Goal: Task Accomplishment & Management: Complete application form

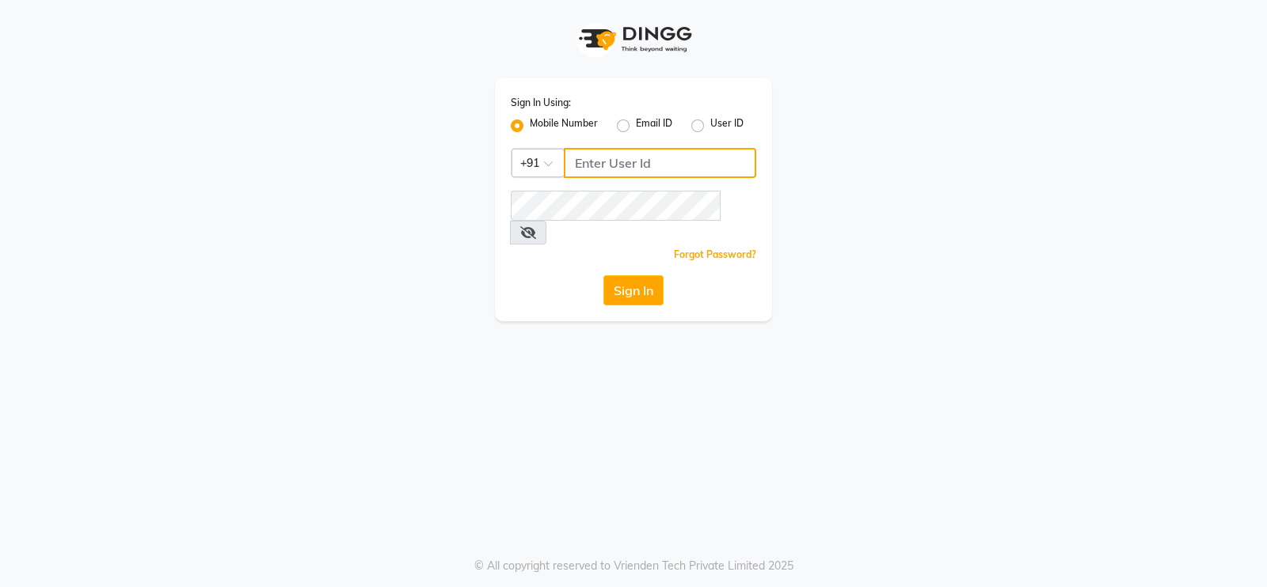
click at [682, 154] on input "Username" at bounding box center [660, 163] width 192 height 30
click at [638, 169] on input "7391066066" at bounding box center [660, 163] width 192 height 30
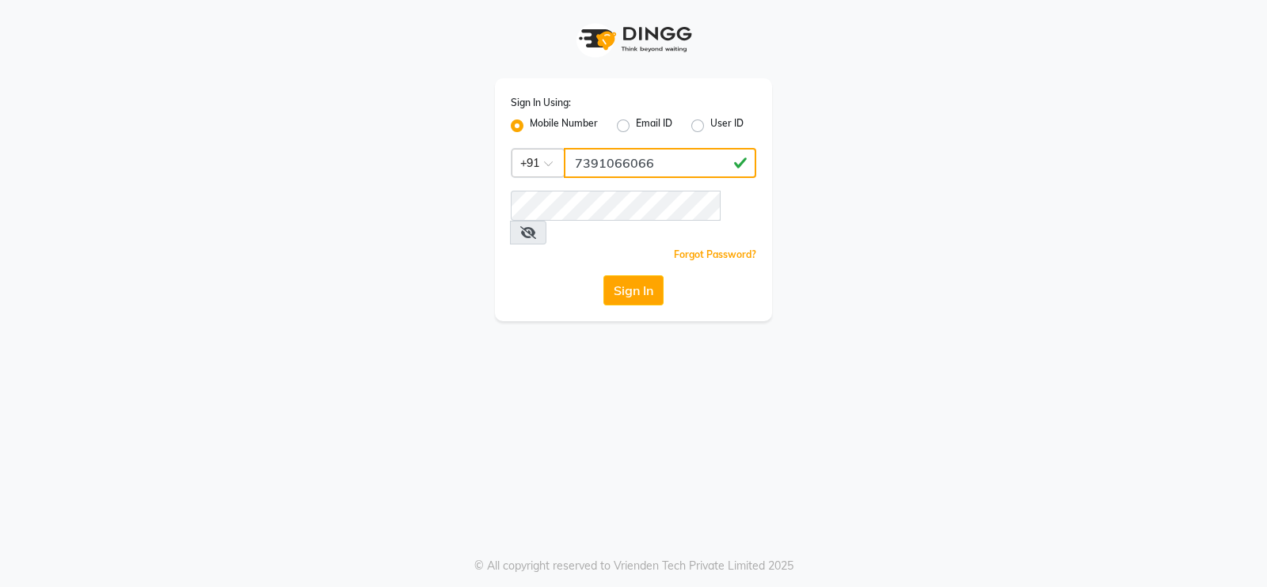
drag, startPoint x: 638, startPoint y: 169, endPoint x: 617, endPoint y: 161, distance: 22.1
click at [617, 161] on input "7391066066" at bounding box center [660, 163] width 192 height 30
type input "7391066066"
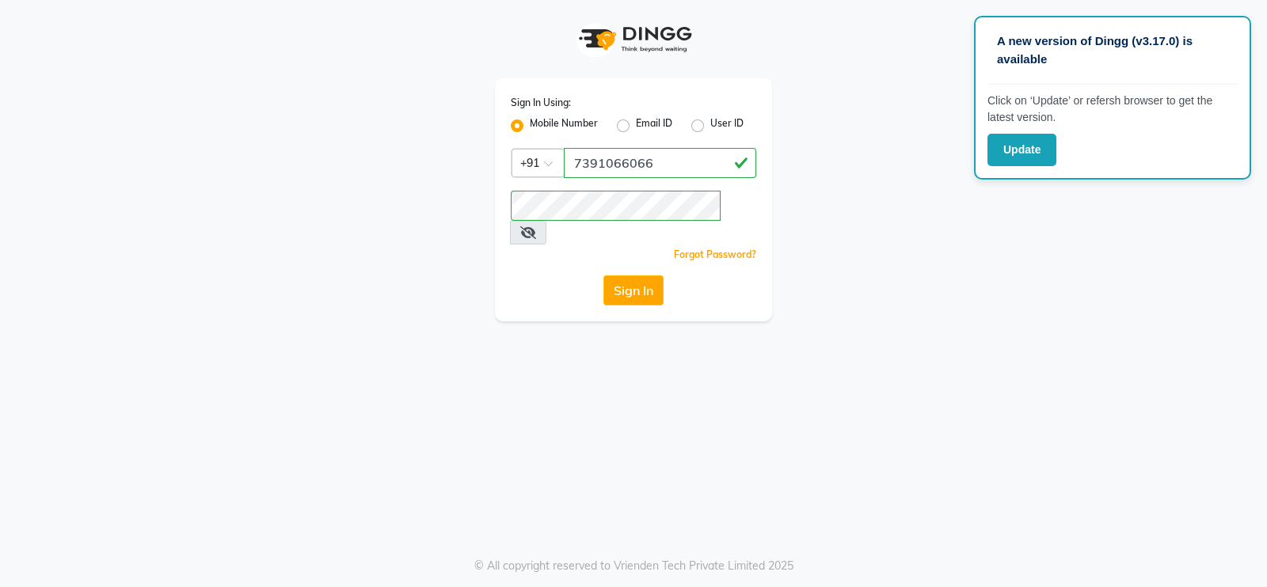
click at [637, 283] on div "Sign In Using: Mobile Number Email ID User ID Country Code × [PHONE_NUMBER] Rem…" at bounding box center [633, 199] width 277 height 243
click at [633, 275] on button "Sign In" at bounding box center [633, 290] width 60 height 30
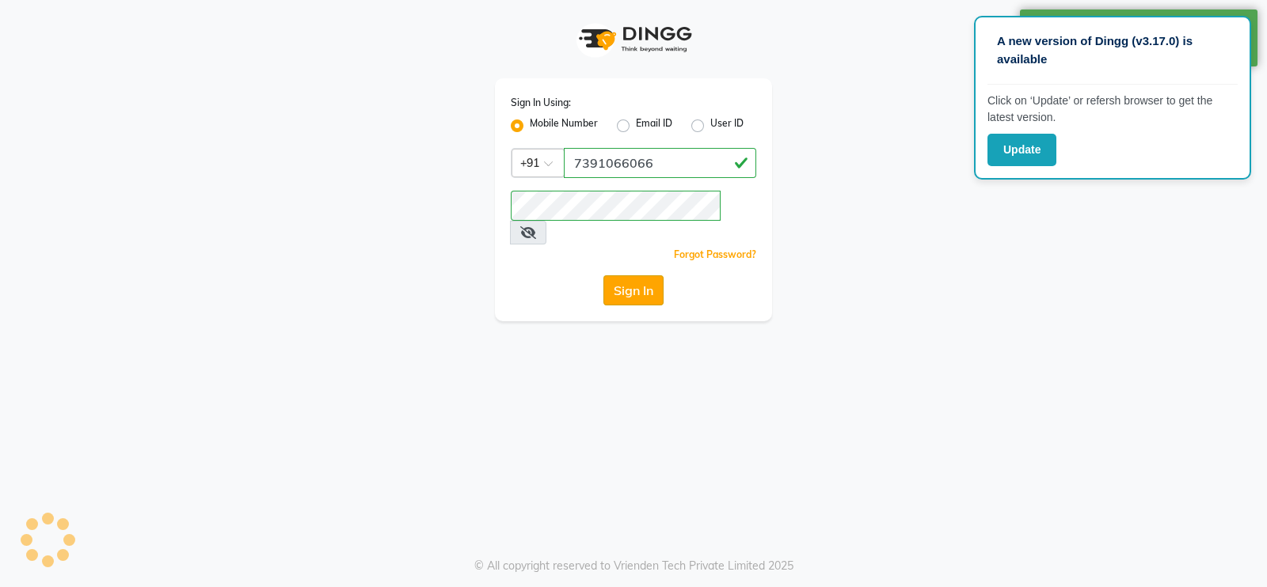
click at [636, 275] on button "Sign In" at bounding box center [633, 290] width 60 height 30
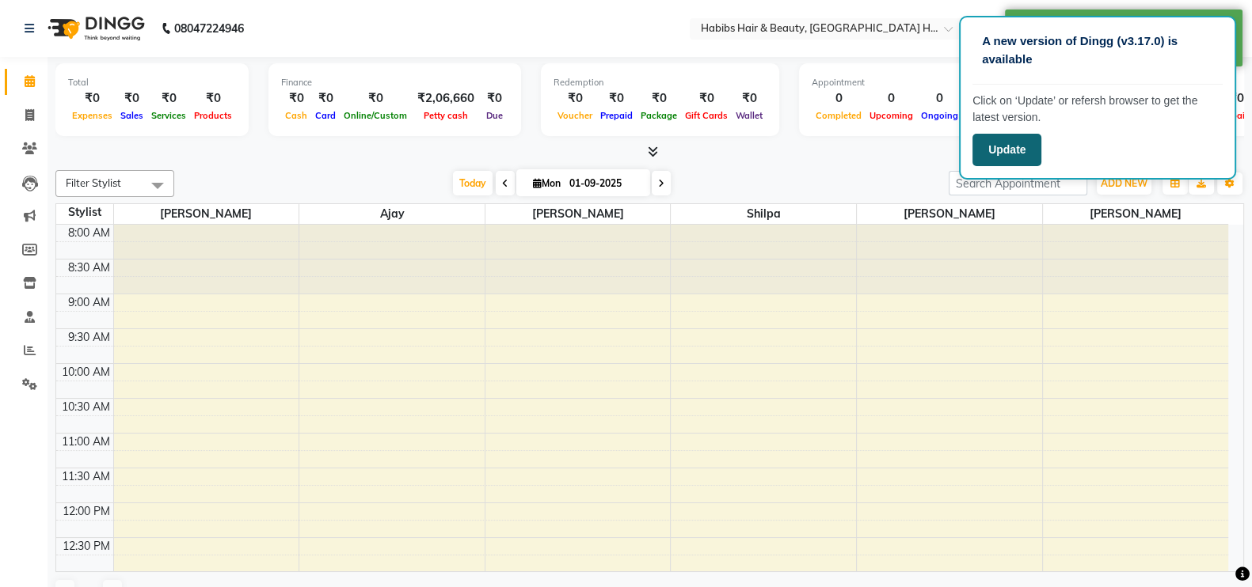
click at [1031, 142] on button "Update" at bounding box center [1006, 150] width 69 height 32
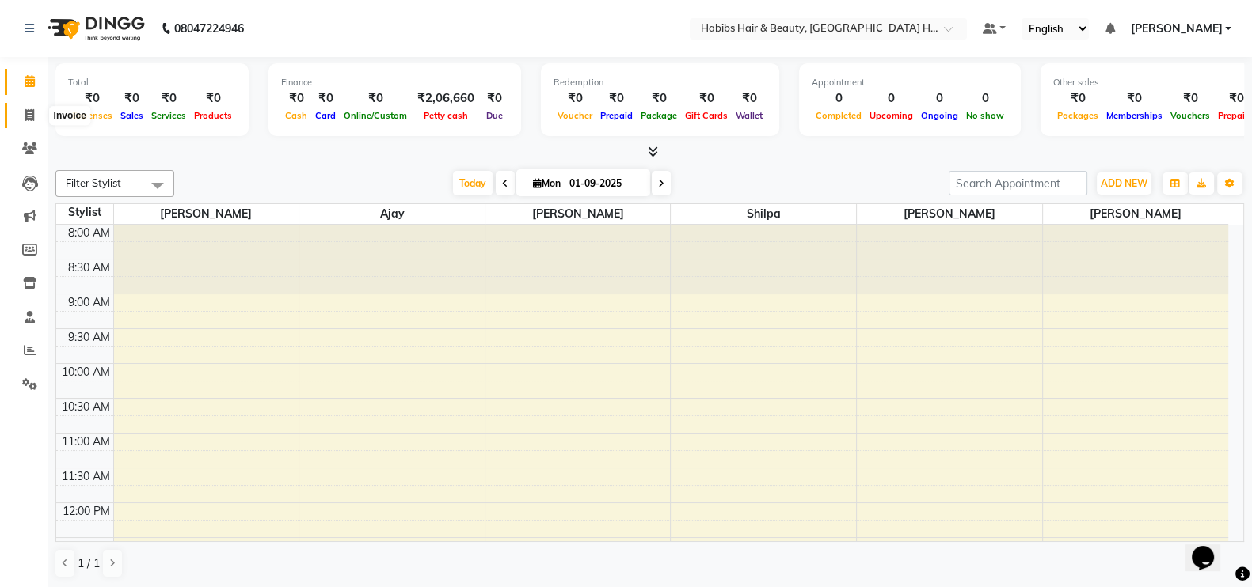
click at [22, 112] on span at bounding box center [30, 116] width 28 height 18
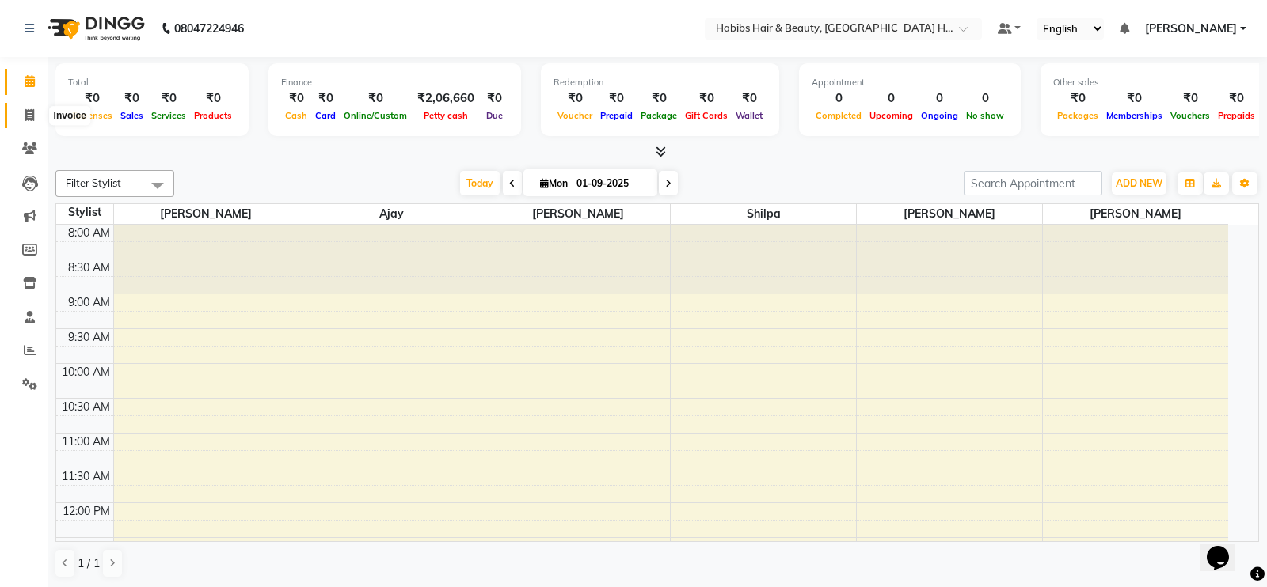
select select "7397"
select select "service"
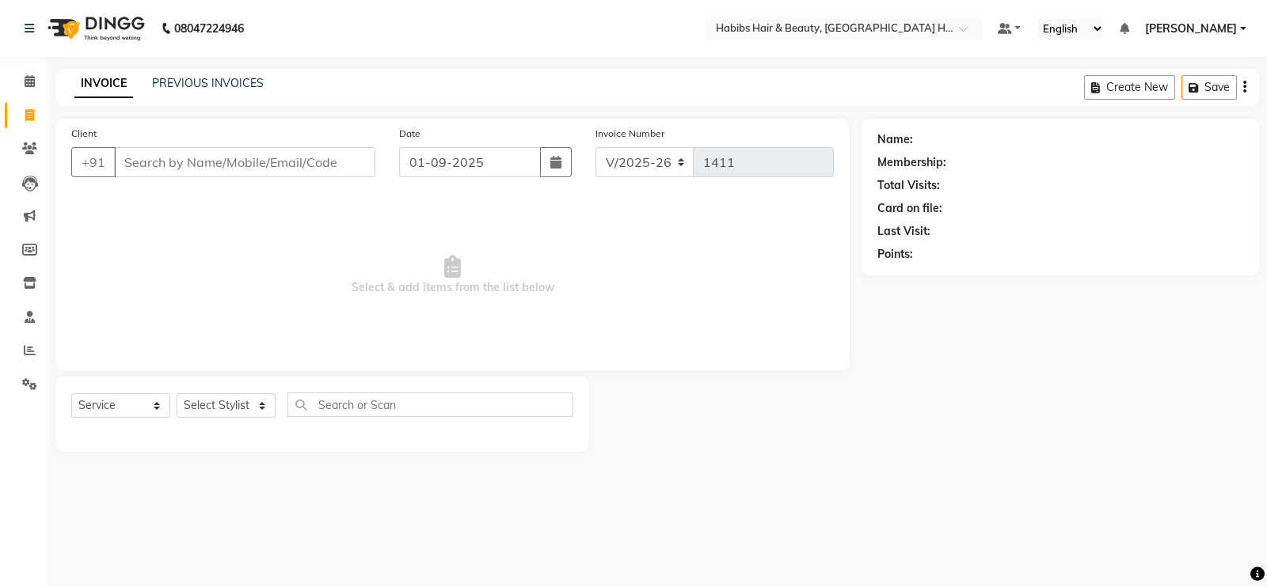
click at [160, 164] on input "Client" at bounding box center [244, 162] width 261 height 30
type input "8888585749"
click at [340, 154] on span "Add Client" at bounding box center [334, 162] width 63 height 16
select select "22"
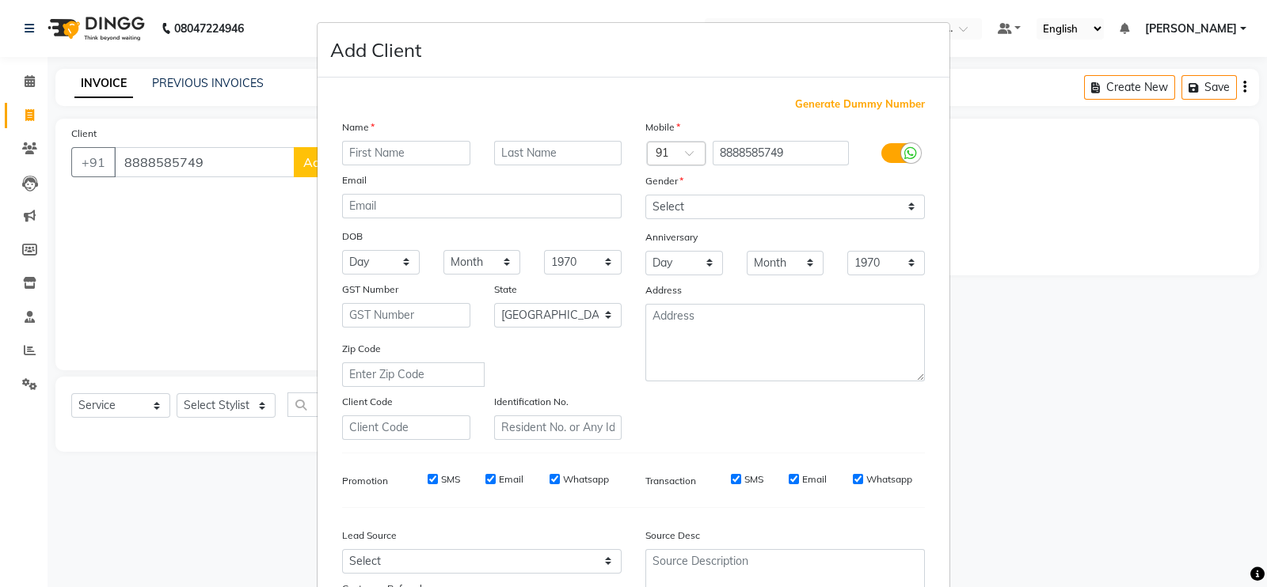
click at [377, 146] on input "text" at bounding box center [406, 153] width 128 height 25
type input "Rupesh"
click at [803, 203] on select "Select Male Female Other Prefer Not To Say" at bounding box center [784, 207] width 279 height 25
select select "male"
click at [645, 196] on select "Select Male Female Other Prefer Not To Say" at bounding box center [784, 207] width 279 height 25
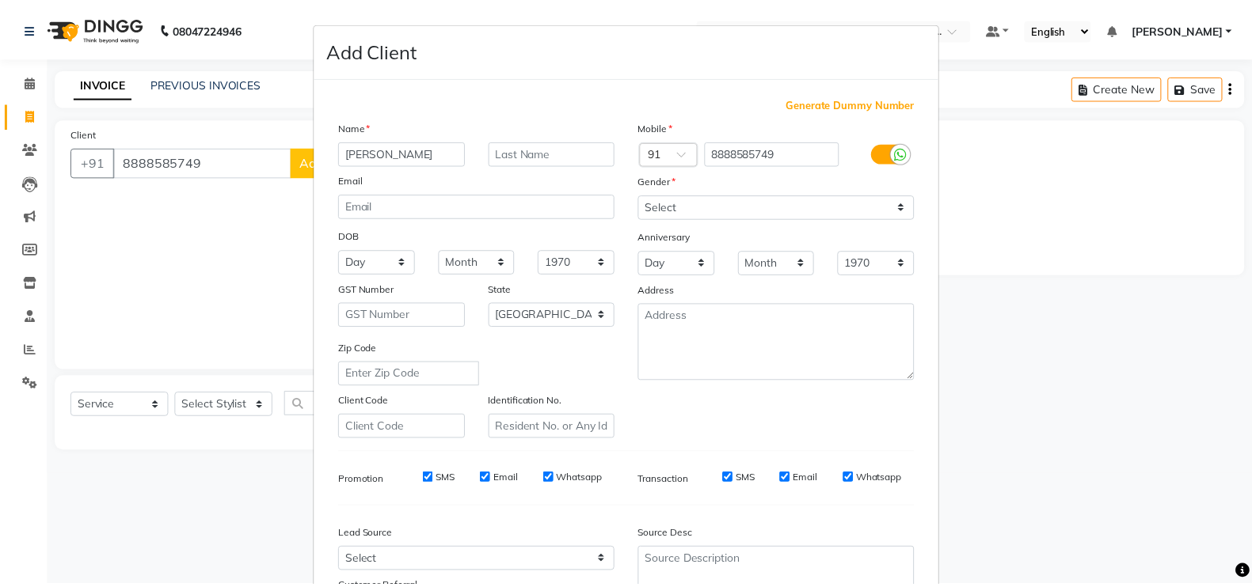
scroll to position [152, 0]
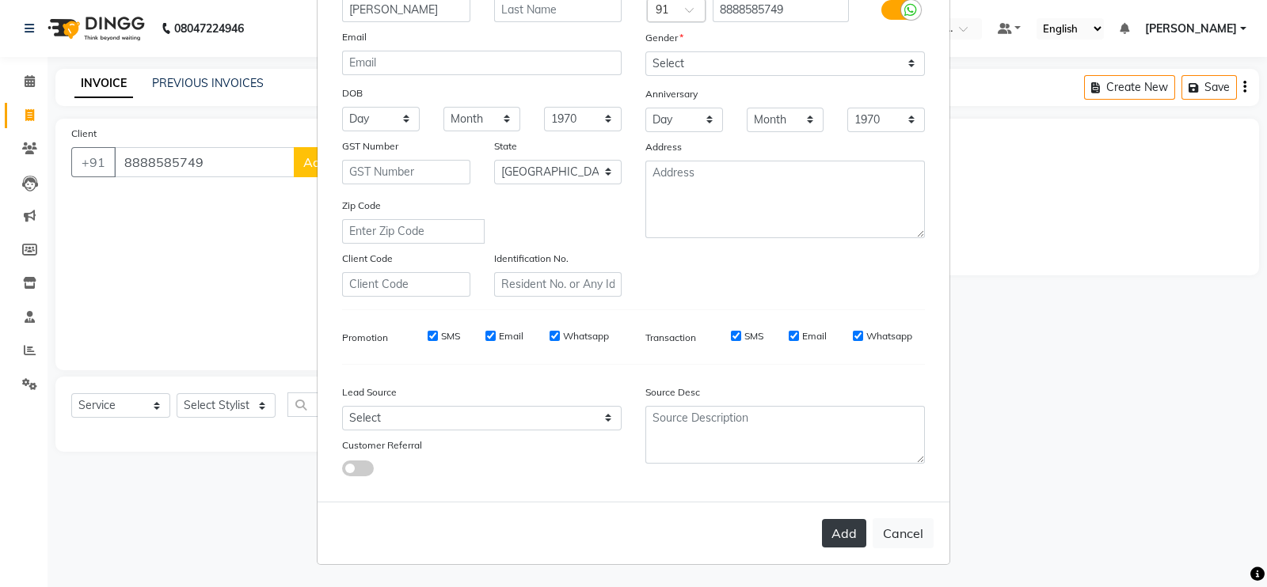
click at [825, 540] on button "Add" at bounding box center [844, 533] width 44 height 28
type input "88******49"
select select
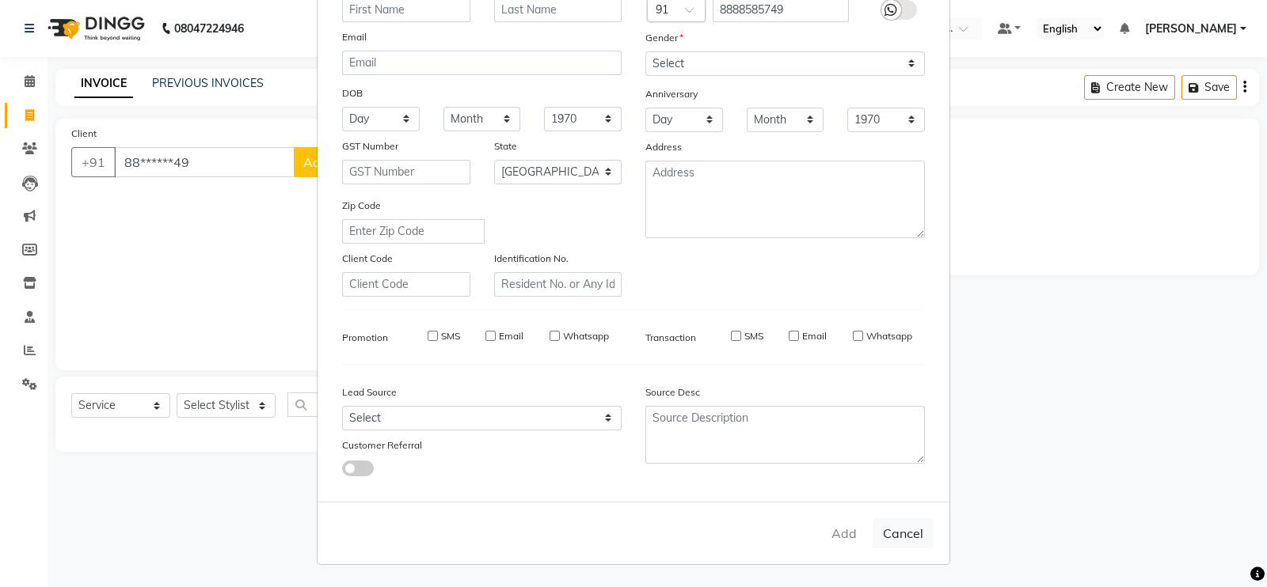
select select "null"
select select
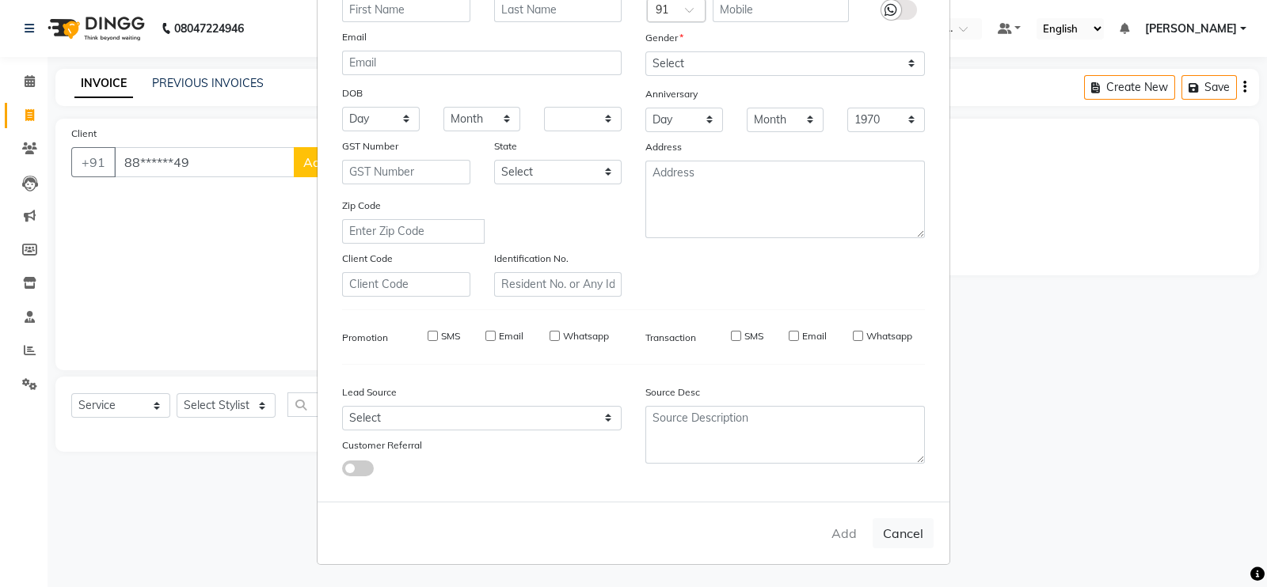
checkbox input "false"
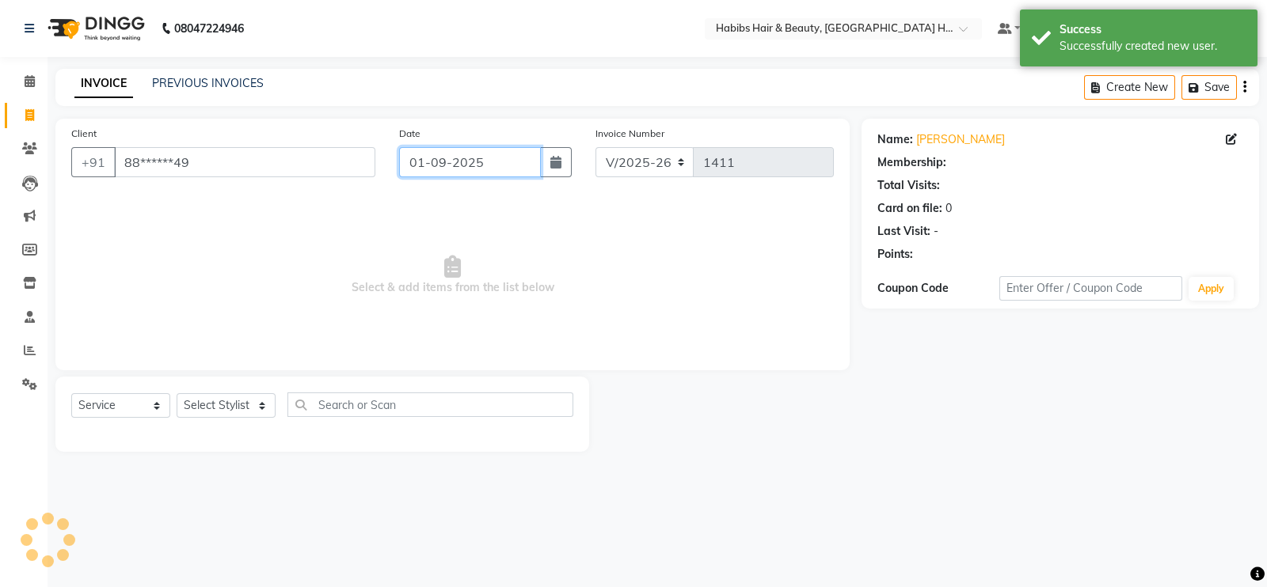
click at [519, 164] on input "01-09-2025" at bounding box center [470, 162] width 142 height 30
select select "9"
select select "2025"
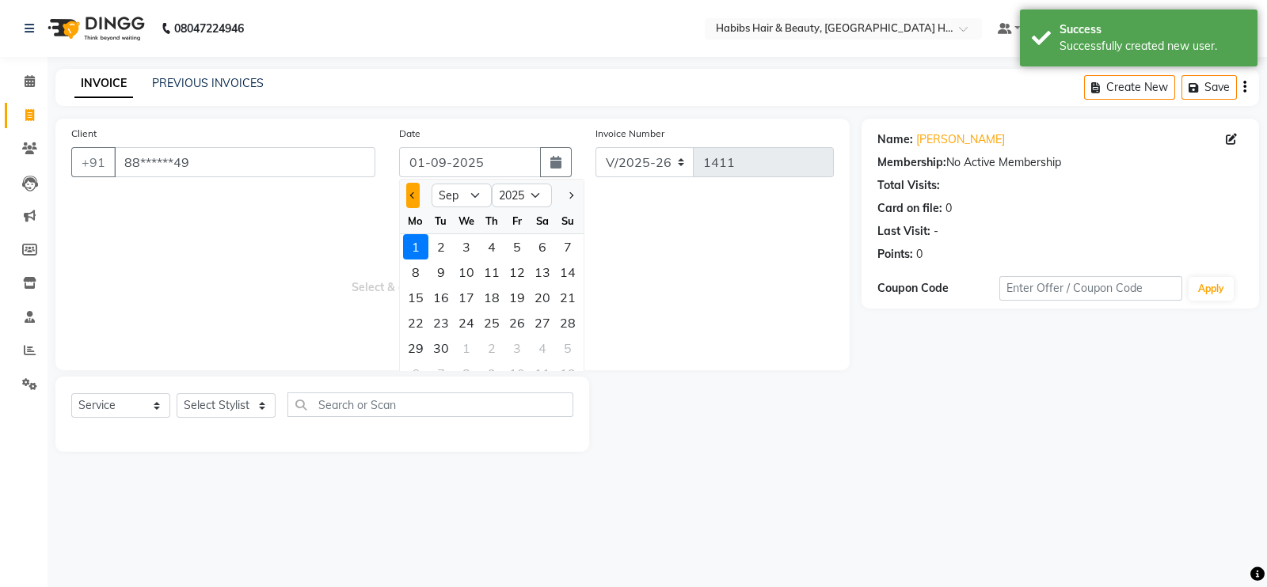
click at [411, 198] on span "Previous month" at bounding box center [413, 195] width 6 height 6
select select "8"
click at [547, 353] on div "30" at bounding box center [542, 348] width 25 height 25
type input "30-08-2025"
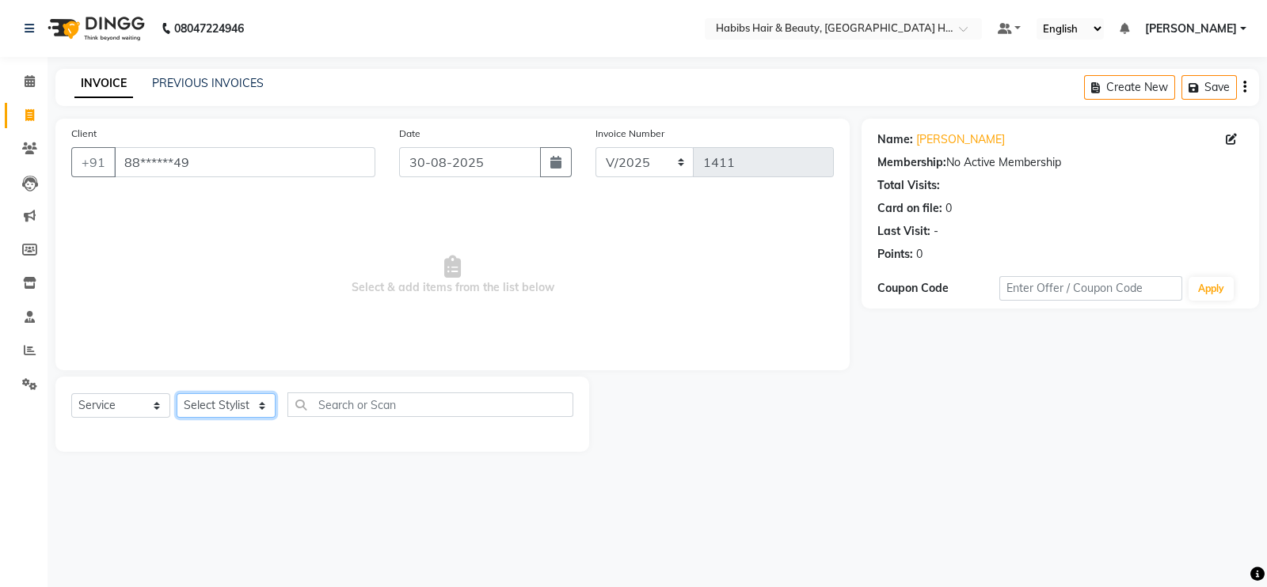
click at [230, 404] on select "Select Stylist Ajay Latika Omkar pratik RADHARAMAN Shilpa shreenath" at bounding box center [226, 405] width 99 height 25
select select "76865"
click at [177, 394] on select "Select Stylist Ajay Latika Omkar pratik RADHARAMAN Shilpa shreenath" at bounding box center [226, 405] width 99 height 25
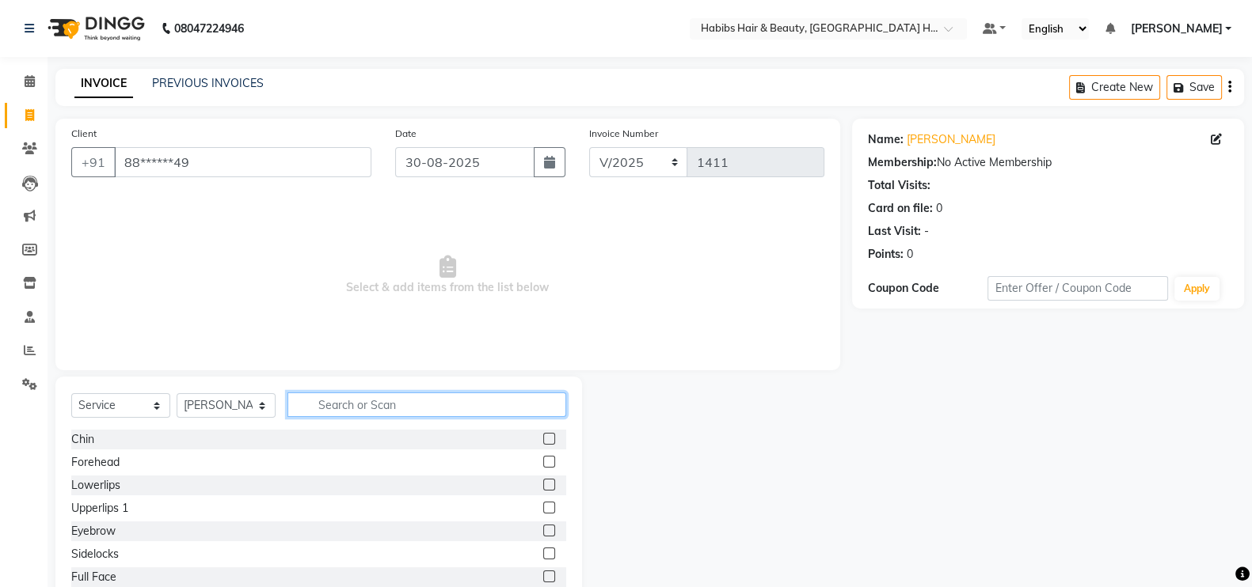
click at [364, 399] on input "text" at bounding box center [426, 405] width 279 height 25
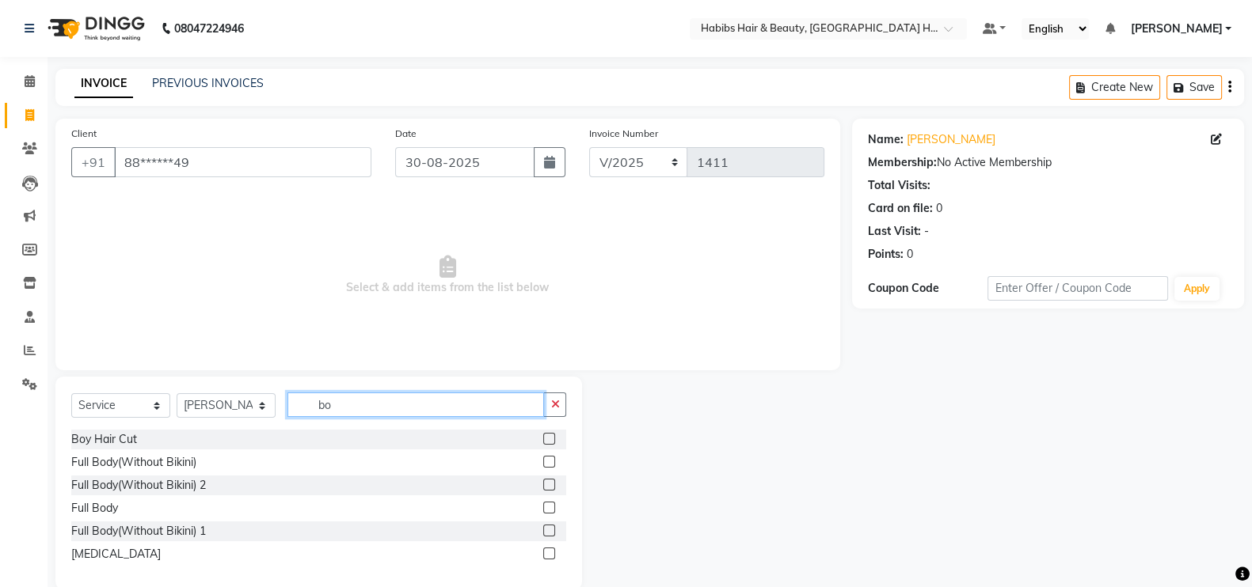
type input "bo"
click at [549, 552] on label at bounding box center [549, 554] width 12 height 12
click at [549, 552] on input "checkbox" at bounding box center [548, 554] width 10 height 10
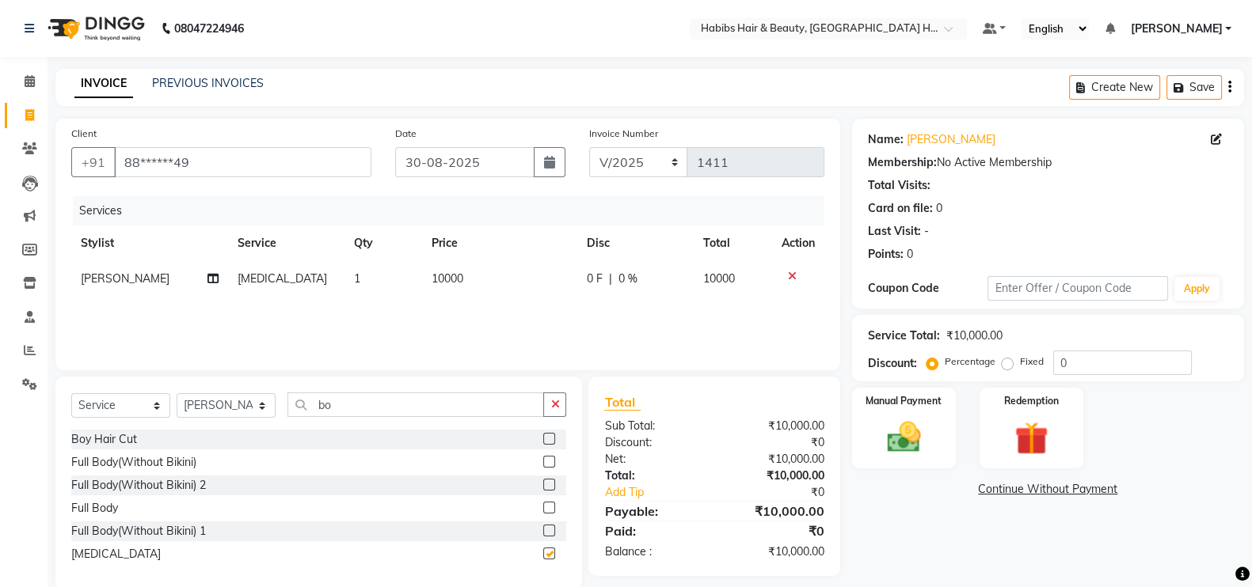
checkbox input "false"
click at [455, 288] on td "10000" at bounding box center [499, 279] width 154 height 36
select select "76865"
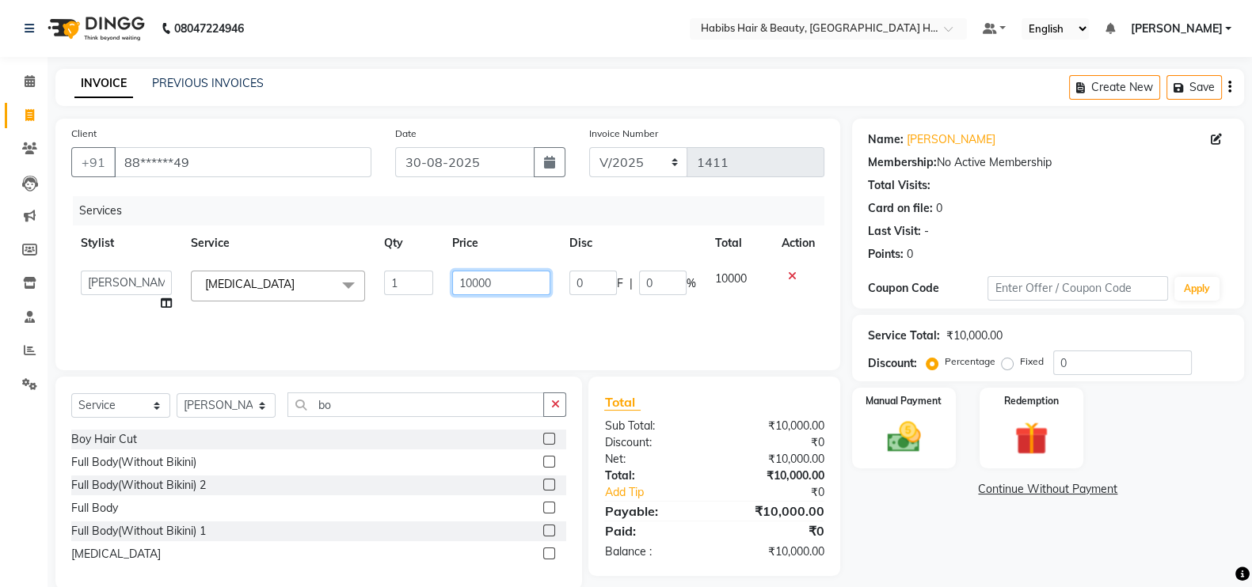
click at [470, 290] on input "10000" at bounding box center [501, 283] width 98 height 25
click at [472, 290] on input "10000" at bounding box center [501, 283] width 98 height 25
type input "5000"
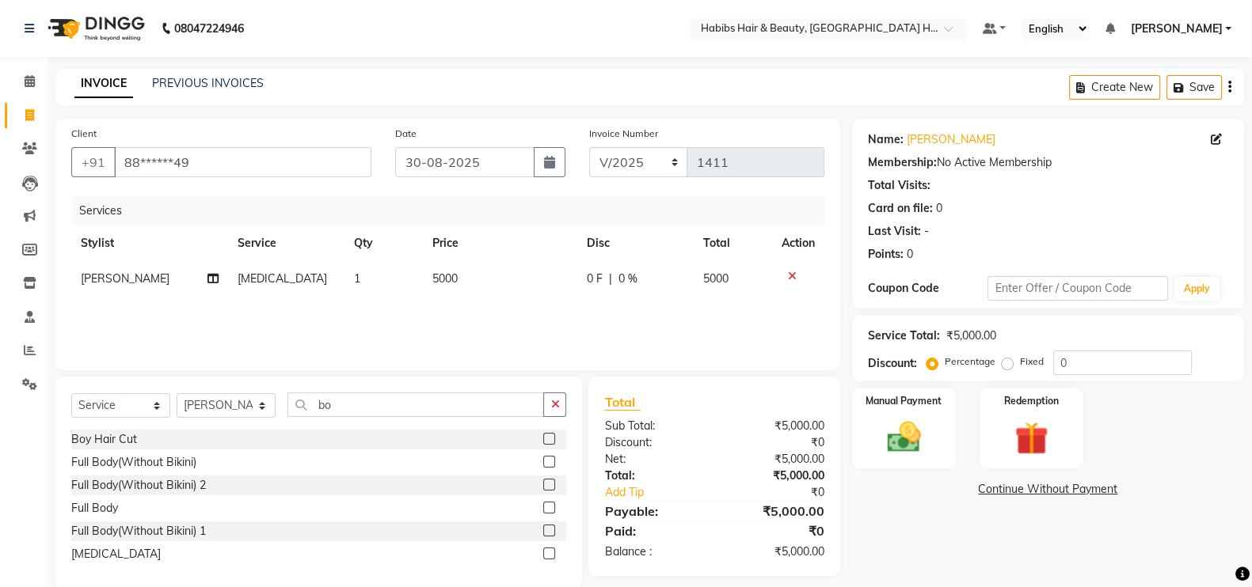
click at [497, 314] on div "Services Stylist Service Qty Price Disc Total Action Omkar Botox 1 5000 0 F | 0…" at bounding box center [447, 275] width 753 height 158
click at [918, 434] on img at bounding box center [904, 437] width 56 height 40
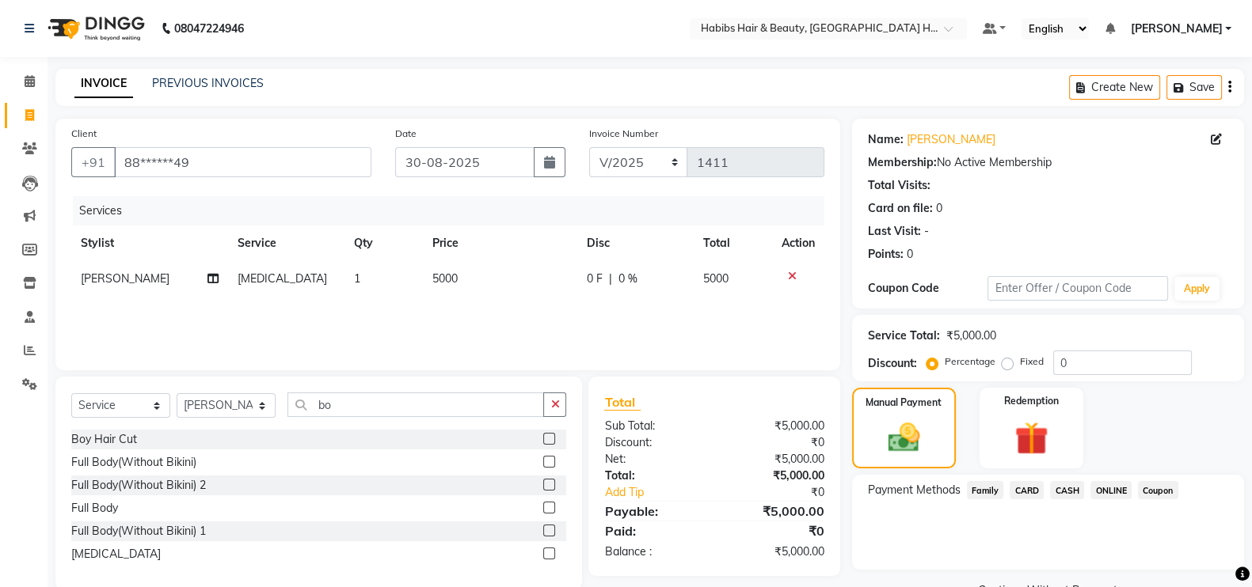
click at [1032, 495] on span "CARD" at bounding box center [1026, 490] width 34 height 18
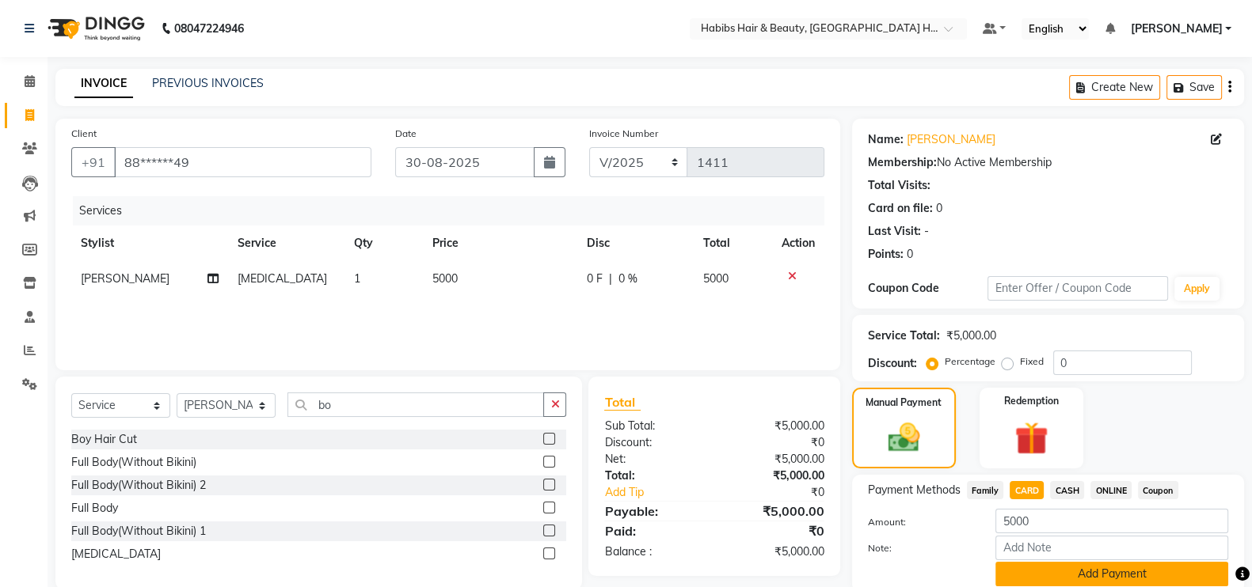
click at [1161, 579] on button "Add Payment" at bounding box center [1111, 574] width 233 height 25
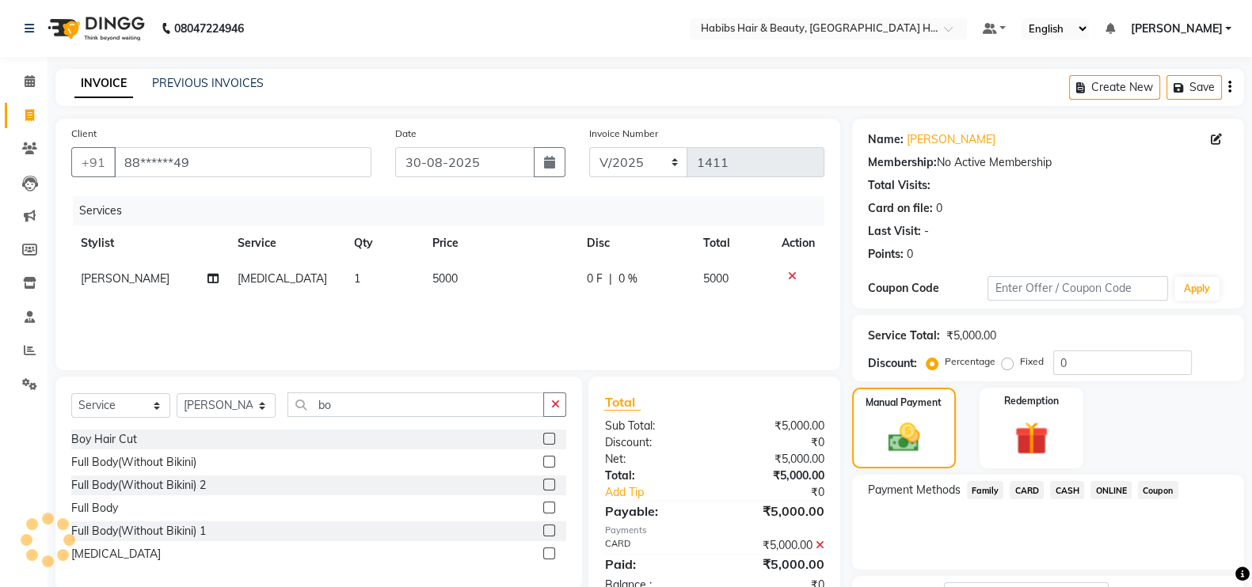
scroll to position [127, 0]
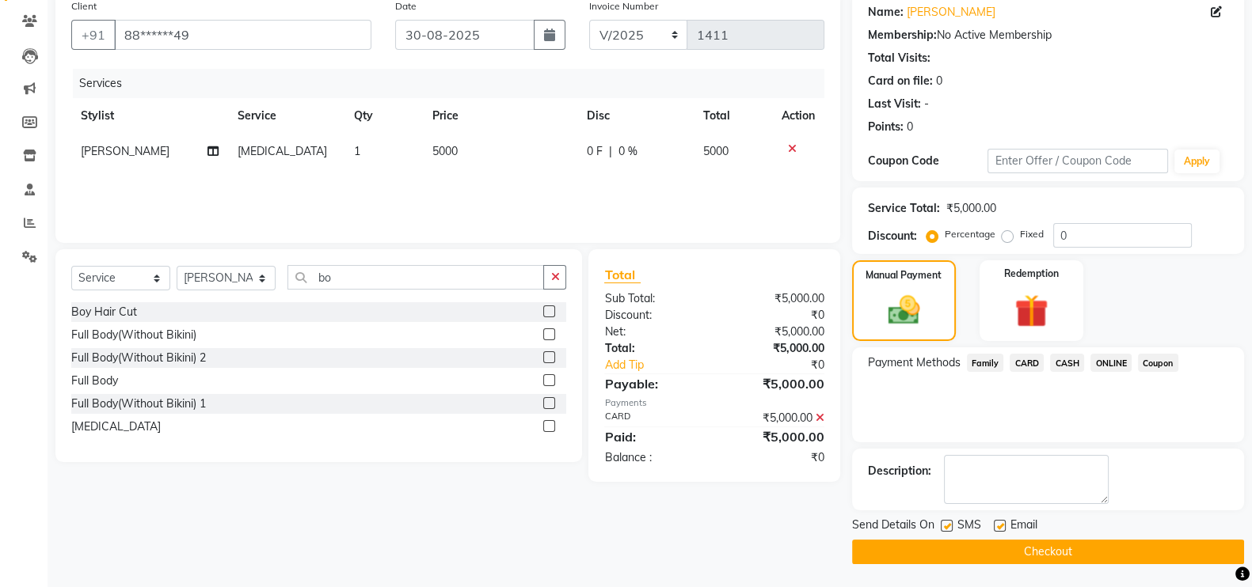
click at [1208, 556] on button "Checkout" at bounding box center [1048, 552] width 392 height 25
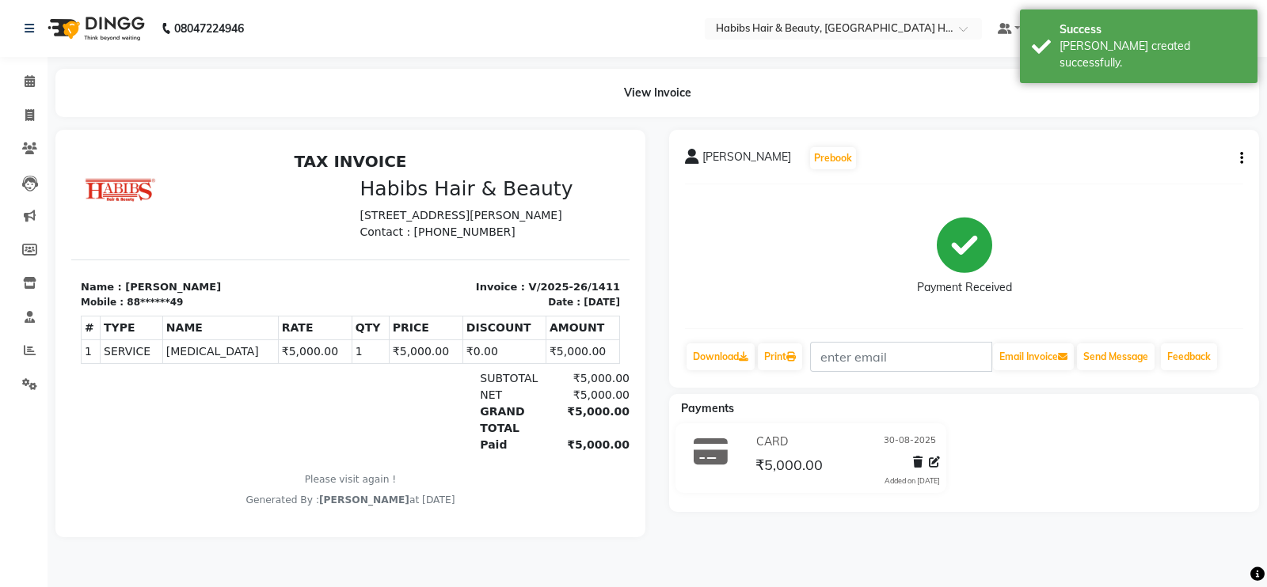
select select "service"
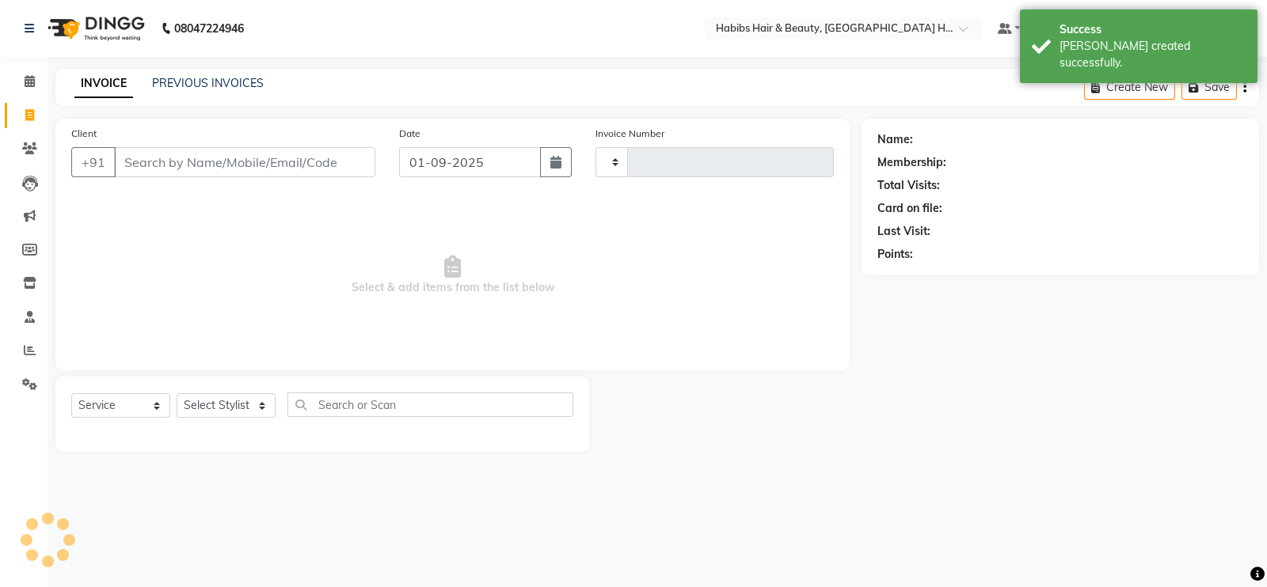
type input "1412"
select select "7397"
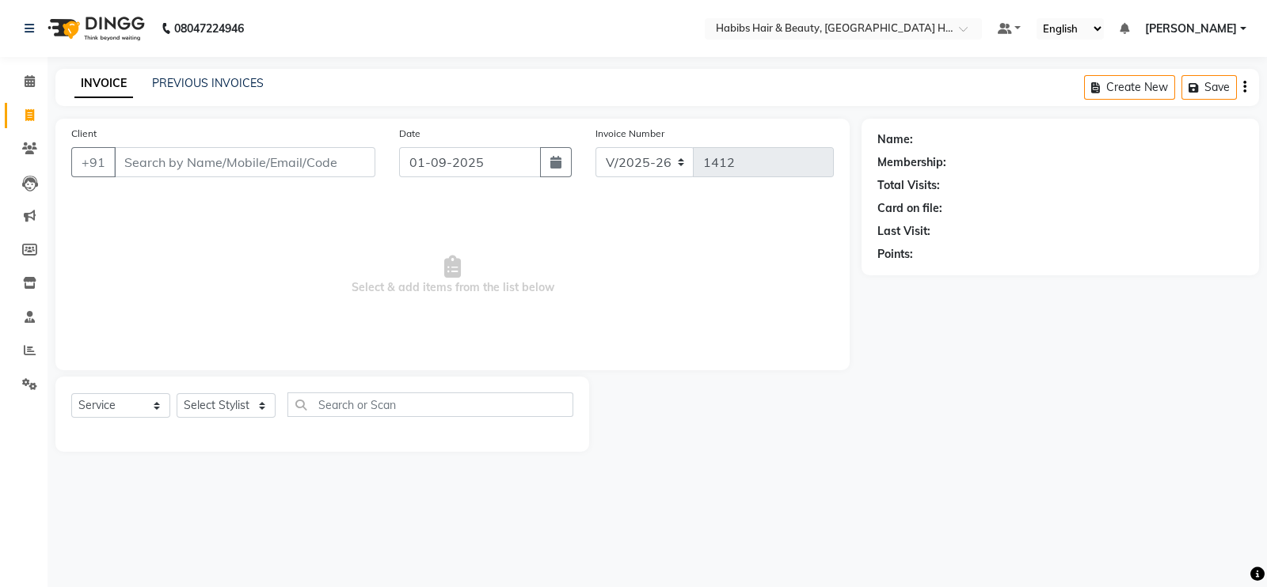
click at [233, 162] on input "Client" at bounding box center [244, 162] width 261 height 30
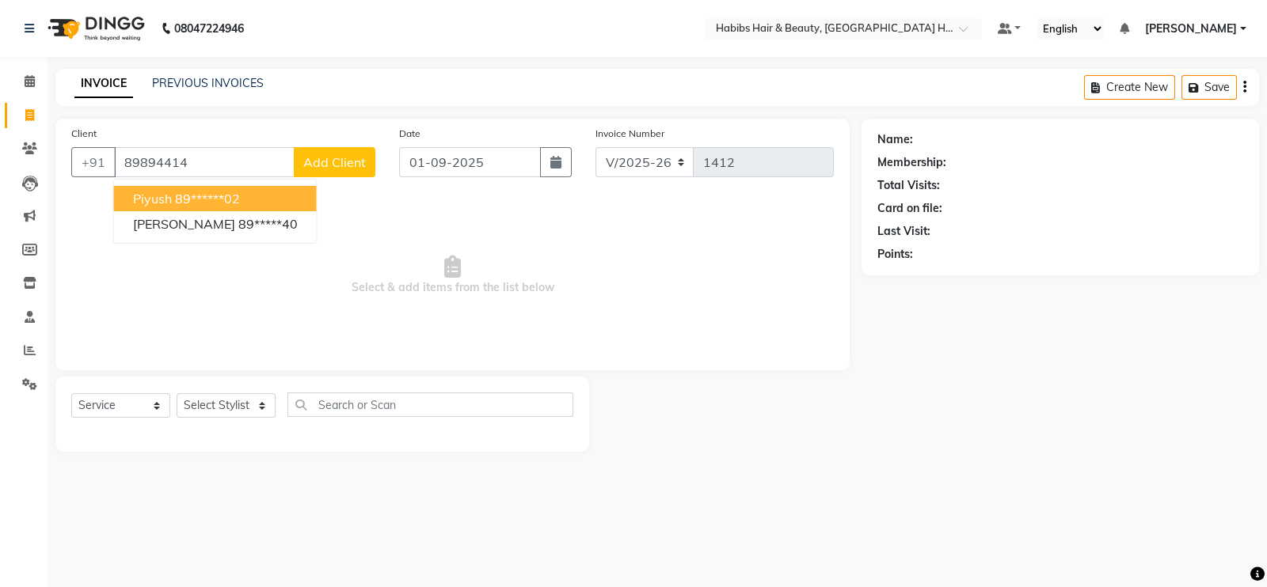
click at [228, 197] on ngb-highlight "89******02" at bounding box center [207, 199] width 65 height 16
type input "89******02"
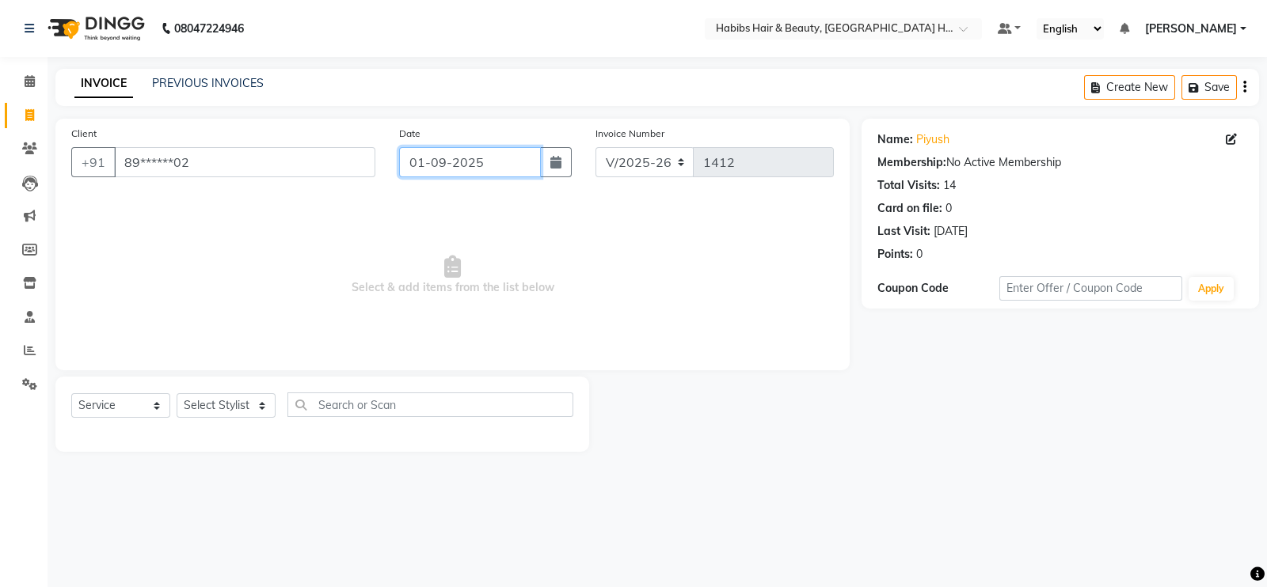
click at [416, 156] on input "01-09-2025" at bounding box center [470, 162] width 142 height 30
select select "9"
select select "2025"
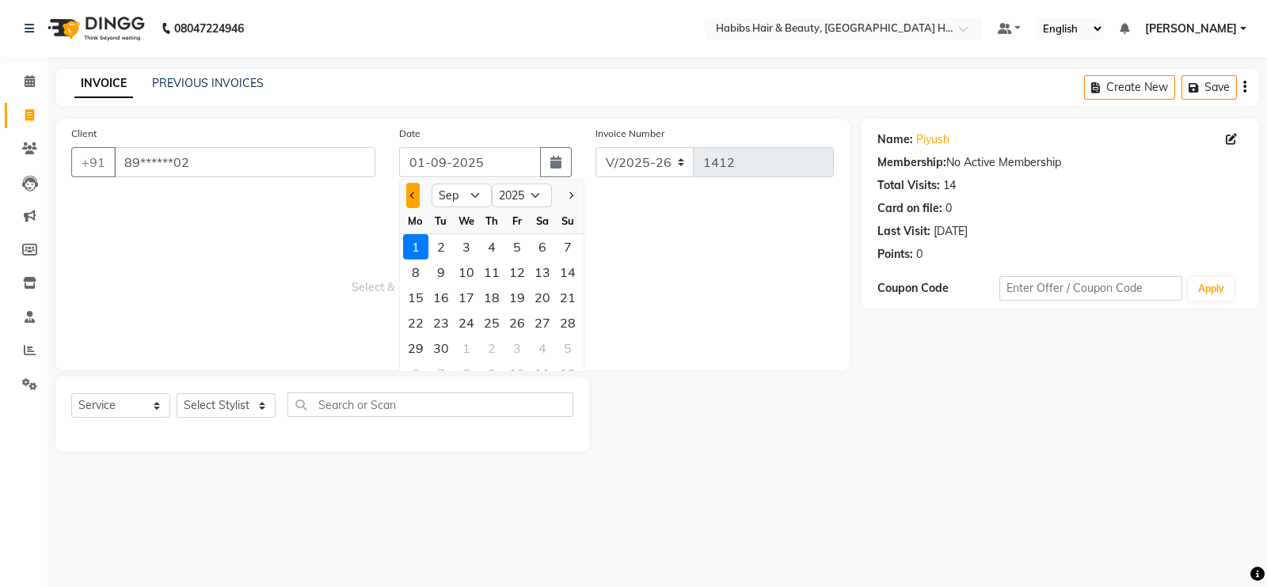
click at [406, 196] on button "Previous month" at bounding box center [412, 195] width 13 height 25
select select "8"
click at [541, 343] on div "30" at bounding box center [542, 348] width 25 height 25
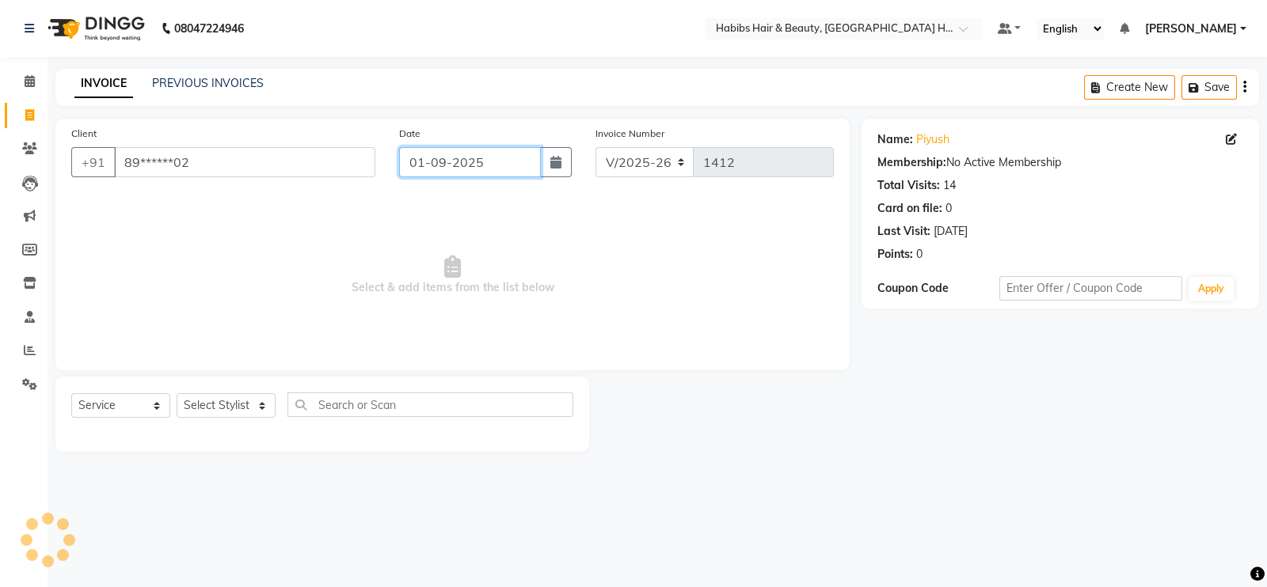
type input "30-08-2025"
click at [255, 406] on select "Select Stylist Ajay Latika Omkar pratik RADHARAMAN Shilpa shreenath" at bounding box center [226, 405] width 99 height 25
select select "65454"
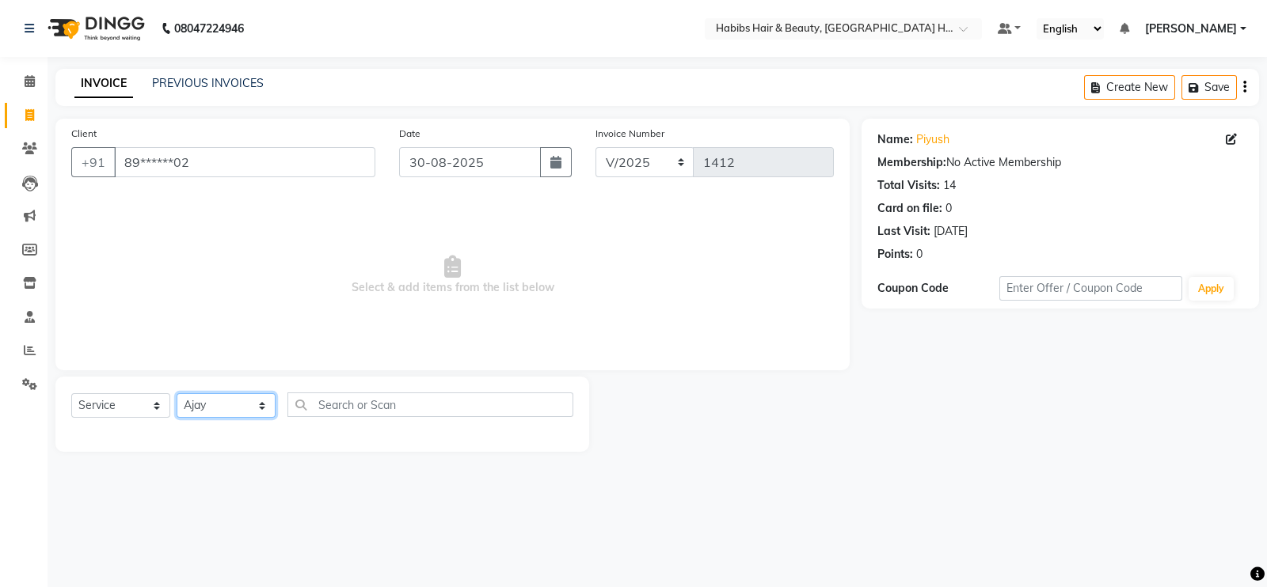
click at [177, 394] on select "Select Stylist Ajay Latika Omkar pratik RADHARAMAN Shilpa shreenath" at bounding box center [226, 405] width 99 height 25
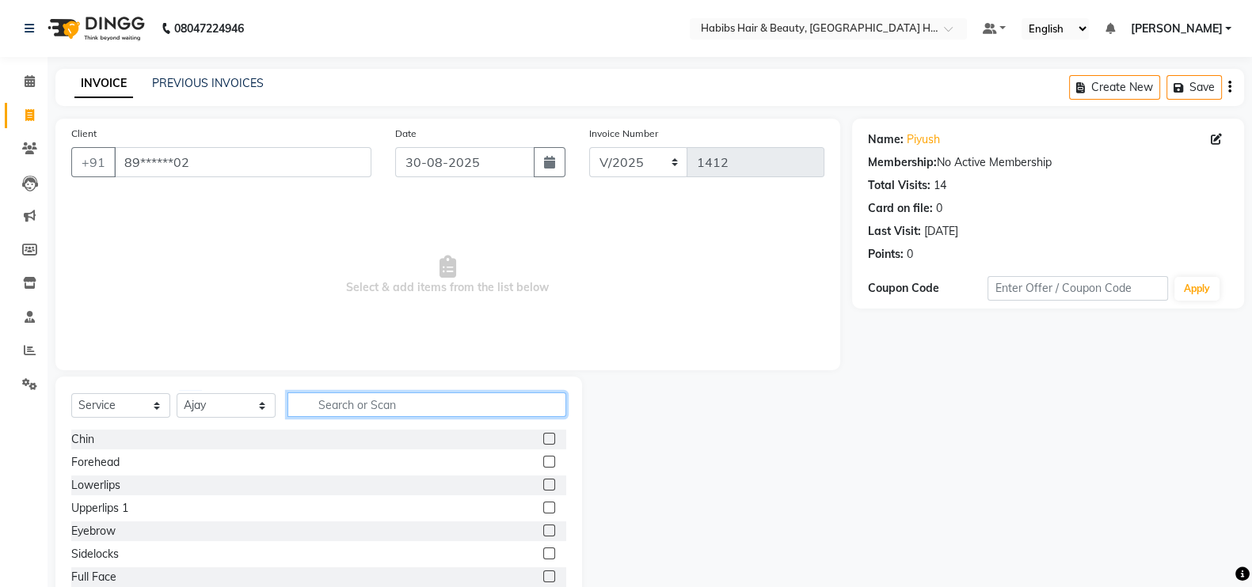
click at [340, 406] on input "text" at bounding box center [426, 405] width 279 height 25
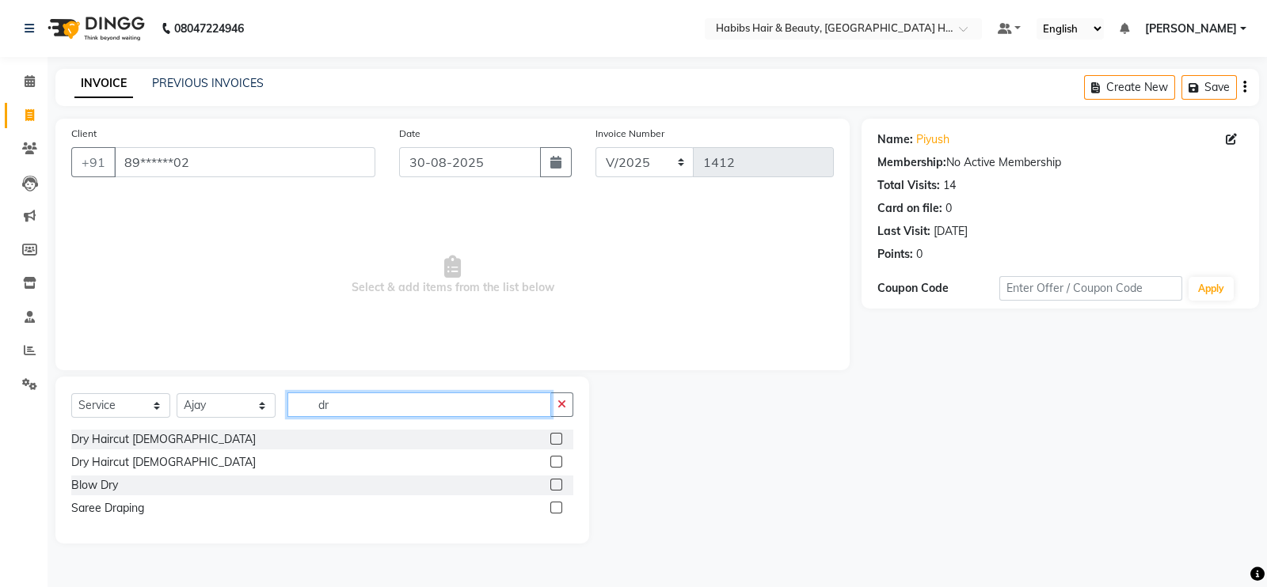
type input "dr"
click at [560, 437] on label at bounding box center [556, 439] width 12 height 12
click at [560, 437] on input "checkbox" at bounding box center [555, 440] width 10 height 10
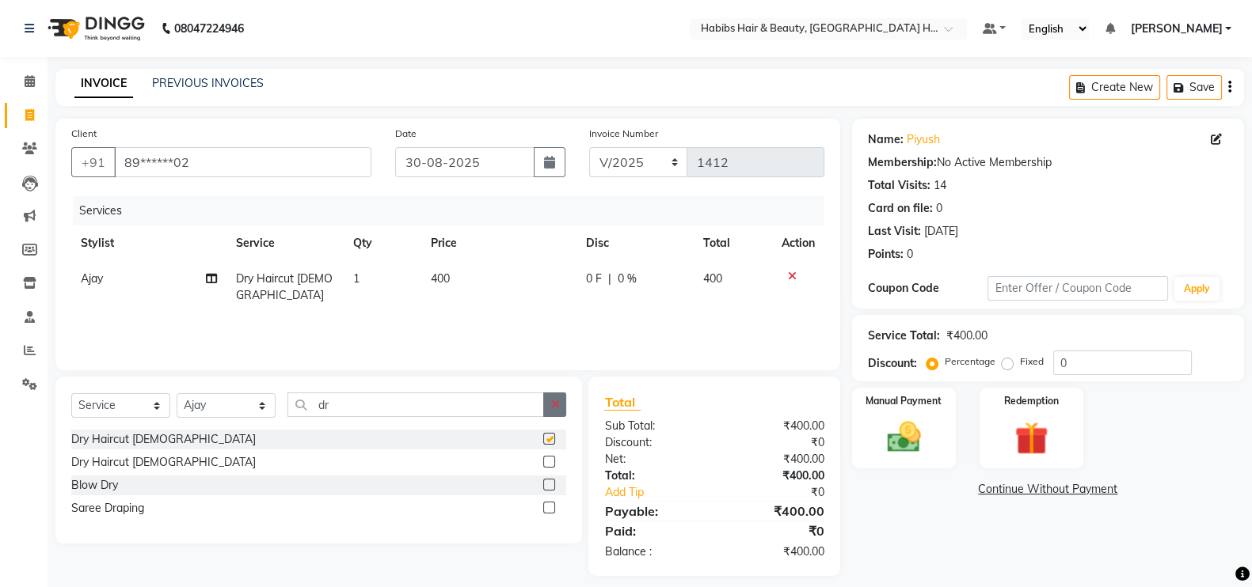
checkbox input "false"
click at [555, 401] on icon "button" at bounding box center [554, 404] width 9 height 11
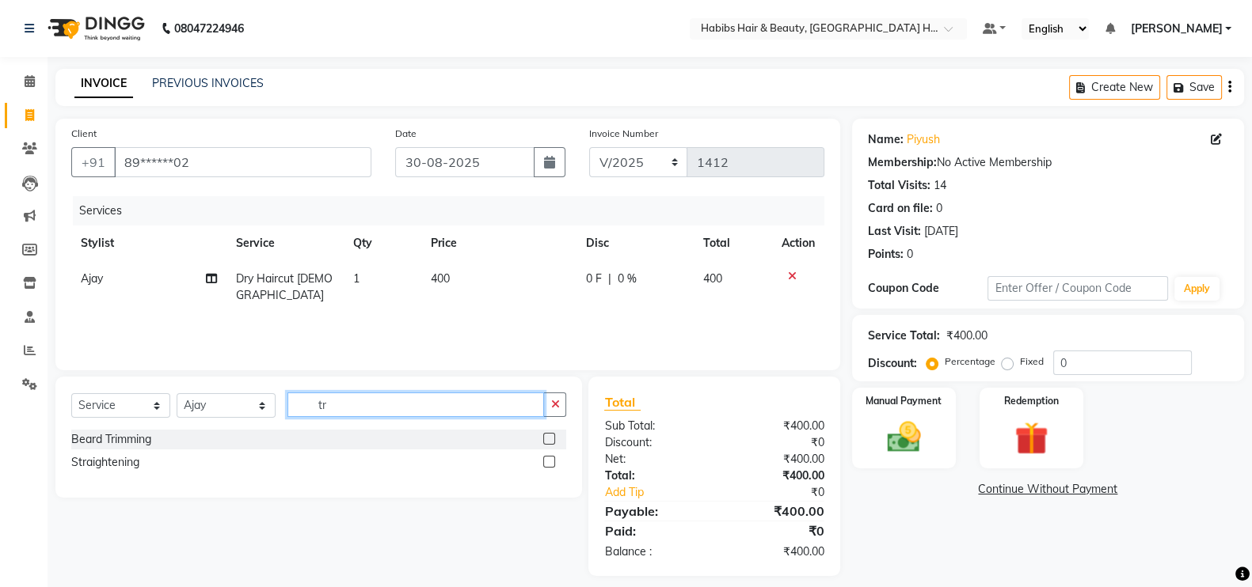
type input "tr"
click at [550, 441] on label at bounding box center [549, 439] width 12 height 12
click at [550, 441] on input "checkbox" at bounding box center [548, 440] width 10 height 10
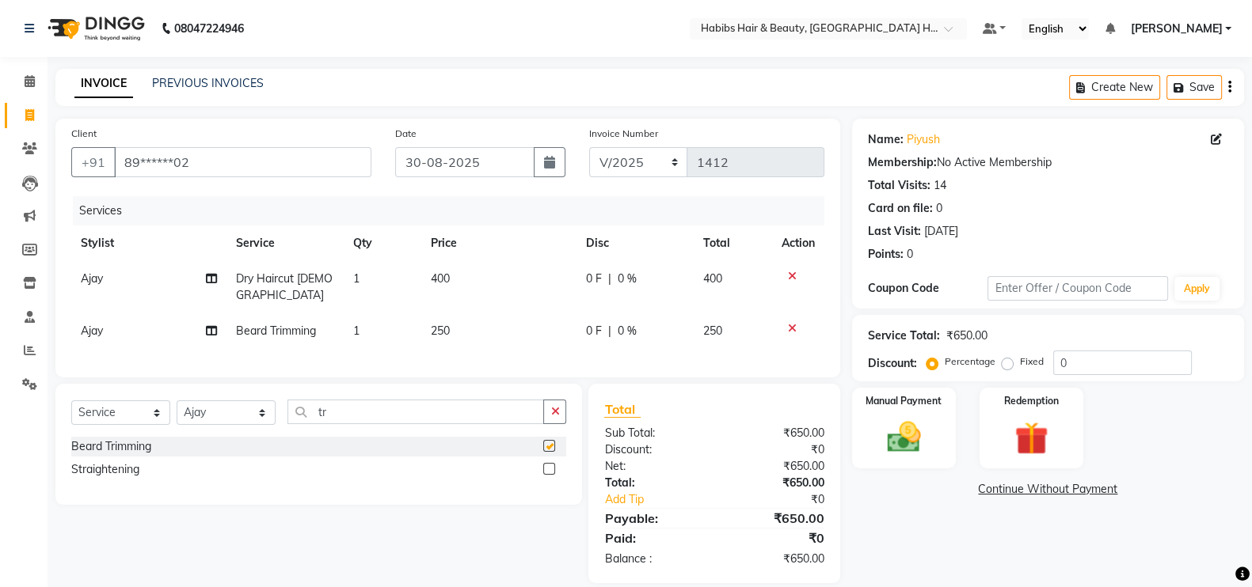
checkbox input "false"
click at [503, 314] on td "250" at bounding box center [498, 331] width 155 height 36
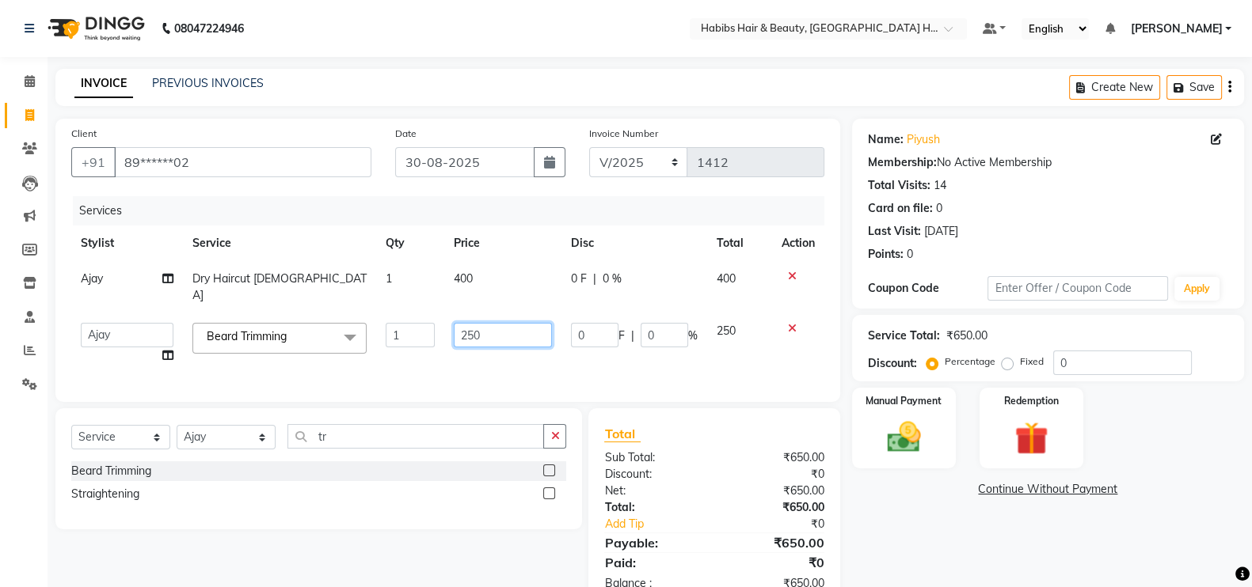
click at [503, 323] on input "250" at bounding box center [503, 335] width 99 height 25
type input "200"
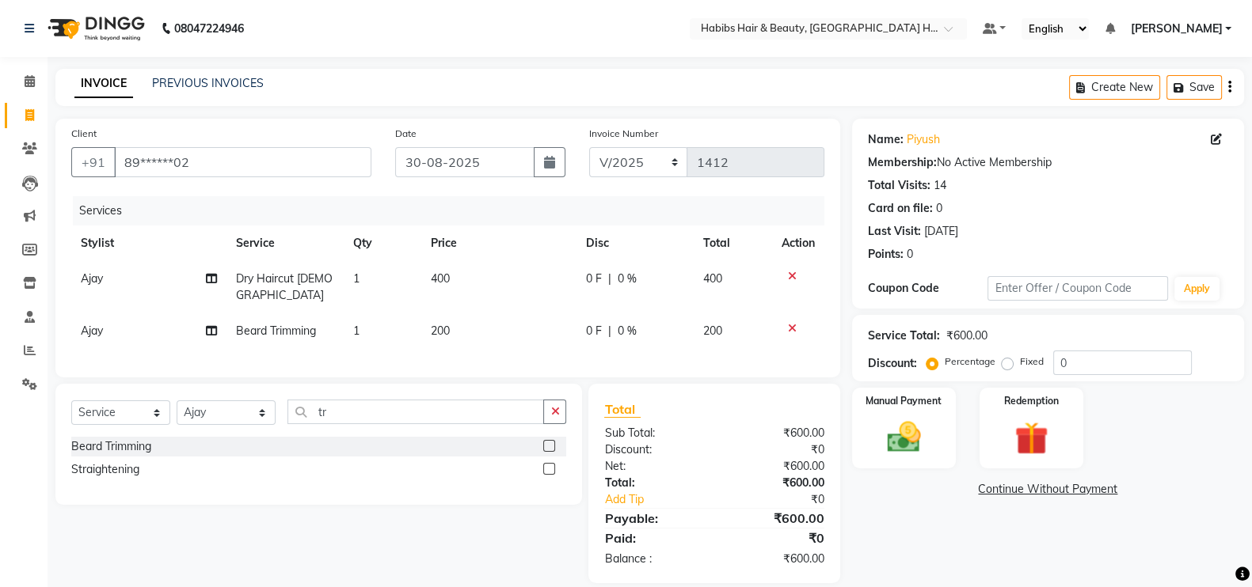
click at [503, 286] on td "400" at bounding box center [498, 287] width 155 height 52
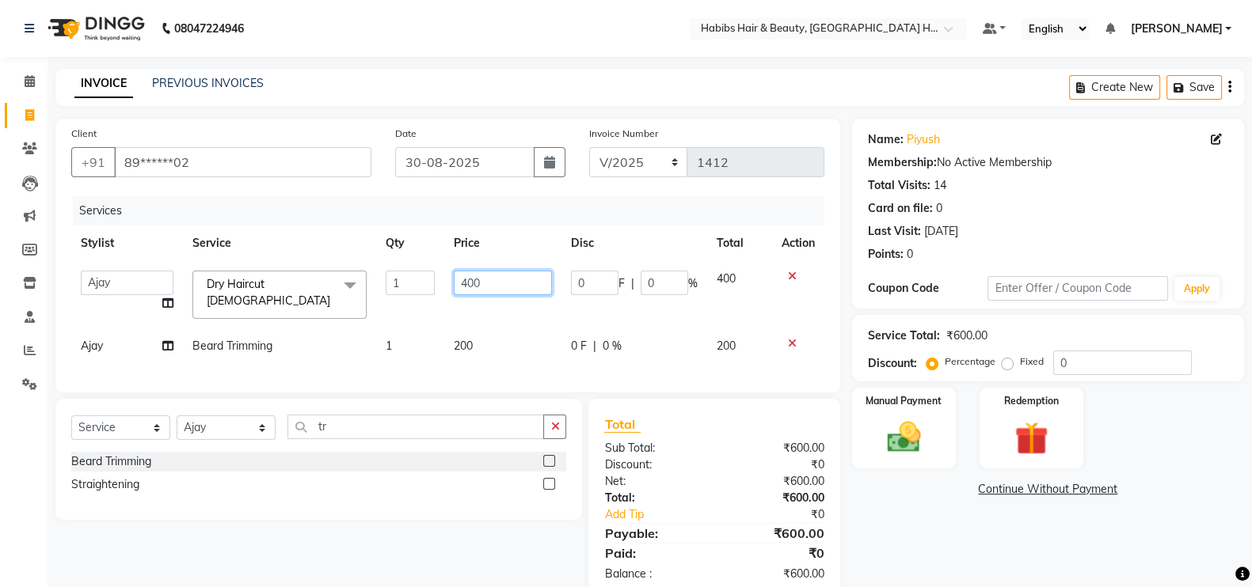
click at [466, 291] on input "400" at bounding box center [503, 283] width 99 height 25
type input "200"
click at [510, 223] on div "Services" at bounding box center [454, 210] width 763 height 29
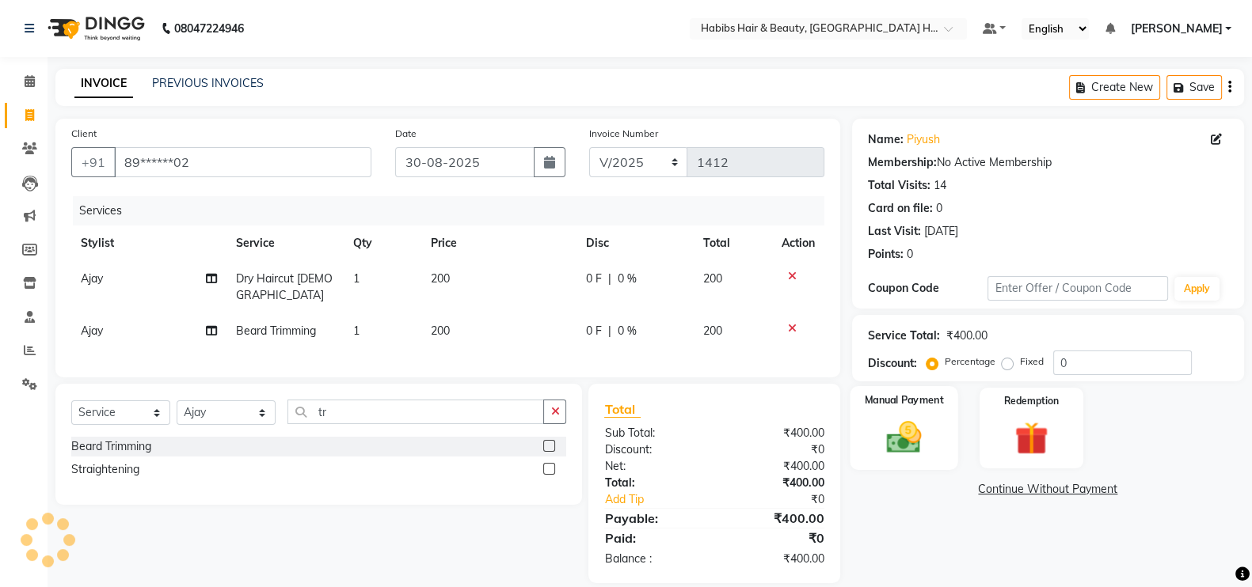
click at [906, 431] on img at bounding box center [904, 437] width 56 height 40
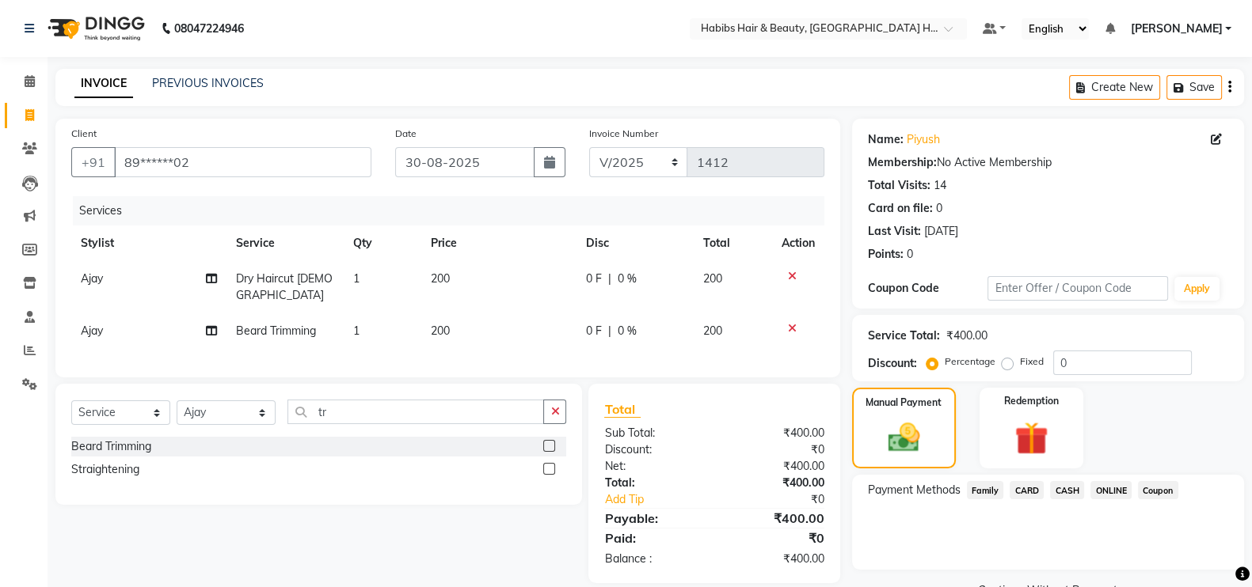
click at [1107, 490] on span "ONLINE" at bounding box center [1110, 490] width 41 height 18
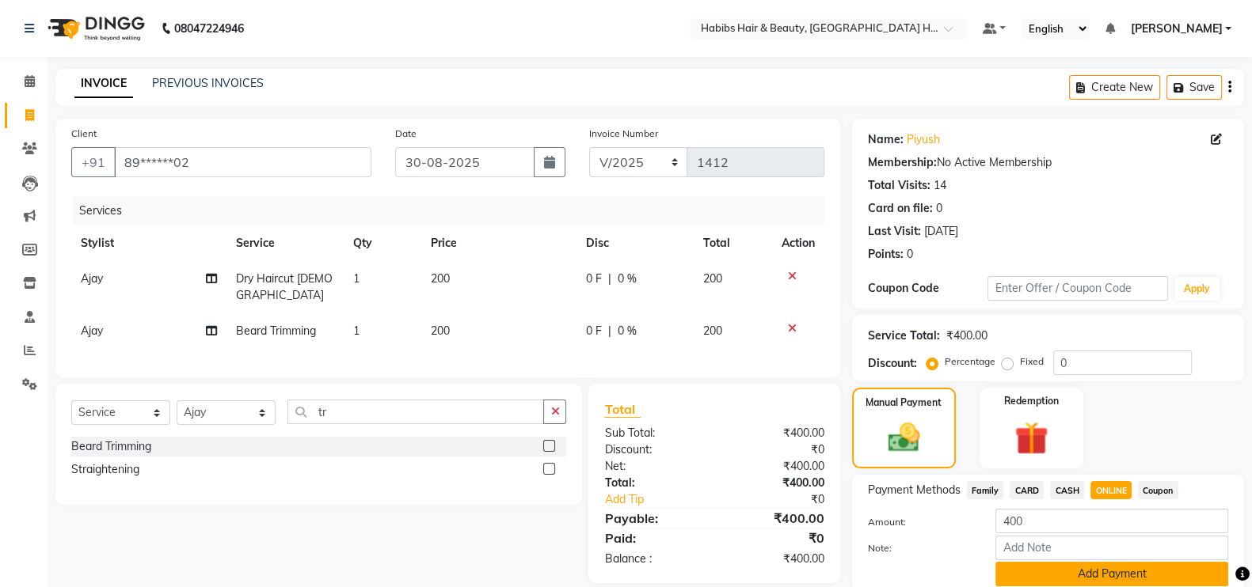
click at [1118, 577] on button "Add Payment" at bounding box center [1111, 574] width 233 height 25
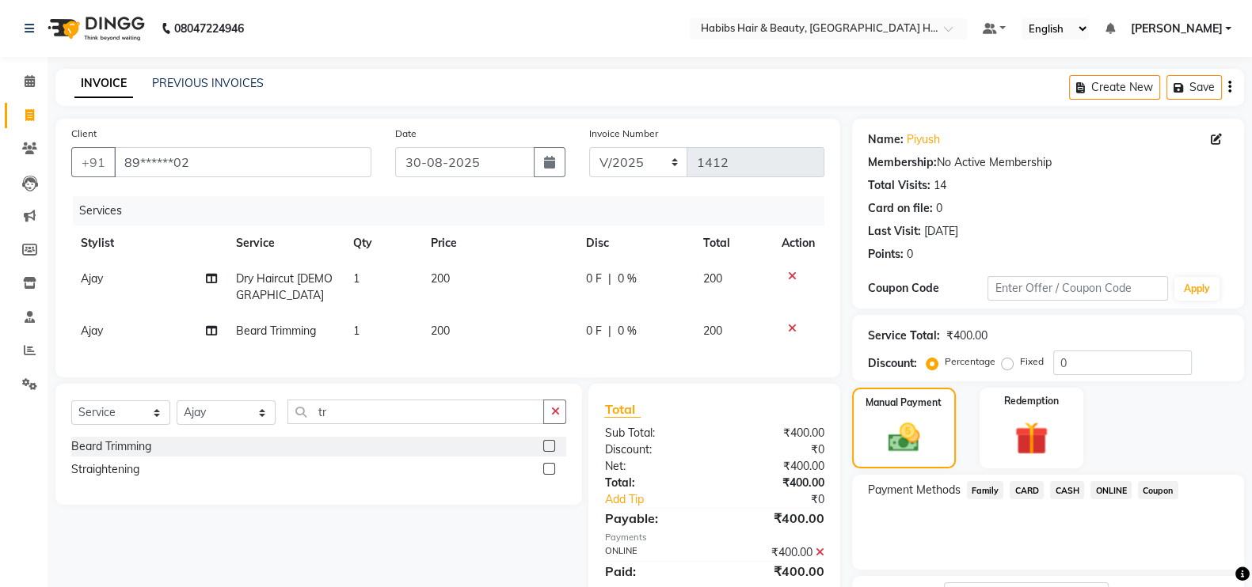
scroll to position [127, 0]
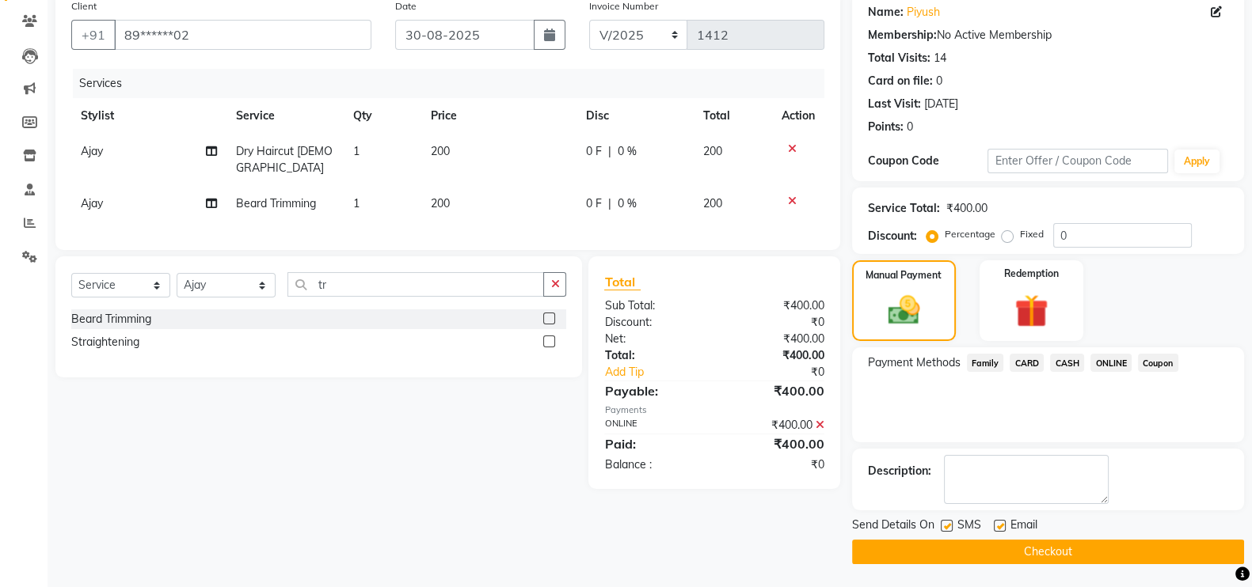
click at [1191, 558] on button "Checkout" at bounding box center [1048, 552] width 392 height 25
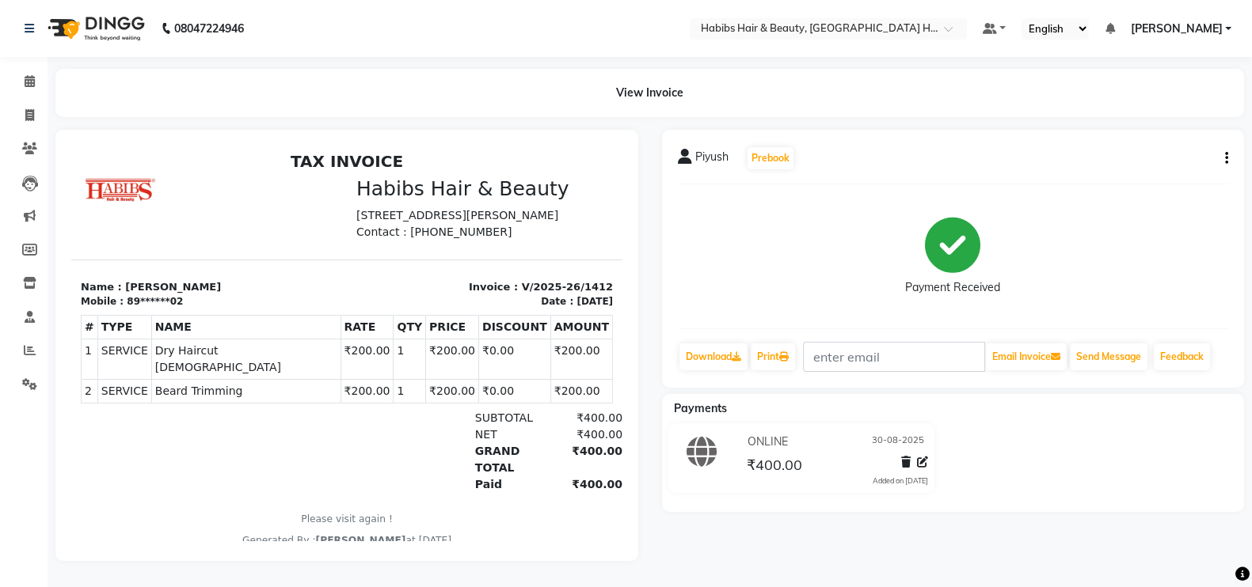
select select "7397"
select select "service"
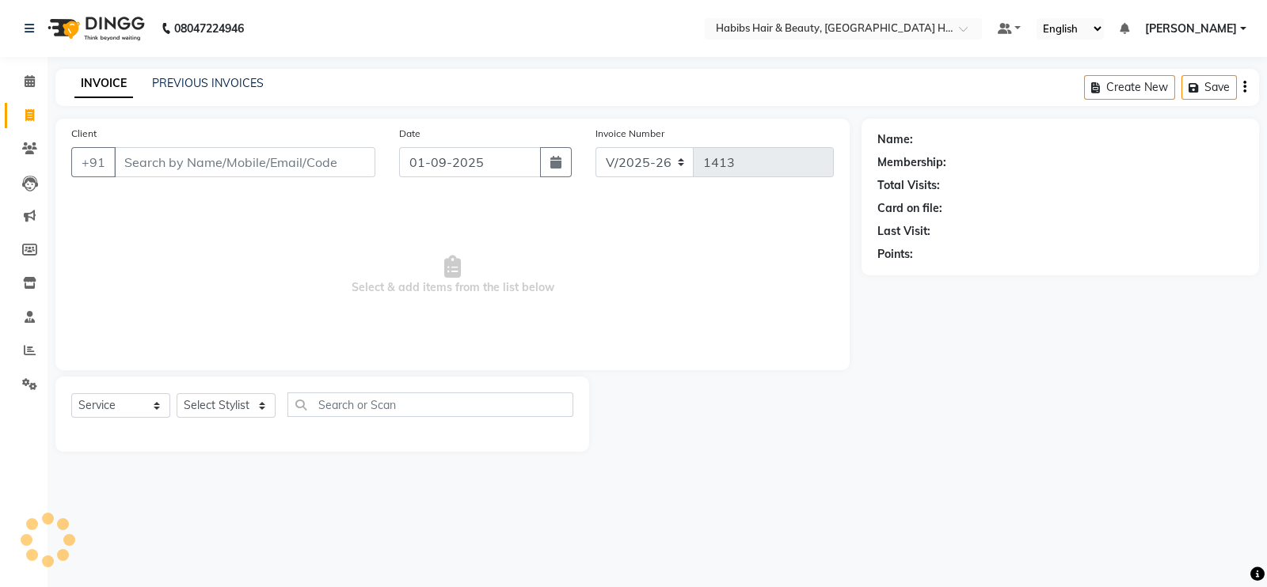
click at [241, 160] on input "Client" at bounding box center [244, 162] width 261 height 30
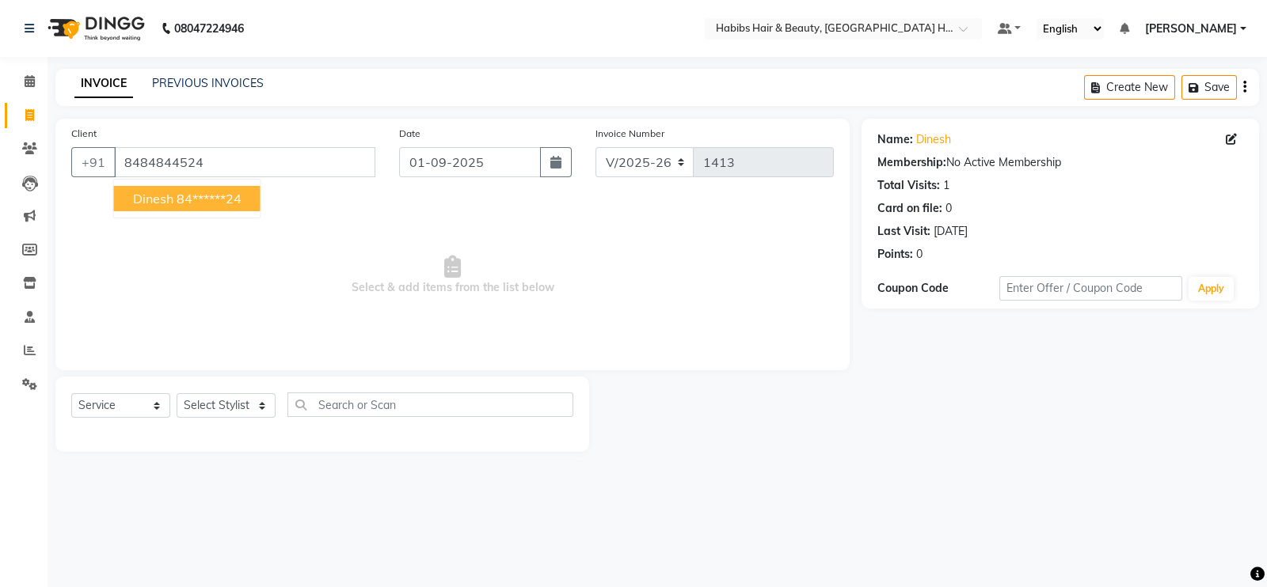
click at [224, 201] on ngb-highlight "84******24" at bounding box center [209, 199] width 65 height 16
type input "84******24"
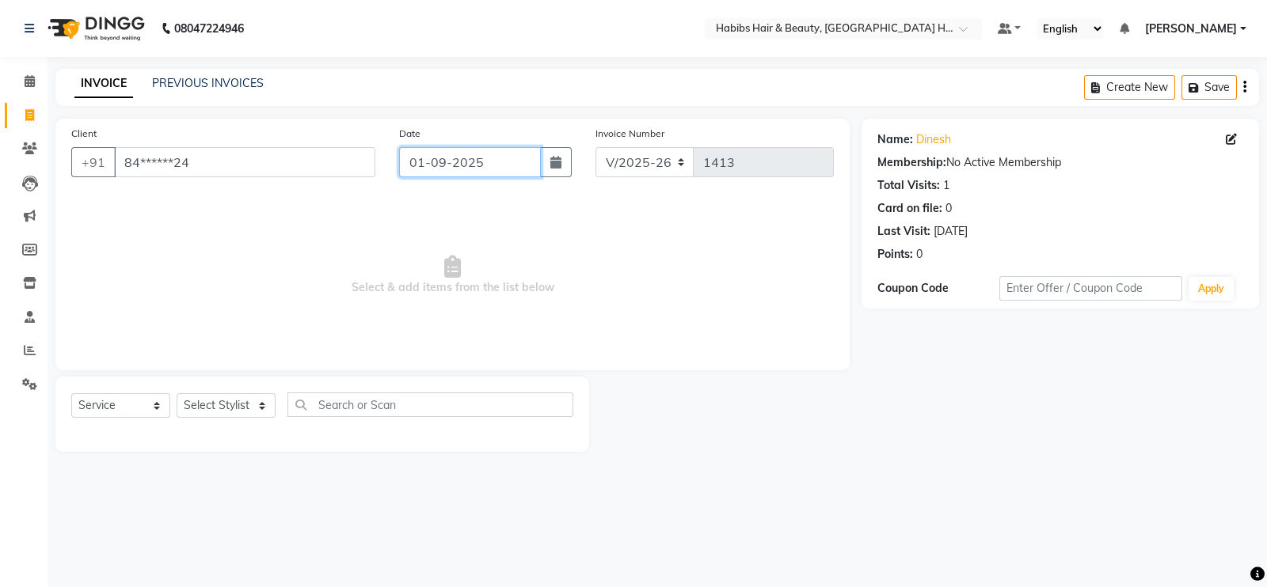
click at [436, 164] on input "01-09-2025" at bounding box center [470, 162] width 142 height 30
select select "9"
select select "2025"
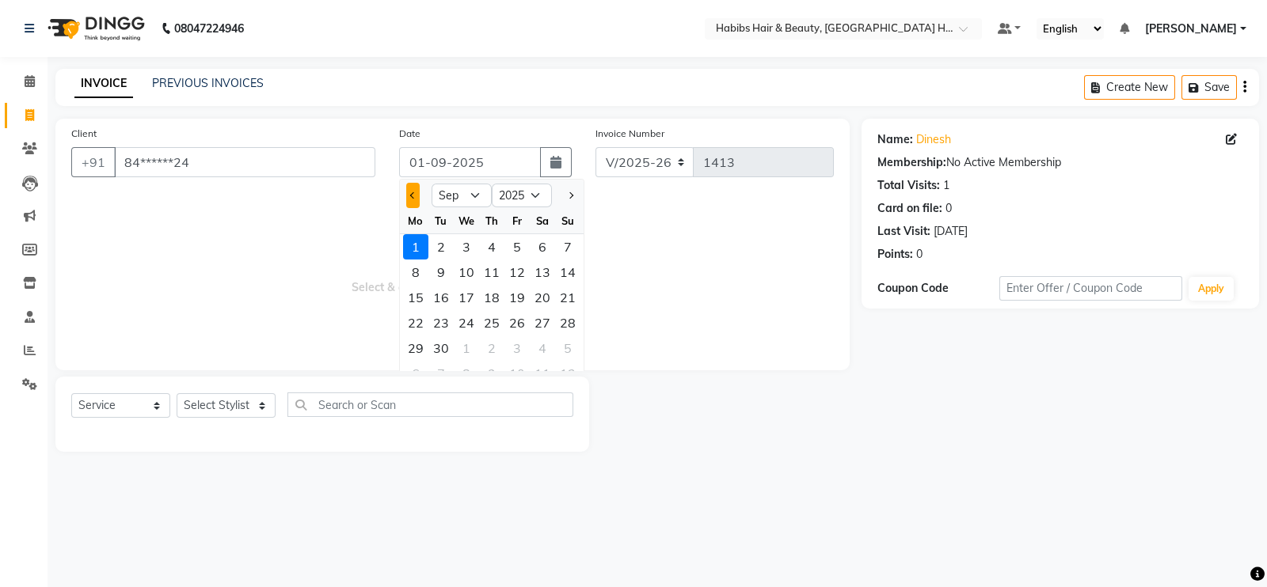
click at [408, 196] on button "Previous month" at bounding box center [412, 195] width 13 height 25
select select "8"
click at [540, 354] on div "30" at bounding box center [542, 348] width 25 height 25
type input "30-08-2025"
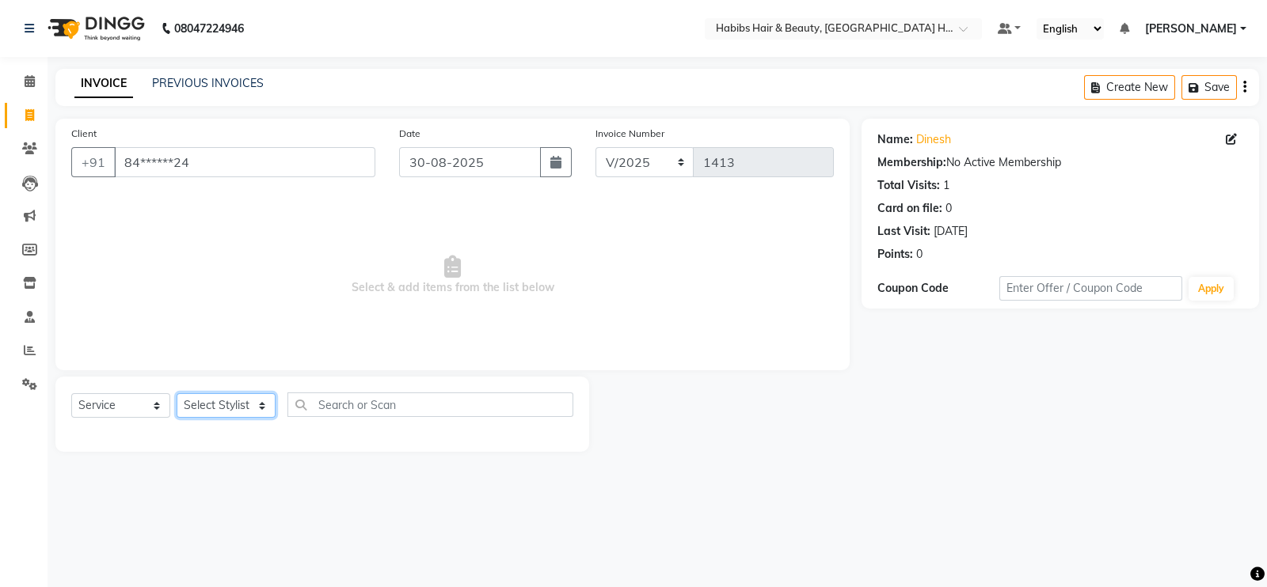
click at [249, 412] on select "Select Stylist Ajay Latika Omkar pratik RADHARAMAN Shilpa shreenath" at bounding box center [226, 405] width 99 height 25
select select "87948"
click at [177, 394] on select "Select Stylist Ajay Latika Omkar pratik RADHARAMAN Shilpa shreenath" at bounding box center [226, 405] width 99 height 25
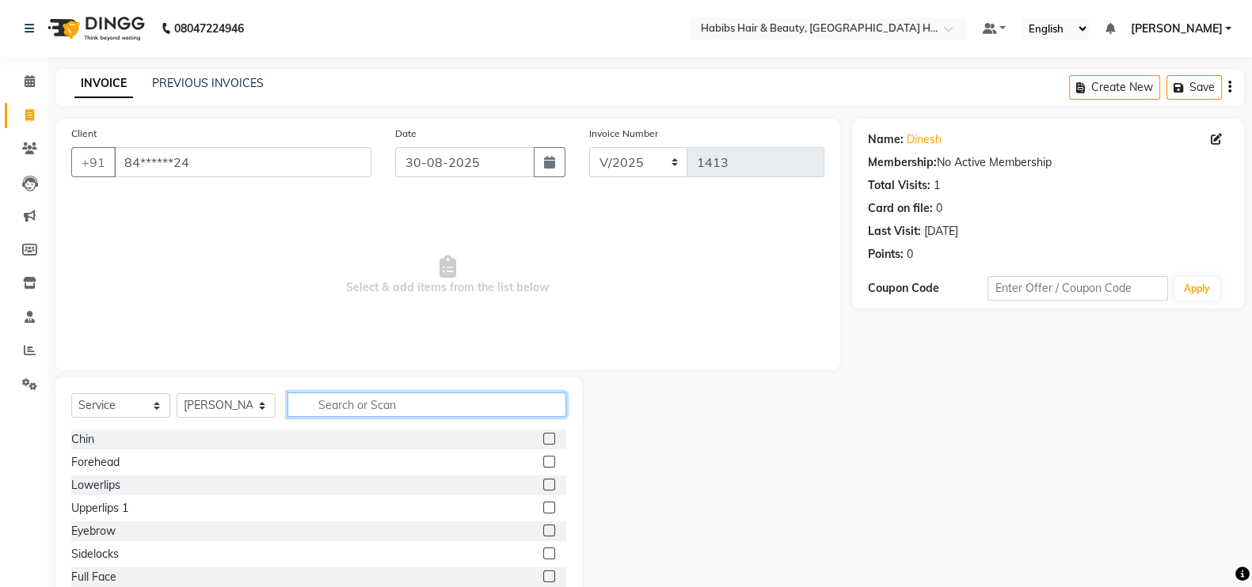
click at [348, 403] on input "text" at bounding box center [426, 405] width 279 height 25
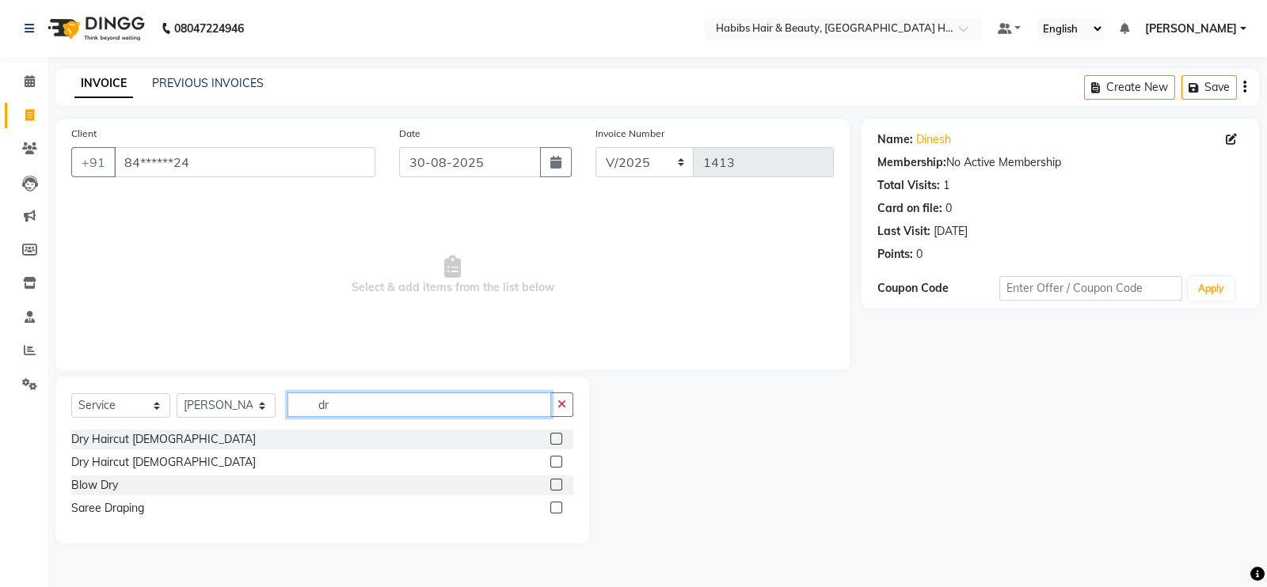
type input "dr"
click at [557, 438] on label at bounding box center [556, 439] width 12 height 12
click at [557, 438] on input "checkbox" at bounding box center [555, 440] width 10 height 10
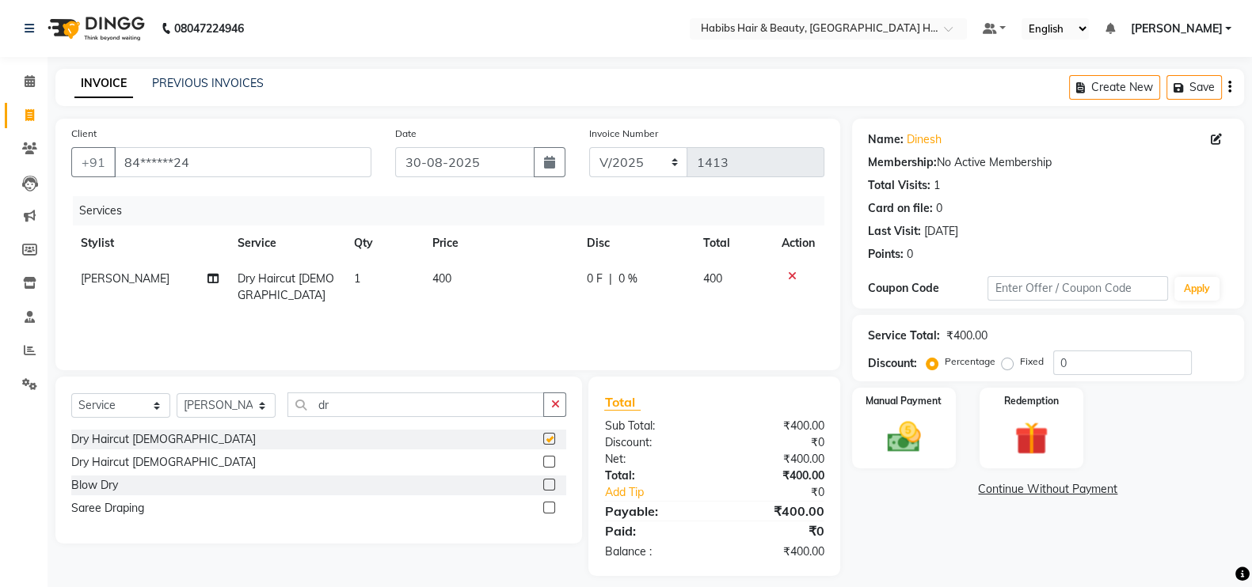
checkbox input "false"
click at [555, 396] on button "button" at bounding box center [554, 405] width 23 height 25
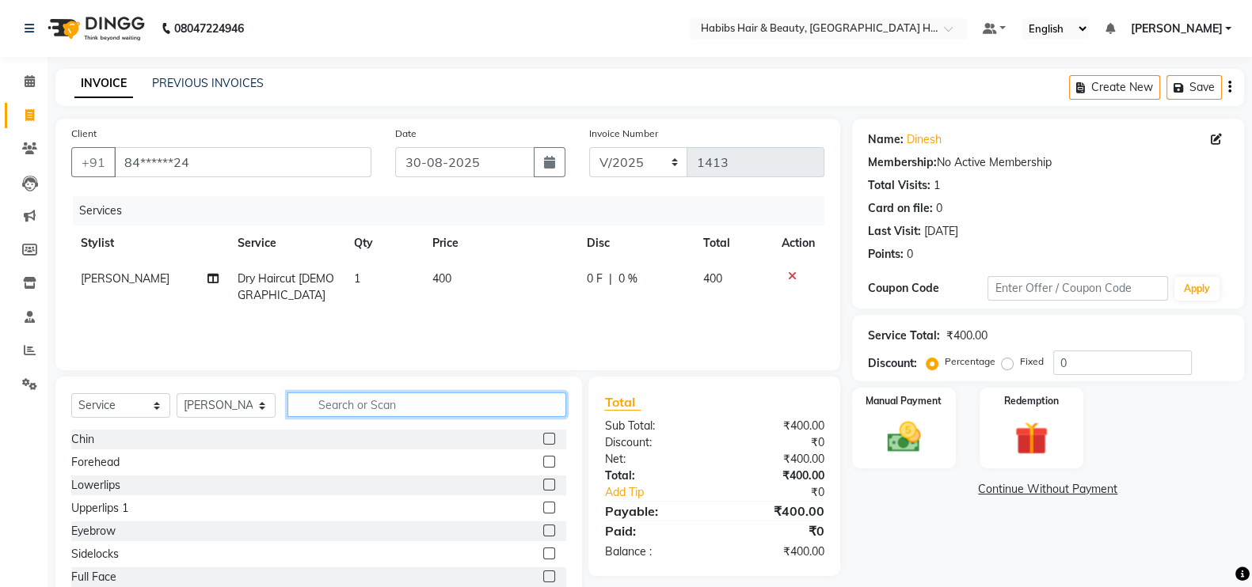
click at [555, 396] on input "text" at bounding box center [426, 405] width 279 height 25
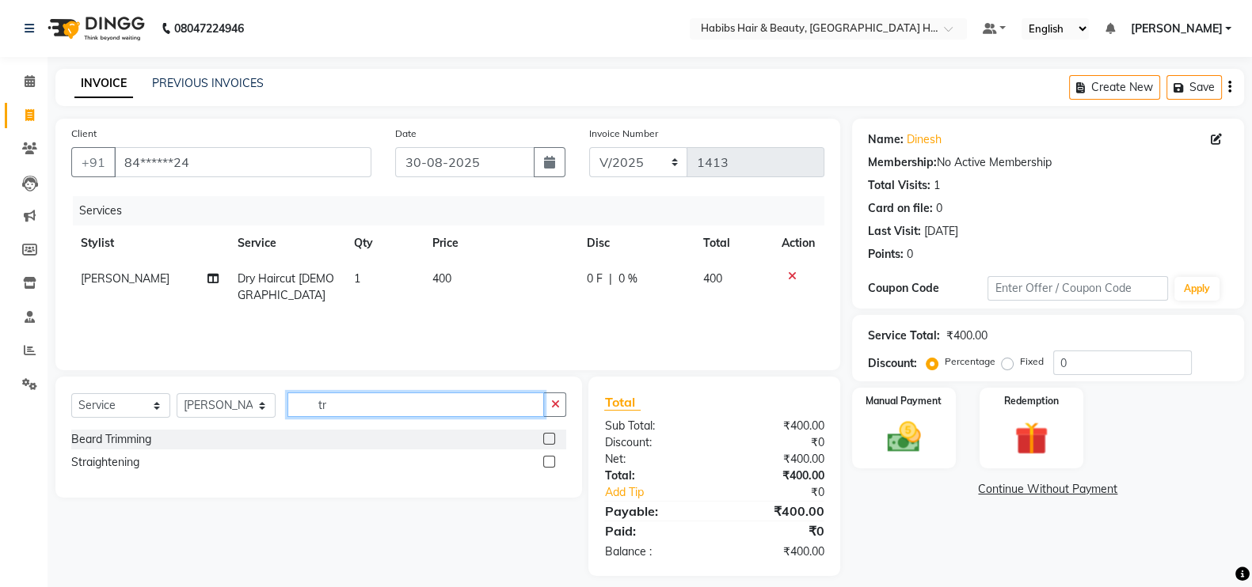
type input "tr"
click at [549, 435] on label at bounding box center [549, 439] width 12 height 12
click at [549, 435] on input "checkbox" at bounding box center [548, 440] width 10 height 10
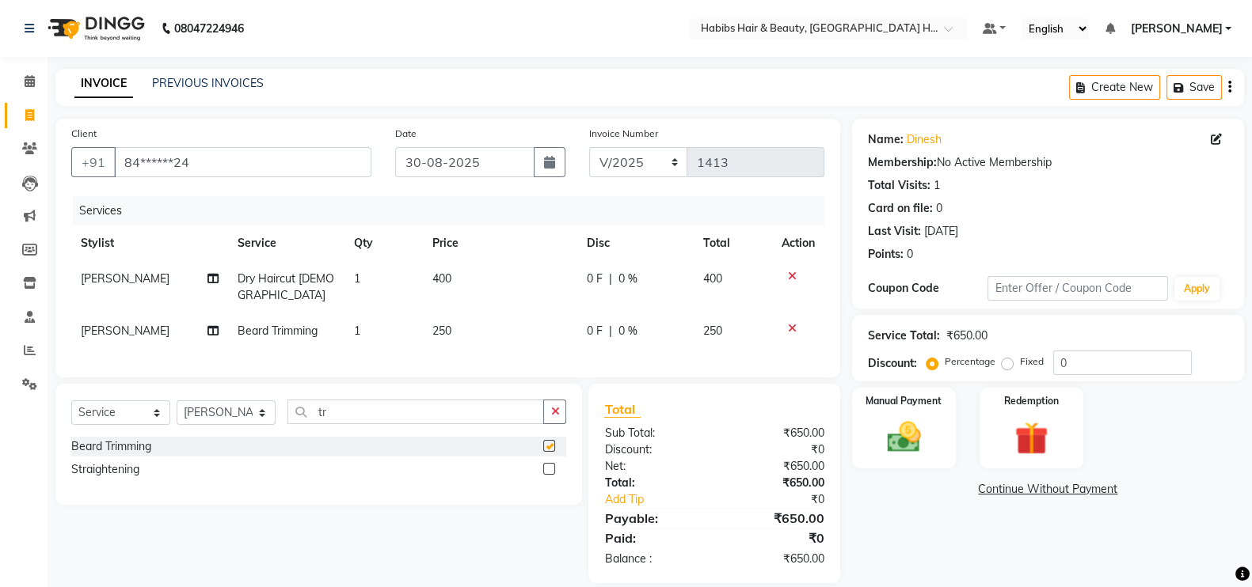
checkbox input "false"
click at [494, 318] on td "250" at bounding box center [500, 331] width 154 height 36
select select "87948"
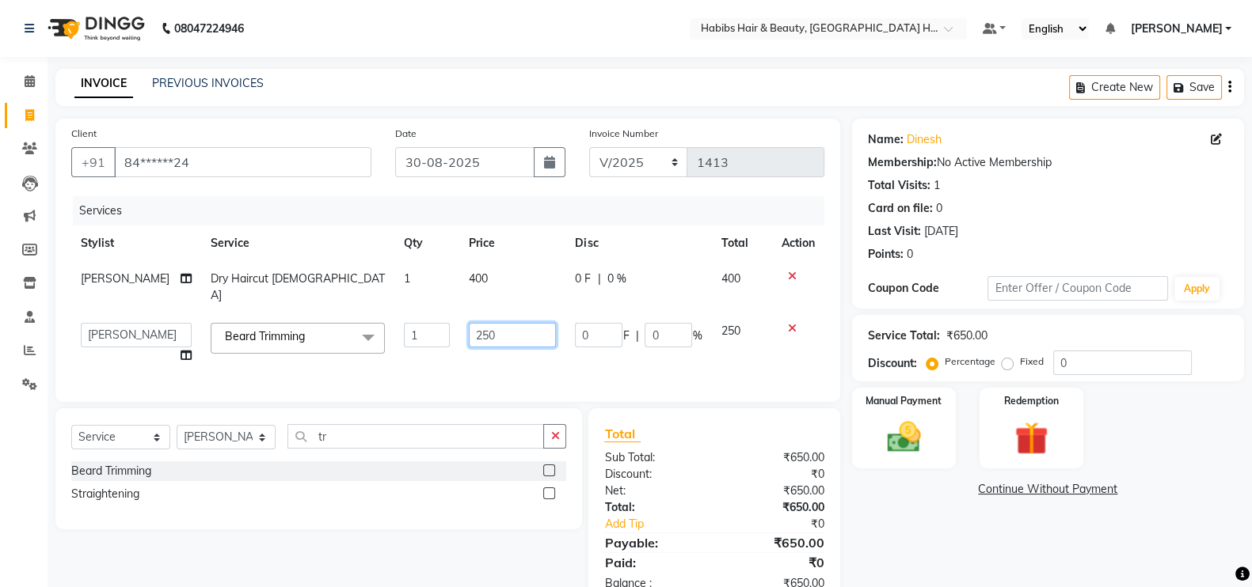
click at [469, 326] on input "250" at bounding box center [512, 335] width 87 height 25
type input "250"
click at [488, 269] on td "400" at bounding box center [512, 287] width 106 height 52
select select "87948"
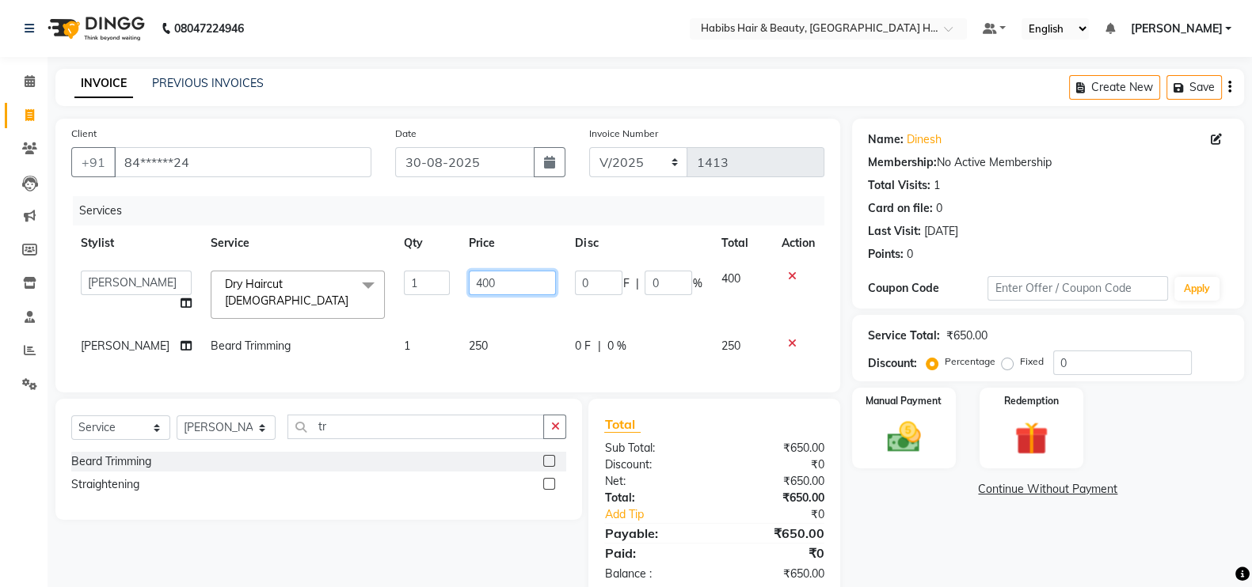
click at [469, 284] on input "400" at bounding box center [512, 283] width 87 height 25
type input "200"
click at [548, 233] on th "Price" at bounding box center [512, 244] width 106 height 36
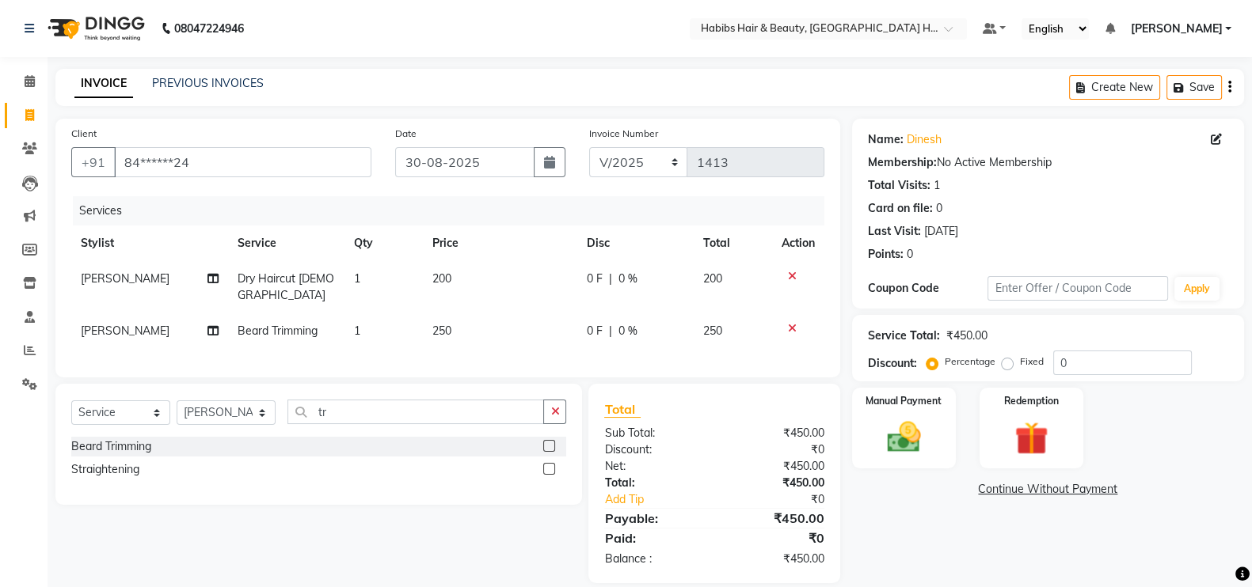
click at [484, 313] on td "250" at bounding box center [500, 331] width 154 height 36
select select "87948"
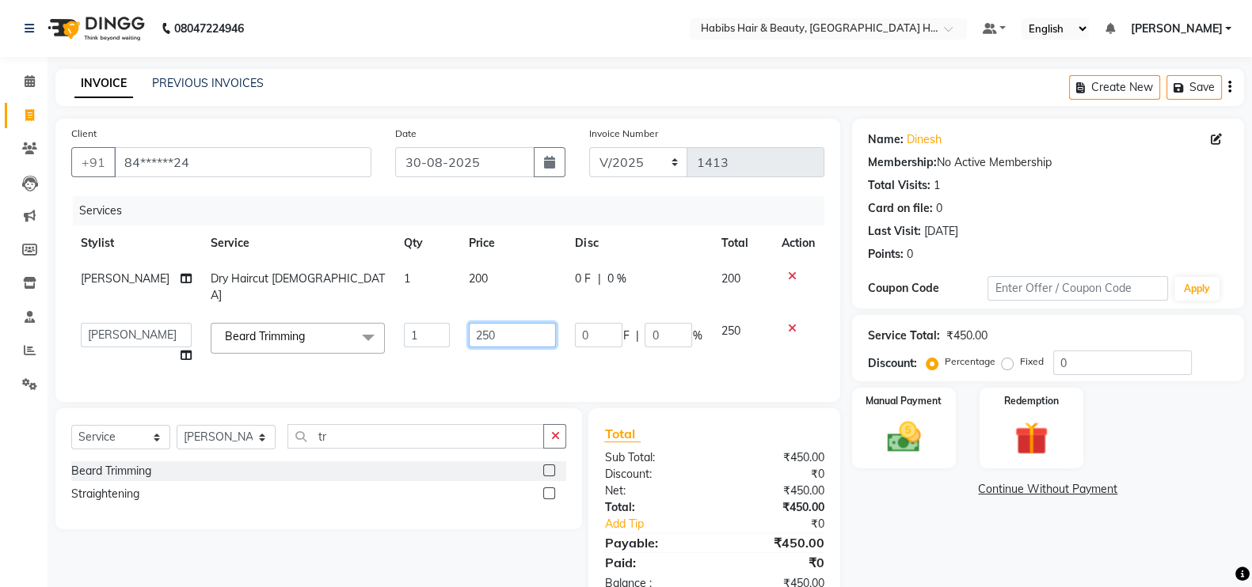
click at [469, 323] on input "250" at bounding box center [512, 335] width 87 height 25
type input "150"
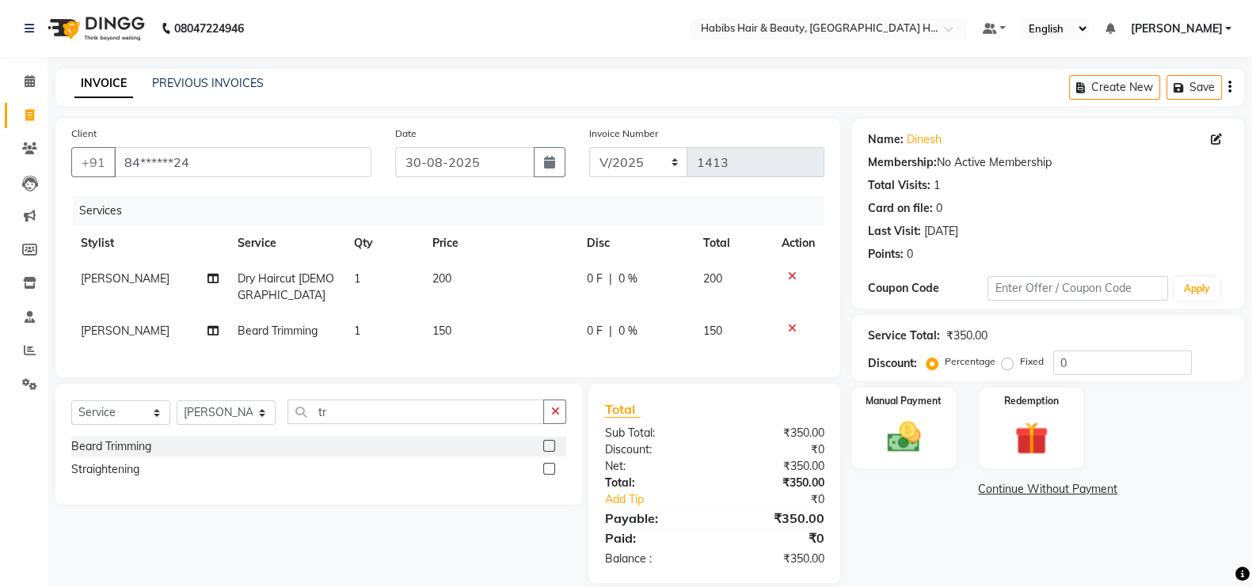
click at [492, 365] on div "Client +91 84******24 Date 30-08-2025 Invoice Number V/2025 V/2025-26 1413 Serv…" at bounding box center [447, 248] width 784 height 259
click at [902, 437] on img at bounding box center [904, 437] width 56 height 40
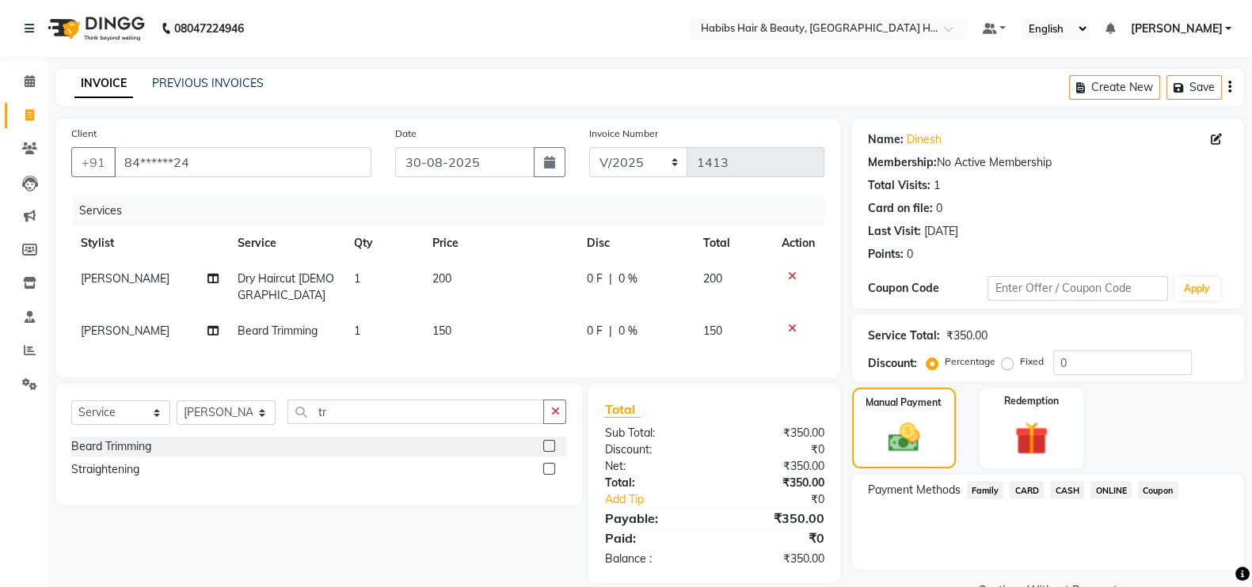
click at [1118, 491] on span "ONLINE" at bounding box center [1110, 490] width 41 height 18
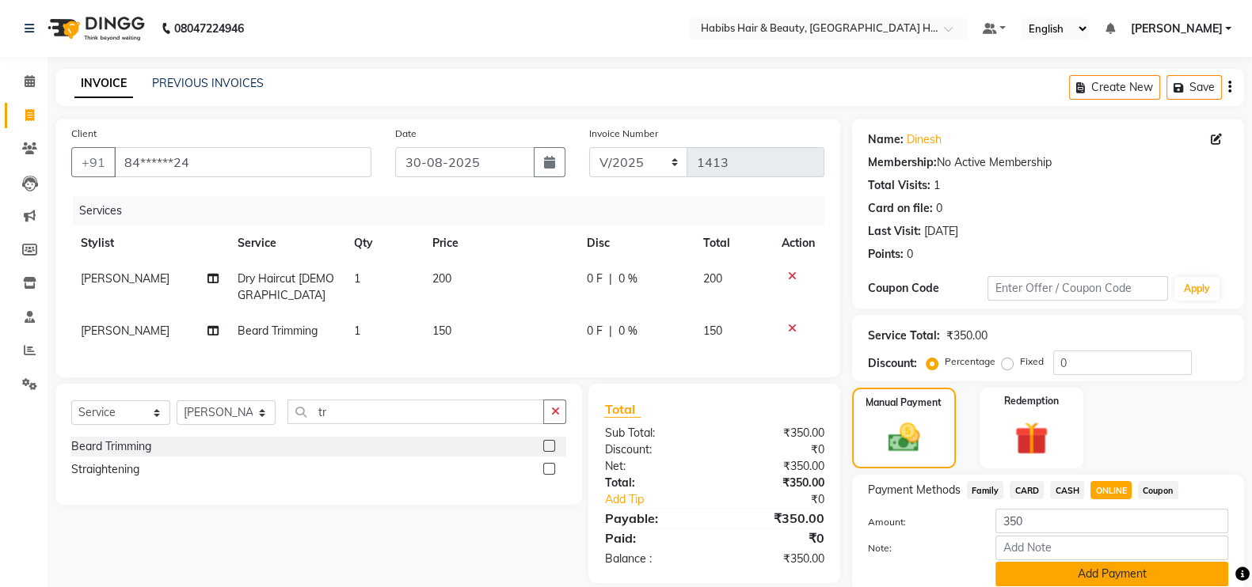
click at [1127, 572] on button "Add Payment" at bounding box center [1111, 574] width 233 height 25
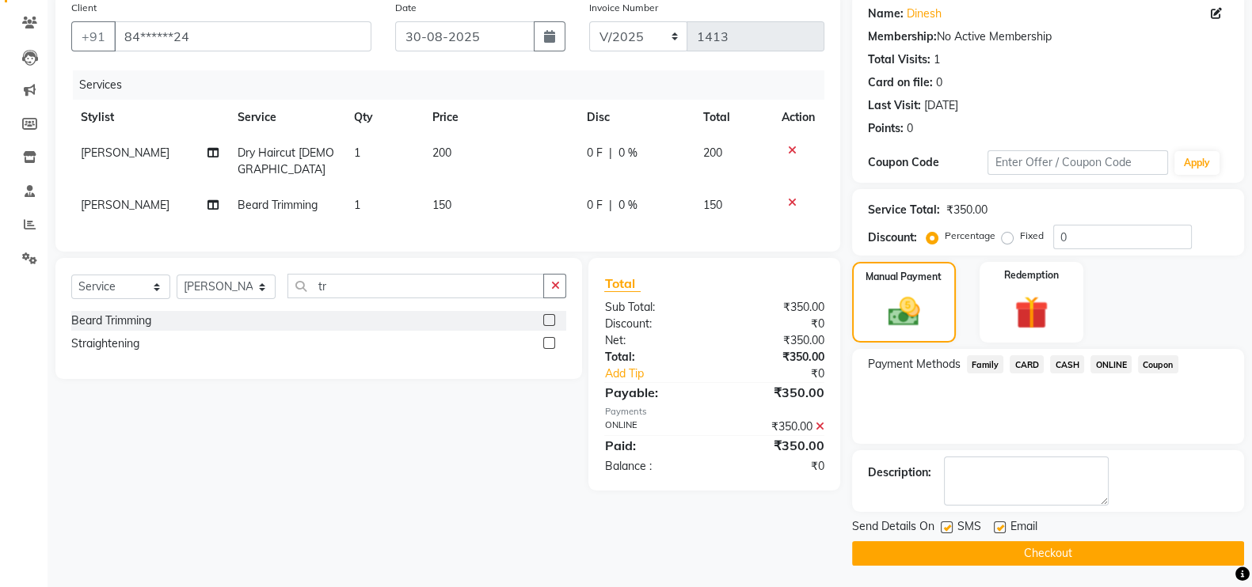
scroll to position [127, 0]
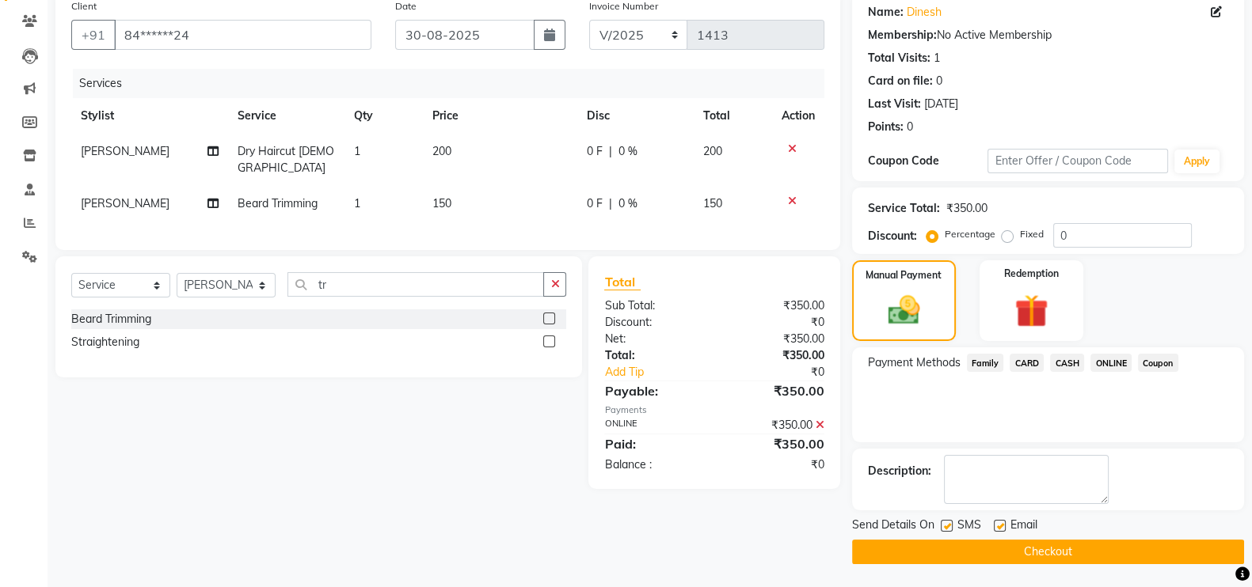
click at [1215, 548] on button "Checkout" at bounding box center [1048, 552] width 392 height 25
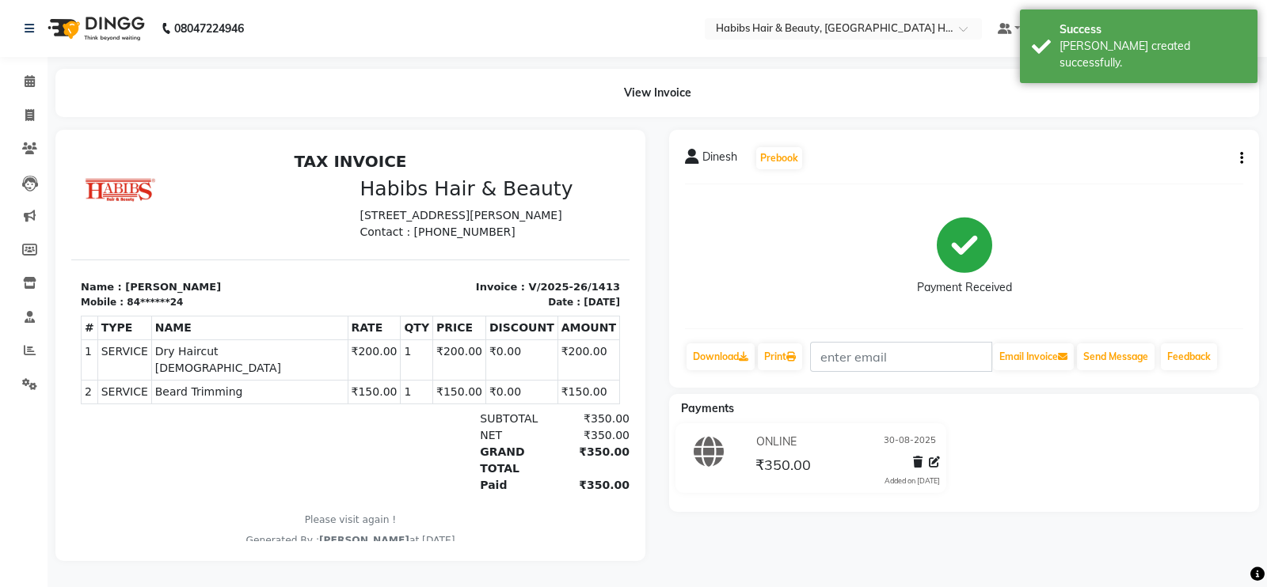
select select "service"
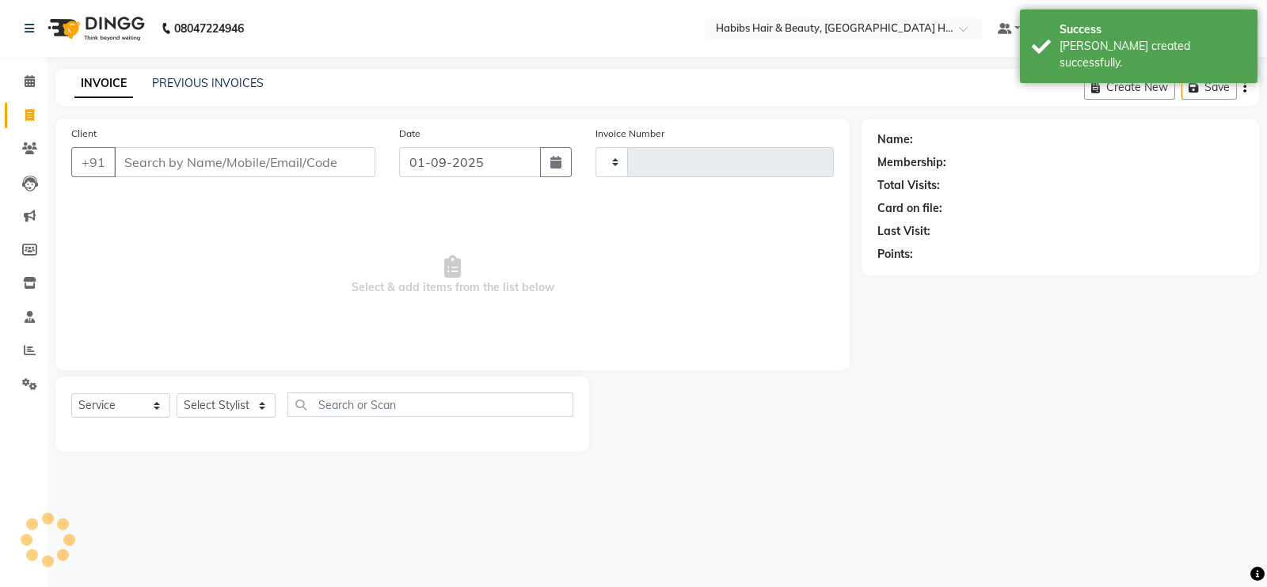
click at [230, 158] on input "Client" at bounding box center [244, 162] width 261 height 30
type input "1414"
select select "7397"
click at [230, 168] on input "Client" at bounding box center [244, 162] width 261 height 30
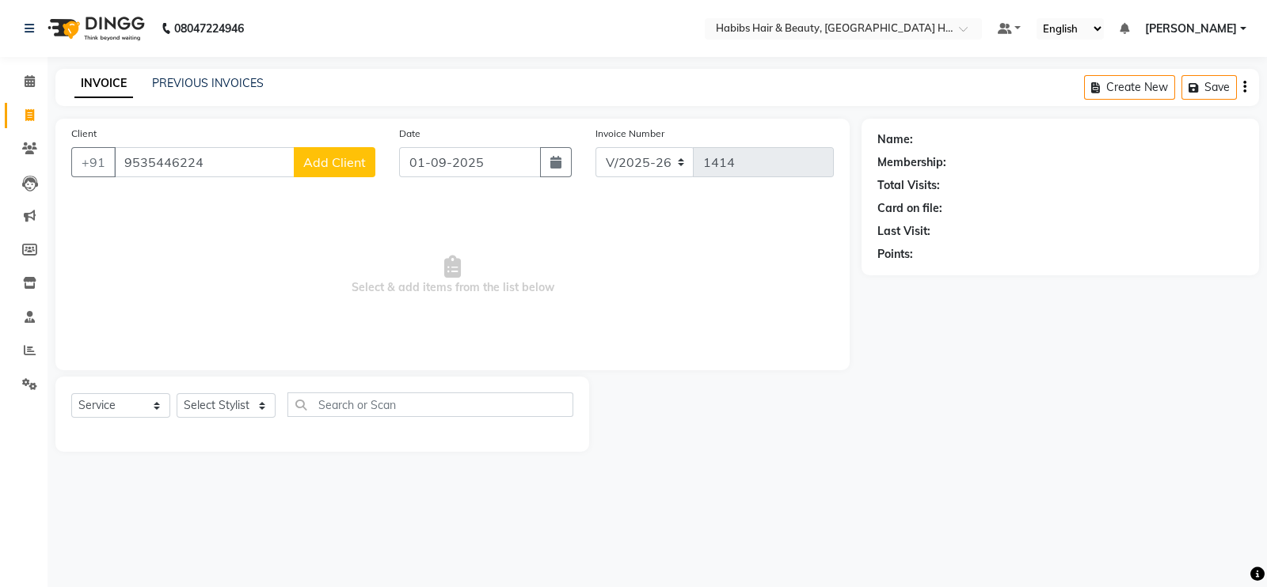
type input "9535446224"
click at [321, 167] on span "Add Client" at bounding box center [334, 162] width 63 height 16
select select "22"
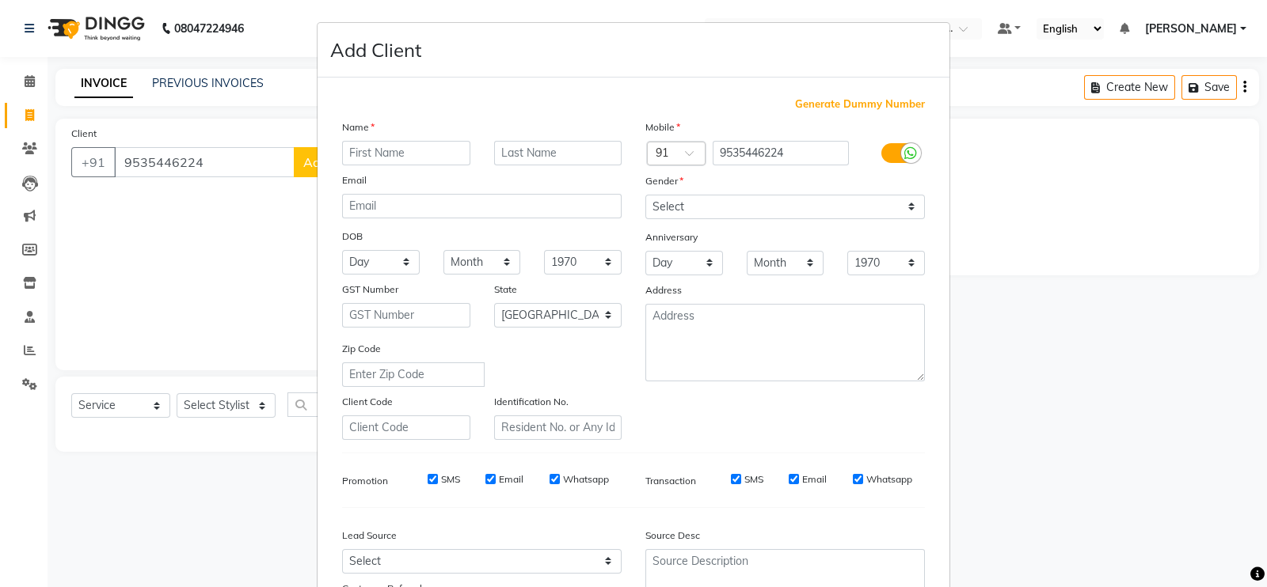
click at [405, 150] on input "text" at bounding box center [406, 153] width 128 height 25
type input "Adesh"
click at [667, 204] on select "Select Male Female Other Prefer Not To Say" at bounding box center [784, 207] width 279 height 25
select select "male"
click at [645, 196] on select "Select Male Female Other Prefer Not To Say" at bounding box center [784, 207] width 279 height 25
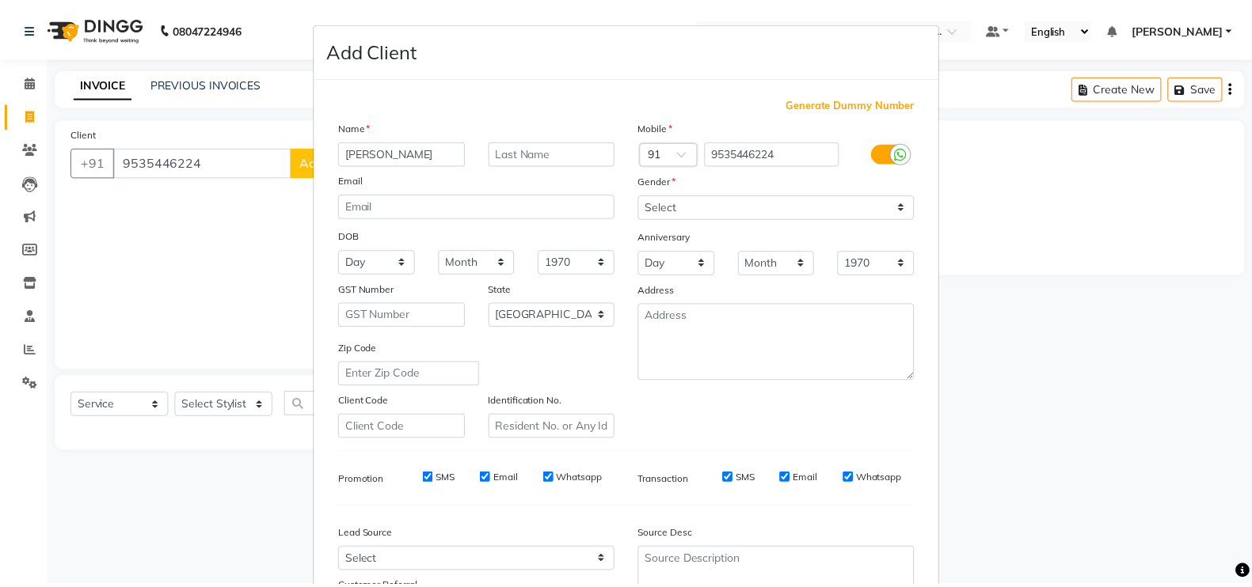
scroll to position [152, 0]
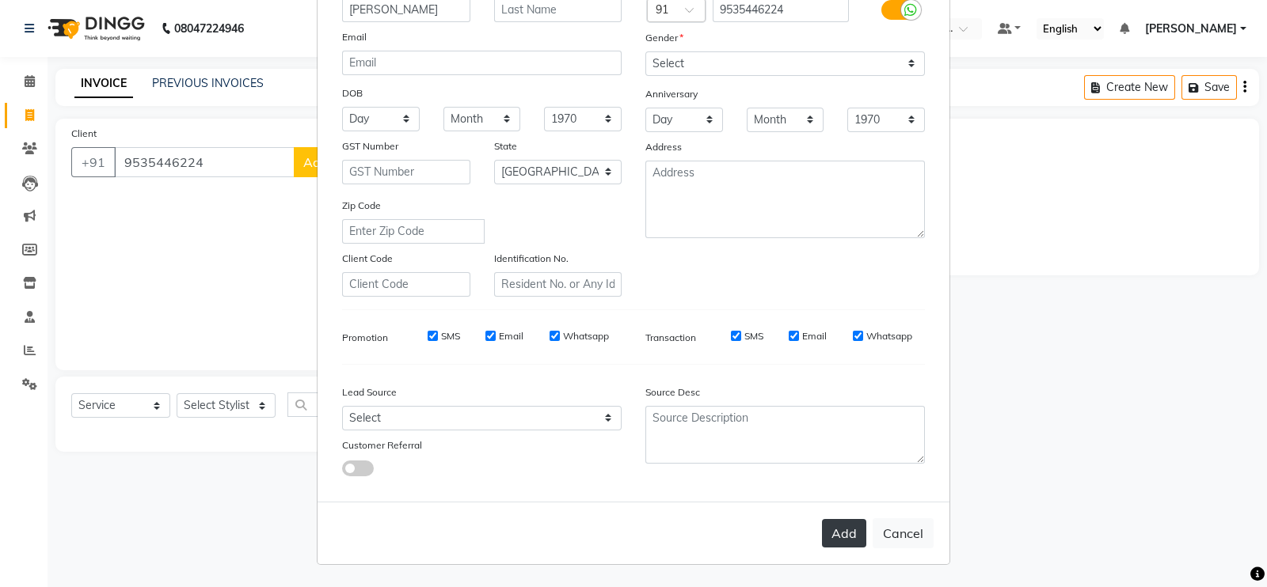
click at [835, 524] on button "Add" at bounding box center [844, 533] width 44 height 28
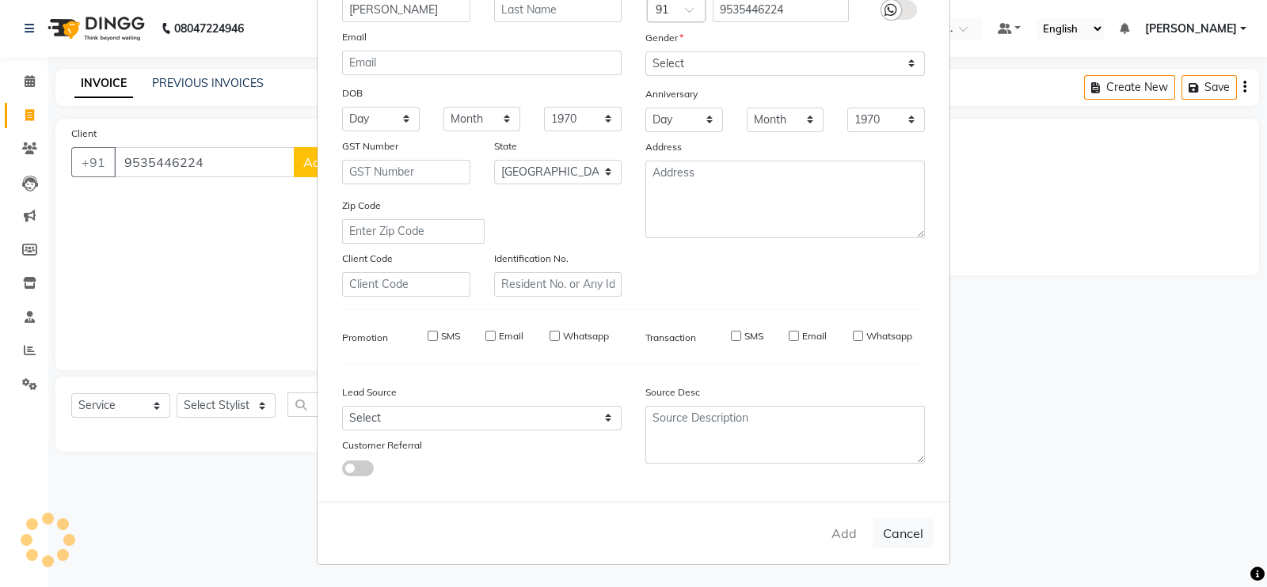
type input "95******24"
select select
select select "null"
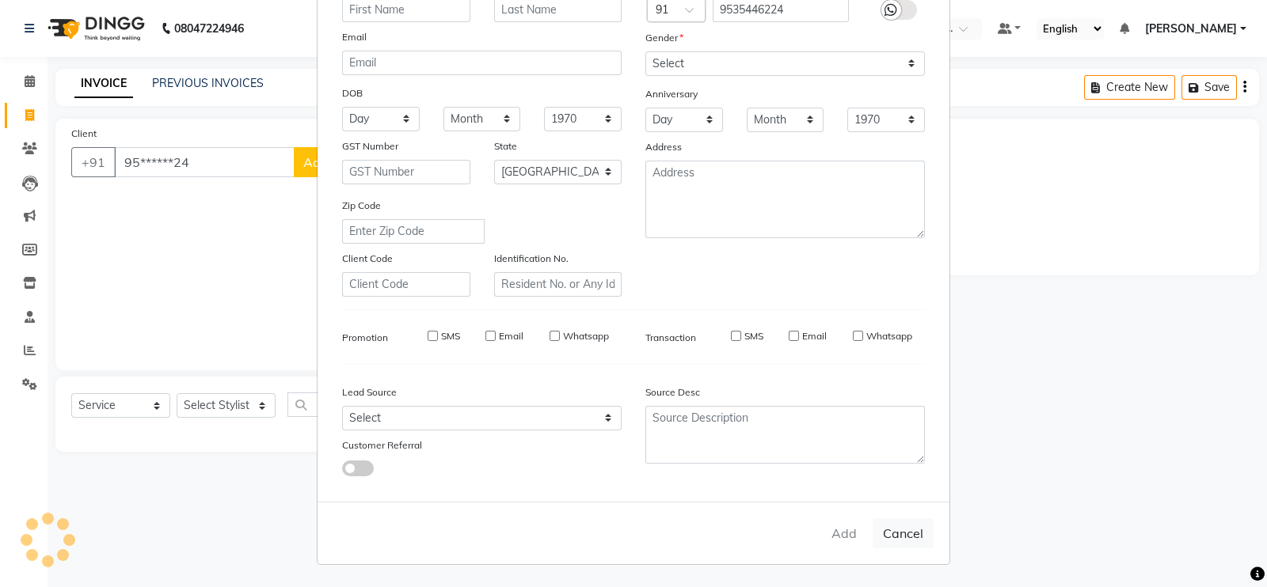
select select
checkbox input "false"
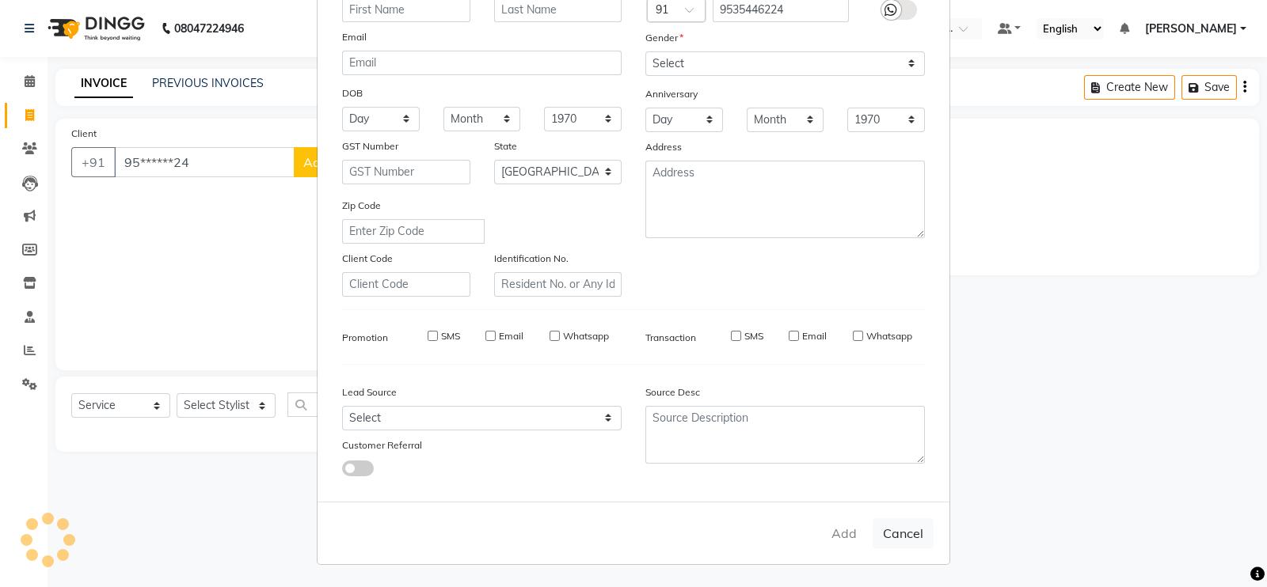
checkbox input "false"
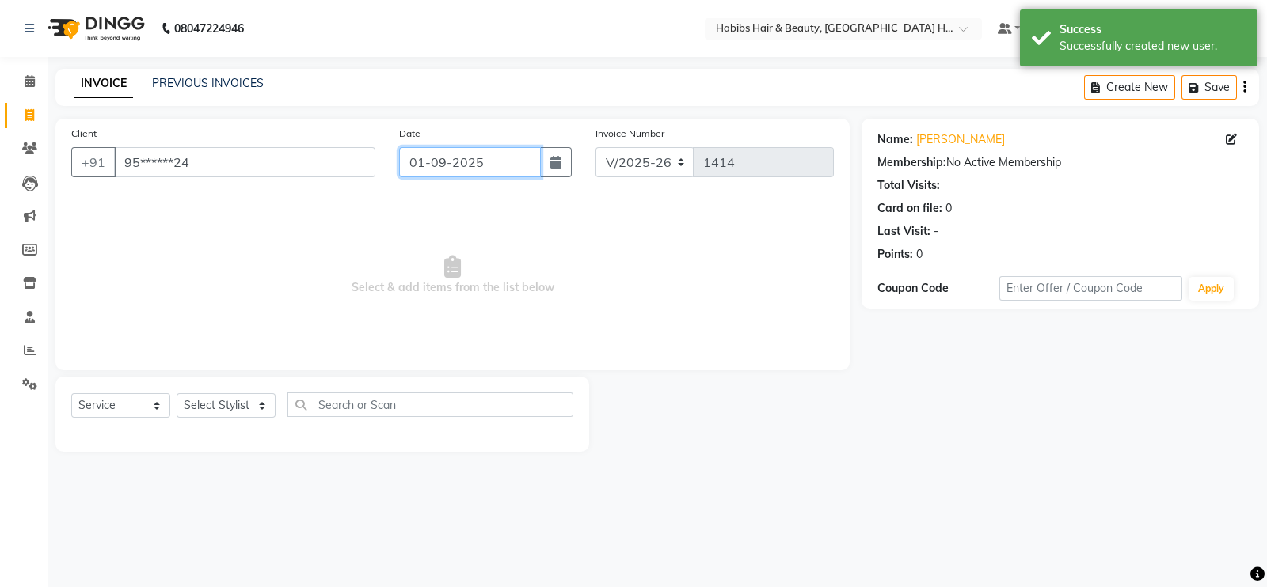
click at [511, 168] on input "01-09-2025" at bounding box center [470, 162] width 142 height 30
select select "9"
select select "2025"
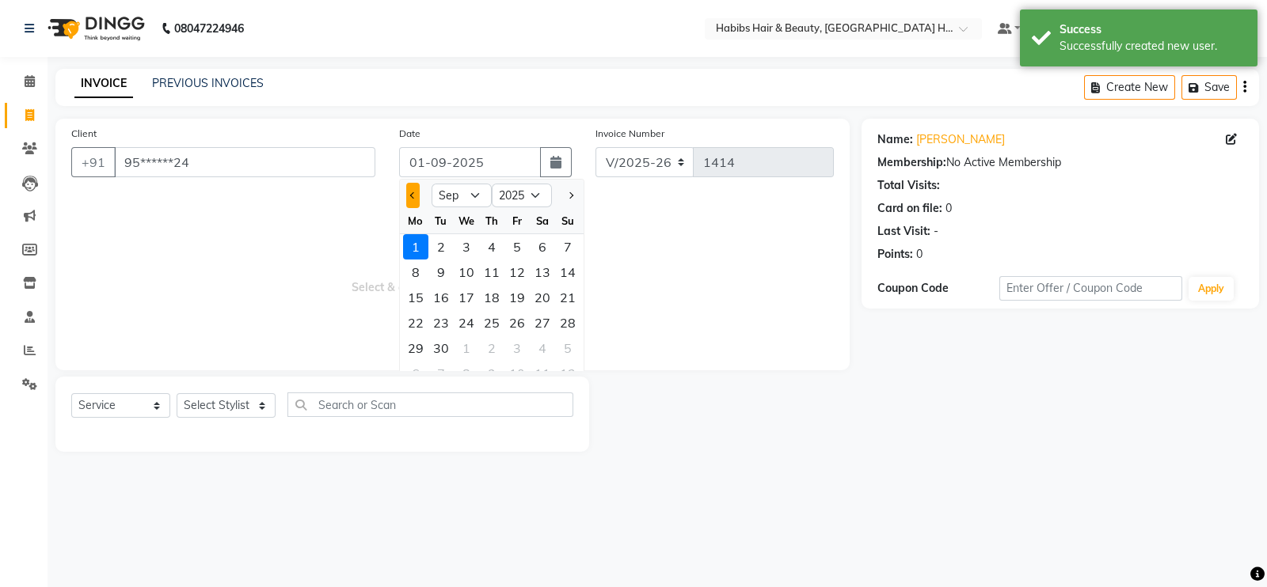
click at [413, 201] on button "Previous month" at bounding box center [412, 195] width 13 height 25
select select "8"
click at [538, 344] on div "30" at bounding box center [542, 348] width 25 height 25
type input "30-08-2025"
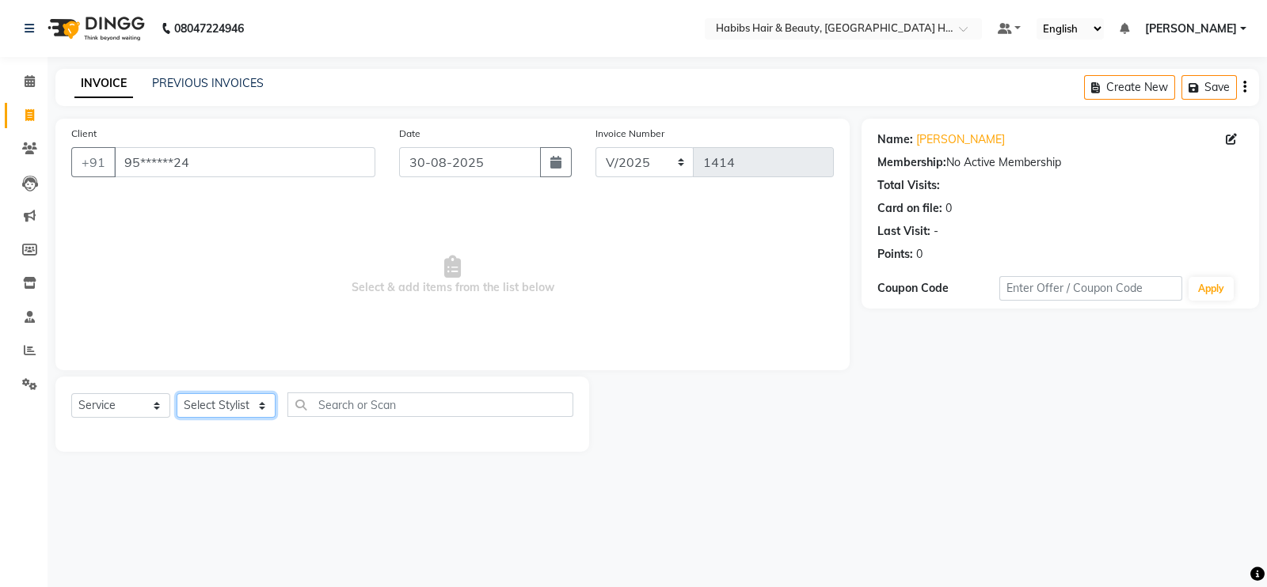
click at [260, 404] on select "Select Stylist Ajay Latika Omkar pratik RADHARAMAN Shilpa shreenath" at bounding box center [226, 405] width 99 height 25
select select "65454"
click at [177, 394] on select "Select Stylist Ajay Latika Omkar pratik RADHARAMAN Shilpa shreenath" at bounding box center [226, 405] width 99 height 25
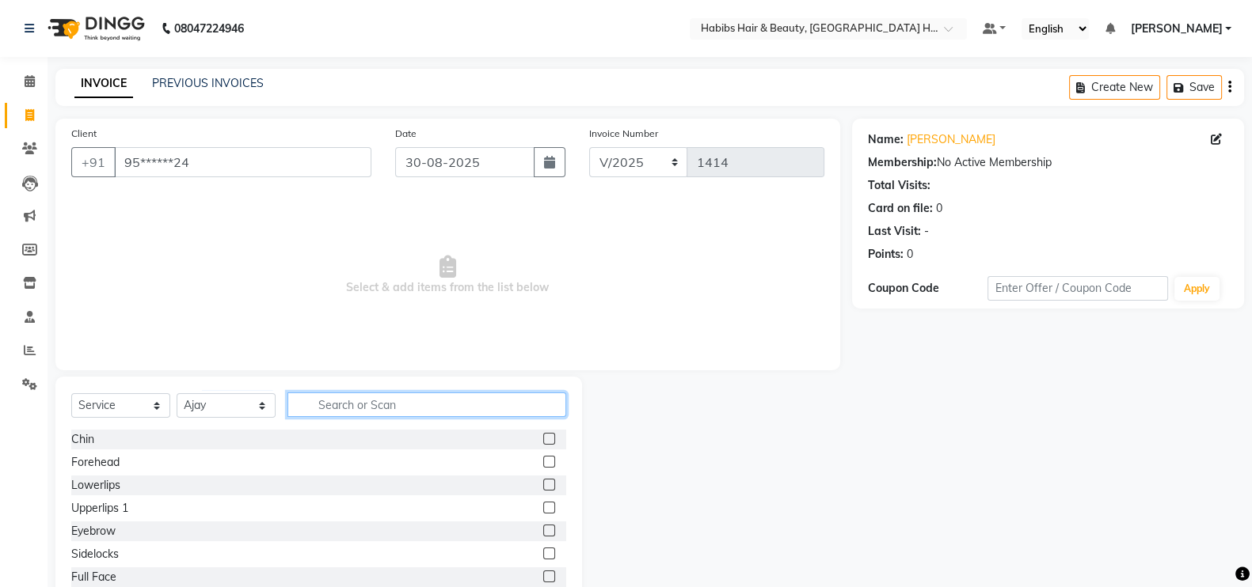
click at [332, 405] on input "text" at bounding box center [426, 405] width 279 height 25
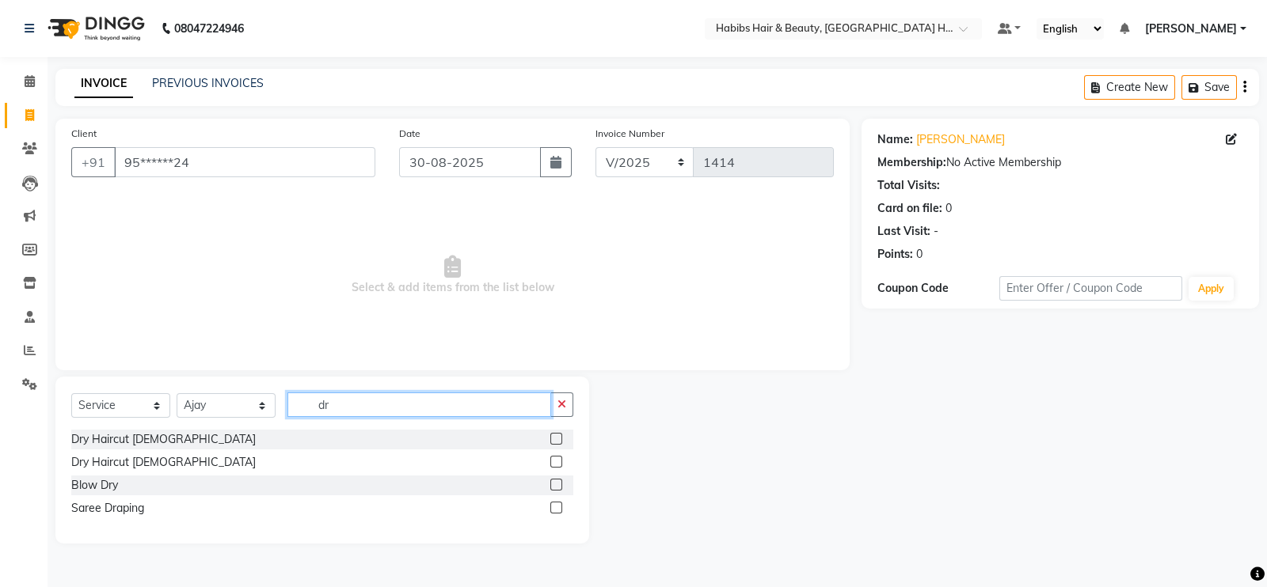
type input "dr"
click at [561, 438] on label at bounding box center [556, 439] width 12 height 12
click at [560, 438] on input "checkbox" at bounding box center [555, 440] width 10 height 10
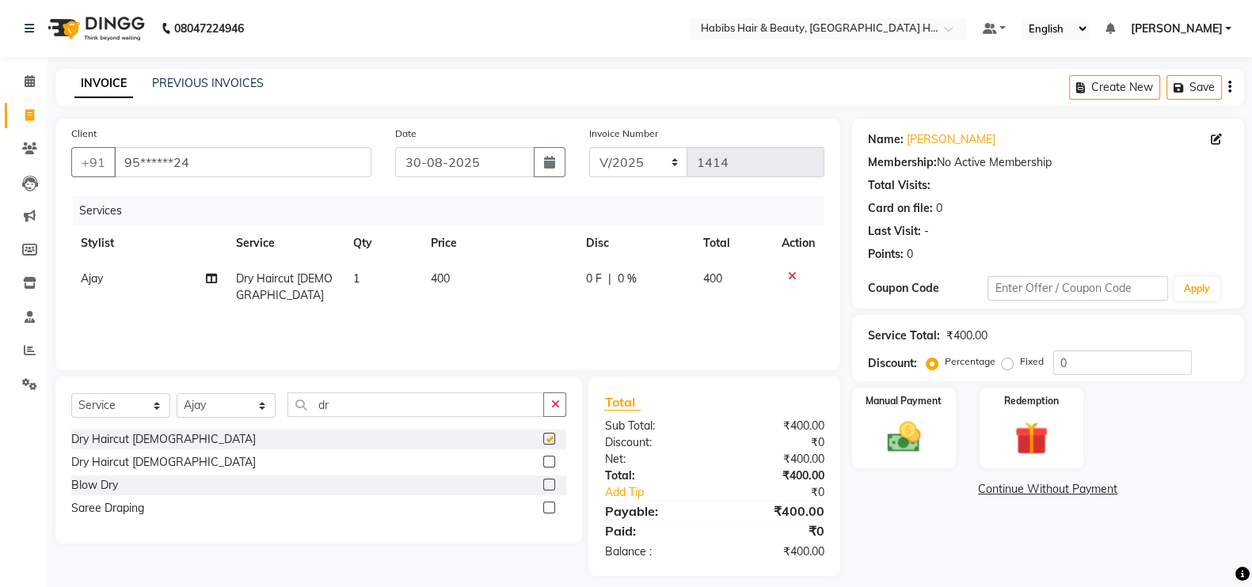
checkbox input "false"
click at [556, 410] on icon "button" at bounding box center [554, 404] width 9 height 11
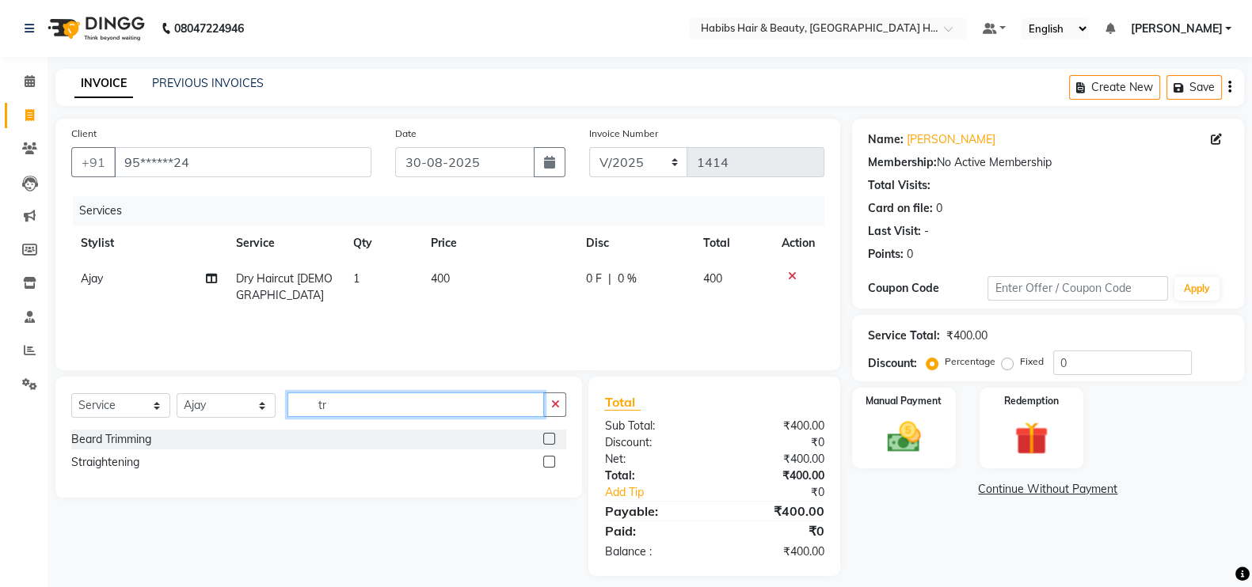
type input "tr"
click at [551, 439] on label at bounding box center [549, 439] width 12 height 12
click at [551, 439] on input "checkbox" at bounding box center [548, 440] width 10 height 10
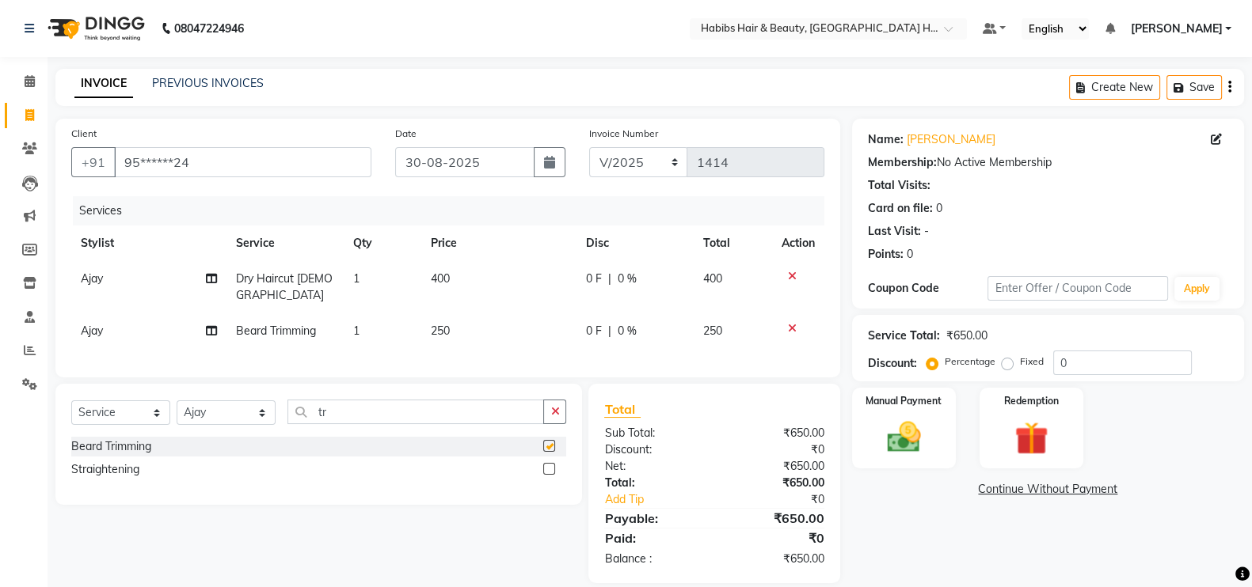
checkbox input "false"
click at [495, 318] on td "250" at bounding box center [498, 331] width 155 height 36
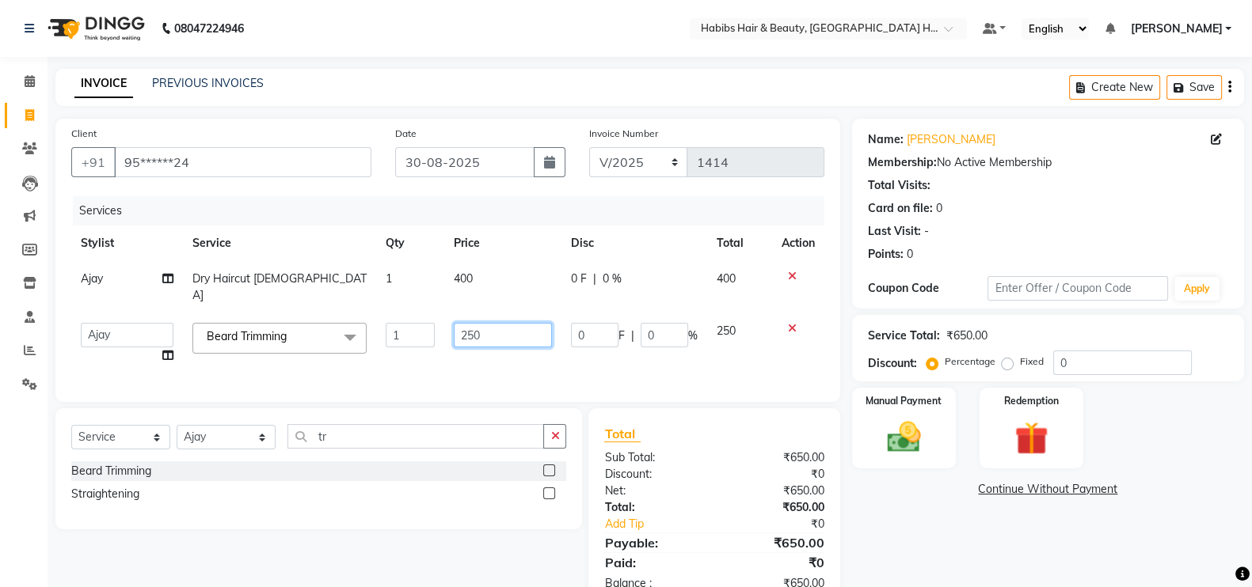
click at [463, 329] on input "250" at bounding box center [503, 335] width 99 height 25
type input "150"
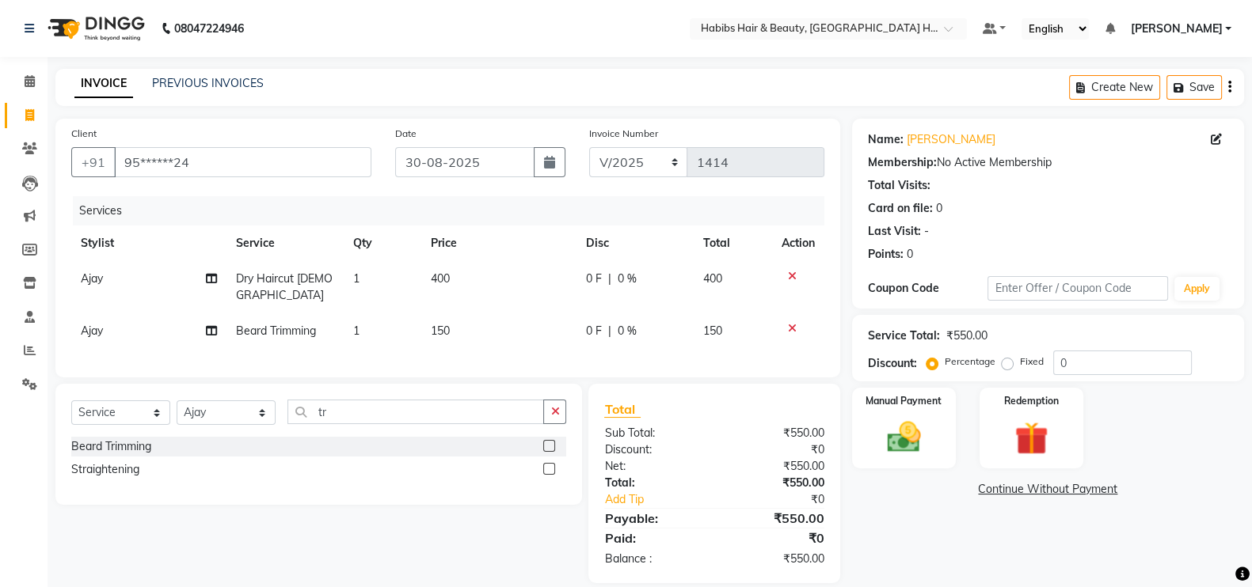
click at [485, 279] on td "400" at bounding box center [498, 287] width 155 height 52
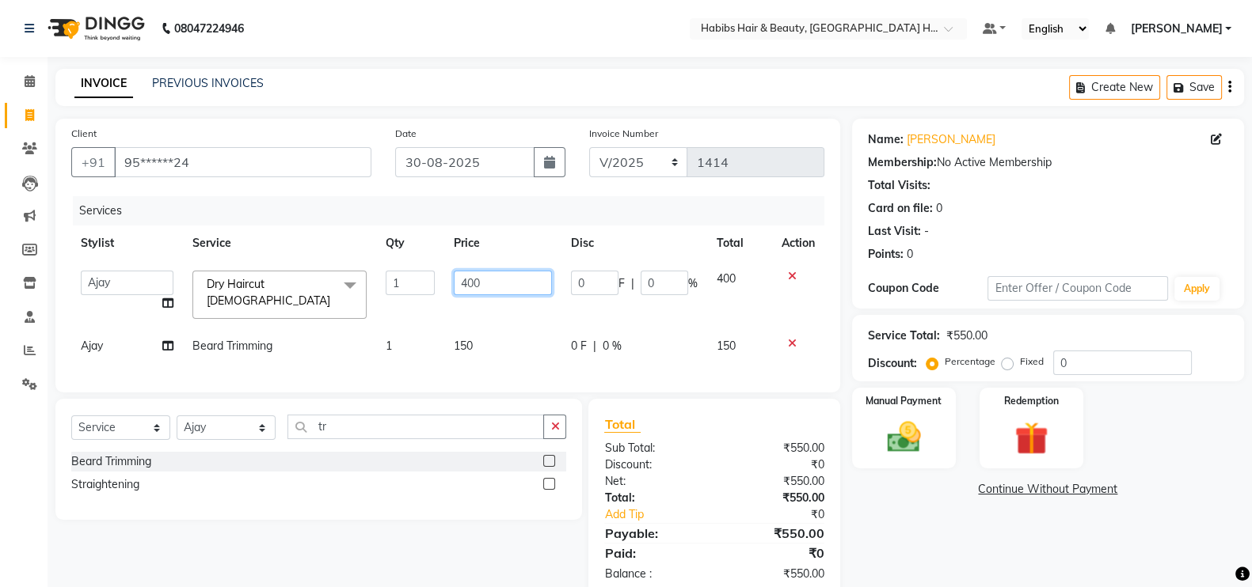
click at [469, 283] on input "400" at bounding box center [503, 283] width 99 height 25
type input "200"
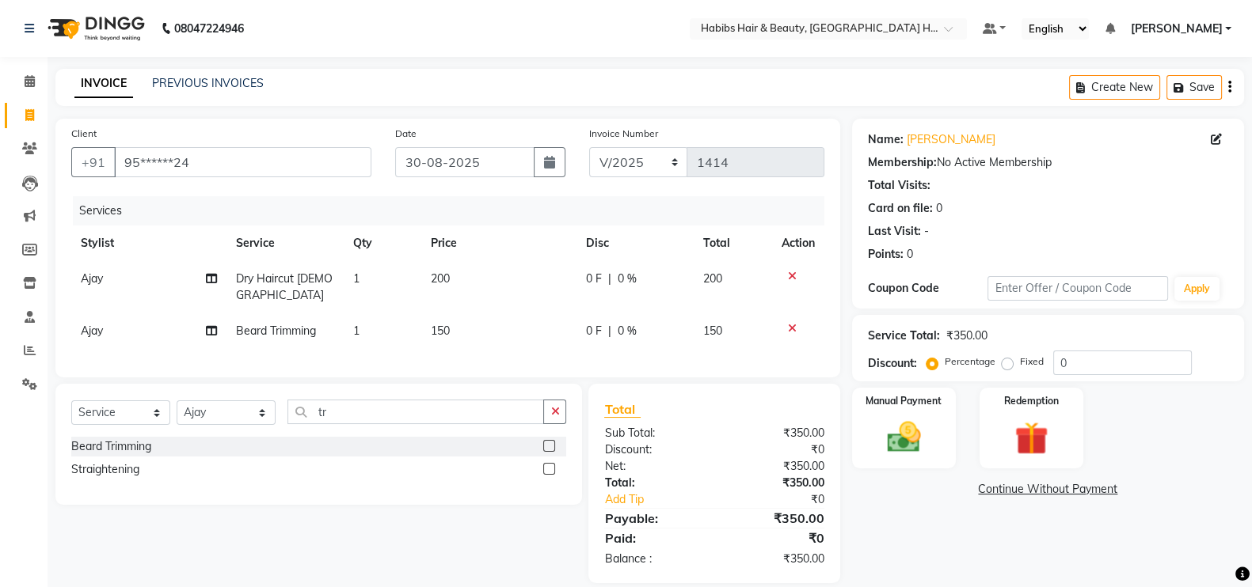
click at [518, 208] on div "Services" at bounding box center [454, 210] width 763 height 29
click at [914, 424] on img at bounding box center [904, 437] width 56 height 40
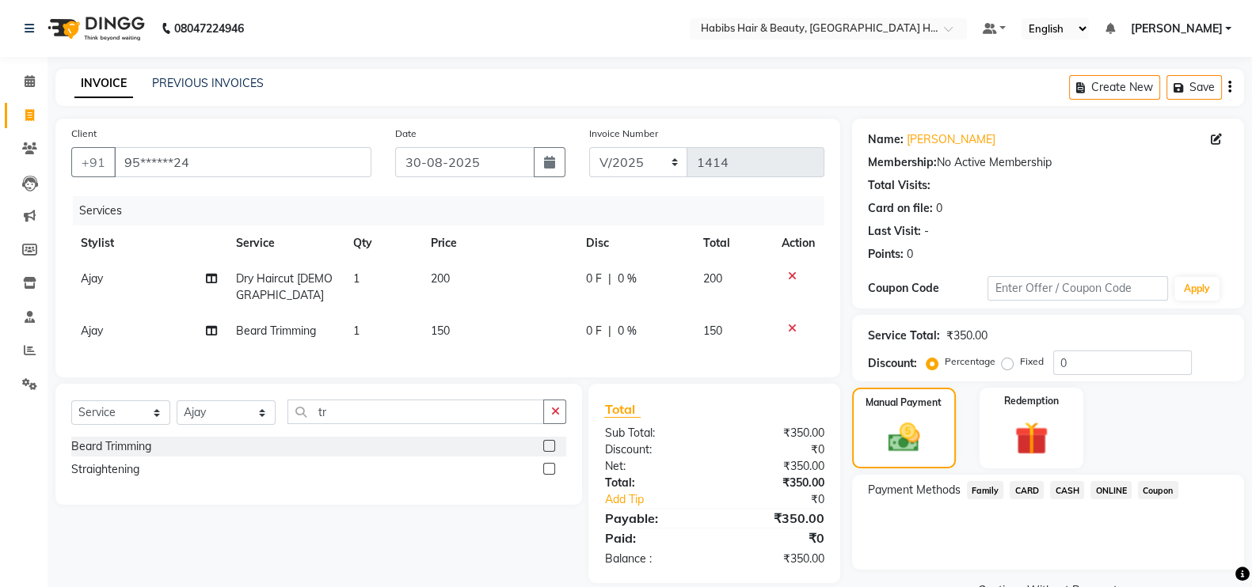
click at [1108, 494] on span "ONLINE" at bounding box center [1110, 490] width 41 height 18
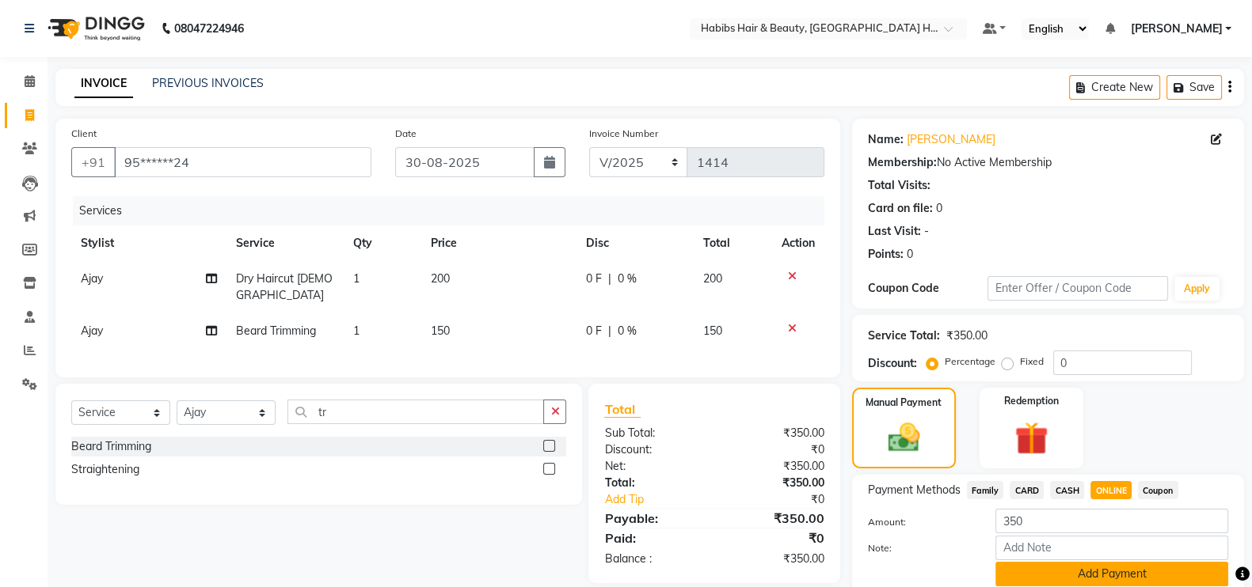
click at [1130, 578] on button "Add Payment" at bounding box center [1111, 574] width 233 height 25
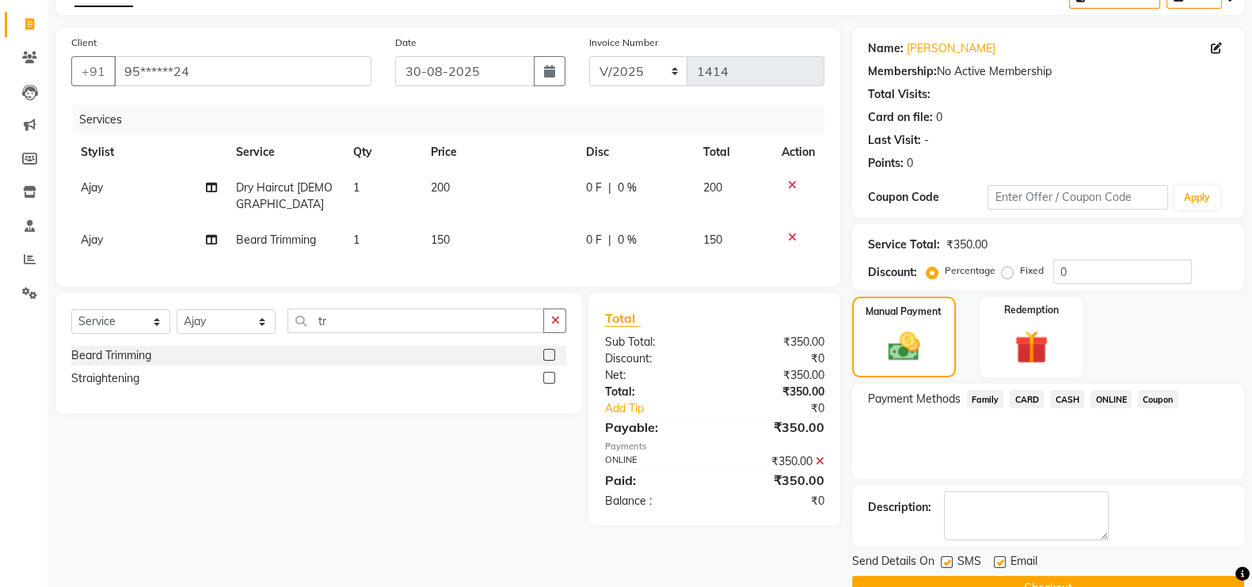
scroll to position [127, 0]
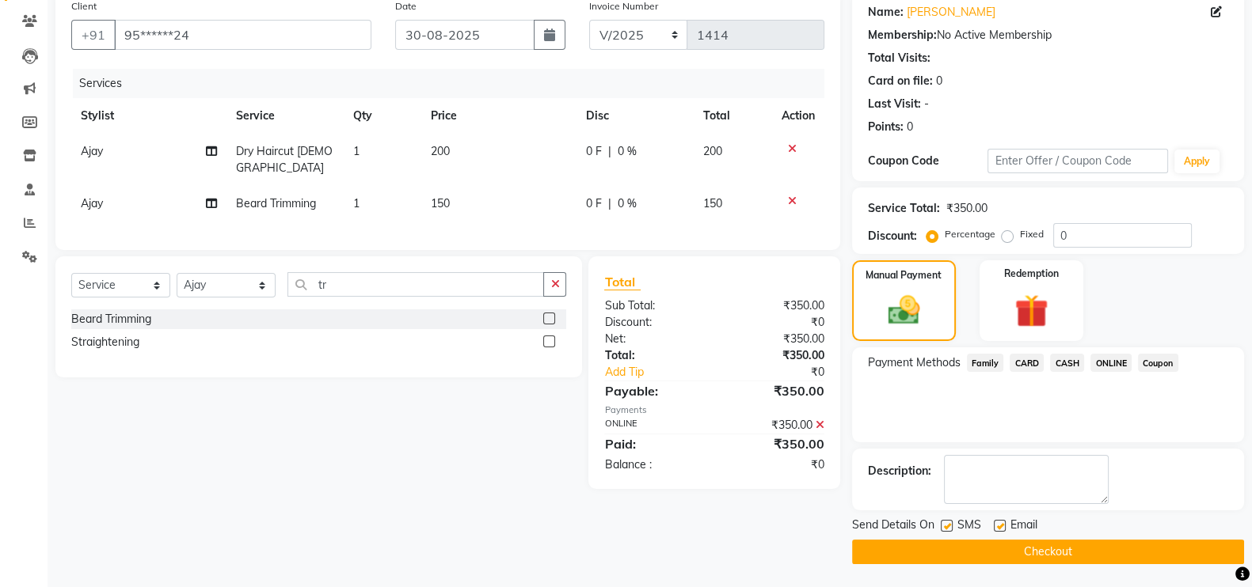
click at [1181, 552] on button "Checkout" at bounding box center [1048, 552] width 392 height 25
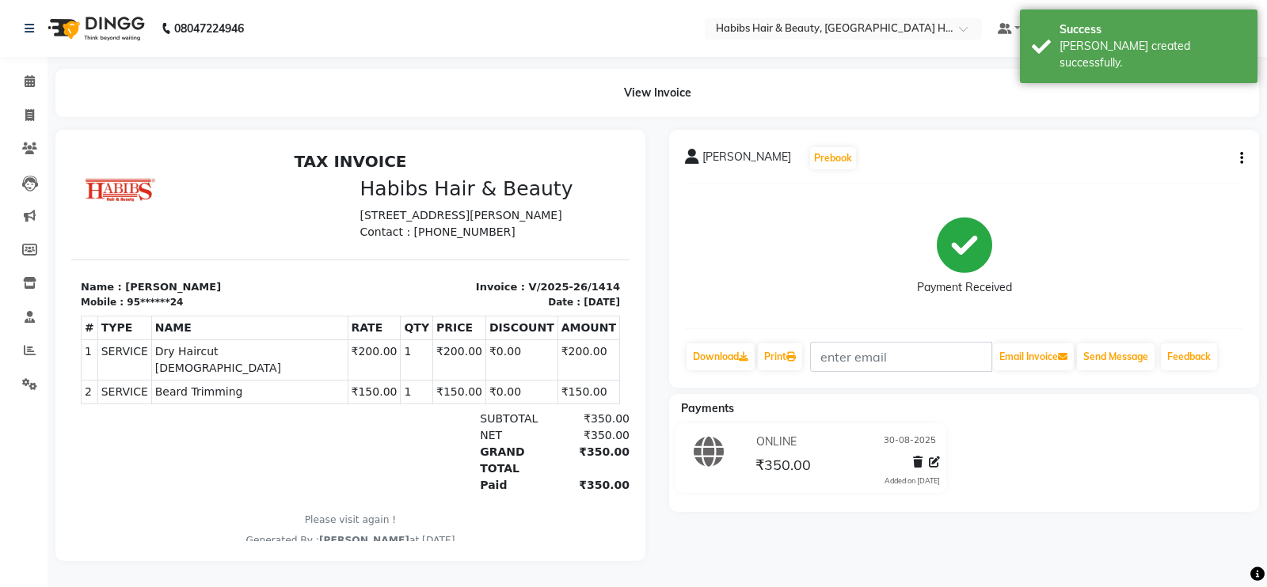
select select "7397"
select select "service"
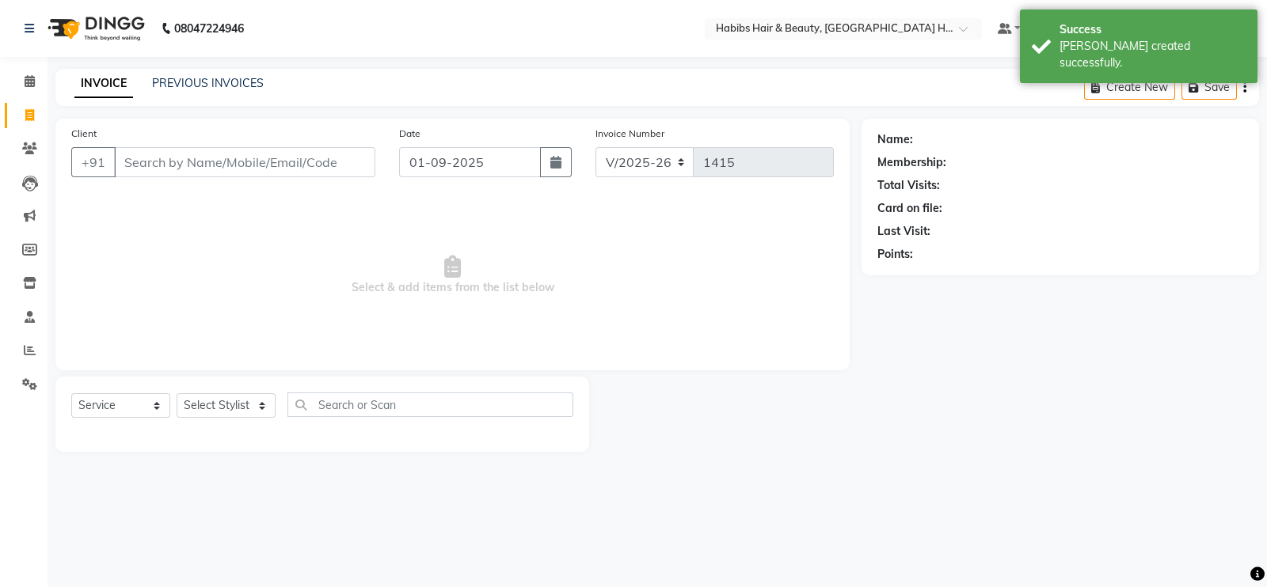
click at [171, 153] on input "Client" at bounding box center [244, 162] width 261 height 30
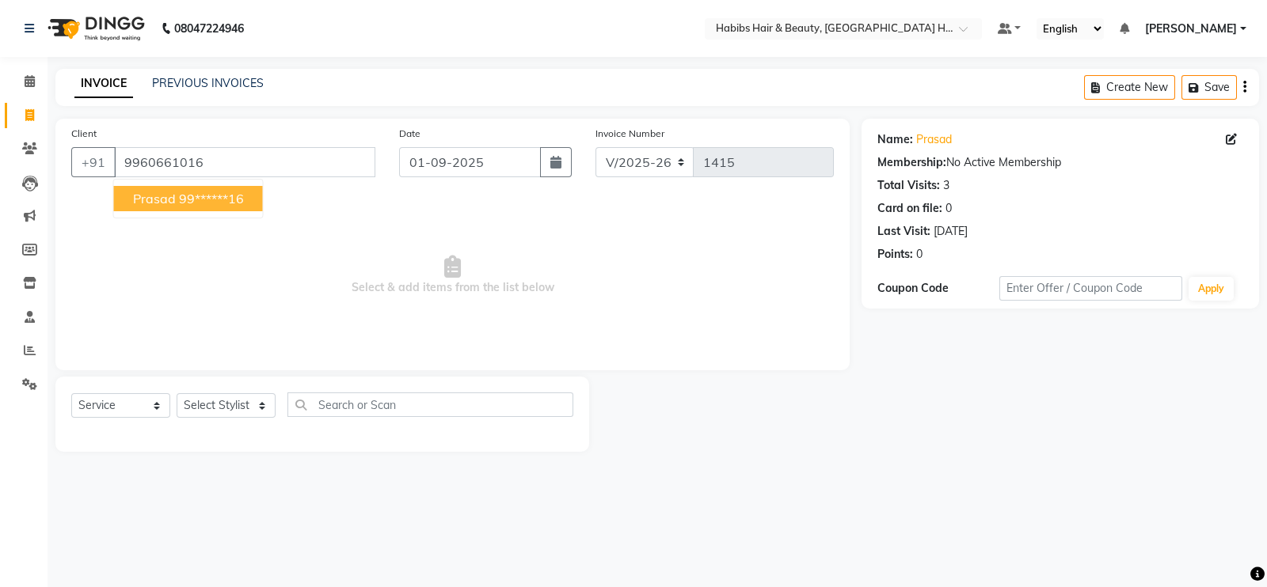
click at [179, 199] on ngb-highlight "99******16" at bounding box center [211, 199] width 65 height 16
type input "99******16"
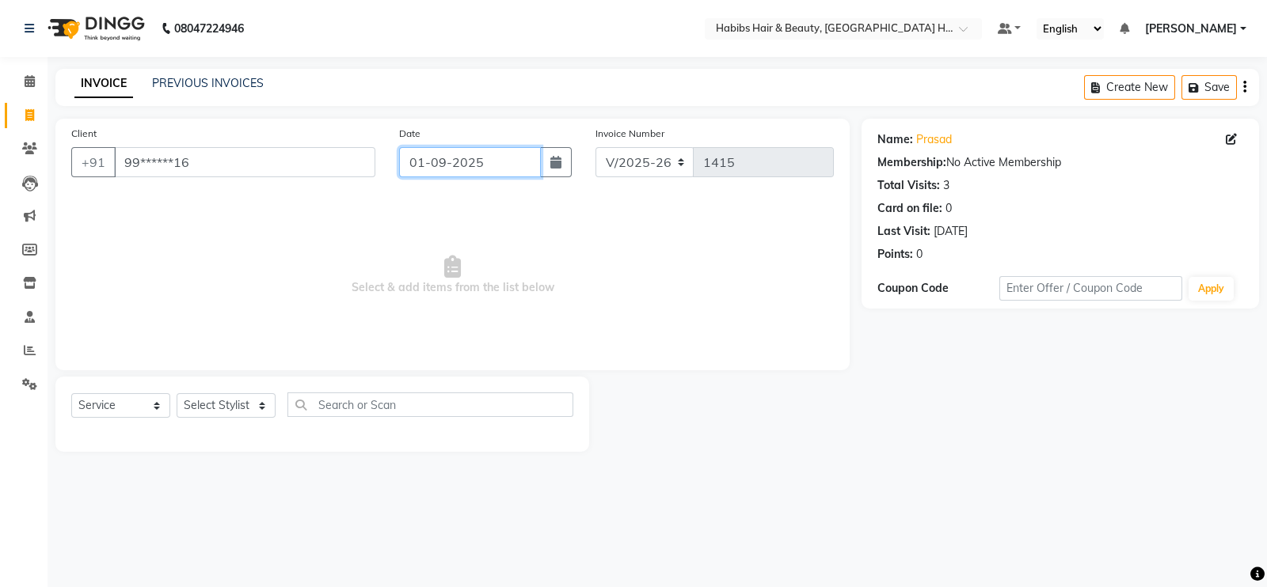
click at [519, 165] on input "01-09-2025" at bounding box center [470, 162] width 142 height 30
select select "9"
select select "2025"
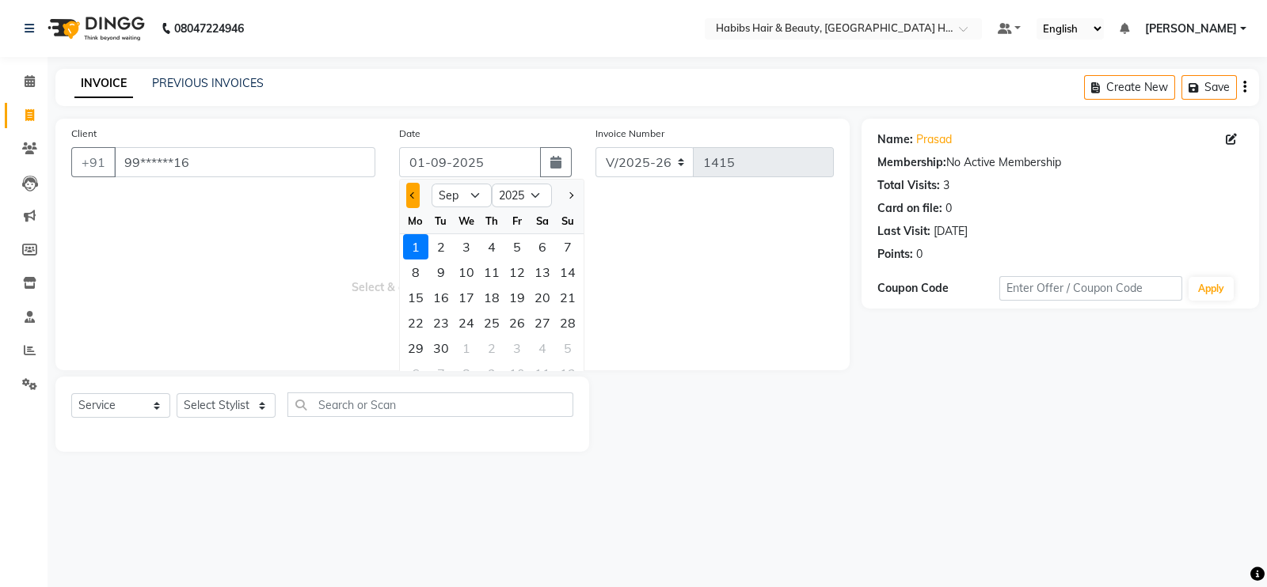
click at [410, 191] on button "Previous month" at bounding box center [412, 195] width 13 height 25
select select "8"
click at [538, 346] on div "30" at bounding box center [542, 348] width 25 height 25
type input "30-08-2025"
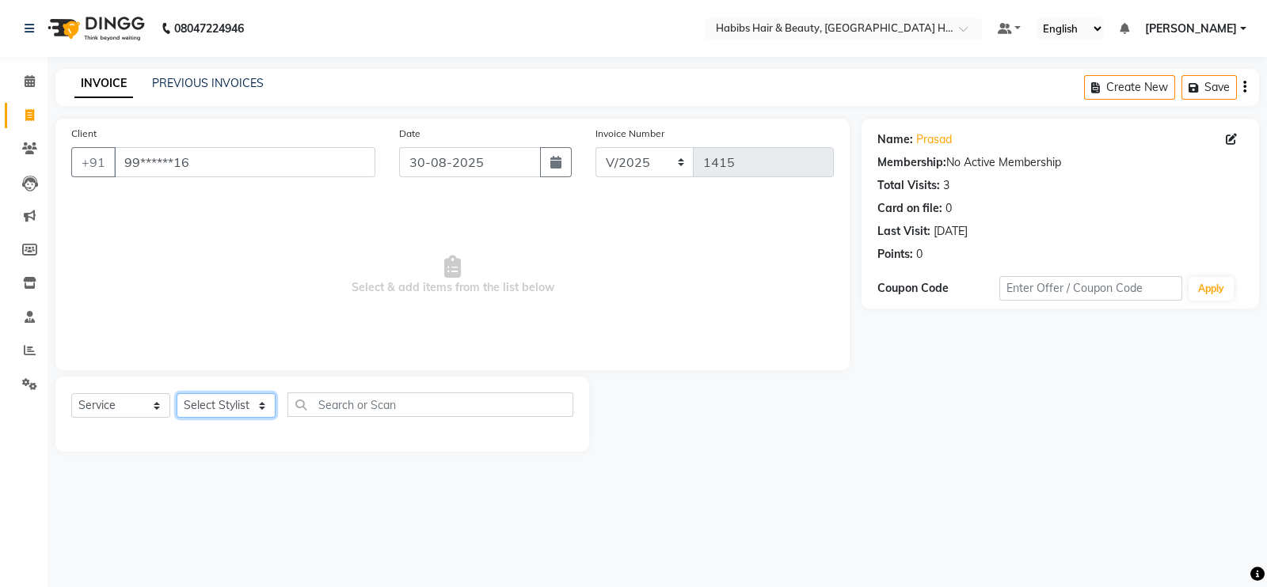
click at [232, 397] on select "Select Stylist Ajay Latika Omkar pratik RADHARAMAN Shilpa shreenath" at bounding box center [226, 405] width 99 height 25
select select "65454"
click at [177, 394] on select "Select Stylist Ajay Latika Omkar pratik RADHARAMAN Shilpa shreenath" at bounding box center [226, 405] width 99 height 25
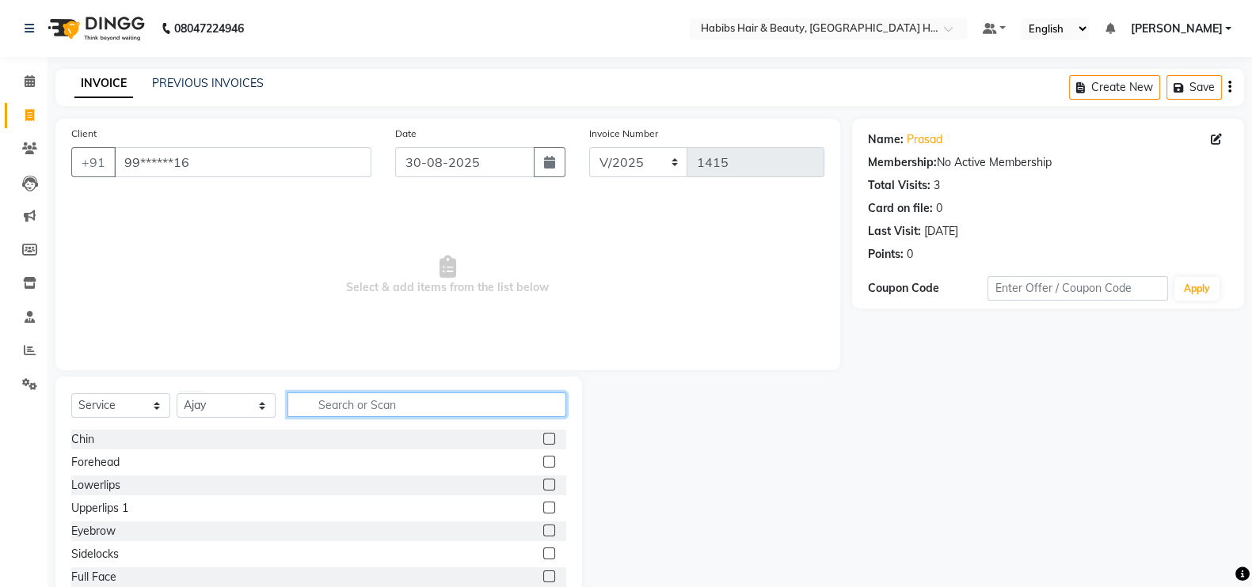
click at [372, 408] on input "text" at bounding box center [426, 405] width 279 height 25
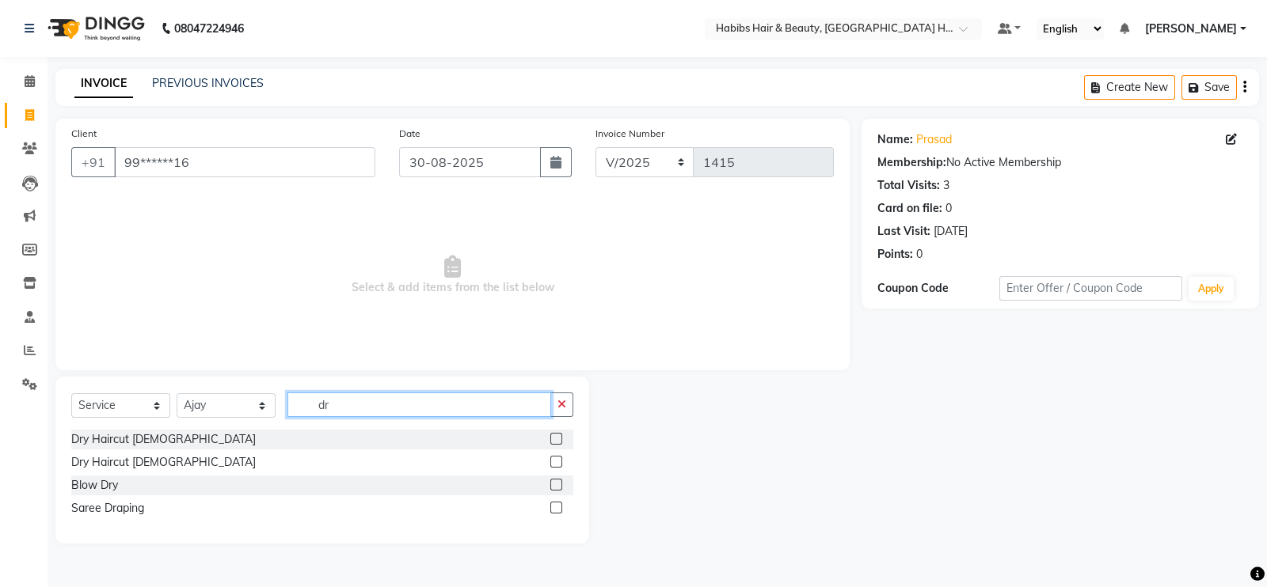
type input "dr"
click at [560, 444] on label at bounding box center [556, 439] width 12 height 12
click at [560, 444] on input "checkbox" at bounding box center [555, 440] width 10 height 10
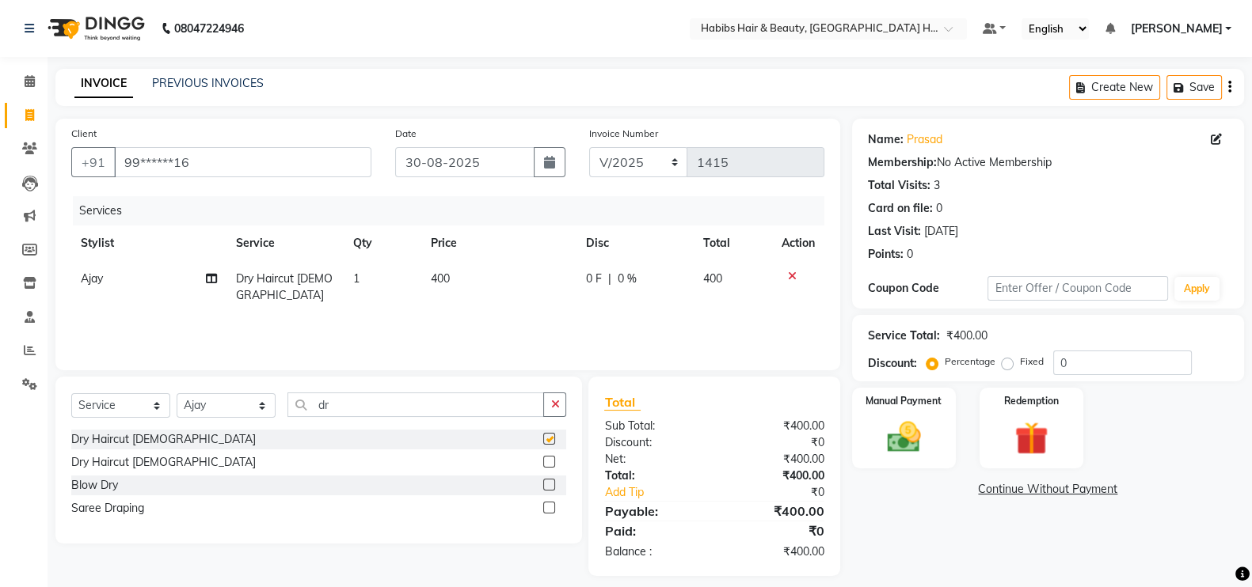
checkbox input "false"
click at [499, 283] on td "400" at bounding box center [498, 287] width 155 height 52
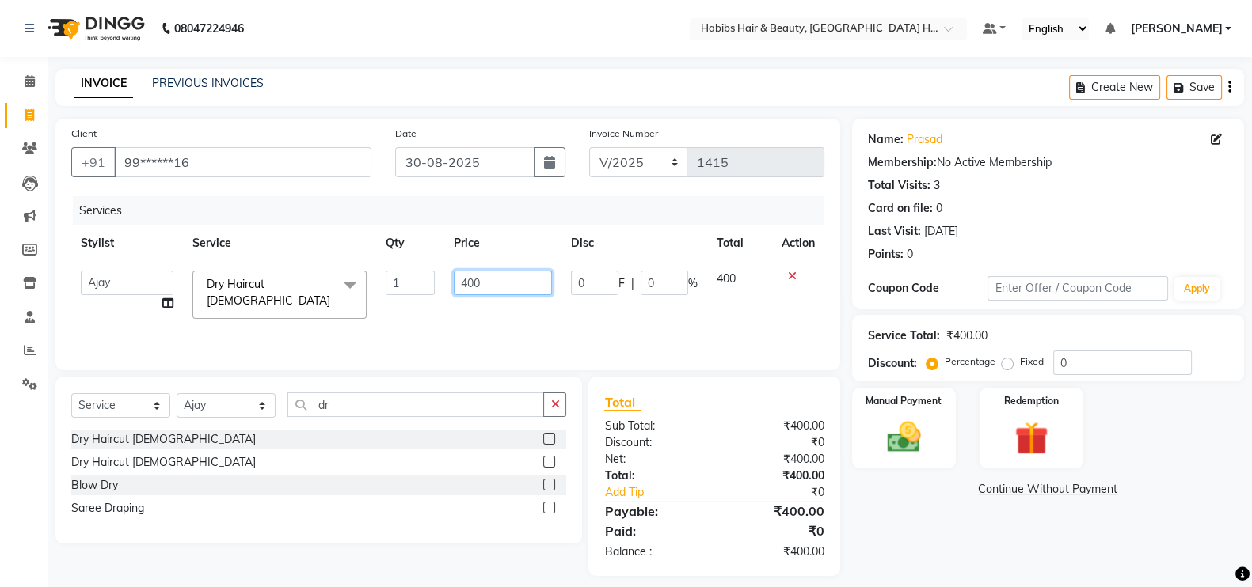
click at [469, 288] on input "400" at bounding box center [503, 283] width 99 height 25
type input "200"
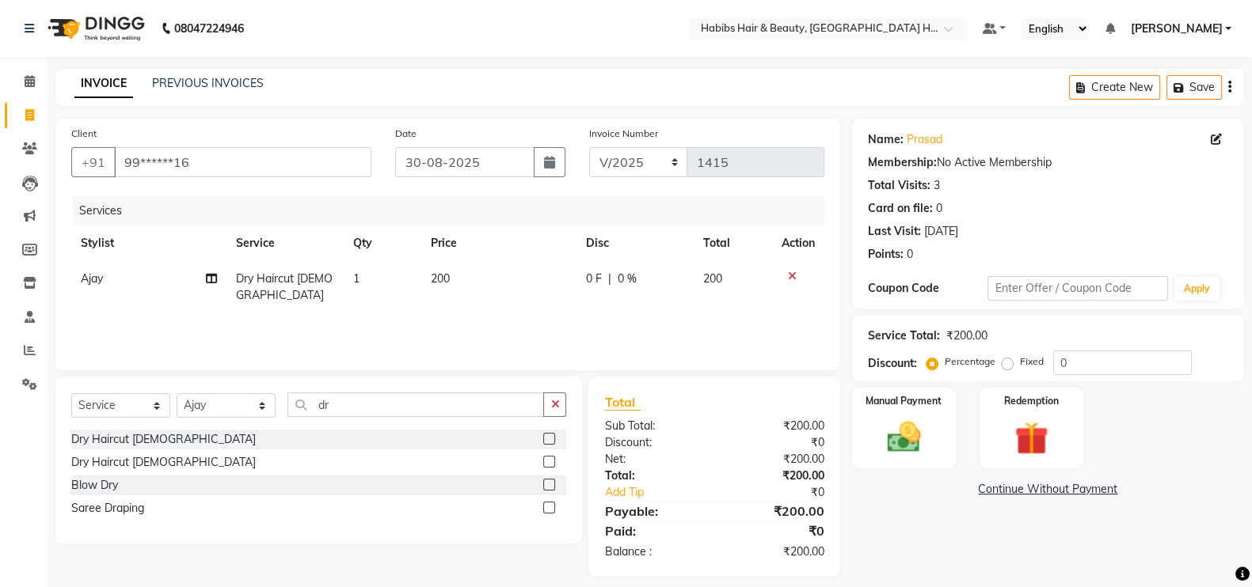
click at [483, 329] on div "Services Stylist Service Qty Price Disc Total Action Ajay Dry Haircut Male 1 20…" at bounding box center [447, 275] width 753 height 158
click at [949, 433] on div "Manual Payment" at bounding box center [903, 428] width 108 height 84
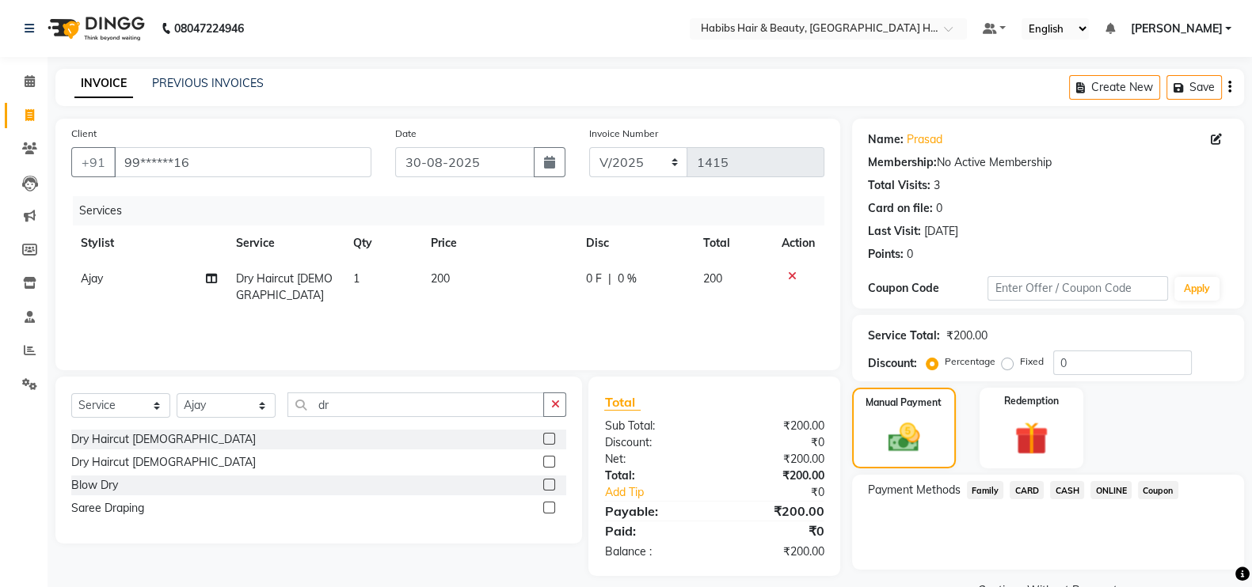
click at [1101, 492] on span "ONLINE" at bounding box center [1110, 490] width 41 height 18
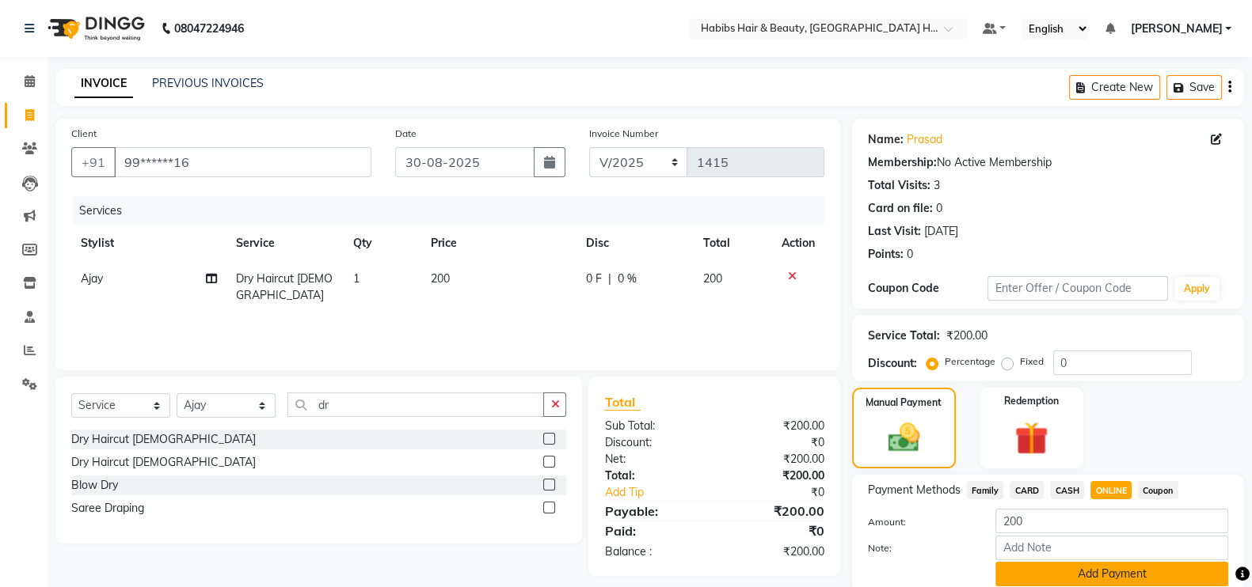
click at [1116, 575] on button "Add Payment" at bounding box center [1111, 574] width 233 height 25
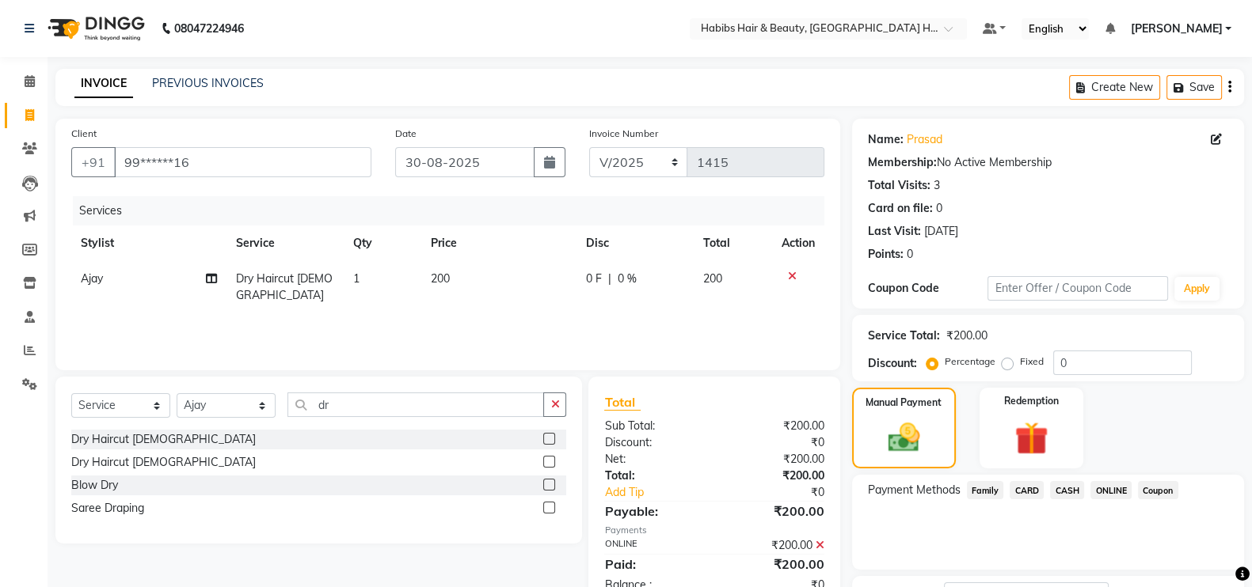
scroll to position [127, 0]
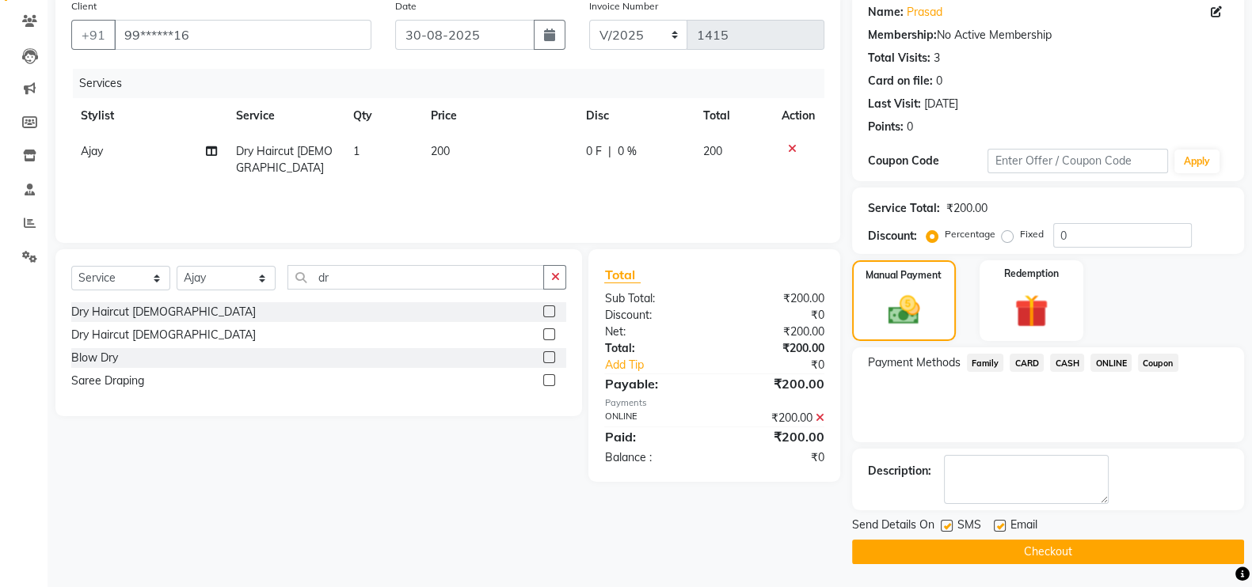
click at [1168, 553] on button "Checkout" at bounding box center [1048, 552] width 392 height 25
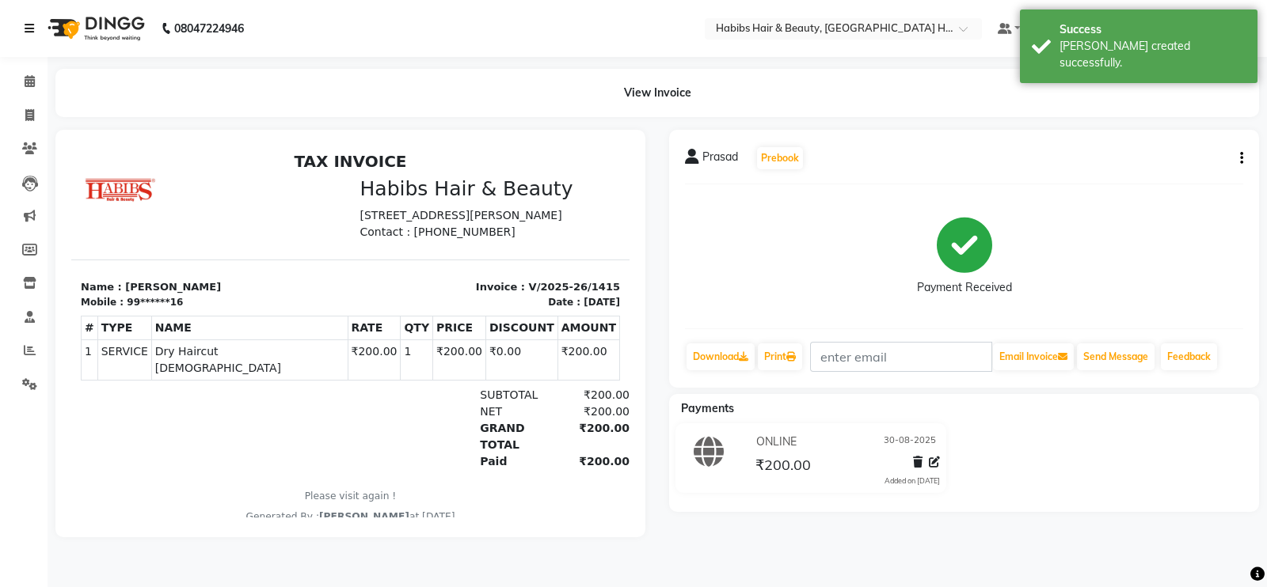
select select "7397"
select select "service"
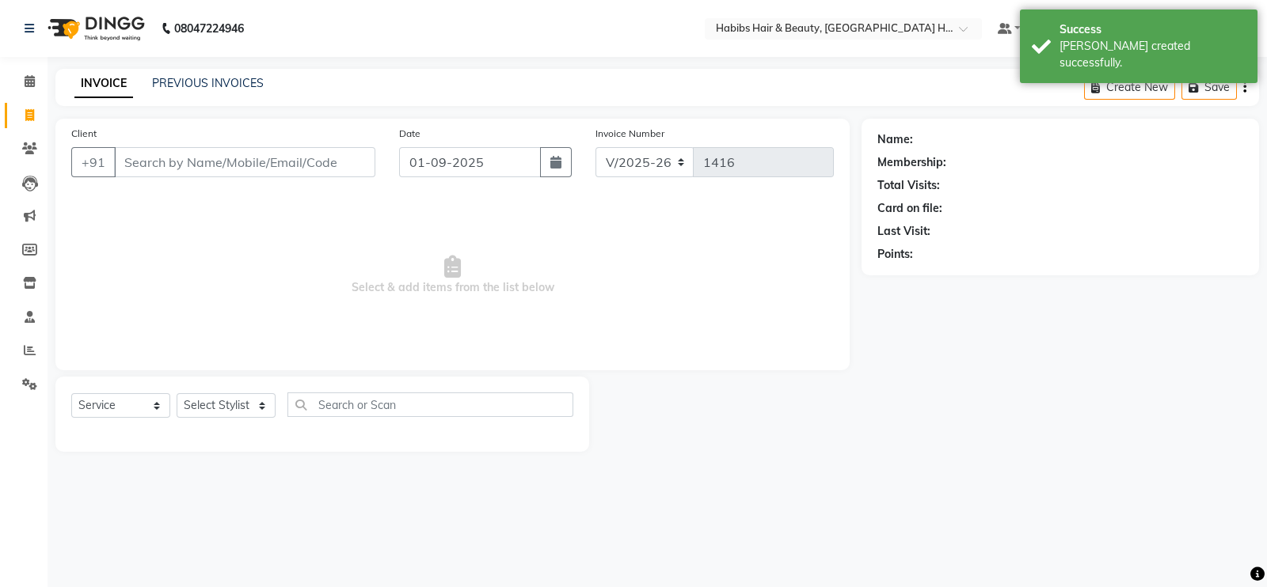
click at [243, 165] on input "Client" at bounding box center [244, 162] width 261 height 30
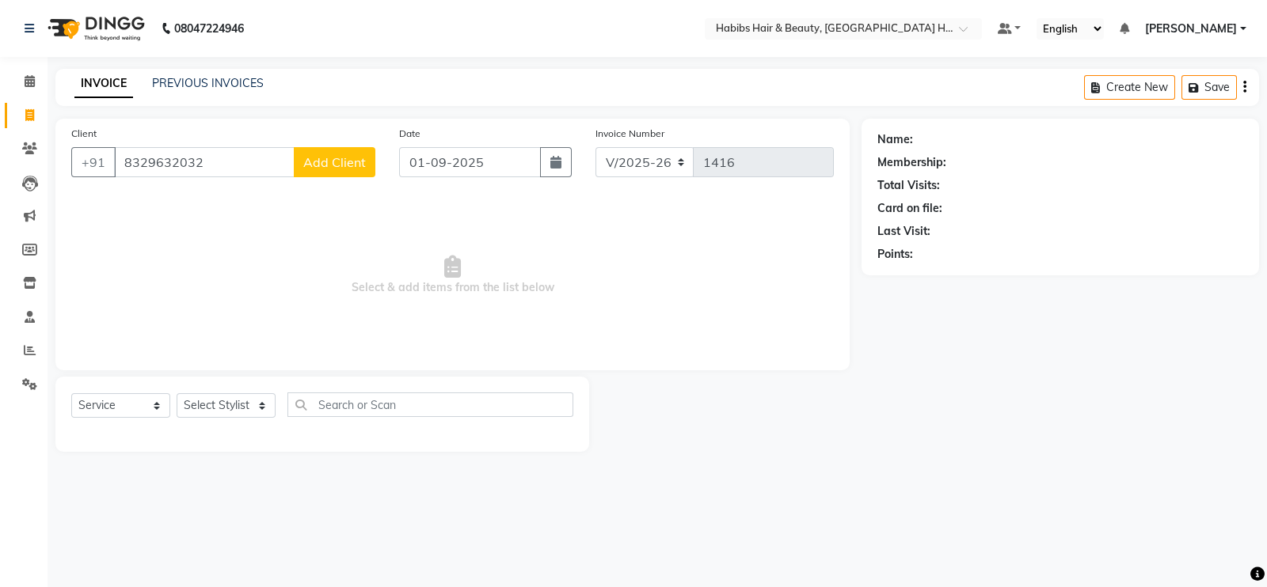
type input "8329632032"
click at [348, 160] on span "Add Client" at bounding box center [334, 162] width 63 height 16
select select "22"
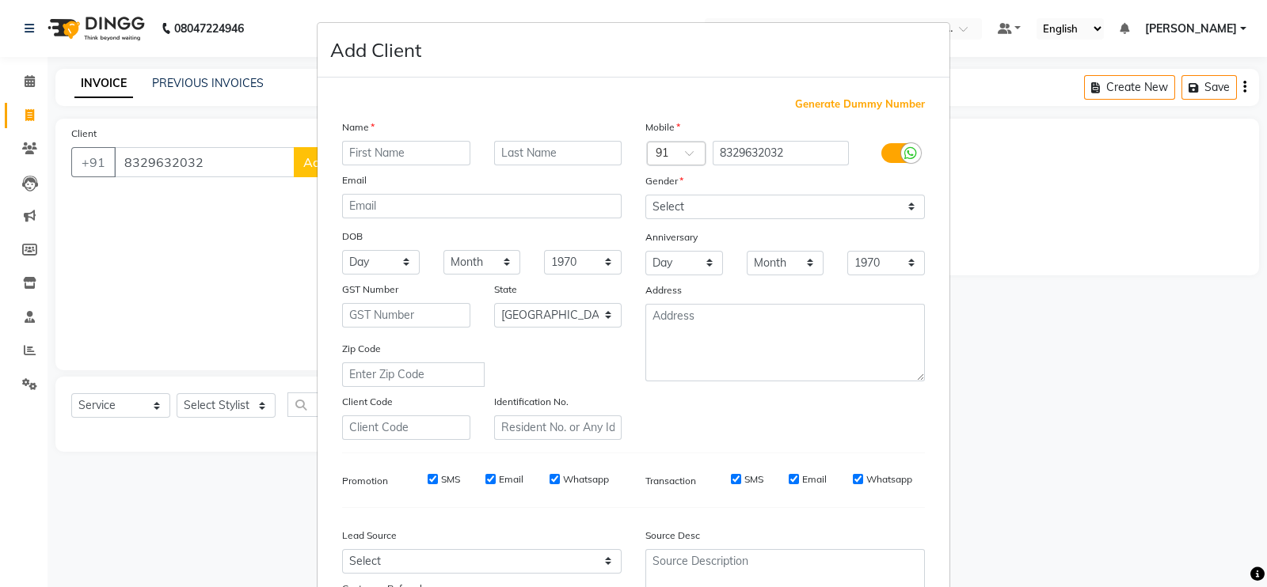
click at [382, 158] on input "text" at bounding box center [406, 153] width 128 height 25
type input "Disha"
click at [686, 205] on select "Select Male Female Other Prefer Not To Say" at bounding box center [784, 207] width 279 height 25
select select "female"
click at [645, 196] on select "Select Male Female Other Prefer Not To Say" at bounding box center [784, 207] width 279 height 25
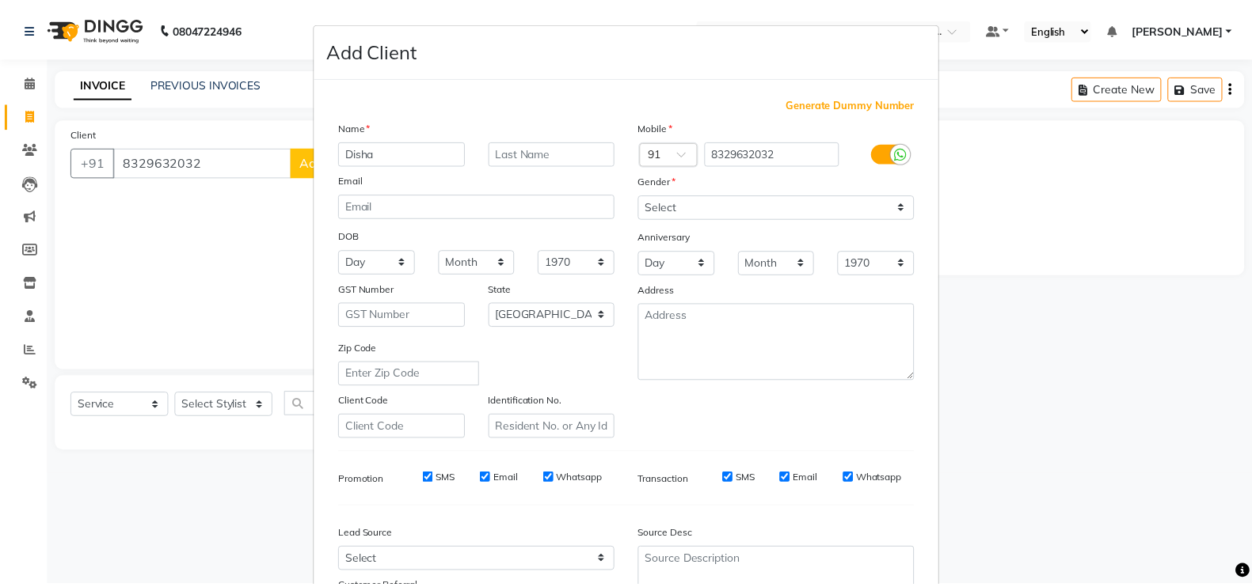
scroll to position [152, 0]
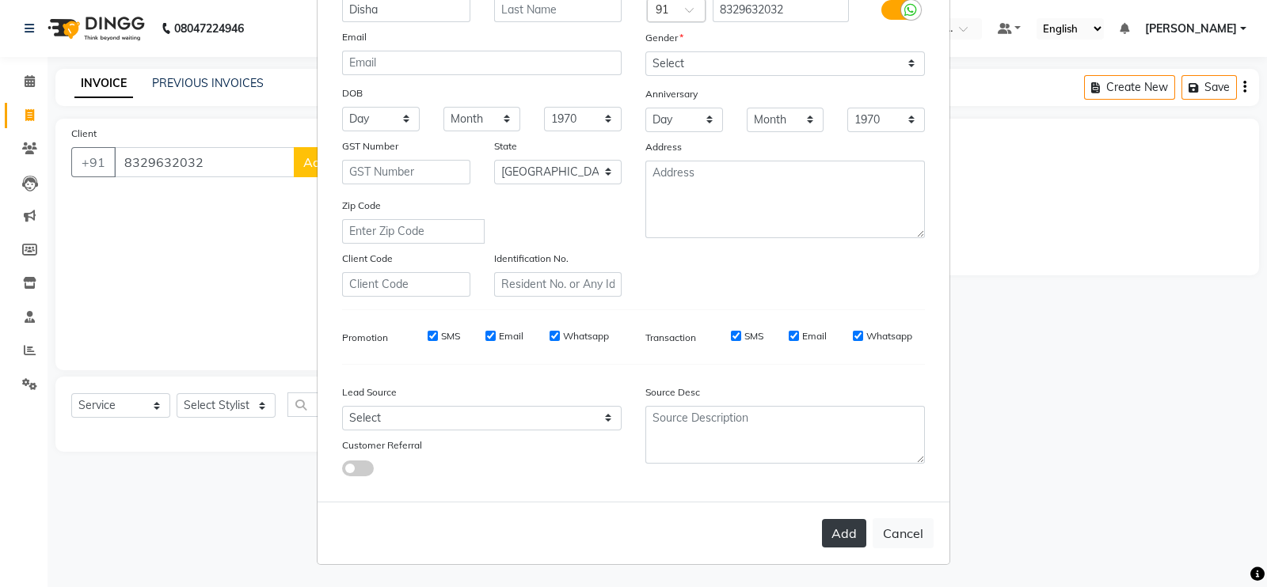
click at [835, 536] on button "Add" at bounding box center [844, 533] width 44 height 28
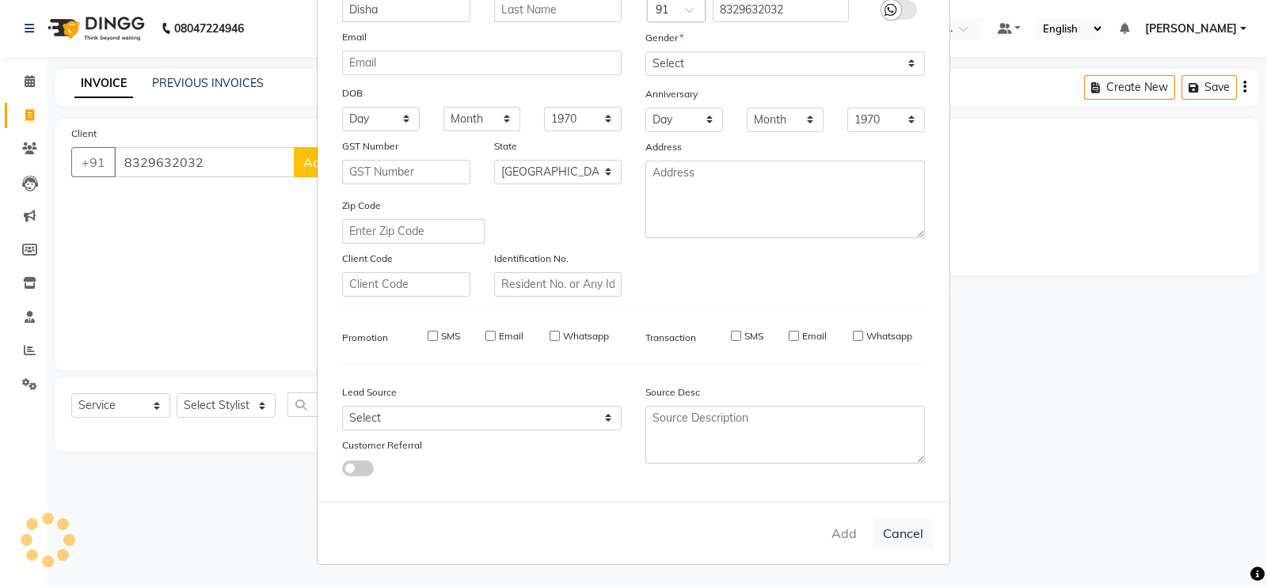
type input "83******32"
select select
select select "null"
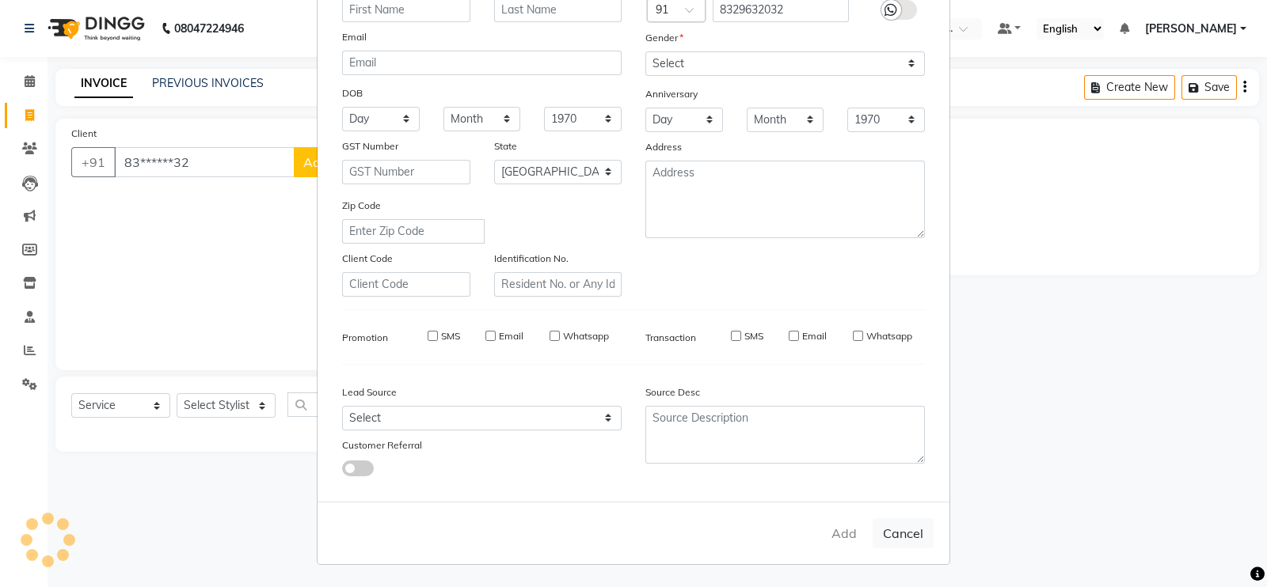
select select
checkbox input "false"
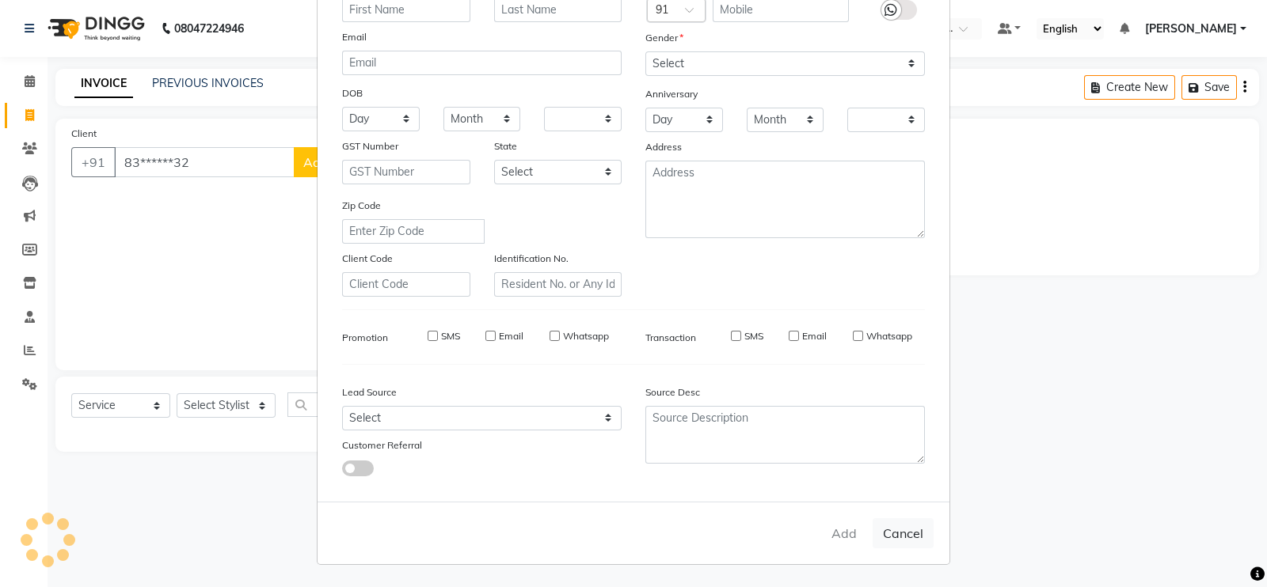
checkbox input "false"
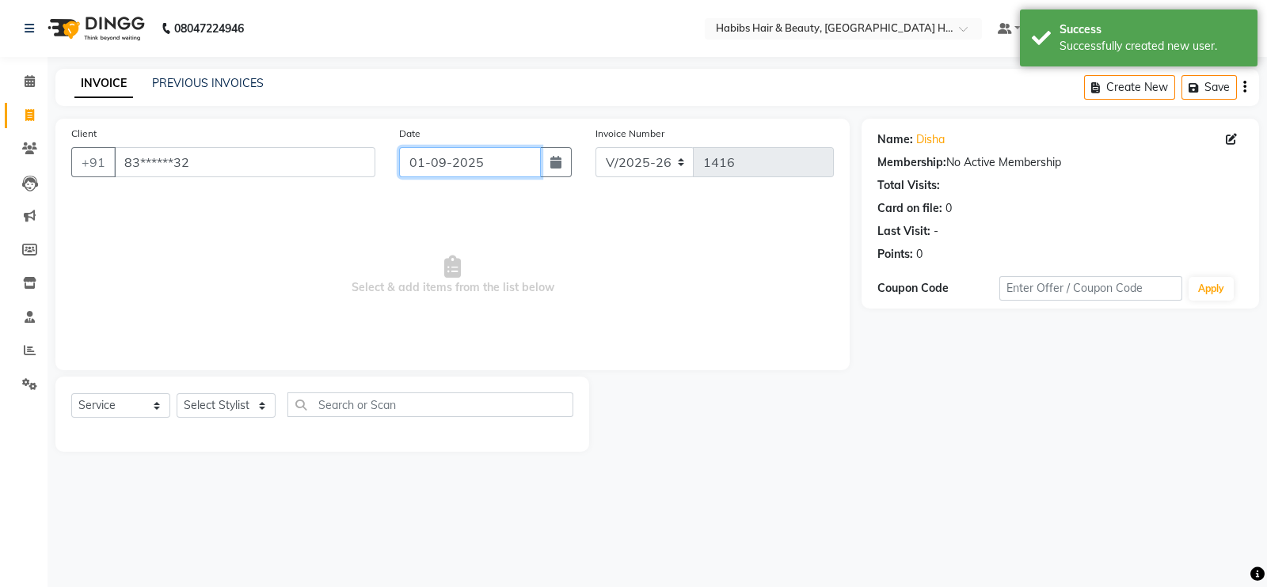
click at [405, 155] on input "01-09-2025" at bounding box center [470, 162] width 142 height 30
select select "9"
select select "2025"
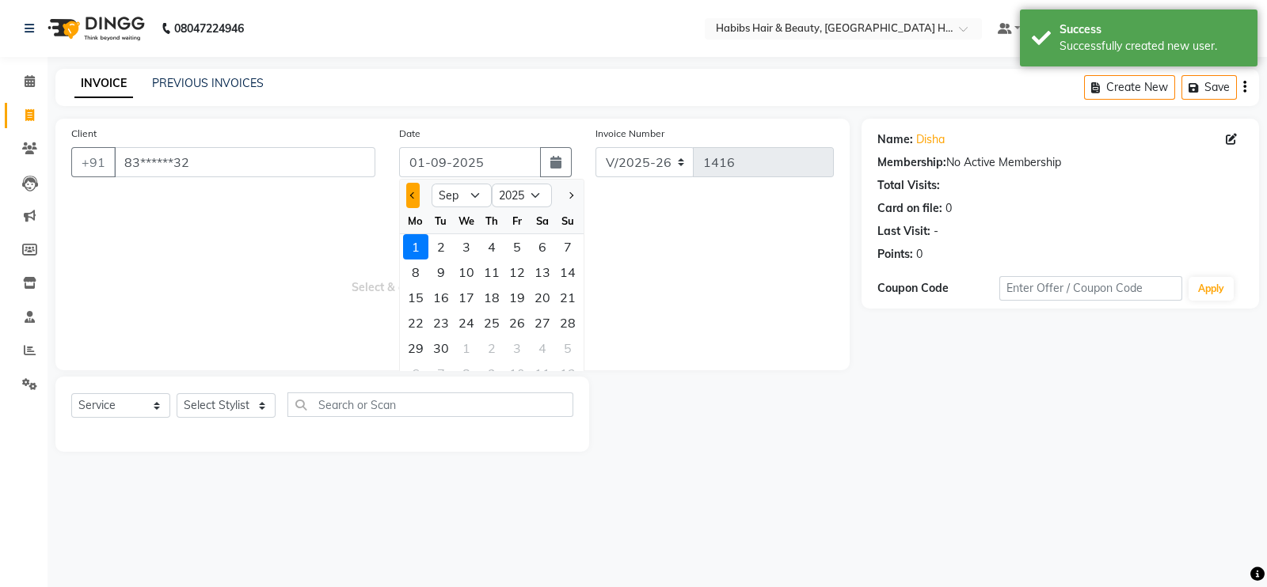
click at [409, 198] on button "Previous month" at bounding box center [412, 195] width 13 height 25
select select "8"
click at [546, 342] on div "30" at bounding box center [542, 348] width 25 height 25
type input "30-08-2025"
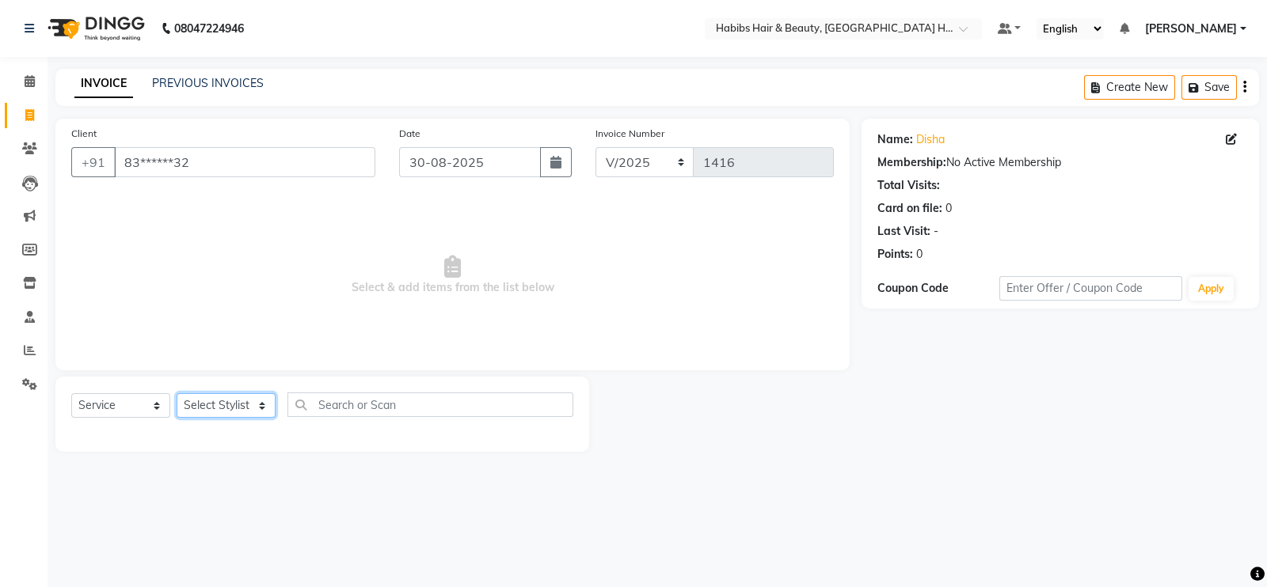
click at [244, 410] on select "Select Stylist Ajay Latika Omkar pratik RADHARAMAN Shilpa shreenath" at bounding box center [226, 405] width 99 height 25
select select "76863"
click at [177, 394] on select "Select Stylist Ajay Latika Omkar pratik RADHARAMAN Shilpa shreenath" at bounding box center [226, 405] width 99 height 25
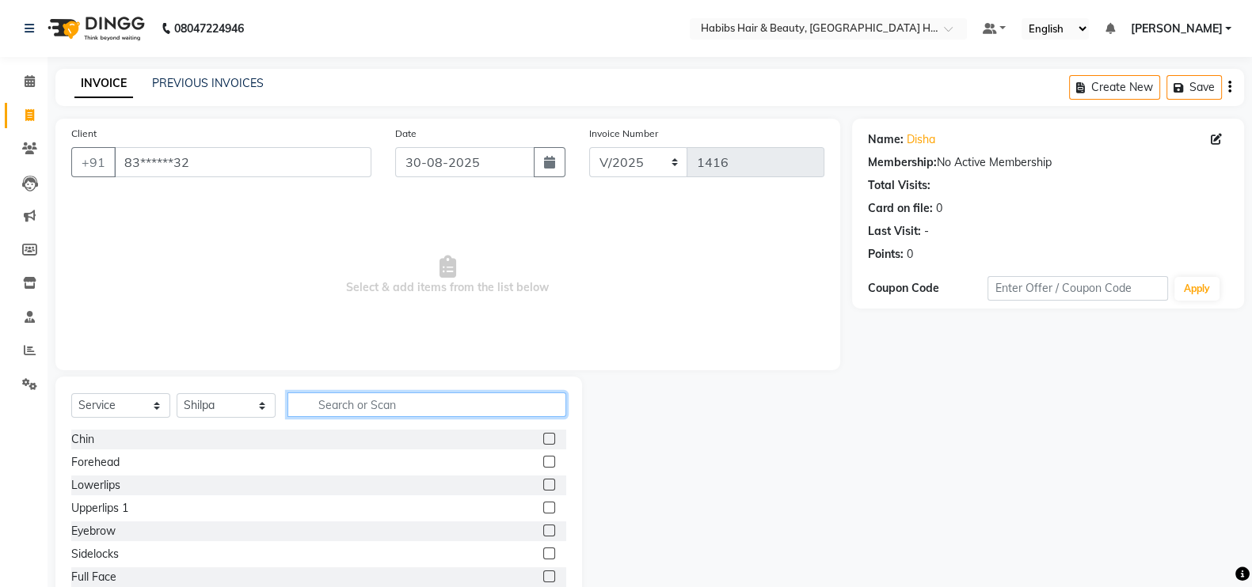
click at [420, 399] on input "text" at bounding box center [426, 405] width 279 height 25
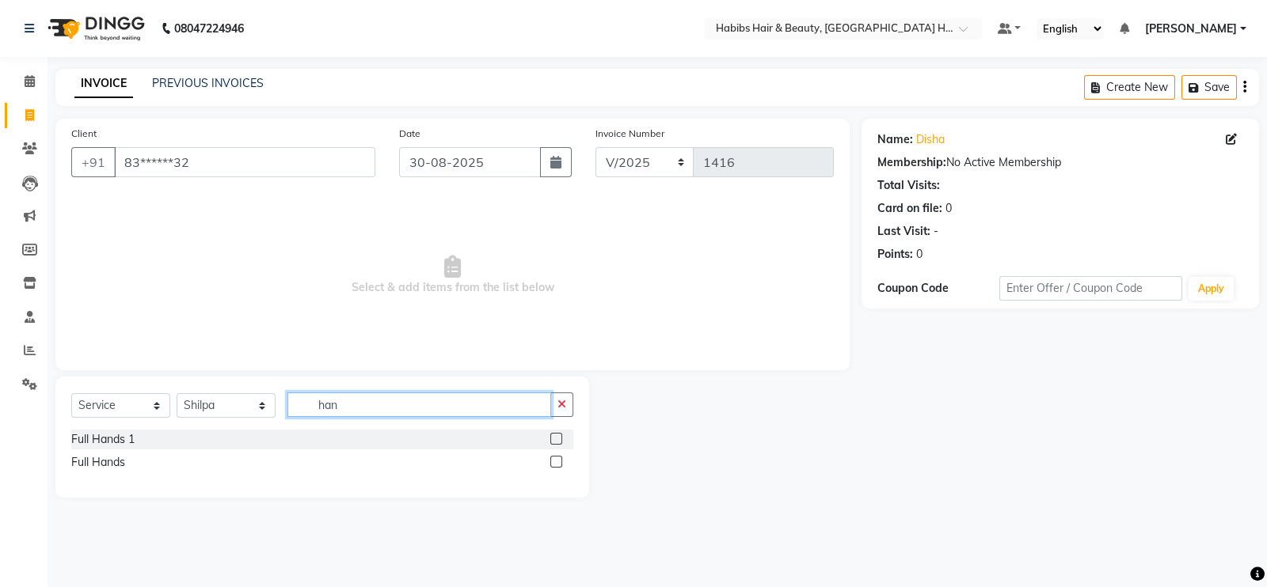
type input "han"
click at [554, 462] on label at bounding box center [556, 462] width 12 height 12
click at [554, 462] on input "checkbox" at bounding box center [555, 463] width 10 height 10
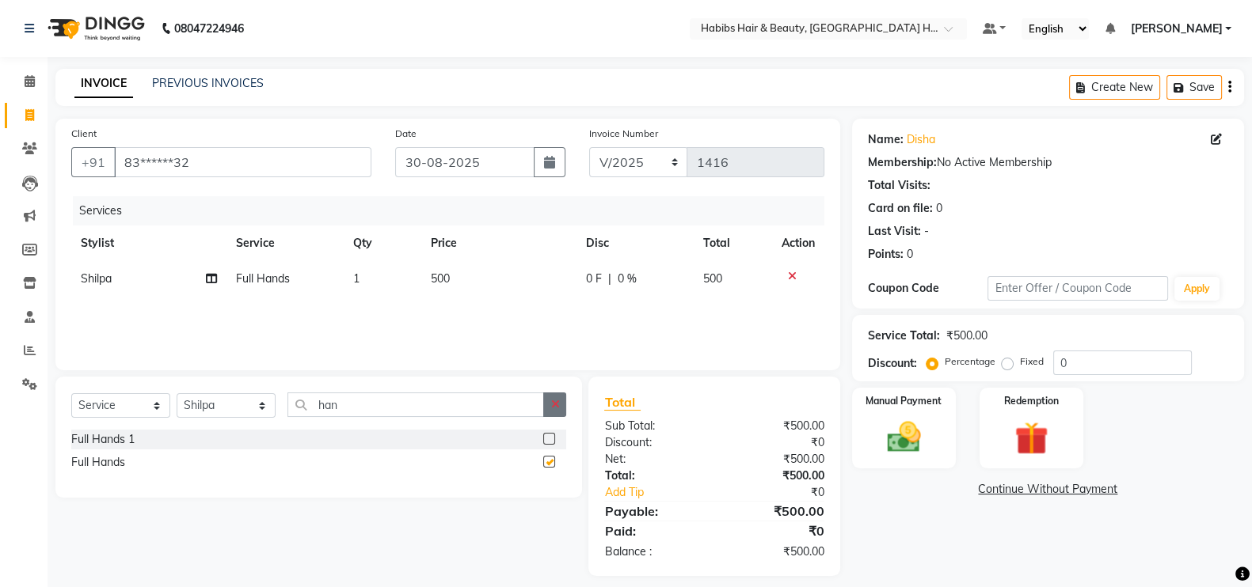
checkbox input "false"
click at [558, 398] on button "button" at bounding box center [554, 405] width 23 height 25
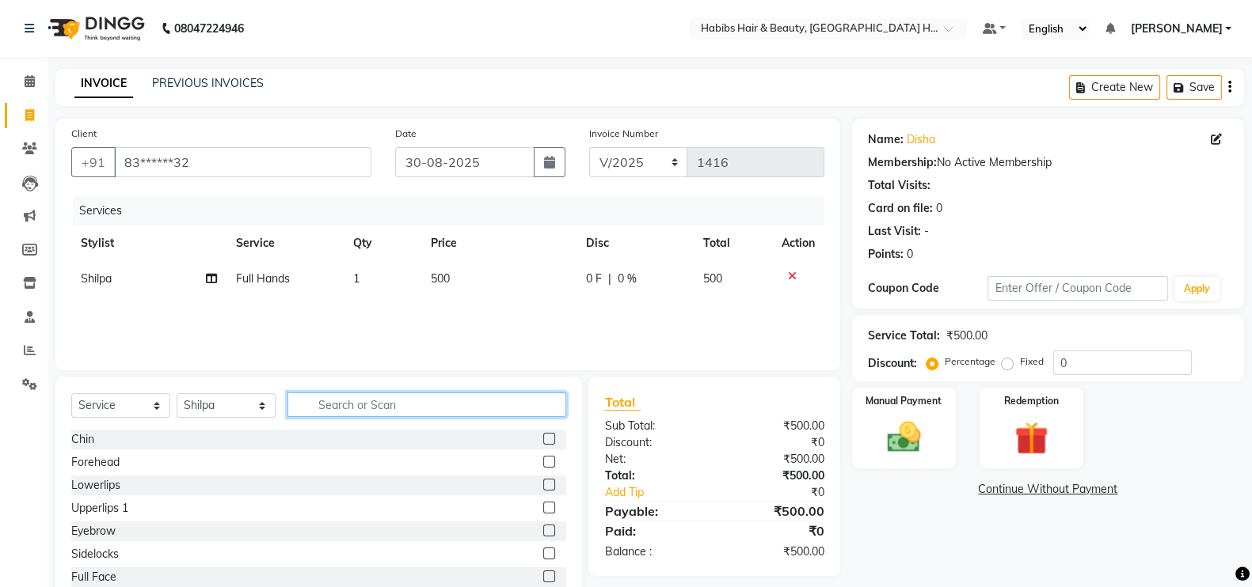
click at [549, 402] on input "text" at bounding box center [426, 405] width 279 height 25
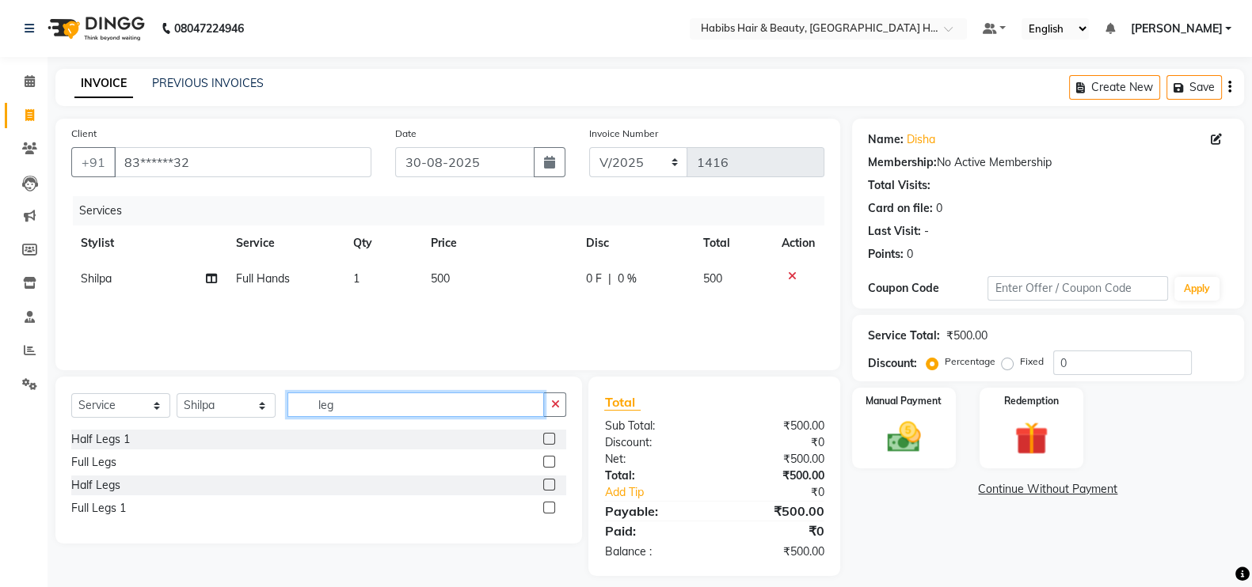
type input "leg"
click at [552, 461] on label at bounding box center [549, 462] width 12 height 12
click at [552, 461] on input "checkbox" at bounding box center [548, 463] width 10 height 10
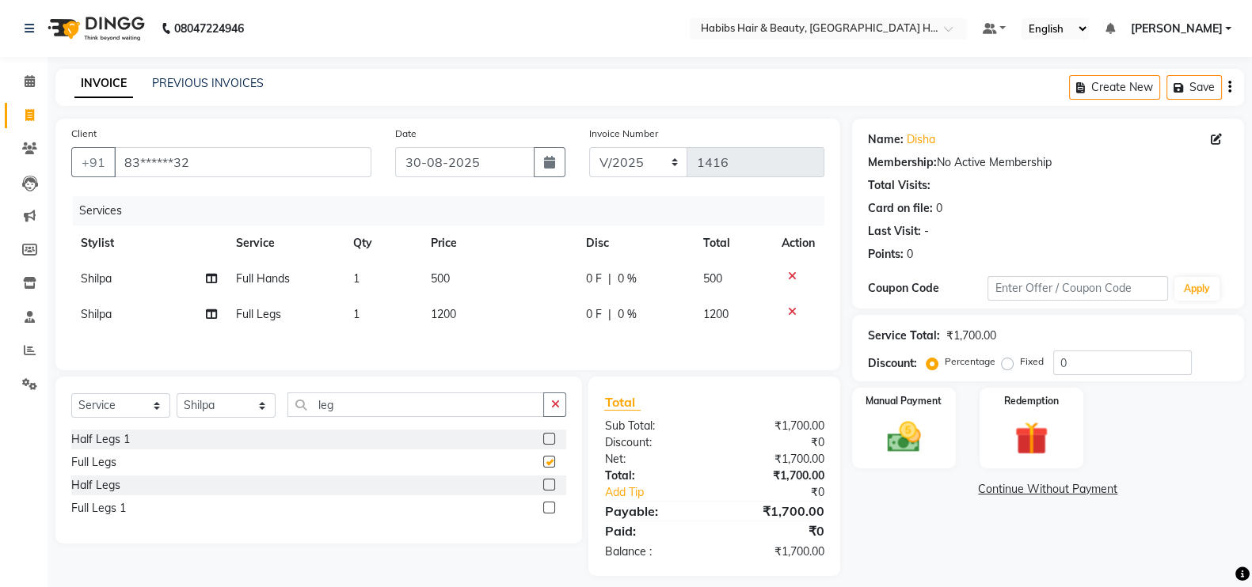
checkbox input "false"
click at [512, 412] on input "leg" at bounding box center [415, 405] width 256 height 25
type input "l"
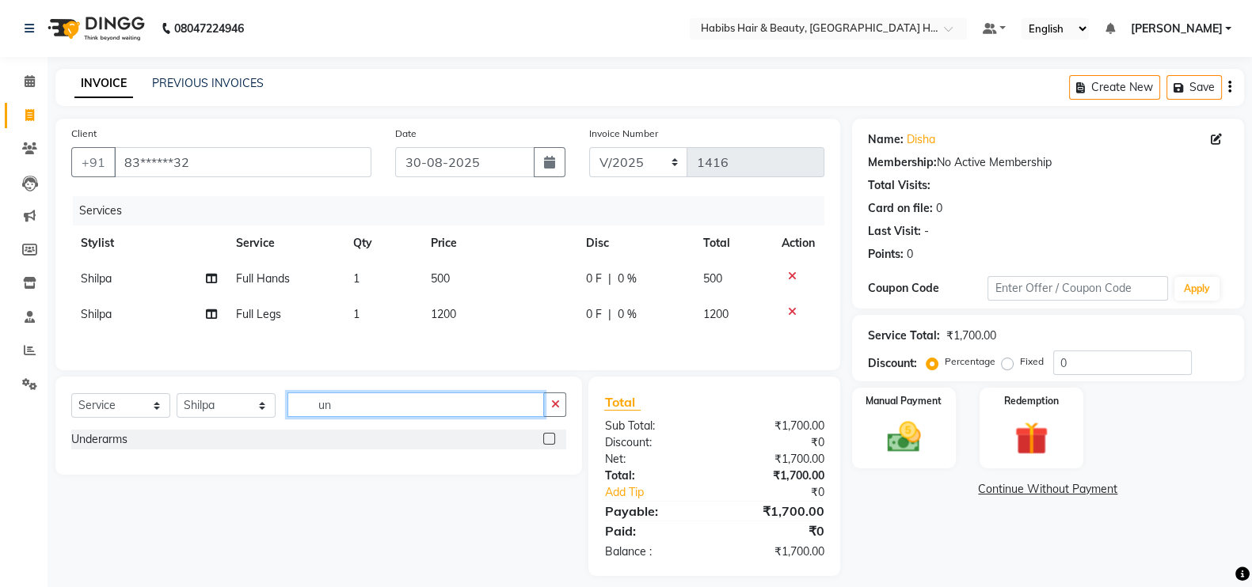
type input "un"
click at [546, 445] on label at bounding box center [549, 439] width 12 height 12
click at [546, 445] on input "checkbox" at bounding box center [548, 440] width 10 height 10
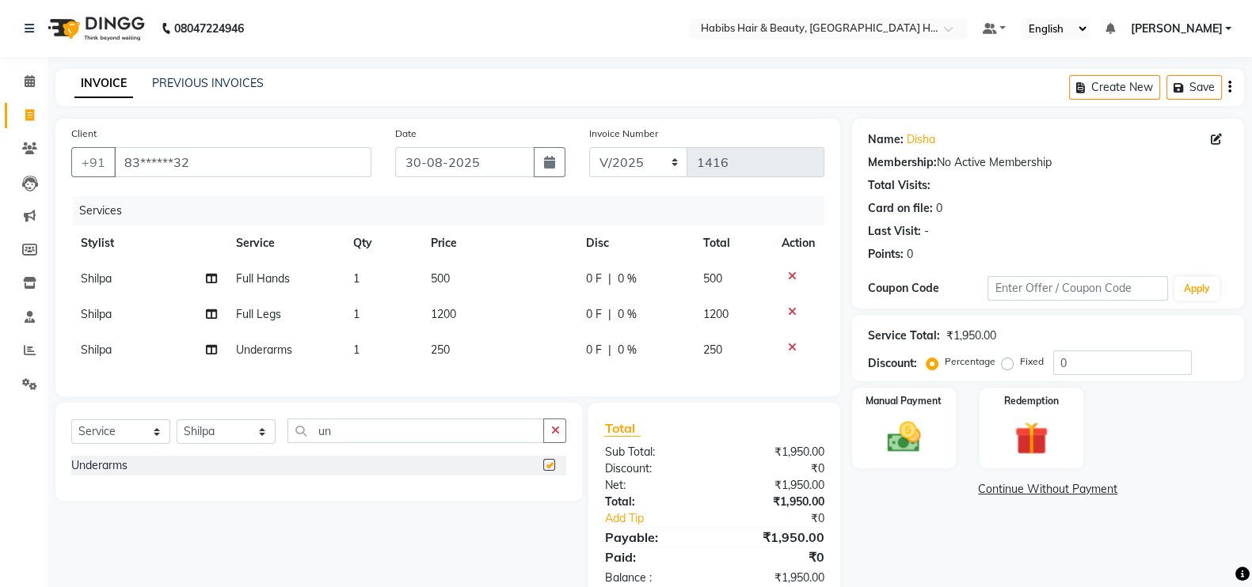
checkbox input "false"
click at [477, 350] on td "250" at bounding box center [498, 350] width 155 height 36
select select "76863"
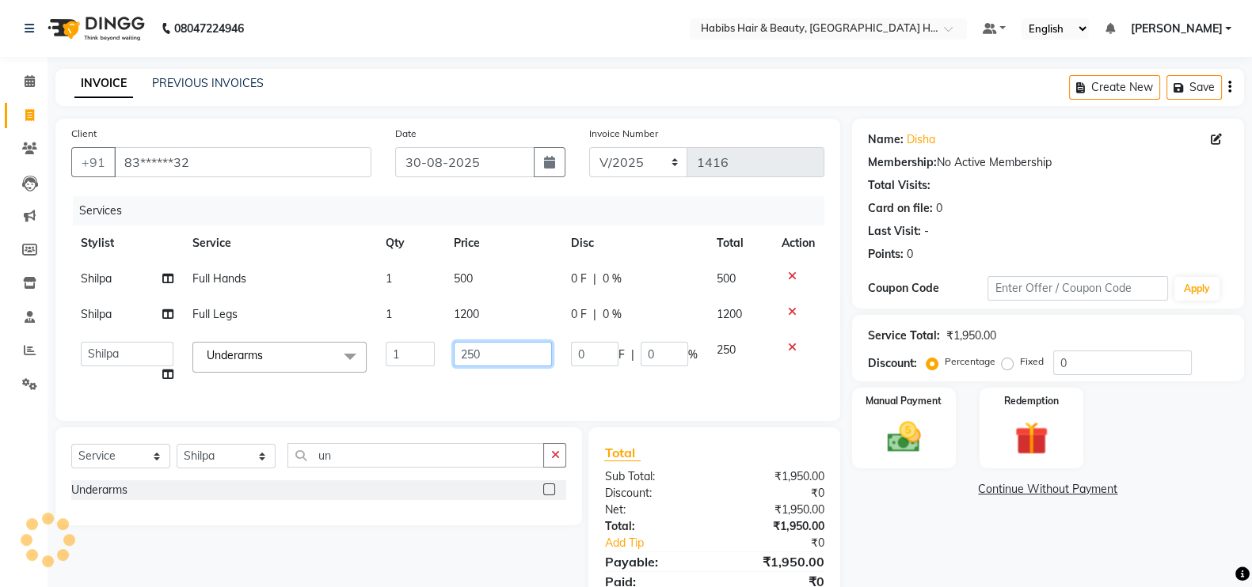
click at [471, 355] on input "250" at bounding box center [503, 354] width 99 height 25
type input "300"
click at [492, 313] on td "1200" at bounding box center [503, 315] width 118 height 36
select select "76863"
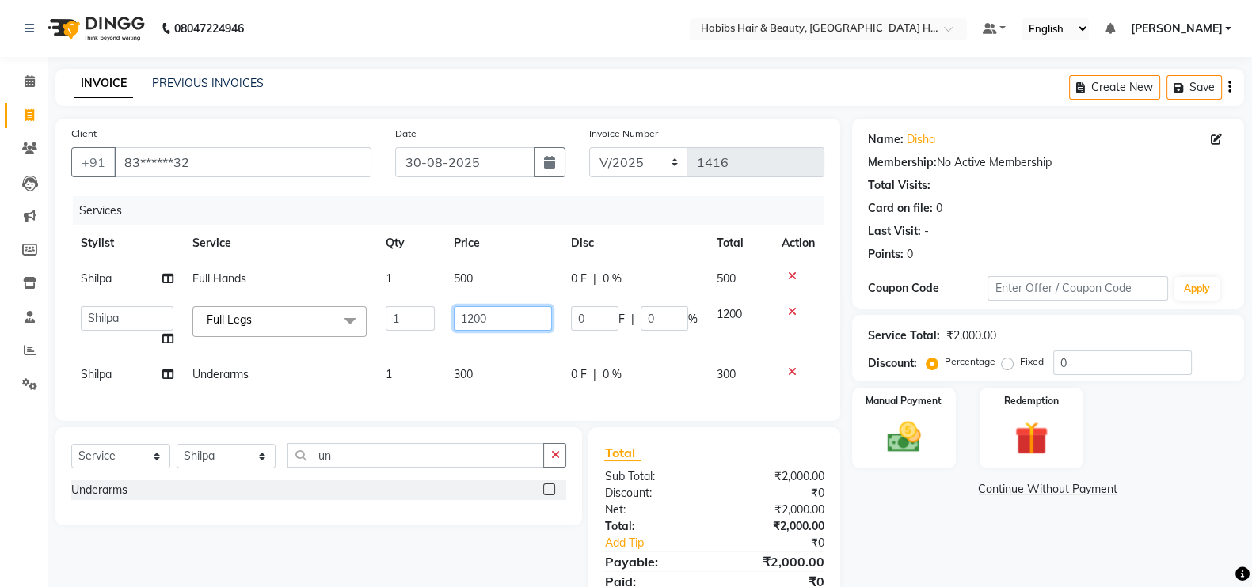
click at [471, 321] on input "1200" at bounding box center [503, 318] width 99 height 25
type input "800"
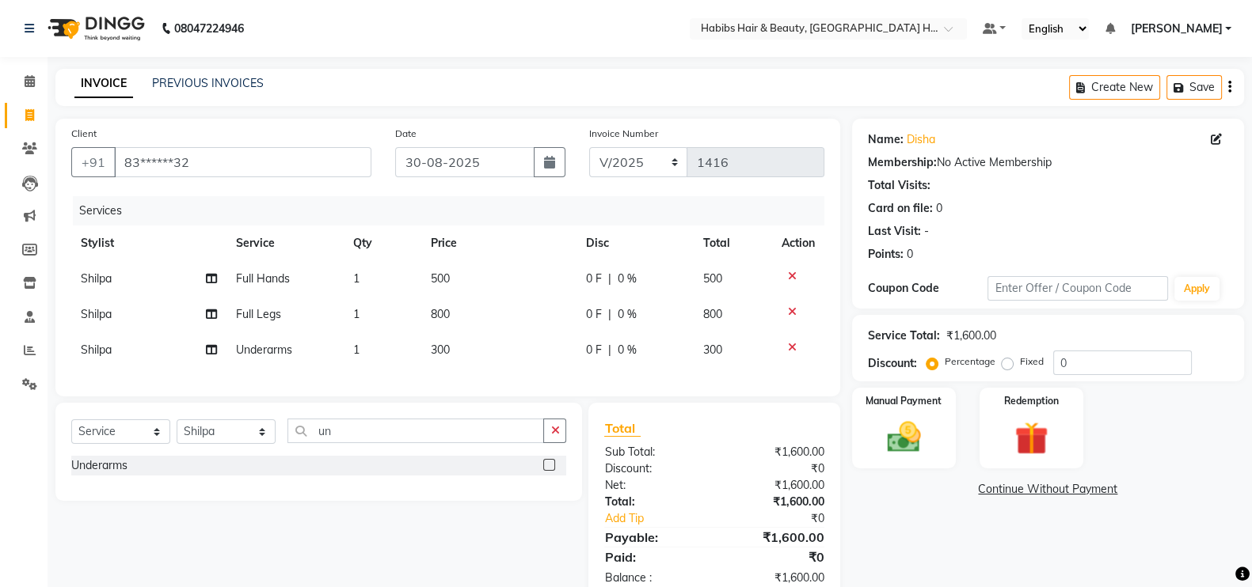
click at [510, 224] on div "Services" at bounding box center [454, 210] width 763 height 29
click at [484, 310] on td "800" at bounding box center [498, 315] width 155 height 36
select select "76863"
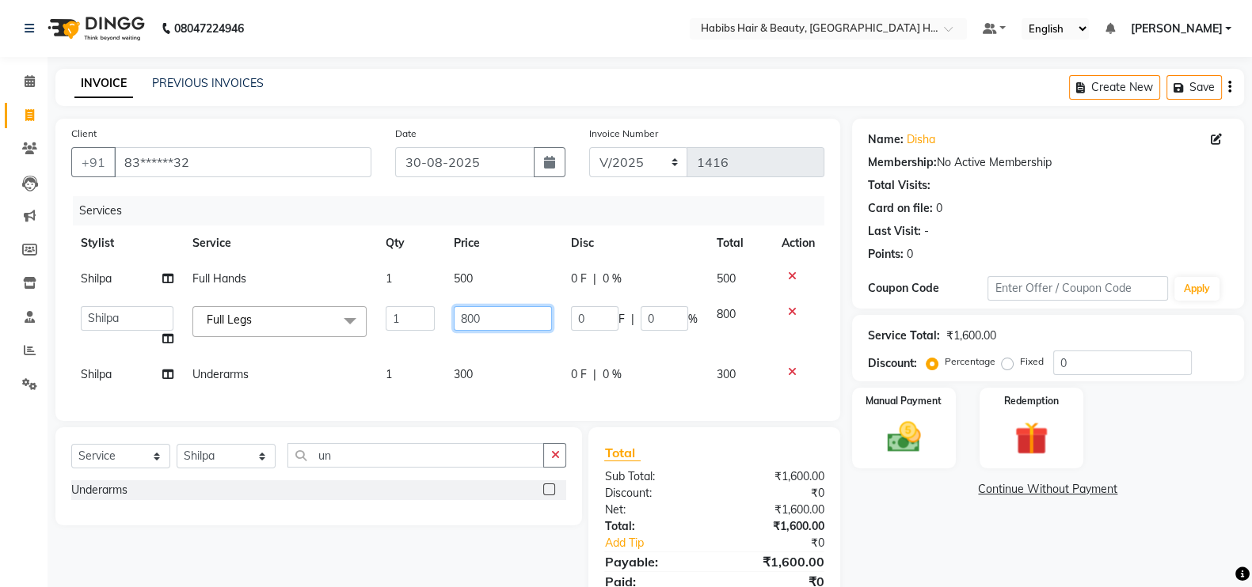
click at [464, 321] on input "800" at bounding box center [503, 318] width 99 height 25
type input "700"
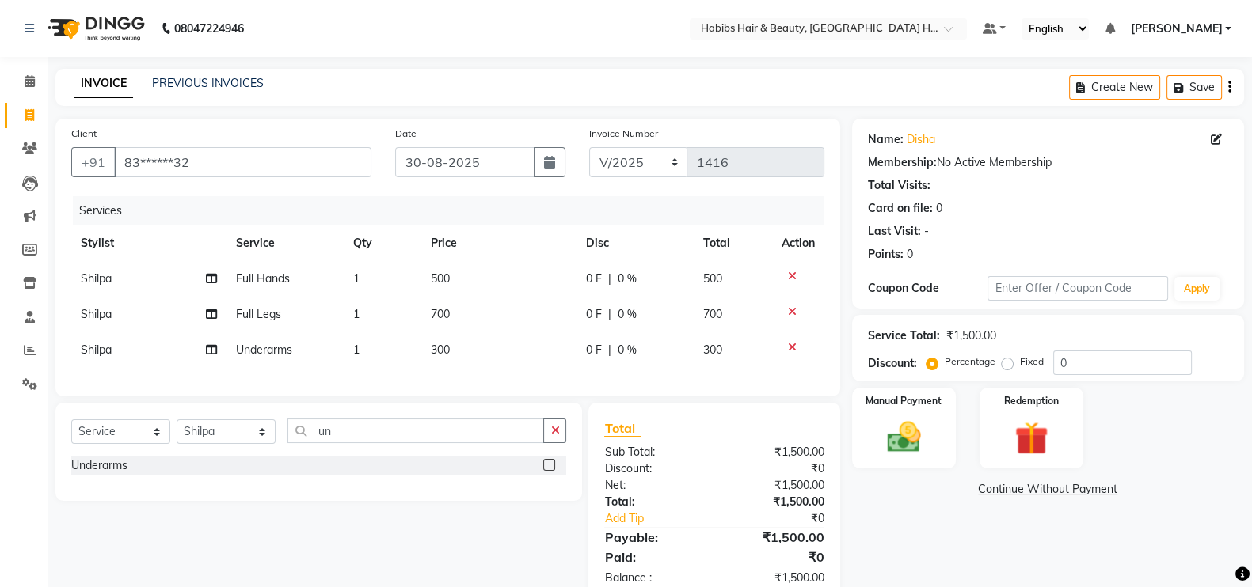
click at [518, 211] on div "Services" at bounding box center [454, 210] width 763 height 29
click at [549, 443] on button "button" at bounding box center [554, 431] width 23 height 25
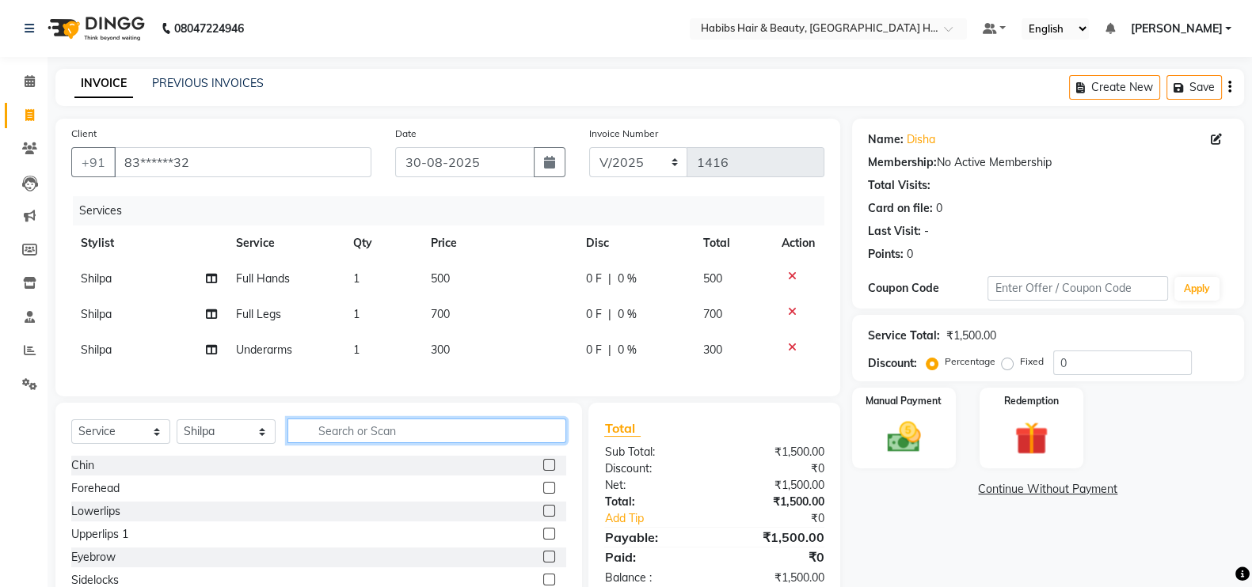
click at [534, 443] on input "text" at bounding box center [426, 431] width 279 height 25
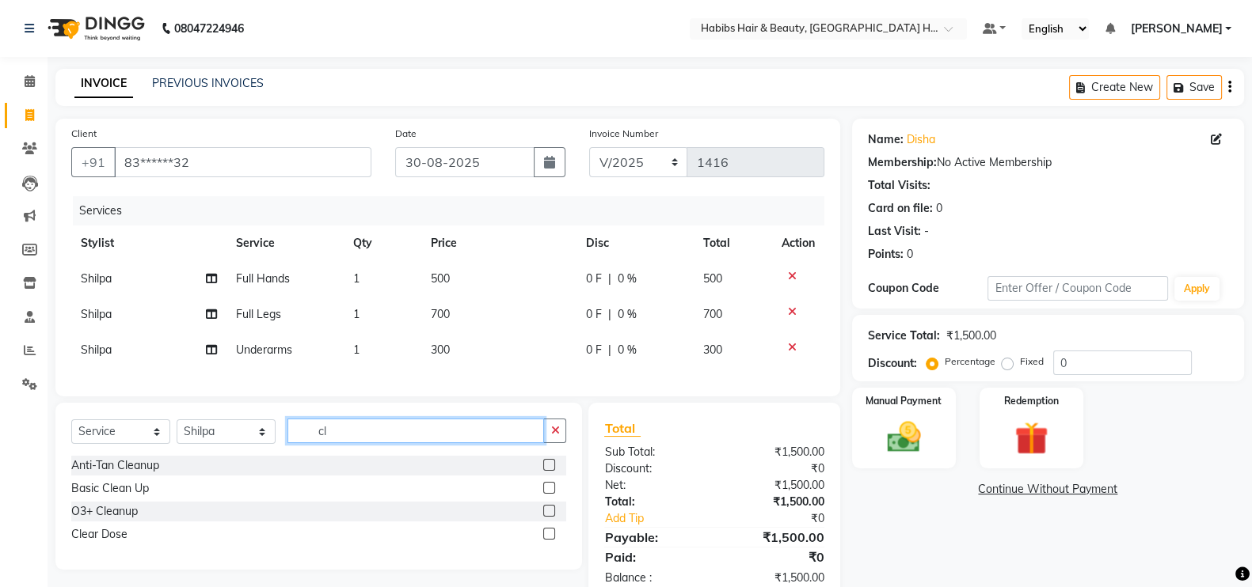
type input "cl"
click at [547, 494] on label at bounding box center [549, 488] width 12 height 12
click at [547, 494] on input "checkbox" at bounding box center [548, 489] width 10 height 10
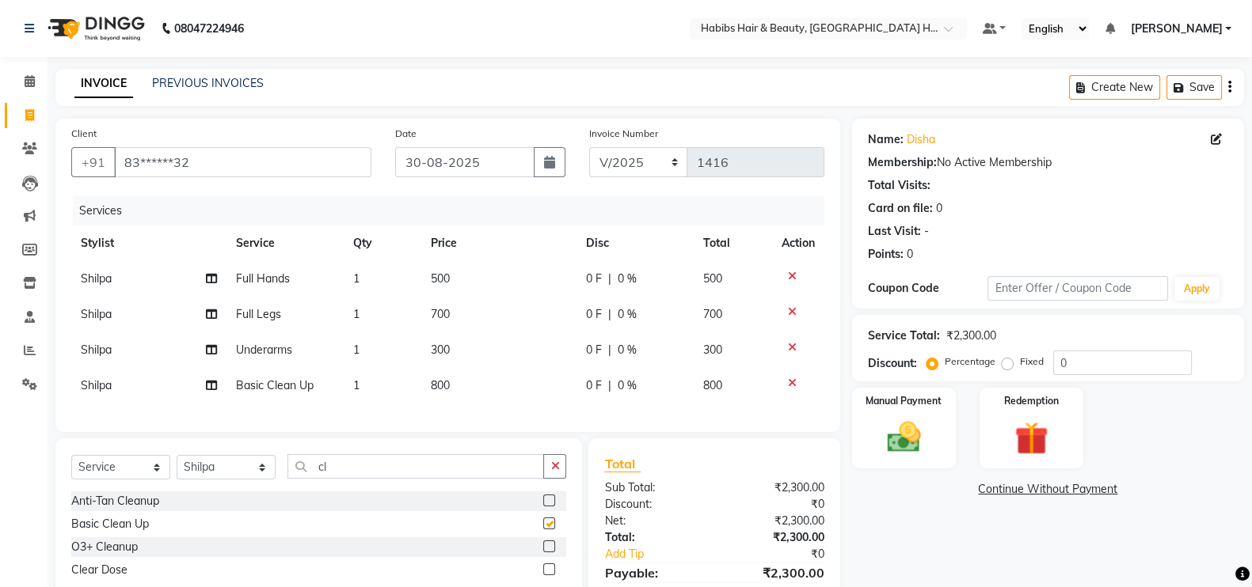
checkbox input "false"
click at [501, 397] on td "800" at bounding box center [498, 386] width 155 height 36
select select "76863"
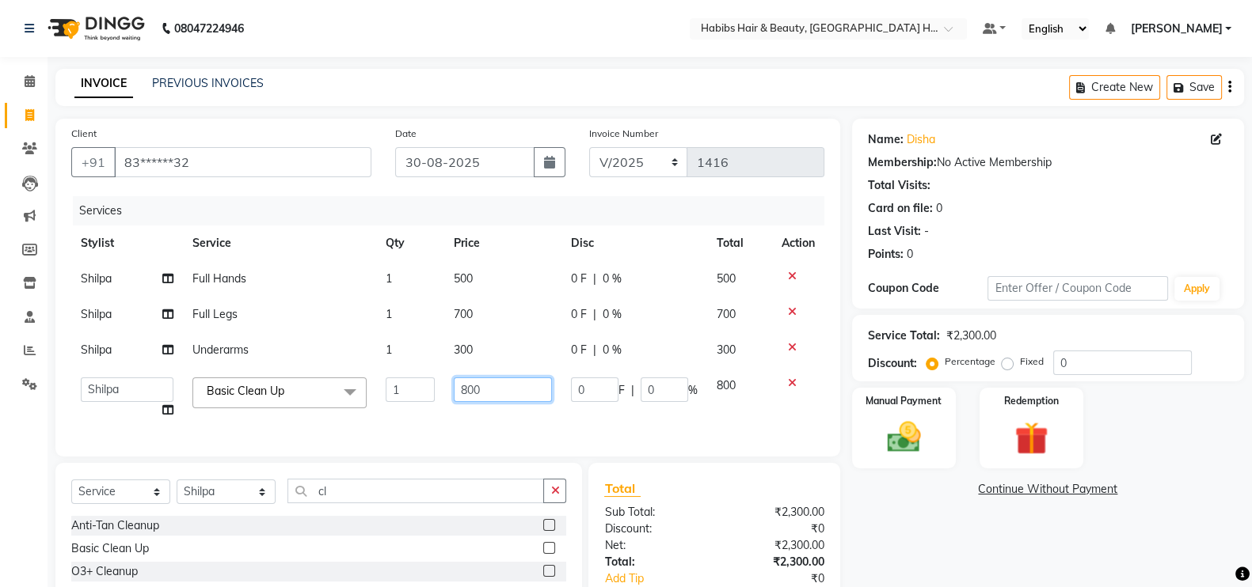
click at [466, 393] on input "800" at bounding box center [503, 390] width 99 height 25
type input "500"
click at [471, 427] on div "Services Stylist Service Qty Price Disc Total Action Shilpa Full Hands 1 500 0 …" at bounding box center [447, 318] width 753 height 245
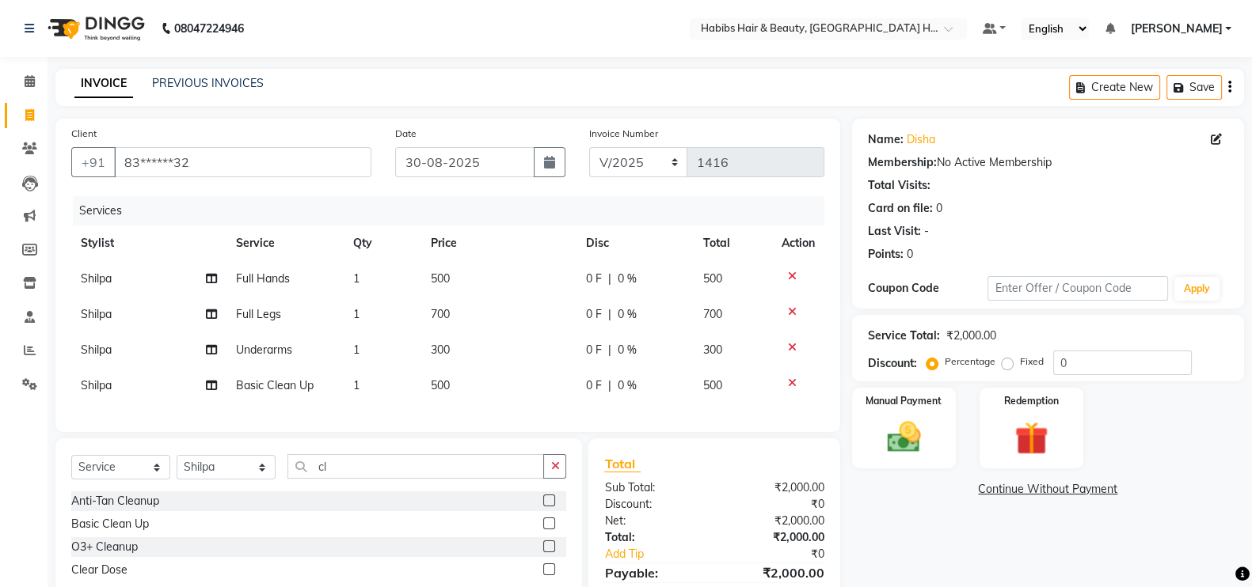
click at [435, 388] on span "500" at bounding box center [440, 385] width 19 height 14
select select "76863"
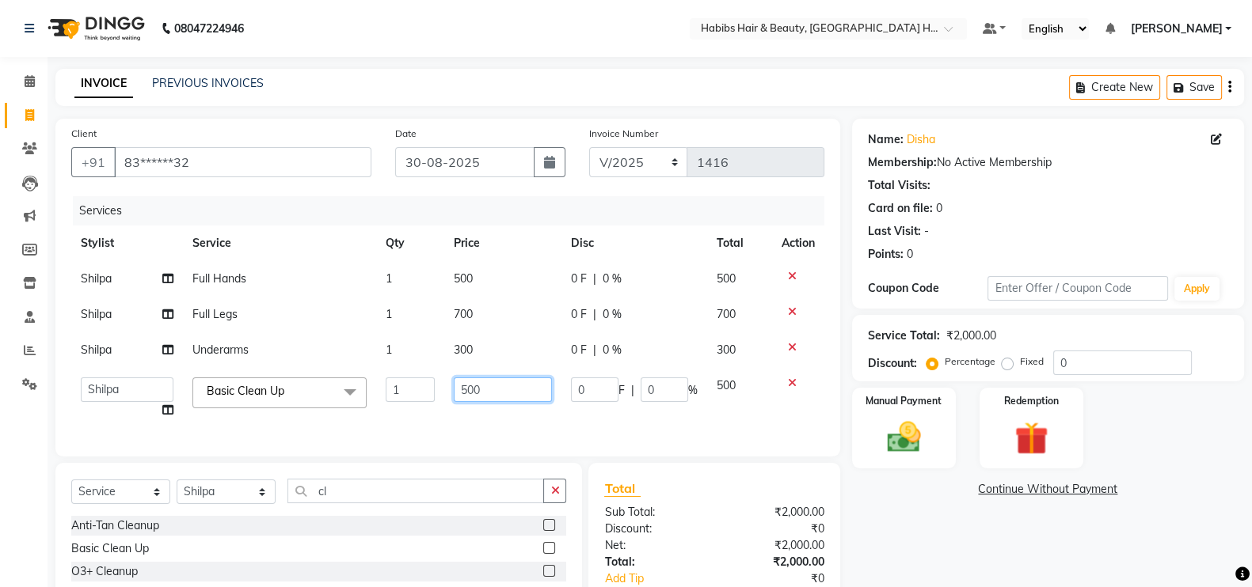
click at [467, 402] on input "500" at bounding box center [503, 390] width 99 height 25
click at [472, 402] on input "500" at bounding box center [503, 390] width 99 height 25
type input "650"
click at [477, 432] on div "Client +91 83******32 Date 30-08-2025 Invoice Number V/2025 V/2025-26 1416 Serv…" at bounding box center [447, 288] width 784 height 338
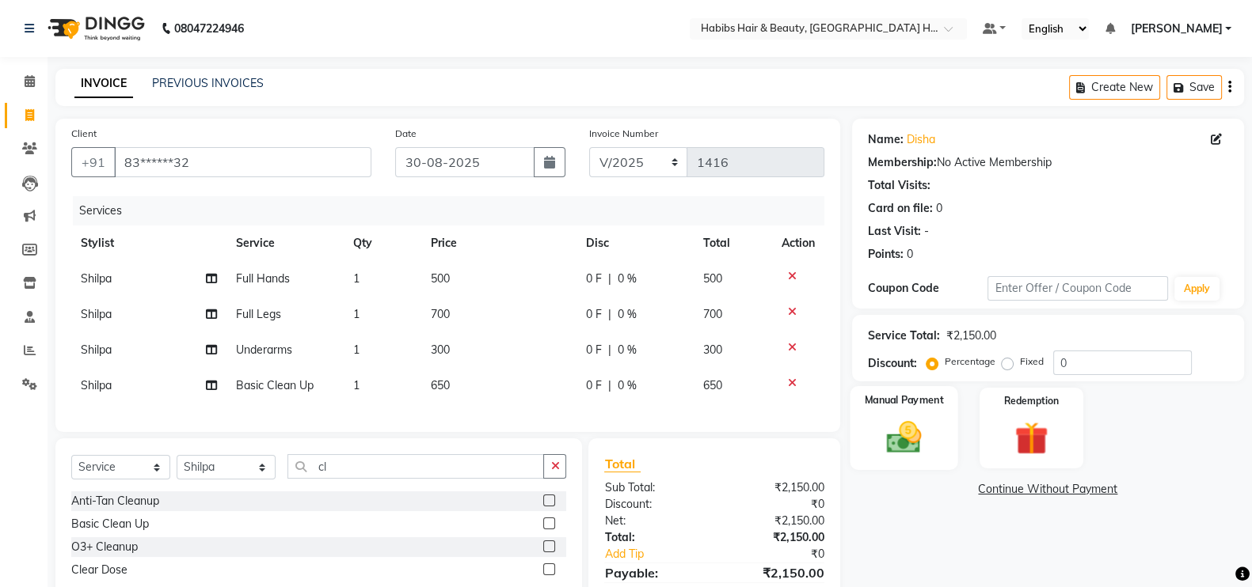
click at [918, 448] on img at bounding box center [904, 437] width 56 height 40
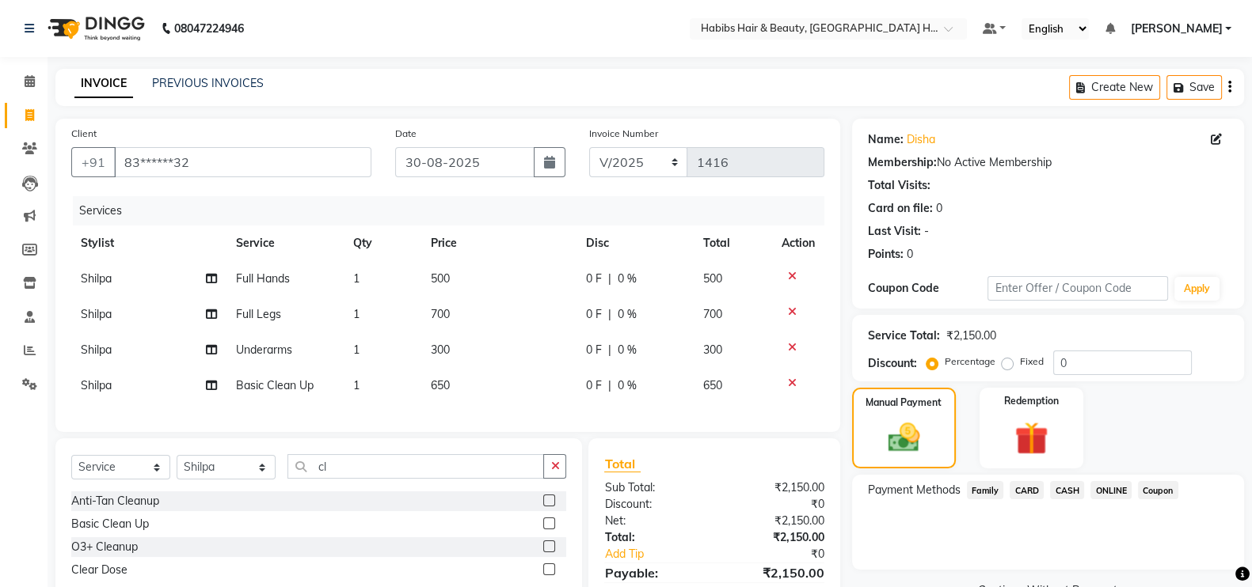
click at [1107, 489] on span "ONLINE" at bounding box center [1110, 490] width 41 height 18
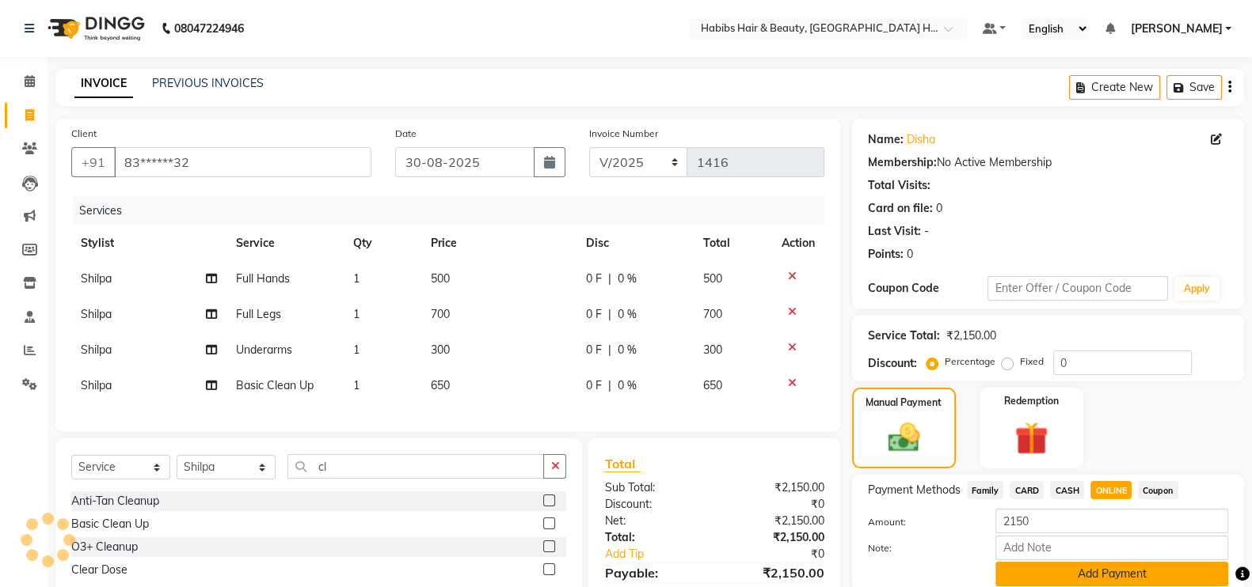
click at [1140, 579] on button "Add Payment" at bounding box center [1111, 574] width 233 height 25
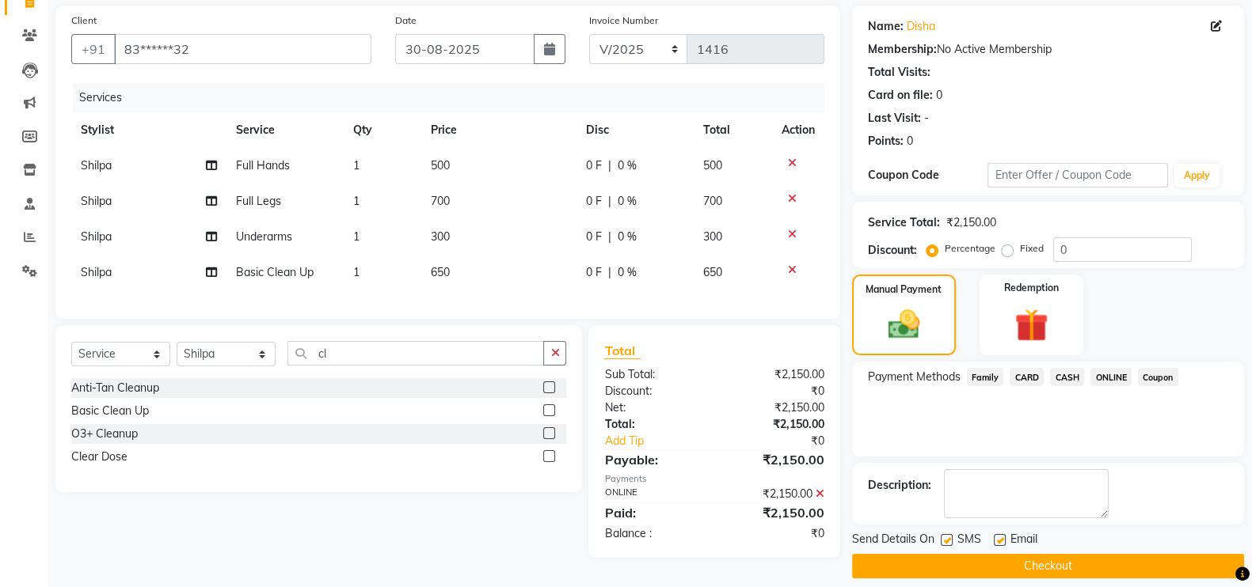
scroll to position [127, 0]
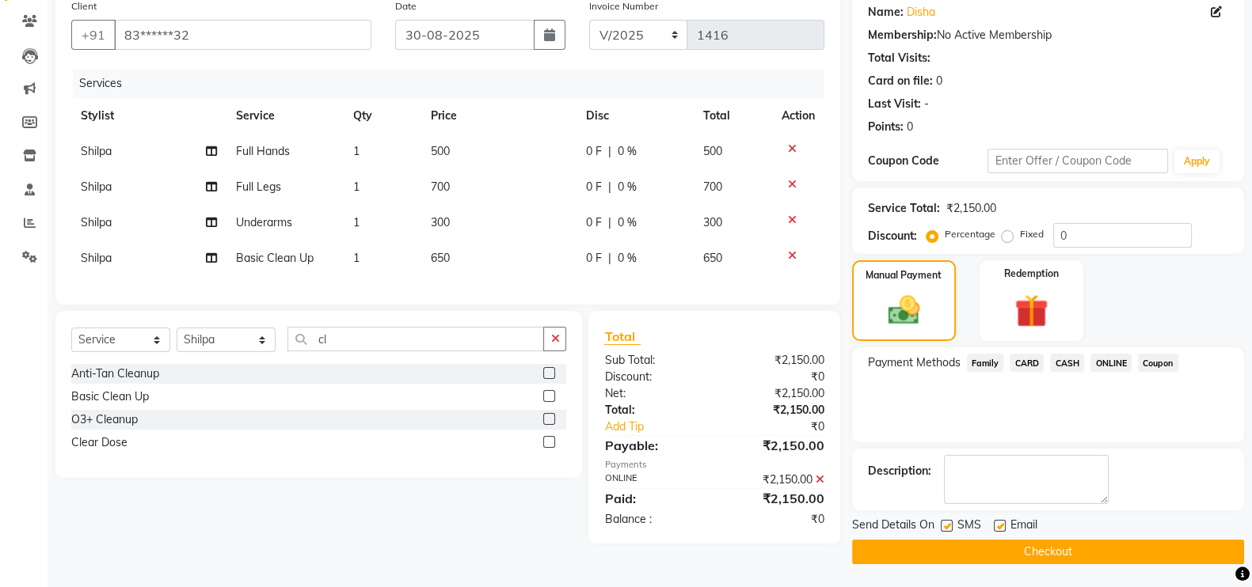
click at [1191, 546] on button "Checkout" at bounding box center [1048, 552] width 392 height 25
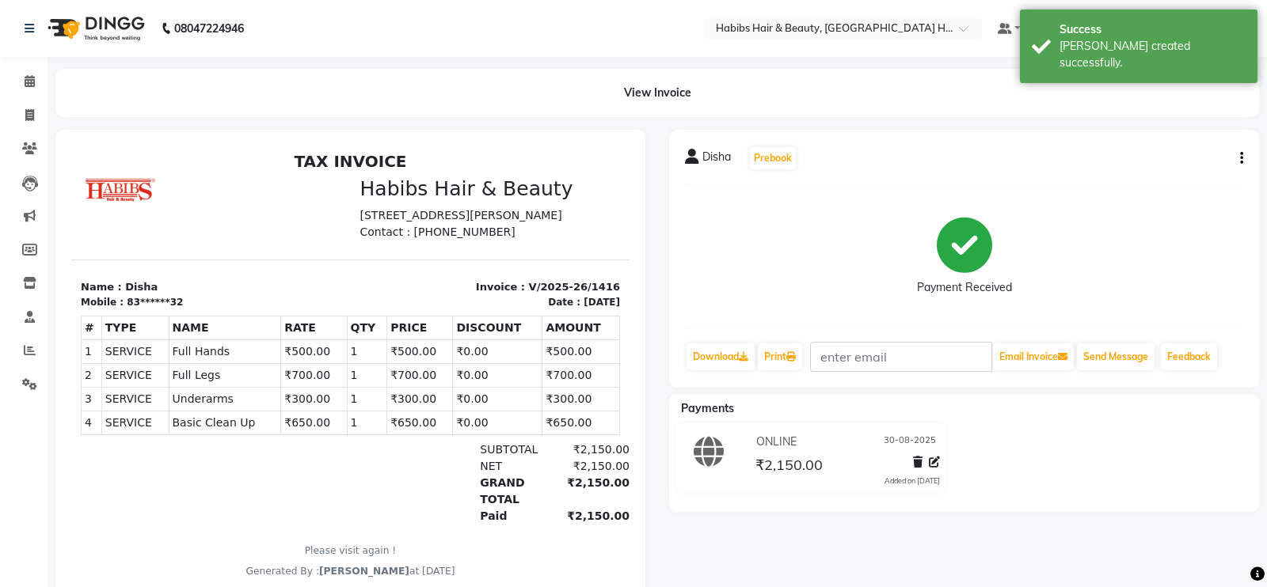
select select "service"
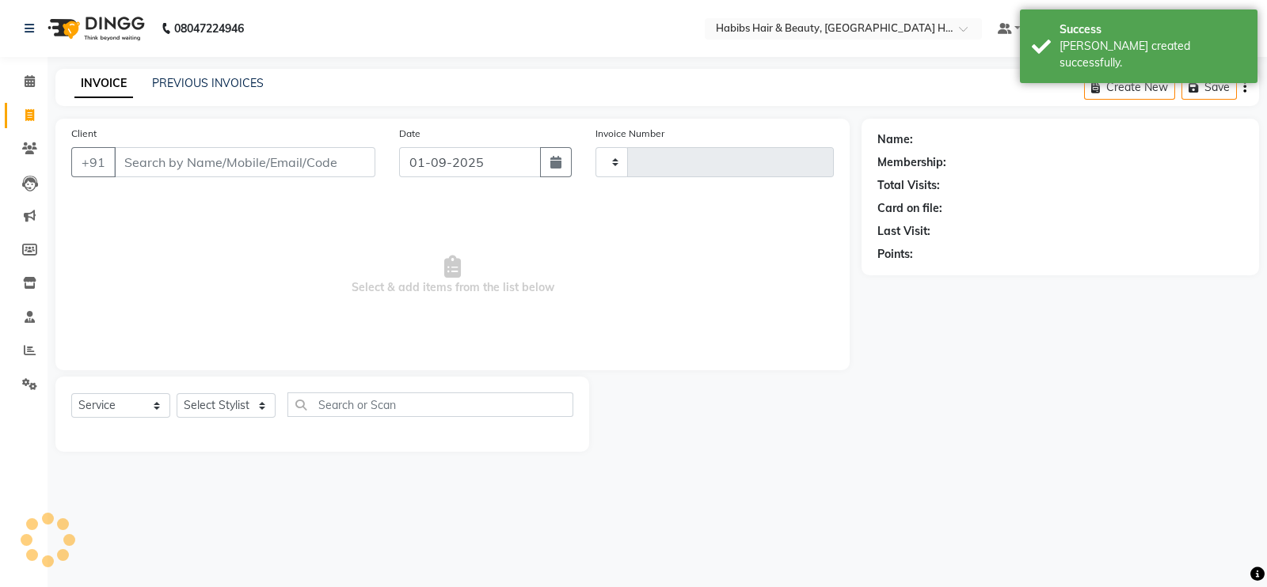
type input "1417"
select select "7397"
click at [191, 160] on input "Client" at bounding box center [244, 162] width 261 height 30
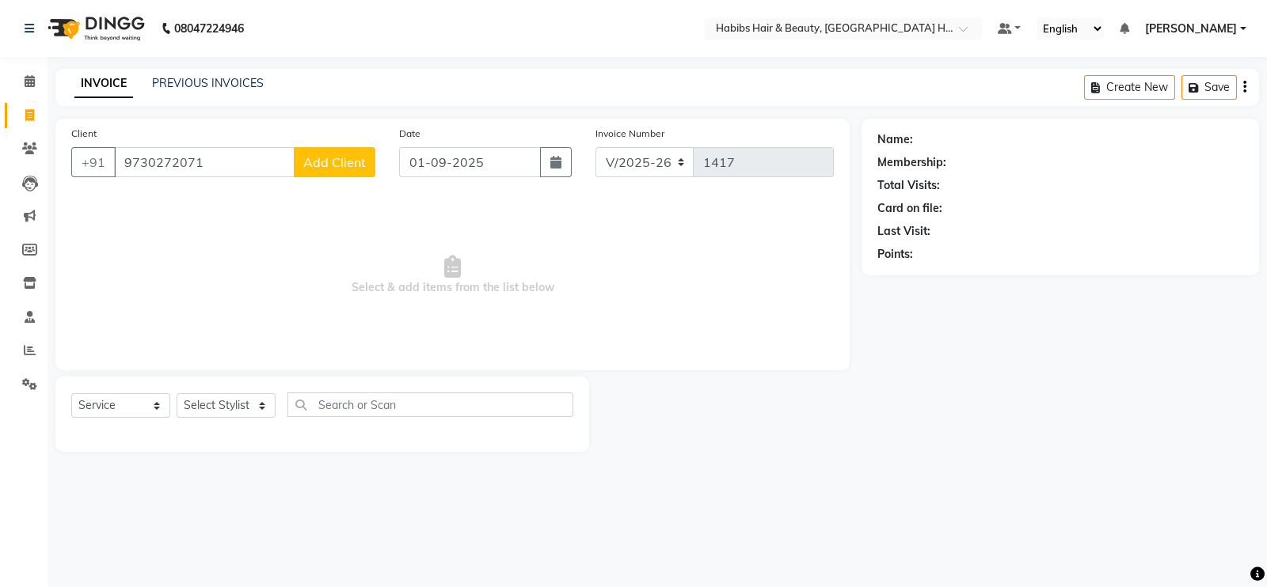
type input "9730272071"
click at [321, 165] on span "Add Client" at bounding box center [334, 162] width 63 height 16
select select "22"
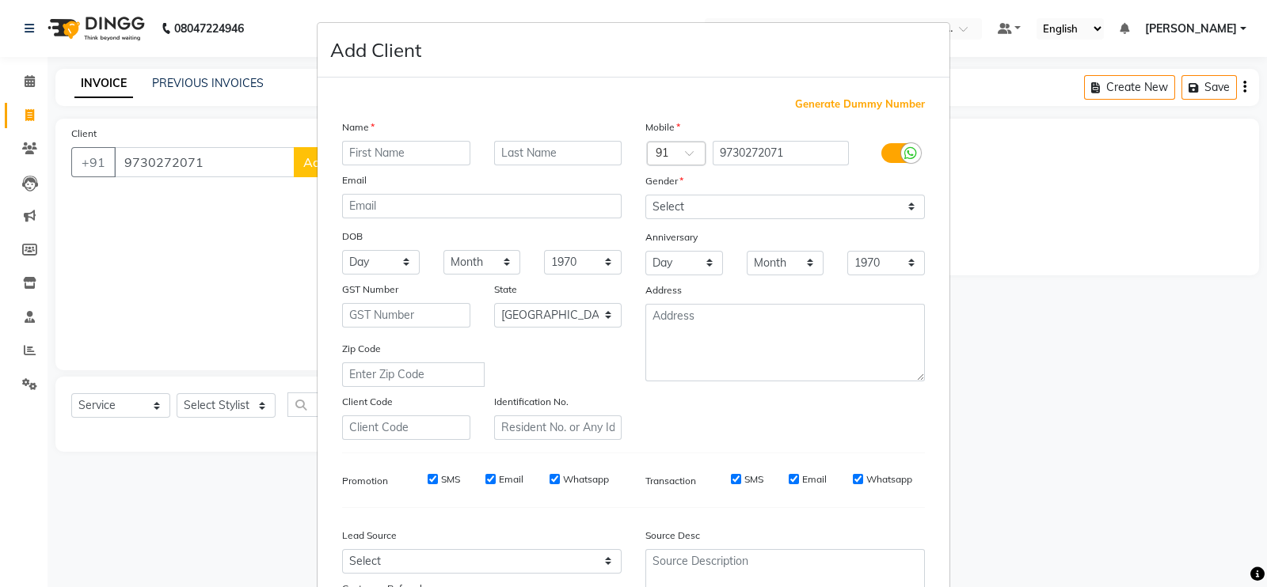
click at [378, 150] on input "text" at bounding box center [406, 153] width 128 height 25
type input "Rubina"
click at [672, 207] on select "Select Male Female Other Prefer Not To Say" at bounding box center [784, 207] width 279 height 25
select select "female"
click at [645, 196] on select "Select Male Female Other Prefer Not To Say" at bounding box center [784, 207] width 279 height 25
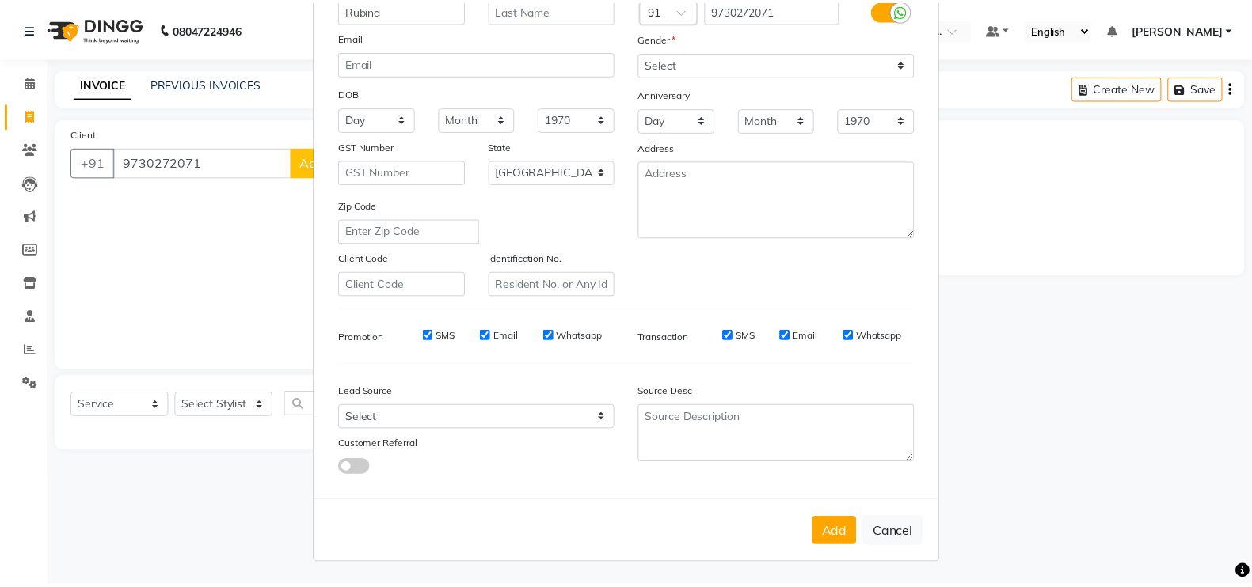
scroll to position [152, 0]
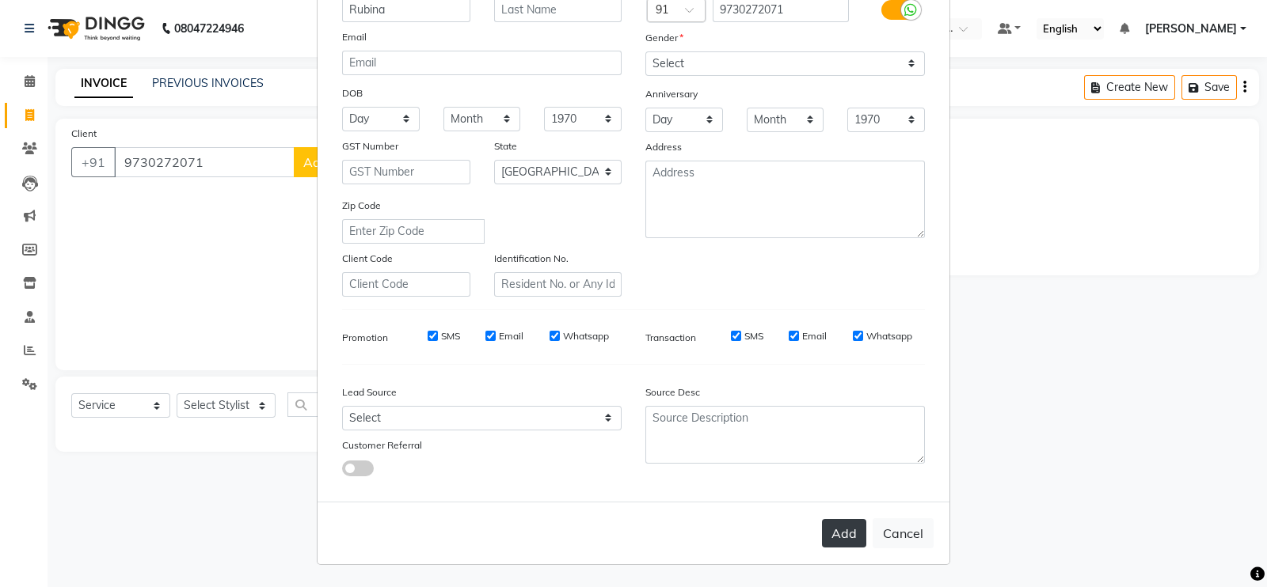
click at [844, 531] on button "Add" at bounding box center [844, 533] width 44 height 28
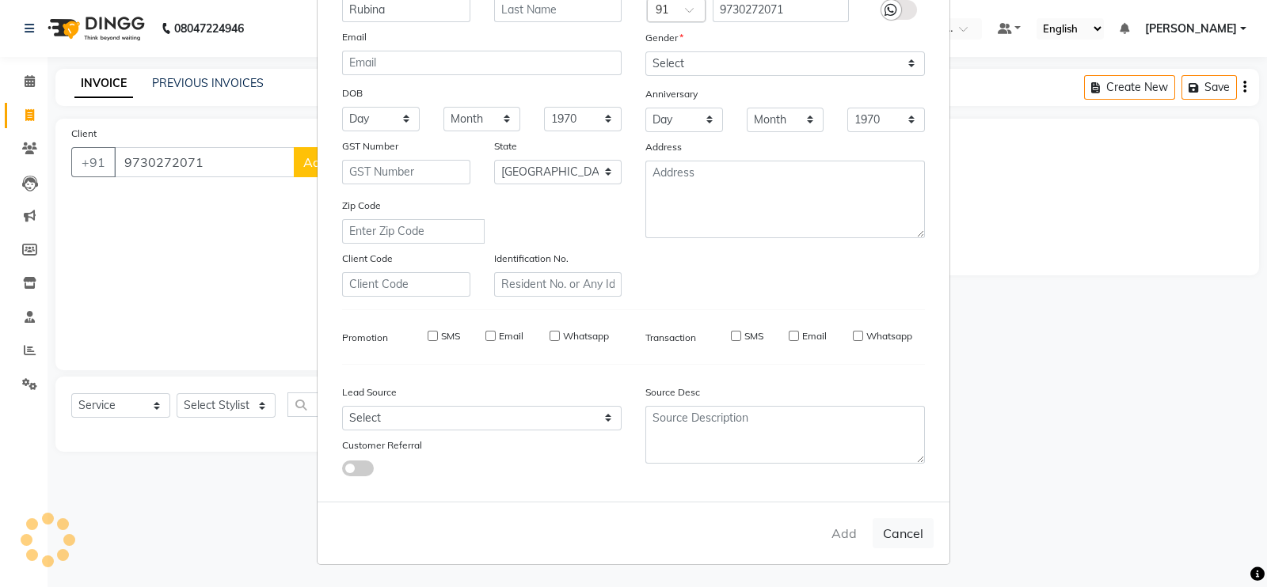
type input "97******71"
select select
select select "null"
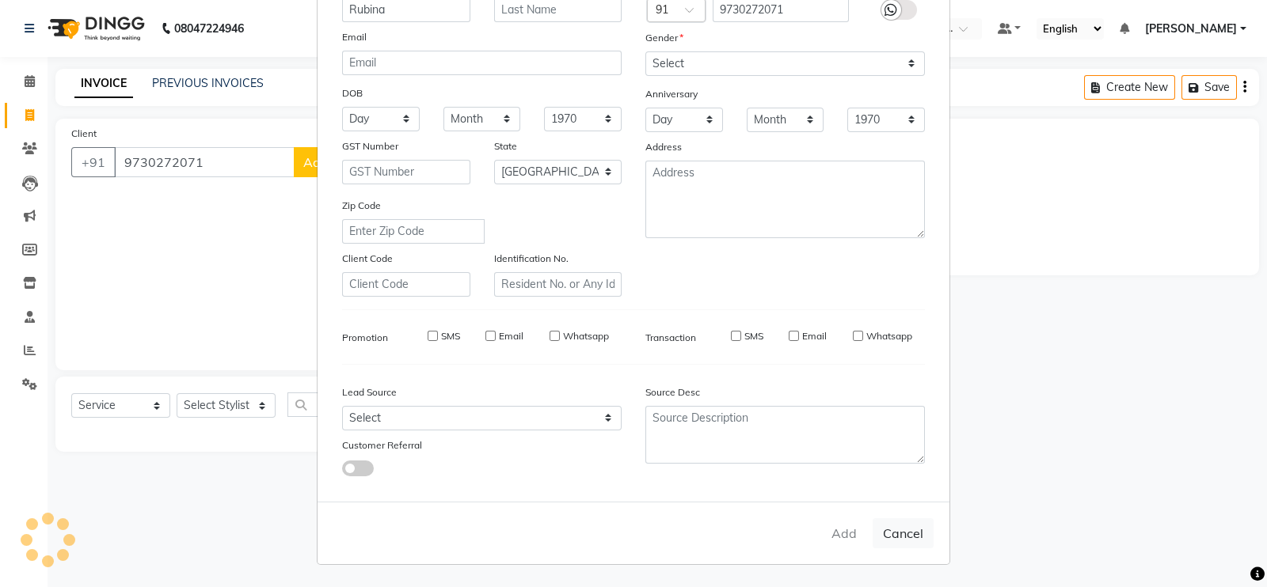
select select
checkbox input "false"
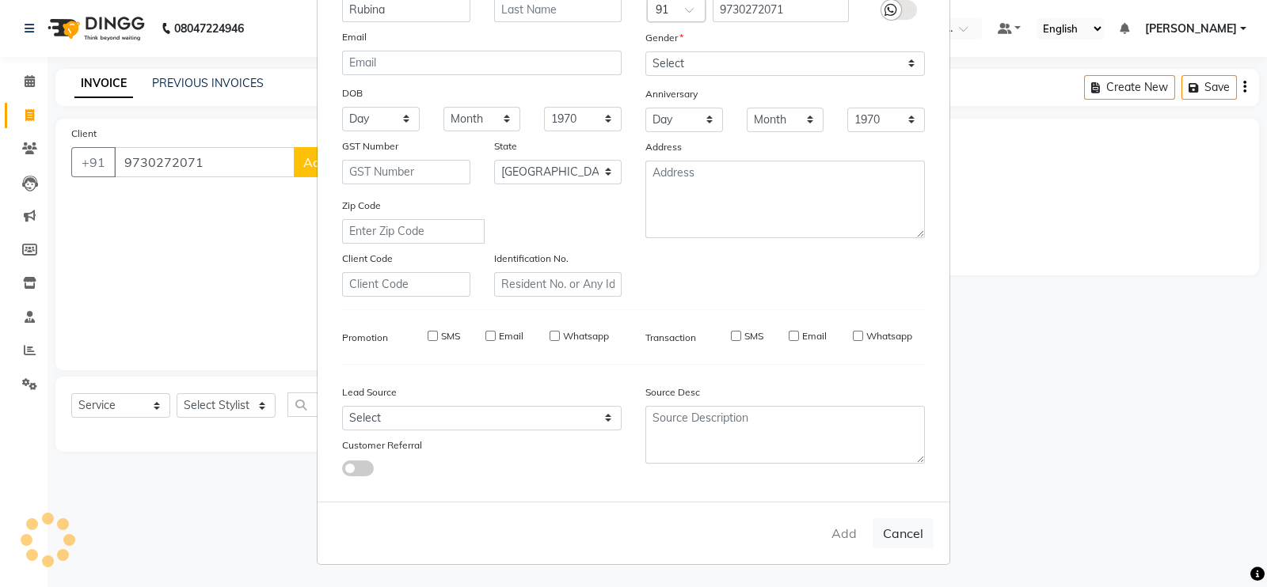
checkbox input "false"
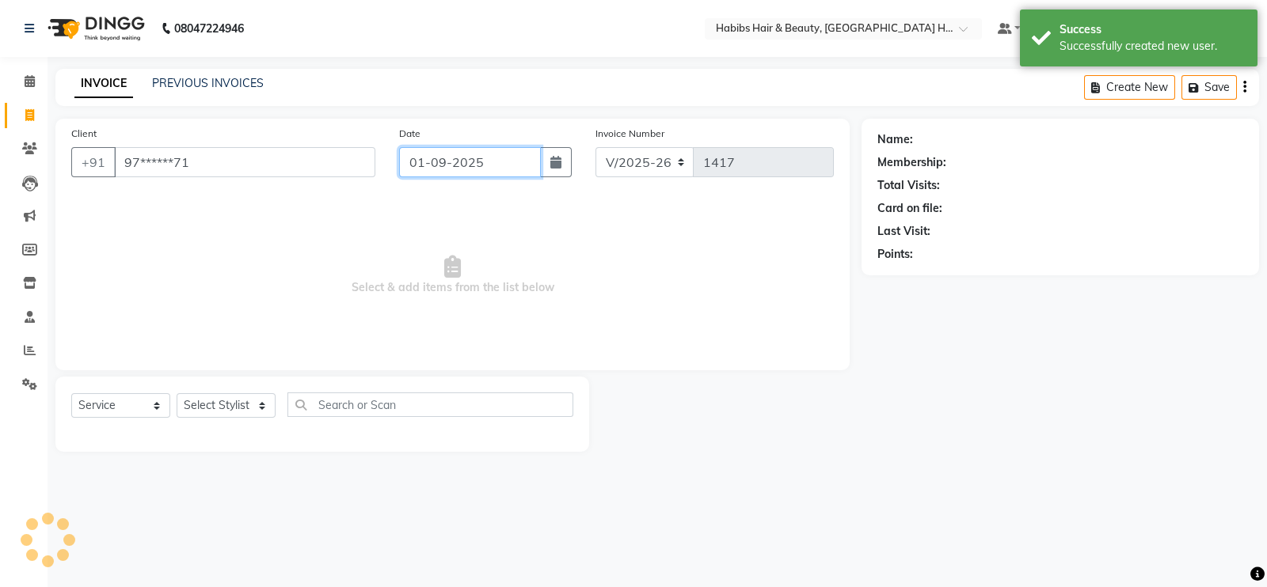
click at [447, 158] on input "01-09-2025" at bounding box center [470, 162] width 142 height 30
select select "9"
select select "2025"
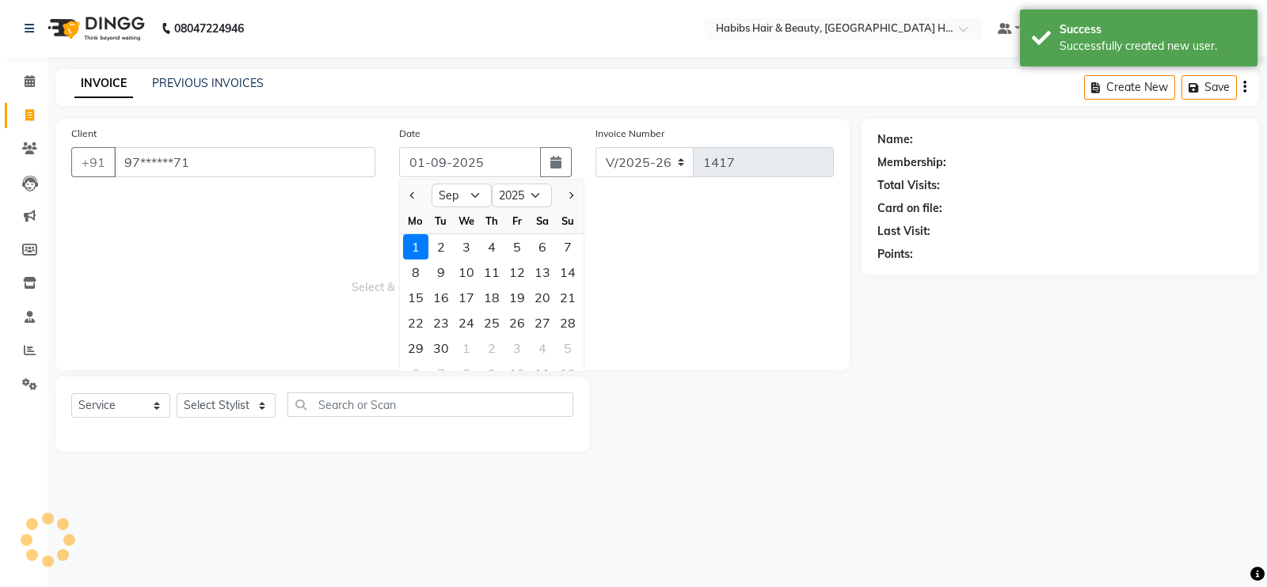
click at [404, 195] on div at bounding box center [416, 195] width 32 height 25
click at [412, 197] on span "Previous month" at bounding box center [413, 195] width 6 height 6
select select "8"
click at [573, 350] on div "31" at bounding box center [567, 348] width 25 height 25
type input "31-08-2025"
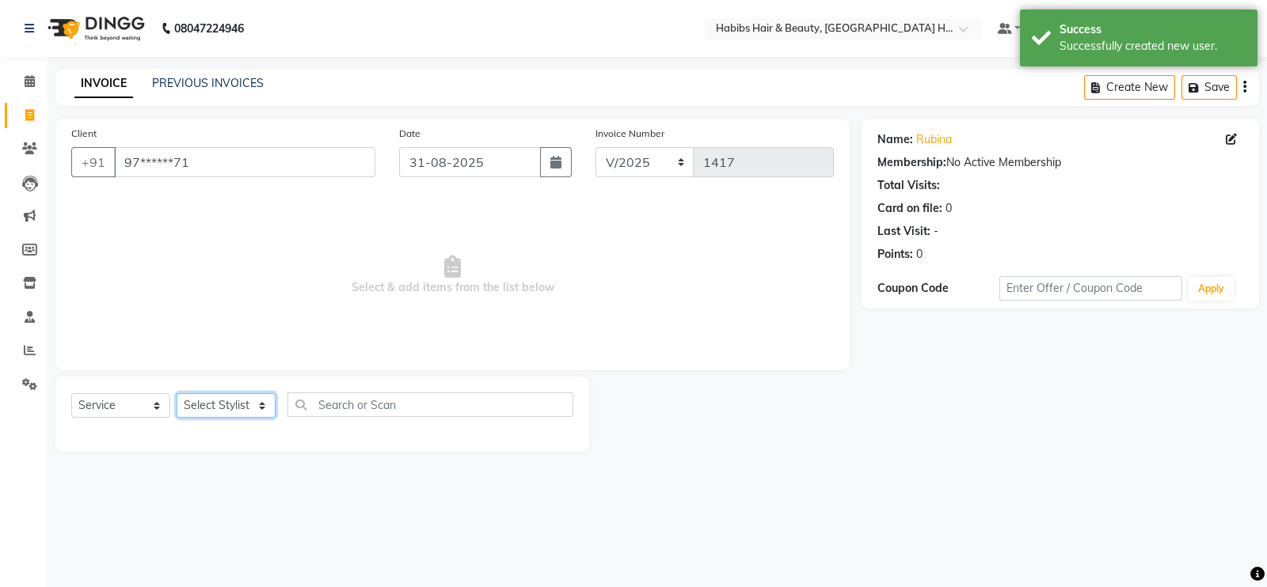
click at [260, 409] on select "Select Stylist Ajay Latika Omkar pratik RADHARAMAN Shilpa shreenath" at bounding box center [226, 405] width 99 height 25
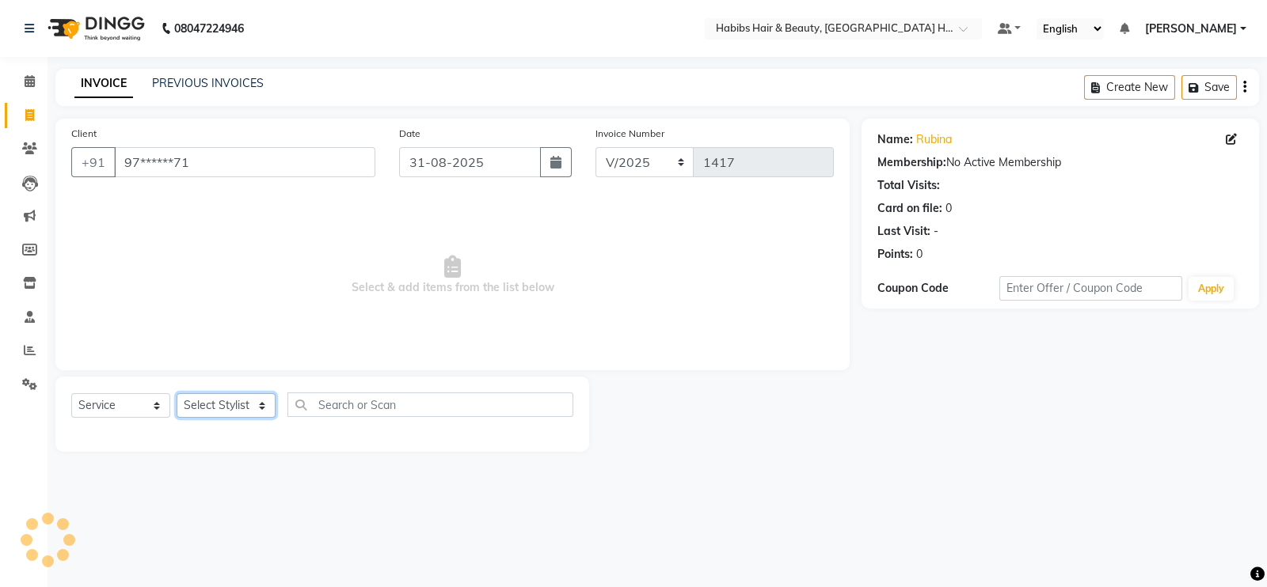
select select "76865"
click at [177, 394] on select "Select Stylist Ajay Latika Omkar pratik RADHARAMAN Shilpa shreenath" at bounding box center [226, 405] width 99 height 25
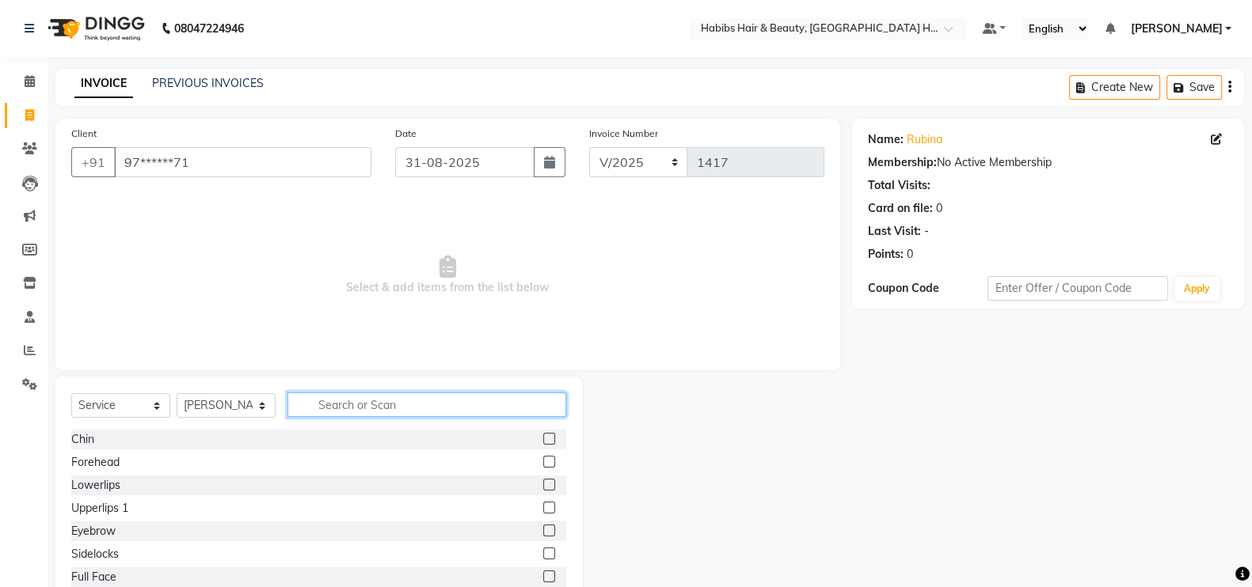
click at [344, 408] on input "text" at bounding box center [426, 405] width 279 height 25
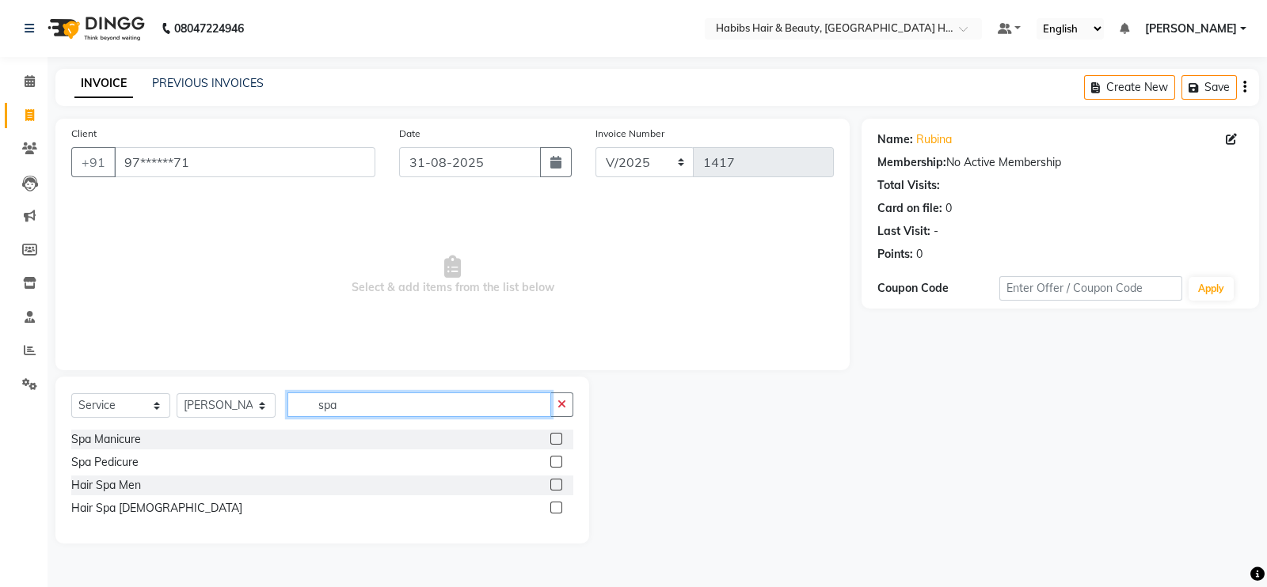
type input "spa"
click at [559, 508] on label at bounding box center [556, 508] width 12 height 12
click at [559, 508] on input "checkbox" at bounding box center [555, 508] width 10 height 10
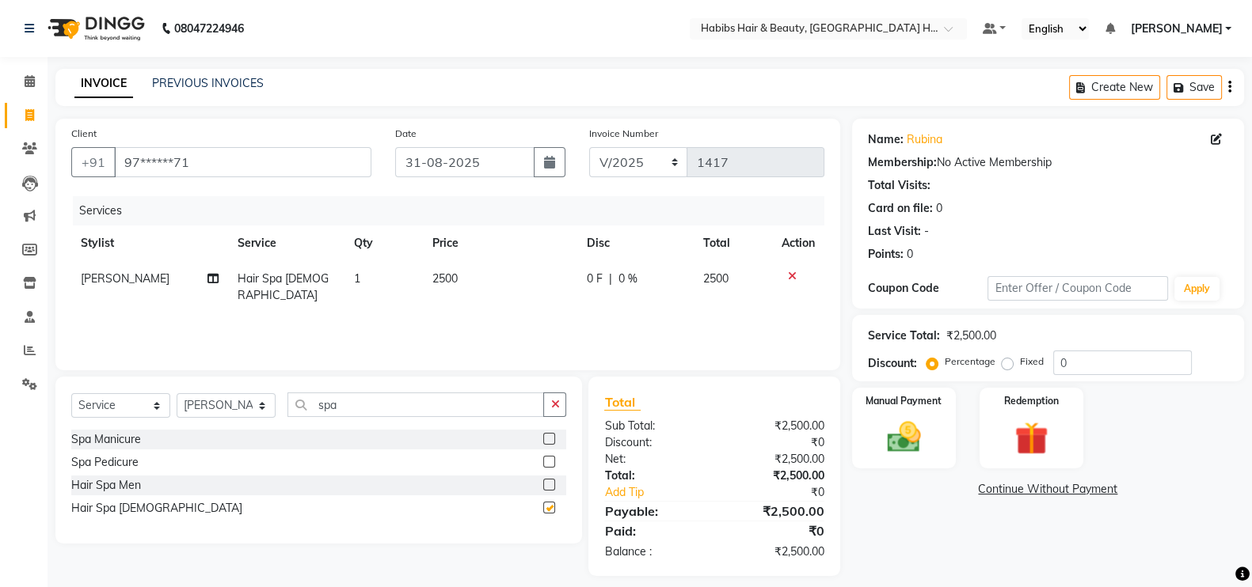
checkbox input "false"
click at [508, 298] on div "Services Stylist Service Qty Price Disc Total Action Omkar Hair Spa Female 1 25…" at bounding box center [447, 275] width 753 height 158
click at [492, 280] on td "2500" at bounding box center [500, 287] width 154 height 52
select select "76865"
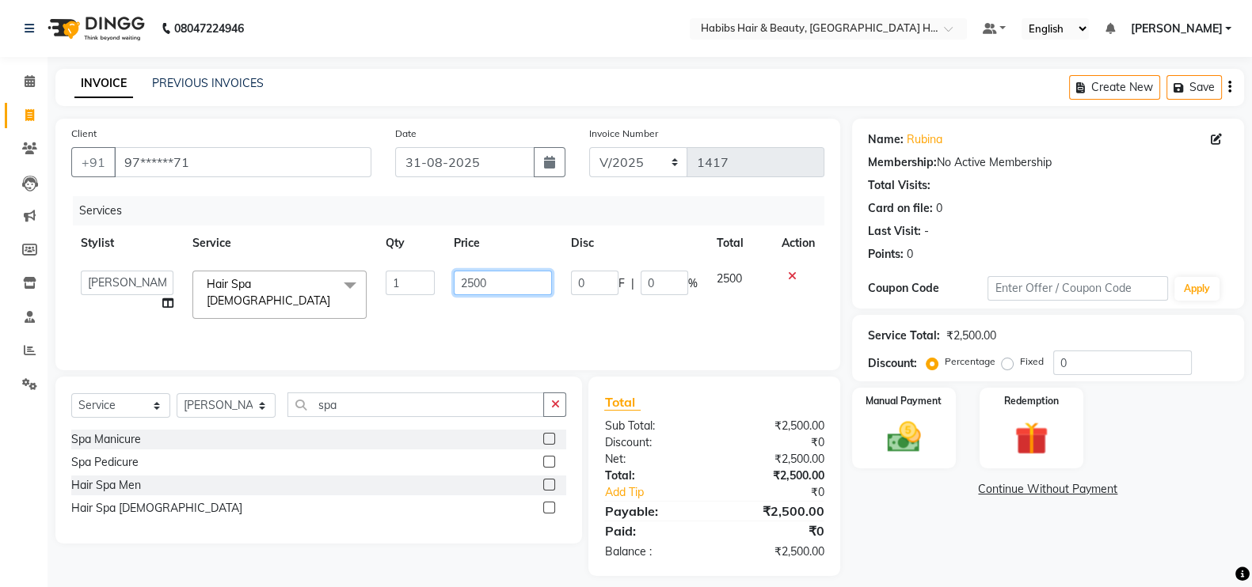
click at [473, 292] on input "2500" at bounding box center [503, 283] width 99 height 25
type input "2000"
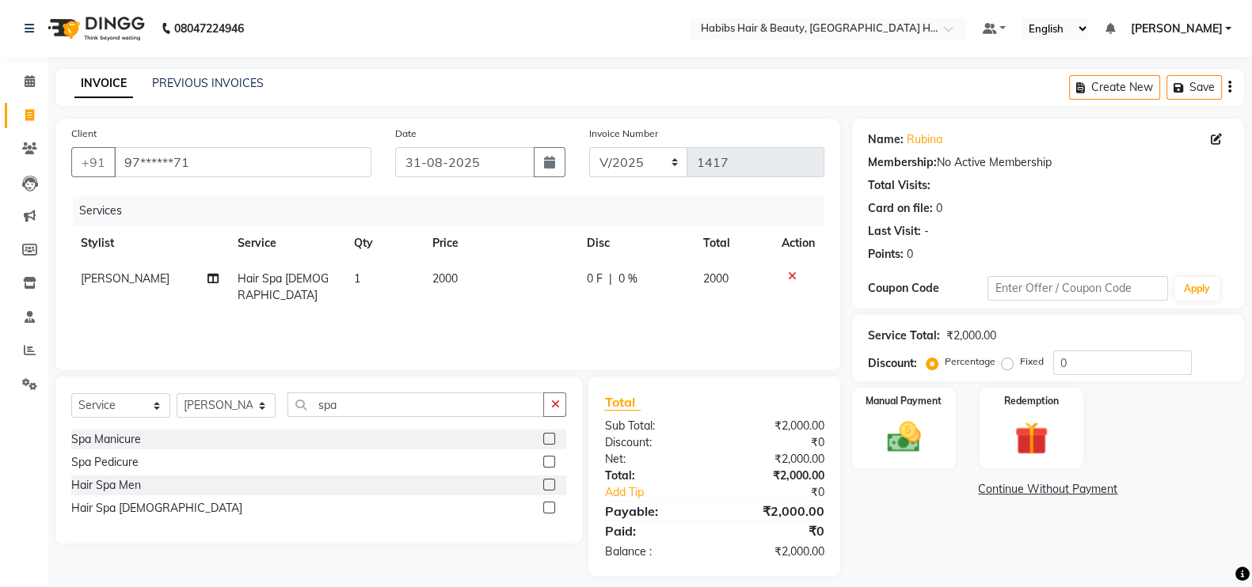
click at [494, 306] on div "Services Stylist Service Qty Price Disc Total Action Omkar Hair Spa Female 1 20…" at bounding box center [447, 275] width 753 height 158
click at [918, 458] on div "Manual Payment" at bounding box center [903, 428] width 108 height 84
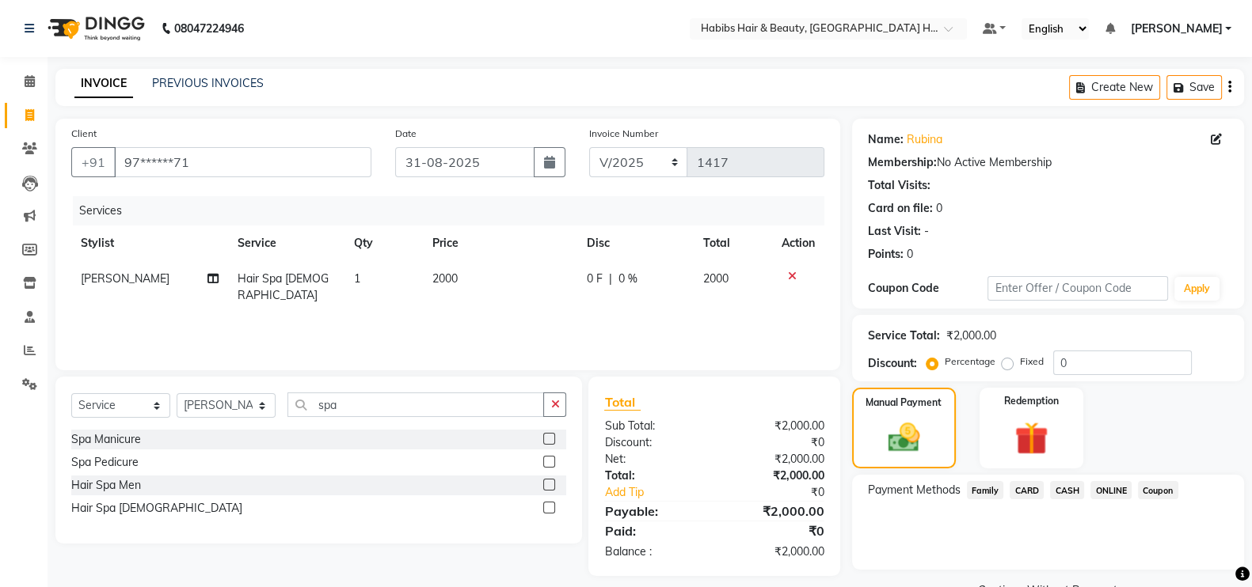
click at [1032, 494] on span "CARD" at bounding box center [1026, 490] width 34 height 18
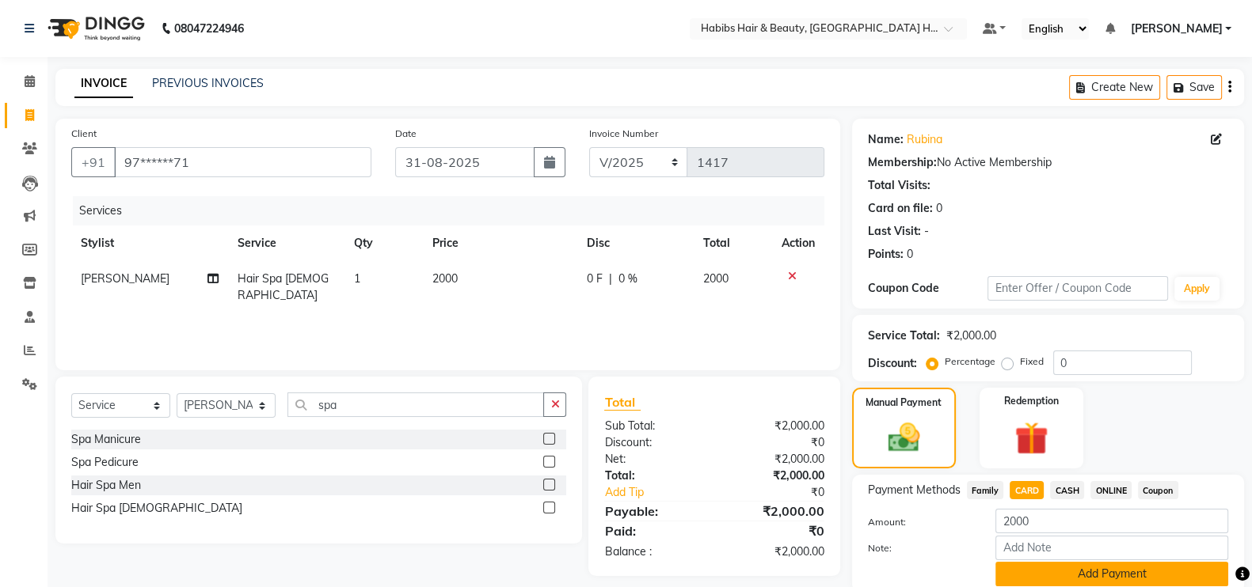
click at [1099, 572] on button "Add Payment" at bounding box center [1111, 574] width 233 height 25
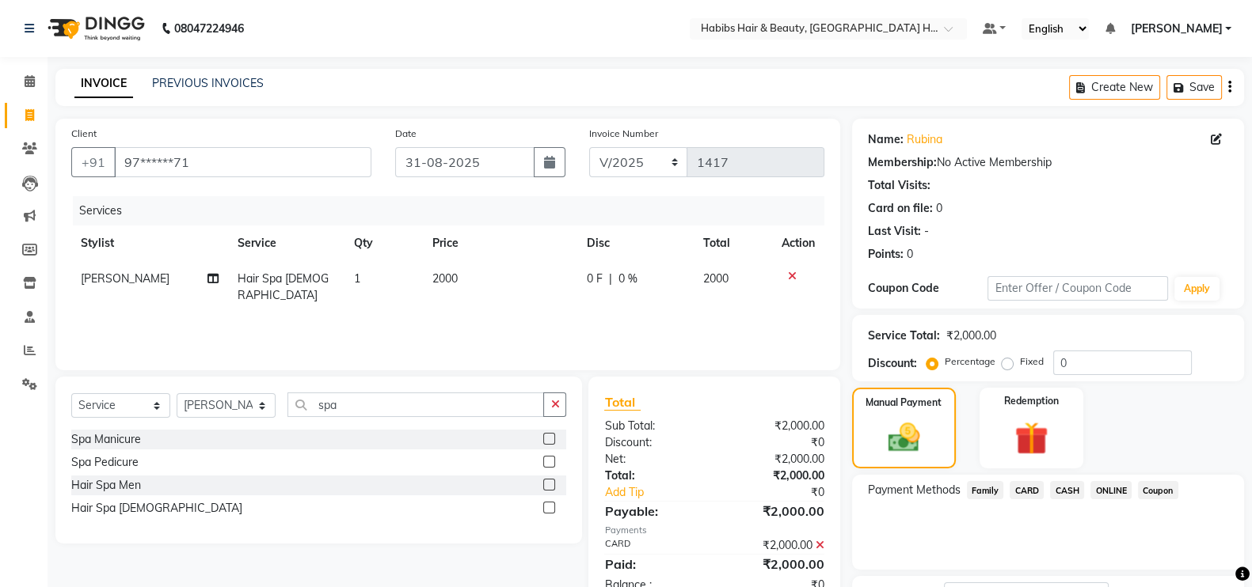
scroll to position [127, 0]
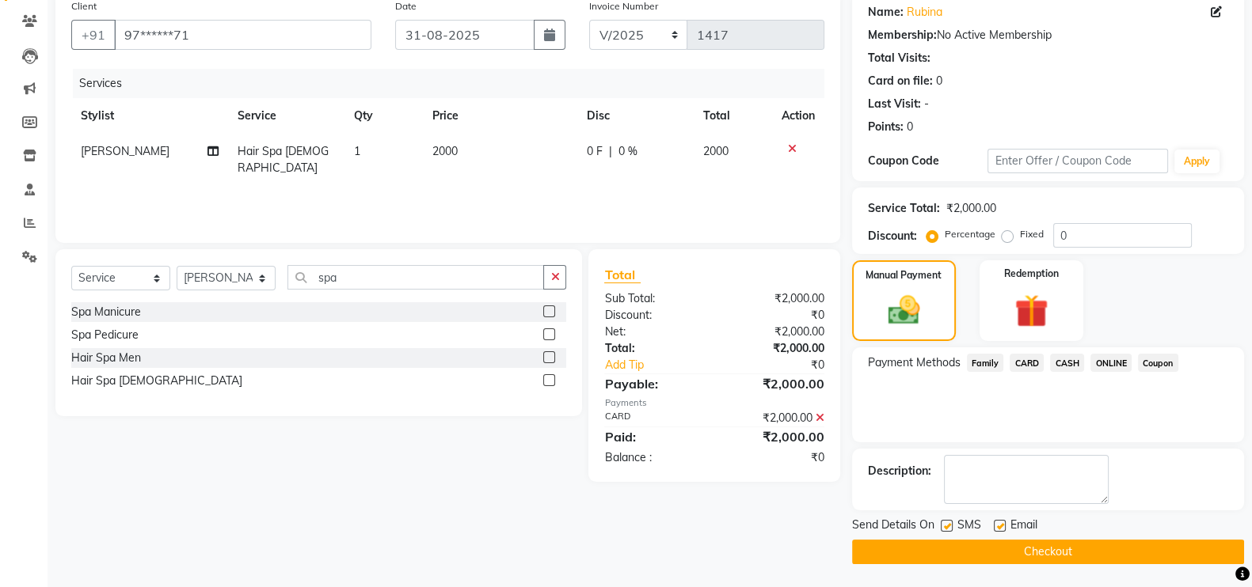
click at [1148, 549] on button "Checkout" at bounding box center [1048, 552] width 392 height 25
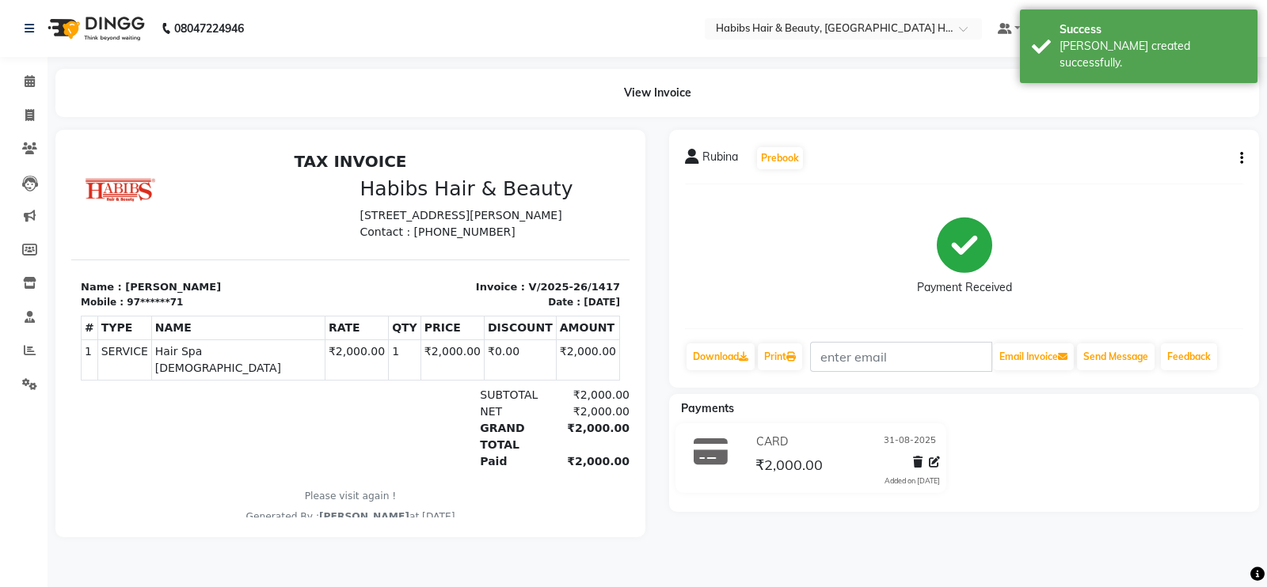
select select "service"
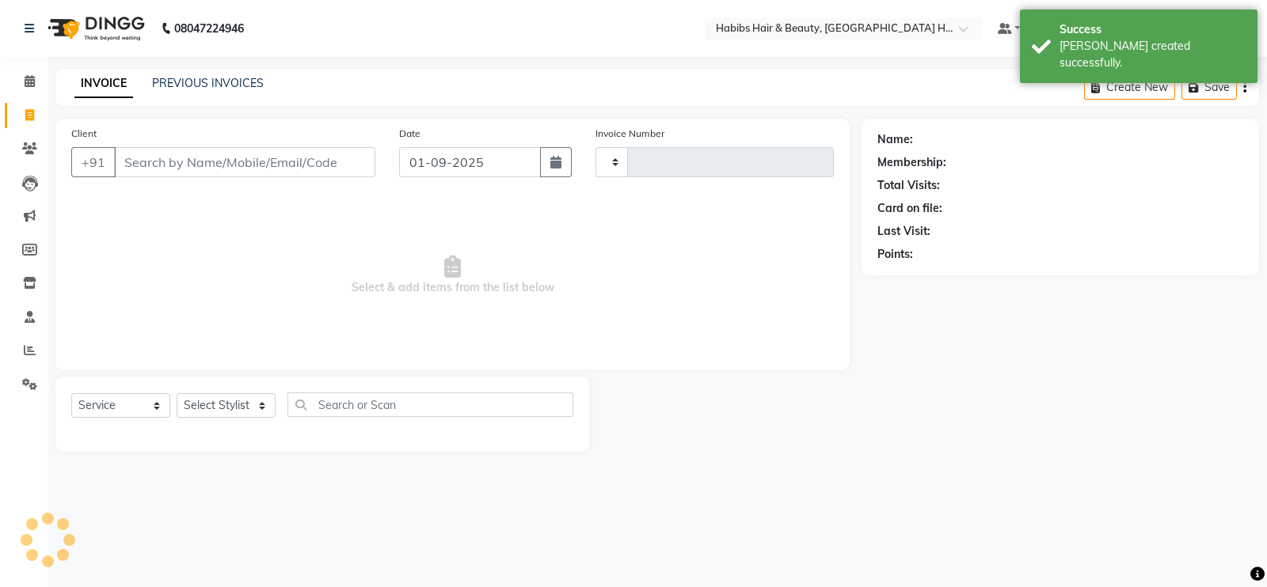
type input "1418"
select select "7397"
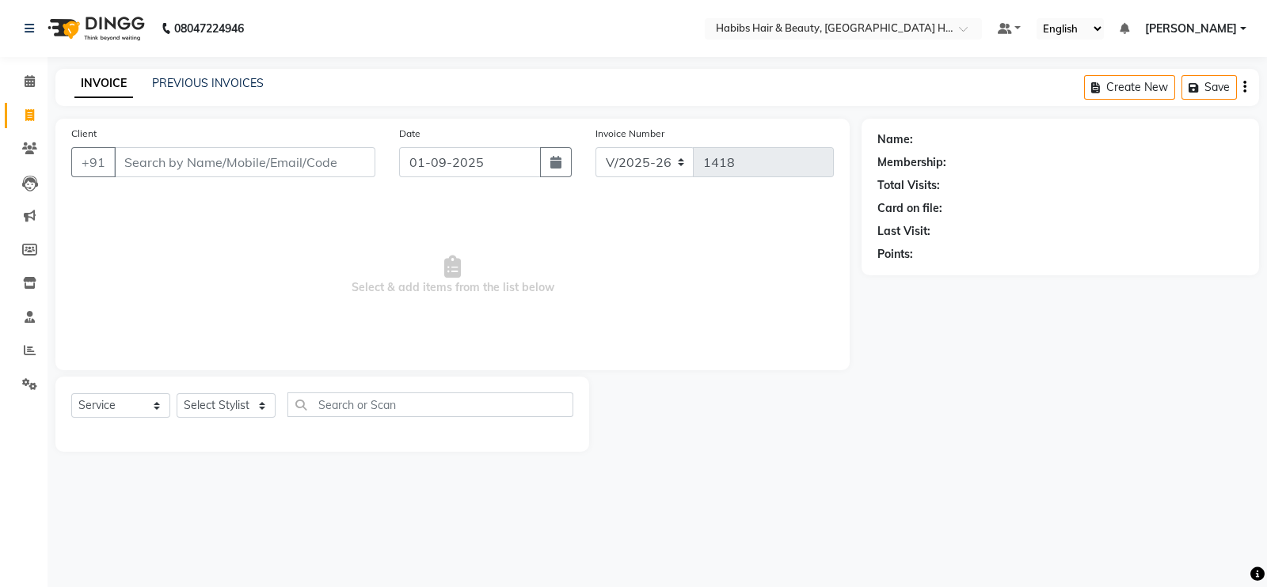
click at [256, 165] on input "Client" at bounding box center [244, 162] width 261 height 30
type input "9075722570"
click at [336, 172] on button "Add Client" at bounding box center [335, 162] width 82 height 30
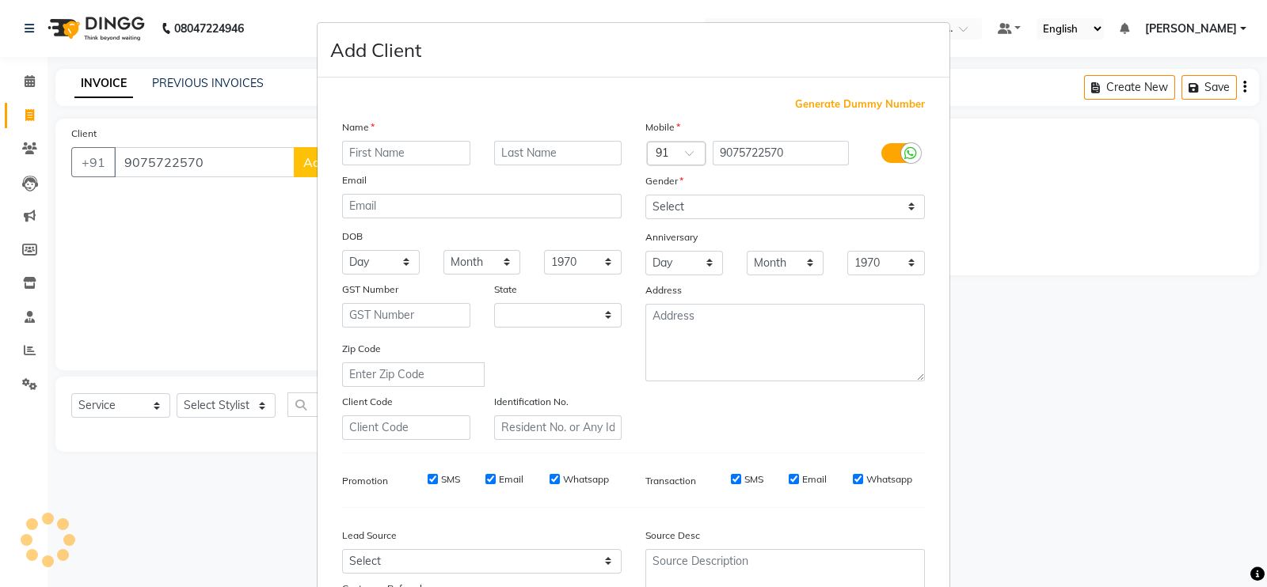
click at [397, 148] on input "text" at bounding box center [406, 153] width 128 height 25
select select "22"
type input "Khushi"
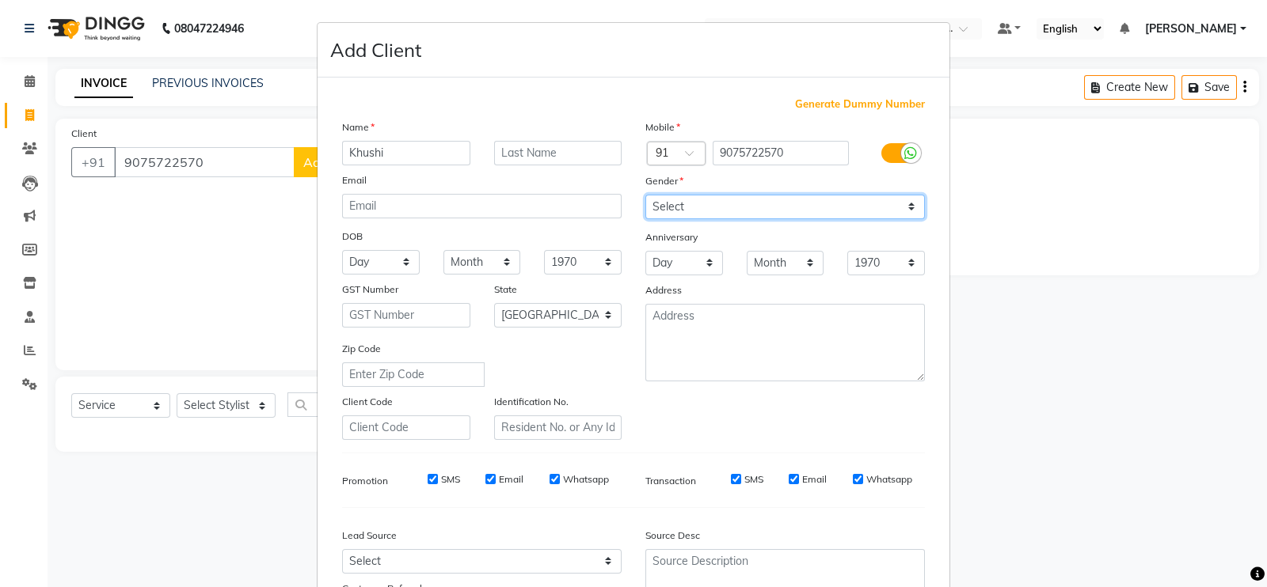
click at [670, 211] on select "Select Male Female Other Prefer Not To Say" at bounding box center [784, 207] width 279 height 25
select select "female"
click at [645, 196] on select "Select Male Female Other Prefer Not To Say" at bounding box center [784, 207] width 279 height 25
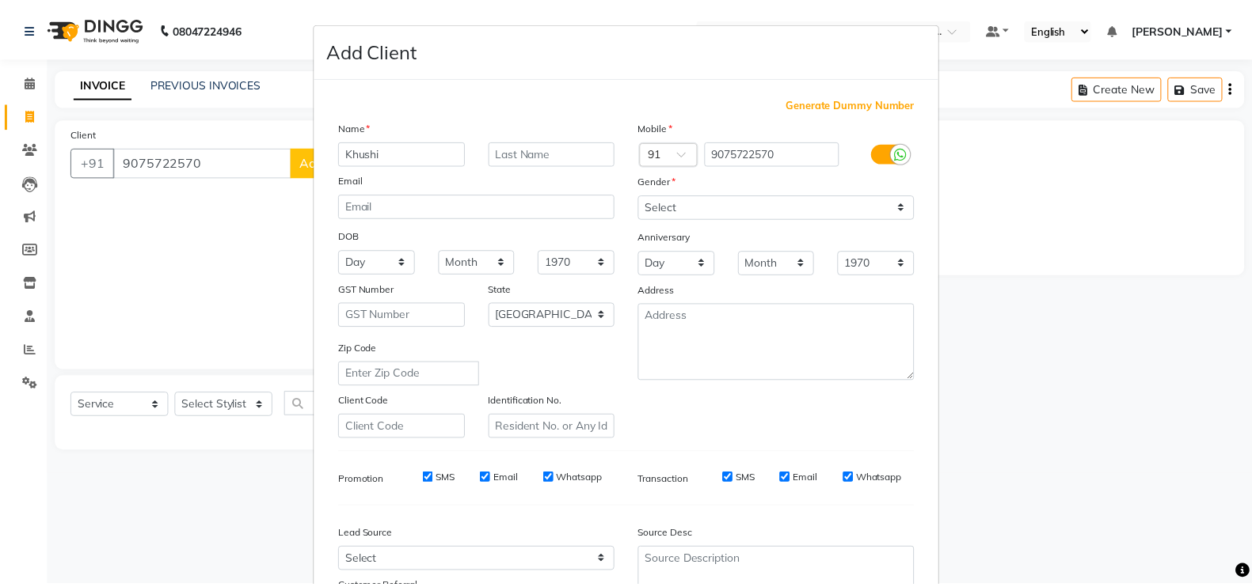
scroll to position [152, 0]
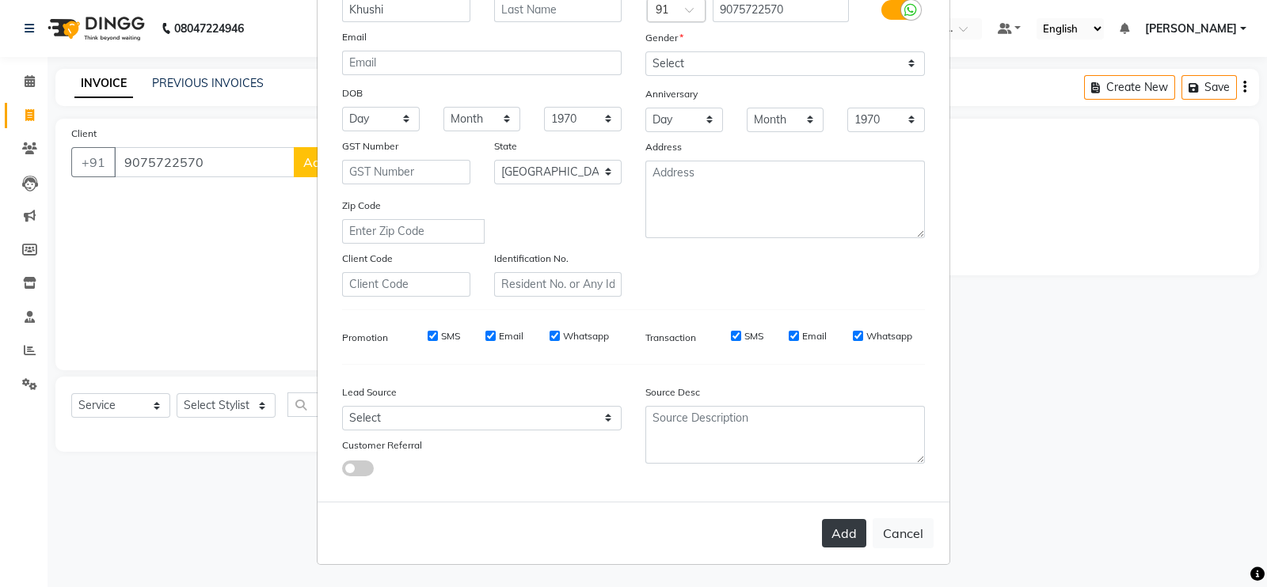
click at [834, 533] on button "Add" at bounding box center [844, 533] width 44 height 28
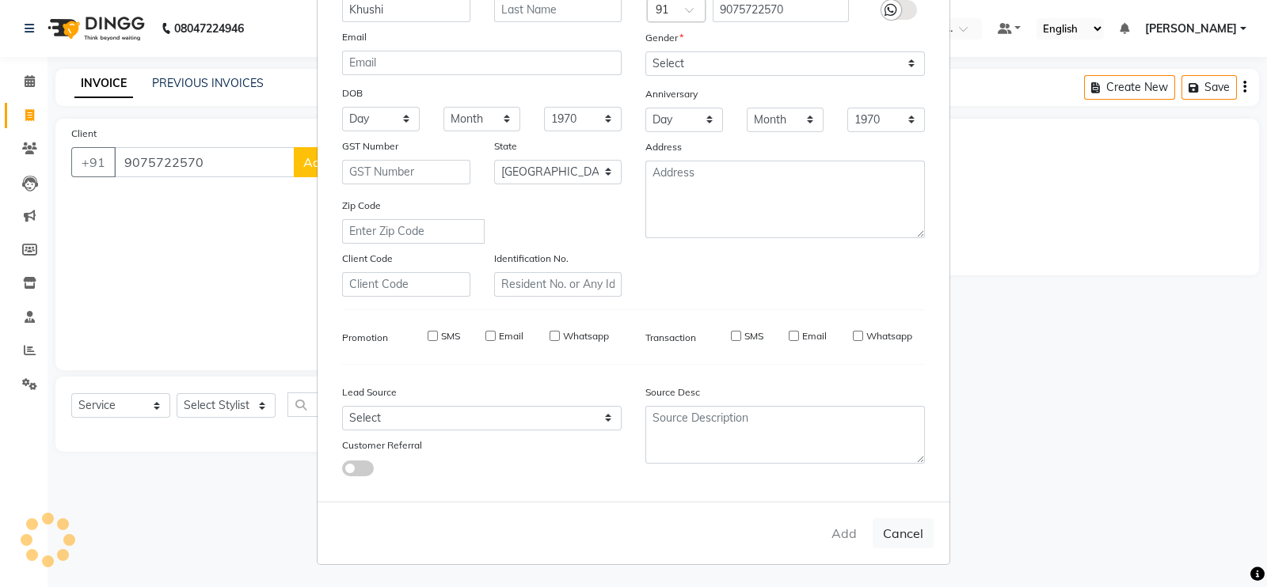
type input "90******70"
select select
select select "null"
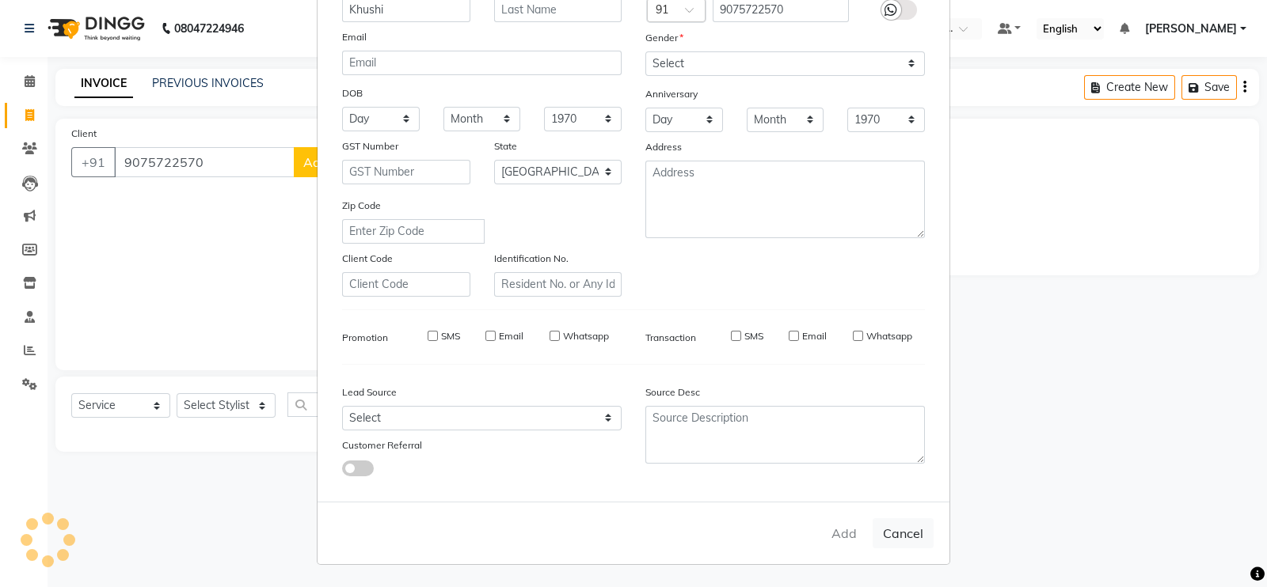
select select
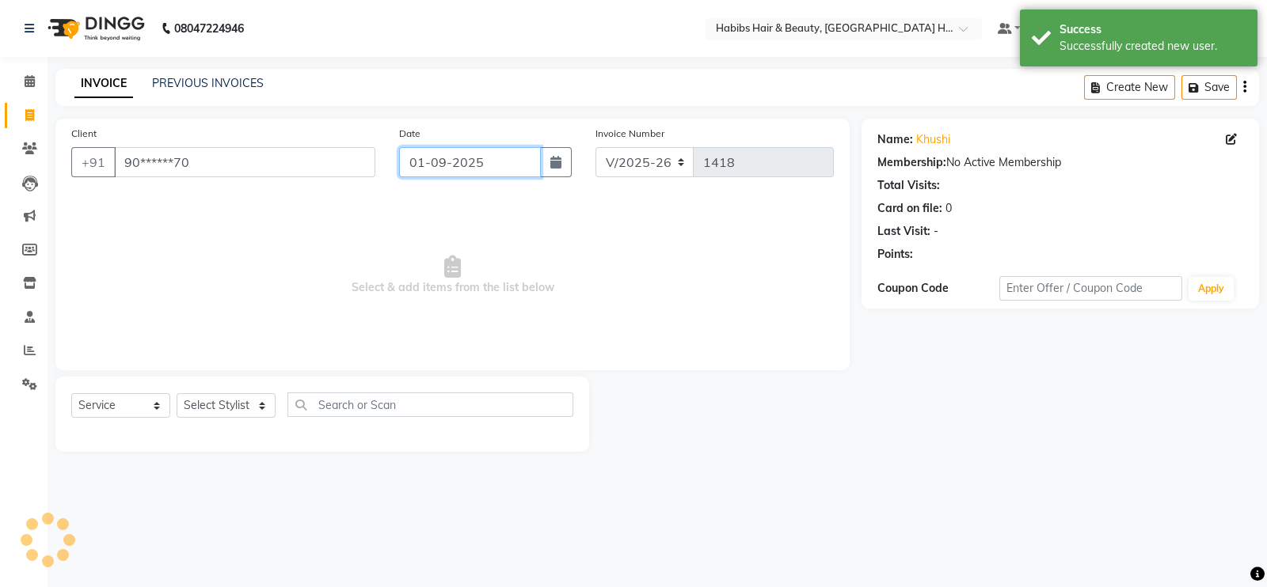
click at [466, 174] on input "01-09-2025" at bounding box center [470, 162] width 142 height 30
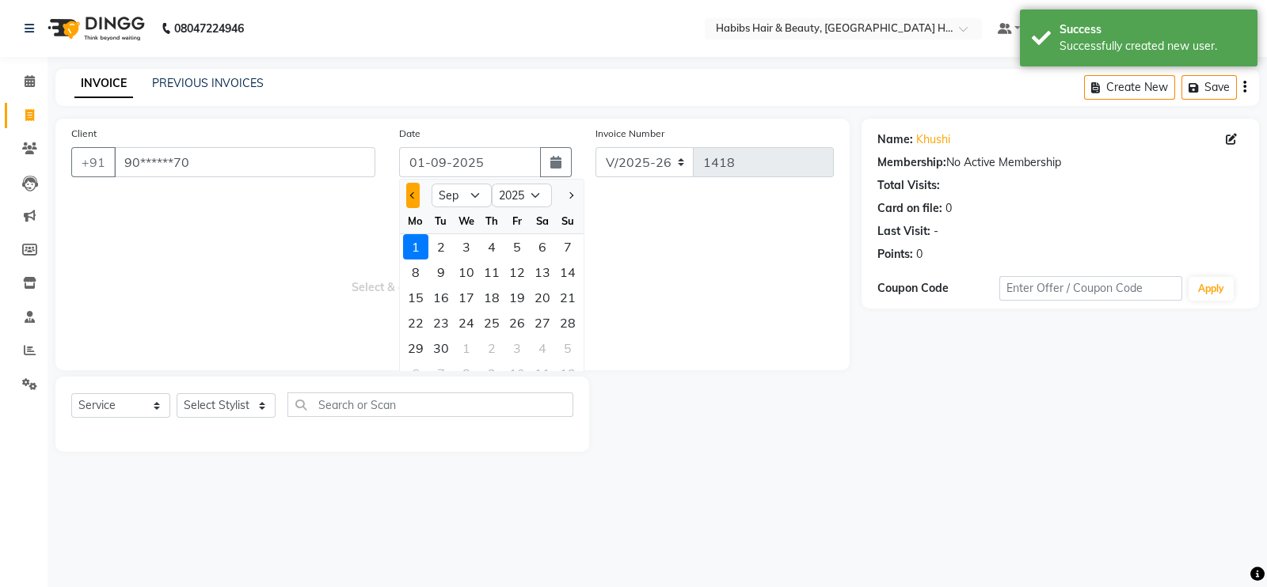
click at [412, 198] on span "Previous month" at bounding box center [413, 195] width 6 height 6
click at [578, 351] on div "31" at bounding box center [567, 348] width 25 height 25
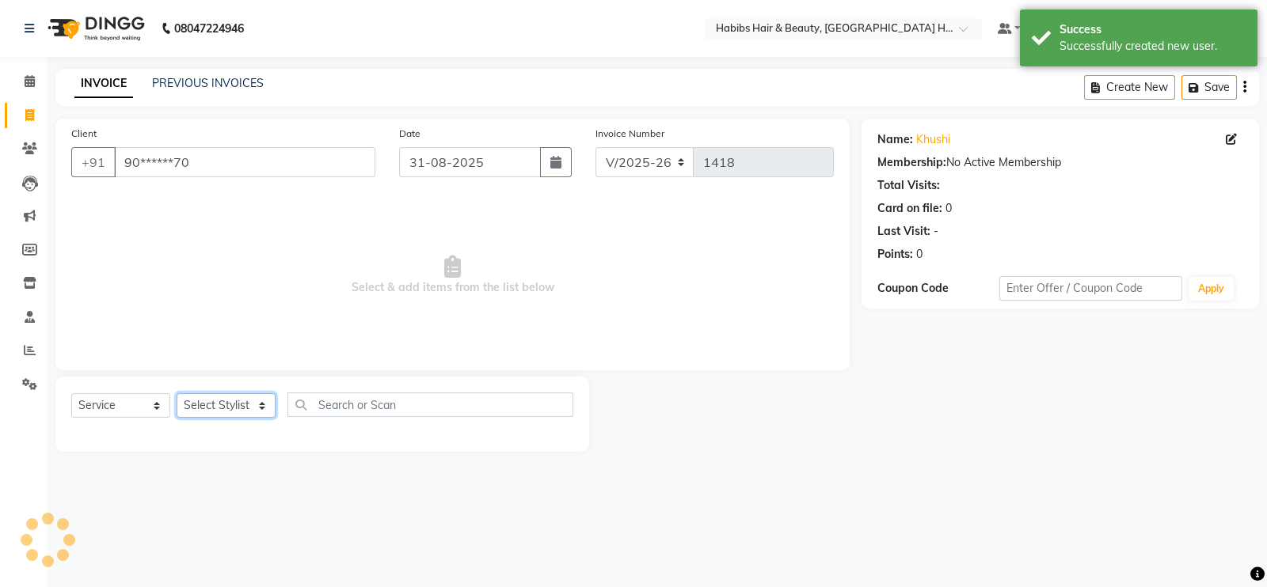
click at [242, 407] on select "Select Stylist Ajay Latika Omkar pratik RADHARAMAN Shilpa shreenath" at bounding box center [226, 405] width 99 height 25
click at [177, 394] on select "Select Stylist Ajay Latika Omkar pratik RADHARAMAN Shilpa shreenath" at bounding box center [226, 405] width 99 height 25
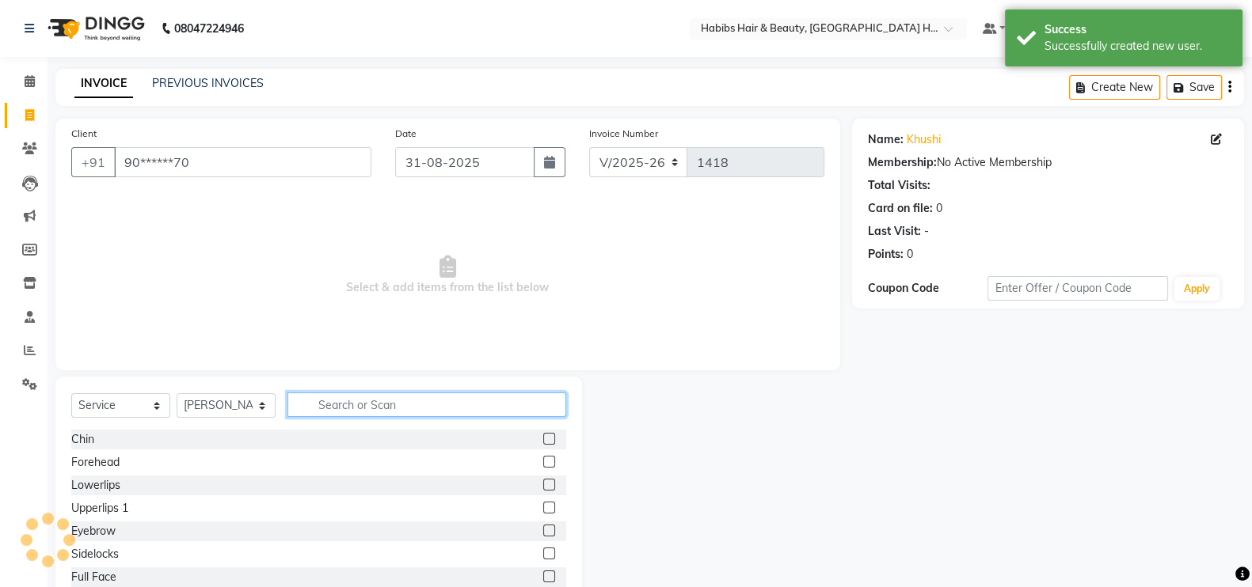
click at [378, 408] on input "text" at bounding box center [426, 405] width 279 height 25
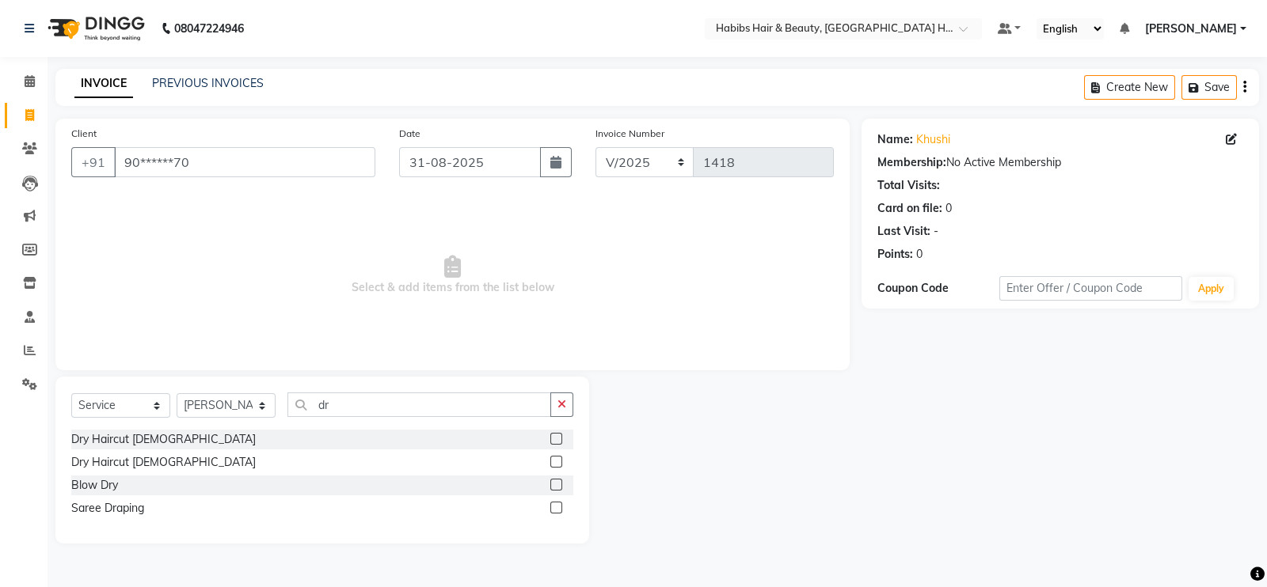
click at [557, 462] on label at bounding box center [556, 462] width 12 height 12
click at [557, 462] on input "checkbox" at bounding box center [555, 463] width 10 height 10
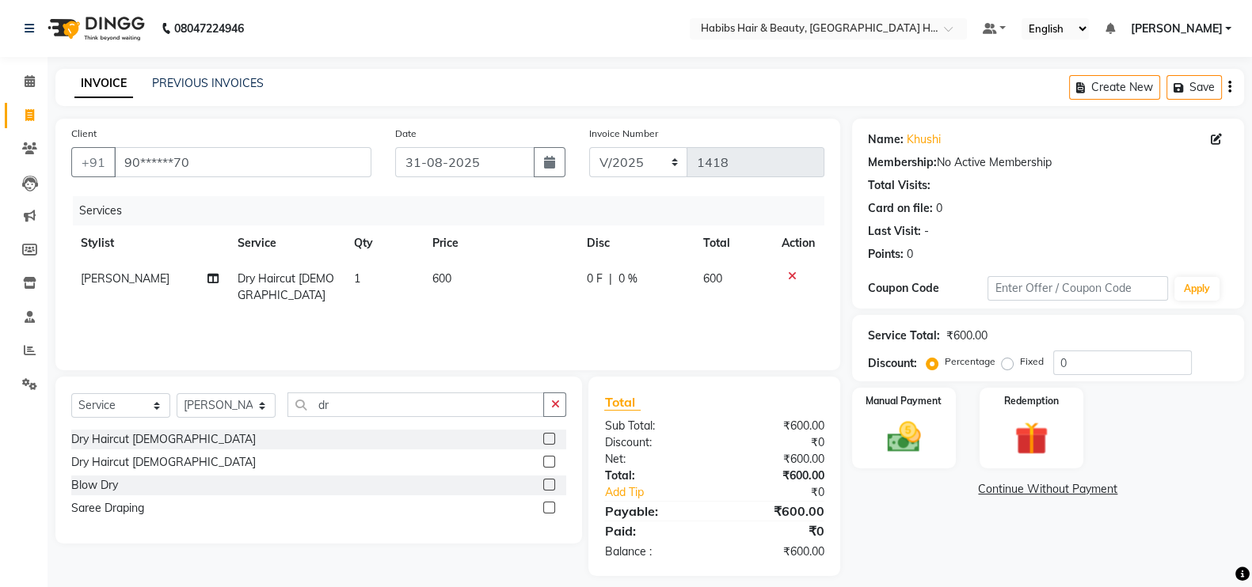
click at [487, 275] on td "600" at bounding box center [500, 287] width 154 height 52
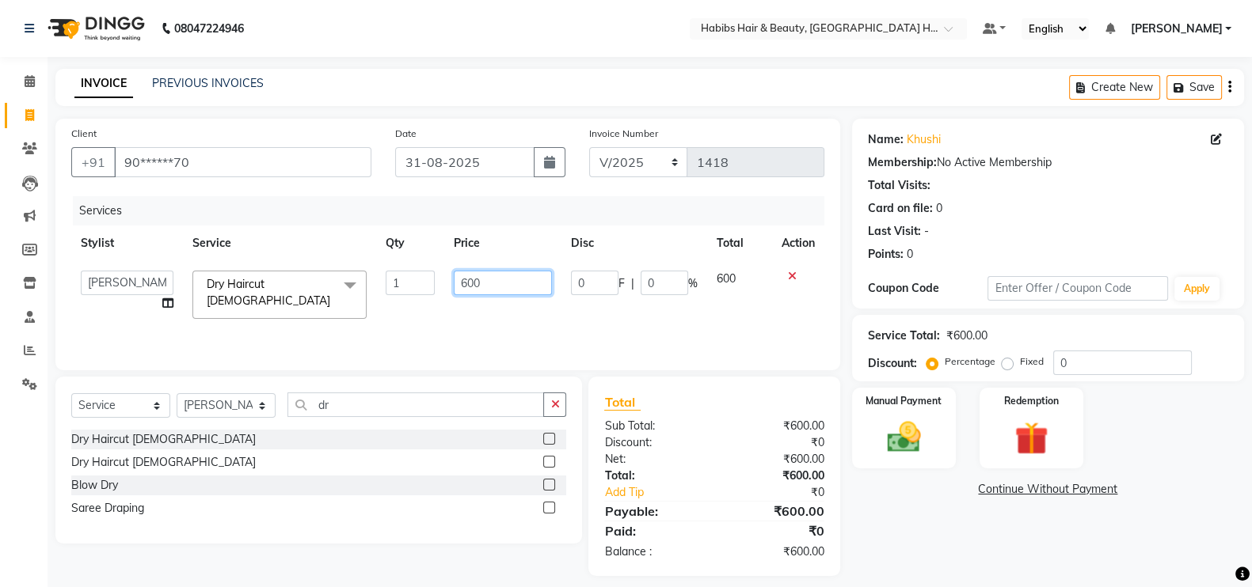
click at [467, 293] on input "600" at bounding box center [503, 283] width 99 height 25
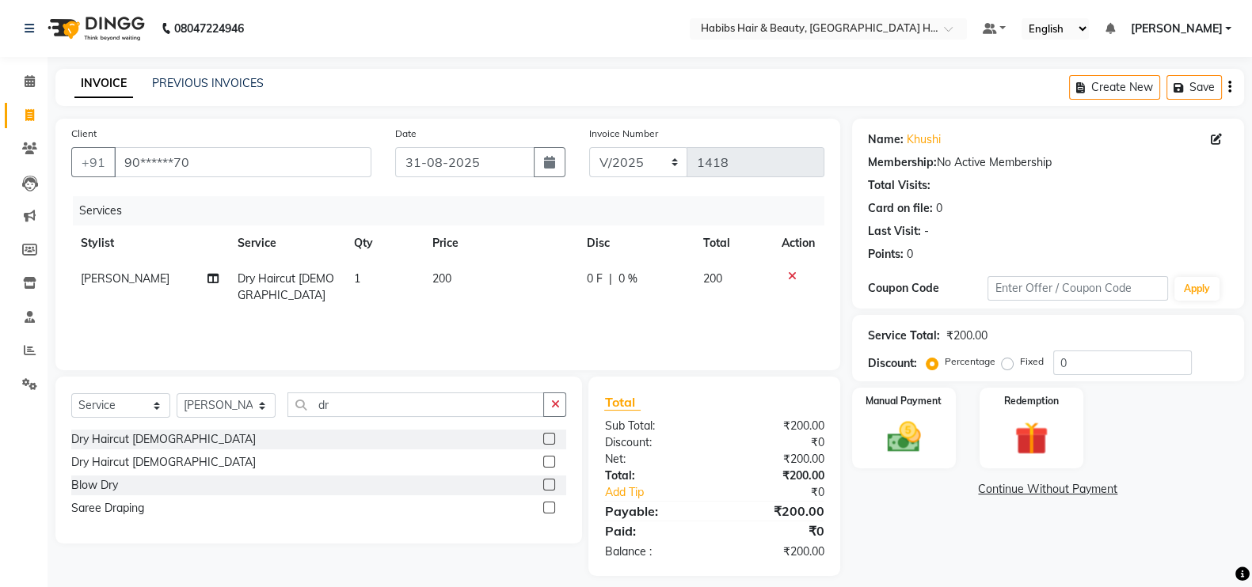
click at [492, 322] on div "Services Stylist Service Qty Price Disc Total Action shreenath Dry Haircut Fema…" at bounding box center [447, 275] width 753 height 158
click at [885, 432] on img at bounding box center [904, 437] width 56 height 40
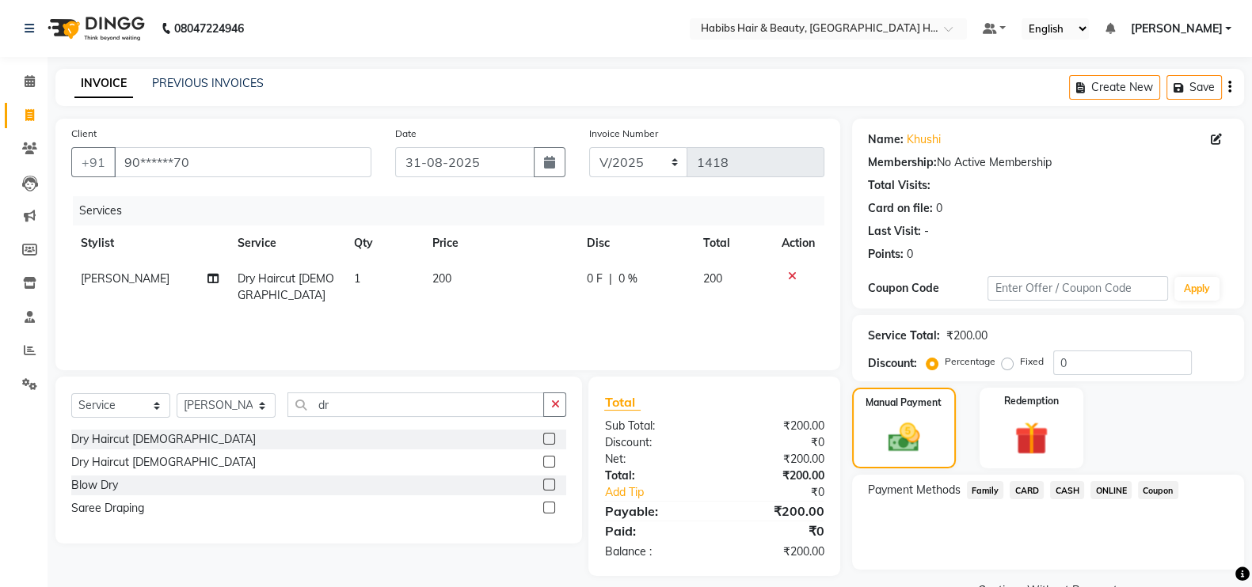
click at [1070, 495] on span "CASH" at bounding box center [1067, 490] width 34 height 18
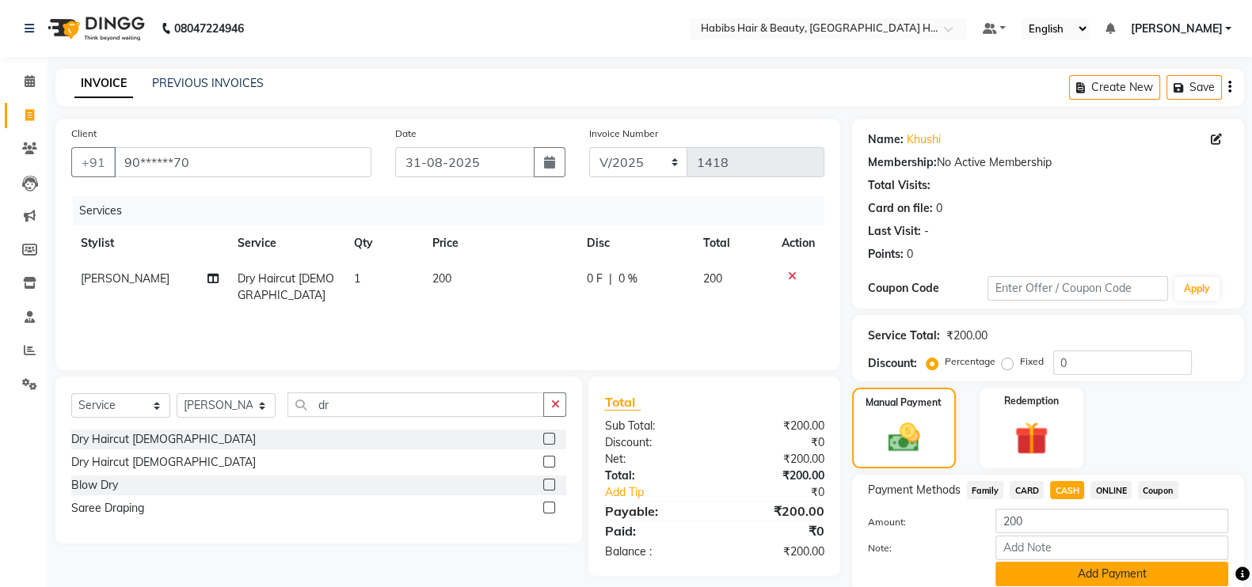
click at [1155, 579] on button "Add Payment" at bounding box center [1111, 574] width 233 height 25
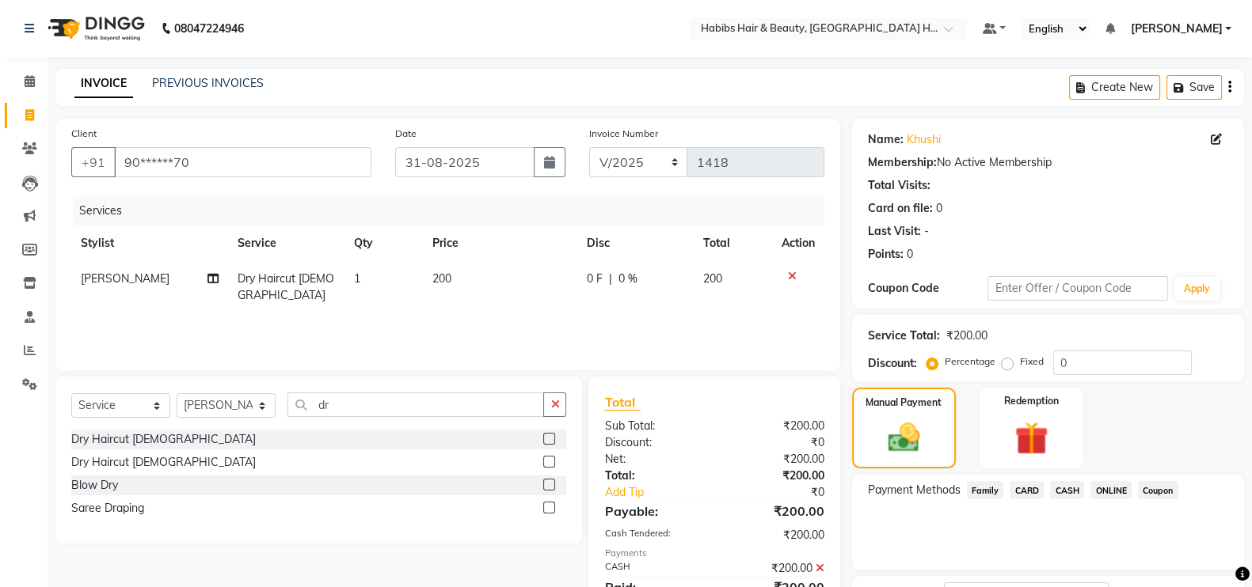
scroll to position [127, 0]
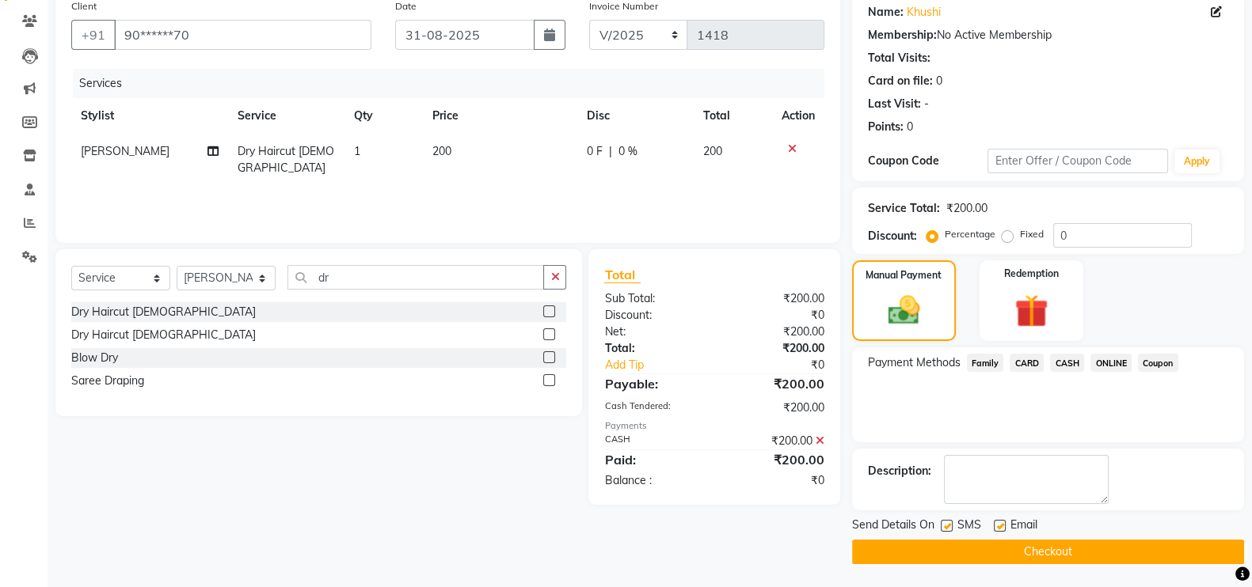
click at [1182, 557] on button "Checkout" at bounding box center [1048, 552] width 392 height 25
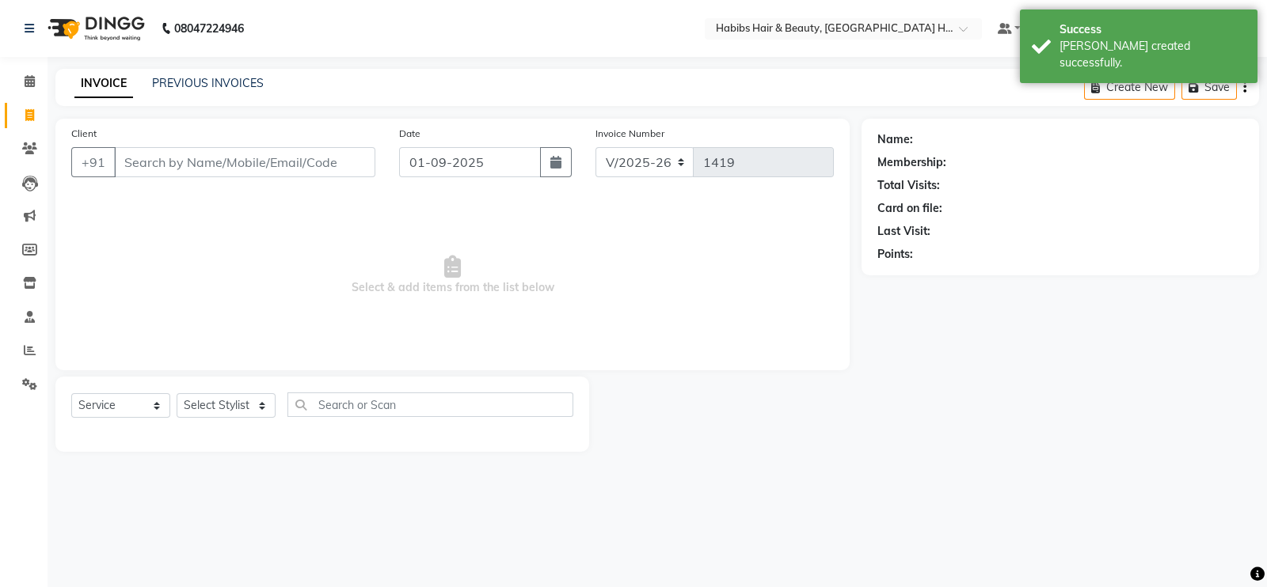
click at [184, 158] on input "Client" at bounding box center [244, 162] width 261 height 30
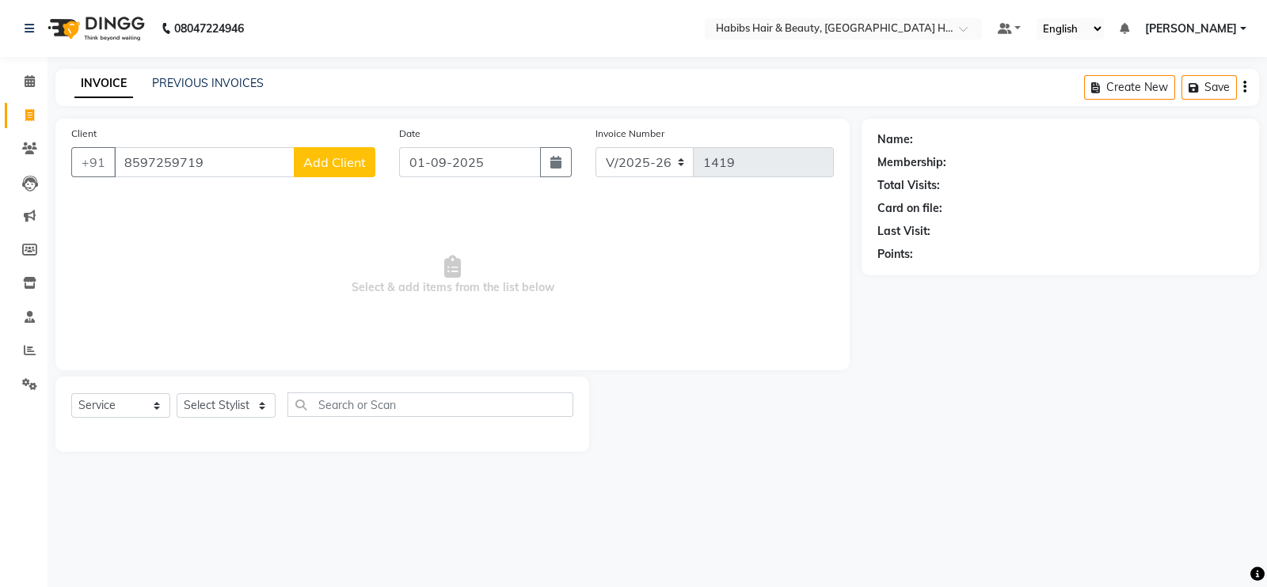
click at [325, 156] on span "Add Client" at bounding box center [334, 162] width 63 height 16
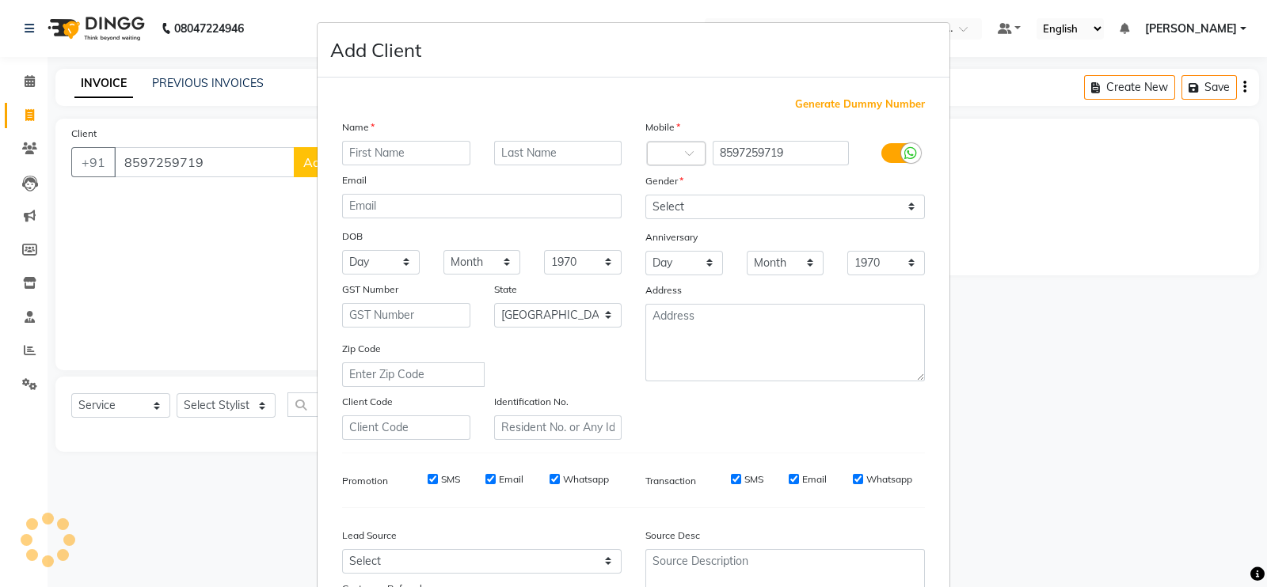
click at [387, 152] on input "text" at bounding box center [406, 153] width 128 height 25
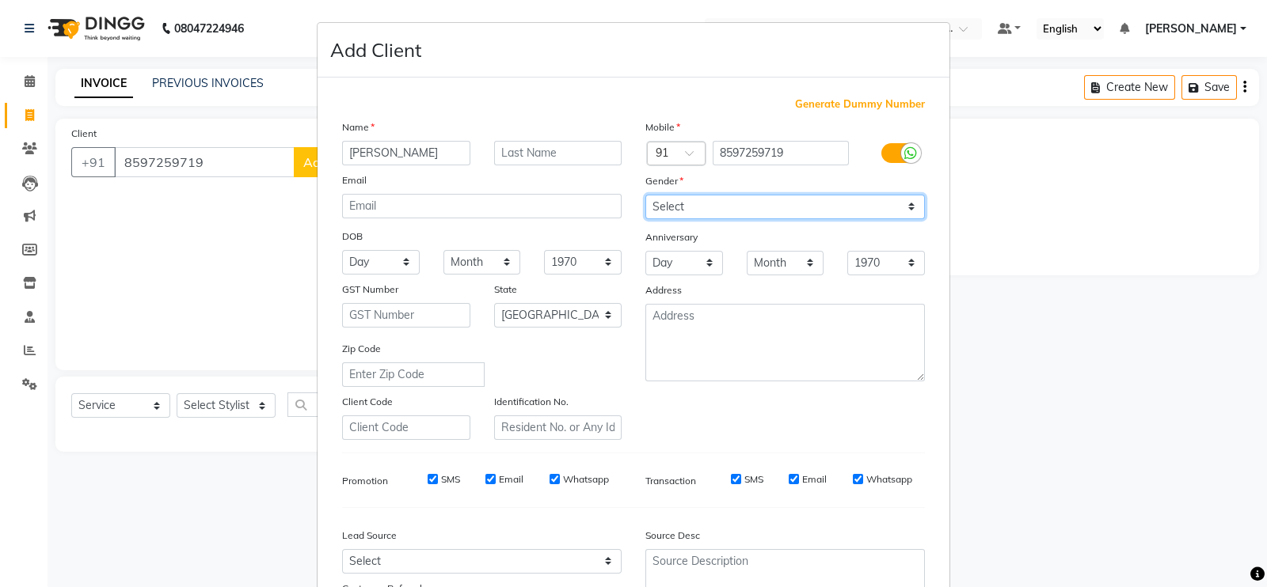
click at [770, 207] on select "Select Male Female Other Prefer Not To Say" at bounding box center [784, 207] width 279 height 25
click at [645, 196] on select "Select Male Female Other Prefer Not To Say" at bounding box center [784, 207] width 279 height 25
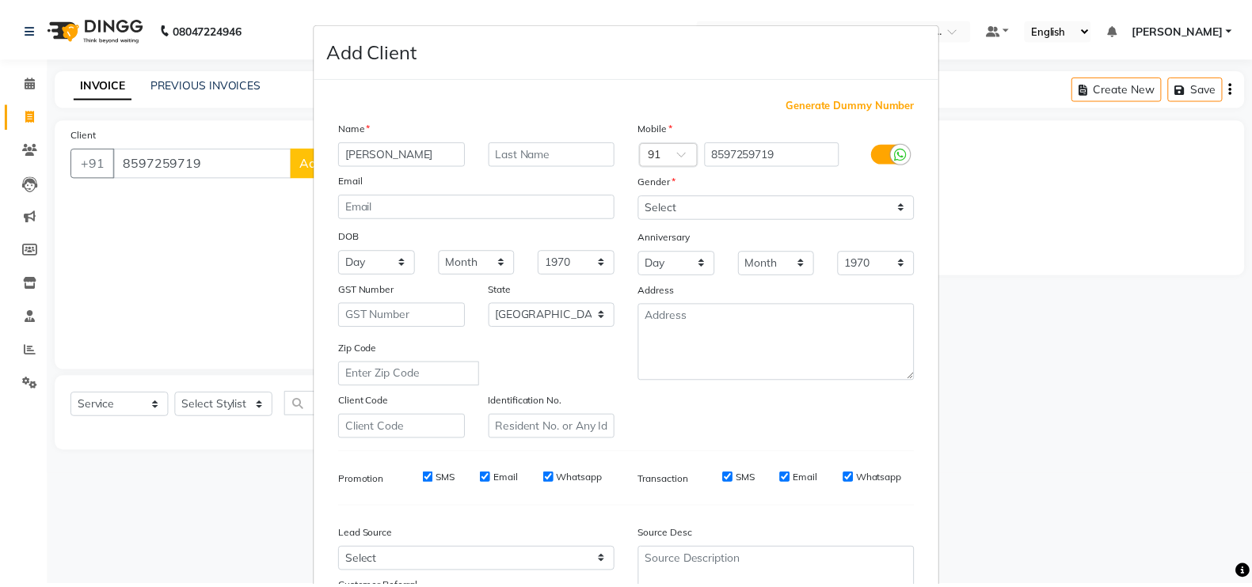
scroll to position [152, 0]
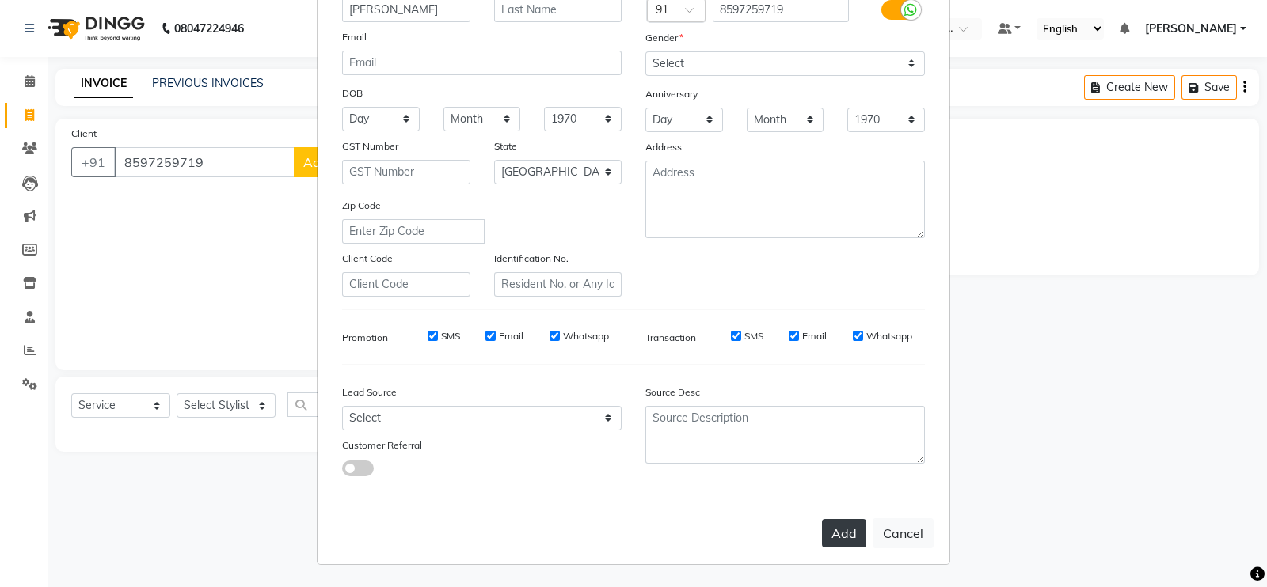
click at [843, 531] on button "Add" at bounding box center [844, 533] width 44 height 28
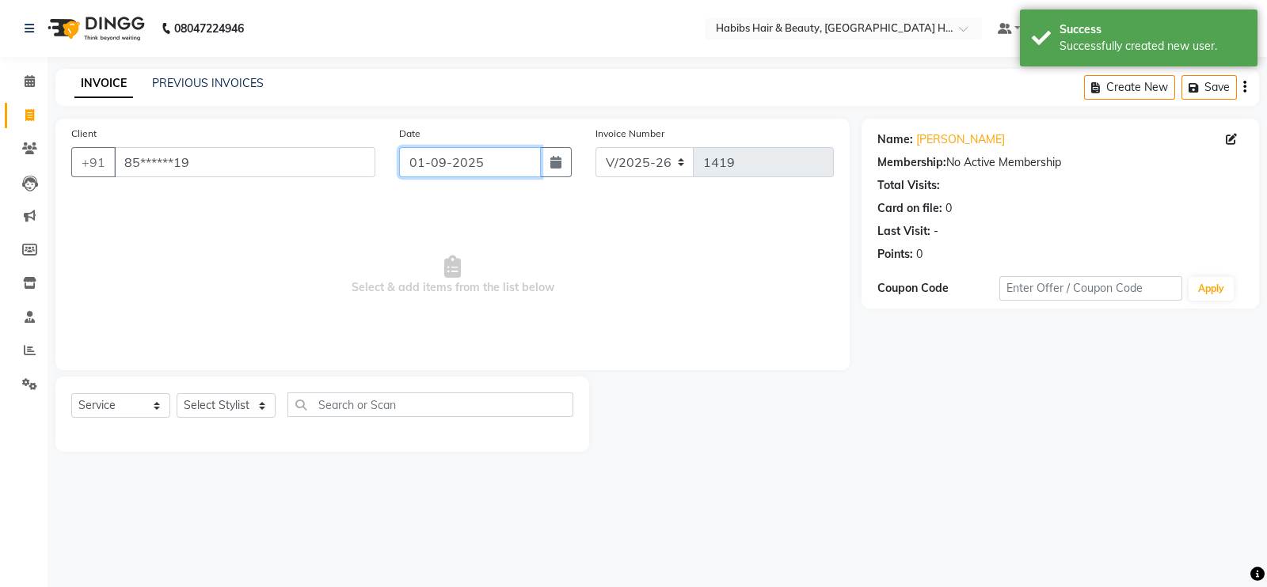
click at [437, 168] on input "01-09-2025" at bounding box center [470, 162] width 142 height 30
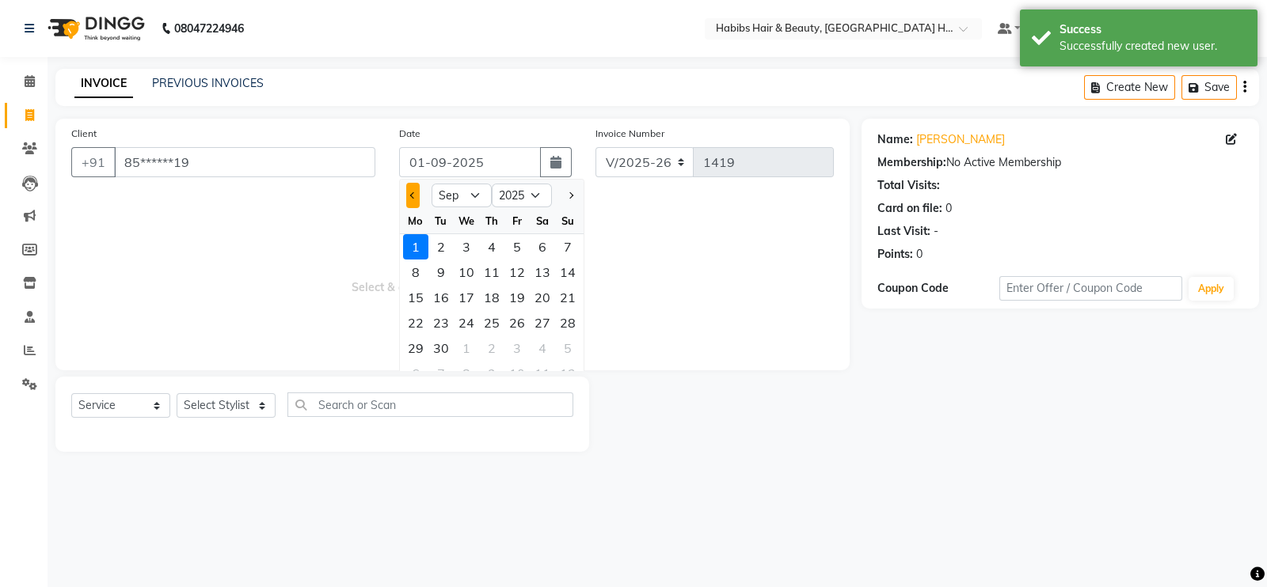
click at [414, 203] on button "Previous month" at bounding box center [412, 195] width 13 height 25
click at [573, 350] on div "31" at bounding box center [567, 348] width 25 height 25
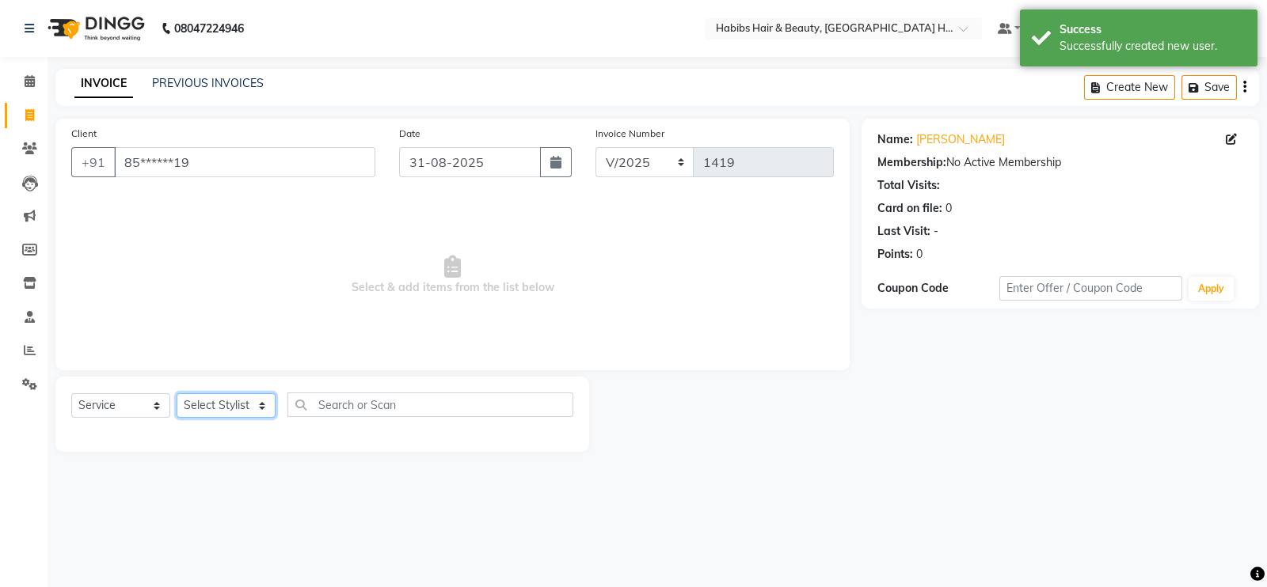
click at [249, 406] on select "Select Stylist Ajay Latika Omkar pratik RADHARAMAN Shilpa shreenath" at bounding box center [226, 405] width 99 height 25
click at [177, 394] on select "Select Stylist Ajay Latika Omkar pratik RADHARAMAN Shilpa shreenath" at bounding box center [226, 405] width 99 height 25
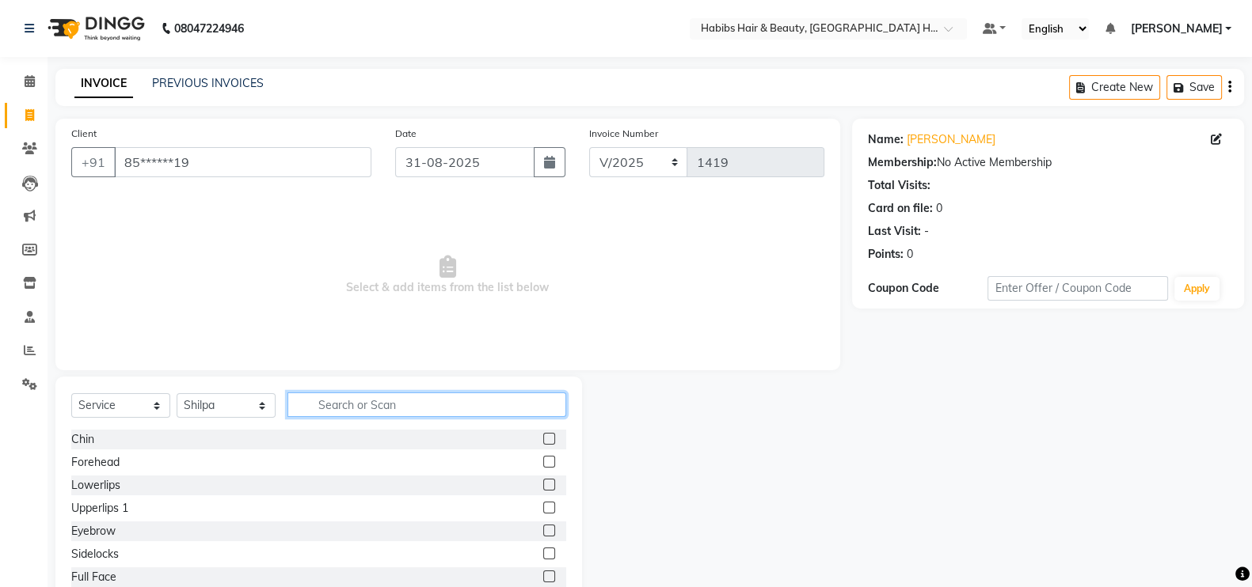
click at [380, 409] on input "text" at bounding box center [426, 405] width 279 height 25
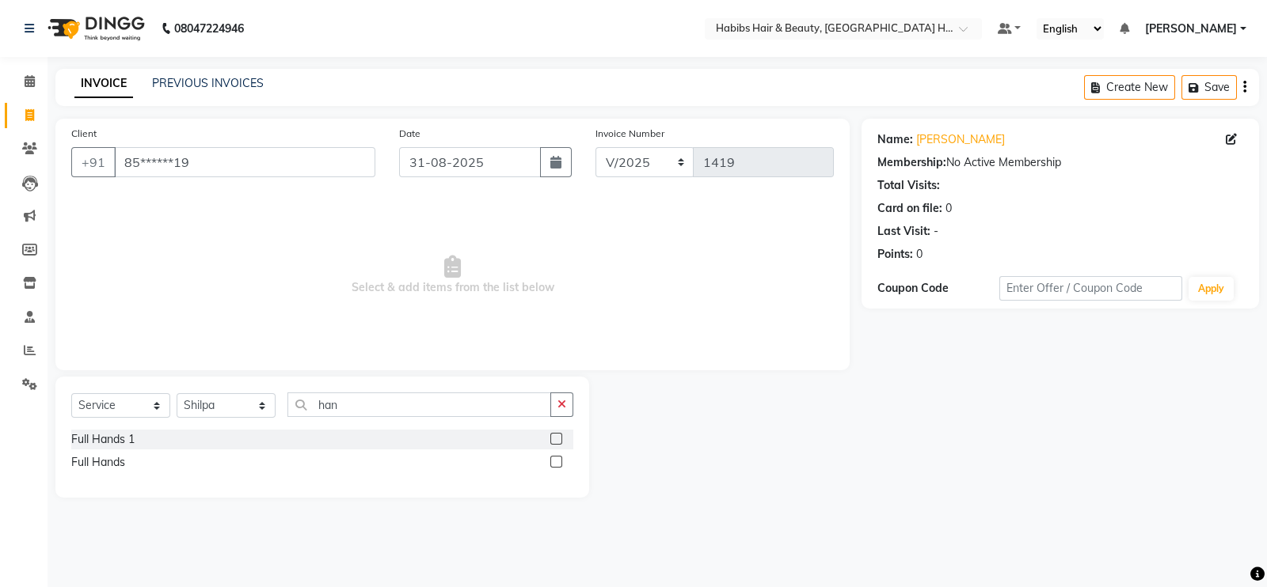
click at [554, 461] on label at bounding box center [556, 462] width 12 height 12
click at [554, 461] on input "checkbox" at bounding box center [555, 463] width 10 height 10
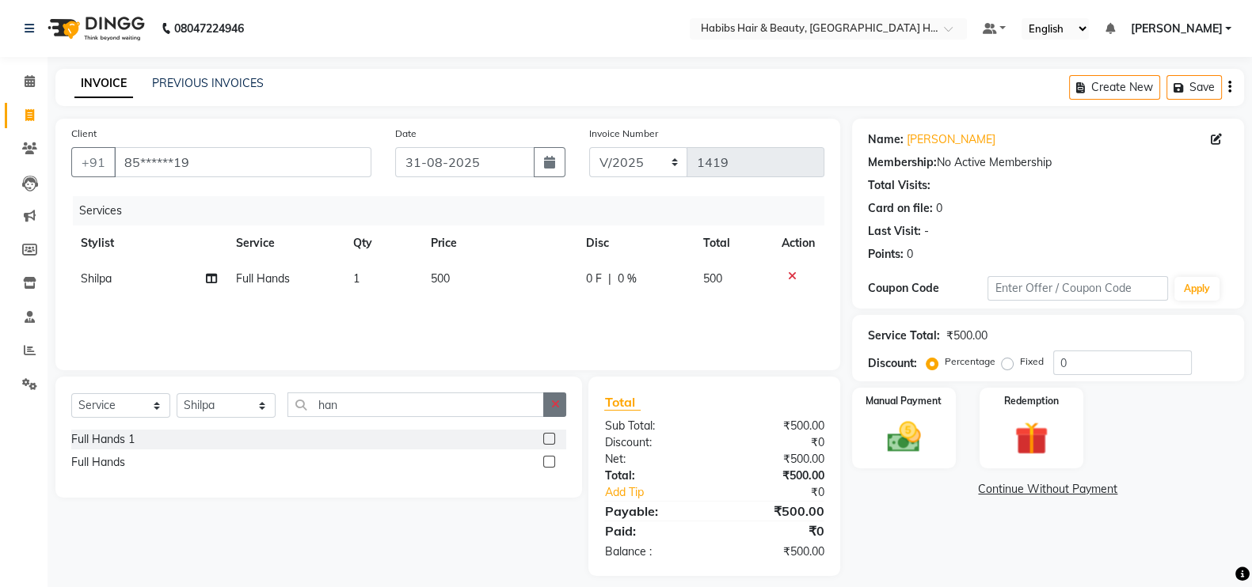
click at [554, 408] on icon "button" at bounding box center [554, 404] width 9 height 11
click at [546, 462] on label at bounding box center [549, 462] width 12 height 12
click at [546, 462] on input "checkbox" at bounding box center [548, 463] width 10 height 10
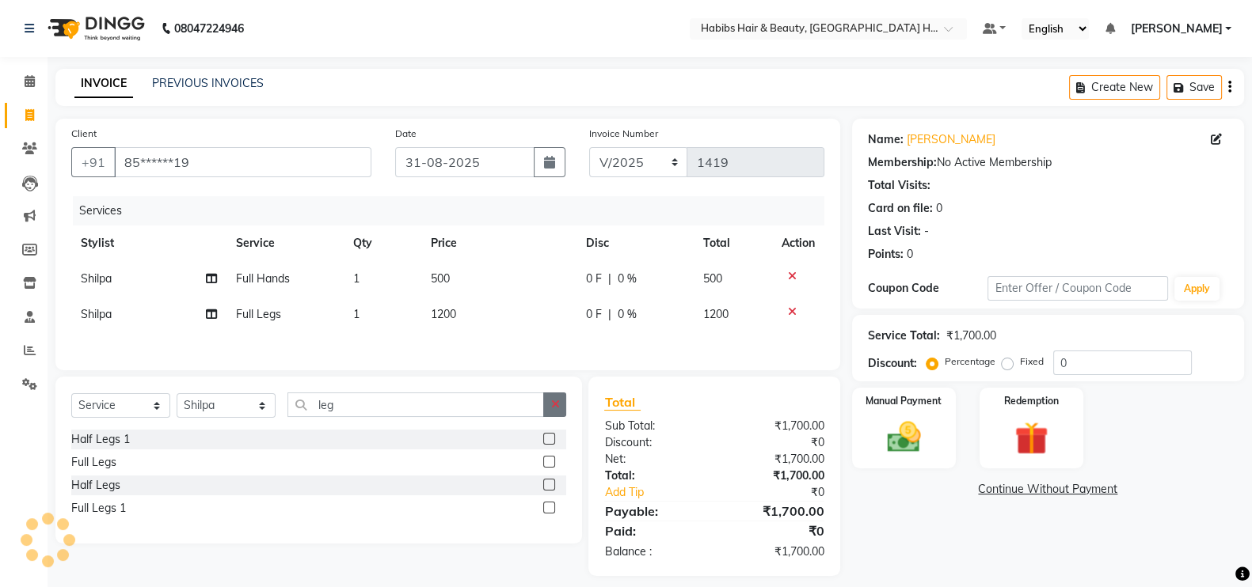
click at [550, 415] on button "button" at bounding box center [554, 405] width 23 height 25
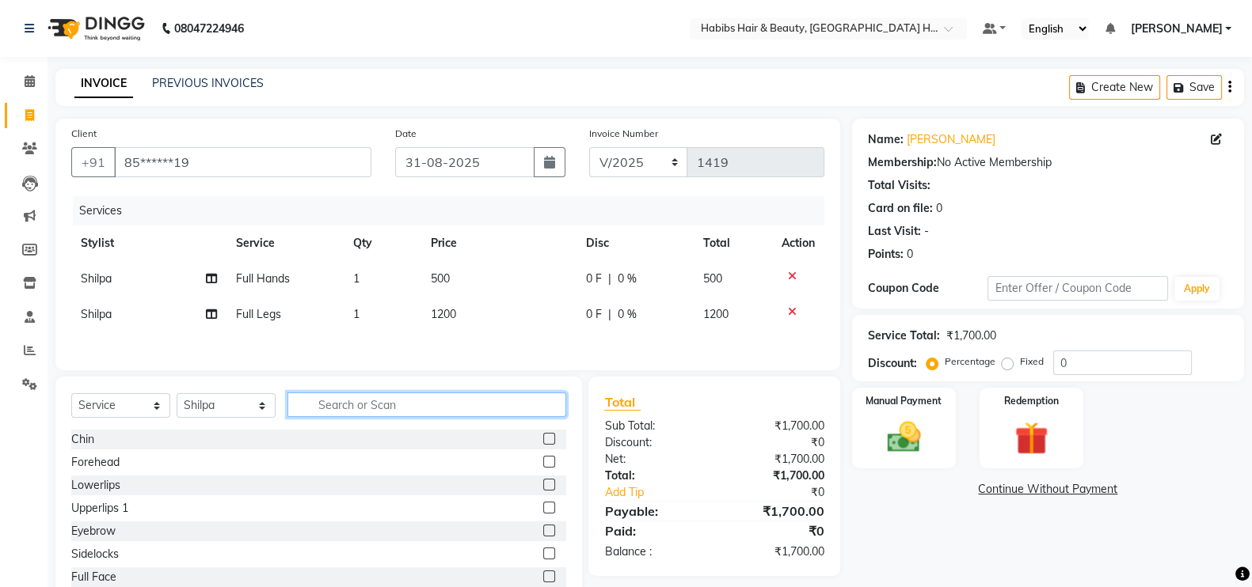
click at [534, 413] on input "text" at bounding box center [426, 405] width 279 height 25
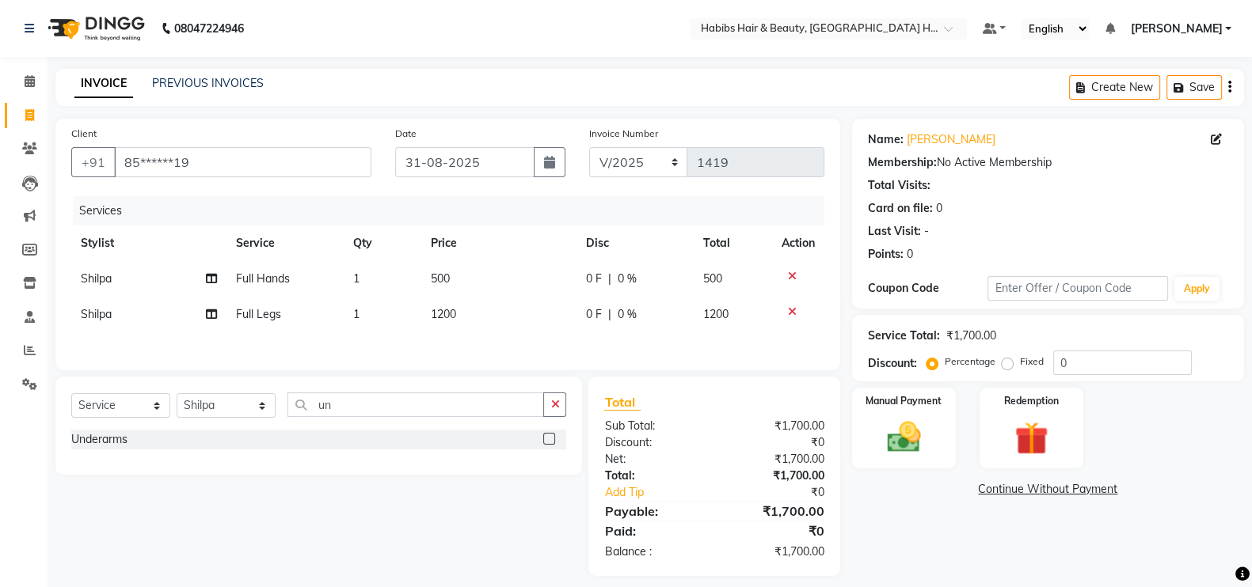
click at [549, 445] on label at bounding box center [549, 439] width 12 height 12
click at [549, 445] on input "checkbox" at bounding box center [548, 440] width 10 height 10
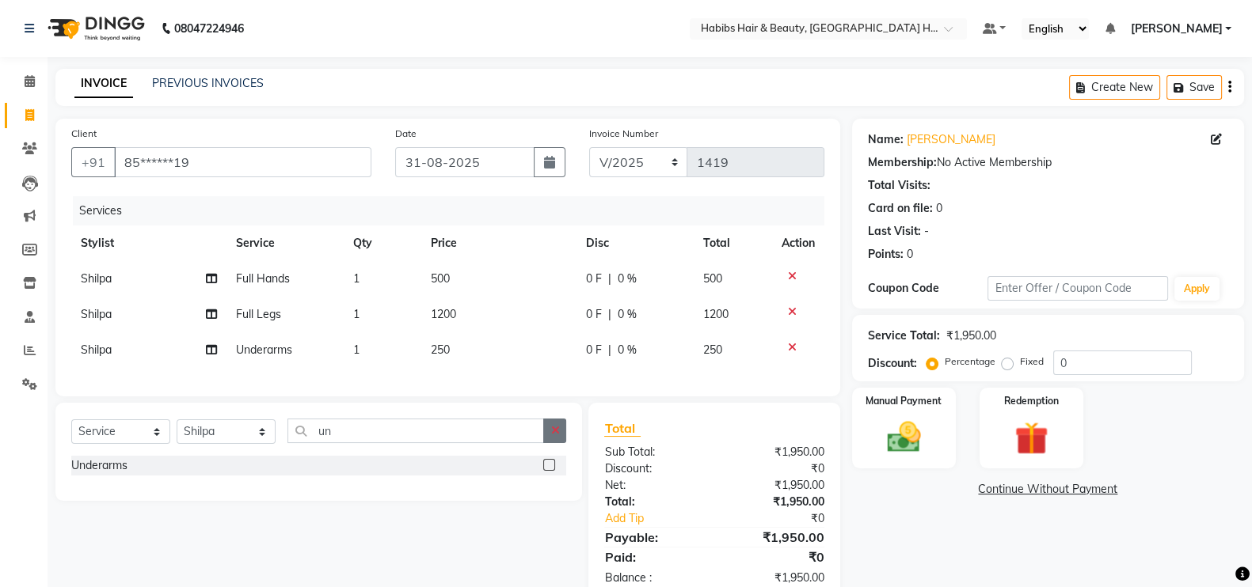
click at [552, 436] on icon "button" at bounding box center [554, 430] width 9 height 11
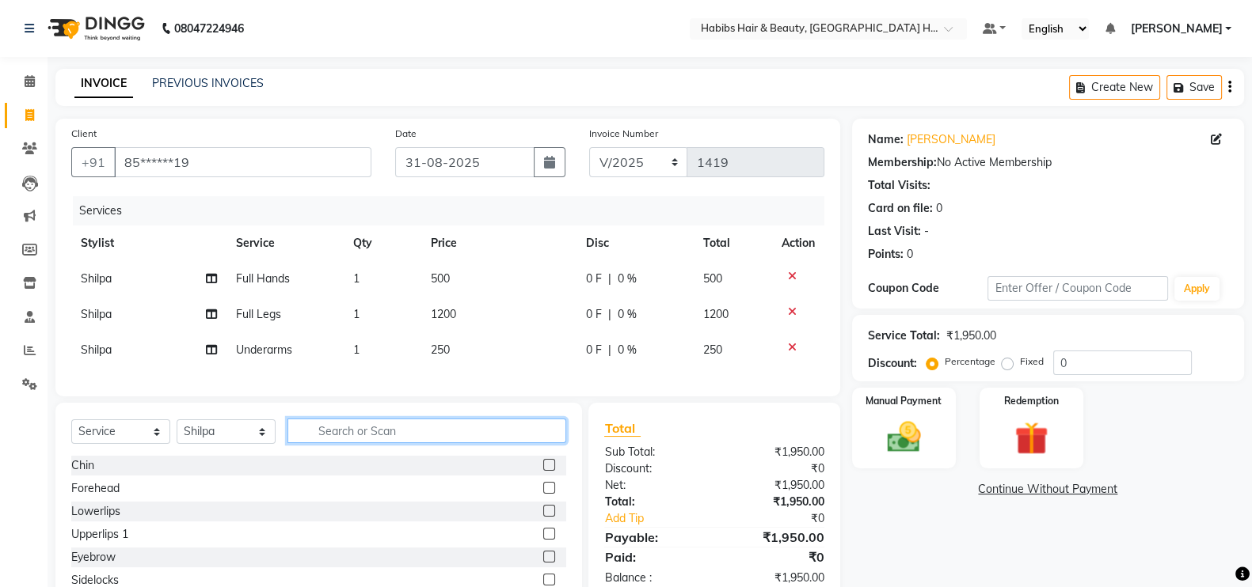
click at [541, 443] on input "text" at bounding box center [426, 431] width 279 height 25
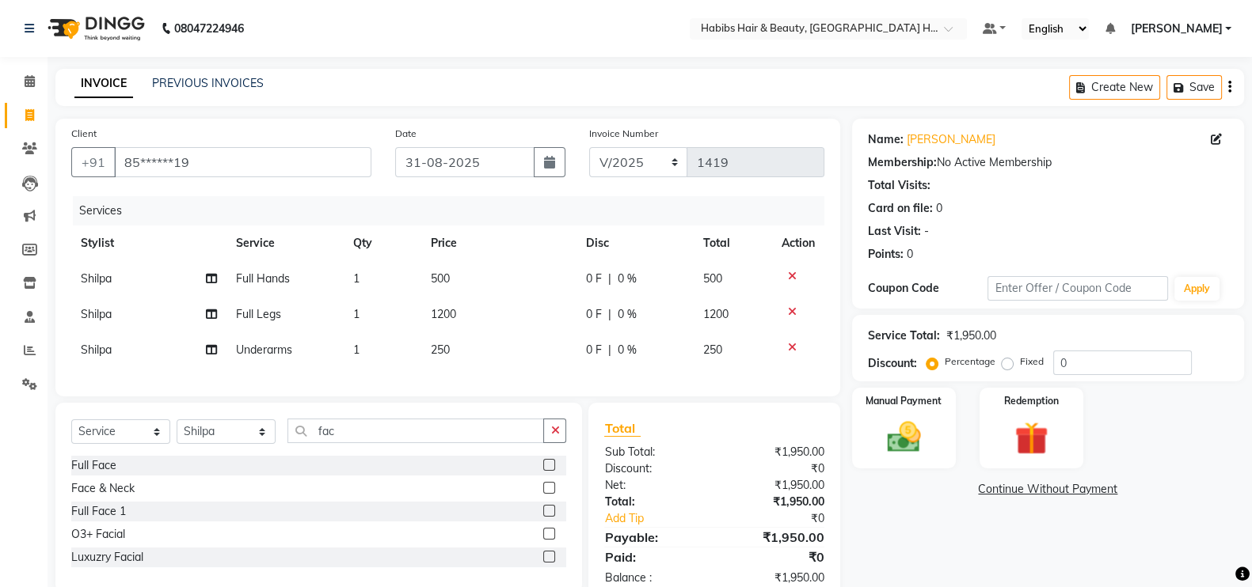
click at [549, 540] on label at bounding box center [549, 534] width 12 height 12
click at [549, 540] on input "checkbox" at bounding box center [548, 535] width 10 height 10
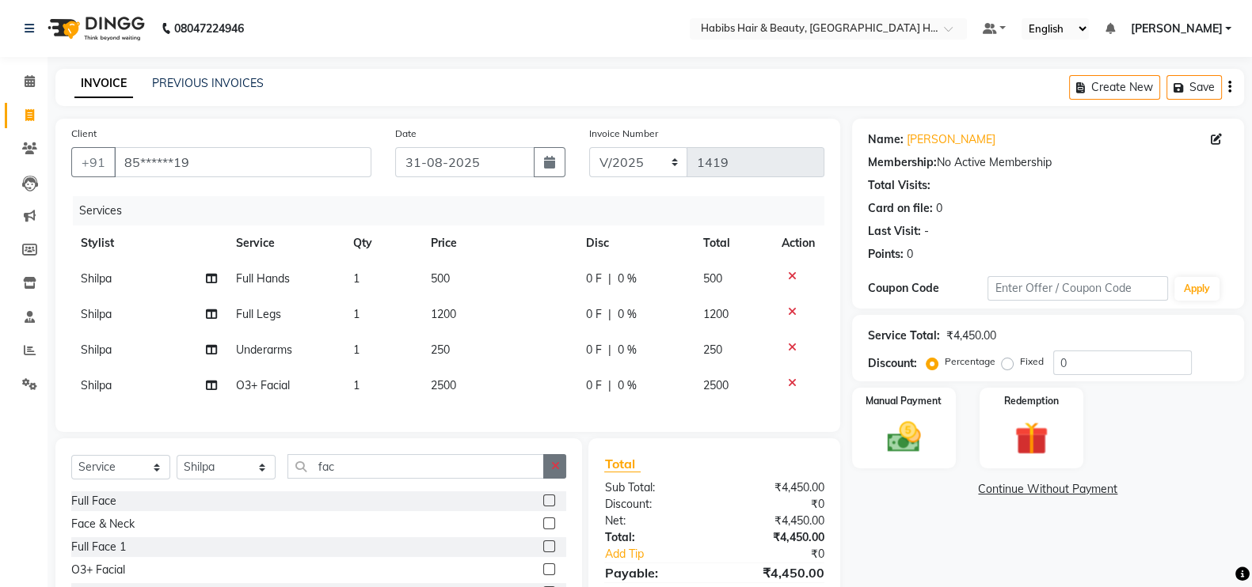
click at [554, 472] on icon "button" at bounding box center [554, 466] width 9 height 11
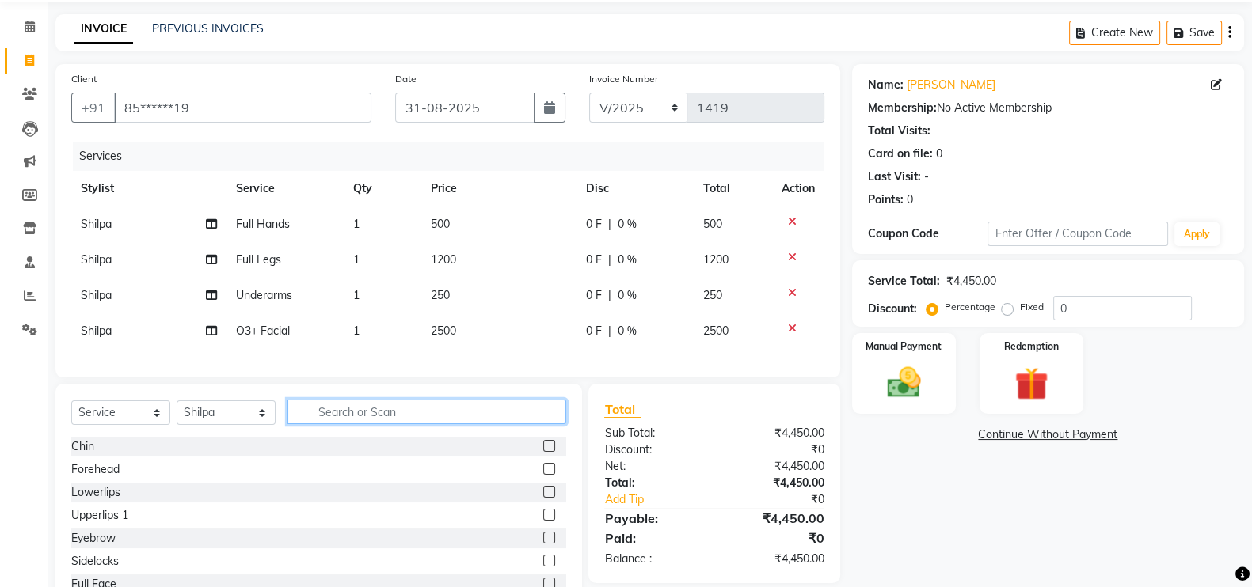
scroll to position [124, 0]
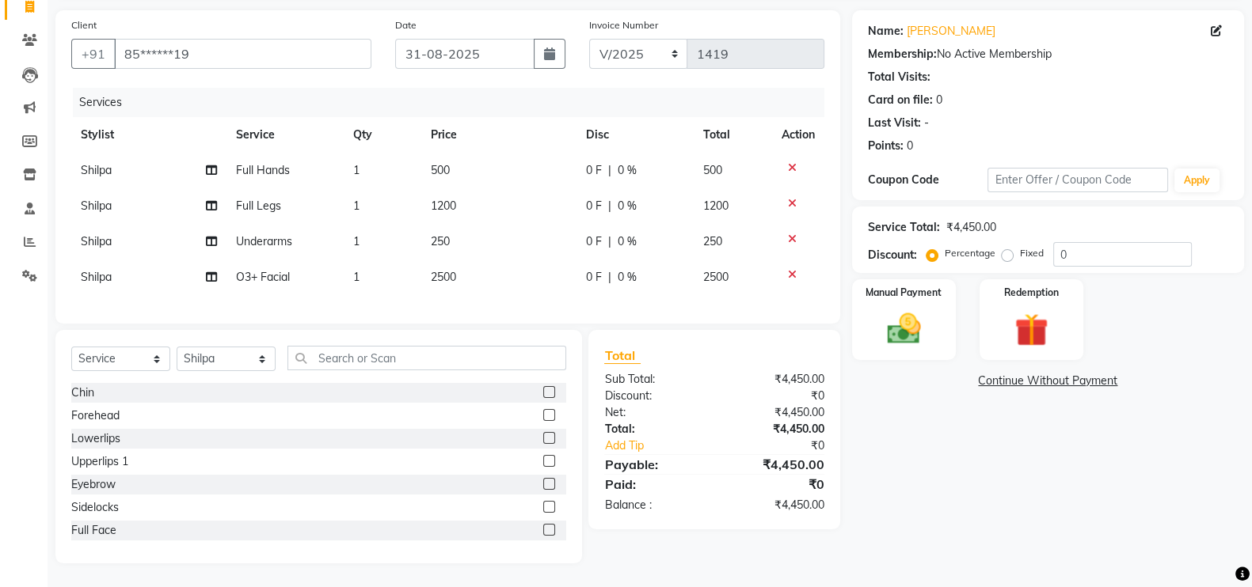
click at [543, 482] on label at bounding box center [549, 484] width 12 height 12
click at [543, 482] on input "checkbox" at bounding box center [548, 485] width 10 height 10
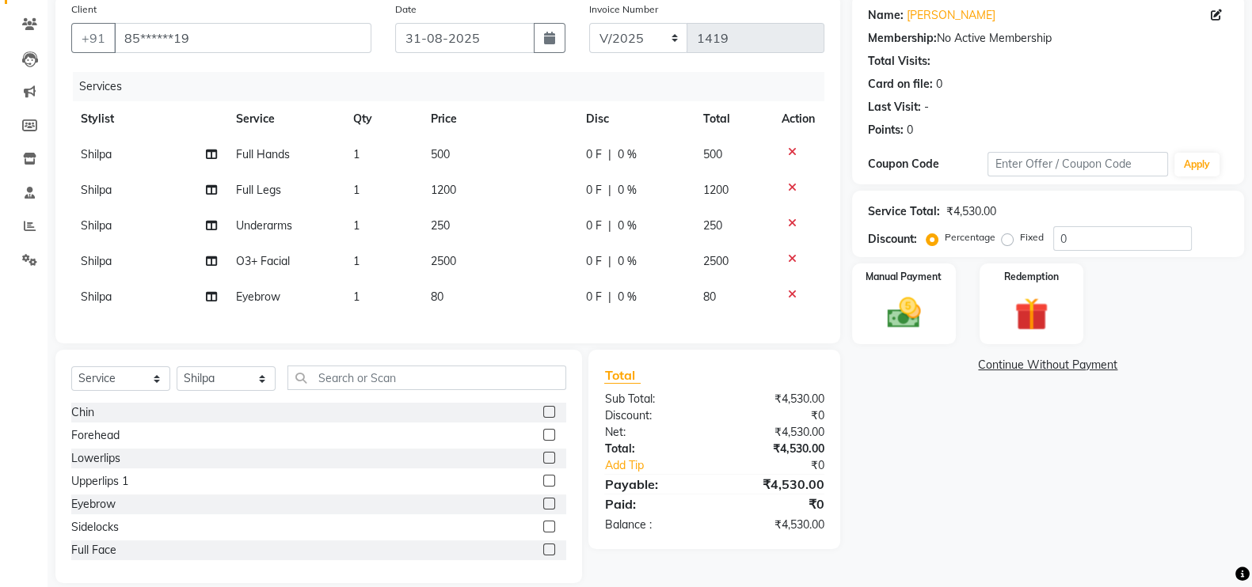
click at [481, 296] on td "80" at bounding box center [498, 297] width 155 height 36
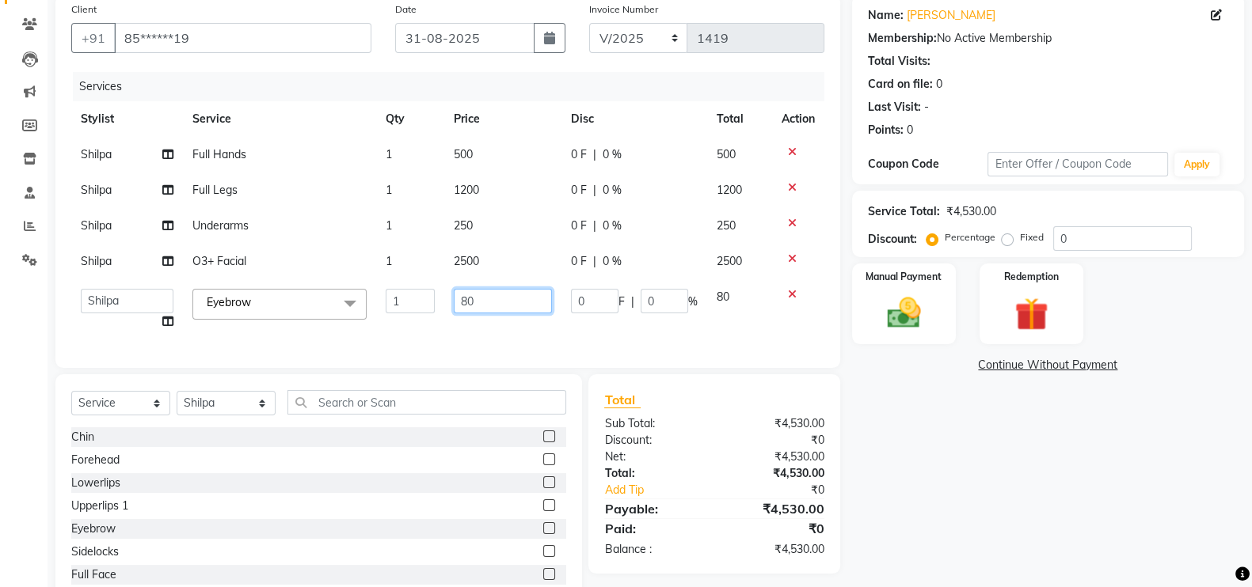
click at [482, 299] on input "80" at bounding box center [503, 301] width 99 height 25
click at [507, 255] on td "2500" at bounding box center [503, 262] width 118 height 36
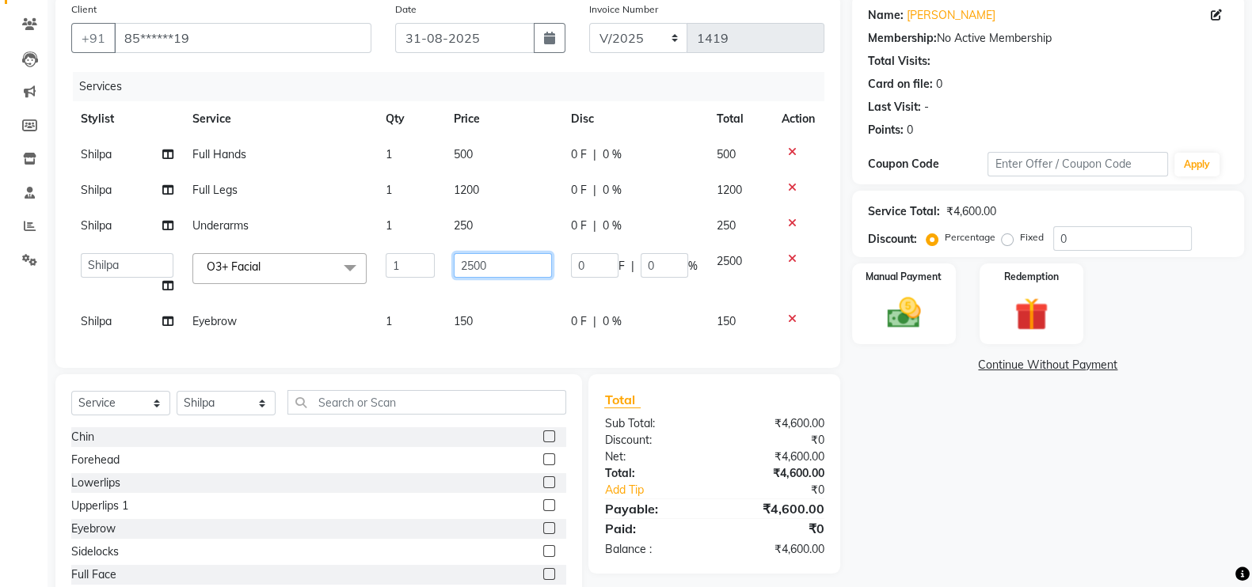
click at [473, 269] on input "2500" at bounding box center [503, 265] width 99 height 25
click at [503, 221] on td "250" at bounding box center [503, 226] width 118 height 36
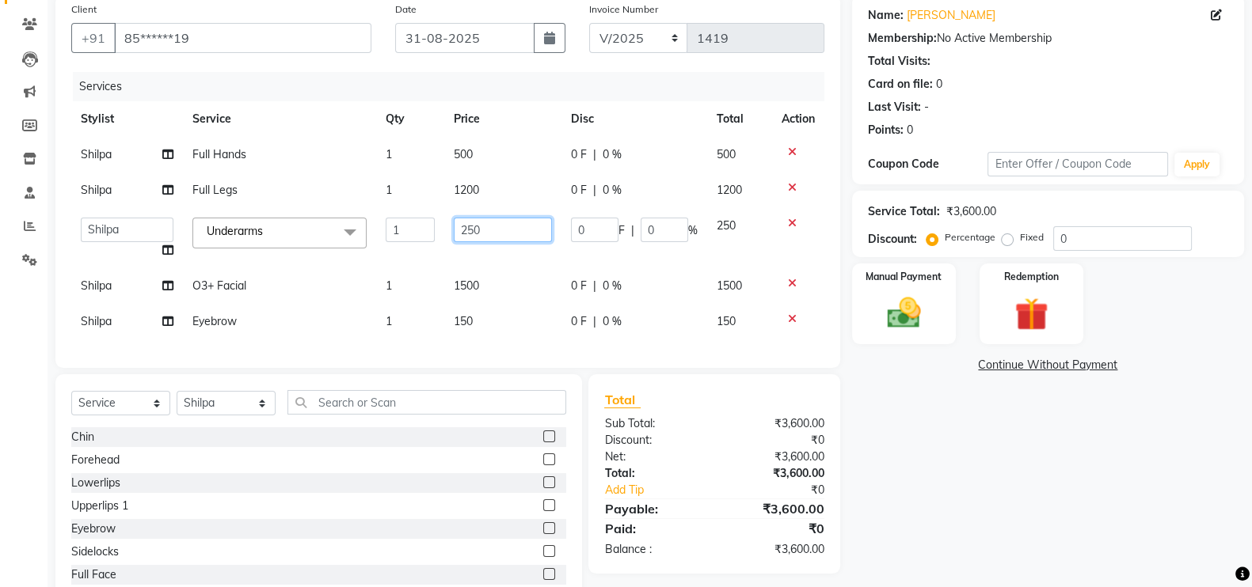
click at [503, 221] on input "250" at bounding box center [503, 230] width 99 height 25
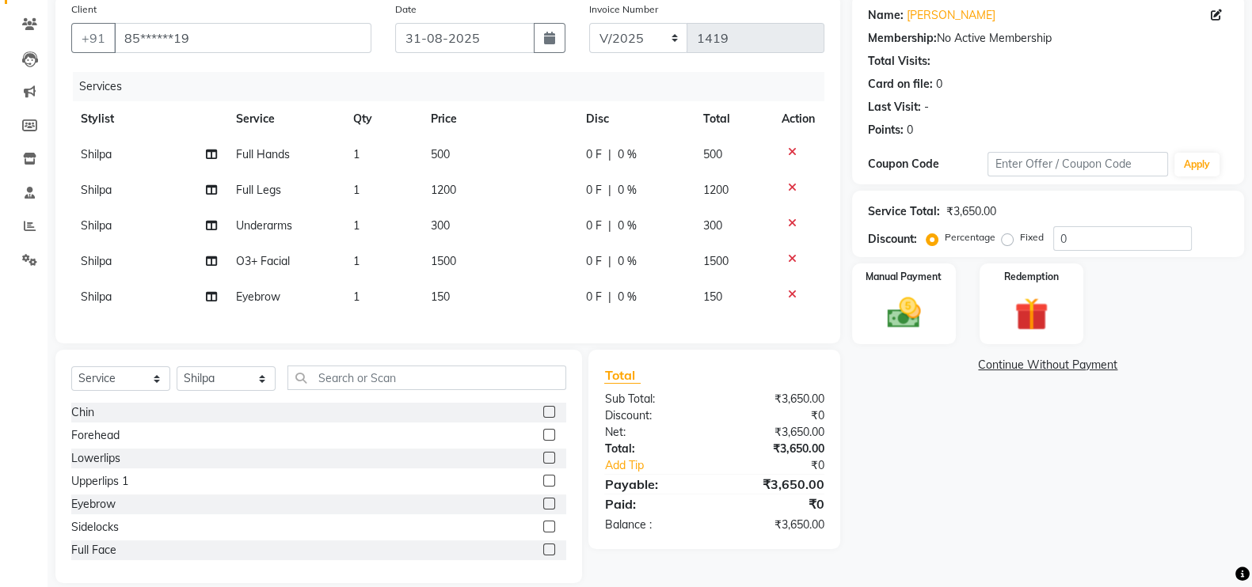
click at [503, 188] on td "1200" at bounding box center [498, 191] width 155 height 36
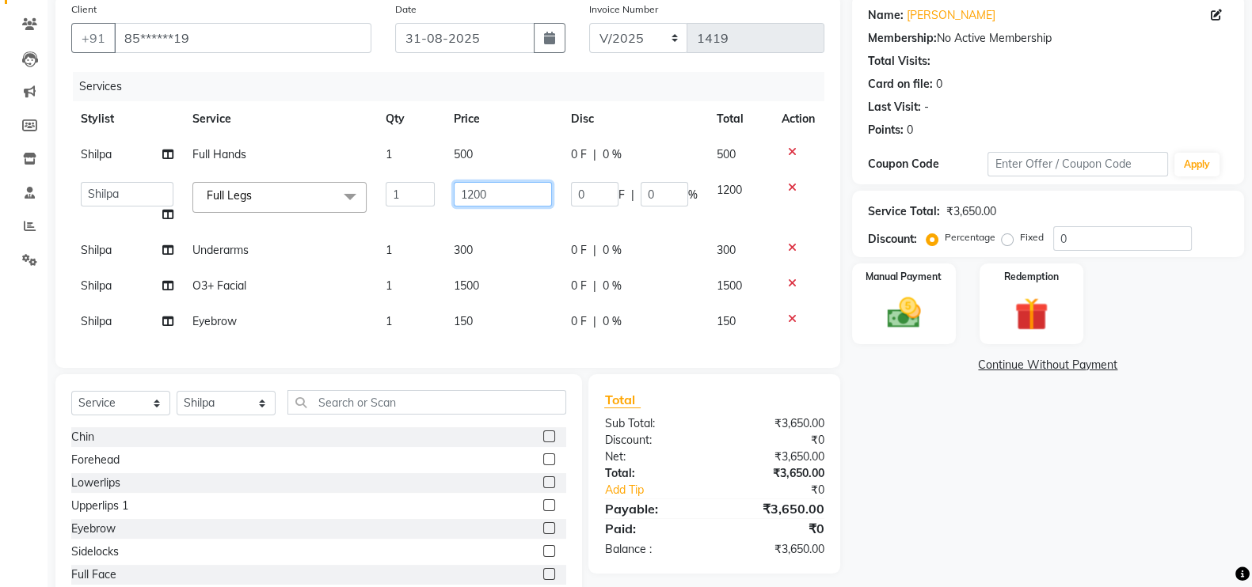
click at [473, 207] on input "1200" at bounding box center [503, 194] width 99 height 25
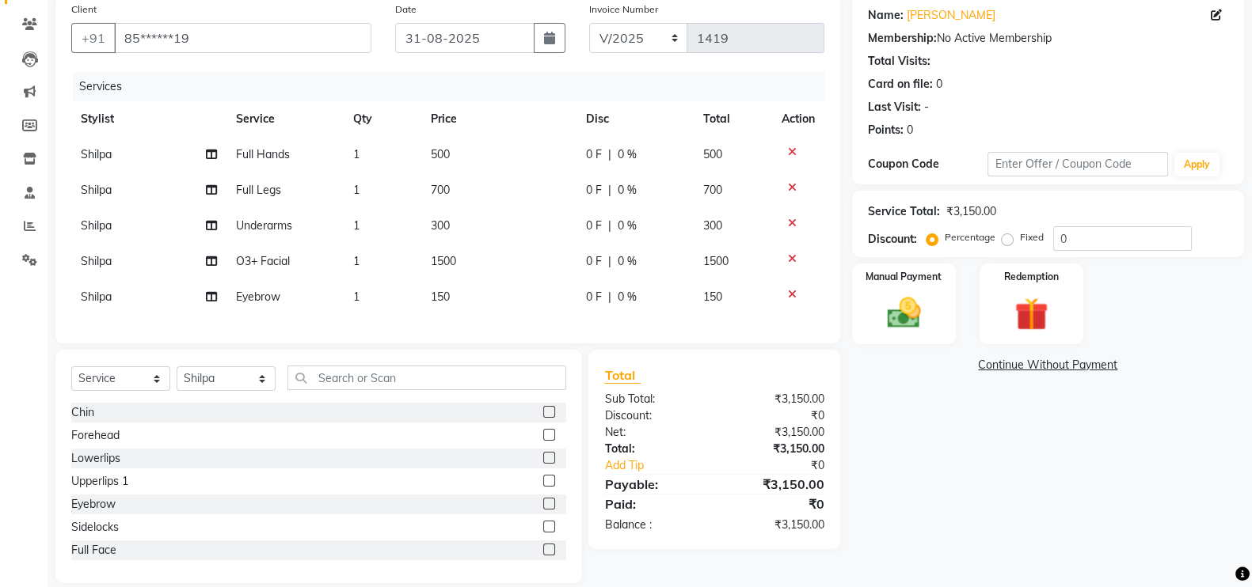
click at [527, 87] on div "Services" at bounding box center [454, 86] width 763 height 29
click at [924, 329] on img at bounding box center [904, 313] width 56 height 40
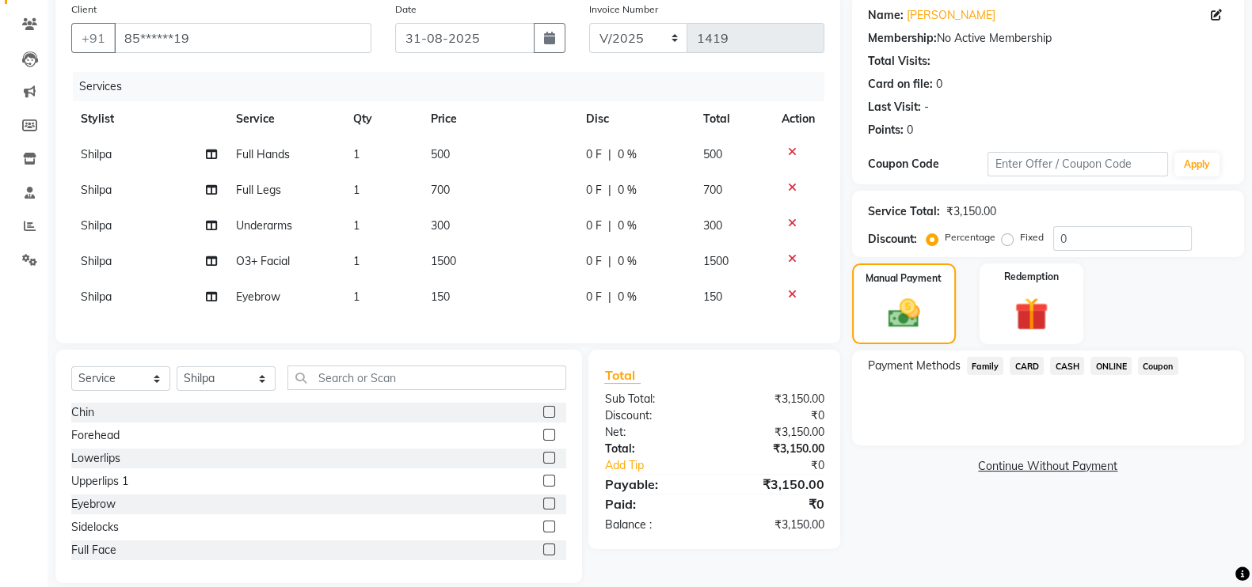
click at [1108, 366] on span "ONLINE" at bounding box center [1110, 366] width 41 height 18
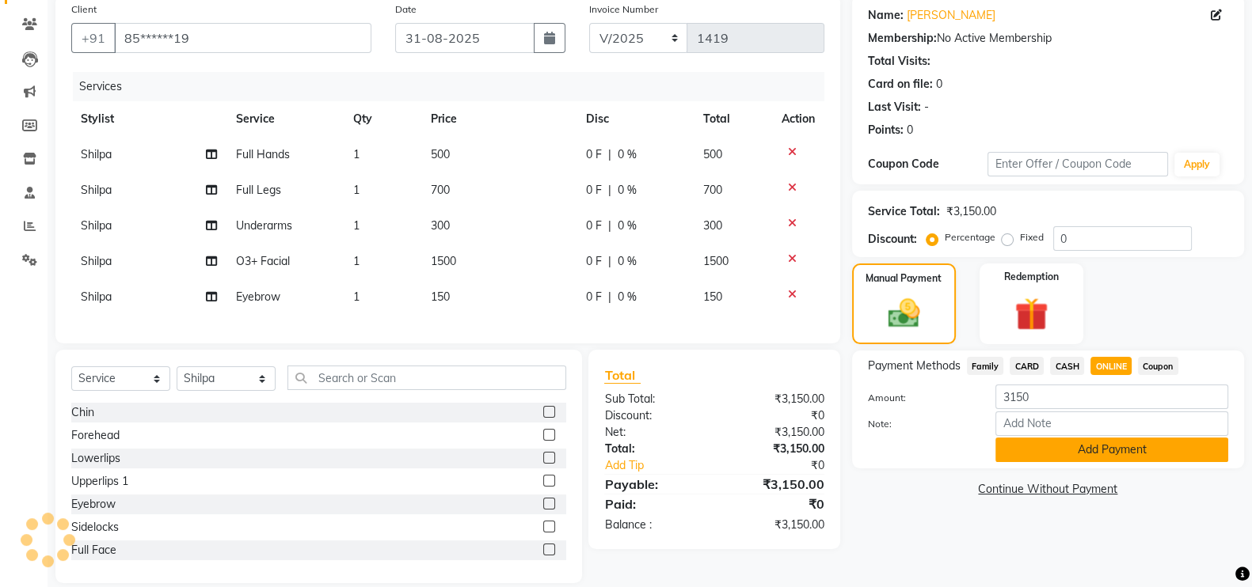
click at [1142, 452] on button "Add Payment" at bounding box center [1111, 450] width 233 height 25
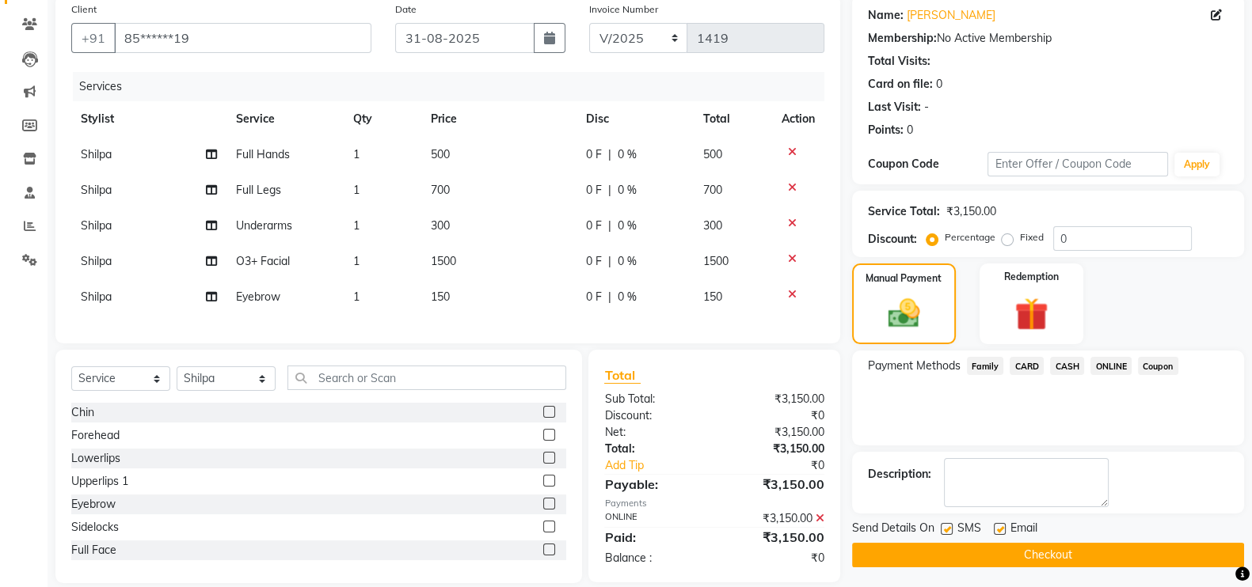
click at [1207, 548] on button "Checkout" at bounding box center [1048, 555] width 392 height 25
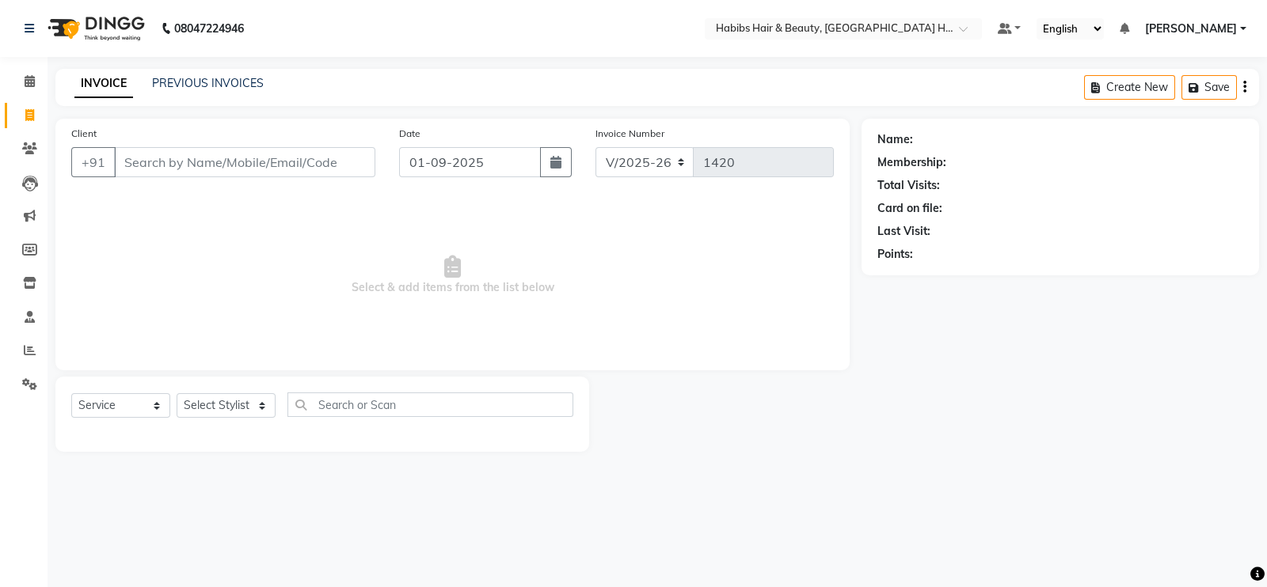
click at [237, 169] on input "Client" at bounding box center [244, 162] width 261 height 30
click at [336, 151] on button "Add Client" at bounding box center [335, 162] width 82 height 30
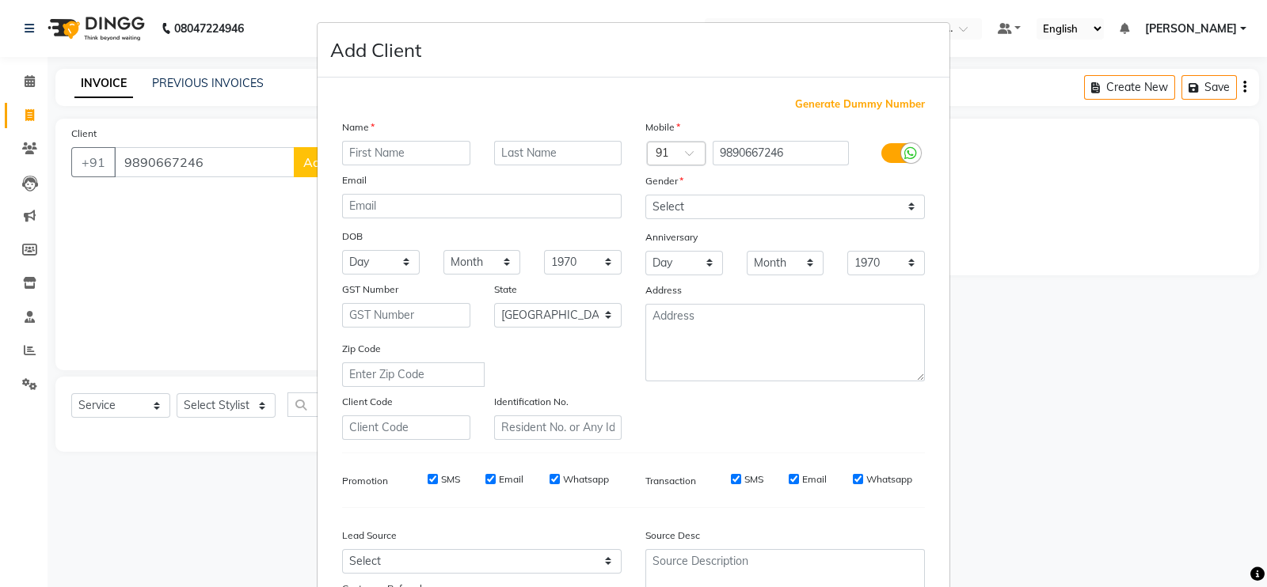
click at [358, 152] on input "text" at bounding box center [406, 153] width 128 height 25
click at [697, 205] on select "Select Male Female Other Prefer Not To Say" at bounding box center [784, 207] width 279 height 25
click at [645, 196] on select "Select Male Female Other Prefer Not To Say" at bounding box center [784, 207] width 279 height 25
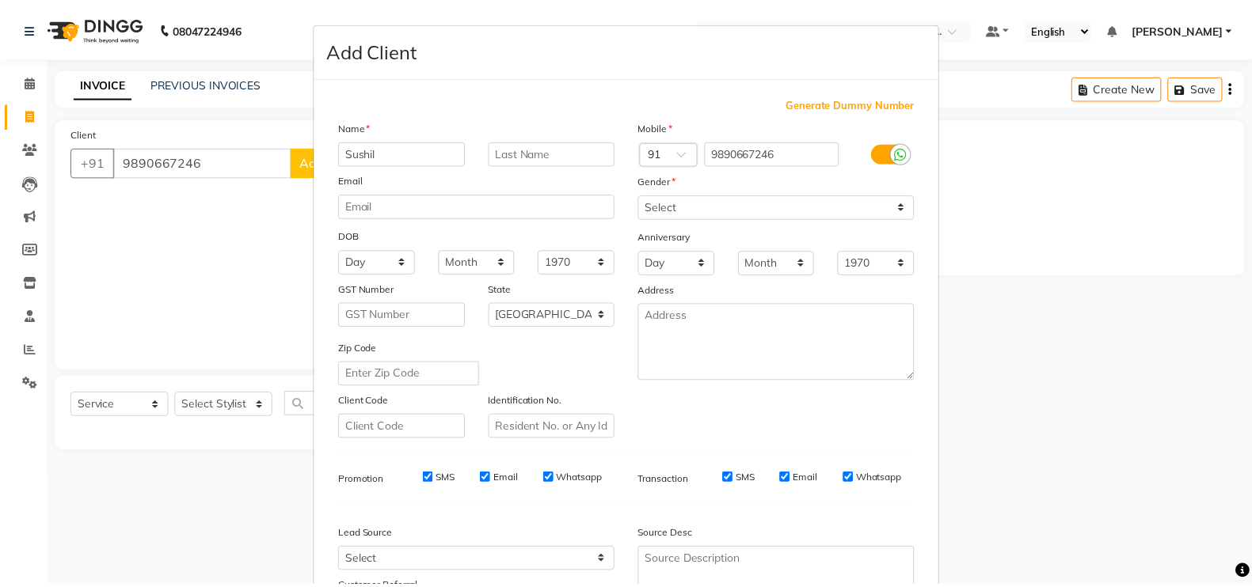
scroll to position [152, 0]
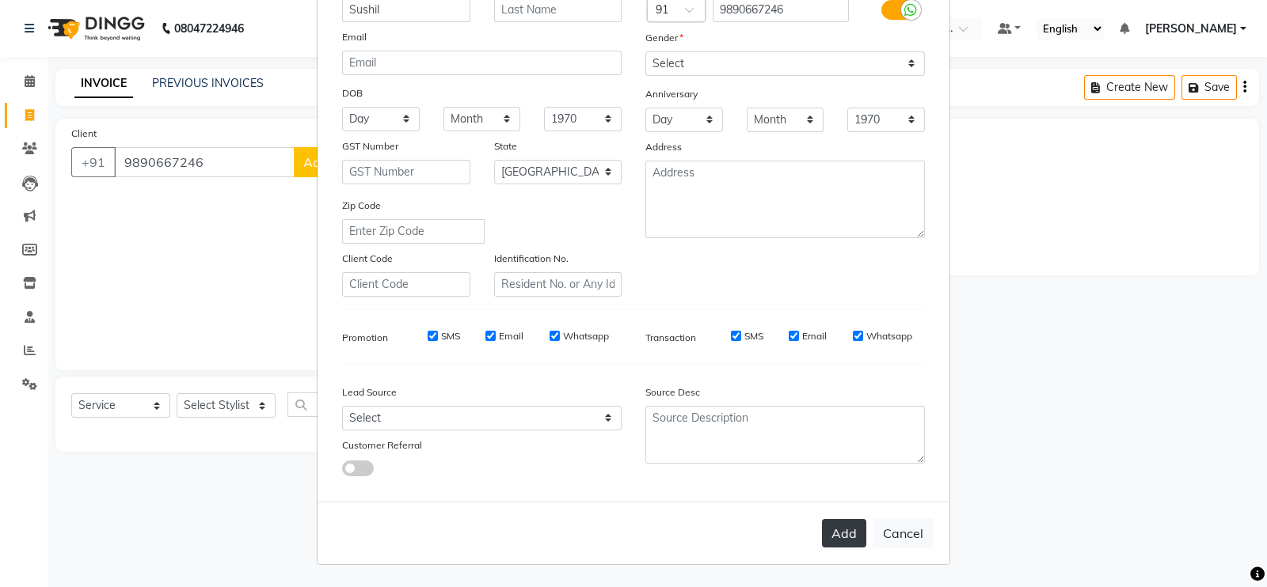
click at [829, 531] on button "Add" at bounding box center [844, 533] width 44 height 28
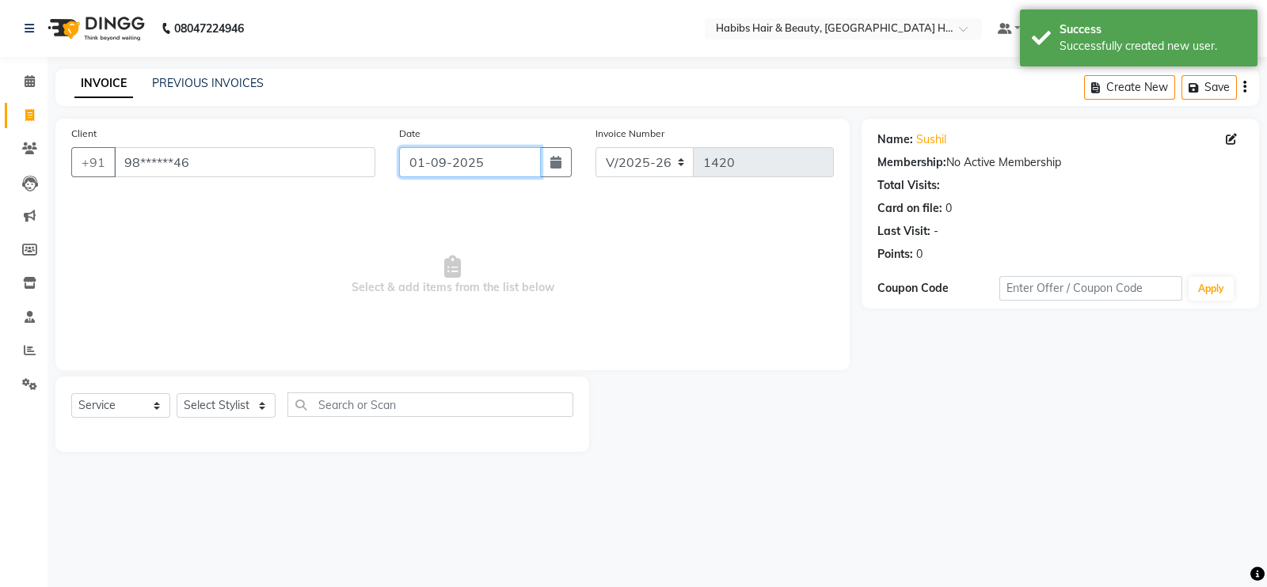
click at [456, 169] on input "01-09-2025" at bounding box center [470, 162] width 142 height 30
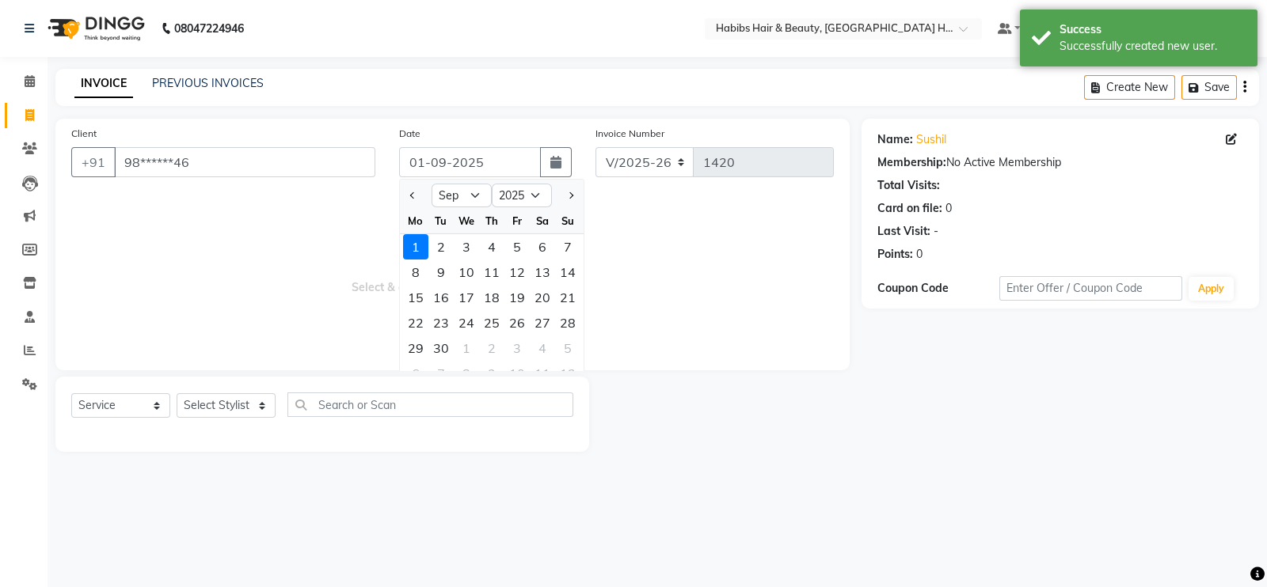
click at [405, 199] on div at bounding box center [416, 195] width 32 height 25
click at [415, 199] on button "Previous month" at bounding box center [412, 195] width 13 height 25
click at [574, 350] on div "31" at bounding box center [567, 348] width 25 height 25
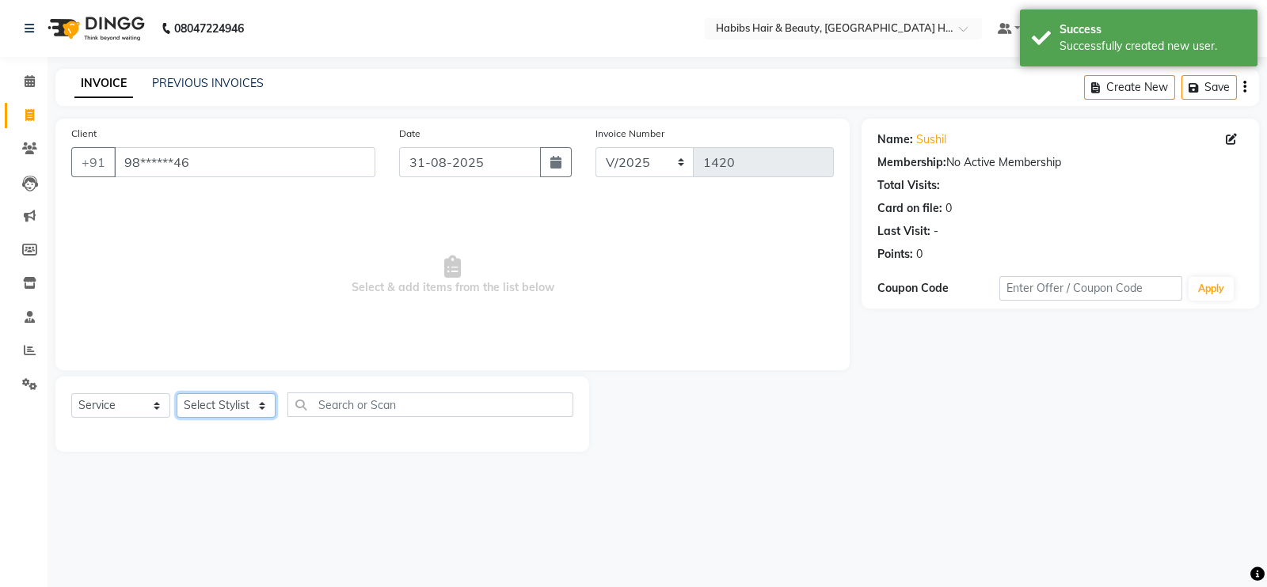
click at [220, 399] on select "Select Stylist Ajay Latika Omkar pratik RADHARAMAN Shilpa shreenath" at bounding box center [226, 405] width 99 height 25
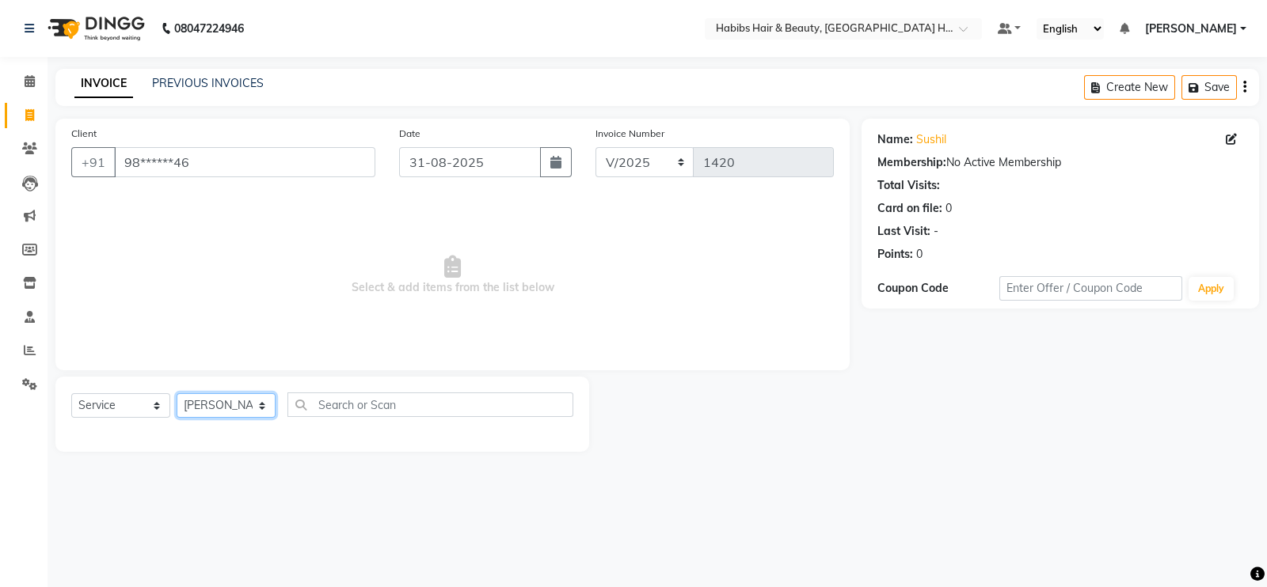
click at [177, 394] on select "Select Stylist Ajay Latika Omkar pratik RADHARAMAN Shilpa shreenath" at bounding box center [226, 405] width 99 height 25
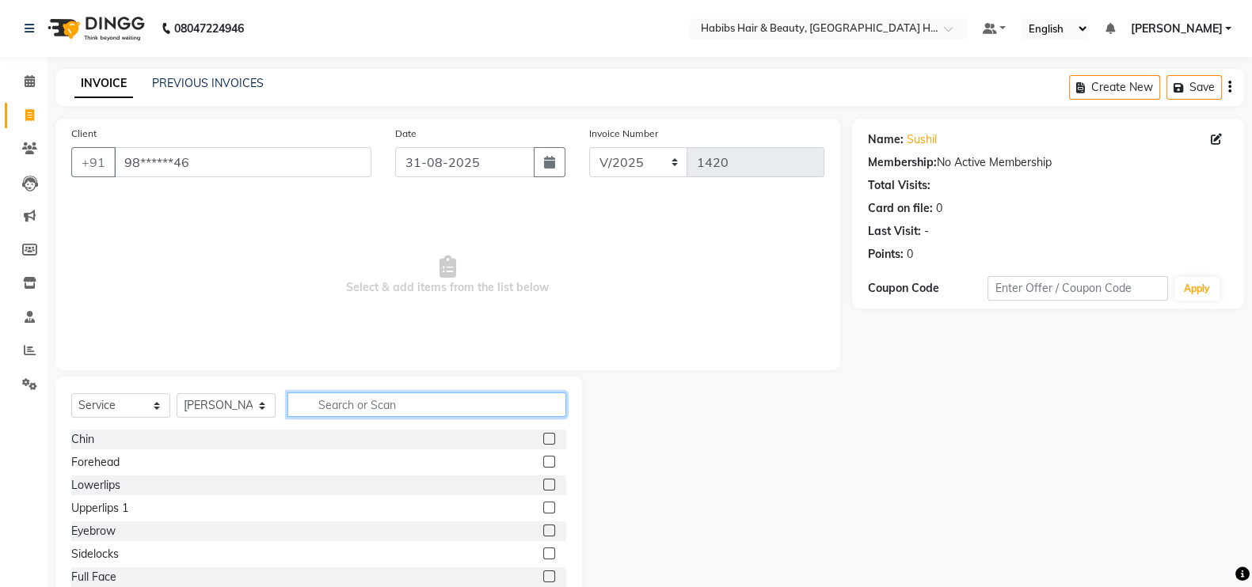
click at [388, 397] on input "text" at bounding box center [426, 405] width 279 height 25
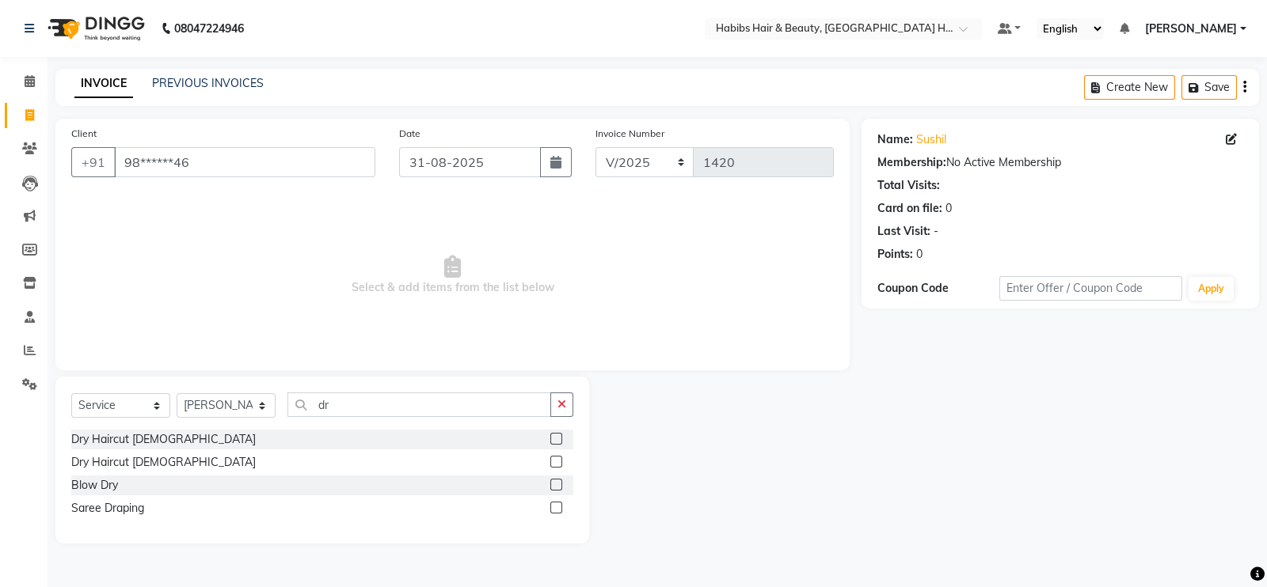
click at [550, 432] on div at bounding box center [561, 440] width 23 height 20
click at [563, 442] on div at bounding box center [561, 440] width 23 height 20
click at [553, 440] on label at bounding box center [556, 439] width 12 height 12
click at [553, 440] on input "checkbox" at bounding box center [555, 440] width 10 height 10
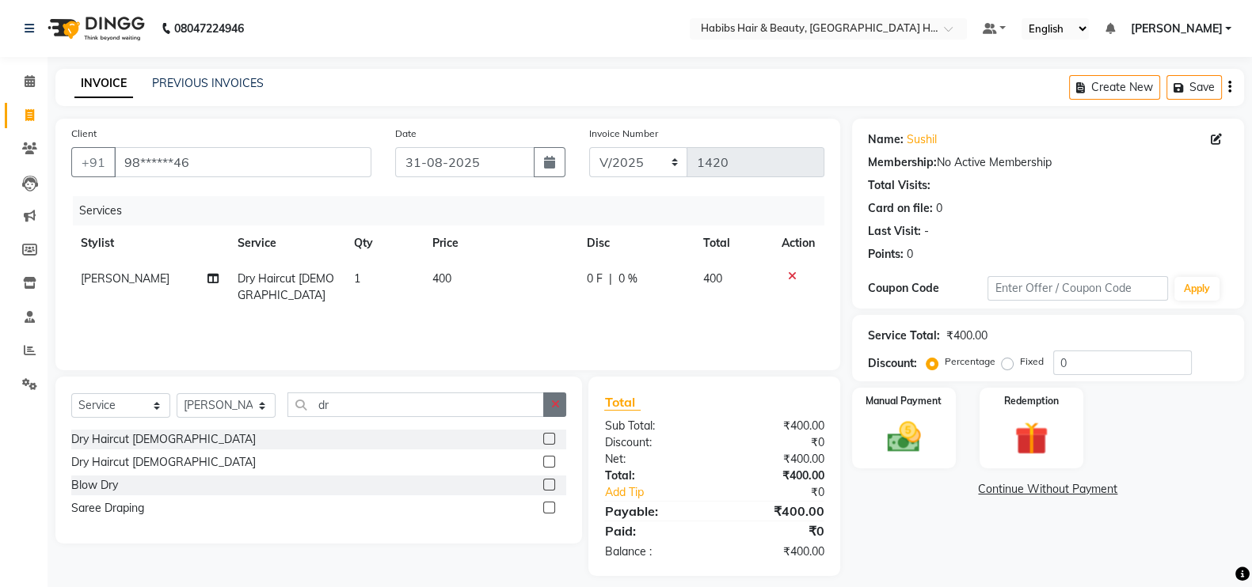
click at [556, 410] on icon "button" at bounding box center [554, 404] width 9 height 11
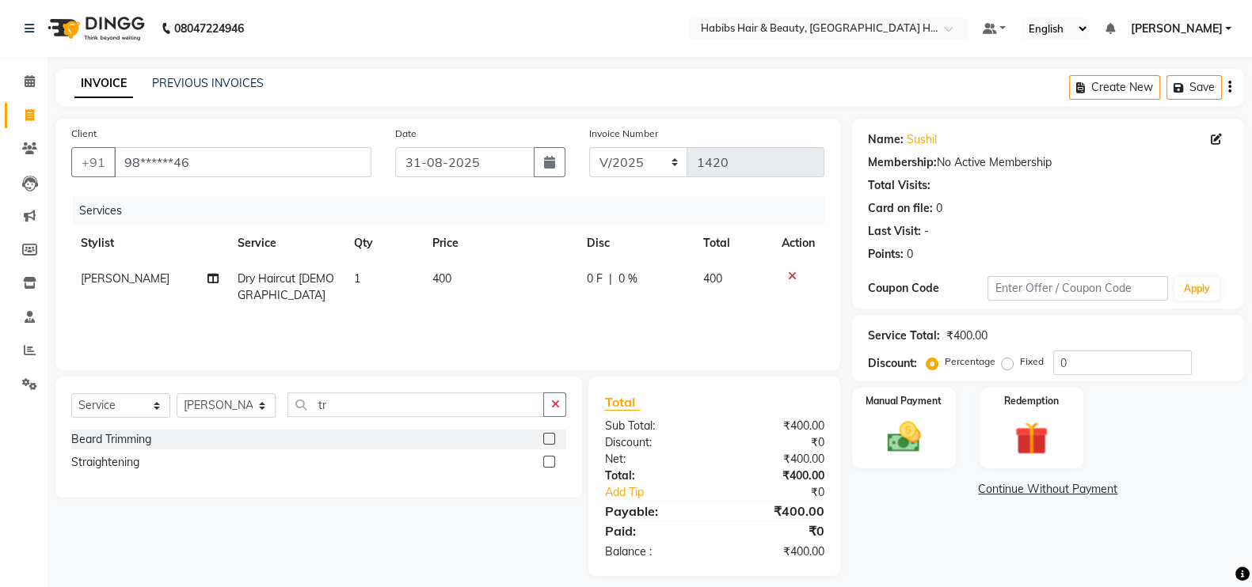
click at [547, 441] on label at bounding box center [549, 439] width 12 height 12
click at [547, 441] on input "checkbox" at bounding box center [548, 440] width 10 height 10
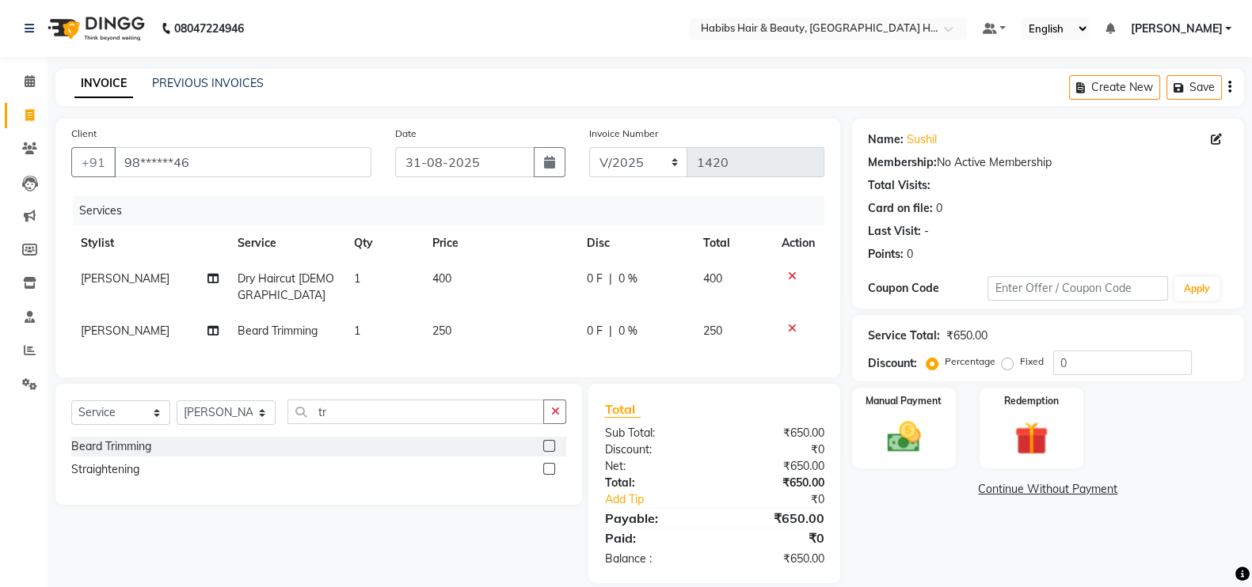
click at [511, 322] on td "250" at bounding box center [500, 331] width 154 height 36
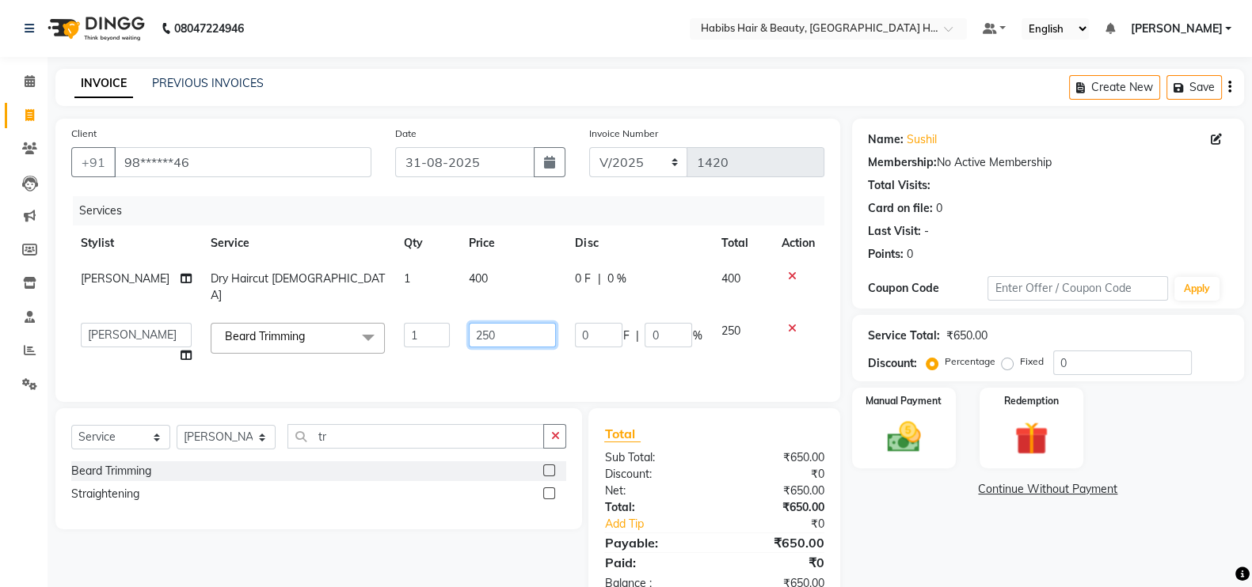
click at [469, 326] on input "250" at bounding box center [512, 335] width 87 height 25
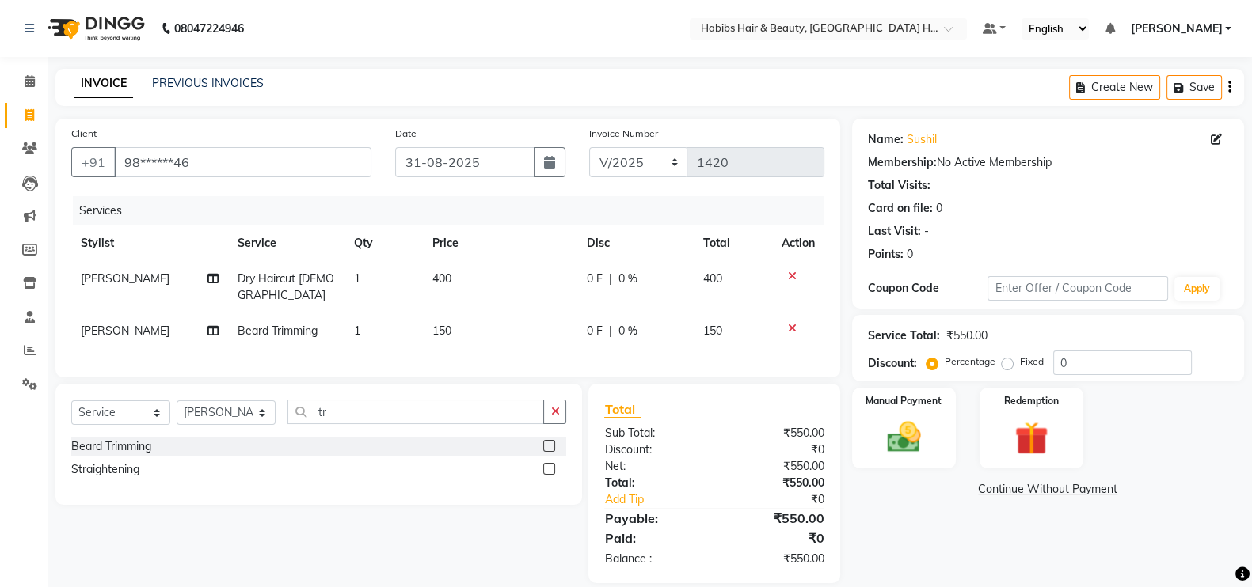
click at [485, 277] on td "400" at bounding box center [500, 287] width 154 height 52
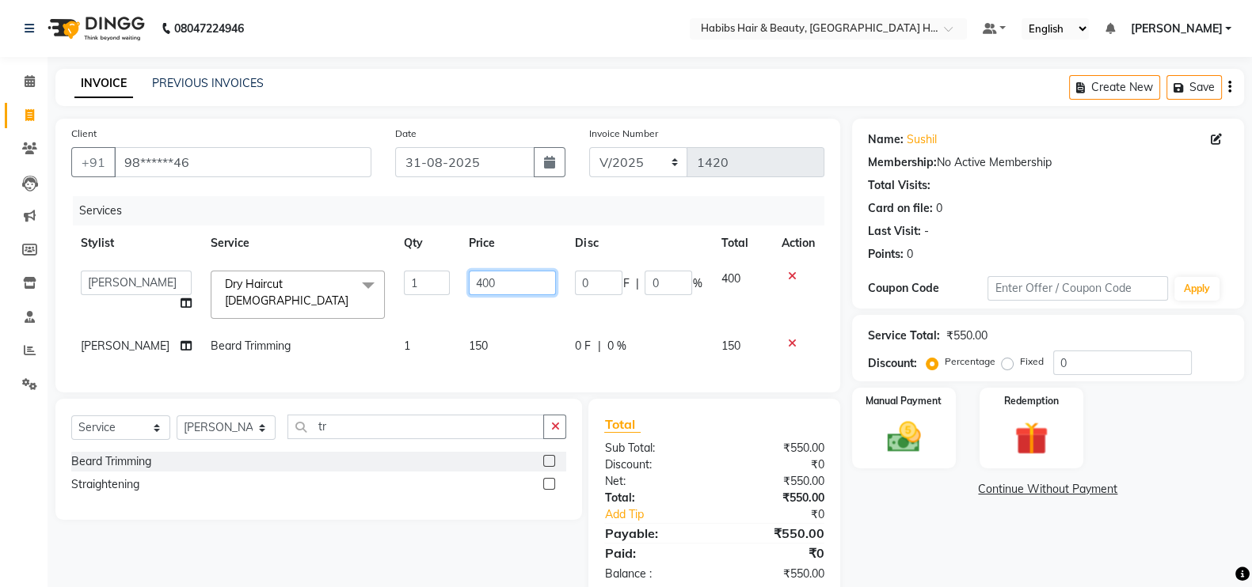
click at [469, 285] on input "400" at bounding box center [512, 283] width 87 height 25
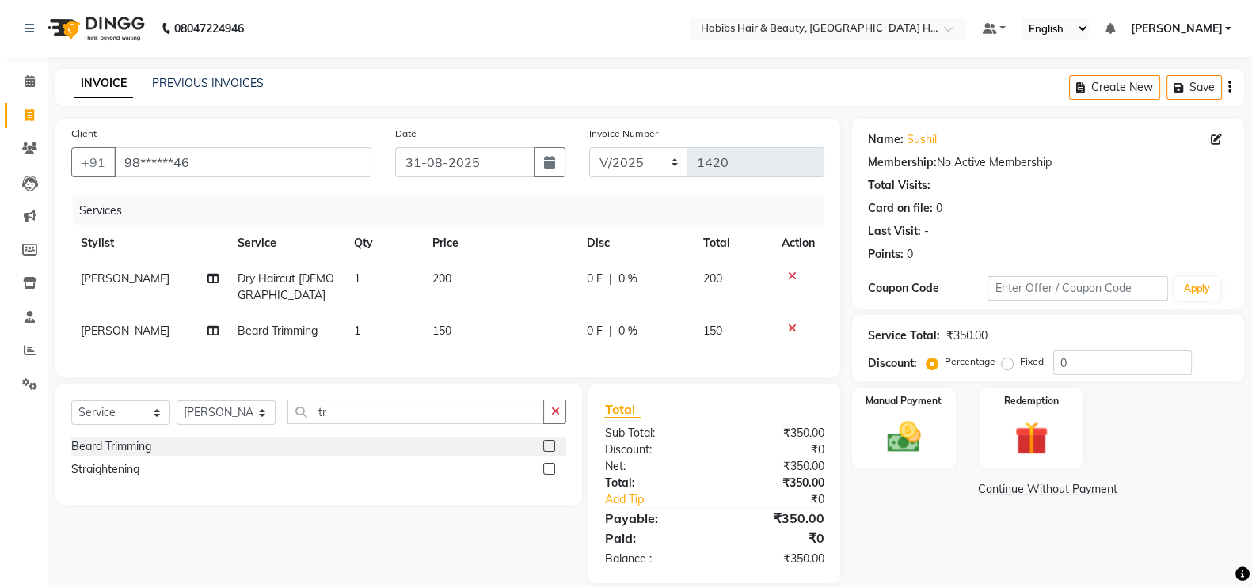
click at [521, 234] on th "Price" at bounding box center [500, 244] width 154 height 36
click at [890, 425] on img at bounding box center [904, 437] width 56 height 40
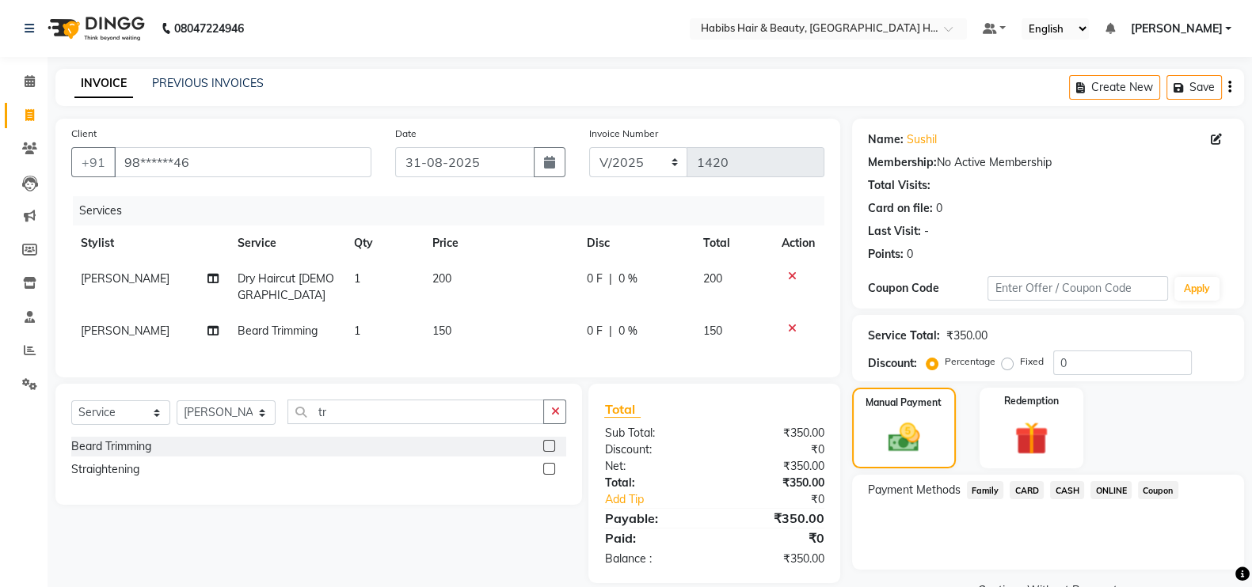
click at [1101, 488] on span "ONLINE" at bounding box center [1110, 490] width 41 height 18
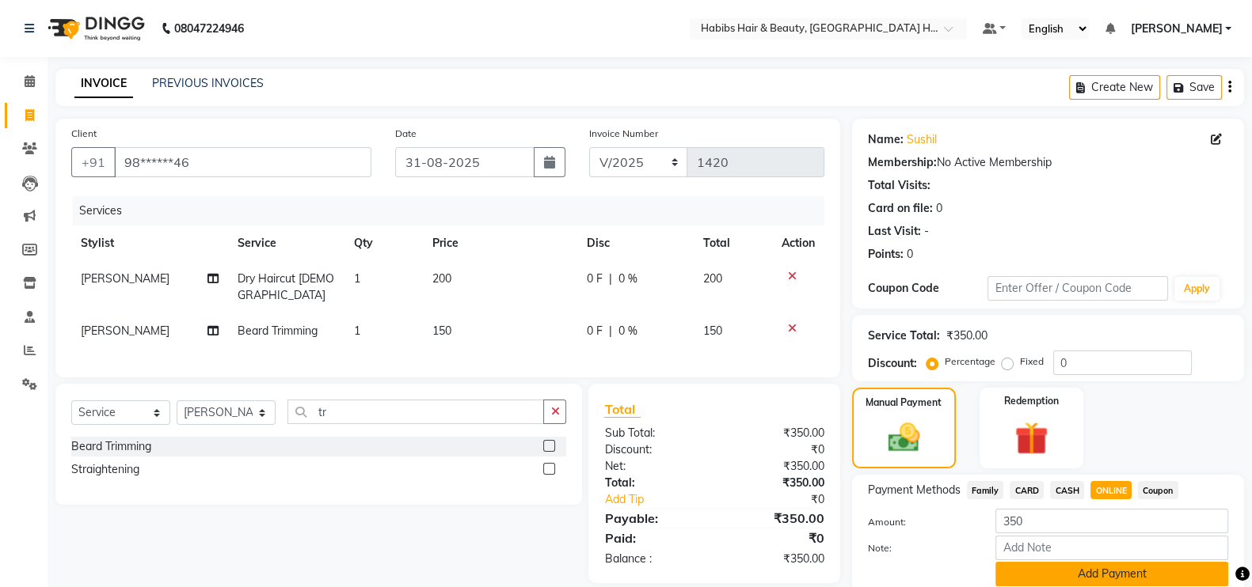
click at [1137, 572] on button "Add Payment" at bounding box center [1111, 574] width 233 height 25
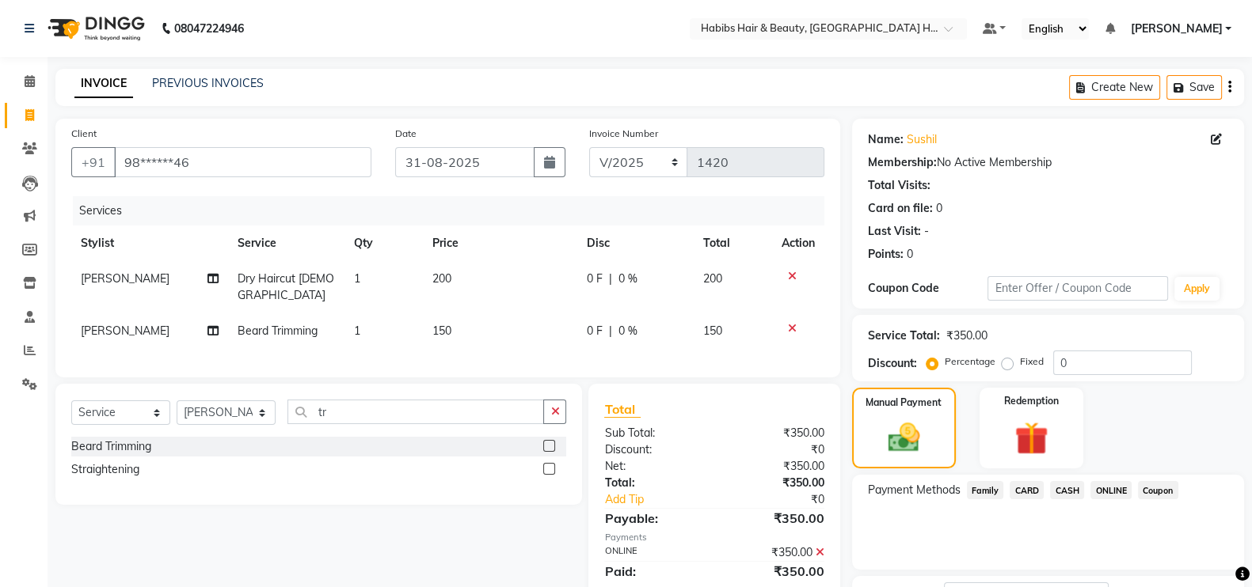
scroll to position [127, 0]
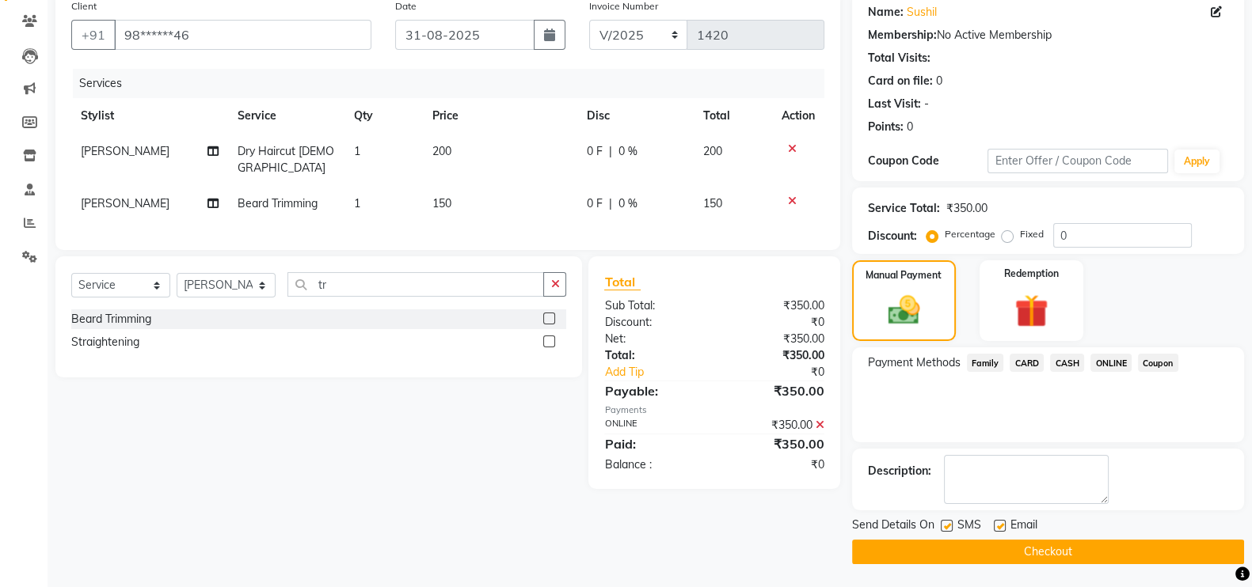
click at [1203, 546] on button "Checkout" at bounding box center [1048, 552] width 392 height 25
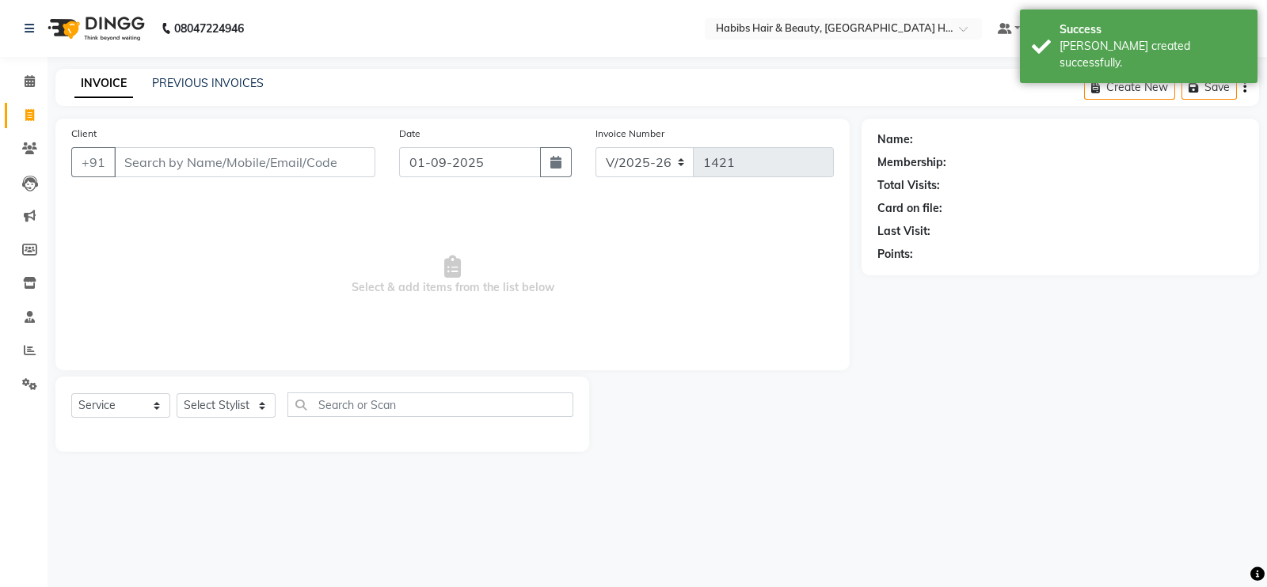
click at [299, 168] on input "Client" at bounding box center [244, 162] width 261 height 30
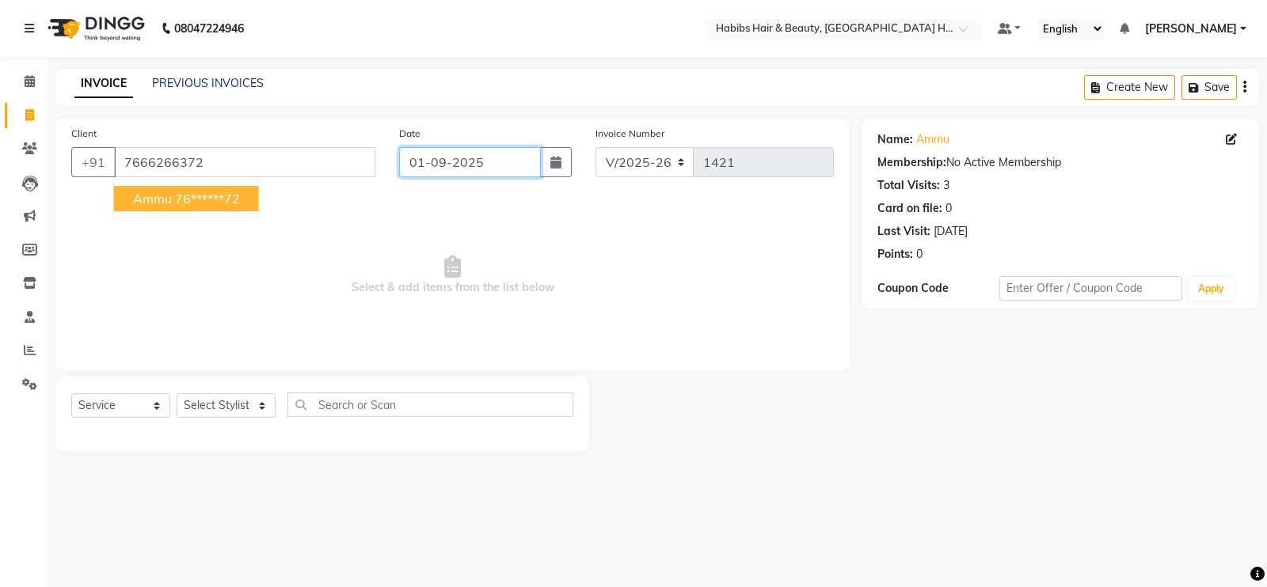
click at [493, 157] on input "01-09-2025" at bounding box center [470, 162] width 142 height 30
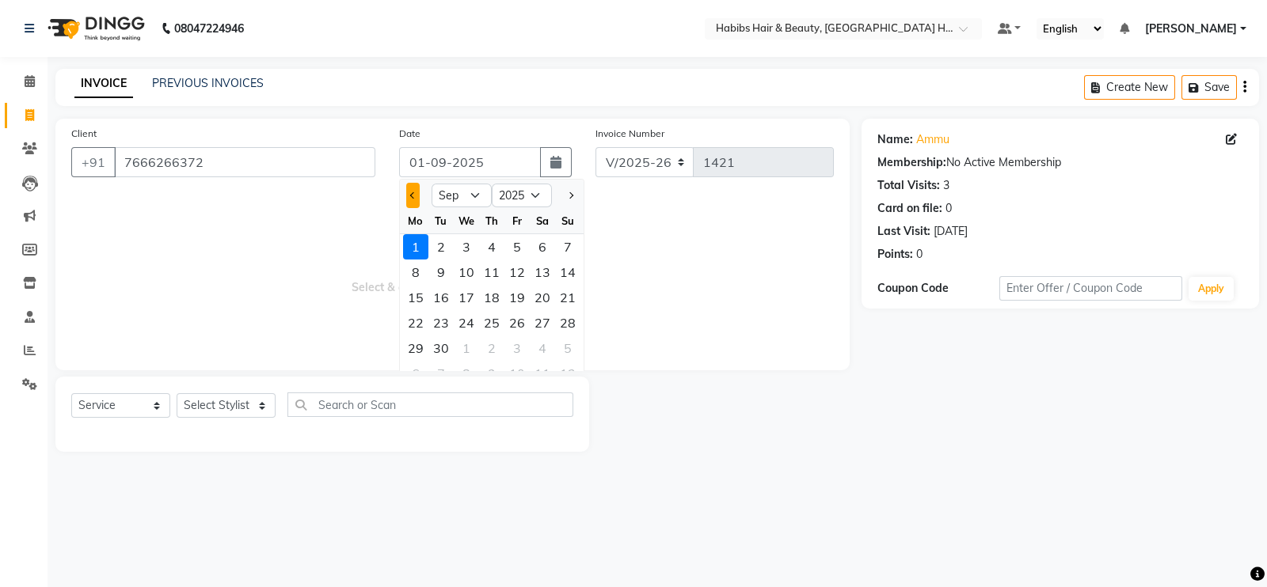
click at [412, 199] on button "Previous month" at bounding box center [412, 195] width 13 height 25
click at [574, 346] on div "31" at bounding box center [567, 348] width 25 height 25
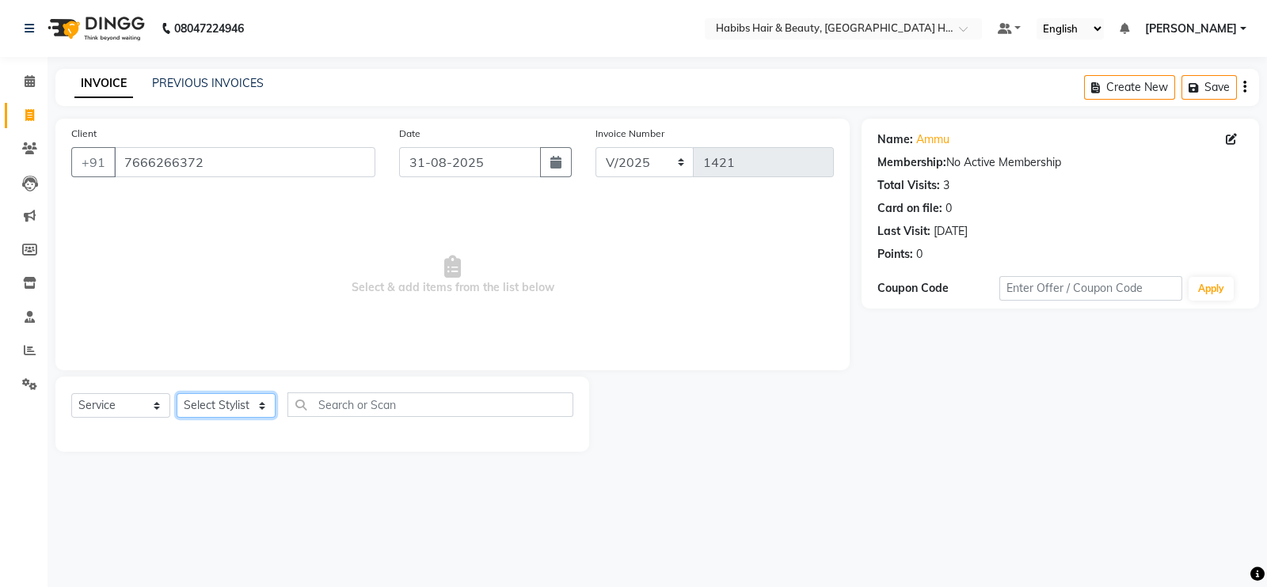
click at [239, 408] on select "Select Stylist Ajay Latika Omkar pratik RADHARAMAN Shilpa shreenath" at bounding box center [226, 405] width 99 height 25
click at [177, 394] on select "Select Stylist Ajay Latika Omkar pratik RADHARAMAN Shilpa shreenath" at bounding box center [226, 405] width 99 height 25
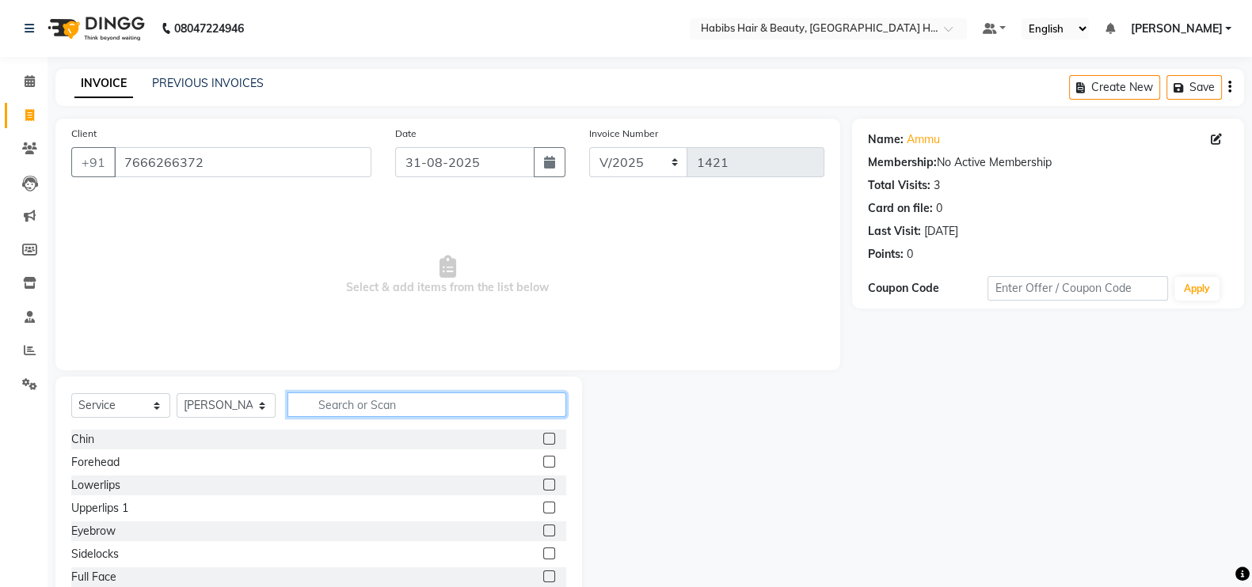
click at [344, 398] on input "text" at bounding box center [426, 405] width 279 height 25
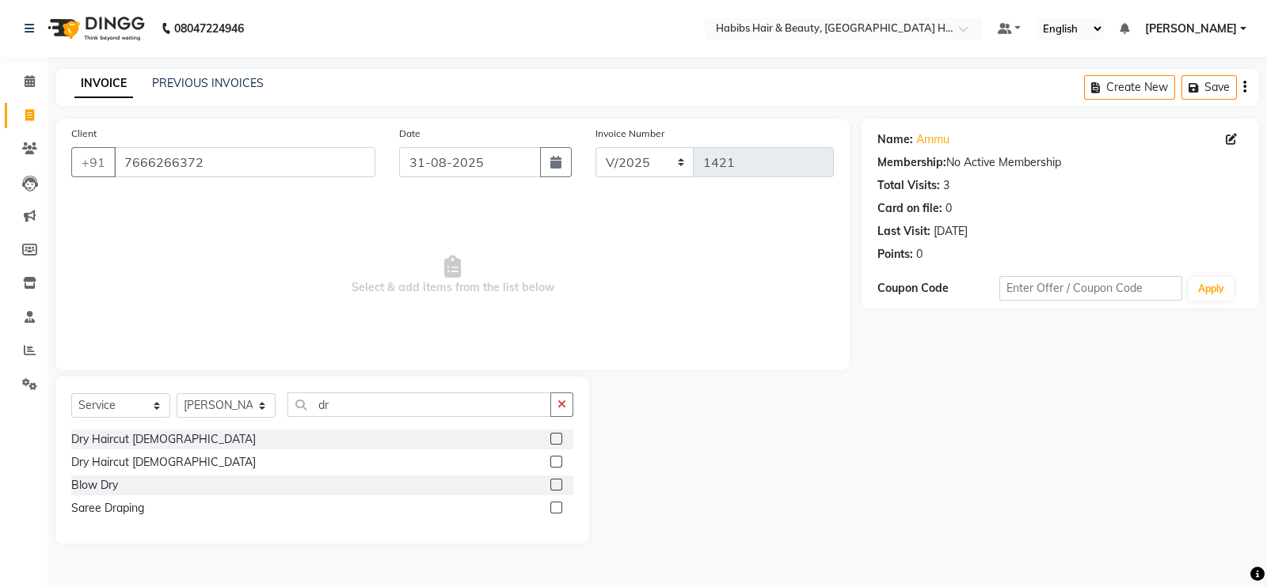
click at [558, 438] on label at bounding box center [556, 439] width 12 height 12
click at [558, 438] on input "checkbox" at bounding box center [555, 440] width 10 height 10
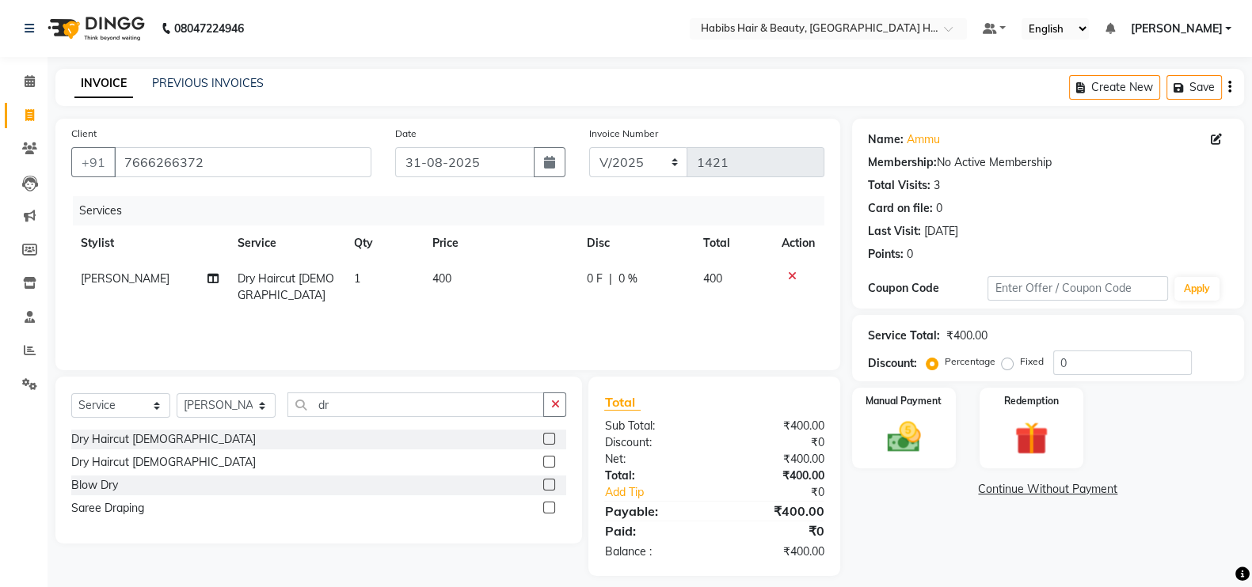
click at [503, 275] on td "400" at bounding box center [500, 287] width 154 height 52
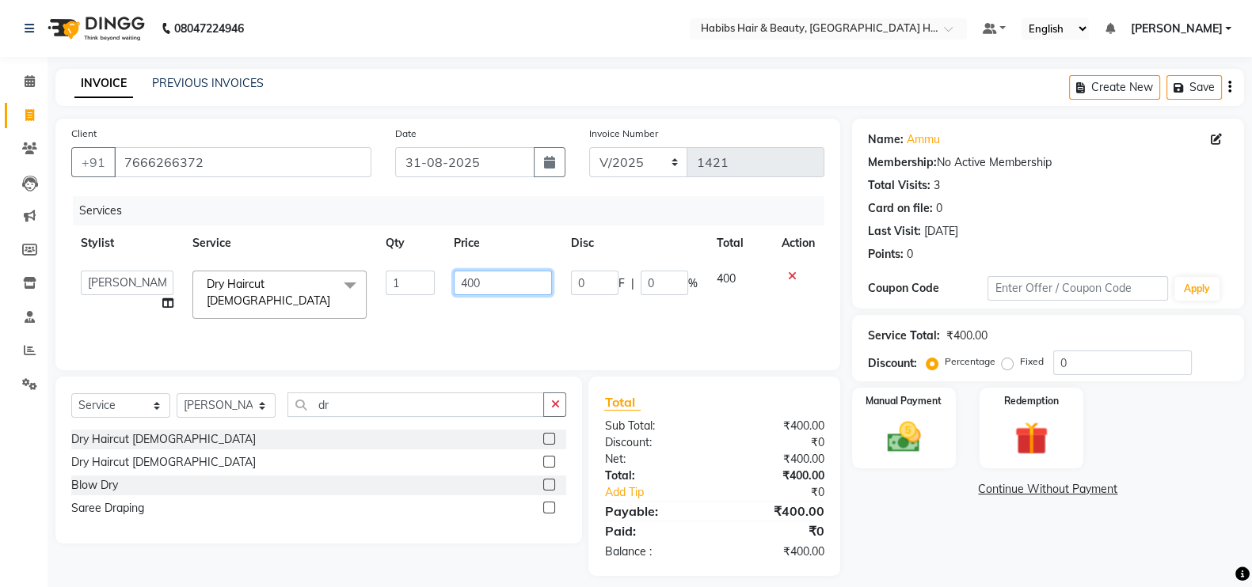
click at [468, 293] on input "400" at bounding box center [503, 283] width 99 height 25
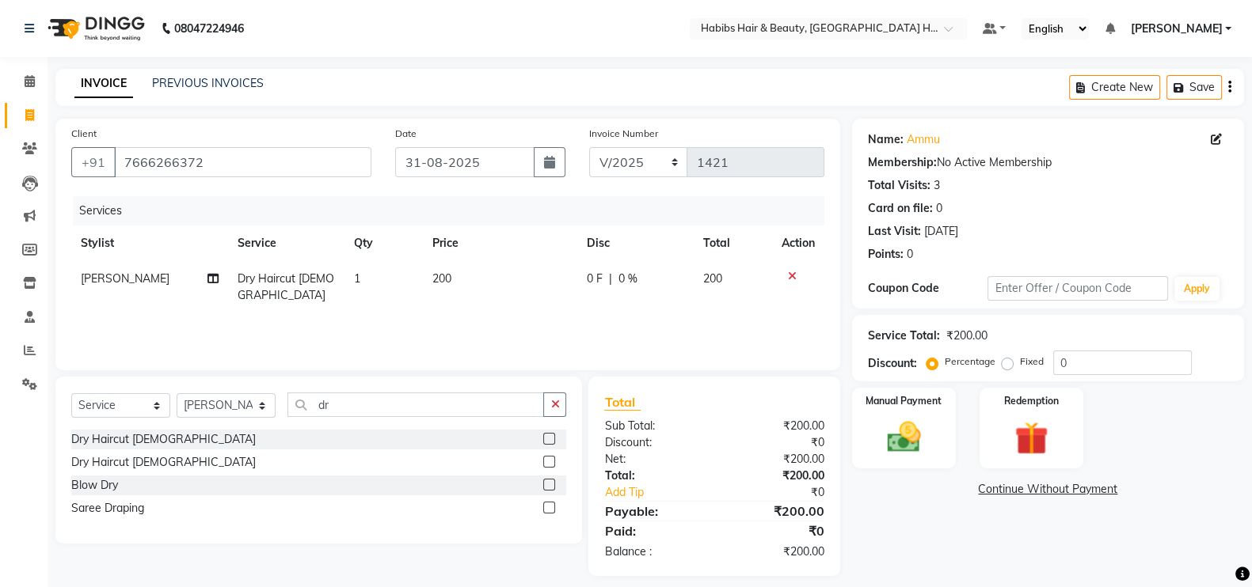
click at [502, 316] on div "Services Stylist Service Qty Price Disc Total Action shreenath Dry Haircut Male…" at bounding box center [447, 275] width 753 height 158
click at [948, 410] on div "Manual Payment" at bounding box center [903, 428] width 108 height 84
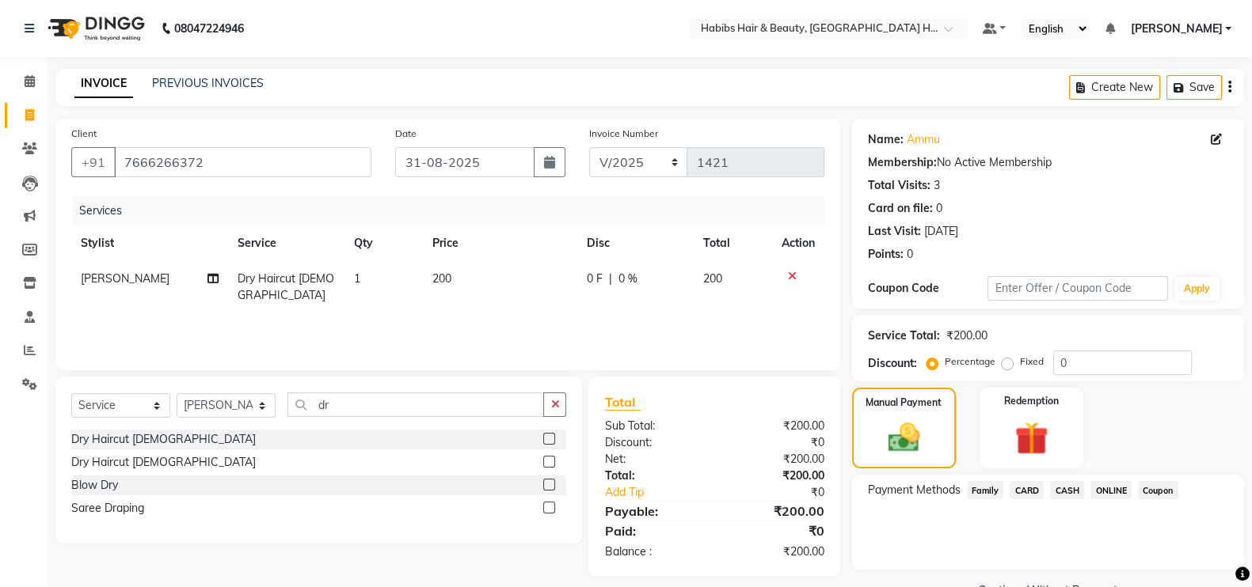
click at [1112, 492] on span "ONLINE" at bounding box center [1110, 490] width 41 height 18
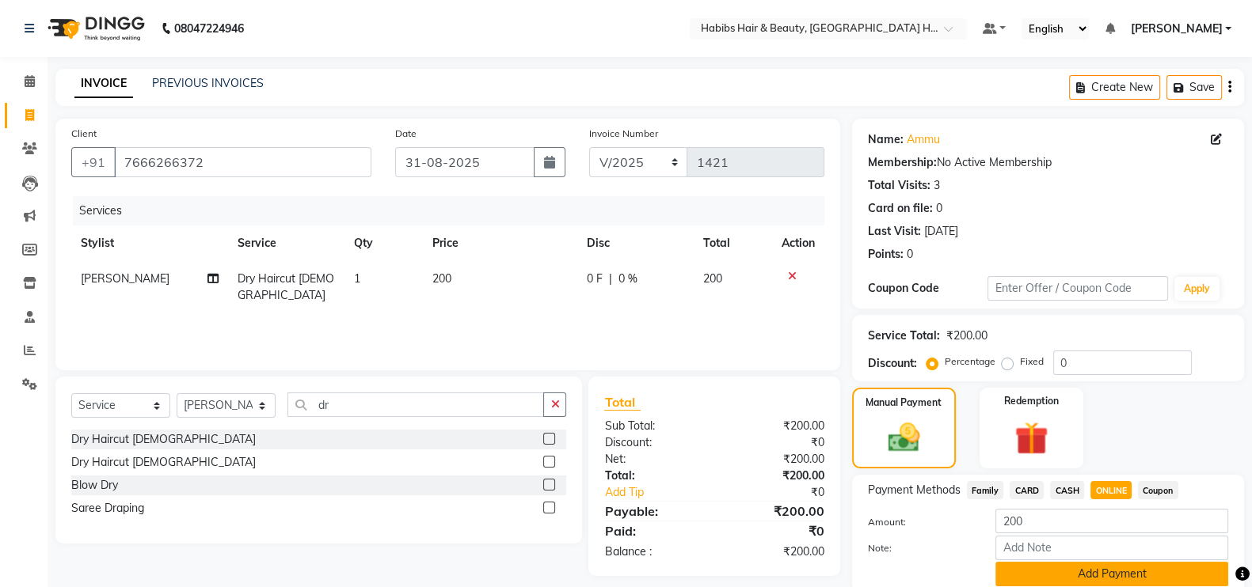
click at [1183, 570] on button "Add Payment" at bounding box center [1111, 574] width 233 height 25
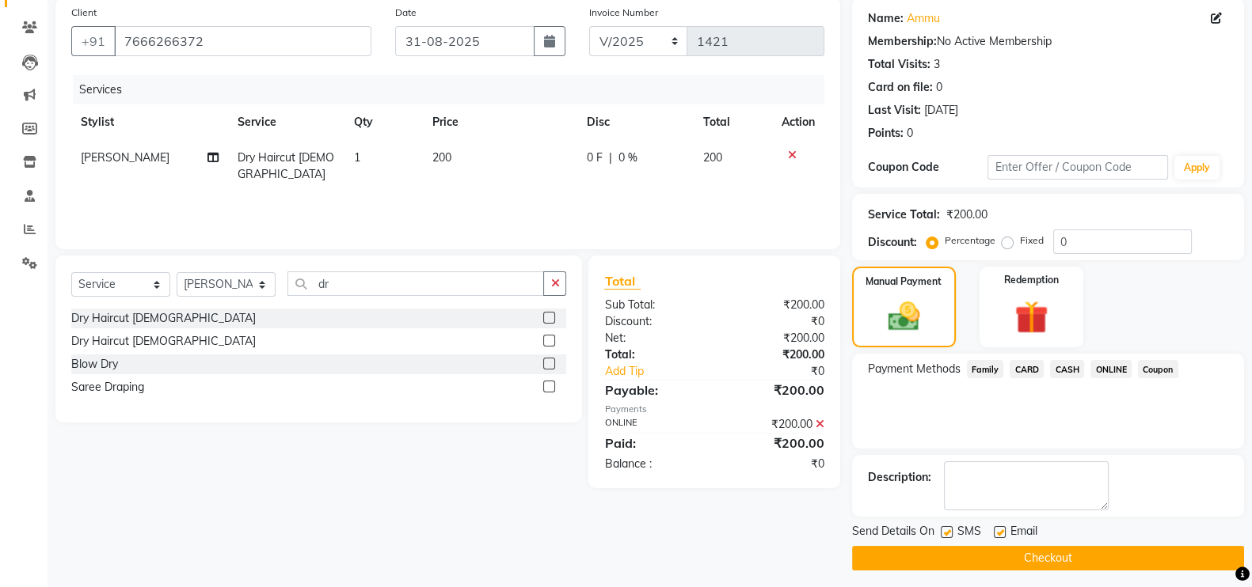
scroll to position [127, 0]
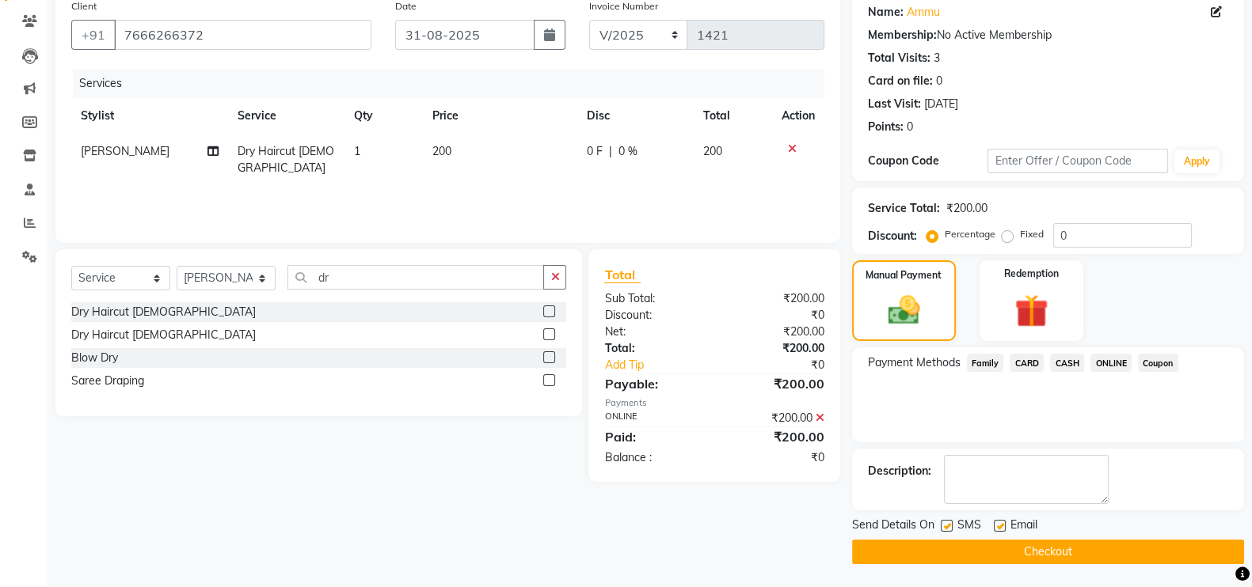
click at [1176, 549] on button "Checkout" at bounding box center [1048, 552] width 392 height 25
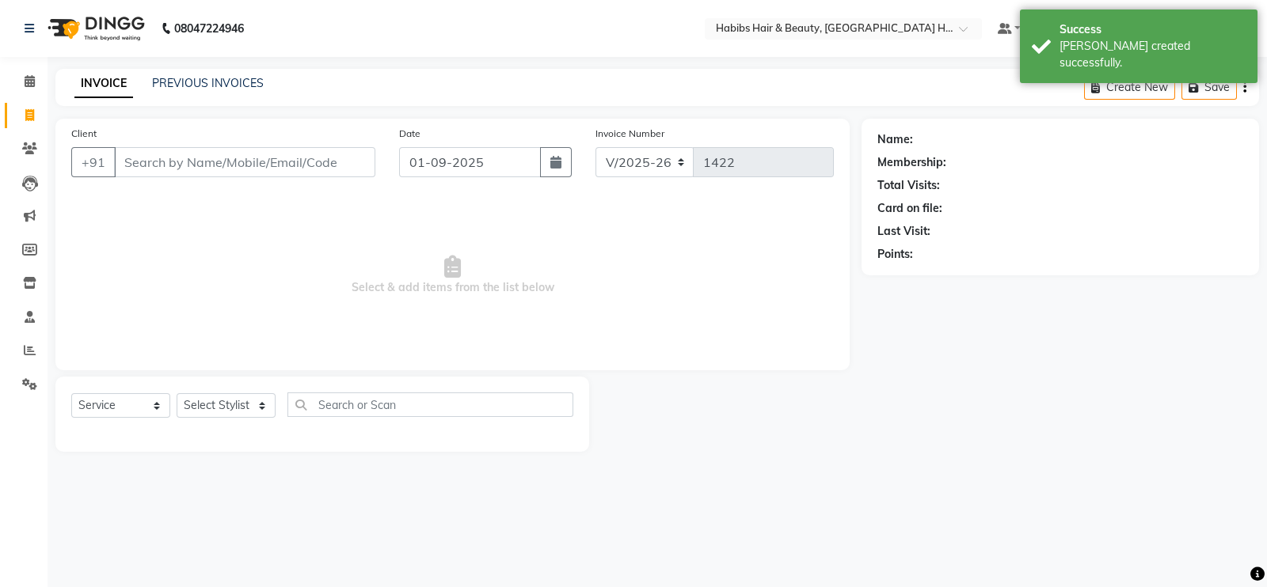
click at [267, 161] on input "Client" at bounding box center [244, 162] width 261 height 30
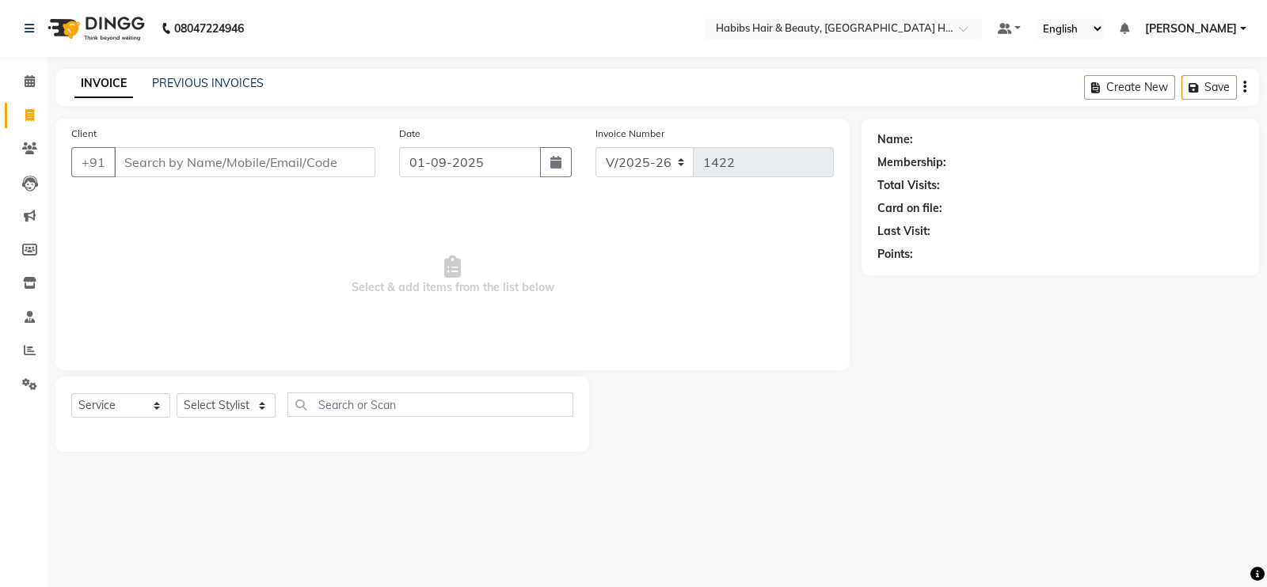
click at [267, 161] on input "Client" at bounding box center [244, 162] width 261 height 30
click at [344, 161] on span "Add Client" at bounding box center [334, 162] width 63 height 16
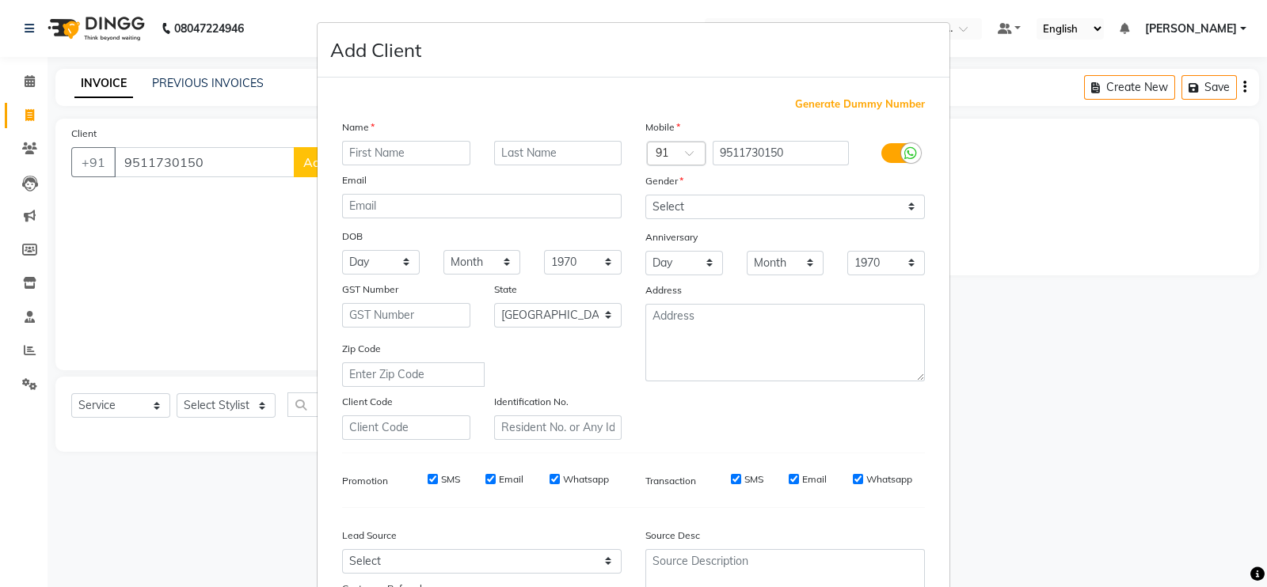
click at [396, 158] on input "text" at bounding box center [406, 153] width 128 height 25
click at [669, 201] on select "Select Male Female Other Prefer Not To Say" at bounding box center [784, 207] width 279 height 25
click at [645, 196] on select "Select Male Female Other Prefer Not To Say" at bounding box center [784, 207] width 279 height 25
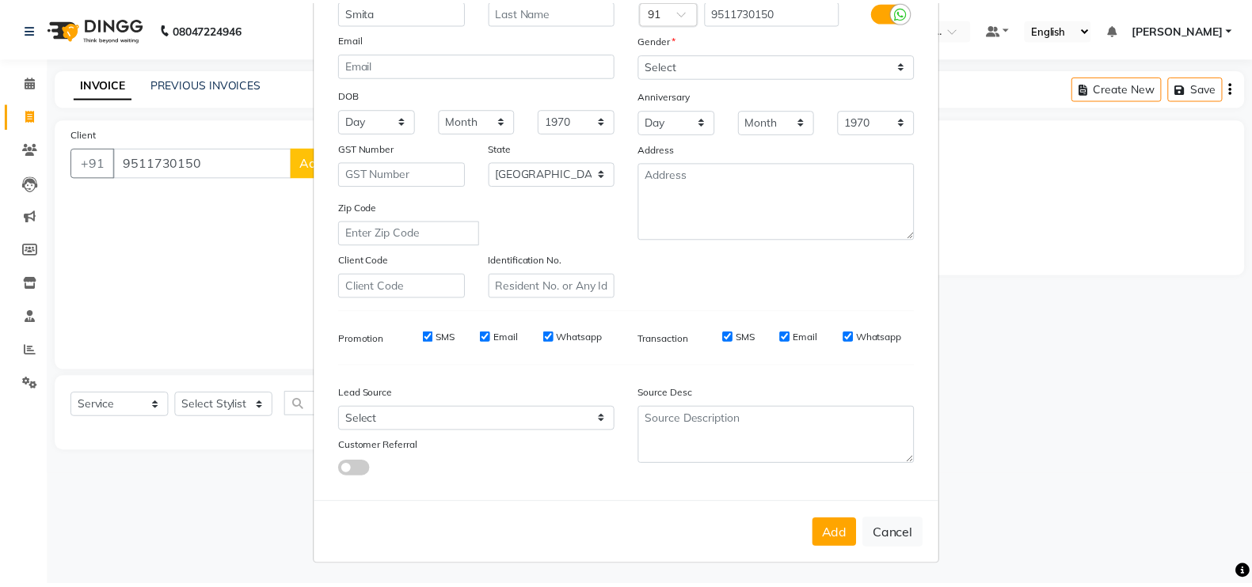
scroll to position [152, 0]
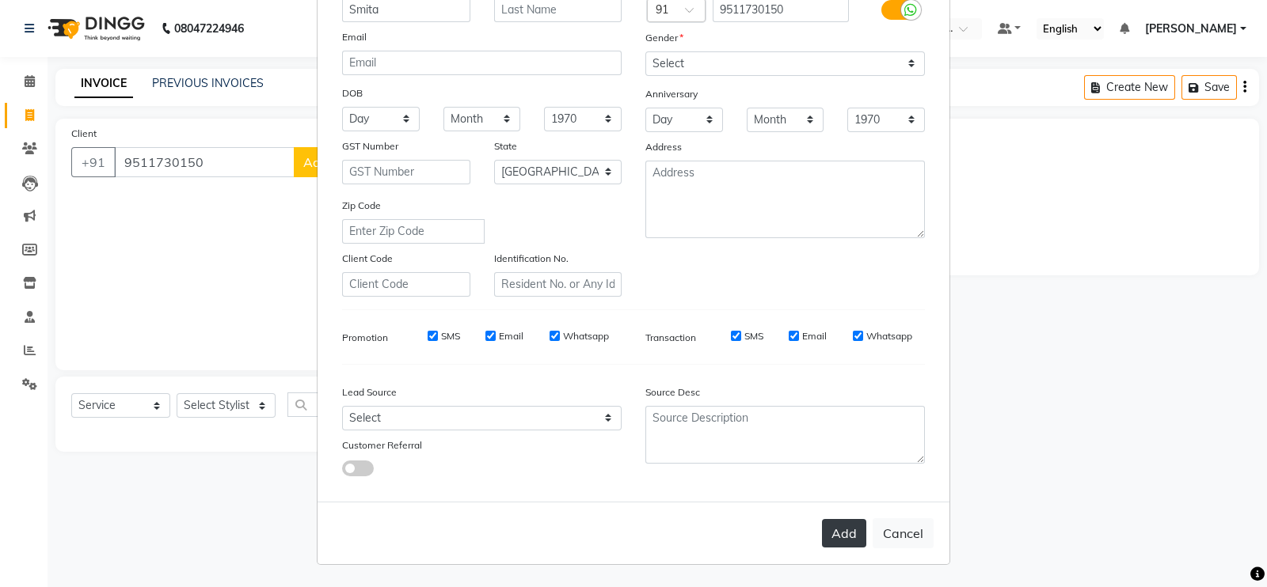
click at [834, 533] on button "Add" at bounding box center [844, 533] width 44 height 28
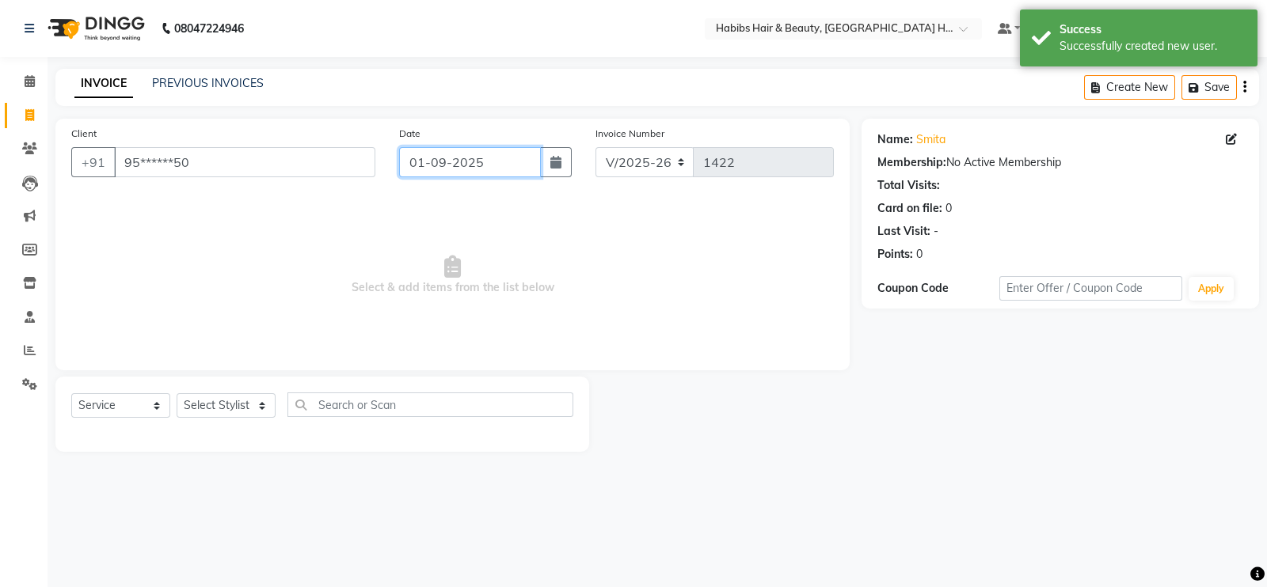
click at [474, 164] on input "01-09-2025" at bounding box center [470, 162] width 142 height 30
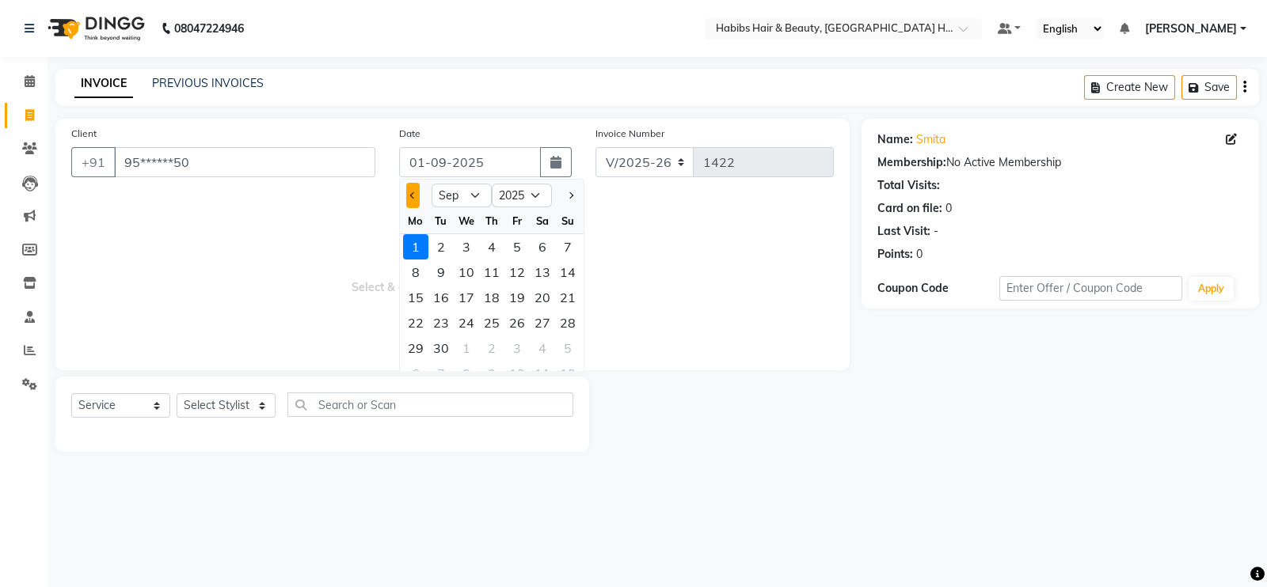
click at [416, 201] on button "Previous month" at bounding box center [412, 195] width 13 height 25
click at [556, 346] on div "31" at bounding box center [567, 348] width 25 height 25
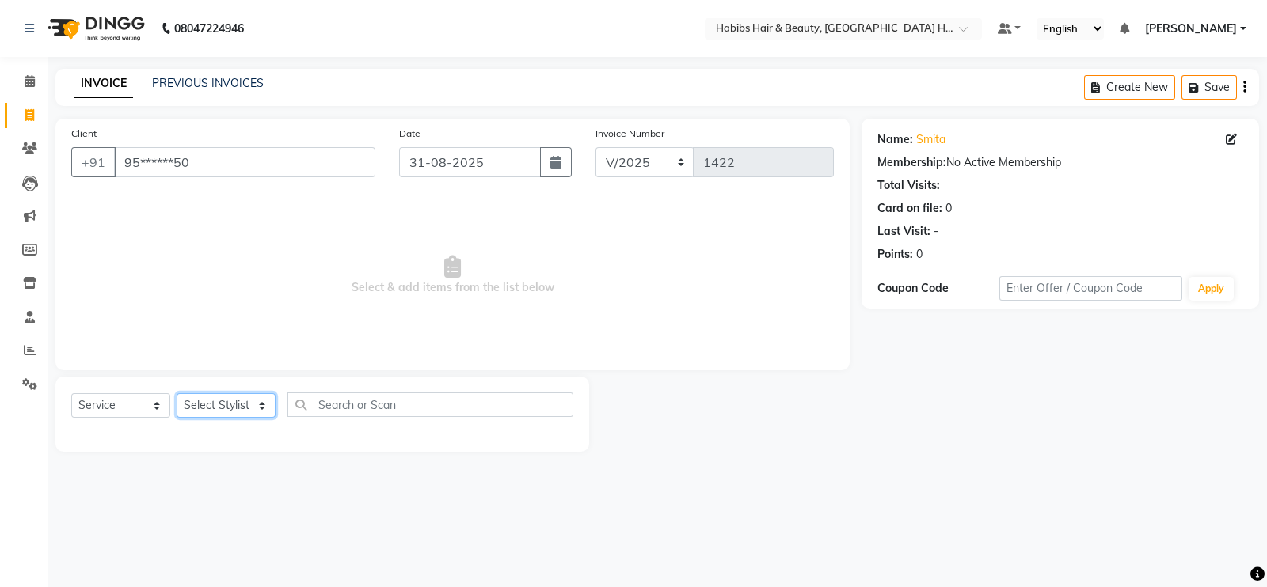
click at [211, 405] on select "Select Stylist Ajay Latika Omkar pratik RADHARAMAN Shilpa shreenath" at bounding box center [226, 405] width 99 height 25
click at [177, 394] on select "Select Stylist Ajay Latika Omkar pratik RADHARAMAN Shilpa shreenath" at bounding box center [226, 405] width 99 height 25
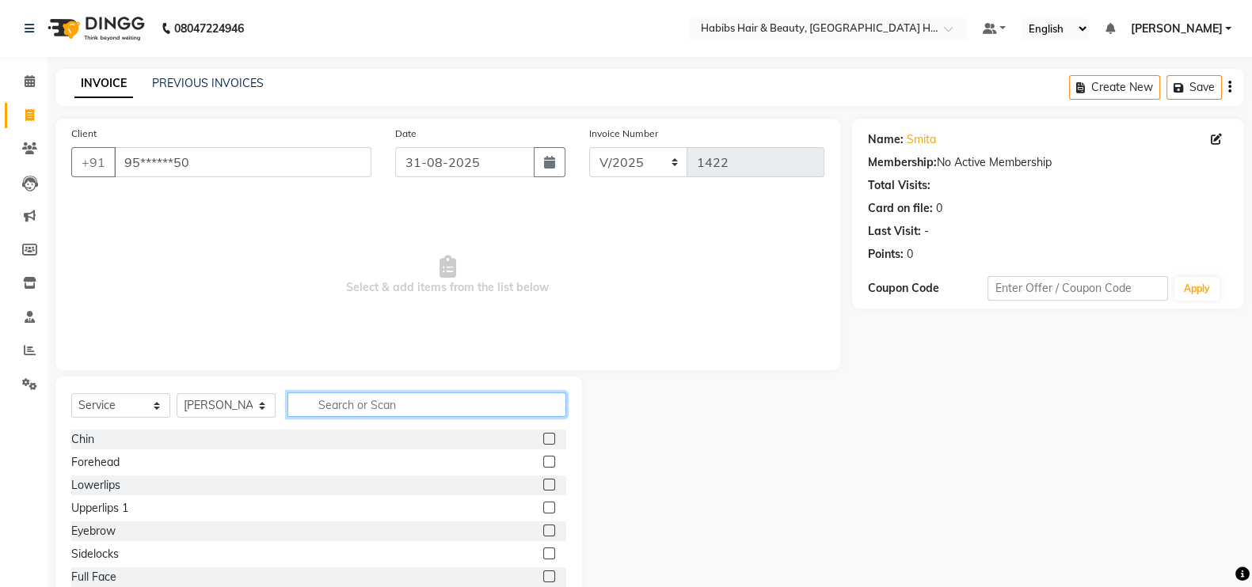
click at [344, 395] on input "text" at bounding box center [426, 405] width 279 height 25
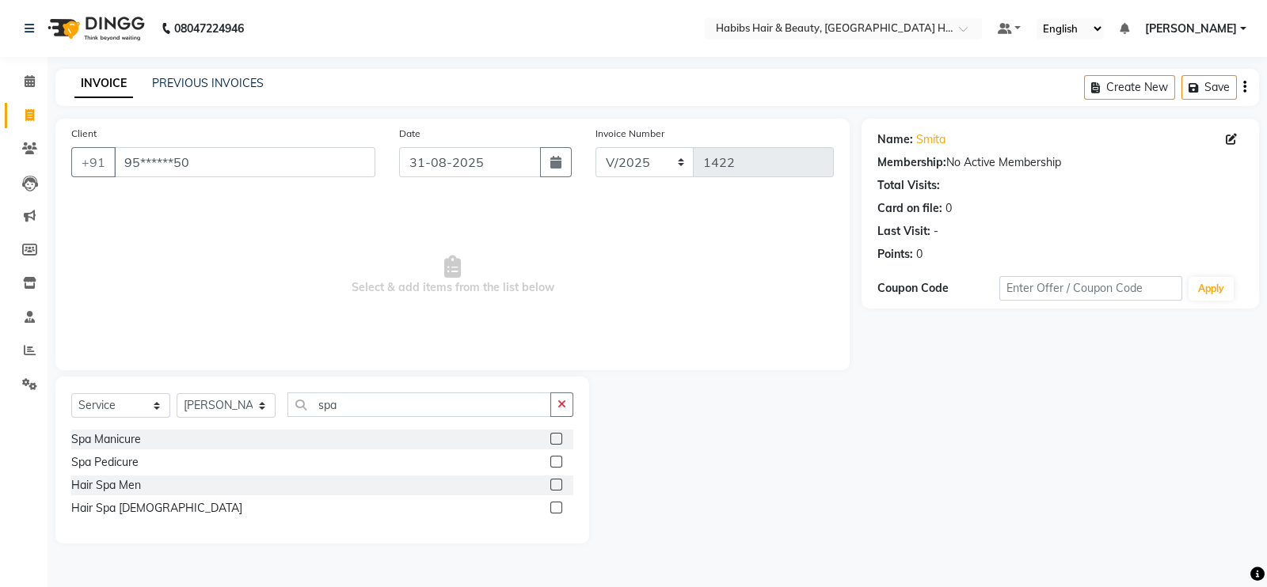
click at [556, 507] on label at bounding box center [556, 508] width 12 height 12
click at [556, 507] on input "checkbox" at bounding box center [555, 508] width 10 height 10
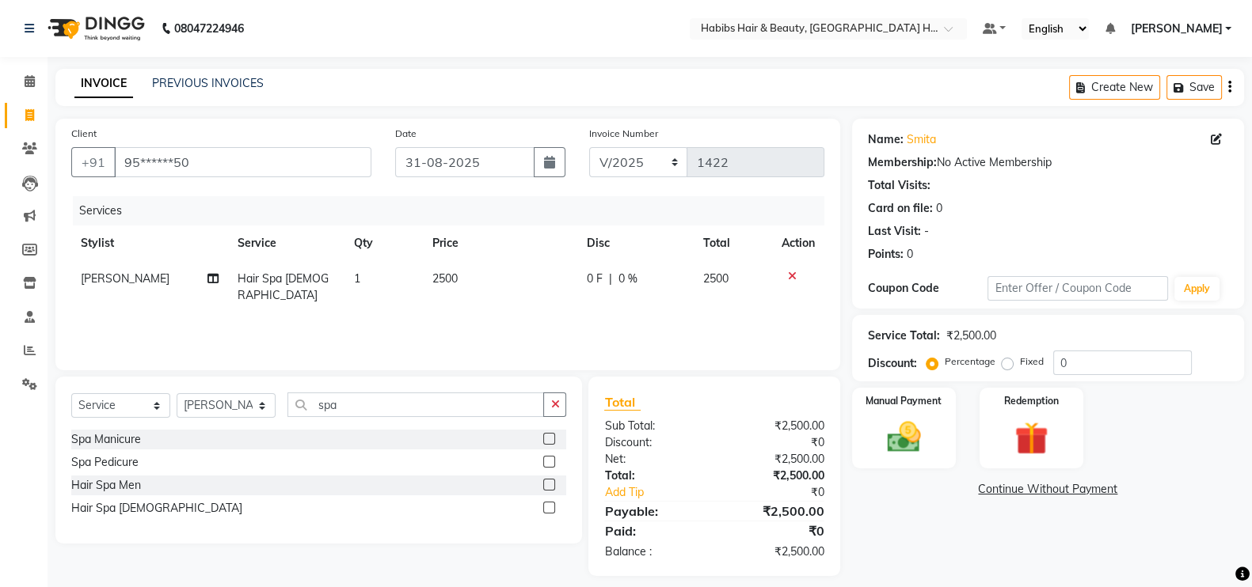
click at [479, 281] on td "2500" at bounding box center [500, 287] width 154 height 52
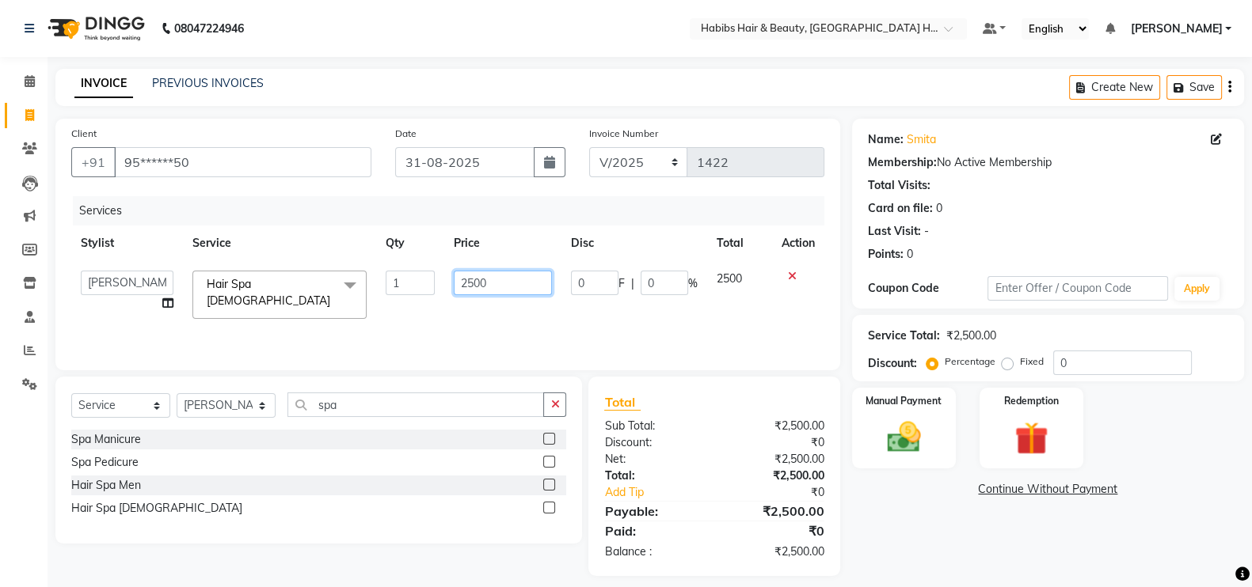
click at [470, 289] on input "2500" at bounding box center [503, 283] width 99 height 25
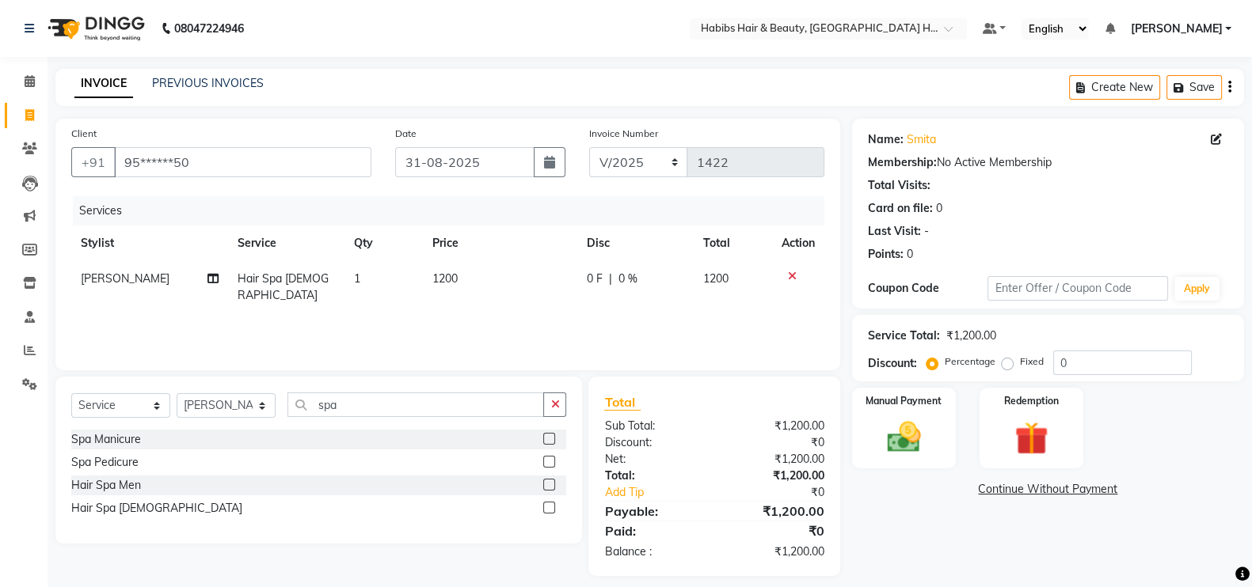
click at [500, 313] on div "Services Stylist Service Qty Price Disc Total Action Omkar Hair Spa Female 1 12…" at bounding box center [447, 275] width 753 height 158
click at [910, 417] on img at bounding box center [904, 437] width 56 height 40
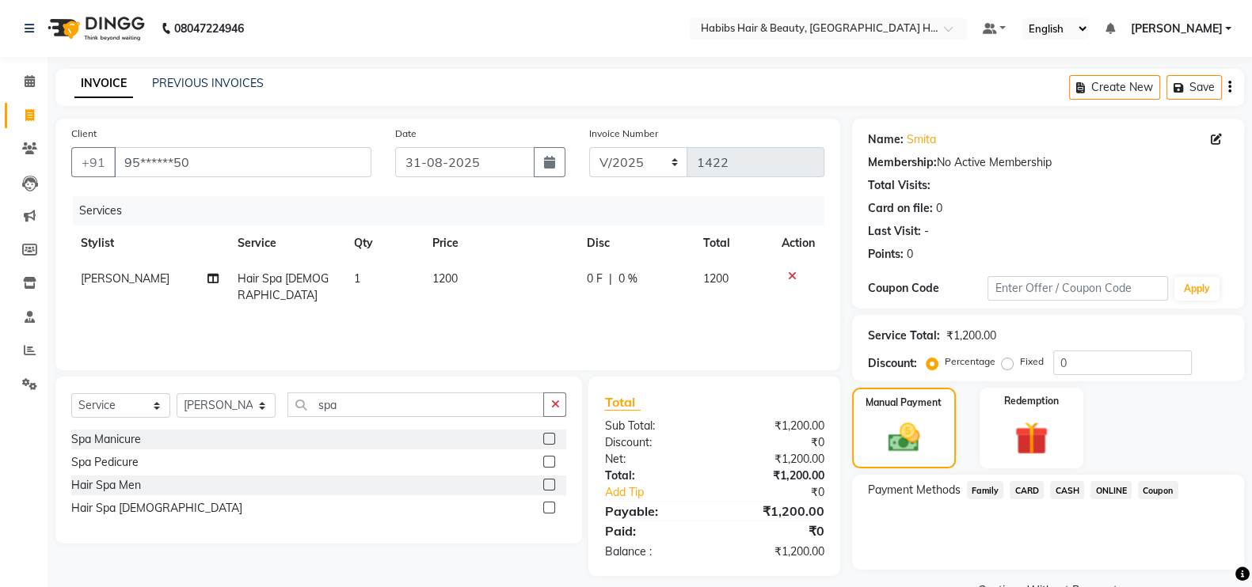
click at [1029, 492] on span "CARD" at bounding box center [1026, 490] width 34 height 18
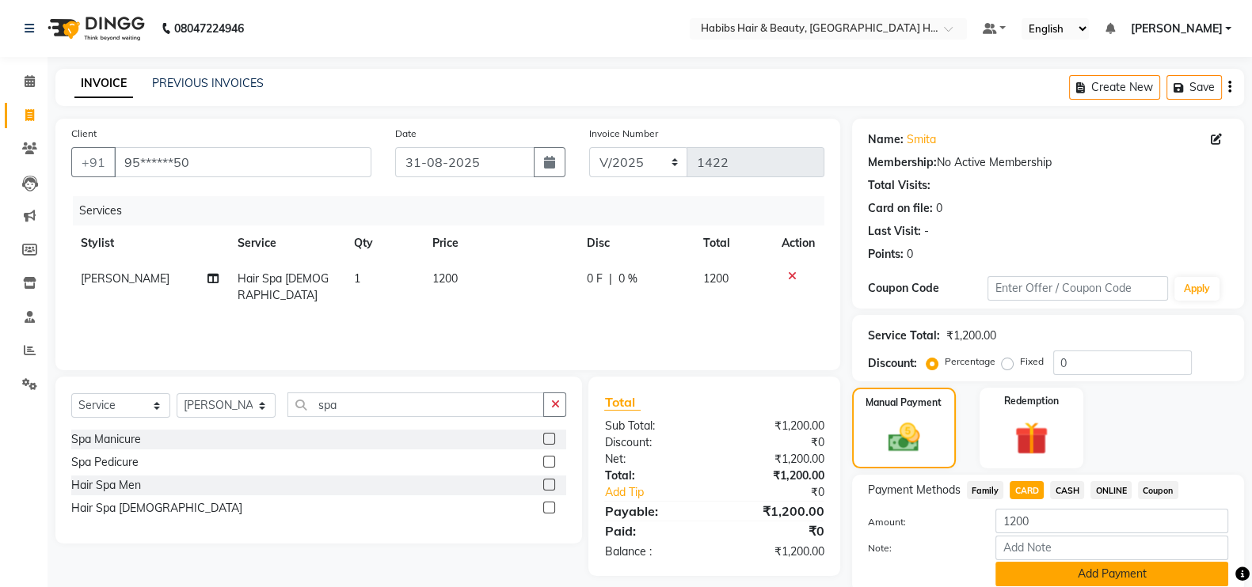
click at [1119, 579] on button "Add Payment" at bounding box center [1111, 574] width 233 height 25
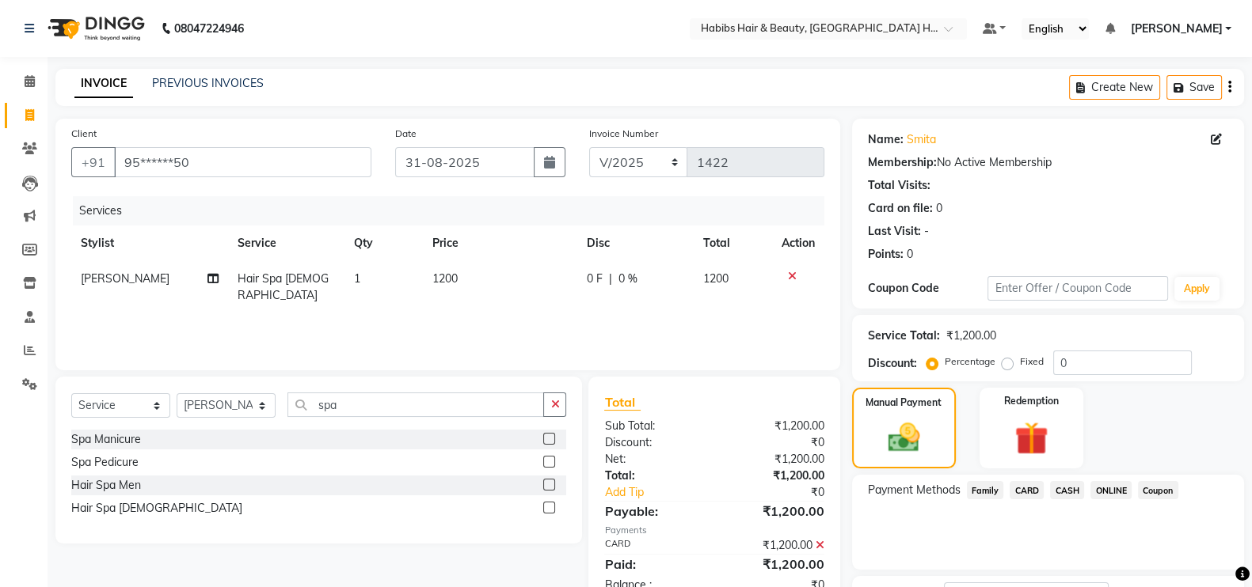
scroll to position [127, 0]
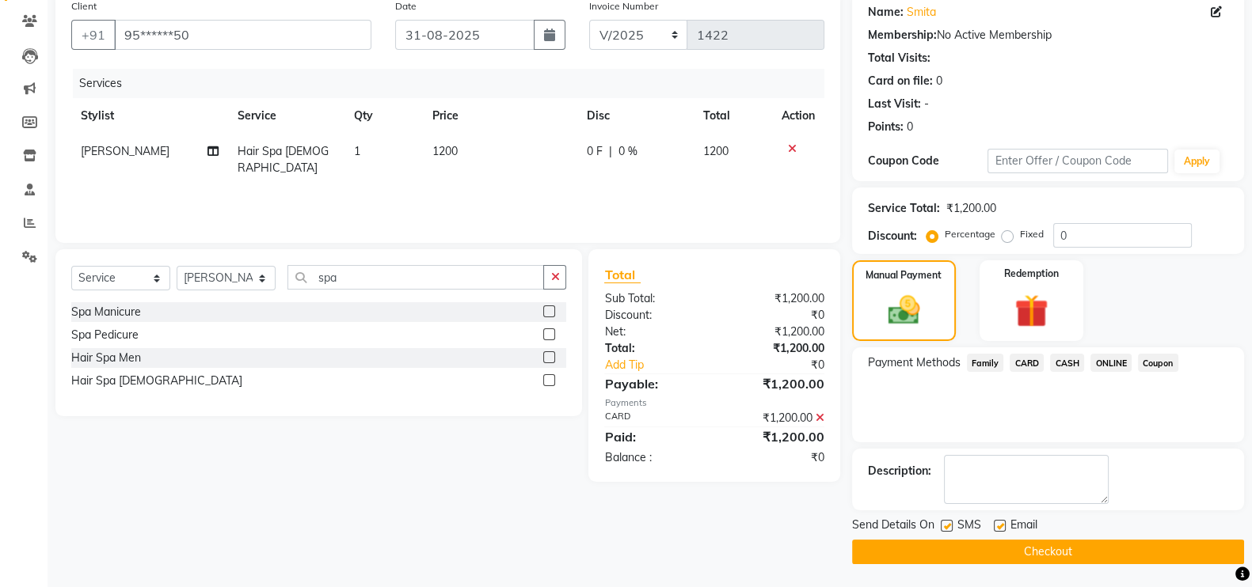
click at [1197, 550] on button "Checkout" at bounding box center [1048, 552] width 392 height 25
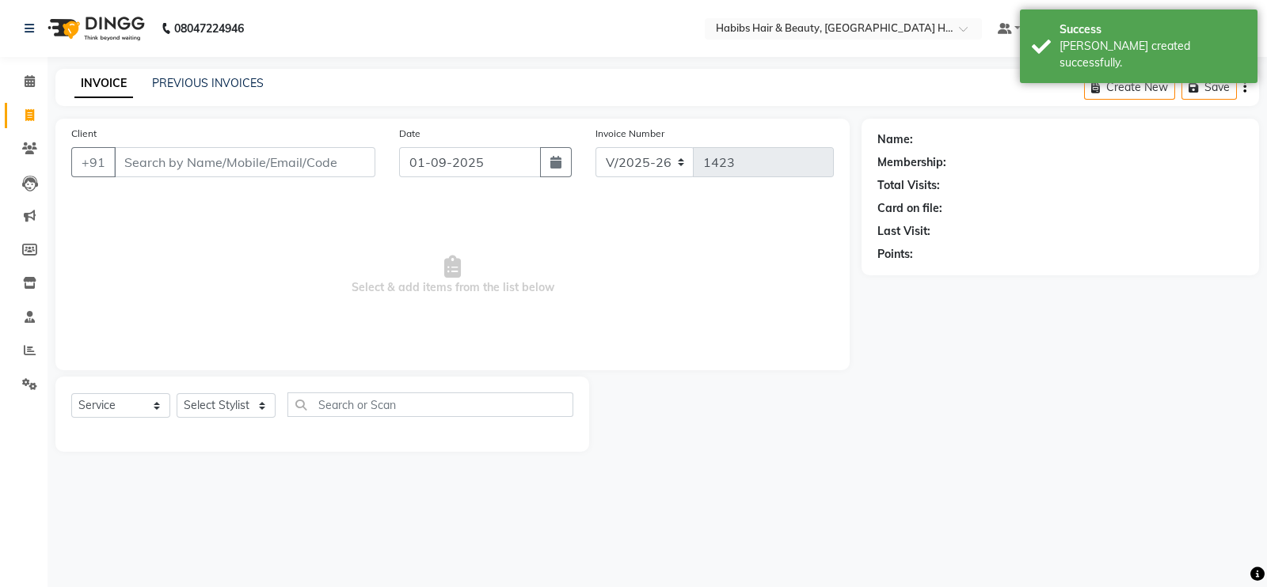
click at [313, 157] on input "Client" at bounding box center [244, 162] width 261 height 30
click at [315, 167] on input "Client" at bounding box center [244, 162] width 261 height 30
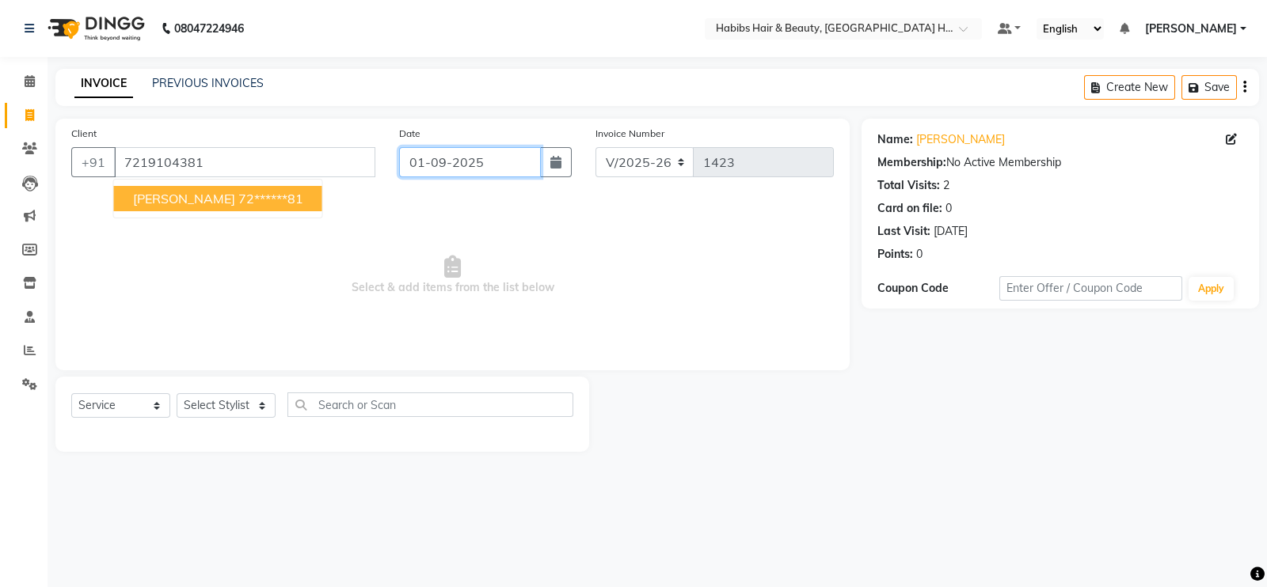
click at [491, 166] on input "01-09-2025" at bounding box center [470, 162] width 142 height 30
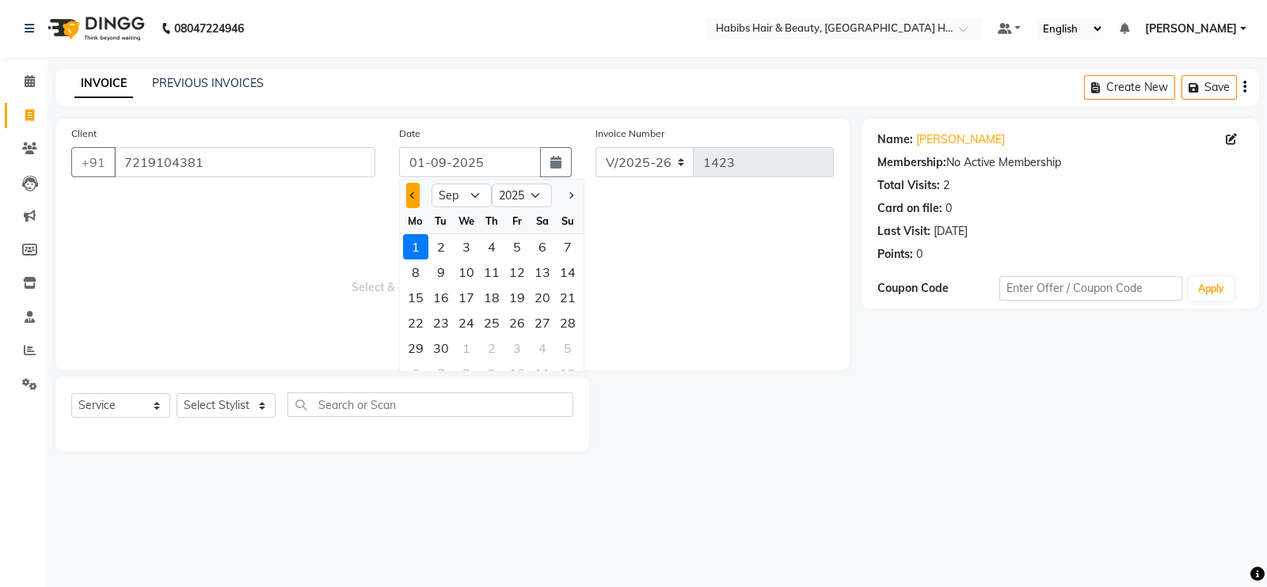
click at [416, 197] on button "Previous month" at bounding box center [412, 195] width 13 height 25
click at [566, 350] on div "31" at bounding box center [567, 348] width 25 height 25
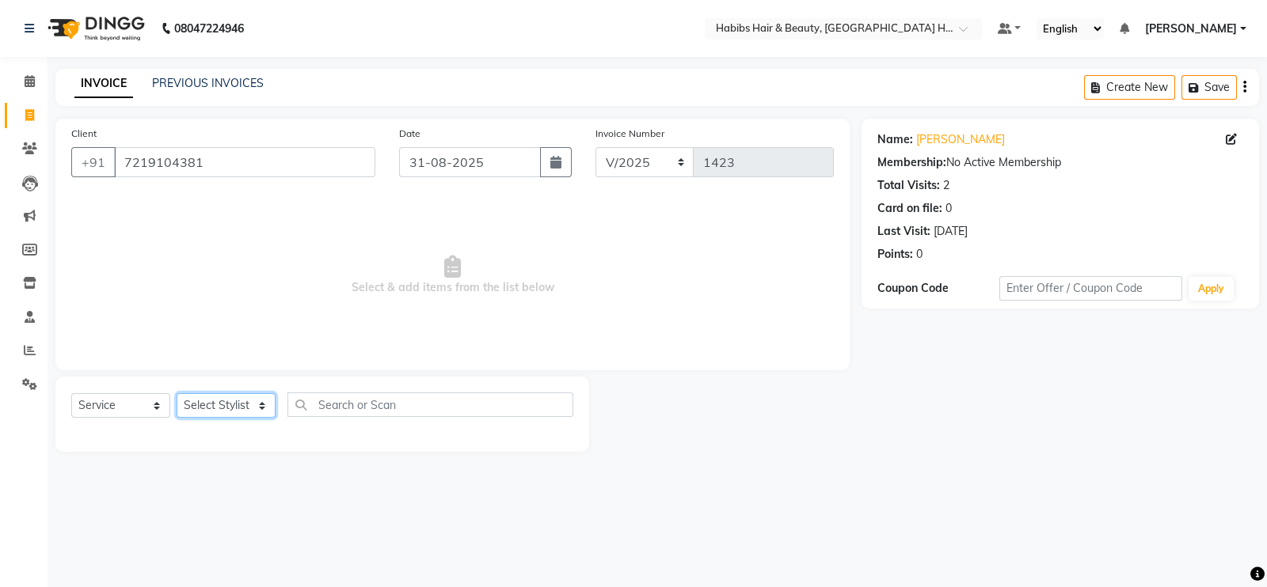
click at [245, 408] on select "Select Stylist Ajay Latika Omkar pratik RADHARAMAN Shilpa shreenath" at bounding box center [226, 405] width 99 height 25
click at [177, 394] on select "Select Stylist Ajay Latika Omkar pratik RADHARAMAN Shilpa shreenath" at bounding box center [226, 405] width 99 height 25
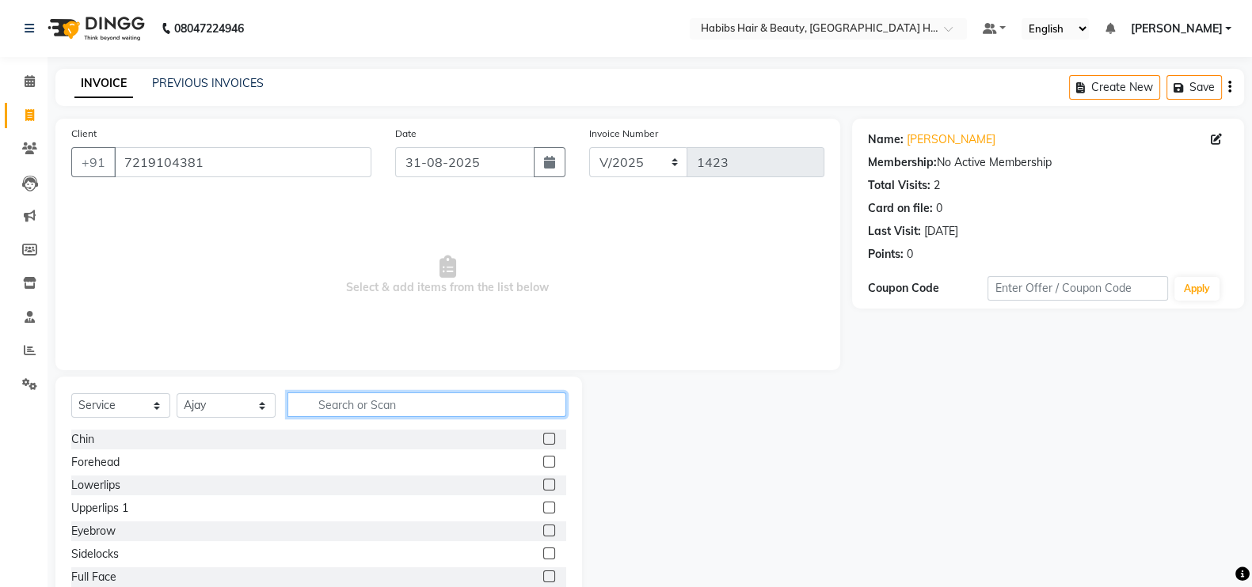
click at [420, 412] on input "text" at bounding box center [426, 405] width 279 height 25
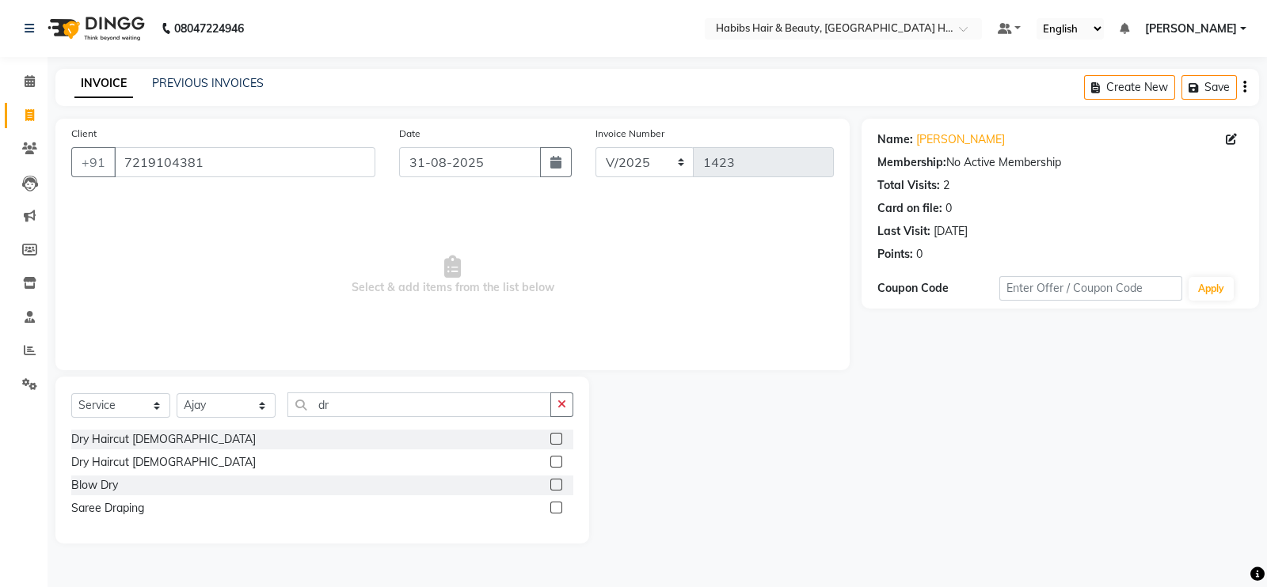
click at [557, 437] on label at bounding box center [556, 439] width 12 height 12
click at [557, 437] on input "checkbox" at bounding box center [555, 440] width 10 height 10
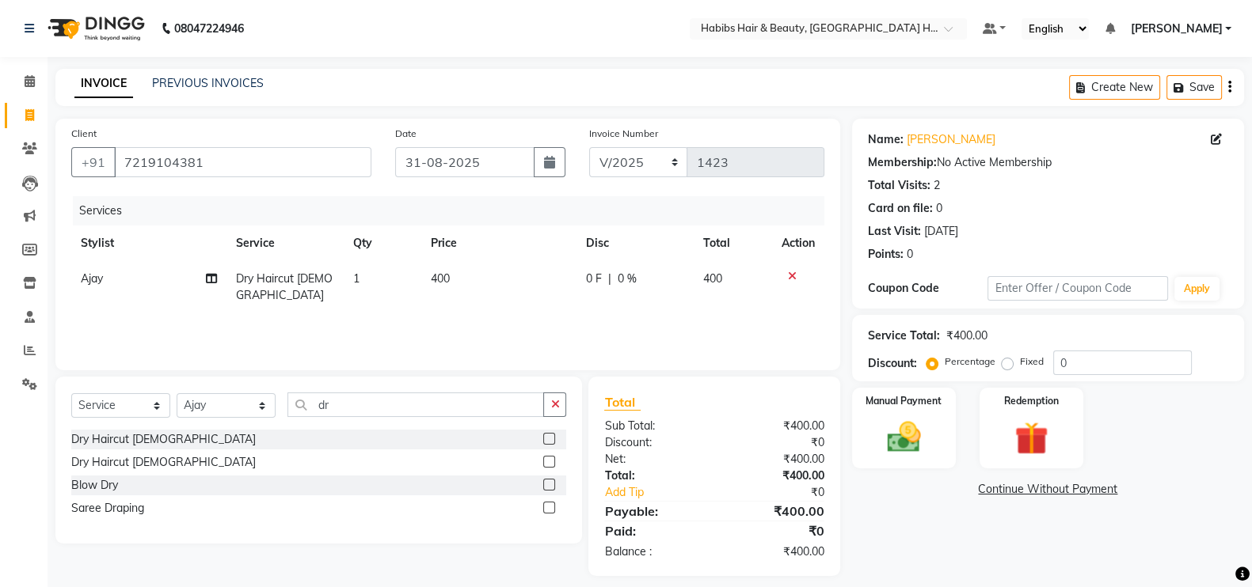
click at [457, 275] on td "400" at bounding box center [498, 287] width 155 height 52
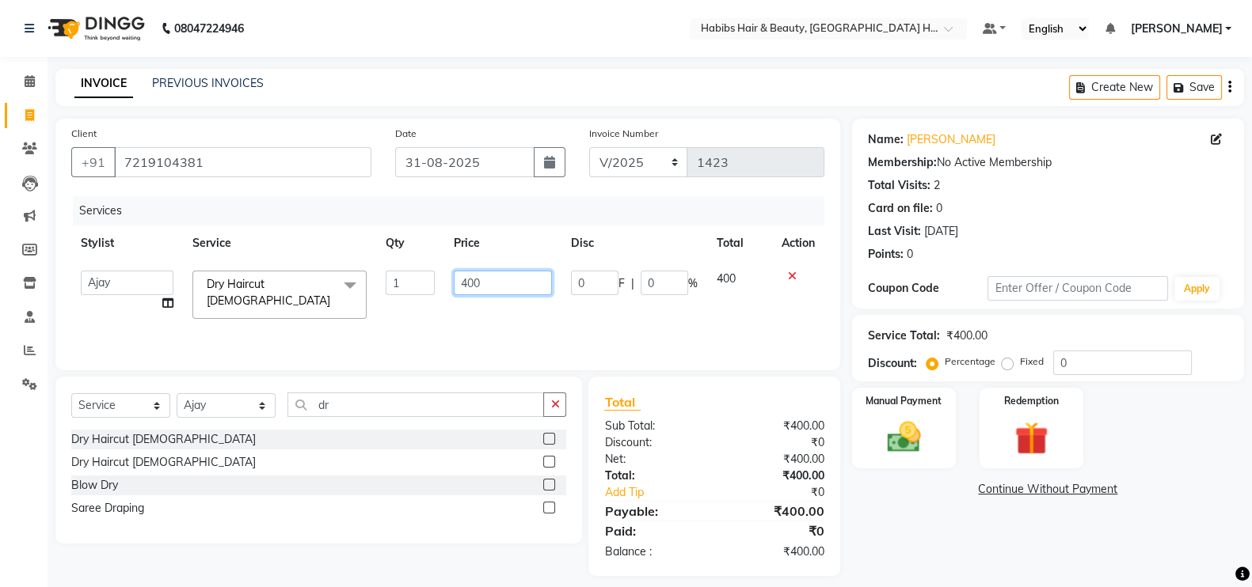
click at [467, 287] on input "400" at bounding box center [503, 283] width 99 height 25
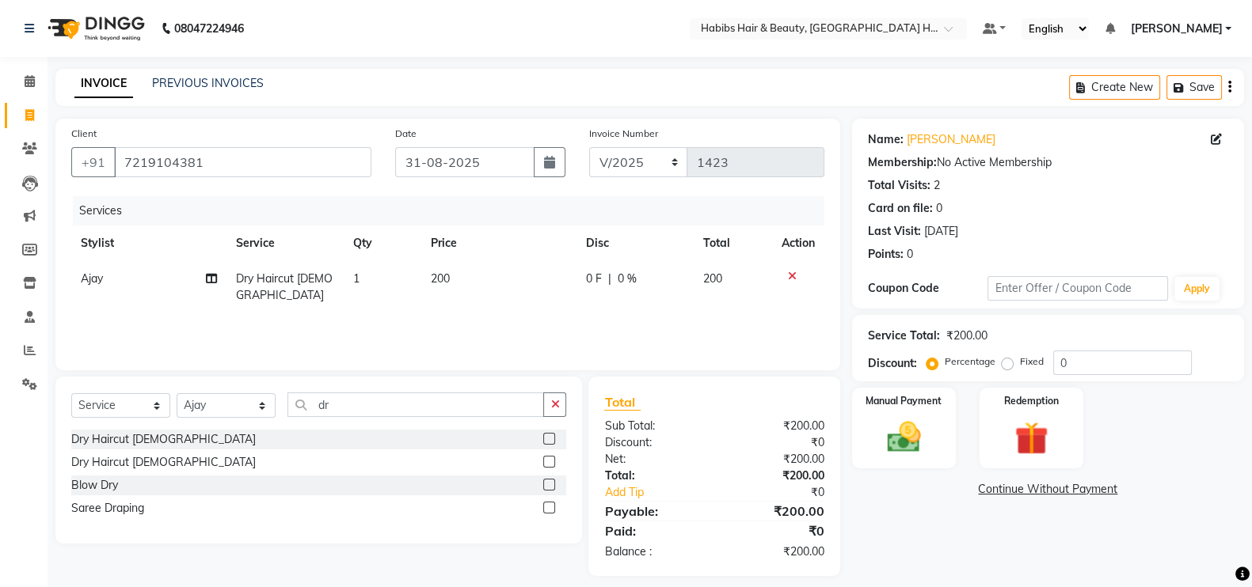
click at [492, 307] on div "Services Stylist Service Qty Price Disc Total Action Ajay Dry Haircut Male 1 20…" at bounding box center [447, 275] width 753 height 158
click at [917, 416] on div "Manual Payment" at bounding box center [903, 428] width 108 height 84
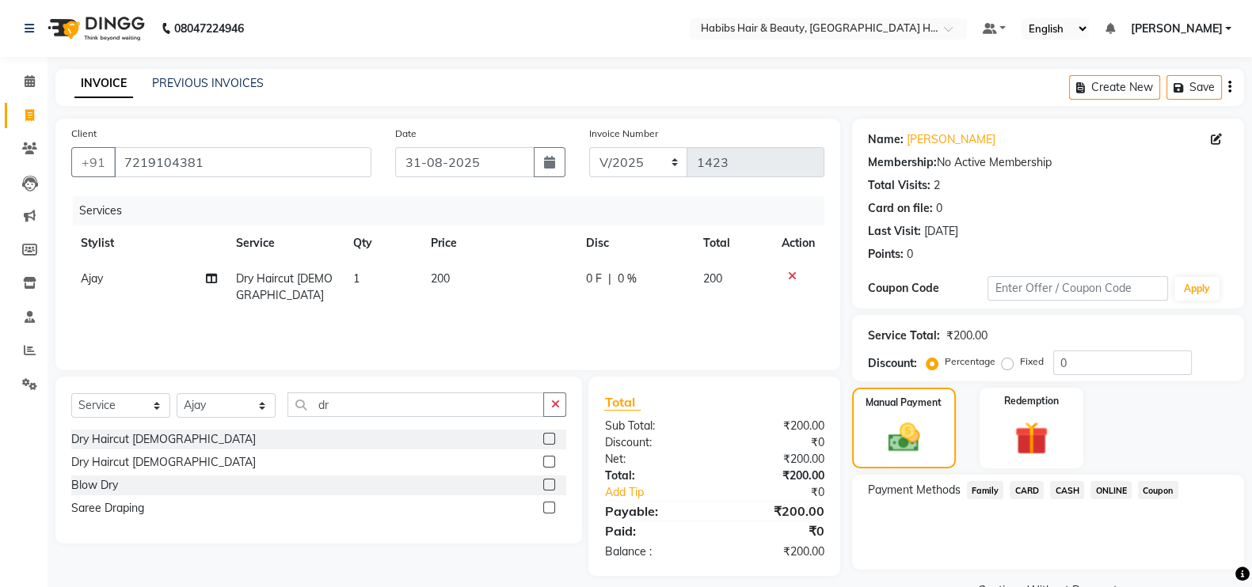
click at [1066, 487] on span "CASH" at bounding box center [1067, 490] width 34 height 18
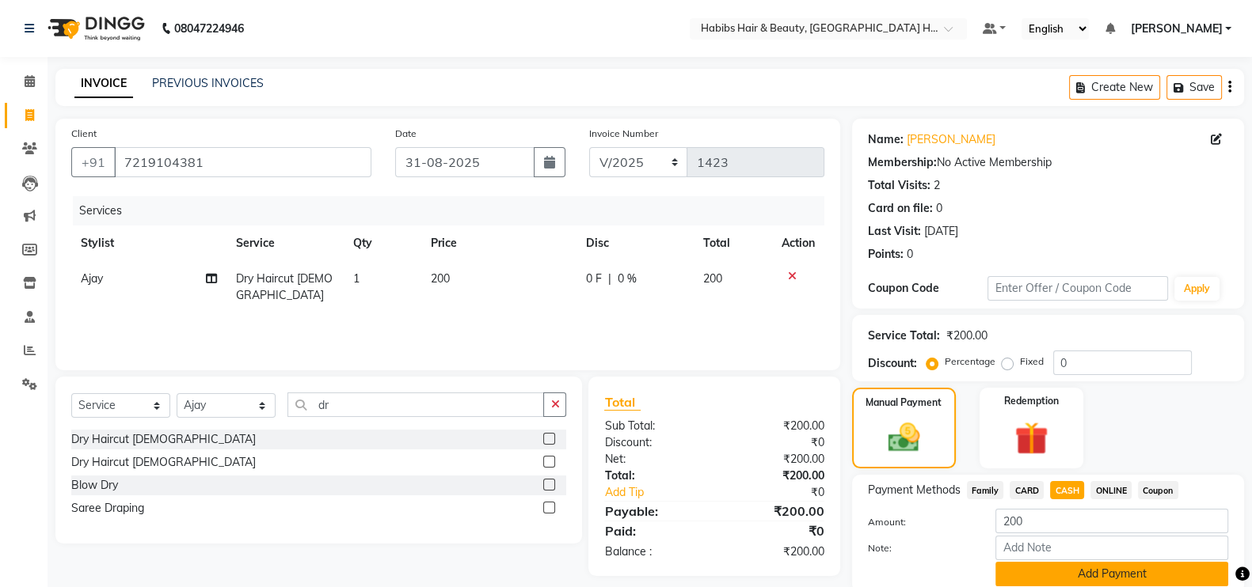
click at [1134, 578] on button "Add Payment" at bounding box center [1111, 574] width 233 height 25
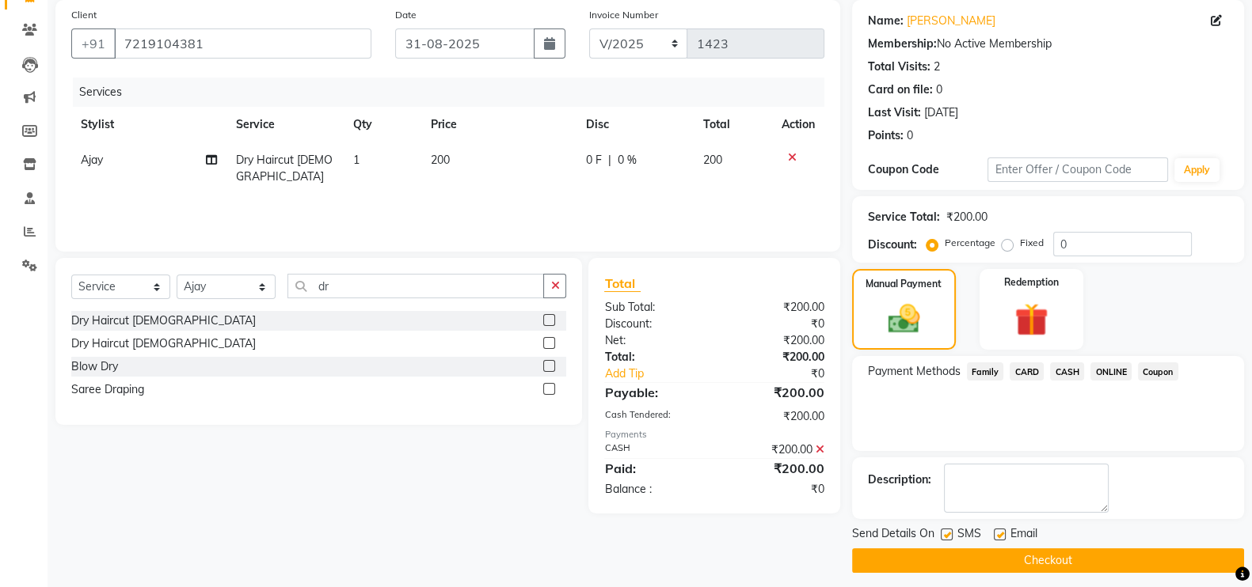
scroll to position [127, 0]
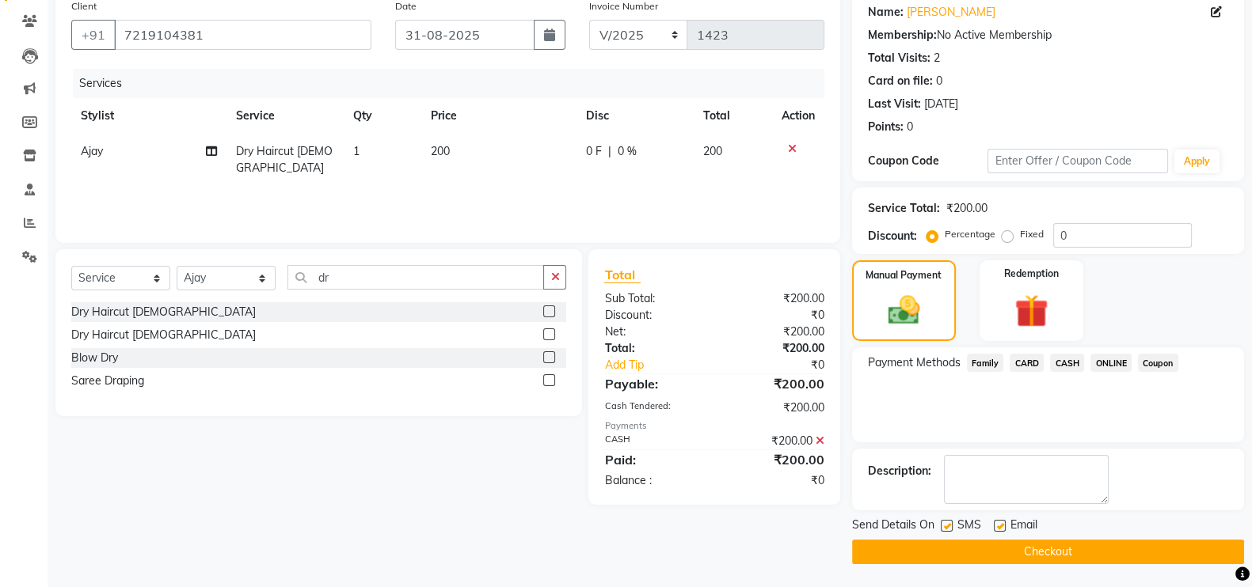
click at [1157, 554] on button "Checkout" at bounding box center [1048, 552] width 392 height 25
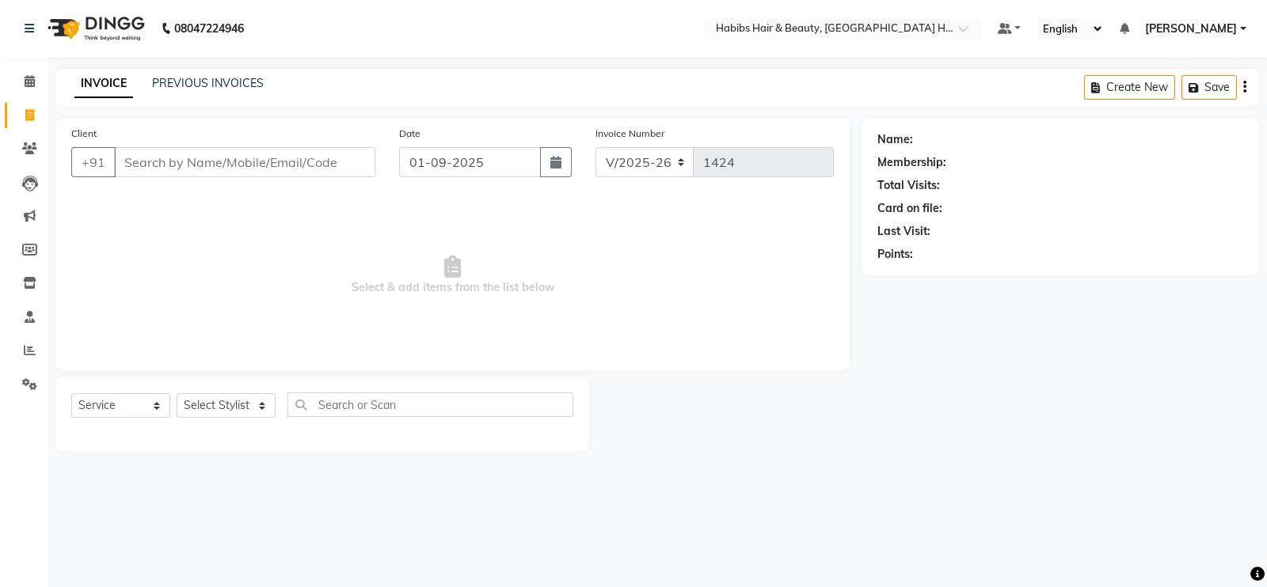
click at [237, 169] on input "Client" at bounding box center [244, 162] width 261 height 30
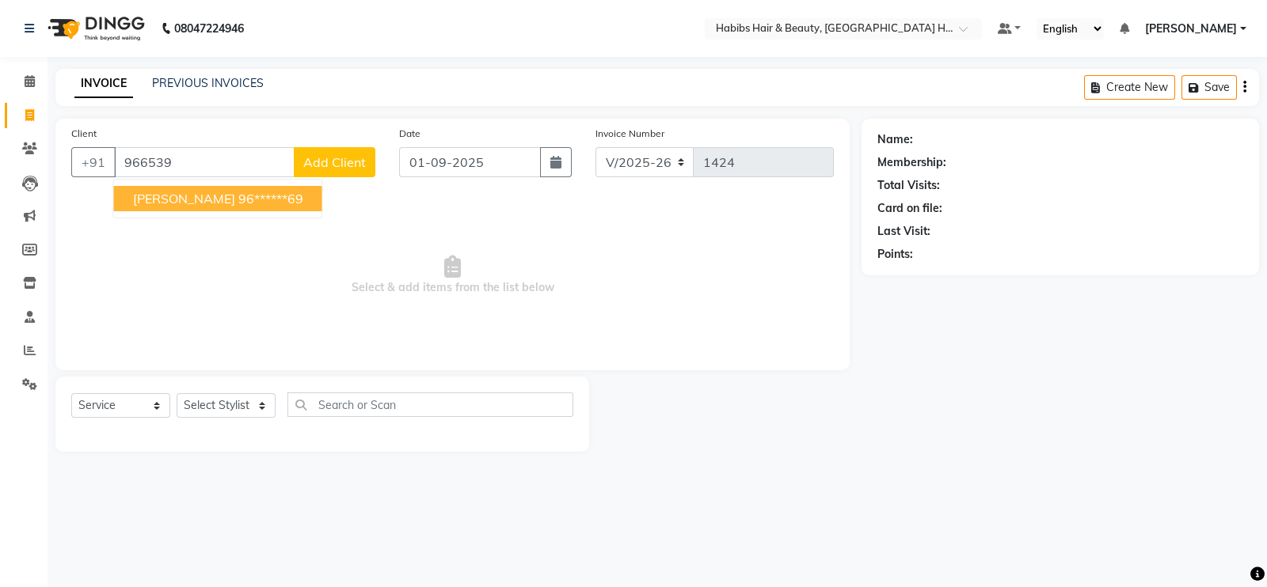
click at [242, 207] on ngb-highlight "96******69" at bounding box center [270, 199] width 65 height 16
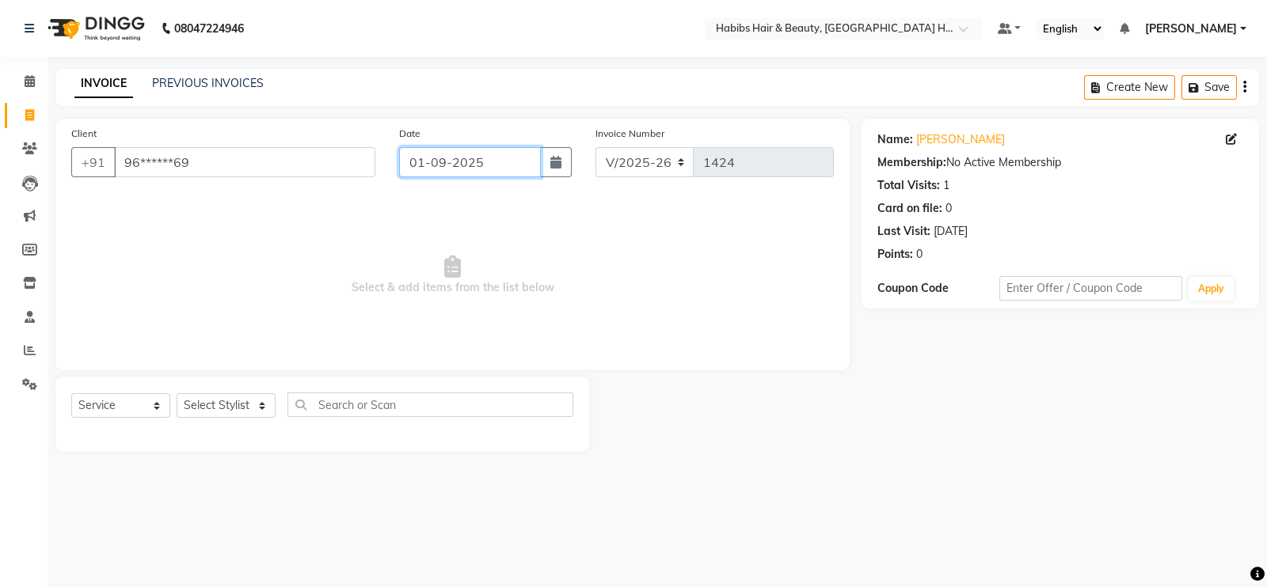
click at [454, 158] on input "01-09-2025" at bounding box center [470, 162] width 142 height 30
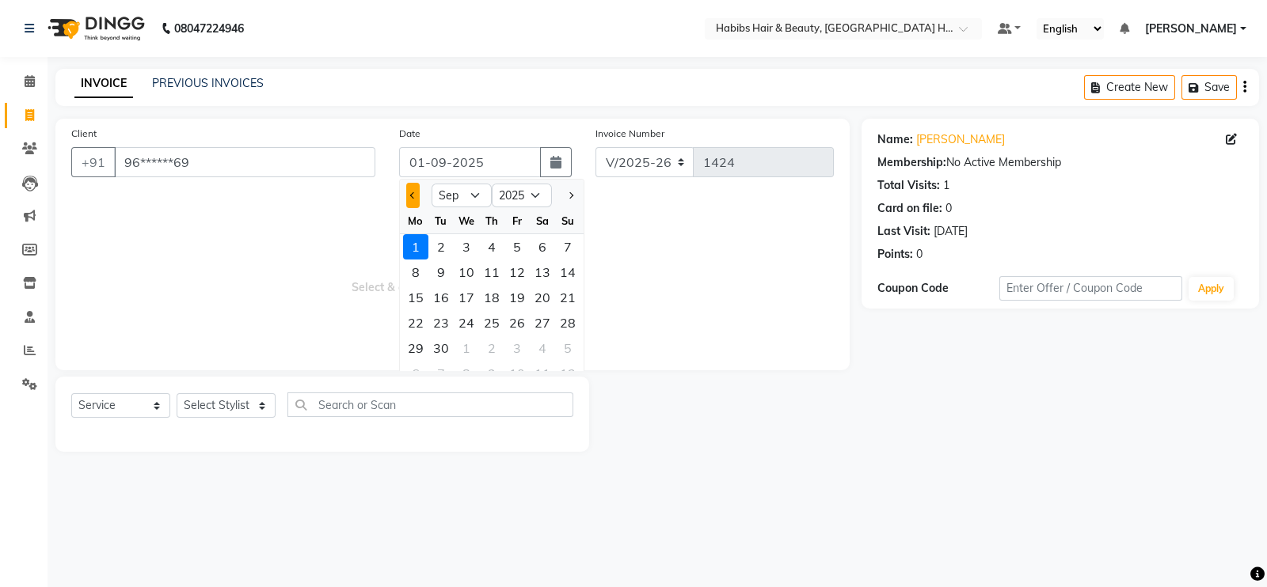
click at [416, 203] on button "Previous month" at bounding box center [412, 195] width 13 height 25
click at [563, 353] on div "31" at bounding box center [567, 348] width 25 height 25
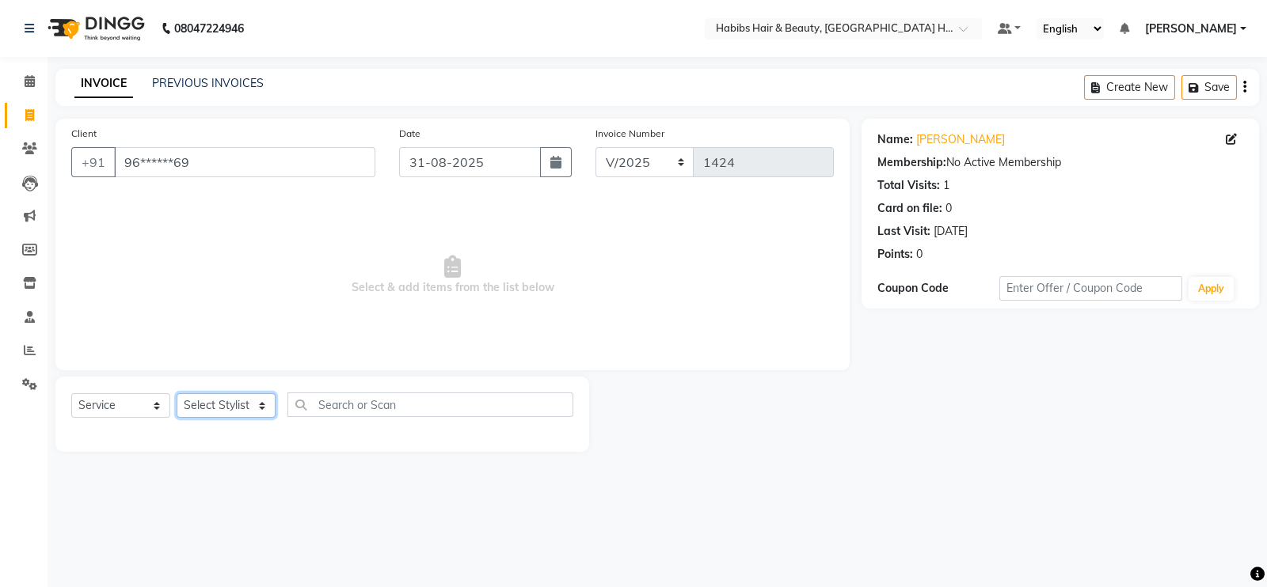
click at [244, 401] on select "Select Stylist Ajay Latika Omkar pratik RADHARAMAN Shilpa shreenath" at bounding box center [226, 405] width 99 height 25
click at [177, 394] on select "Select Stylist Ajay Latika Omkar pratik RADHARAMAN Shilpa shreenath" at bounding box center [226, 405] width 99 height 25
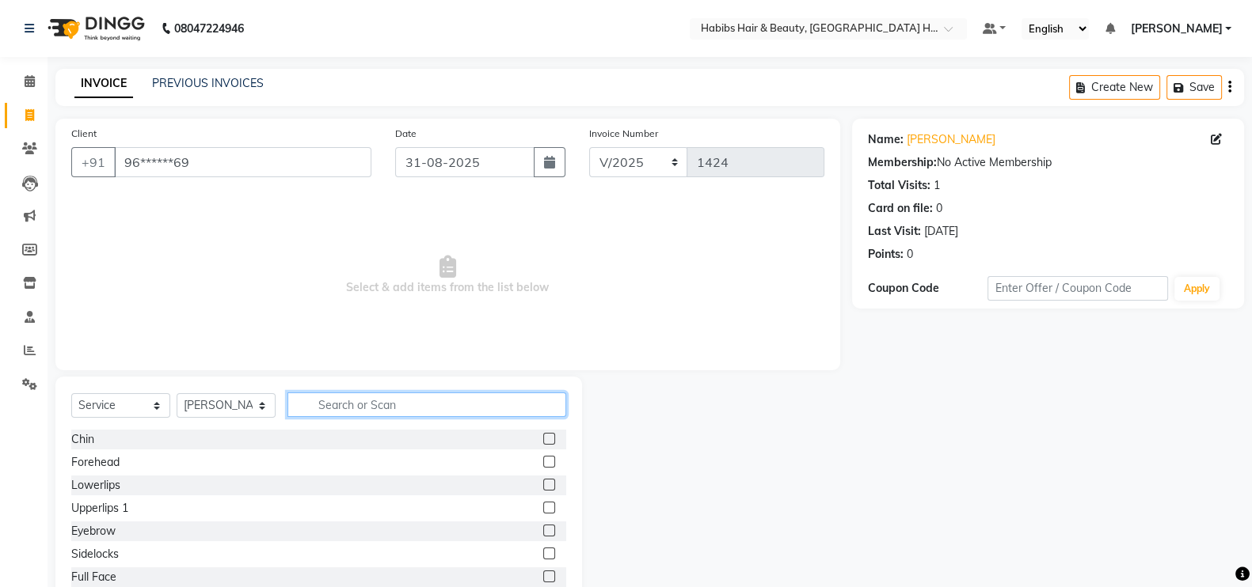
click at [335, 405] on input "text" at bounding box center [426, 405] width 279 height 25
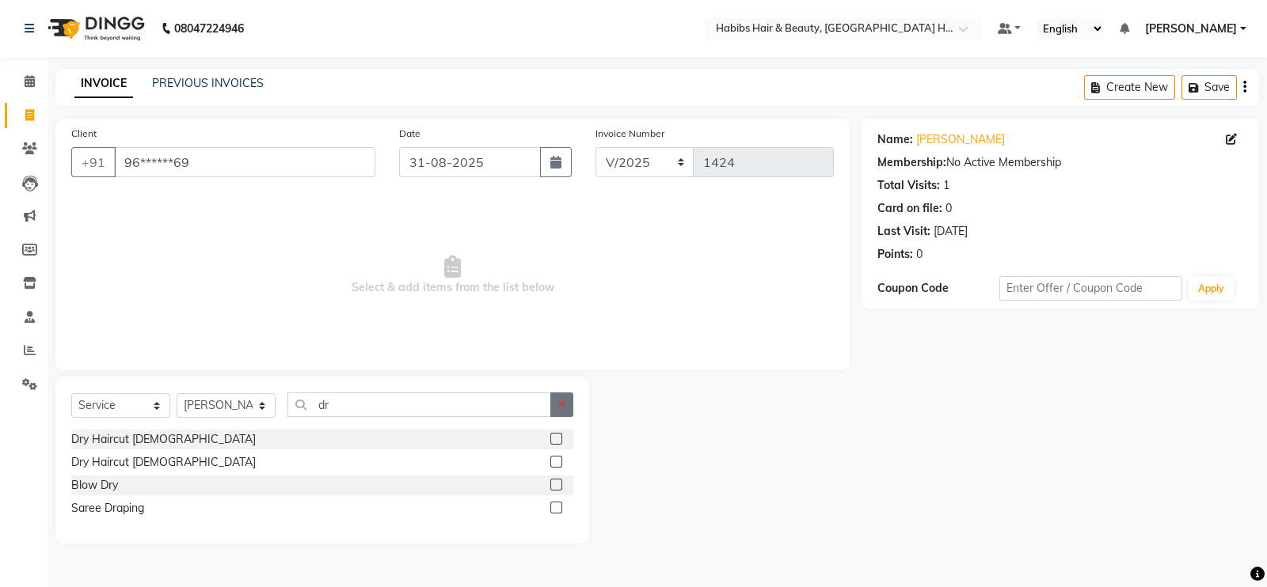
click at [565, 395] on button "button" at bounding box center [561, 405] width 23 height 25
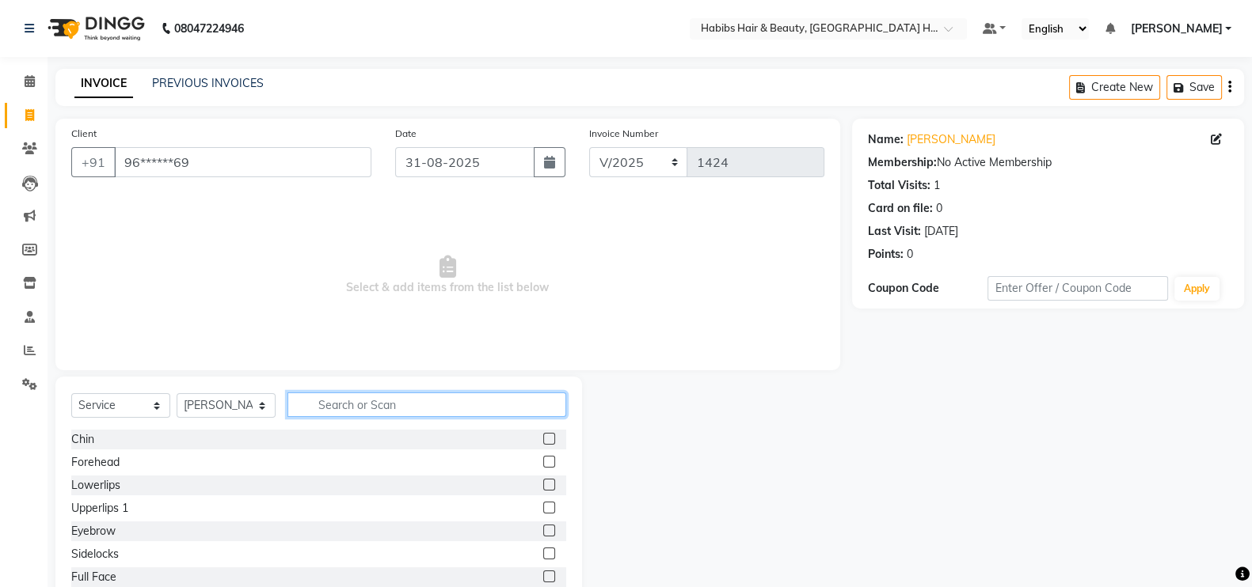
click at [565, 395] on input "text" at bounding box center [426, 405] width 279 height 25
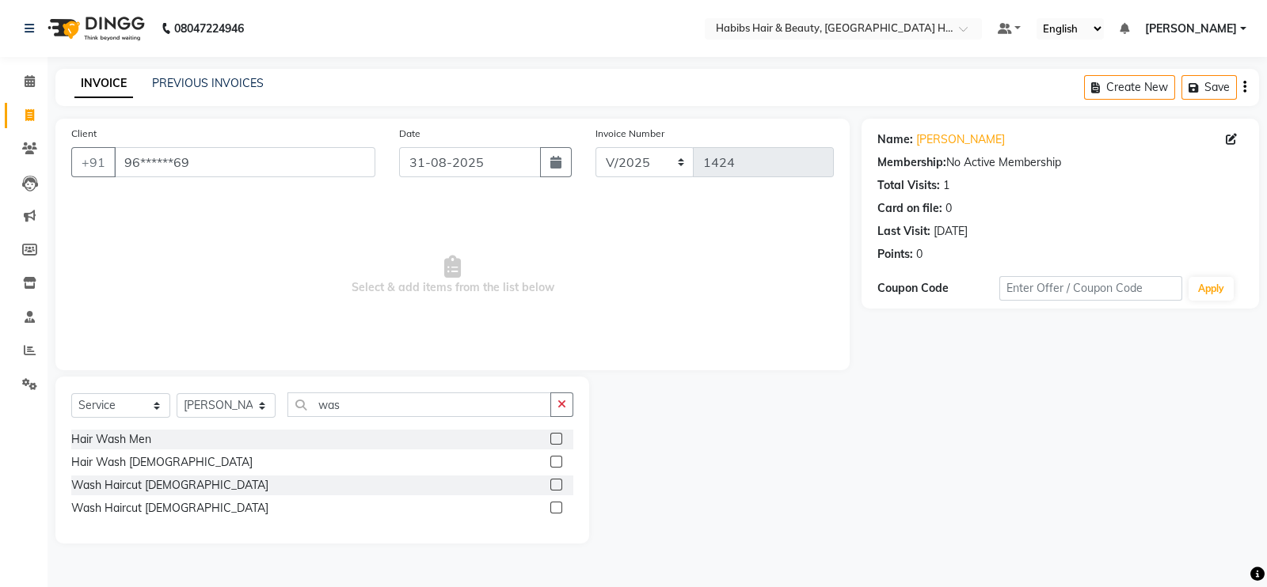
click at [554, 460] on label at bounding box center [556, 462] width 12 height 12
click at [554, 460] on input "checkbox" at bounding box center [555, 463] width 10 height 10
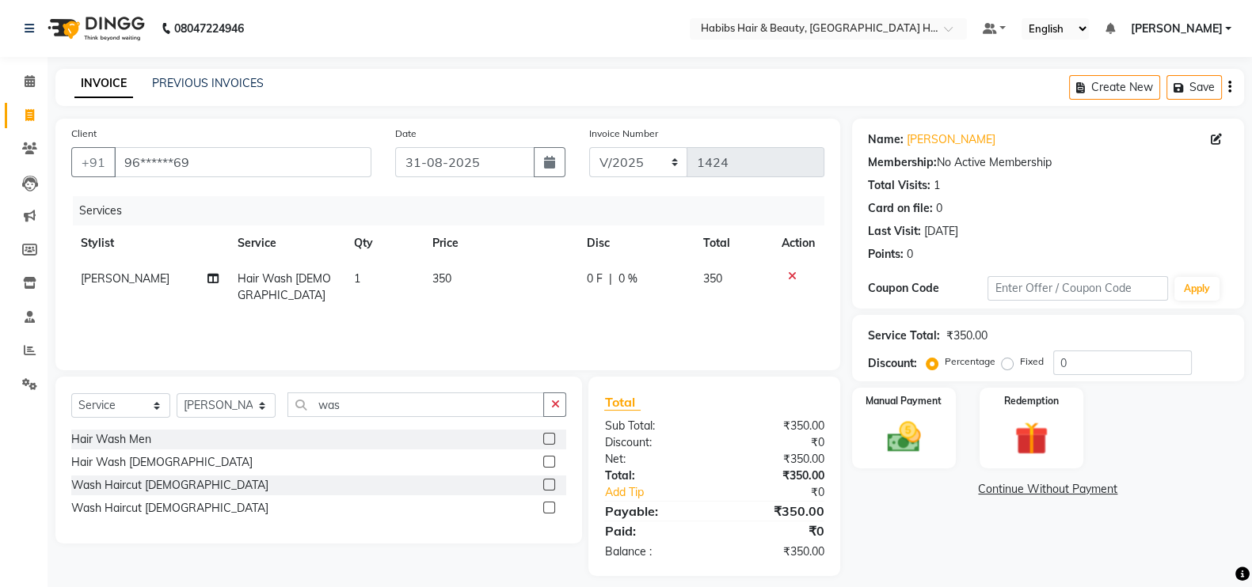
click at [507, 283] on td "350" at bounding box center [500, 287] width 154 height 52
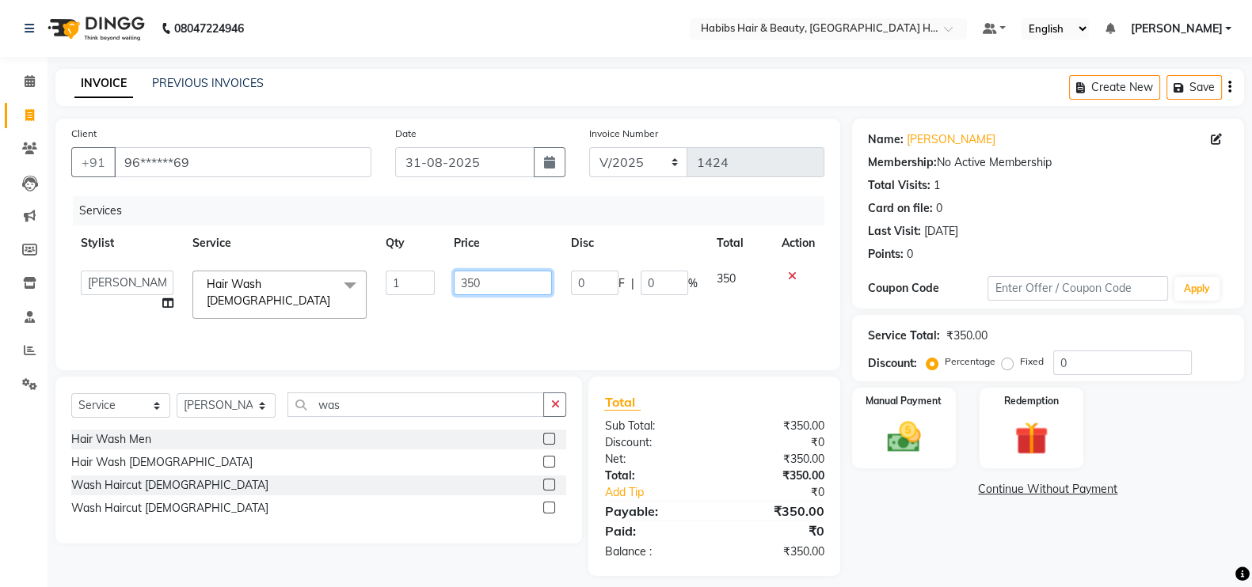
click at [475, 295] on input "350" at bounding box center [503, 283] width 99 height 25
click at [483, 328] on div "Services Stylist Service Qty Price Disc Total Action Ajay Latika Omkar pratik R…" at bounding box center [447, 275] width 753 height 158
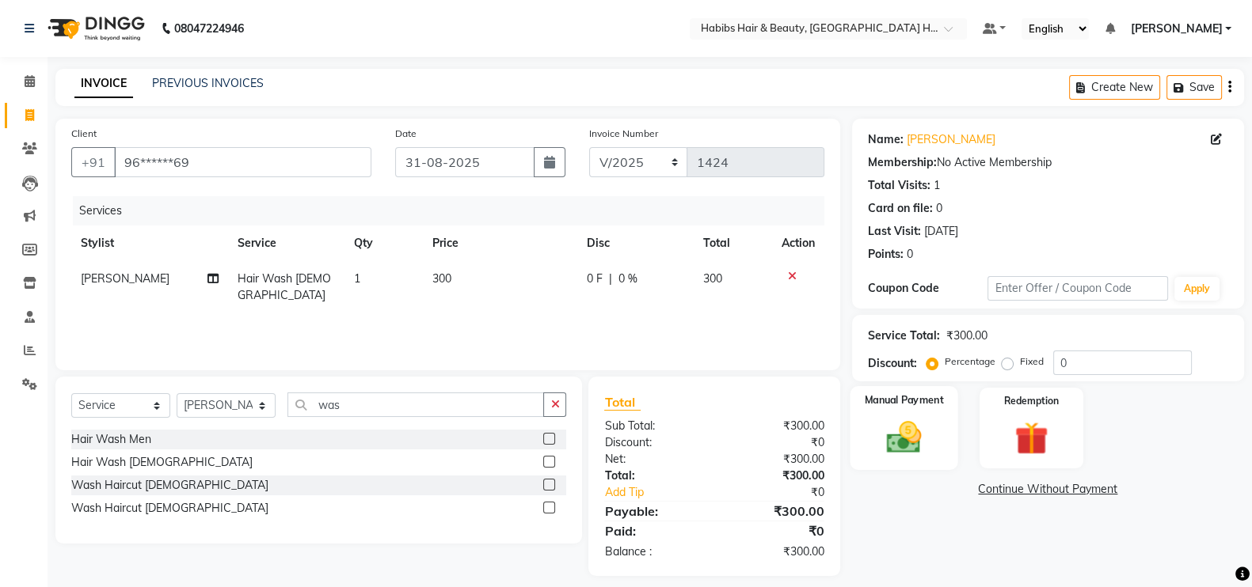
click at [886, 441] on img at bounding box center [904, 437] width 56 height 40
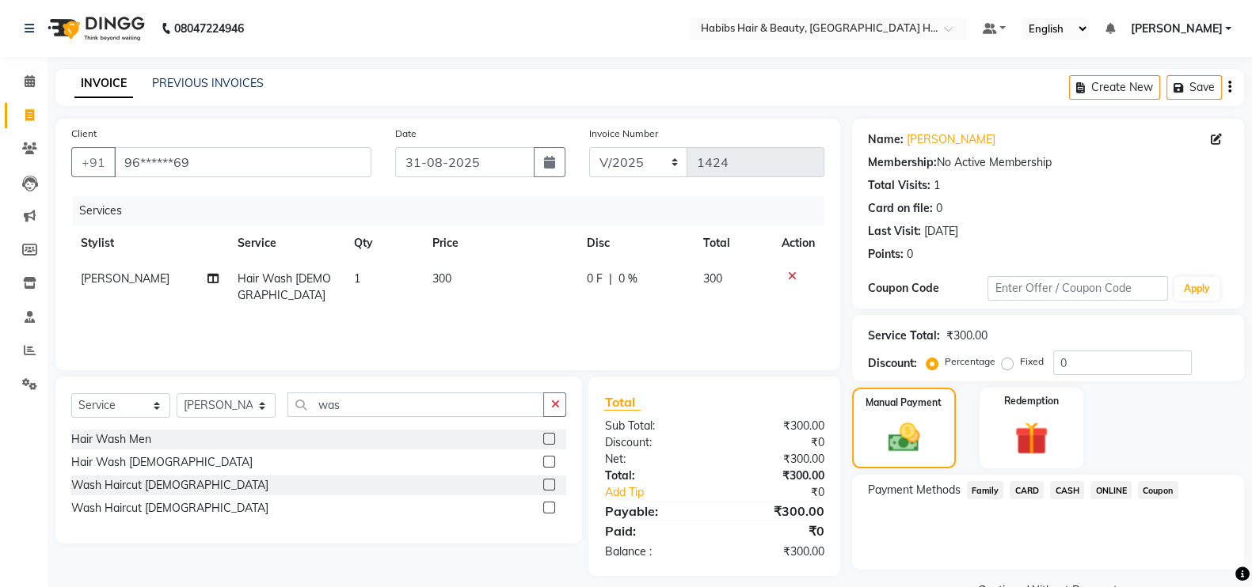
click at [1095, 487] on span "ONLINE" at bounding box center [1110, 490] width 41 height 18
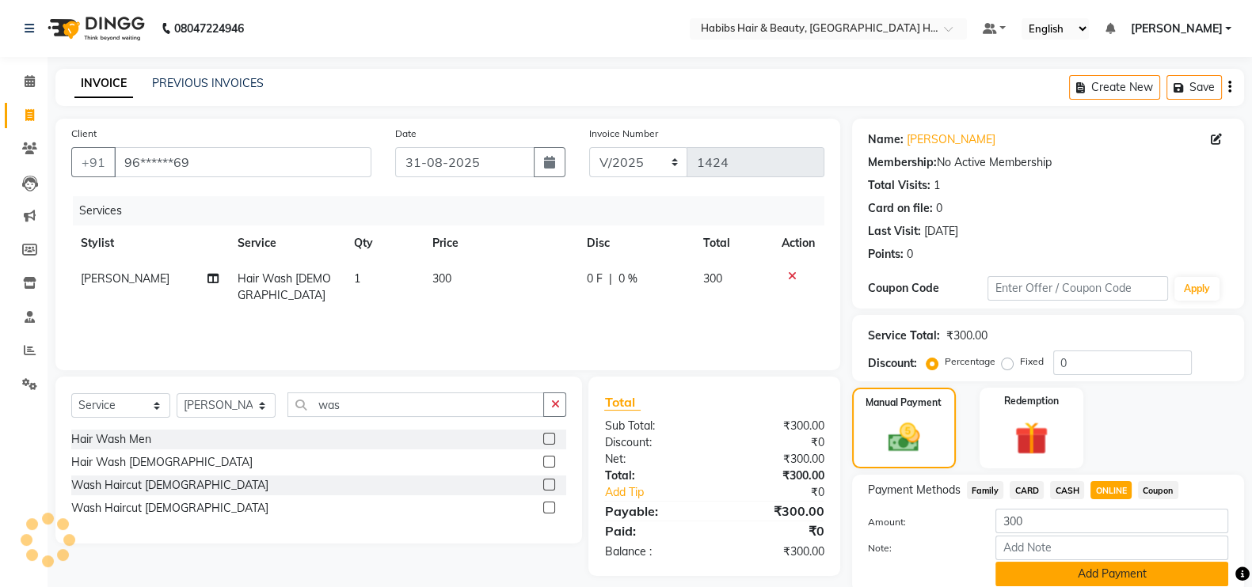
click at [1116, 564] on button "Add Payment" at bounding box center [1111, 574] width 233 height 25
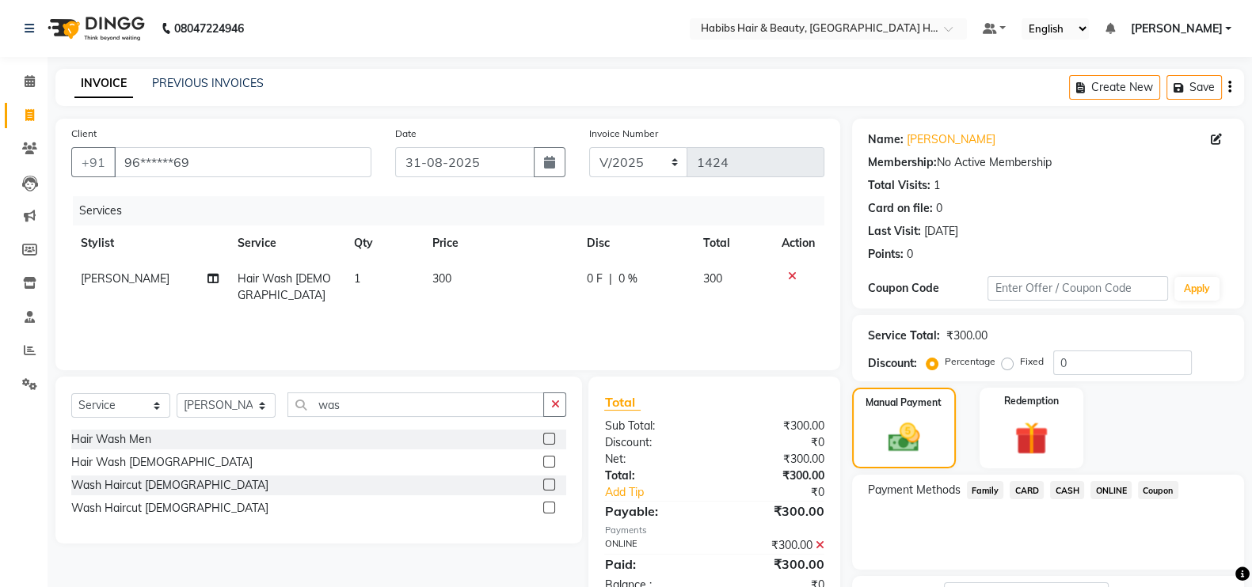
scroll to position [127, 0]
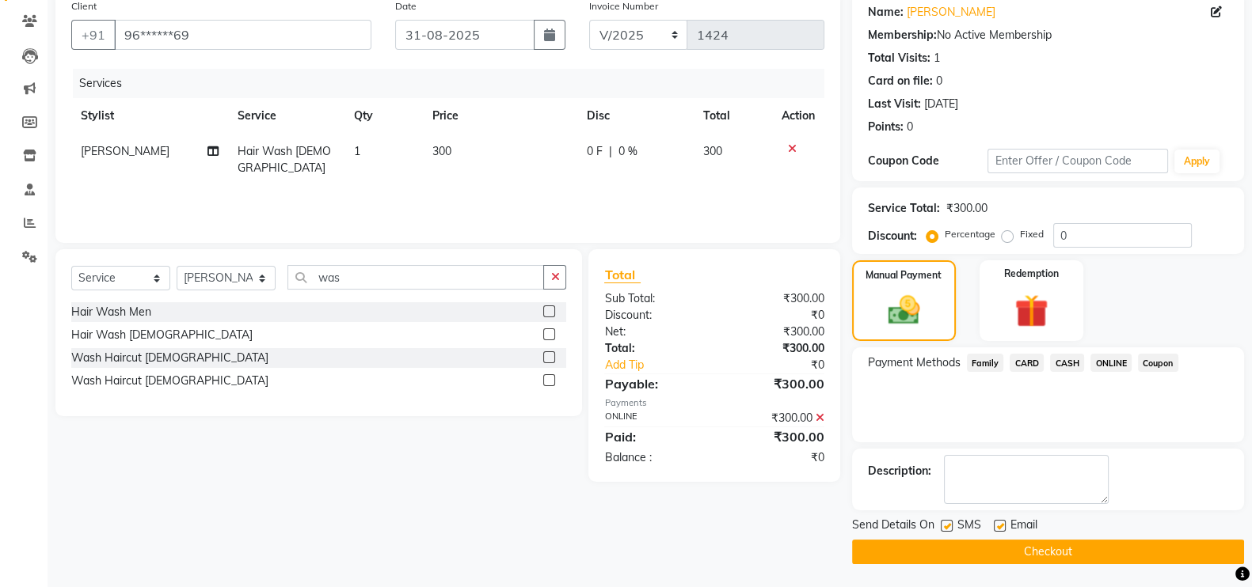
click at [1191, 548] on button "Checkout" at bounding box center [1048, 552] width 392 height 25
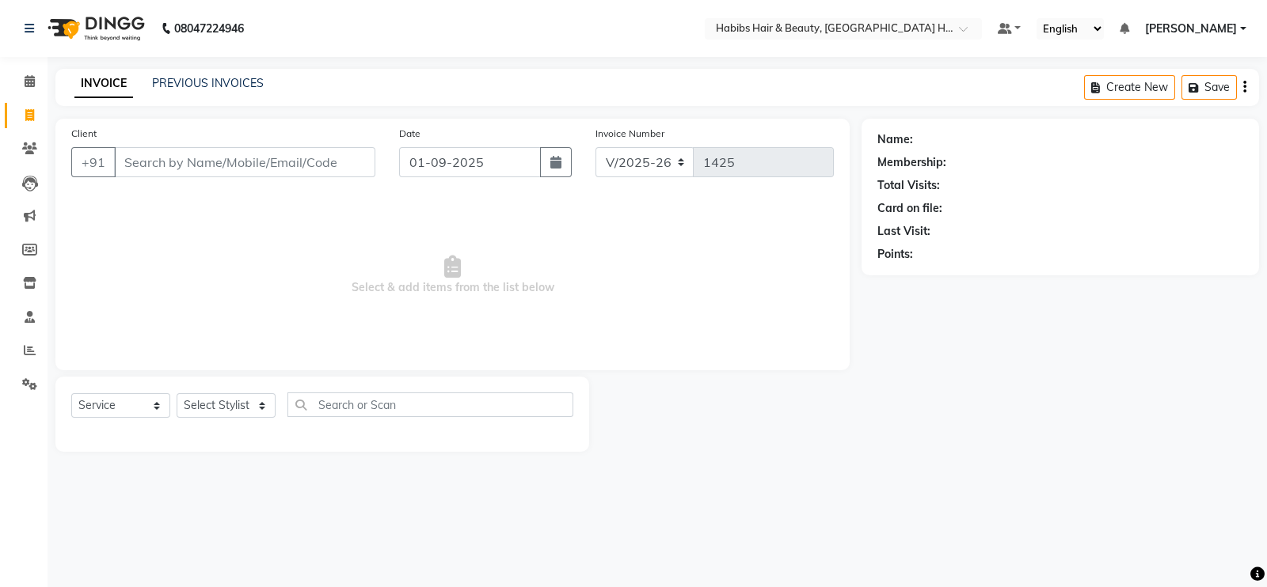
click at [207, 155] on input "Client" at bounding box center [244, 162] width 261 height 30
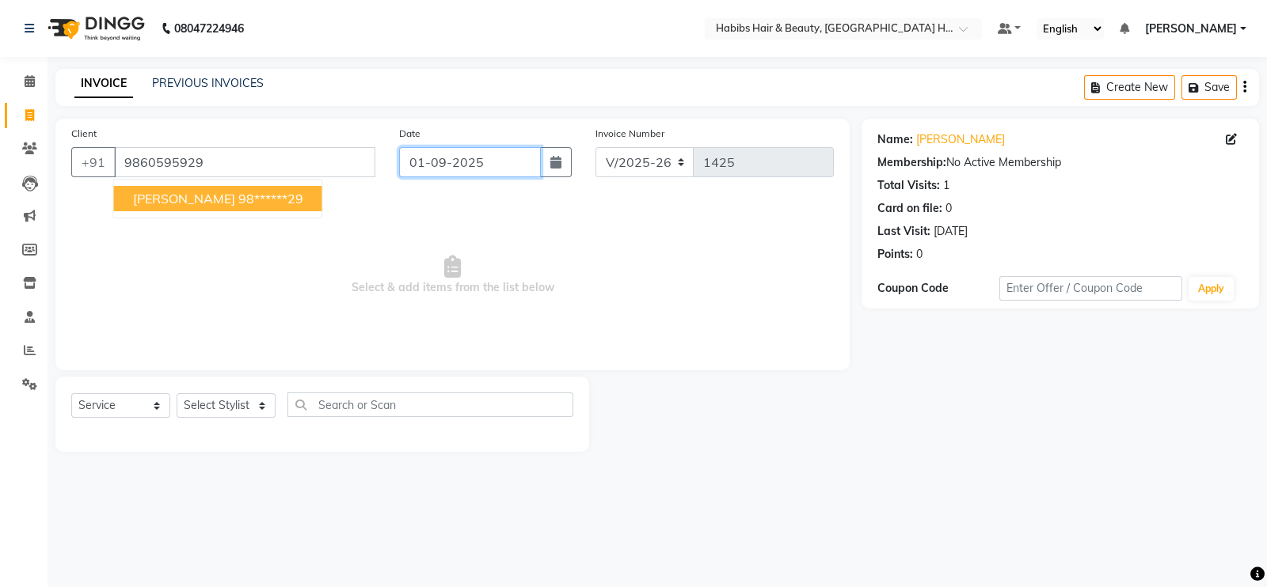
click at [488, 163] on input "01-09-2025" at bounding box center [470, 162] width 142 height 30
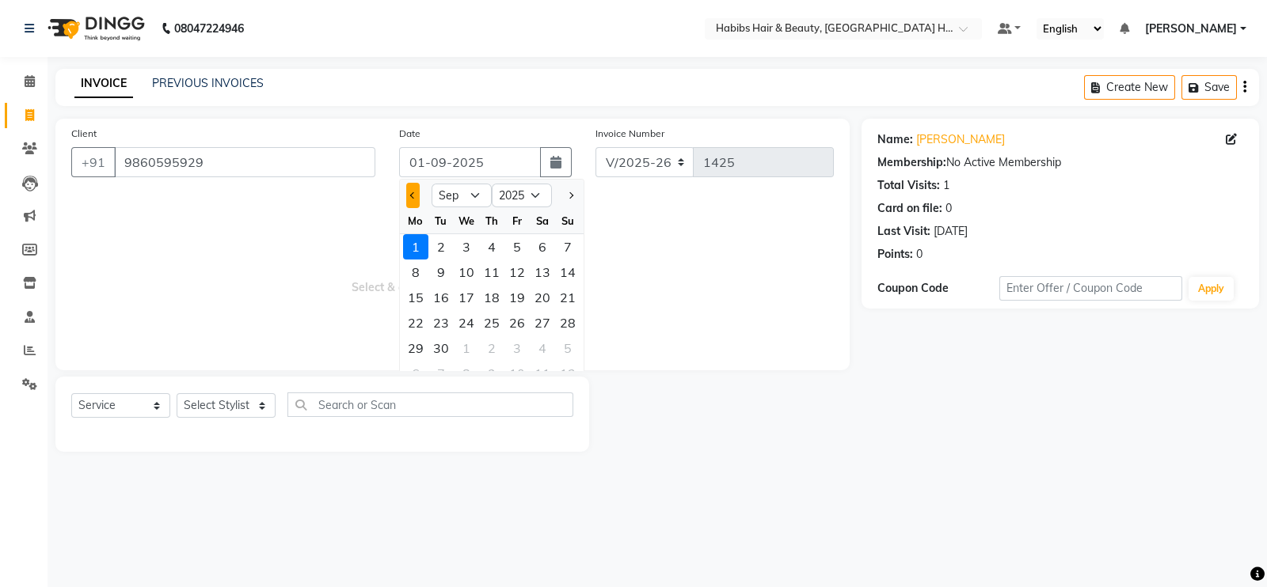
click at [416, 199] on button "Previous month" at bounding box center [412, 195] width 13 height 25
click at [570, 352] on div "31" at bounding box center [567, 348] width 25 height 25
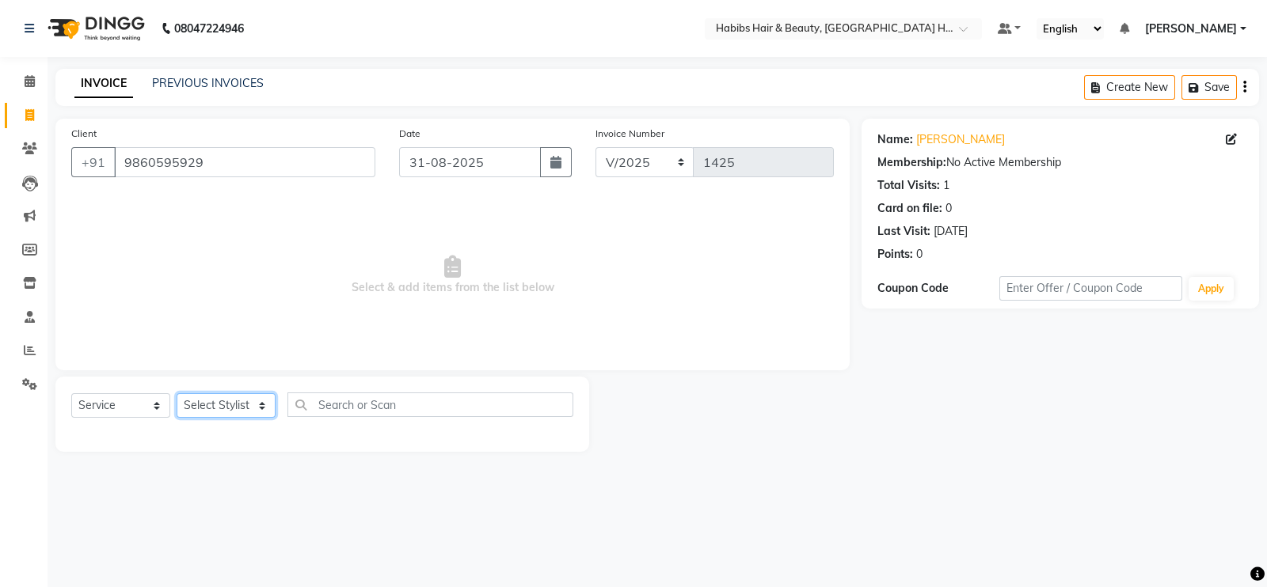
click at [226, 406] on select "Select Stylist Ajay Latika Omkar pratik RADHARAMAN Shilpa shreenath" at bounding box center [226, 405] width 99 height 25
click at [177, 394] on select "Select Stylist Ajay Latika Omkar pratik RADHARAMAN Shilpa shreenath" at bounding box center [226, 405] width 99 height 25
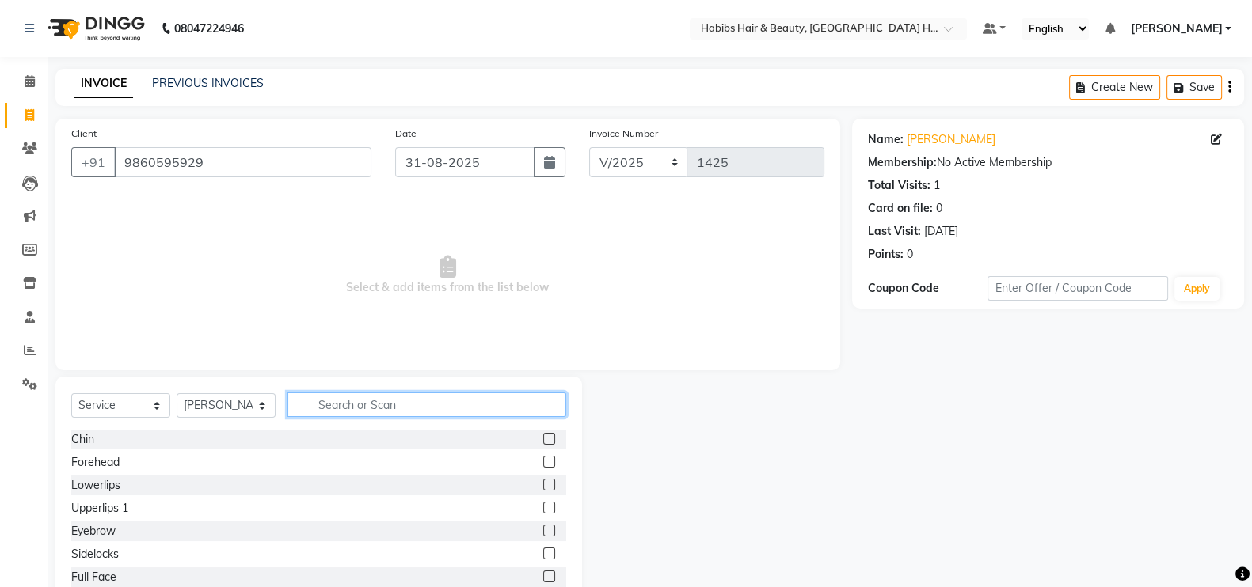
click at [384, 403] on input "text" at bounding box center [426, 405] width 279 height 25
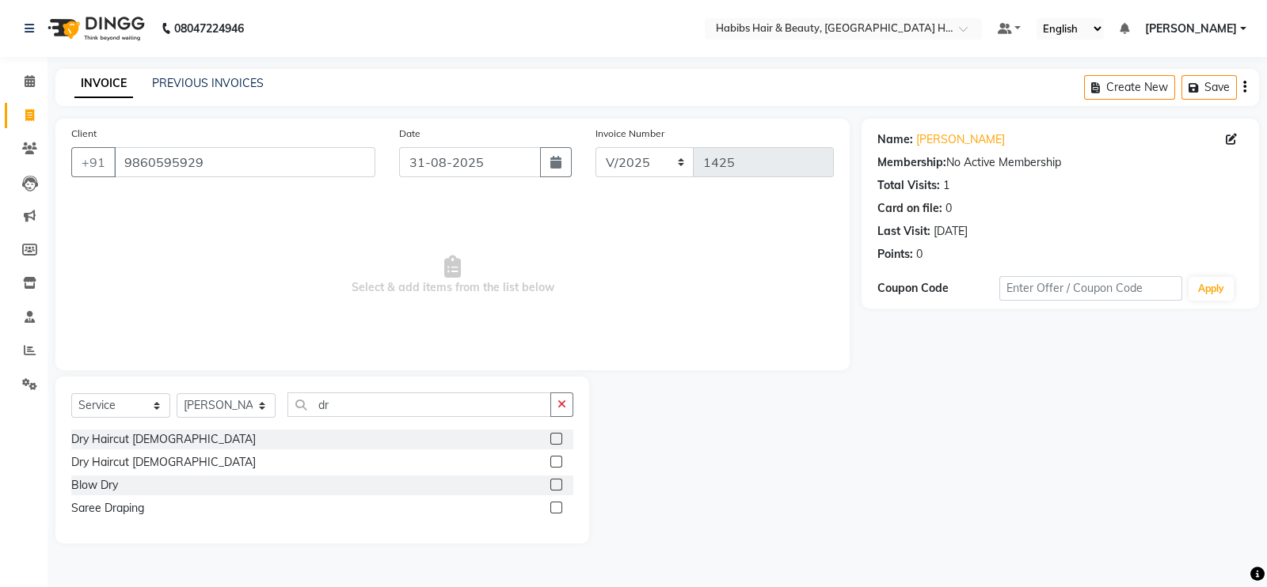
click at [555, 441] on label at bounding box center [556, 439] width 12 height 12
click at [555, 441] on input "checkbox" at bounding box center [555, 440] width 10 height 10
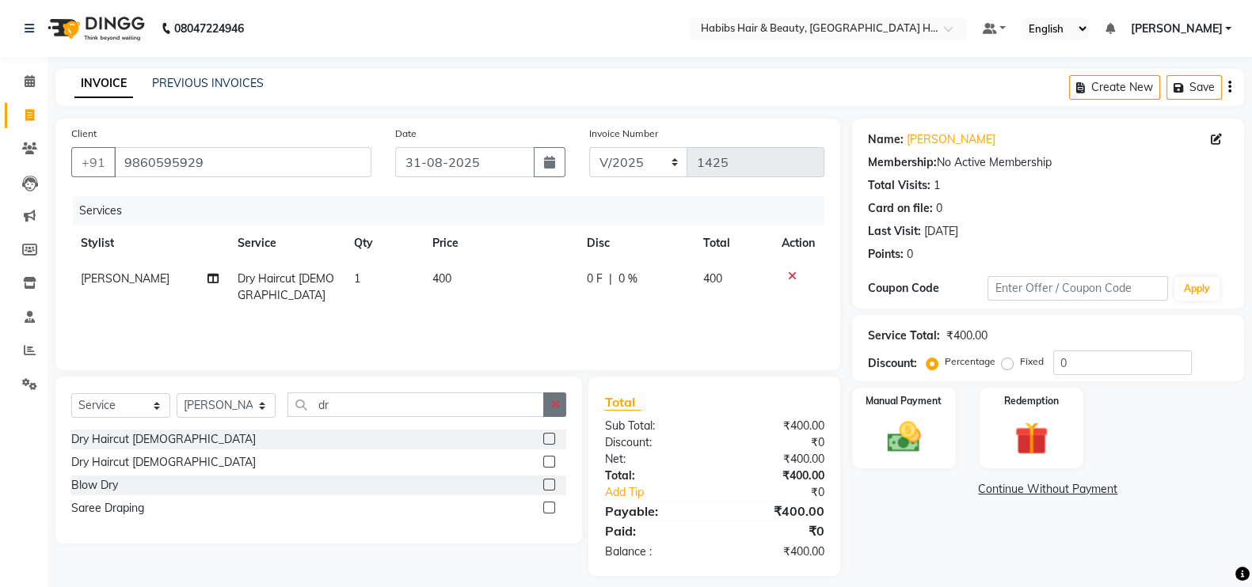
click at [561, 409] on button "button" at bounding box center [554, 405] width 23 height 25
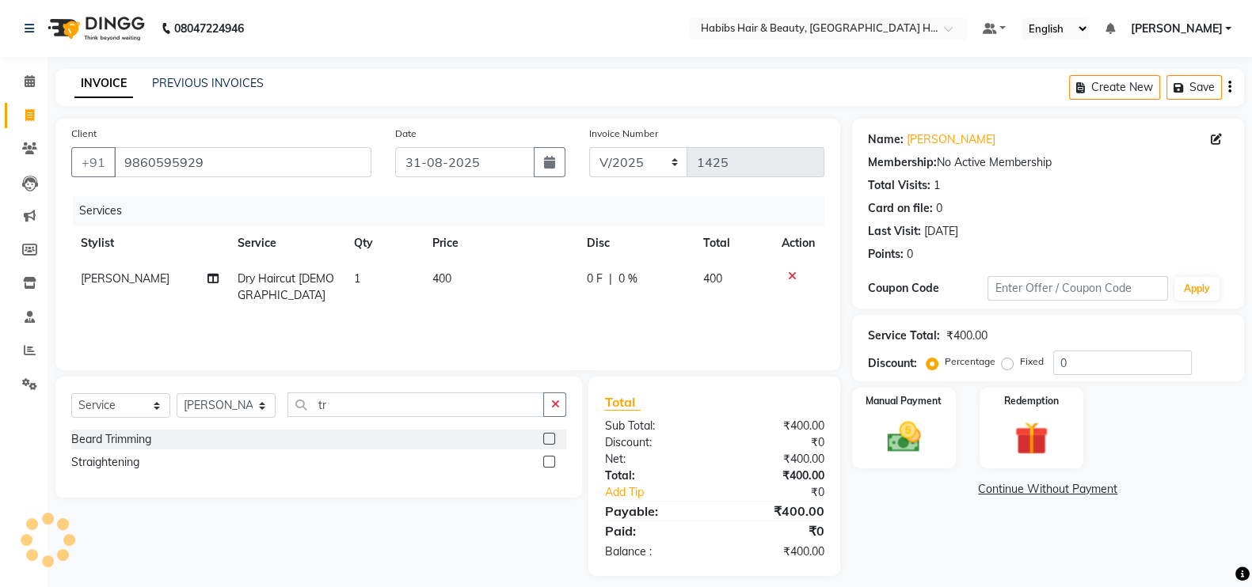
click at [549, 446] on div at bounding box center [548, 441] width 10 height 17
click at [545, 441] on label at bounding box center [549, 439] width 12 height 12
click at [545, 441] on input "checkbox" at bounding box center [548, 440] width 10 height 10
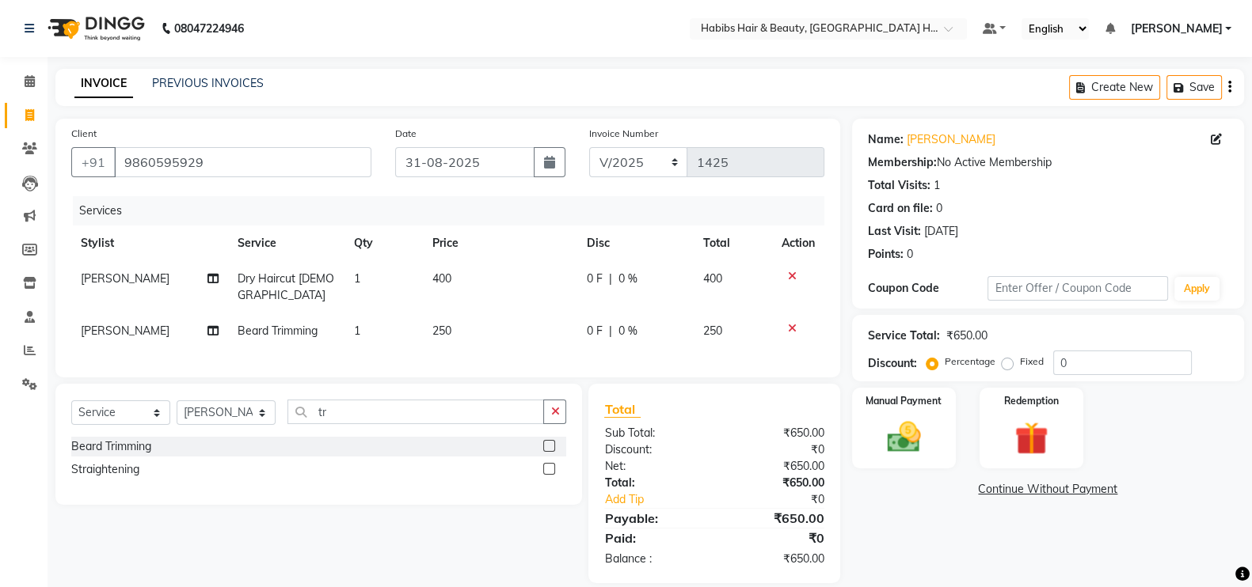
click at [433, 287] on td "400" at bounding box center [500, 287] width 154 height 52
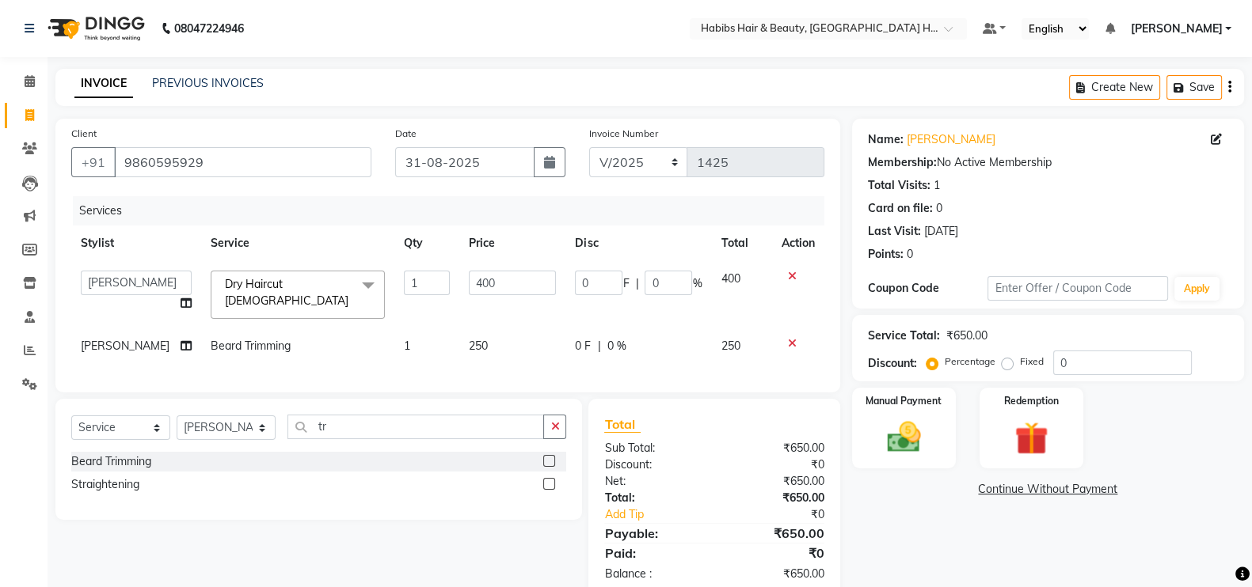
click at [484, 345] on td "250" at bounding box center [512, 347] width 106 height 36
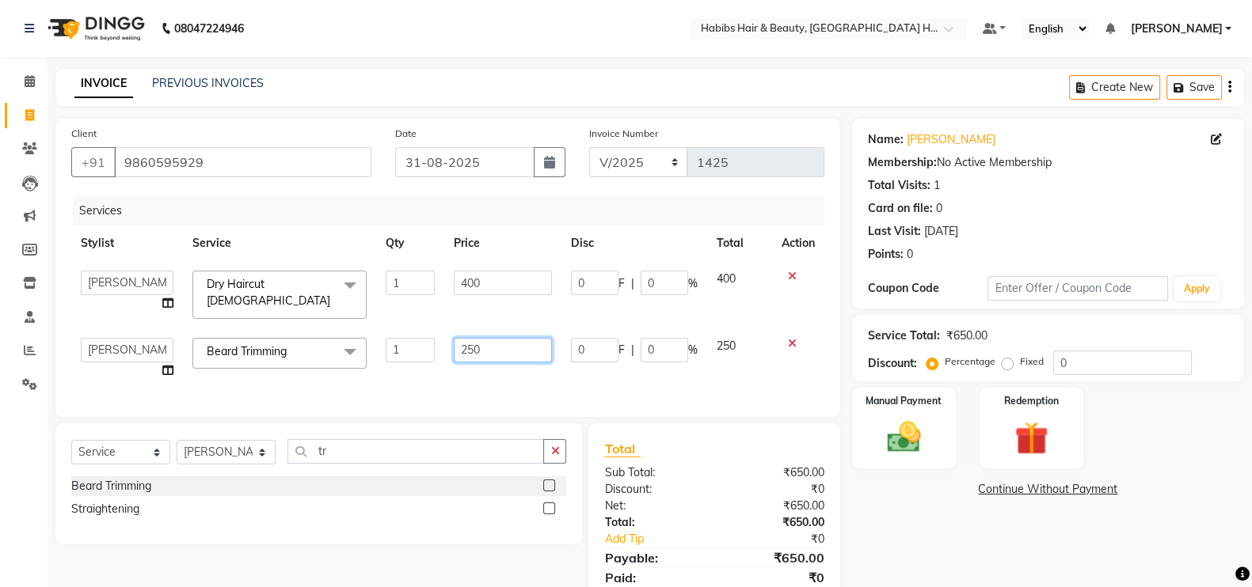
click at [465, 349] on input "250" at bounding box center [503, 350] width 99 height 25
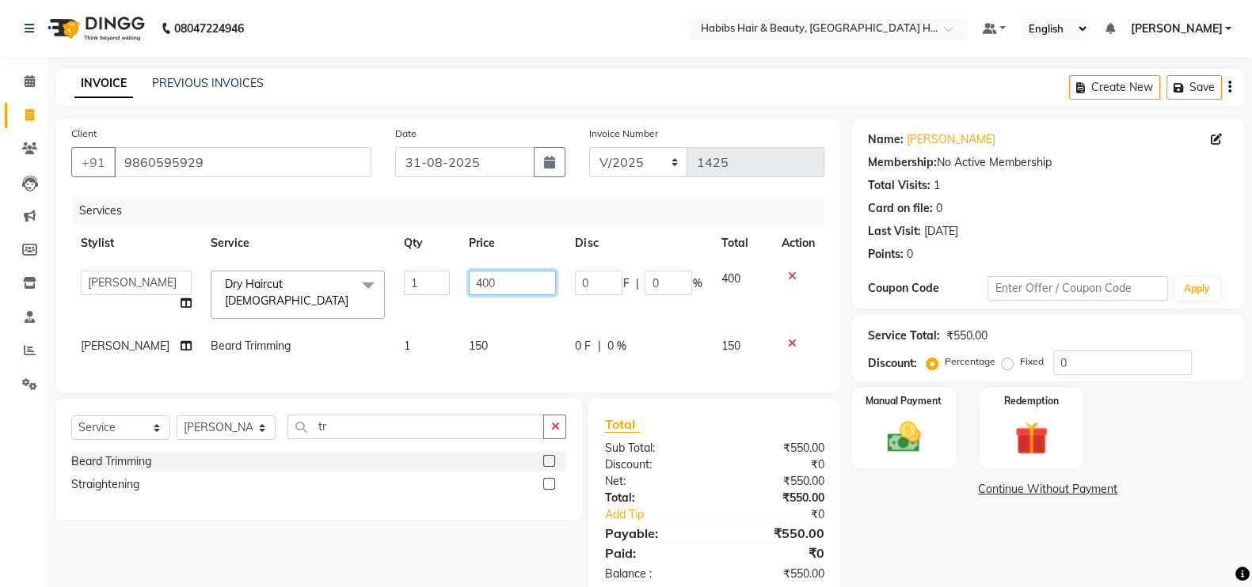
click at [470, 283] on input "400" at bounding box center [512, 283] width 87 height 25
click at [469, 283] on input "400" at bounding box center [512, 283] width 87 height 25
click at [511, 235] on th "Price" at bounding box center [512, 244] width 106 height 36
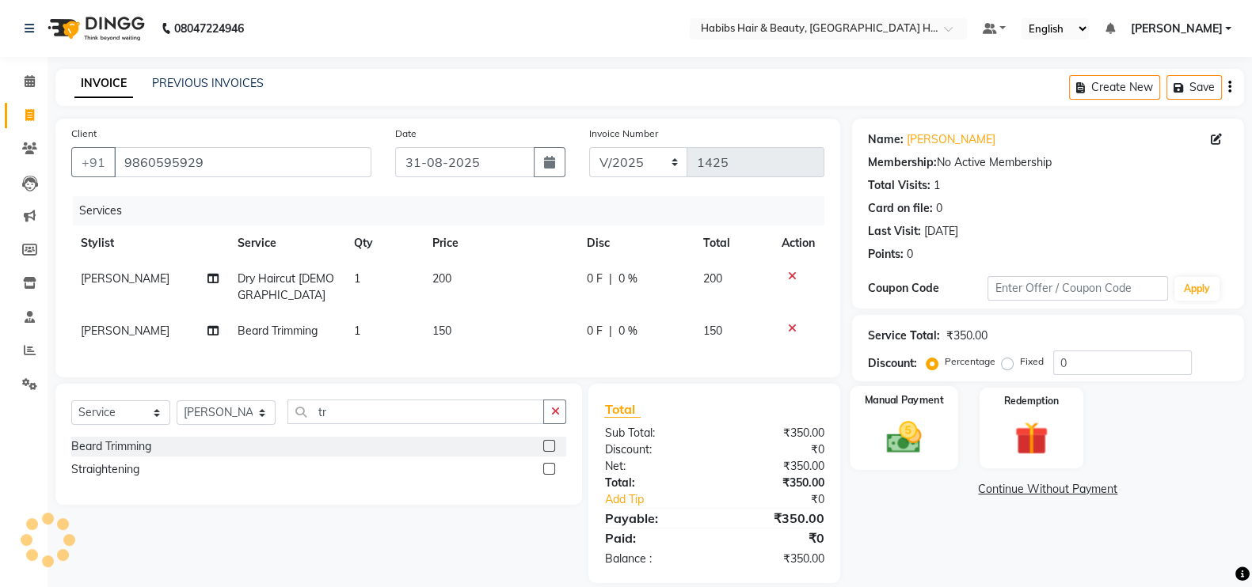
click at [914, 418] on img at bounding box center [904, 437] width 56 height 40
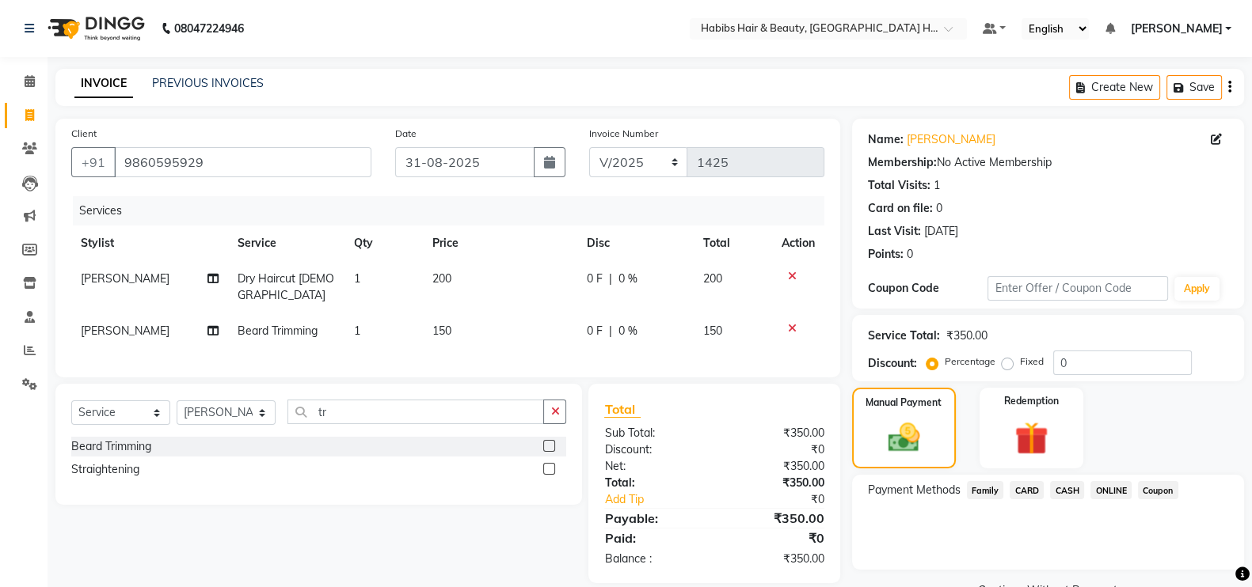
click at [1050, 495] on span "CASH" at bounding box center [1067, 490] width 34 height 18
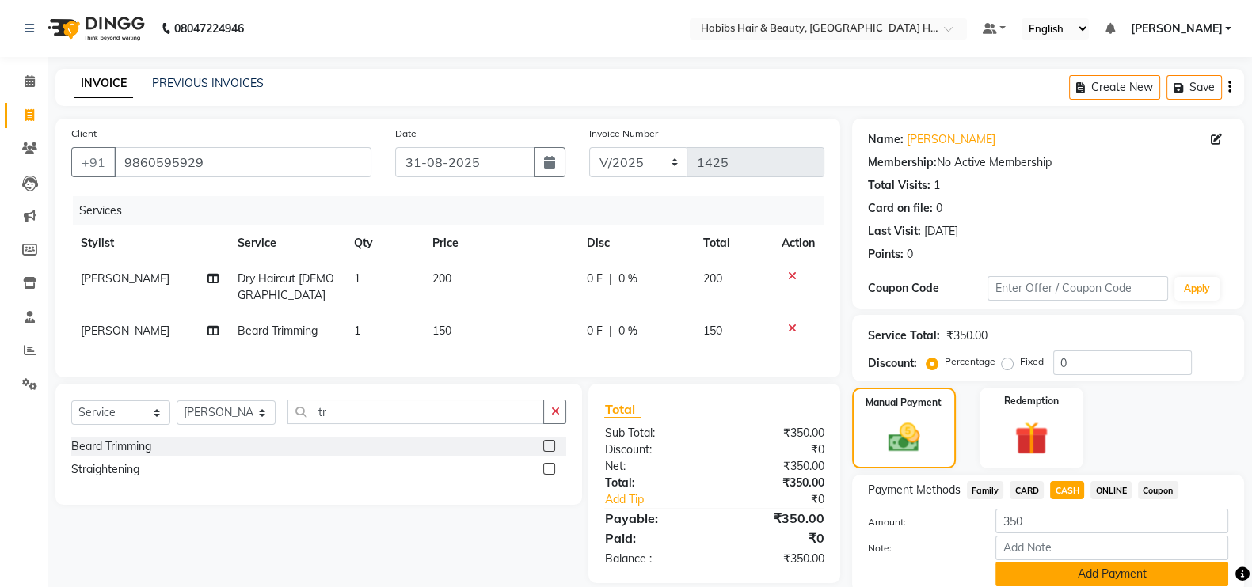
click at [1141, 573] on button "Add Payment" at bounding box center [1111, 574] width 233 height 25
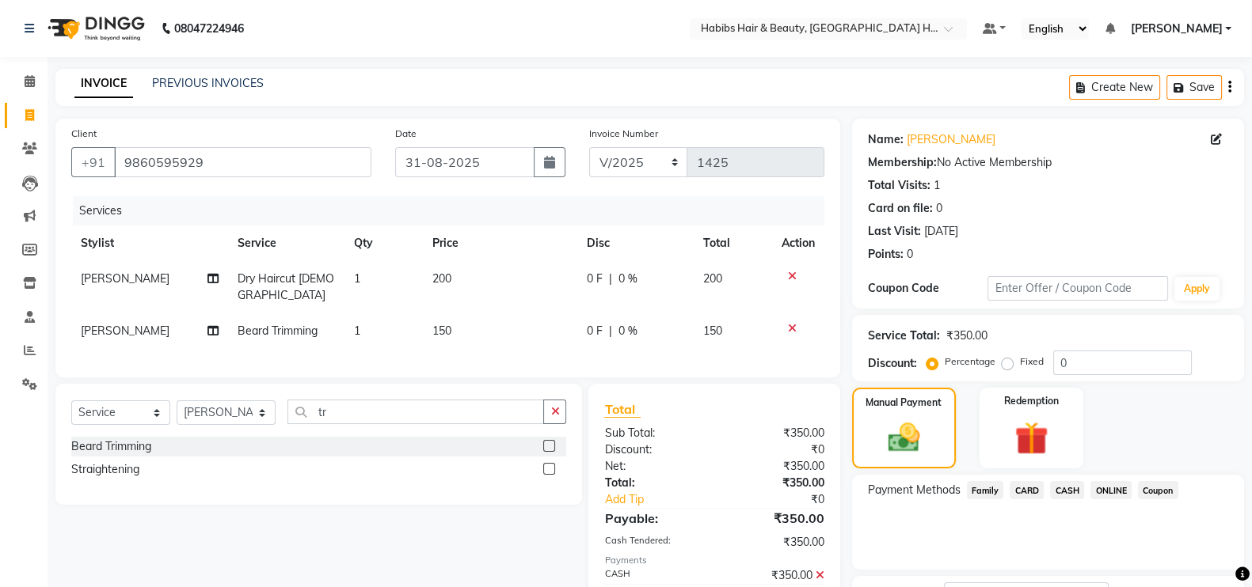
scroll to position [127, 0]
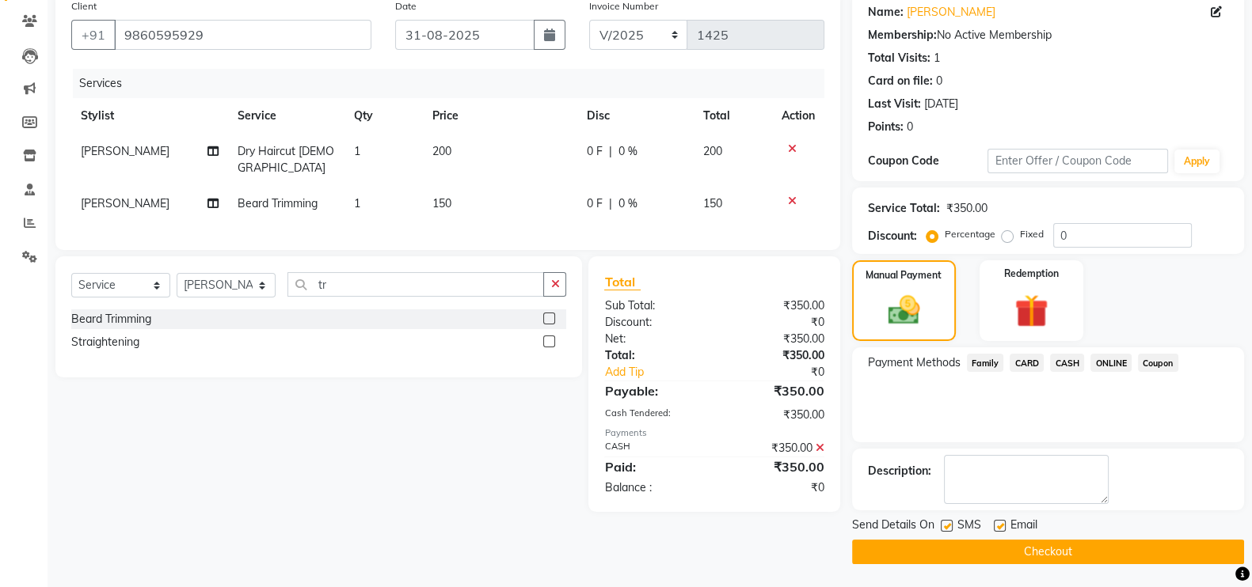
click at [1164, 552] on button "Checkout" at bounding box center [1048, 552] width 392 height 25
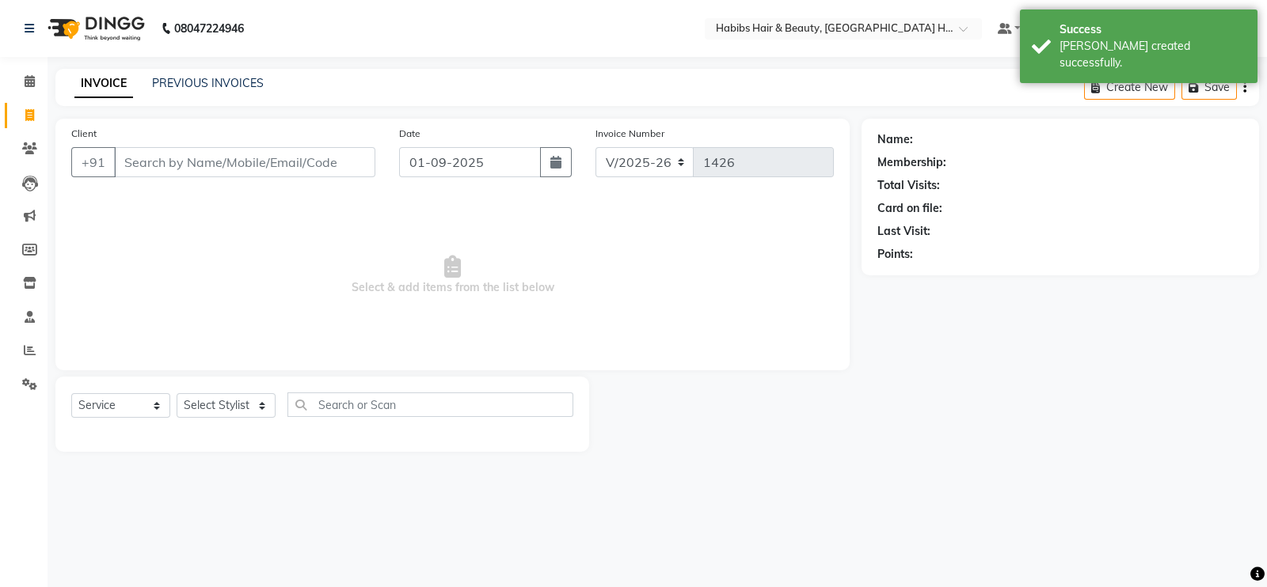
click at [212, 152] on input "Client" at bounding box center [244, 162] width 261 height 30
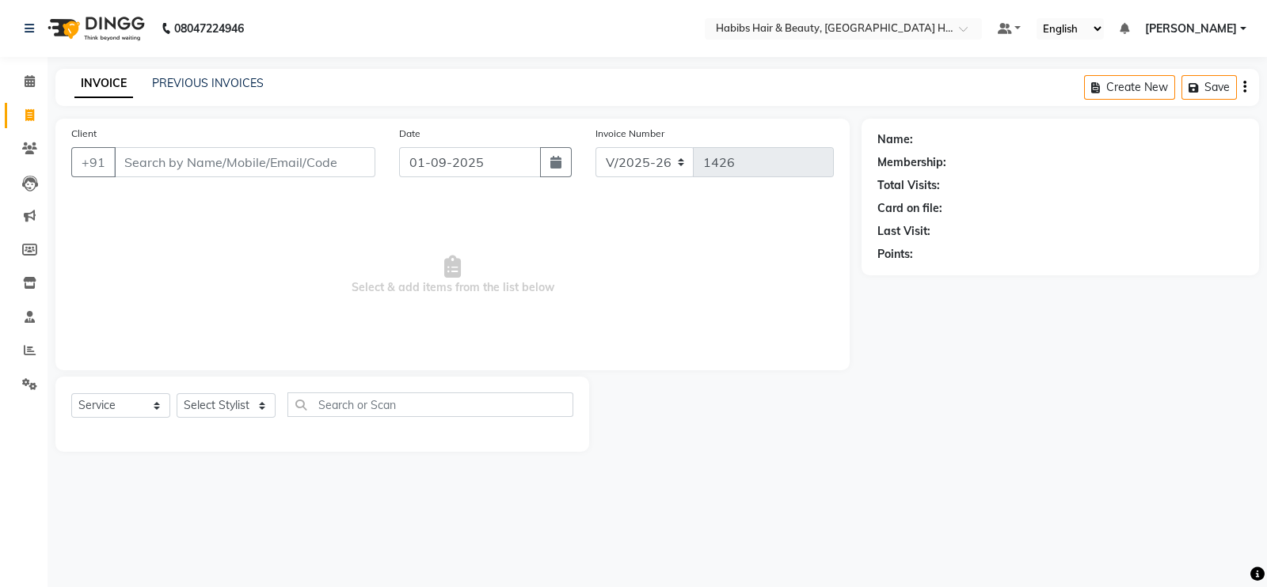
click at [212, 152] on input "Client" at bounding box center [244, 162] width 261 height 30
click at [313, 164] on span "Add Client" at bounding box center [334, 162] width 63 height 16
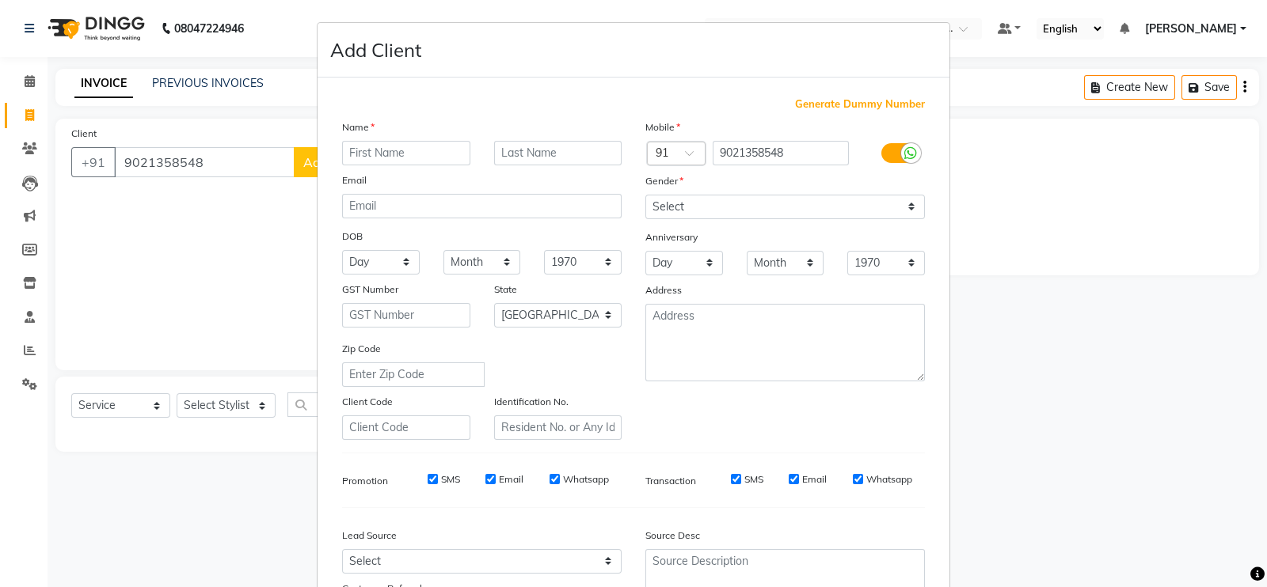
click at [359, 153] on input "text" at bounding box center [406, 153] width 128 height 25
click at [697, 199] on select "Select Male Female Other Prefer Not To Say" at bounding box center [784, 207] width 279 height 25
click at [645, 196] on select "Select Male Female Other Prefer Not To Say" at bounding box center [784, 207] width 279 height 25
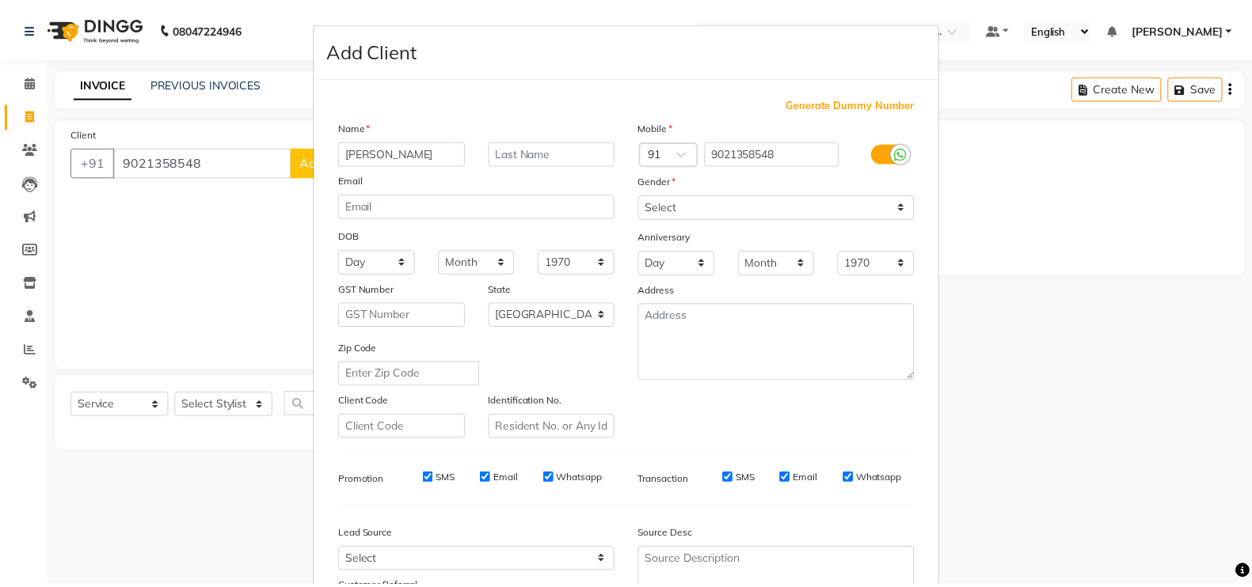
scroll to position [152, 0]
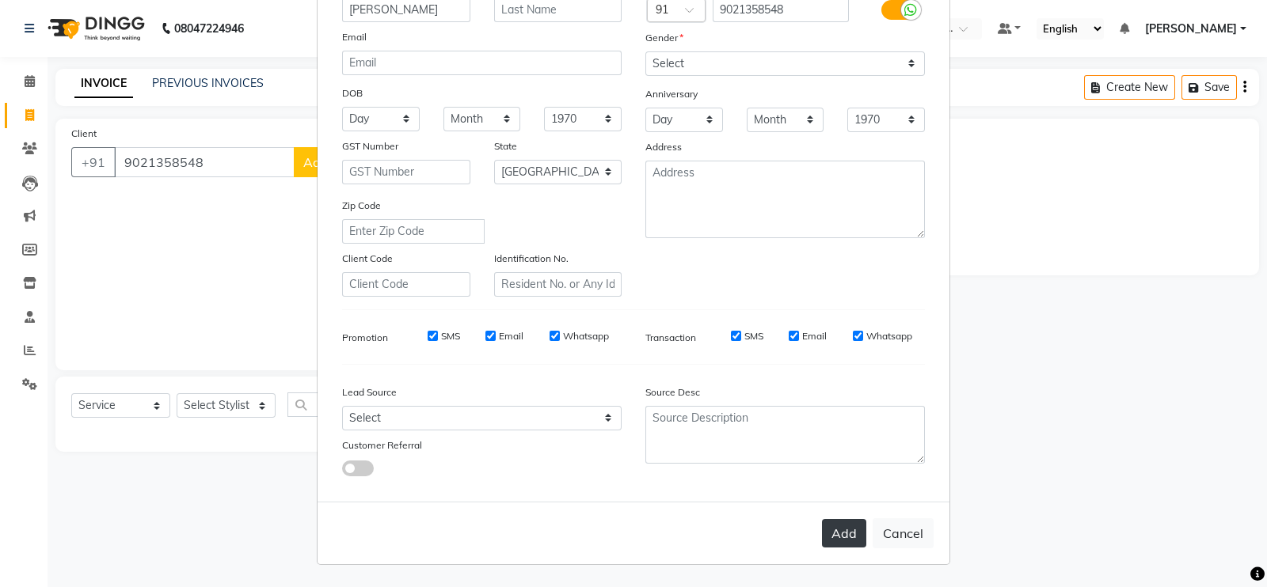
click at [838, 546] on button "Add" at bounding box center [844, 533] width 44 height 28
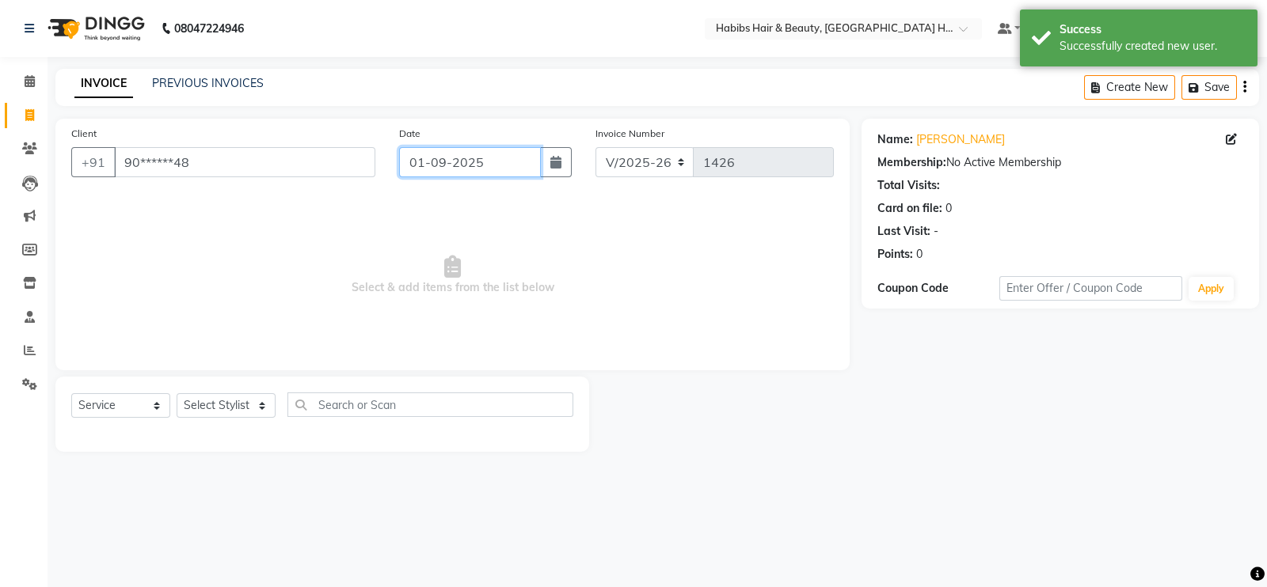
click at [443, 168] on input "01-09-2025" at bounding box center [470, 162] width 142 height 30
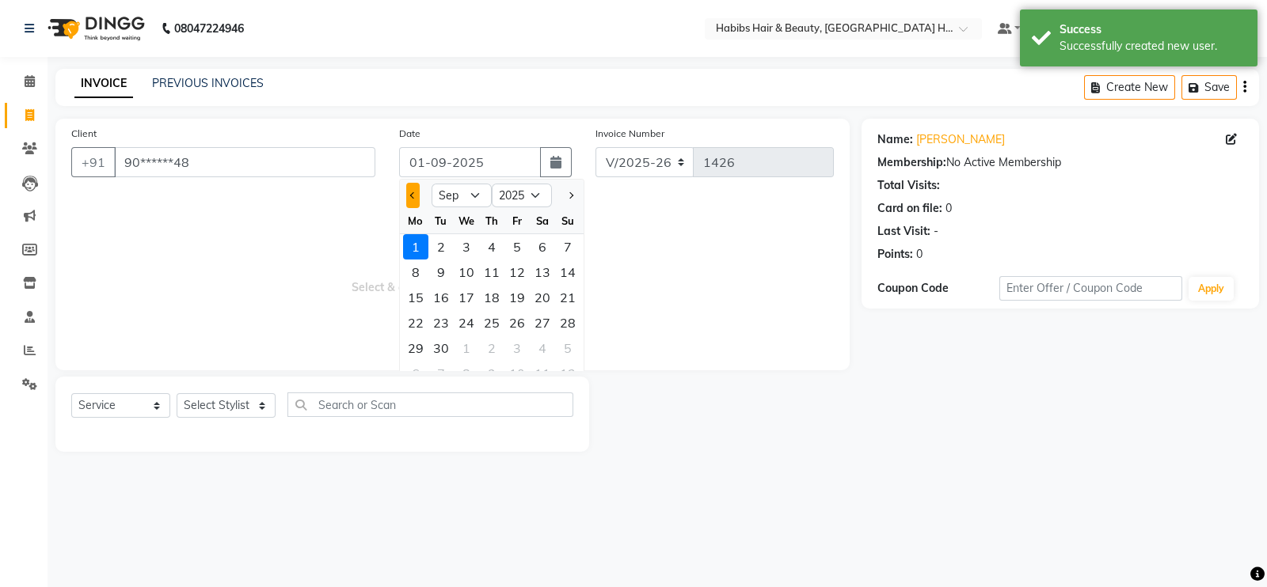
click at [416, 197] on button "Previous month" at bounding box center [412, 195] width 13 height 25
click at [570, 344] on div "31" at bounding box center [567, 348] width 25 height 25
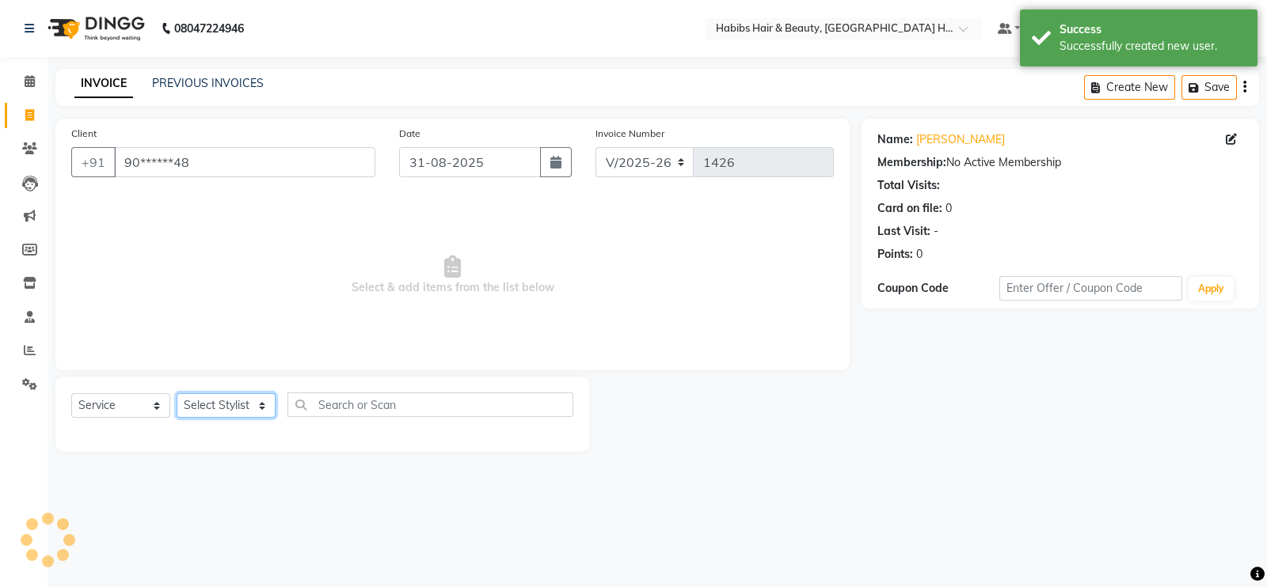
click at [249, 405] on select "Select Stylist Ajay Latika Omkar pratik RADHARAMAN Shilpa shreenath" at bounding box center [226, 405] width 99 height 25
click at [177, 394] on select "Select Stylist Ajay Latika Omkar pratik RADHARAMAN Shilpa shreenath" at bounding box center [226, 405] width 99 height 25
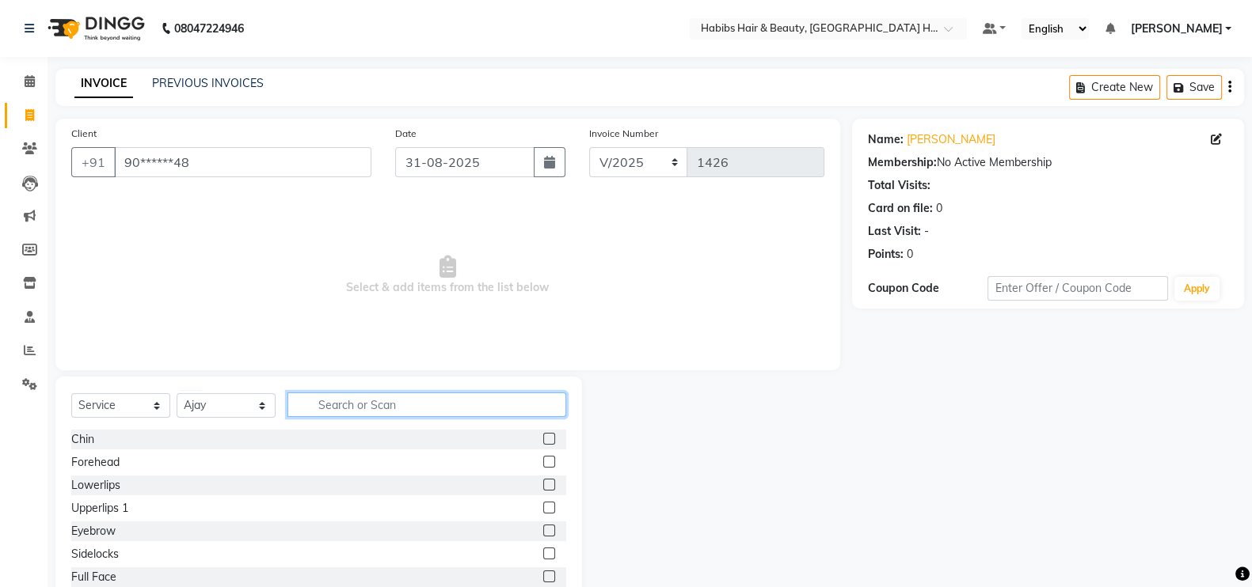
click at [380, 393] on input "text" at bounding box center [426, 405] width 279 height 25
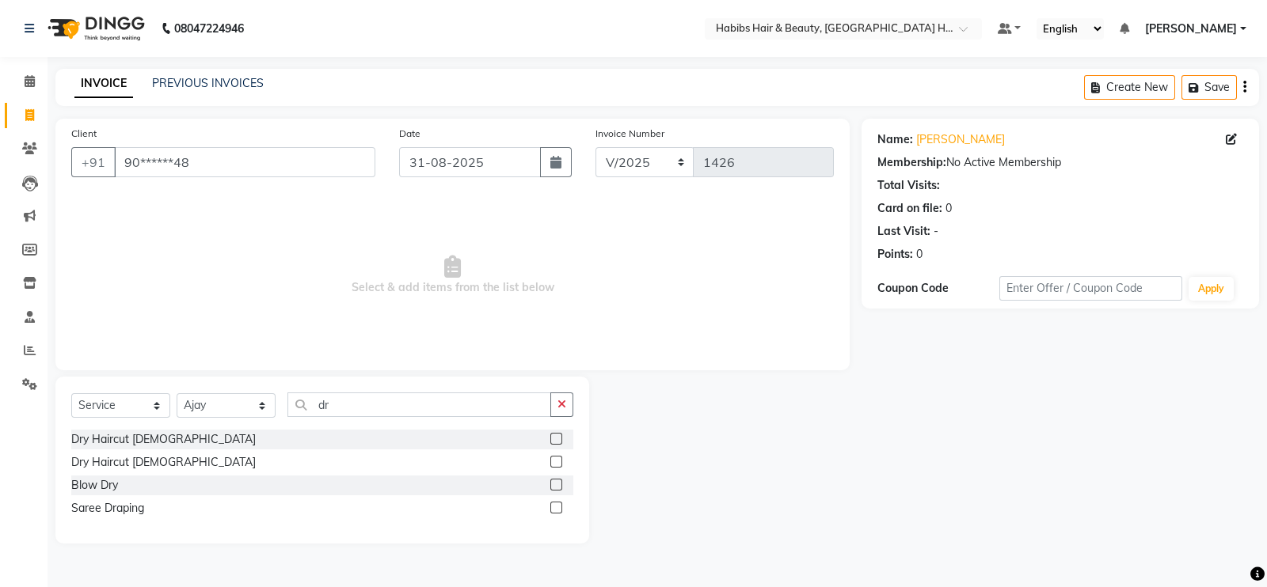
click at [554, 455] on div at bounding box center [561, 463] width 23 height 20
click at [560, 471] on div at bounding box center [555, 464] width 10 height 17
click at [557, 461] on label at bounding box center [556, 462] width 12 height 12
click at [557, 461] on input "checkbox" at bounding box center [555, 463] width 10 height 10
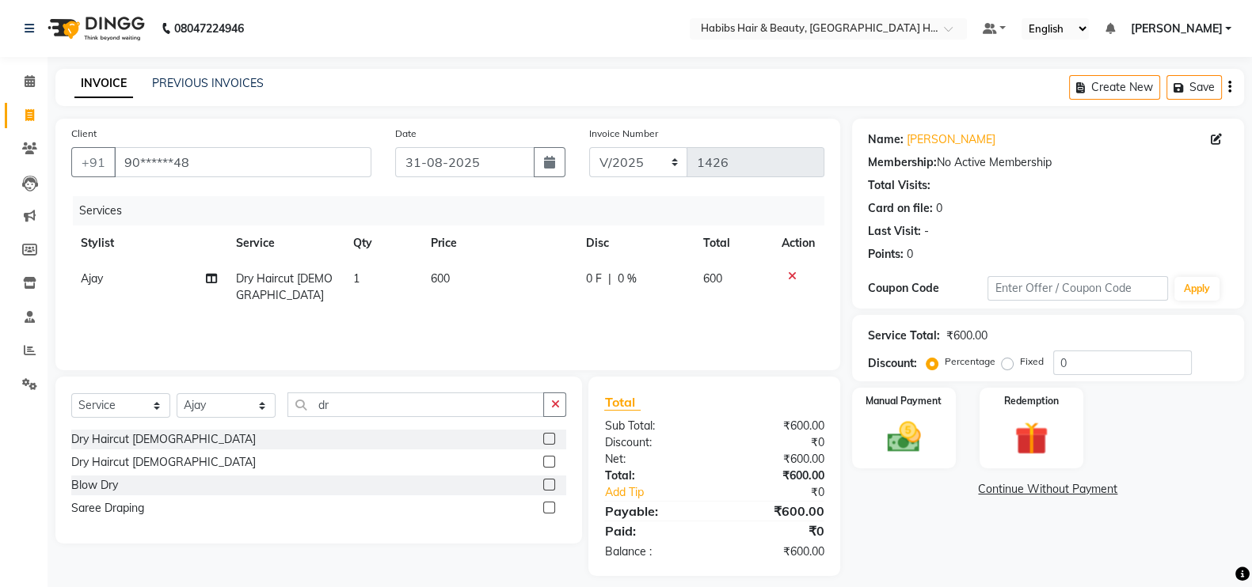
click at [517, 296] on td "600" at bounding box center [498, 287] width 155 height 52
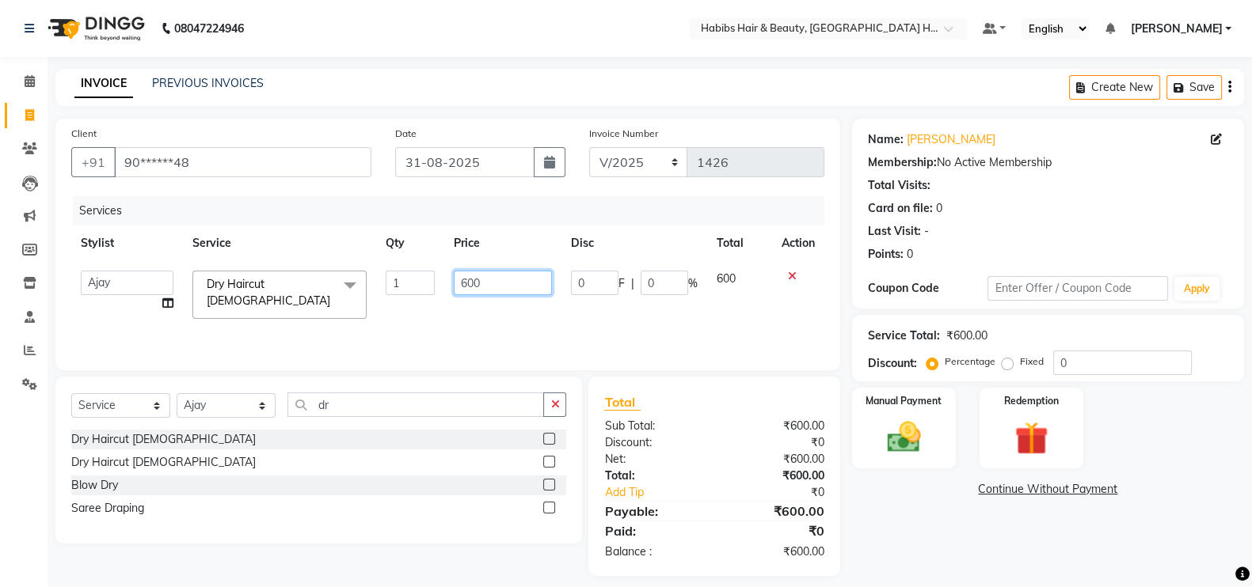
click at [464, 291] on input "600" at bounding box center [503, 283] width 99 height 25
click at [508, 320] on div "Services Stylist Service Qty Price Disc Total Action Ajay Latika Omkar pratik R…" at bounding box center [447, 275] width 753 height 158
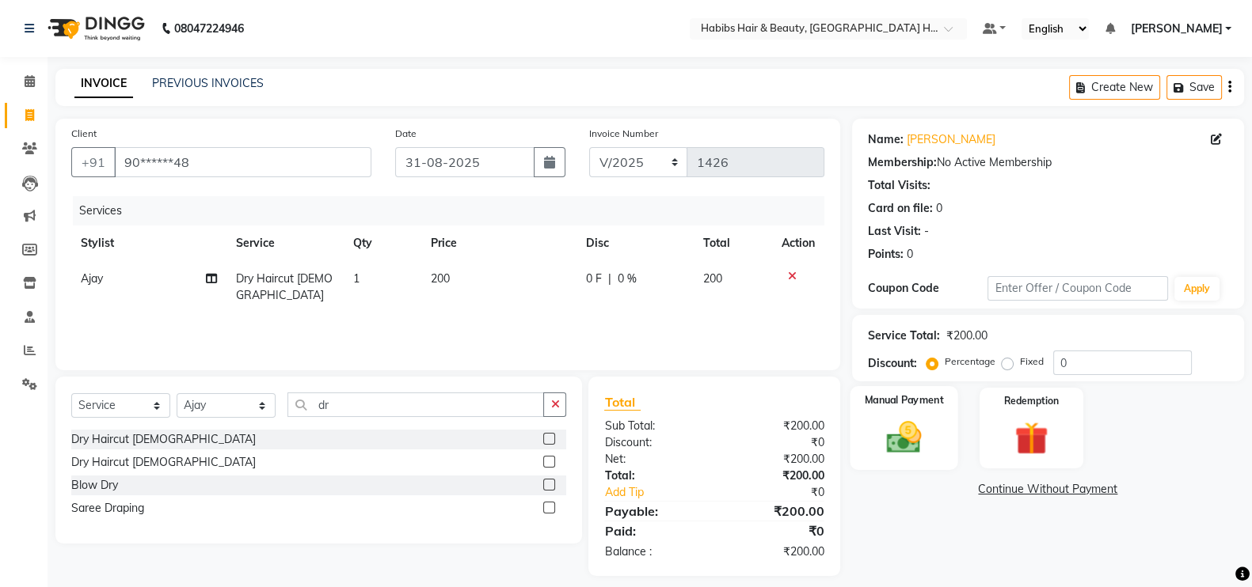
click at [936, 426] on div "Manual Payment" at bounding box center [903, 428] width 108 height 84
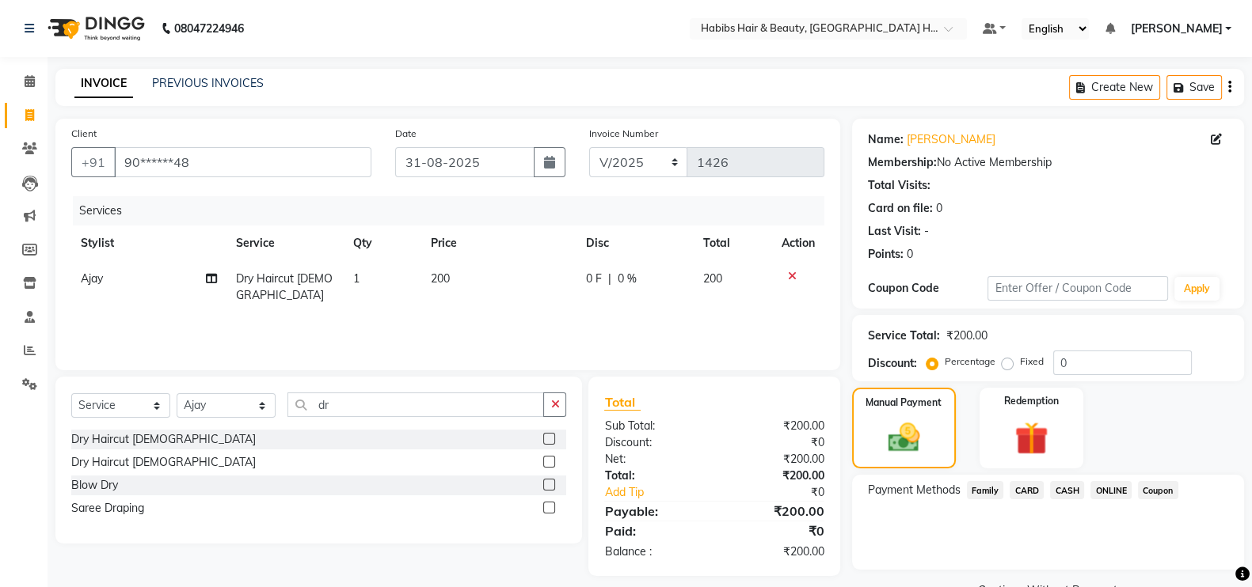
click at [1112, 489] on span "ONLINE" at bounding box center [1110, 490] width 41 height 18
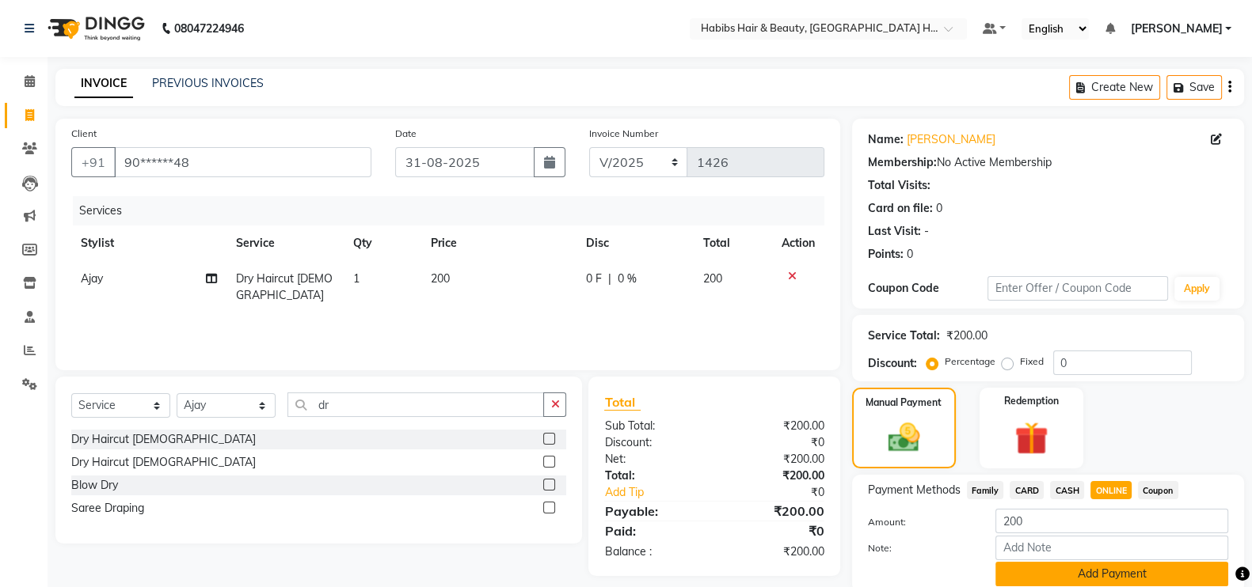
click at [1165, 572] on button "Add Payment" at bounding box center [1111, 574] width 233 height 25
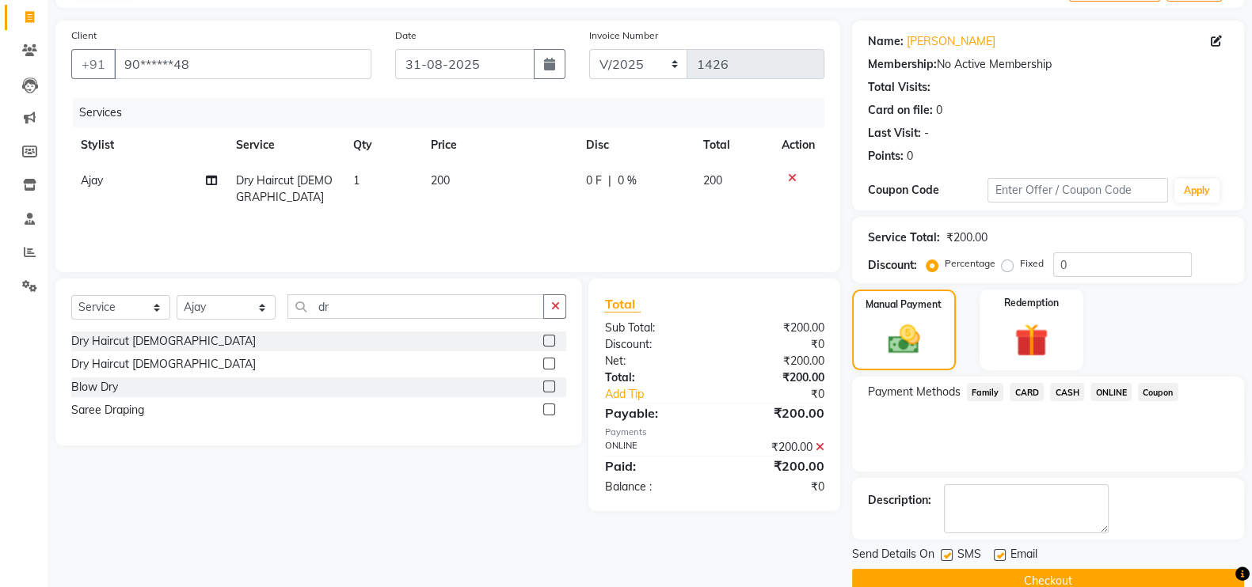
scroll to position [127, 0]
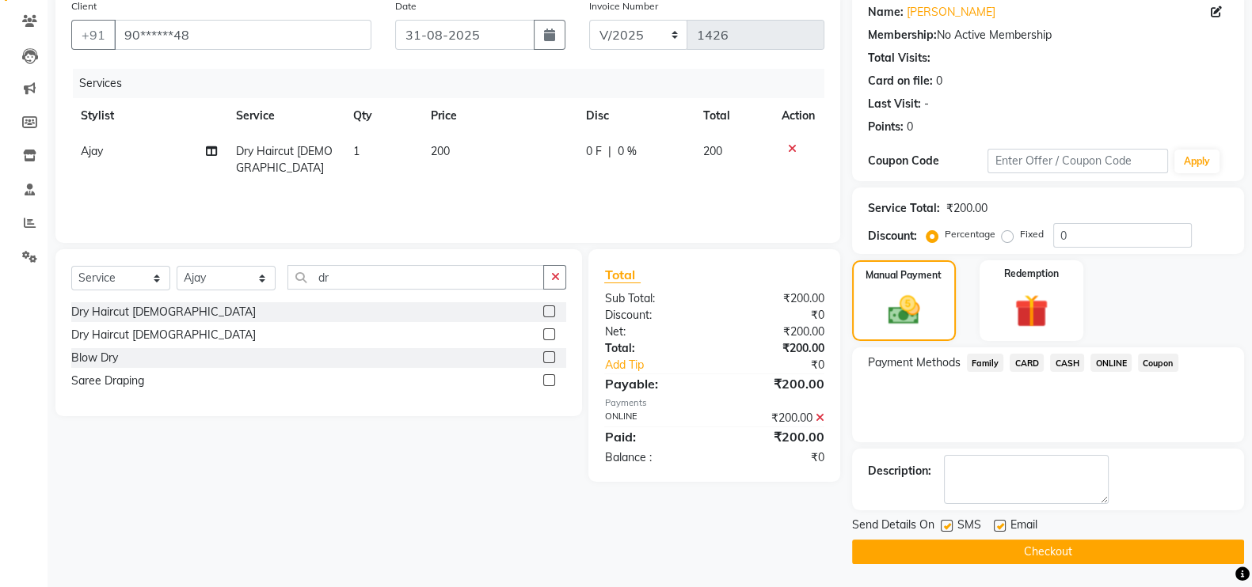
click at [1196, 561] on button "Checkout" at bounding box center [1048, 552] width 392 height 25
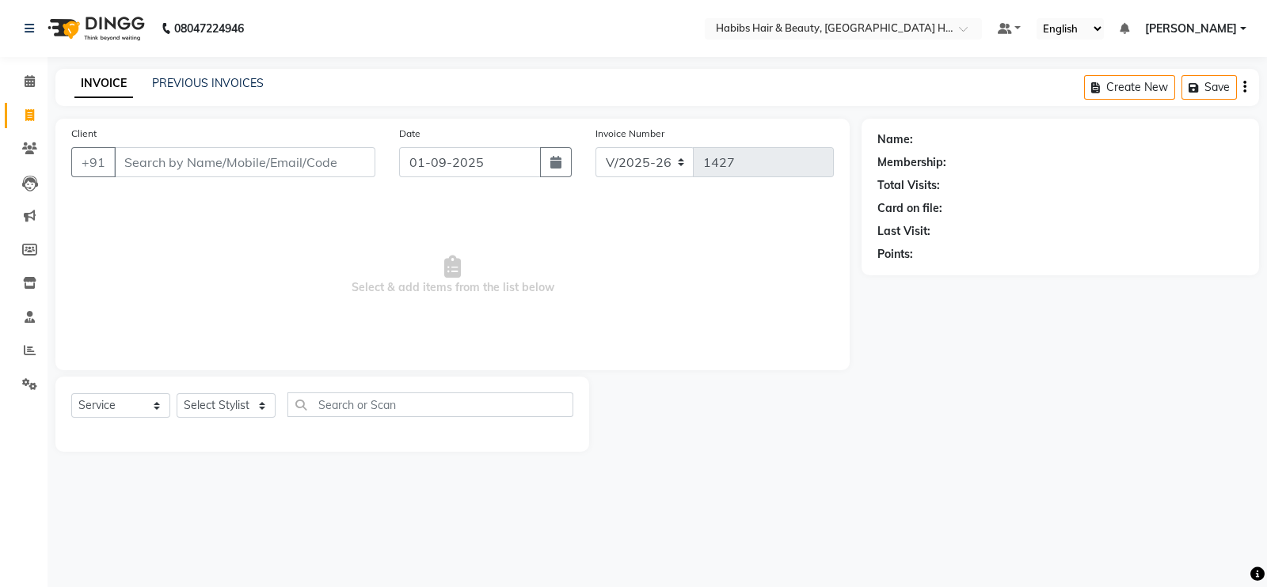
click at [267, 166] on input "Client" at bounding box center [244, 162] width 261 height 30
drag, startPoint x: 329, startPoint y: 180, endPoint x: 329, endPoint y: 165, distance: 14.3
click at [329, 165] on div "Client +91 8275241986 Add Client" at bounding box center [223, 157] width 328 height 65
click at [329, 165] on span "Add Client" at bounding box center [334, 162] width 63 height 16
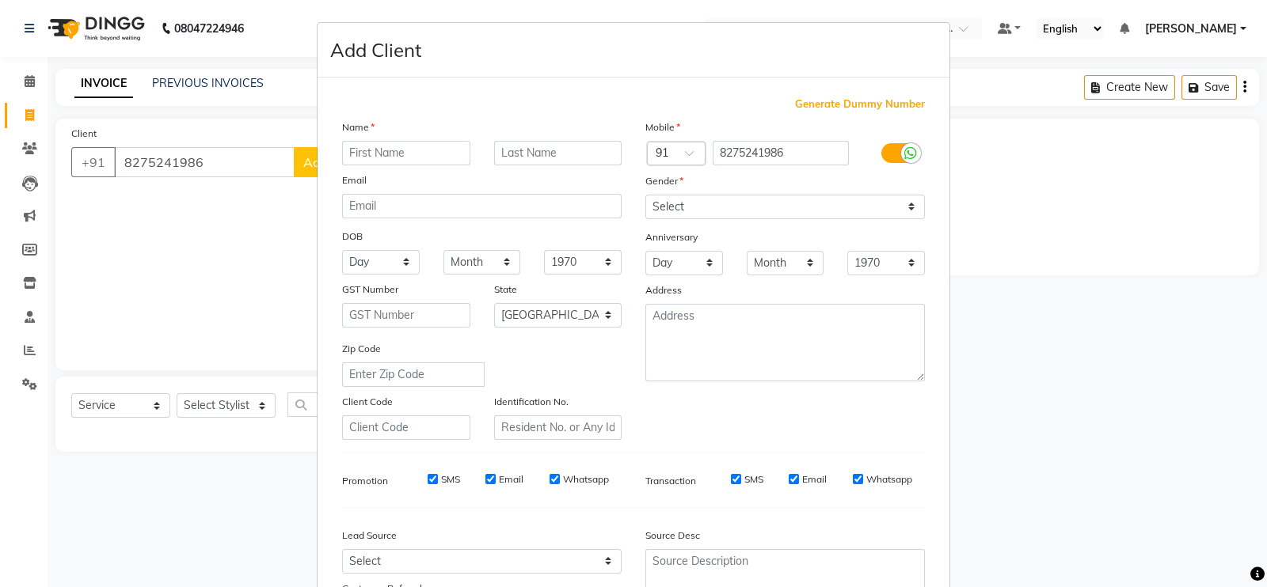
click at [425, 157] on input "text" at bounding box center [406, 153] width 128 height 25
click at [636, 202] on div "Select Male Female Other Prefer Not To Say" at bounding box center [784, 207] width 303 height 25
click at [664, 208] on select "Select Male Female Other Prefer Not To Say" at bounding box center [784, 207] width 279 height 25
click at [645, 196] on select "Select Male Female Other Prefer Not To Say" at bounding box center [784, 207] width 279 height 25
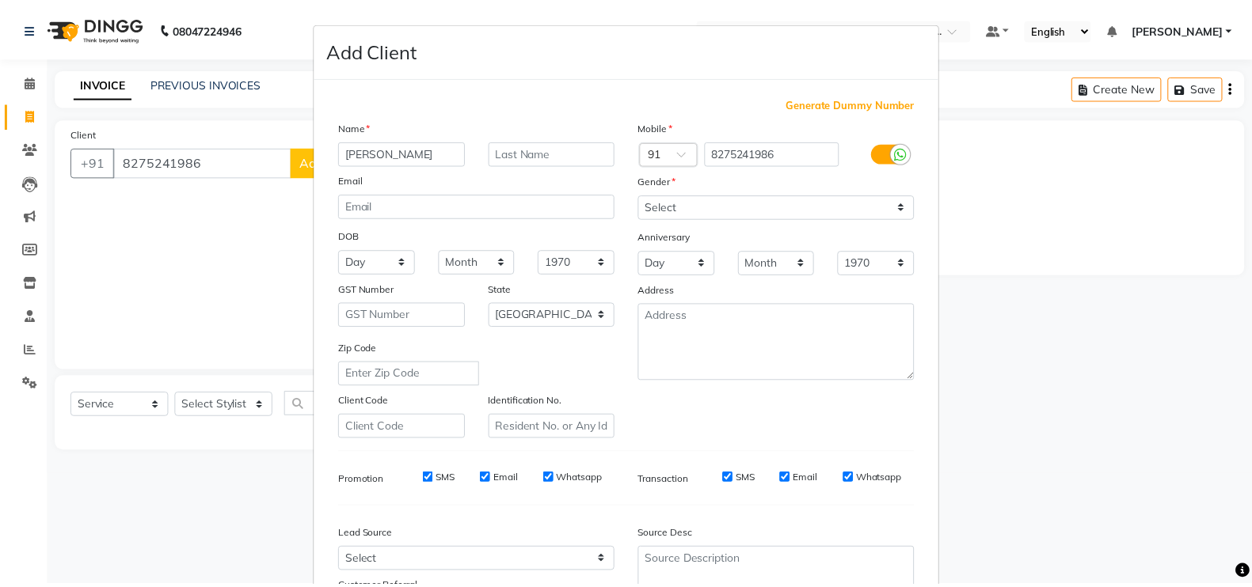
scroll to position [152, 0]
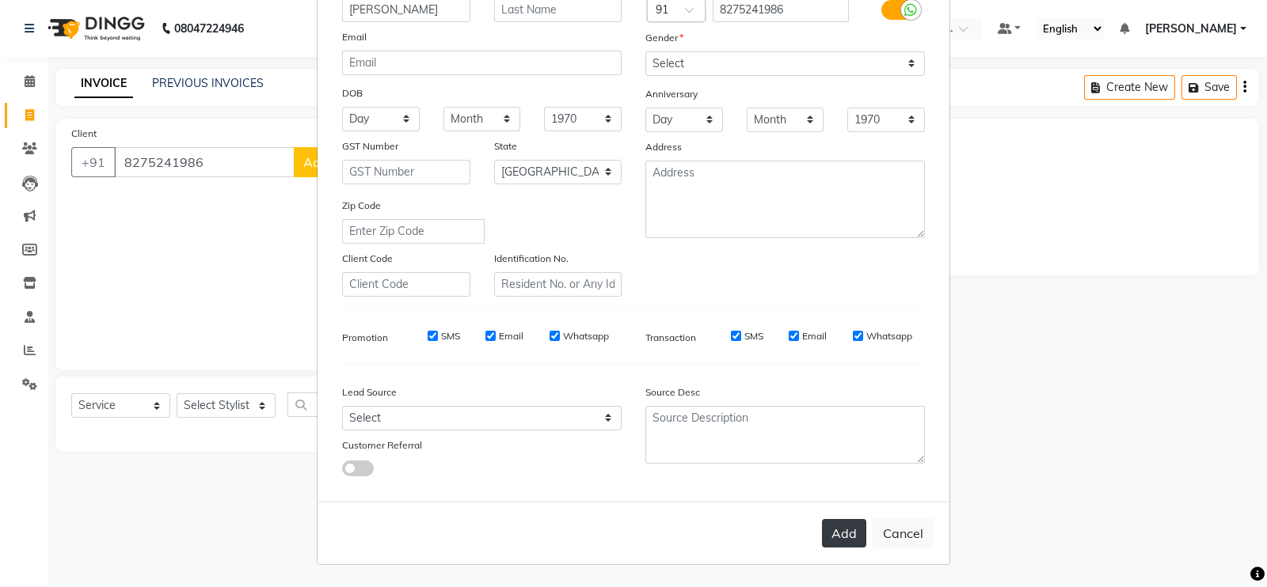
click at [827, 543] on button "Add" at bounding box center [844, 533] width 44 height 28
click at [827, 543] on div "Add Cancel" at bounding box center [633, 533] width 632 height 63
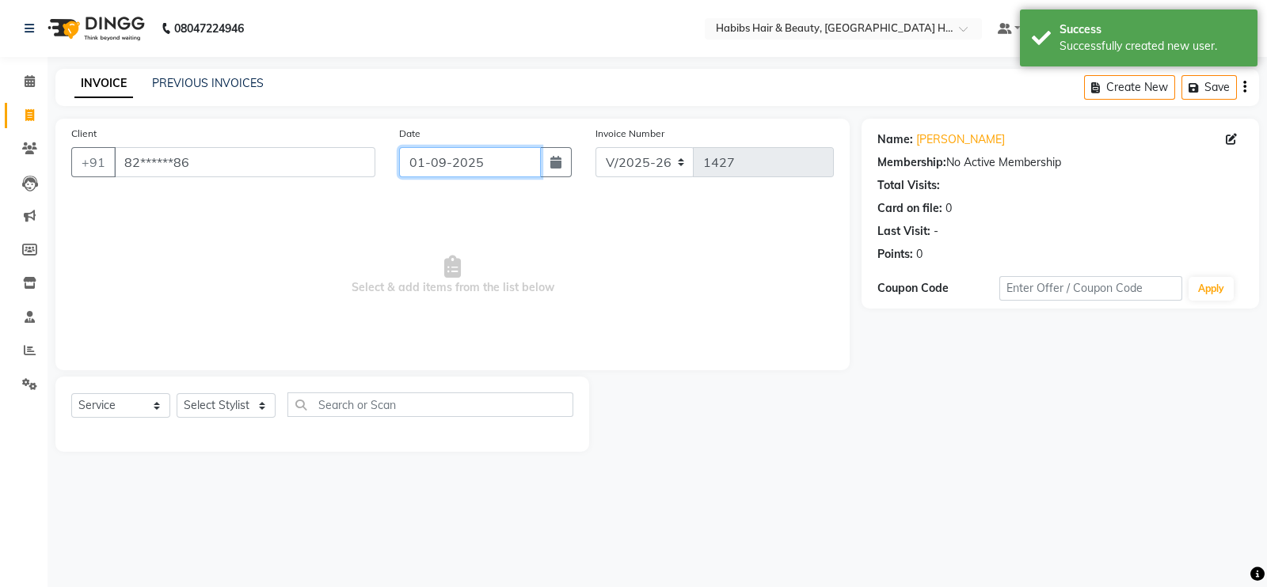
click at [478, 173] on input "01-09-2025" at bounding box center [470, 162] width 142 height 30
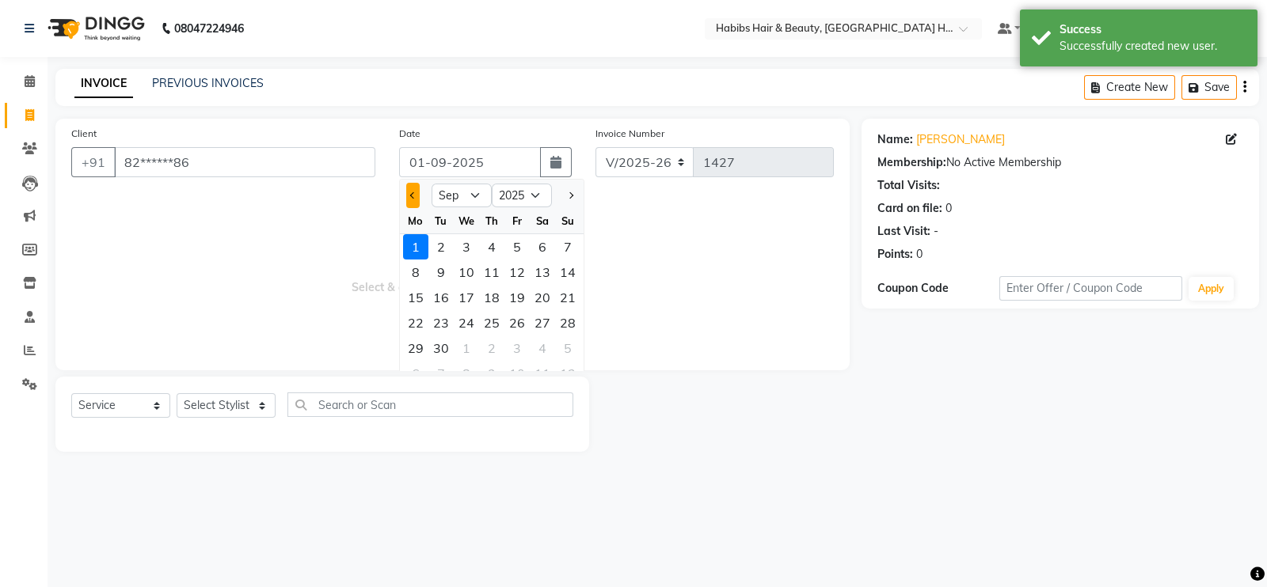
click at [411, 198] on span "Previous month" at bounding box center [413, 195] width 6 height 6
click at [571, 344] on div "31" at bounding box center [567, 348] width 25 height 25
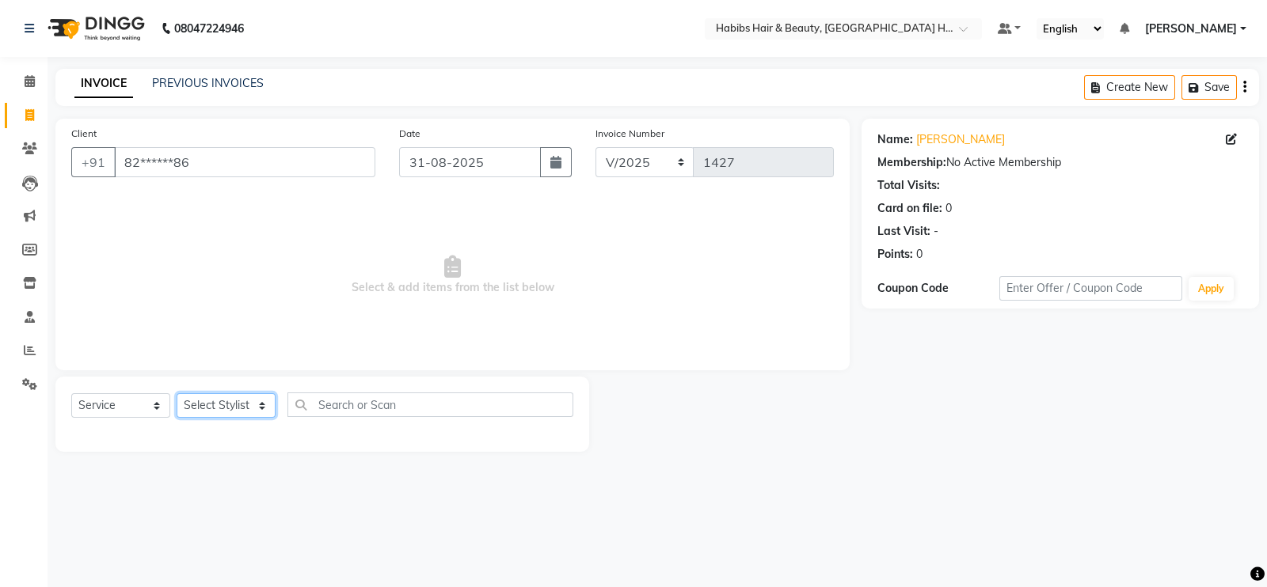
click at [227, 401] on select "Select Stylist Ajay Latika Omkar pratik RADHARAMAN Shilpa shreenath" at bounding box center [226, 405] width 99 height 25
click at [177, 394] on select "Select Stylist Ajay Latika Omkar pratik RADHARAMAN Shilpa shreenath" at bounding box center [226, 405] width 99 height 25
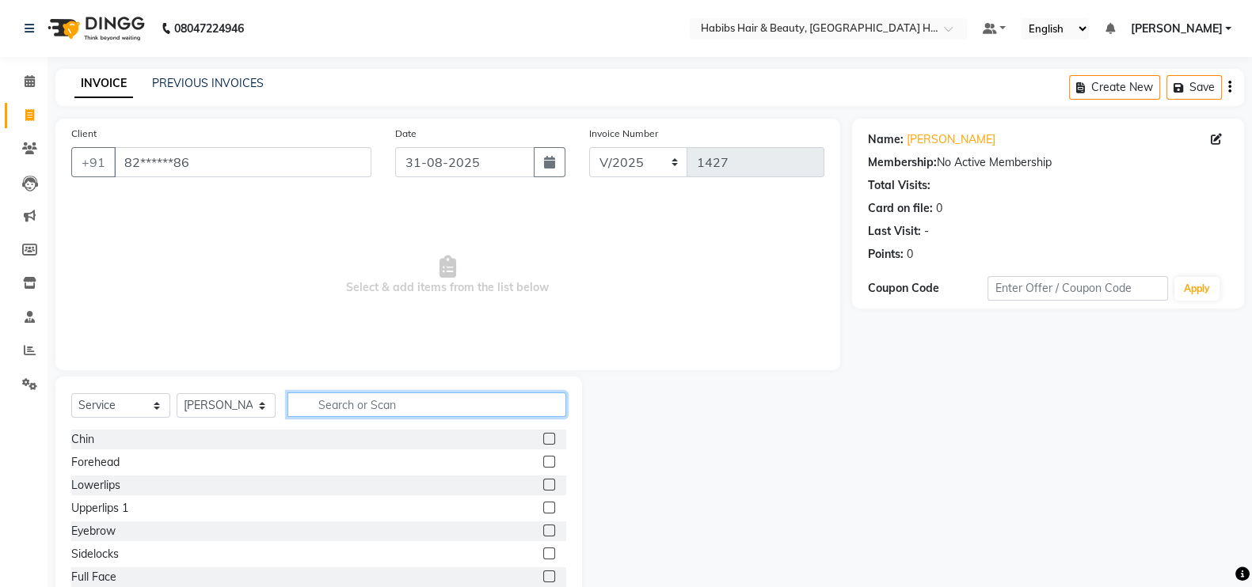
click at [353, 395] on input "text" at bounding box center [426, 405] width 279 height 25
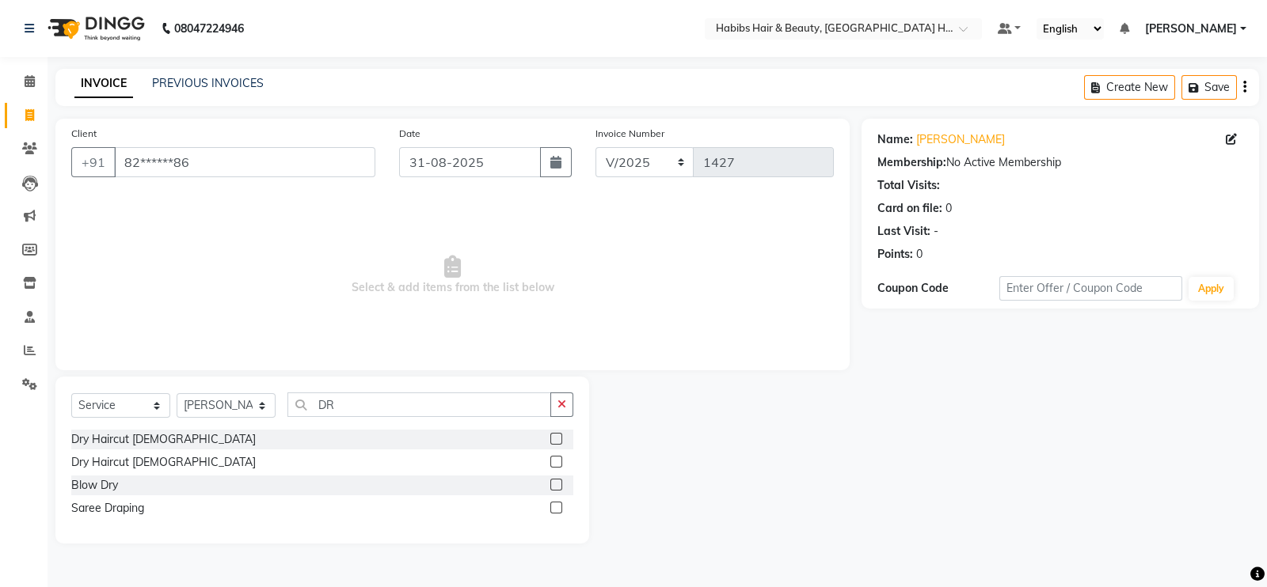
click at [557, 434] on label at bounding box center [556, 439] width 12 height 12
click at [557, 435] on input "checkbox" at bounding box center [555, 440] width 10 height 10
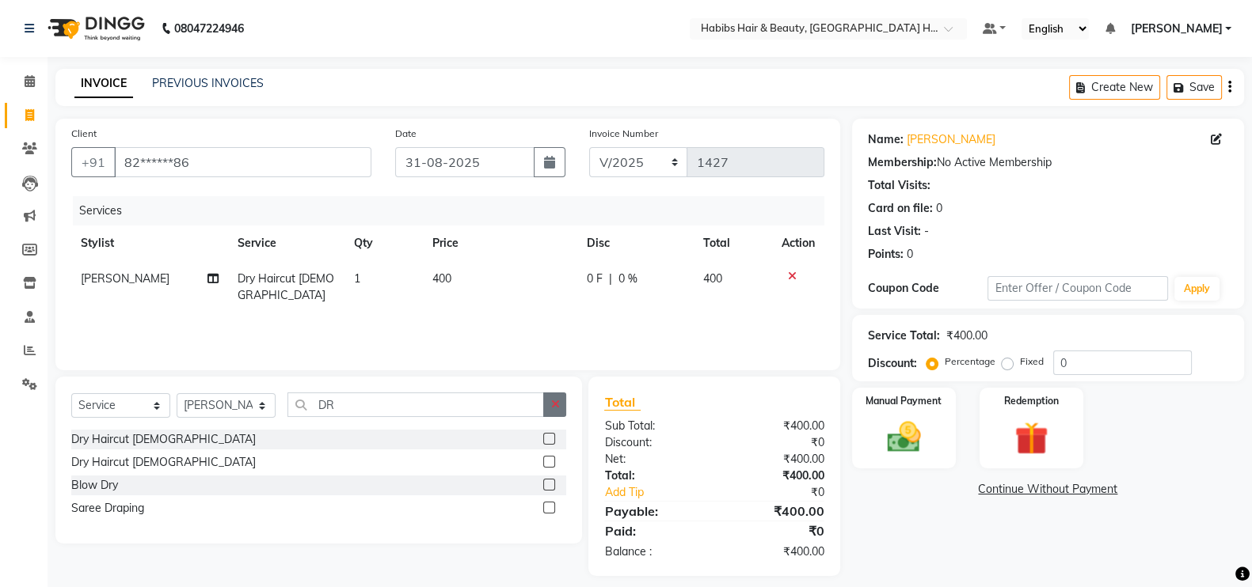
click at [554, 409] on icon "button" at bounding box center [554, 404] width 9 height 11
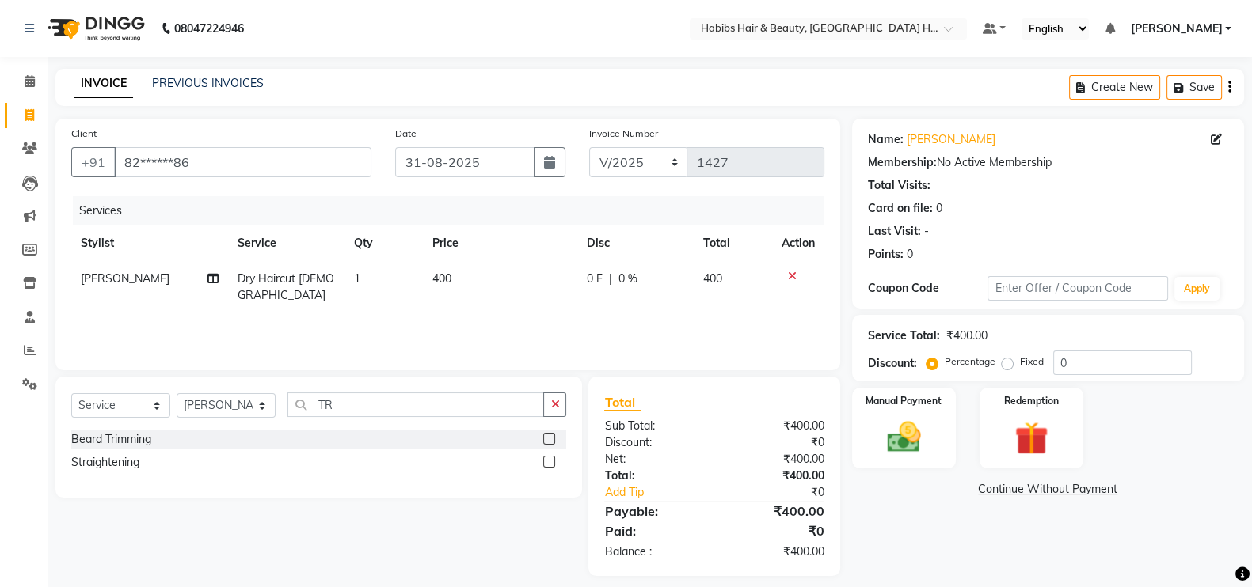
click at [553, 437] on label at bounding box center [549, 439] width 12 height 12
click at [553, 437] on input "checkbox" at bounding box center [548, 440] width 10 height 10
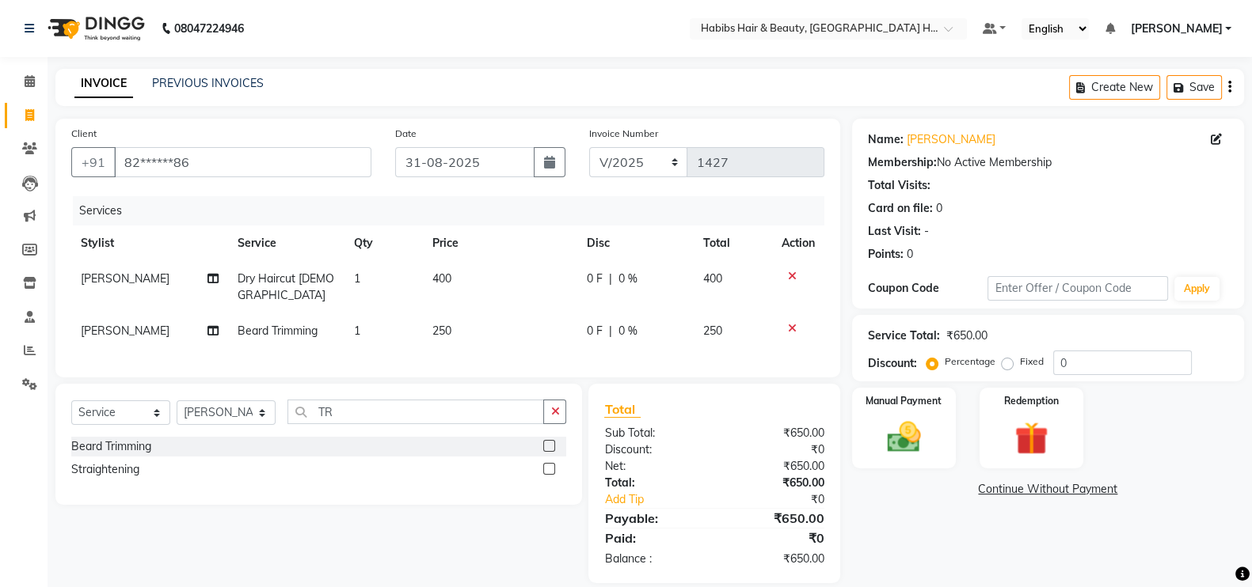
click at [496, 313] on td "250" at bounding box center [500, 331] width 154 height 36
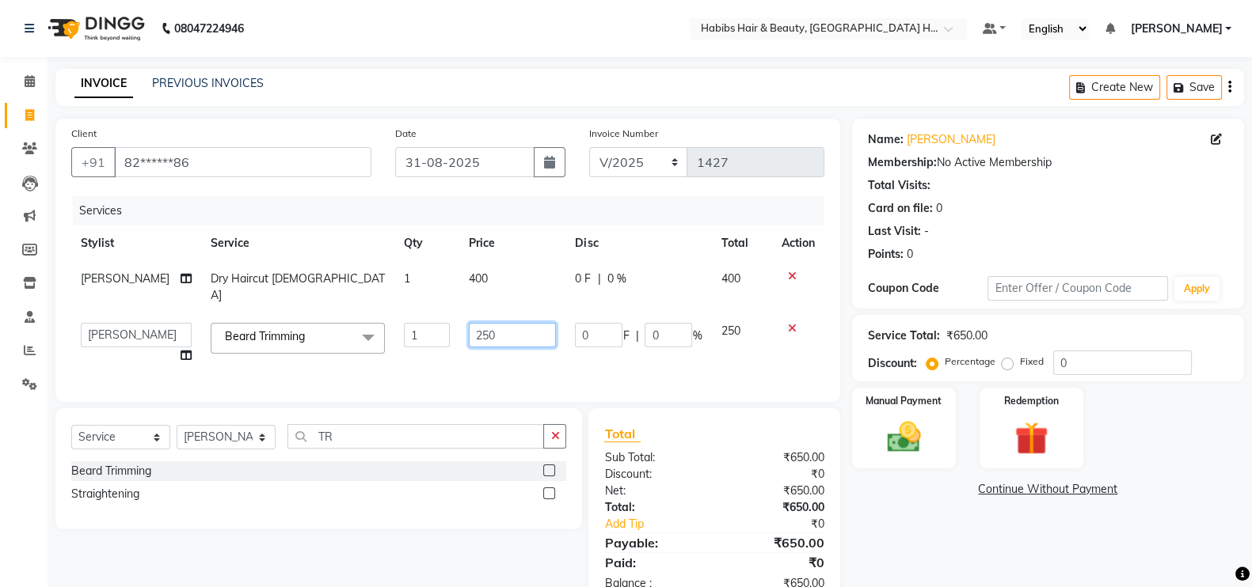
click at [497, 323] on input "250" at bounding box center [512, 335] width 87 height 25
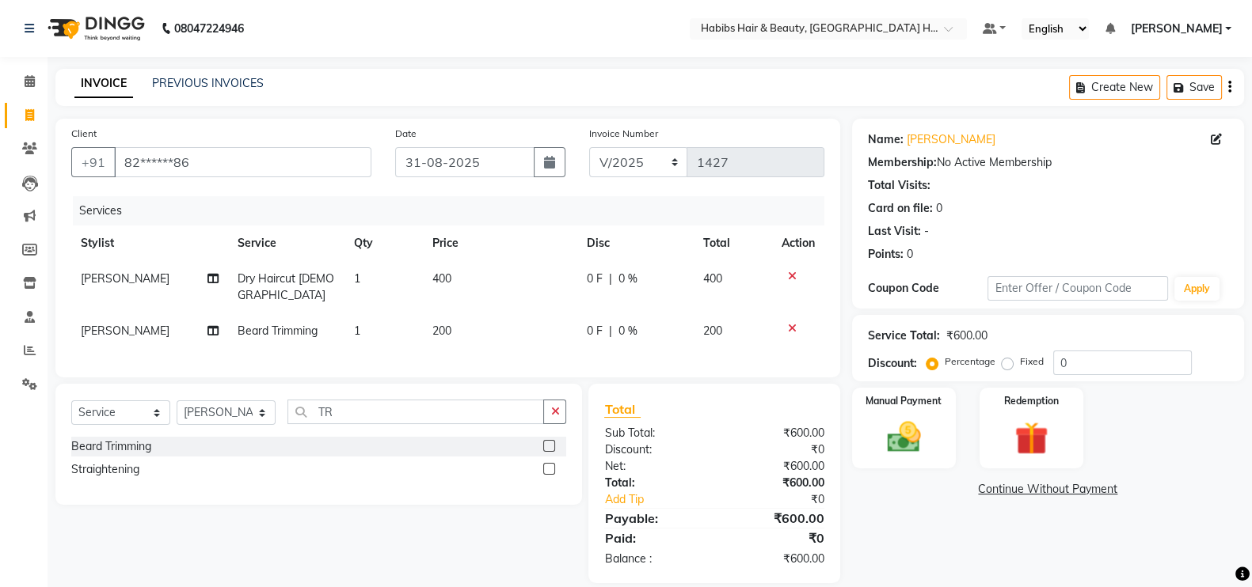
click at [499, 284] on td "400" at bounding box center [500, 287] width 154 height 52
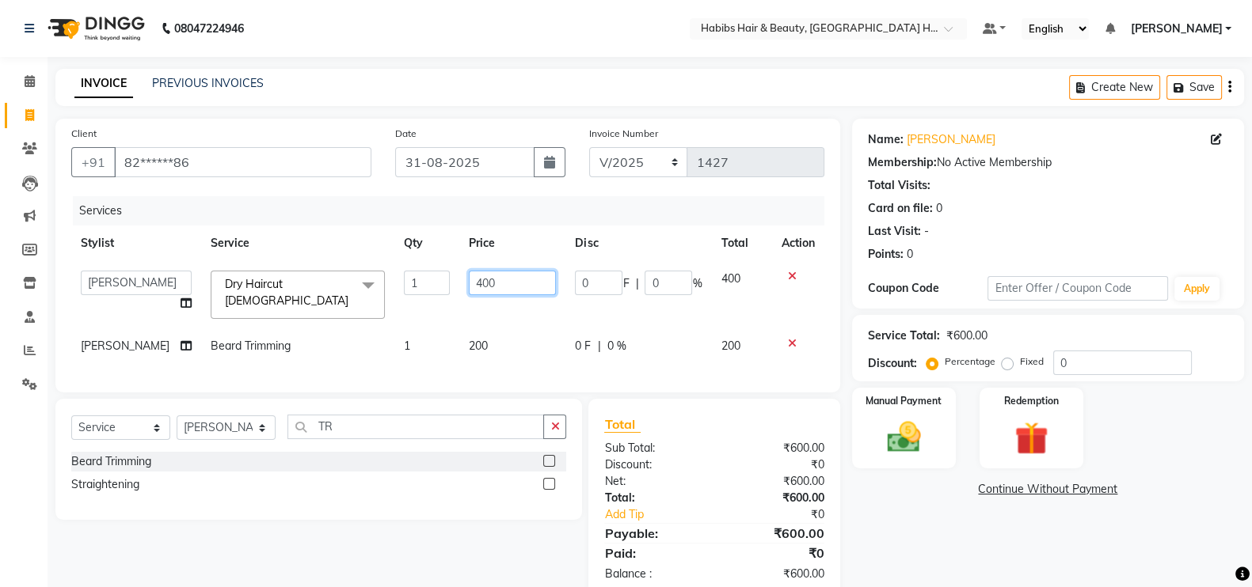
click at [469, 291] on input "400" at bounding box center [512, 283] width 87 height 25
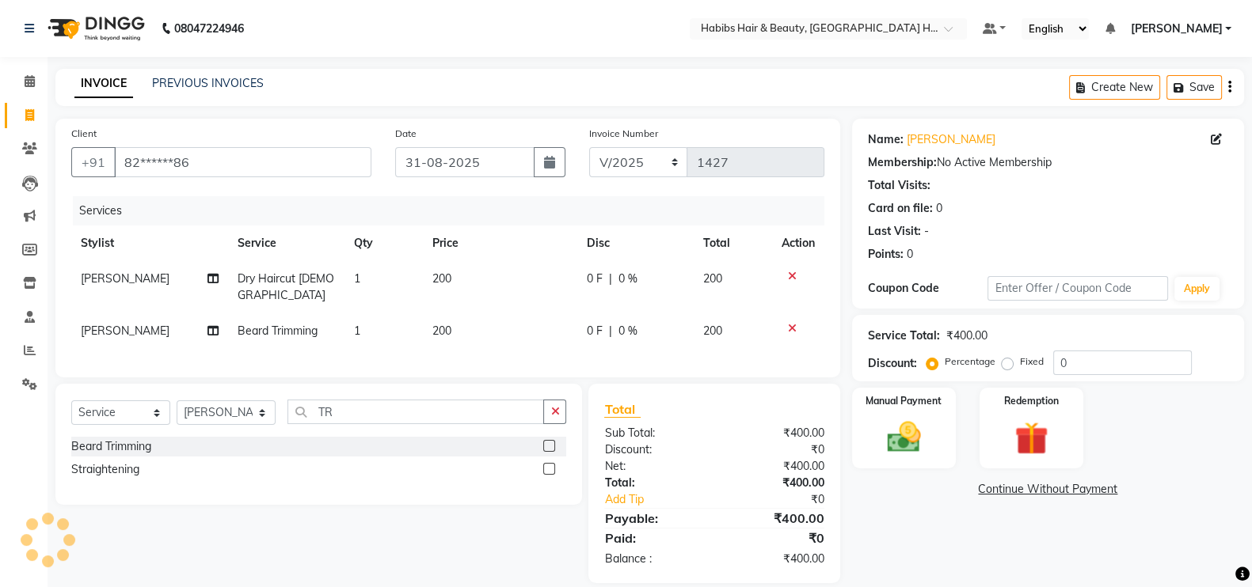
click at [551, 218] on div "Services" at bounding box center [454, 210] width 763 height 29
click at [910, 430] on img at bounding box center [904, 437] width 56 height 40
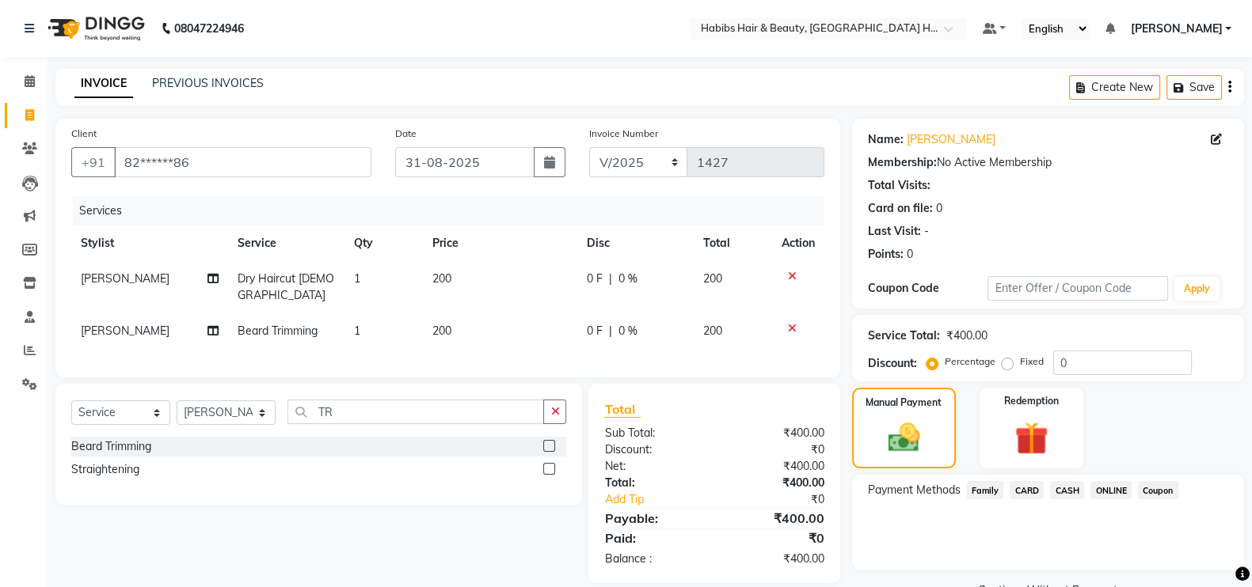
click at [1029, 488] on span "CARD" at bounding box center [1026, 490] width 34 height 18
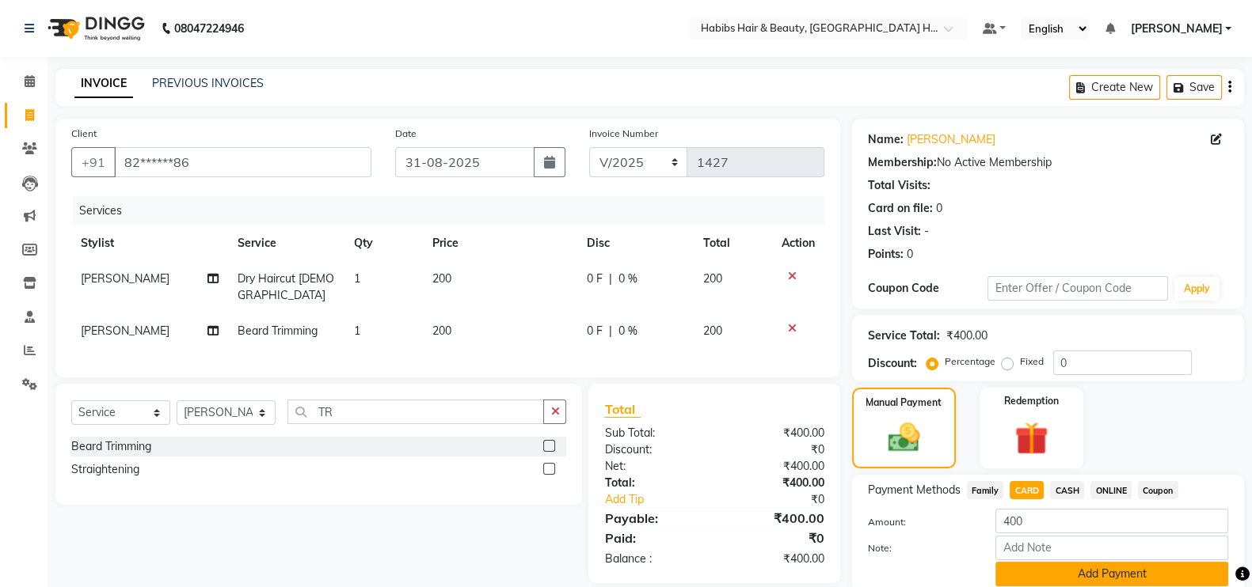
click at [1119, 564] on button "Add Payment" at bounding box center [1111, 574] width 233 height 25
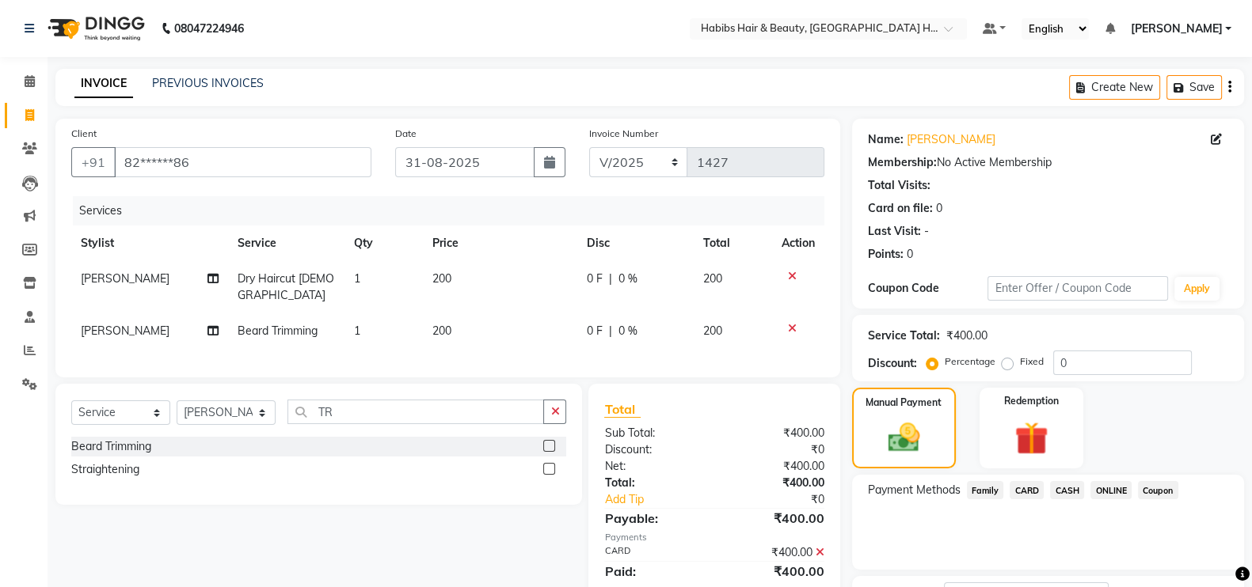
scroll to position [127, 0]
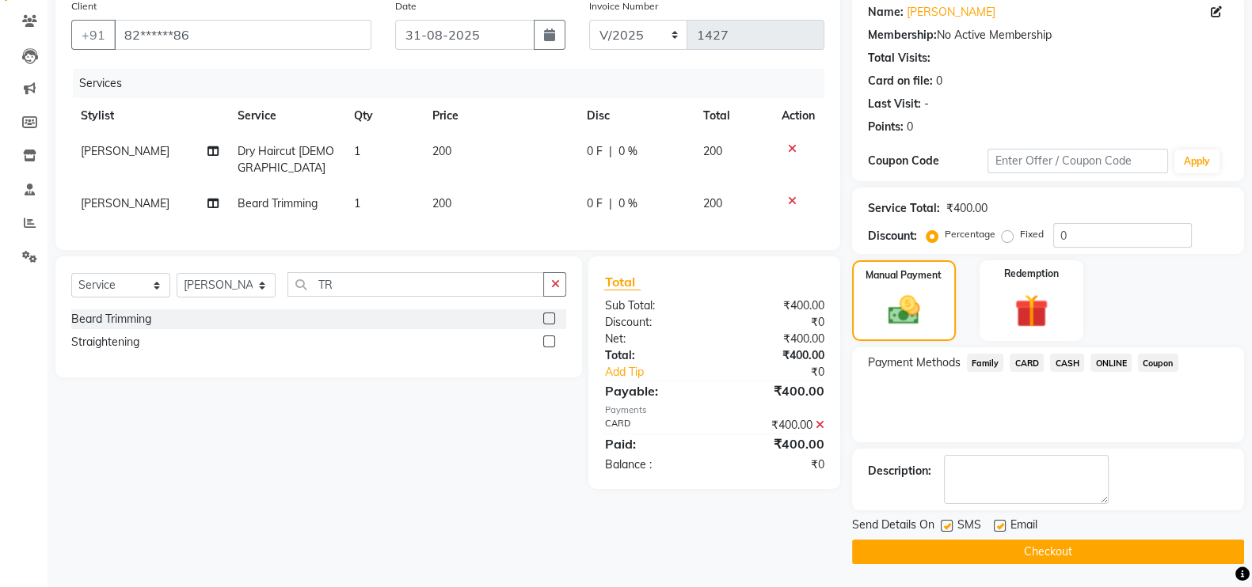
click at [1001, 550] on button "Checkout" at bounding box center [1048, 552] width 392 height 25
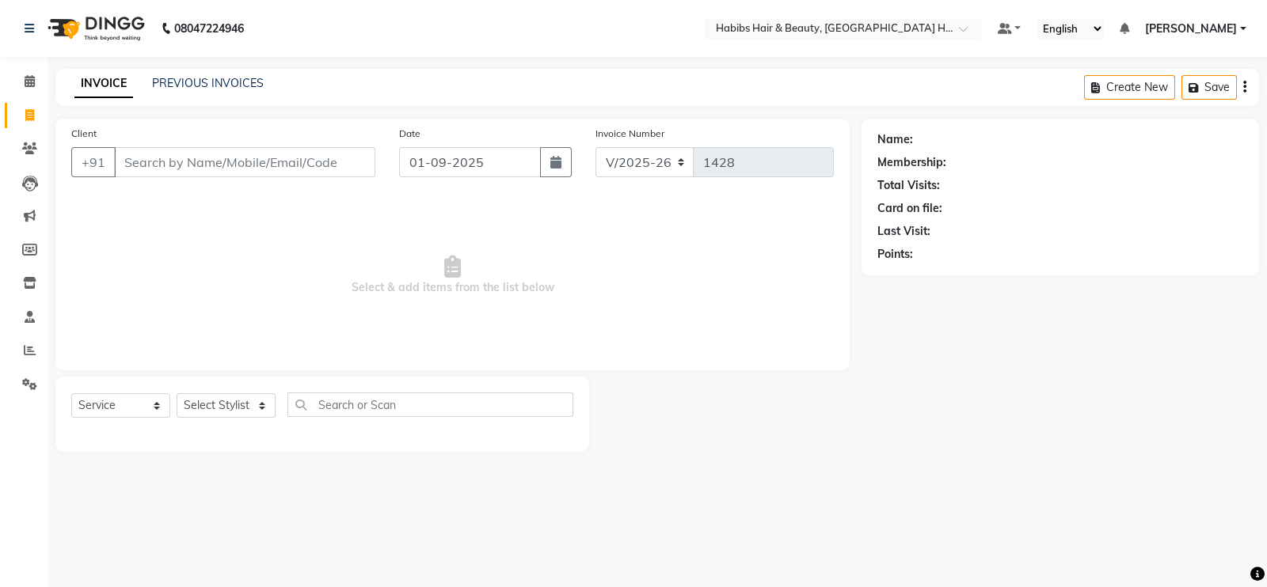
click at [257, 165] on input "Client" at bounding box center [244, 162] width 261 height 30
click at [256, 165] on input "903990922" at bounding box center [204, 162] width 180 height 30
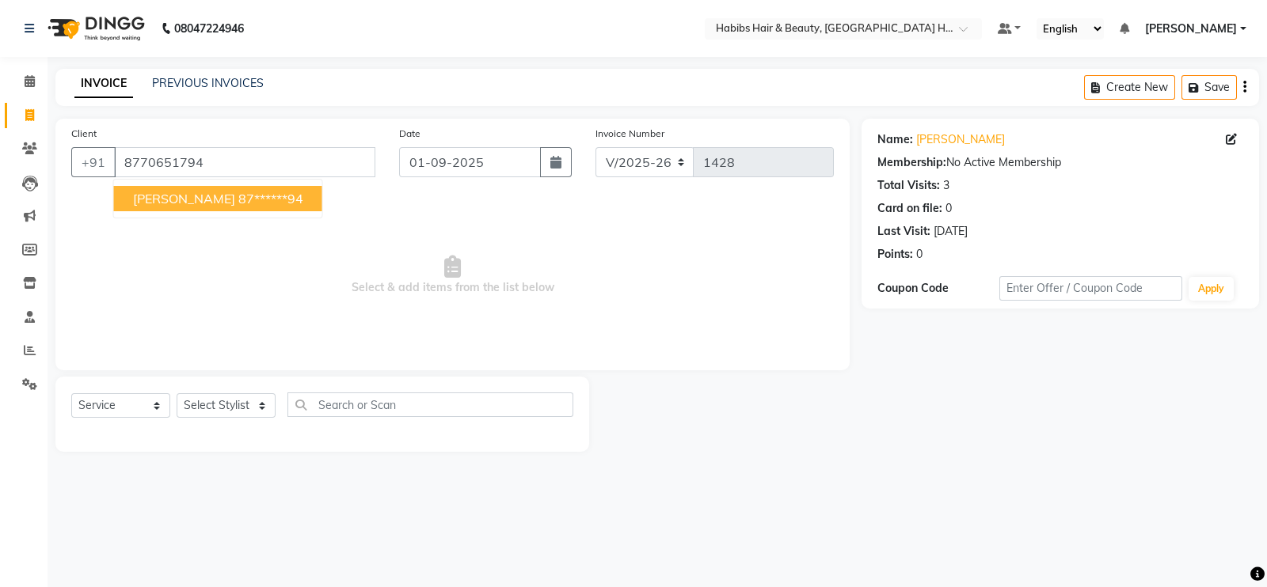
click at [238, 205] on ngb-highlight "87******94" at bounding box center [270, 199] width 65 height 16
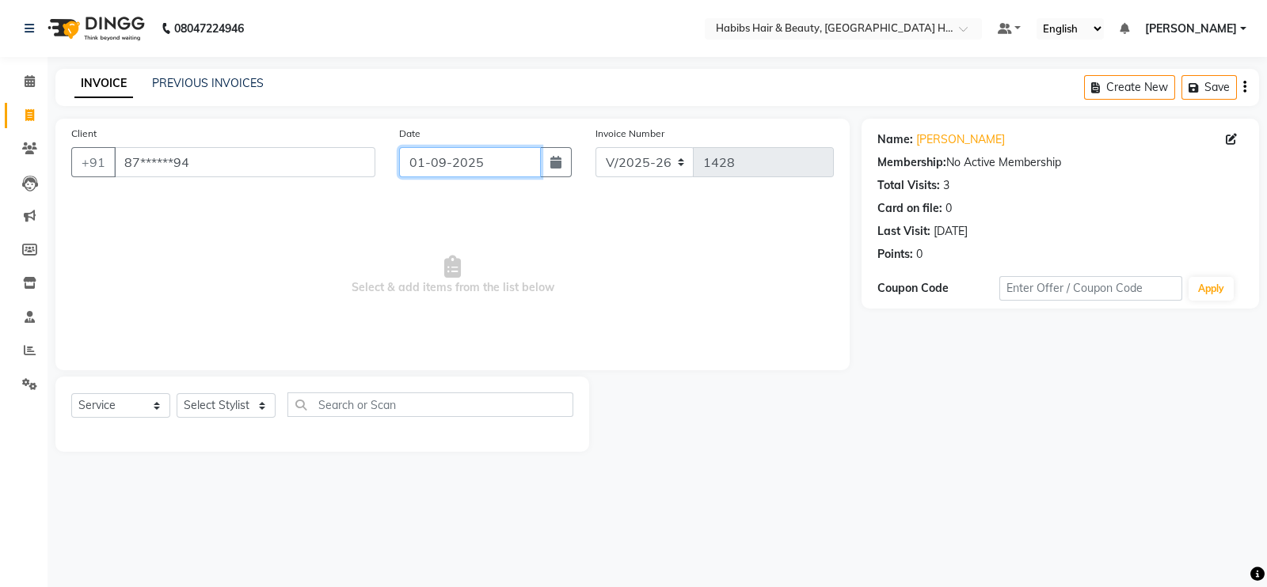
click at [431, 168] on input "01-09-2025" at bounding box center [470, 162] width 142 height 30
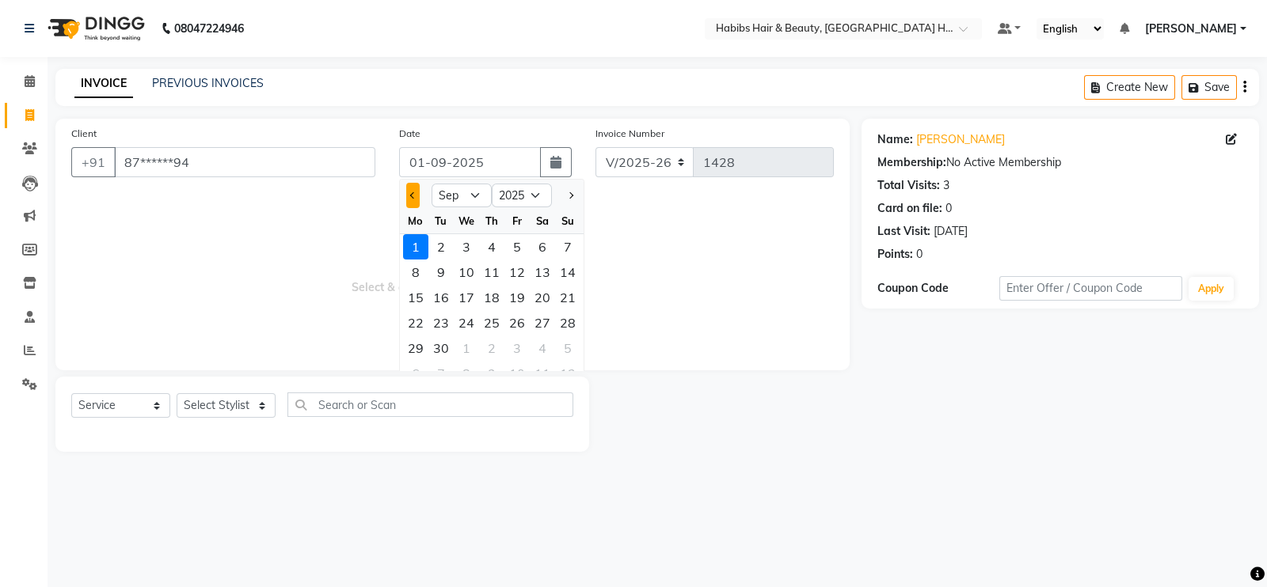
click at [413, 202] on button "Previous month" at bounding box center [412, 195] width 13 height 25
click at [572, 345] on div "31" at bounding box center [567, 348] width 25 height 25
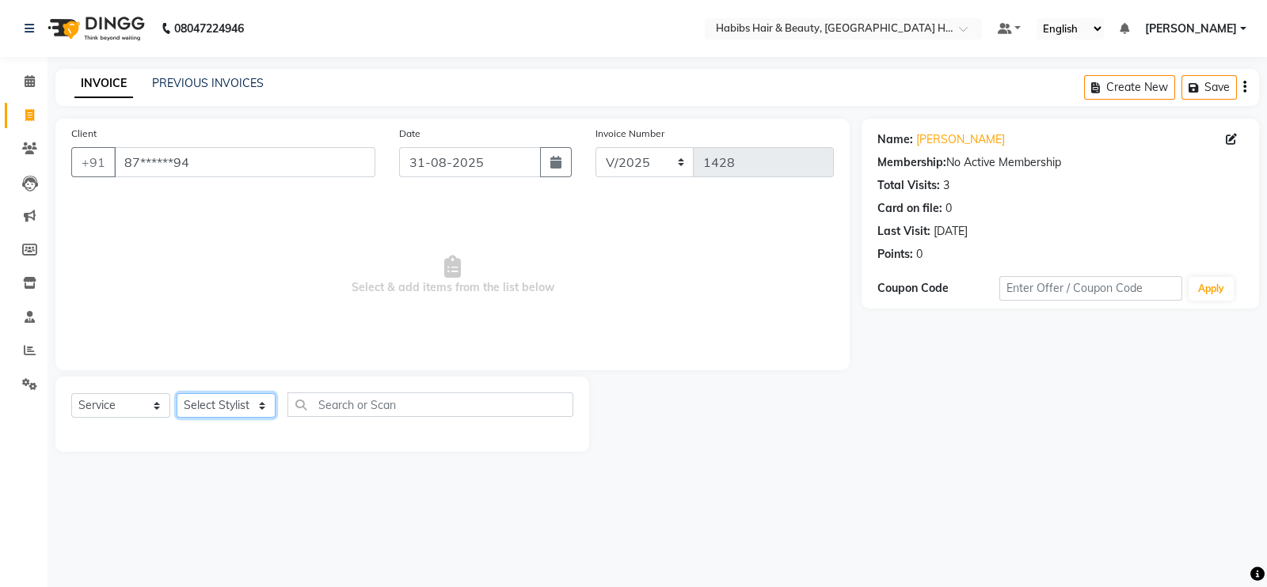
click at [211, 411] on select "Select Stylist Ajay Latika Omkar pratik RADHARAMAN Shilpa shreenath" at bounding box center [226, 405] width 99 height 25
click at [177, 394] on select "Select Stylist Ajay Latika Omkar pratik RADHARAMAN Shilpa shreenath" at bounding box center [226, 405] width 99 height 25
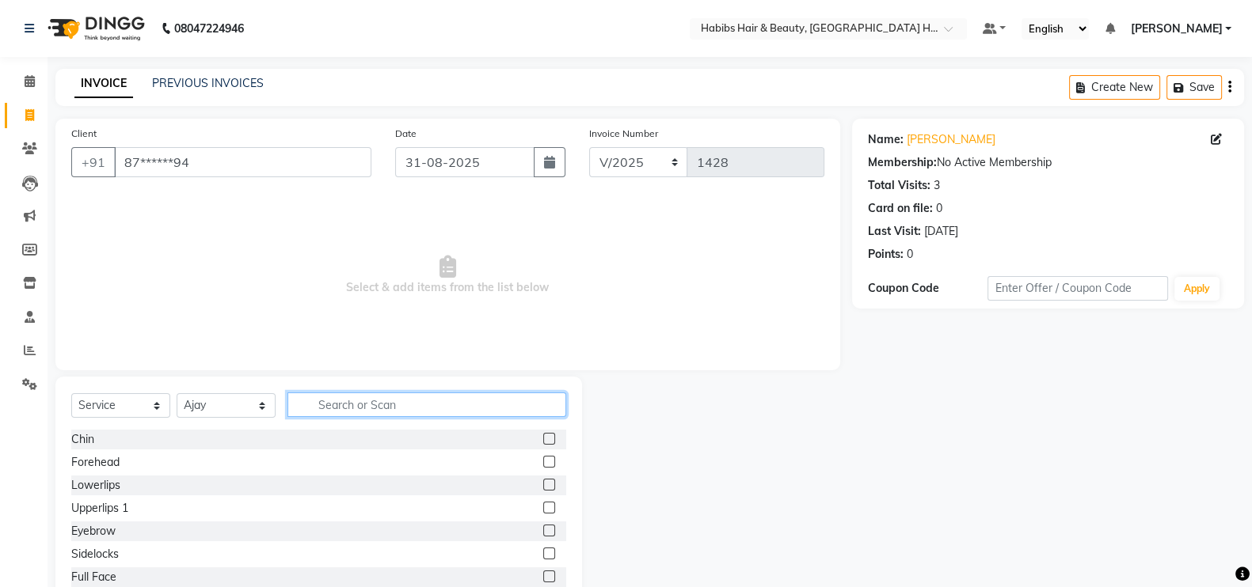
click at [374, 393] on input "text" at bounding box center [426, 405] width 279 height 25
click at [372, 401] on input "text" at bounding box center [426, 405] width 279 height 25
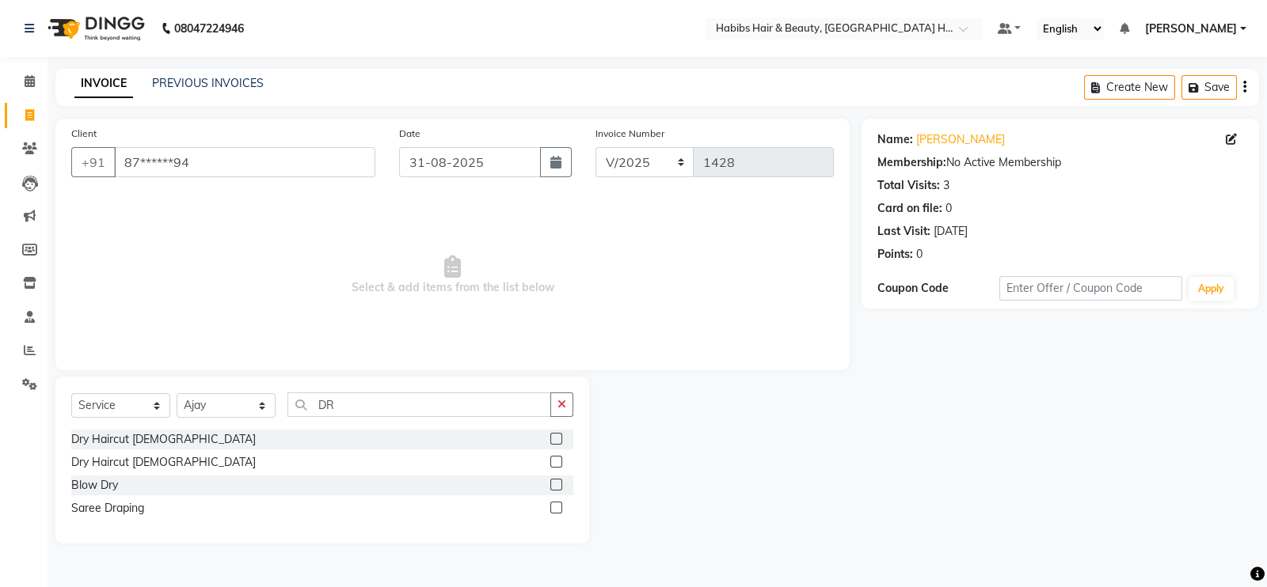
click at [559, 441] on label at bounding box center [556, 439] width 12 height 12
click at [559, 441] on input "checkbox" at bounding box center [555, 440] width 10 height 10
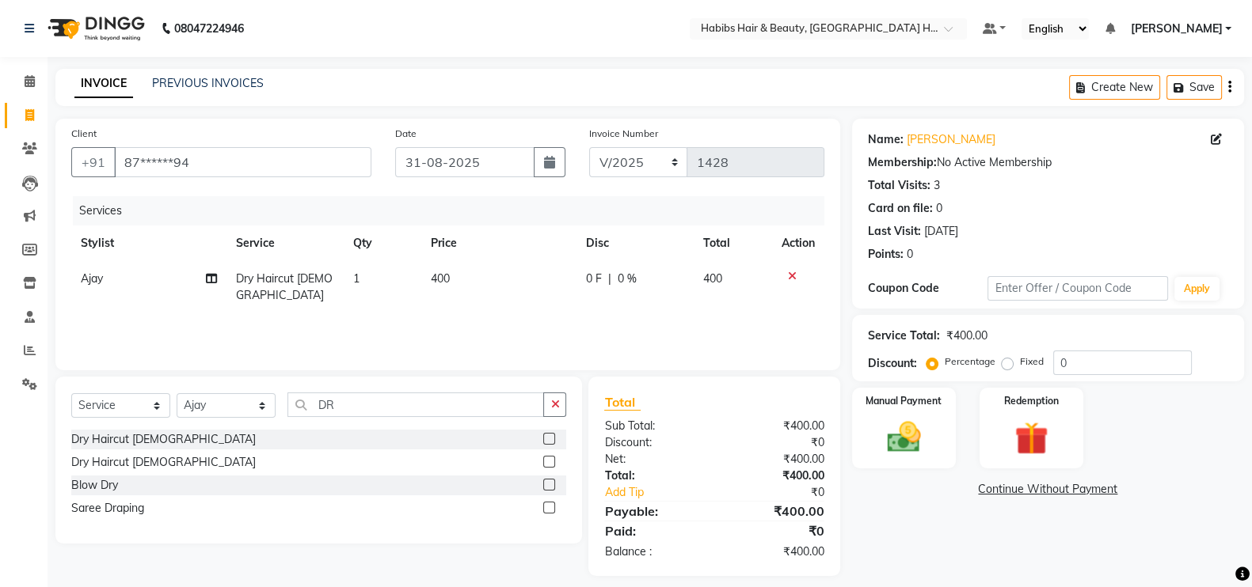
click at [514, 275] on td "400" at bounding box center [498, 287] width 155 height 52
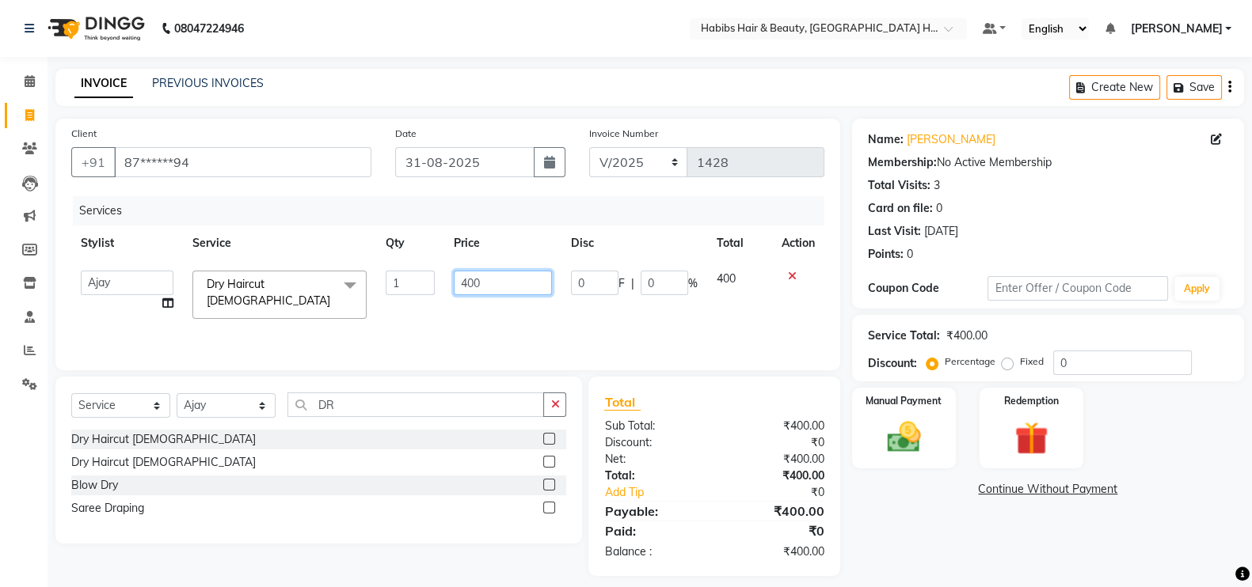
click at [466, 289] on input "400" at bounding box center [503, 283] width 99 height 25
click at [483, 314] on div "Services Stylist Service Qty Price Disc Total Action Ajay Latika Omkar pratik R…" at bounding box center [447, 275] width 753 height 158
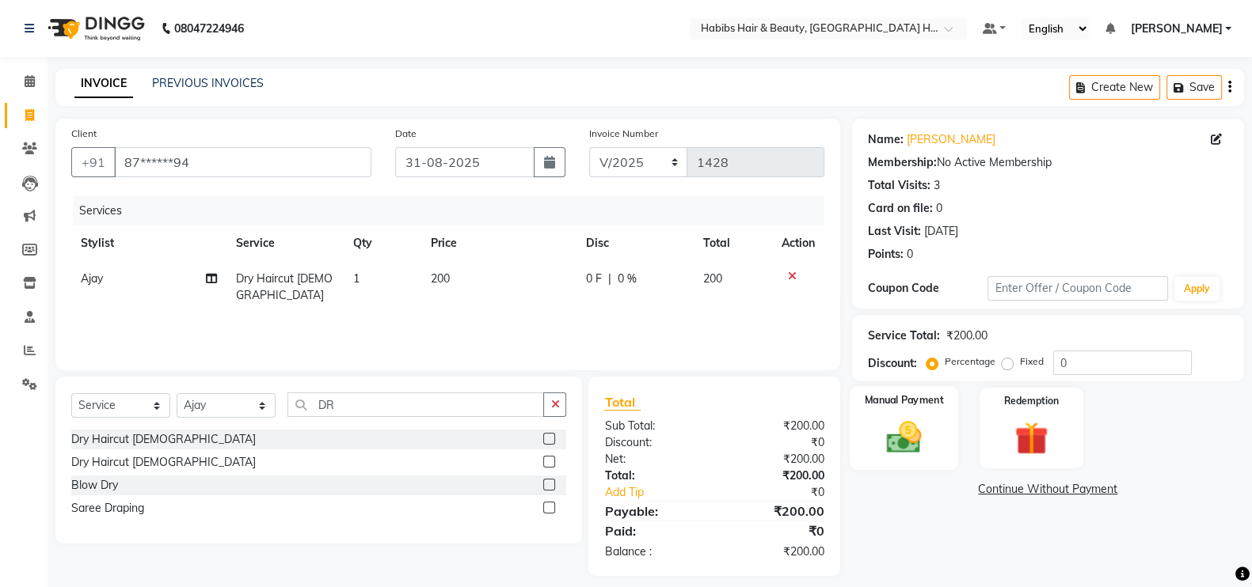
drag, startPoint x: 958, startPoint y: 459, endPoint x: 926, endPoint y: 453, distance: 32.3
click at [926, 453] on div "Manual Payment Redemption" at bounding box center [1048, 428] width 416 height 81
click at [926, 453] on img at bounding box center [904, 437] width 56 height 40
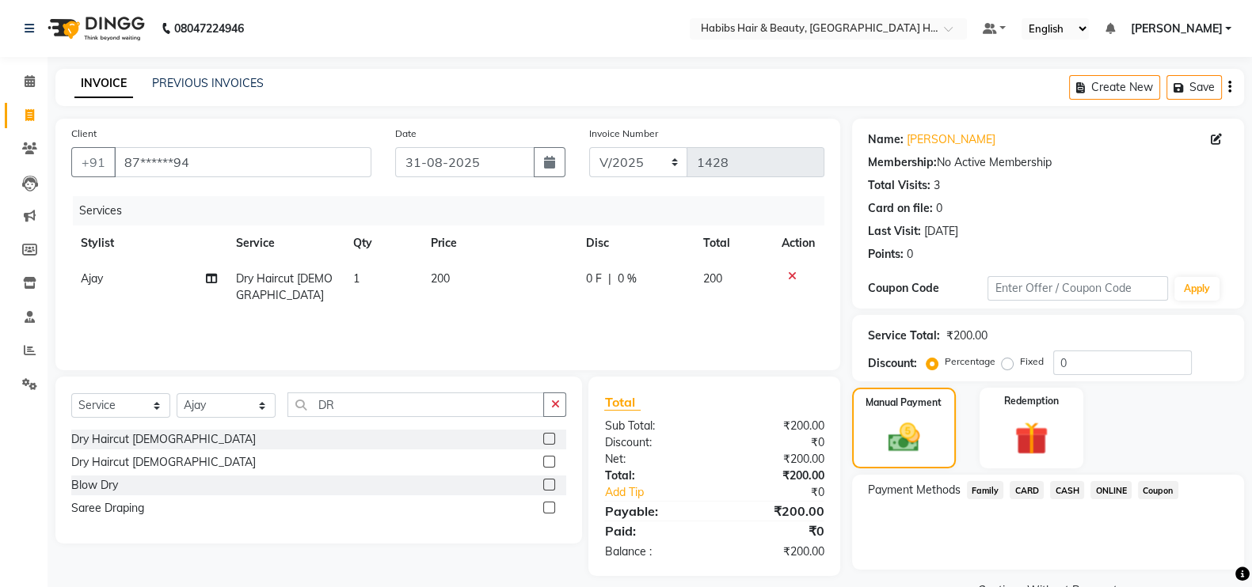
click at [1105, 487] on span "ONLINE" at bounding box center [1110, 490] width 41 height 18
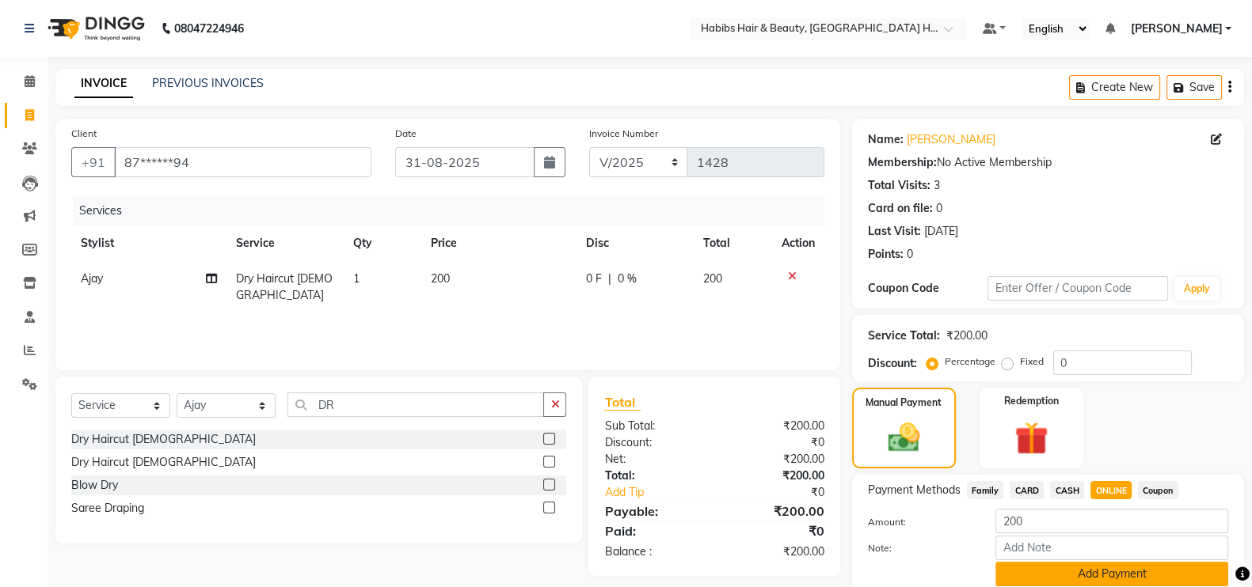
click at [1123, 577] on button "Add Payment" at bounding box center [1111, 574] width 233 height 25
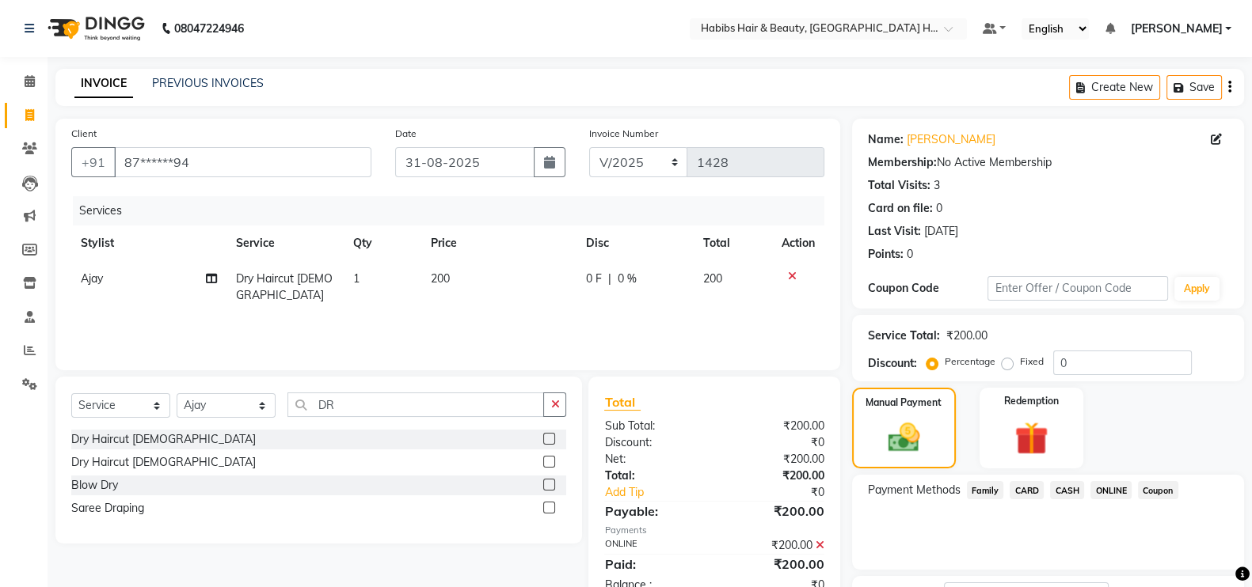
scroll to position [127, 0]
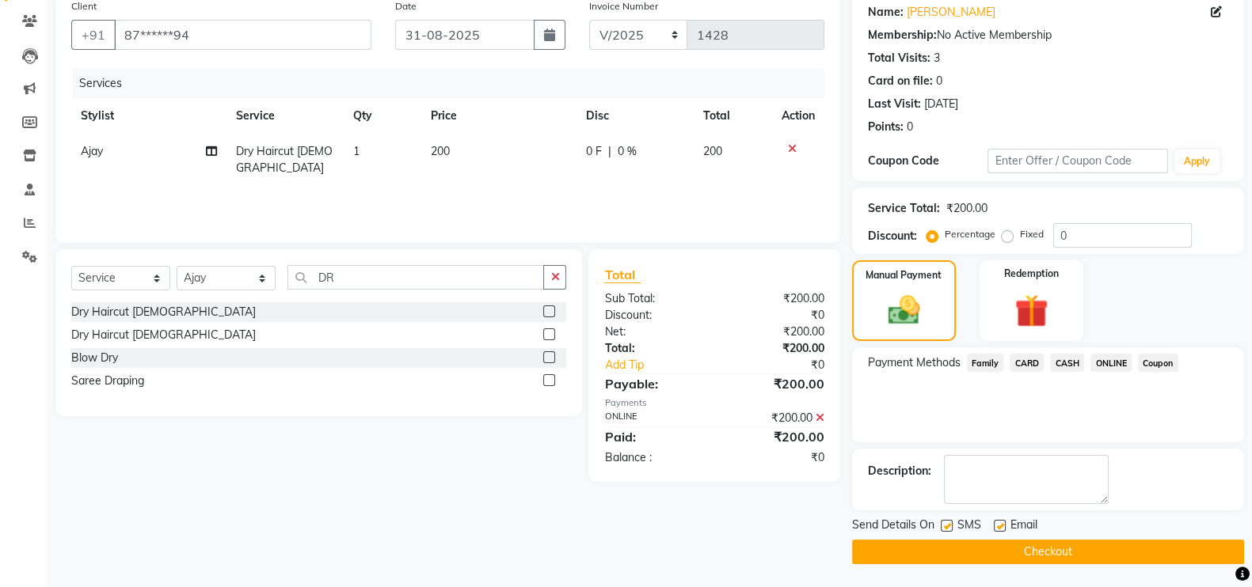
click at [1204, 548] on button "Checkout" at bounding box center [1048, 552] width 392 height 25
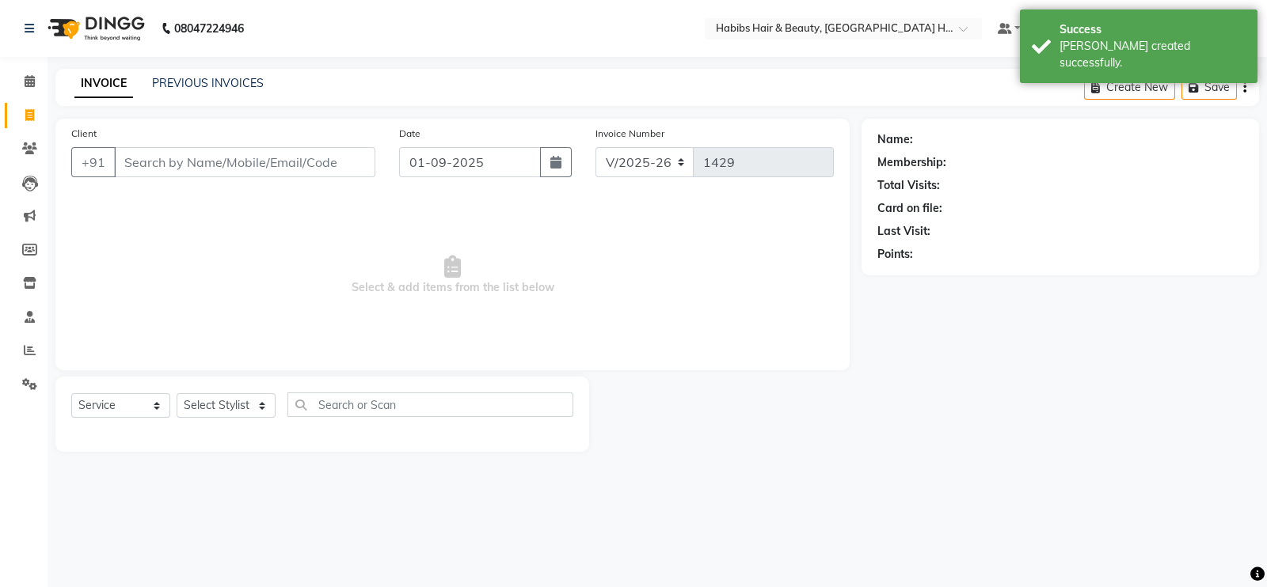
click at [230, 160] on input "Client" at bounding box center [244, 162] width 261 height 30
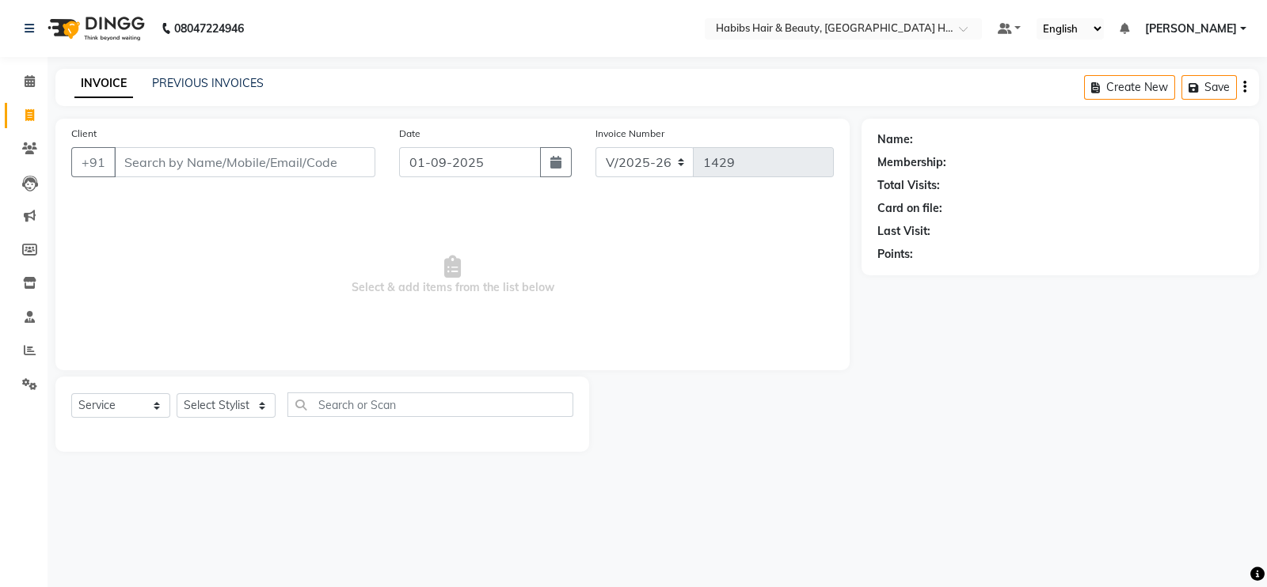
click at [206, 167] on input "Client" at bounding box center [244, 162] width 261 height 30
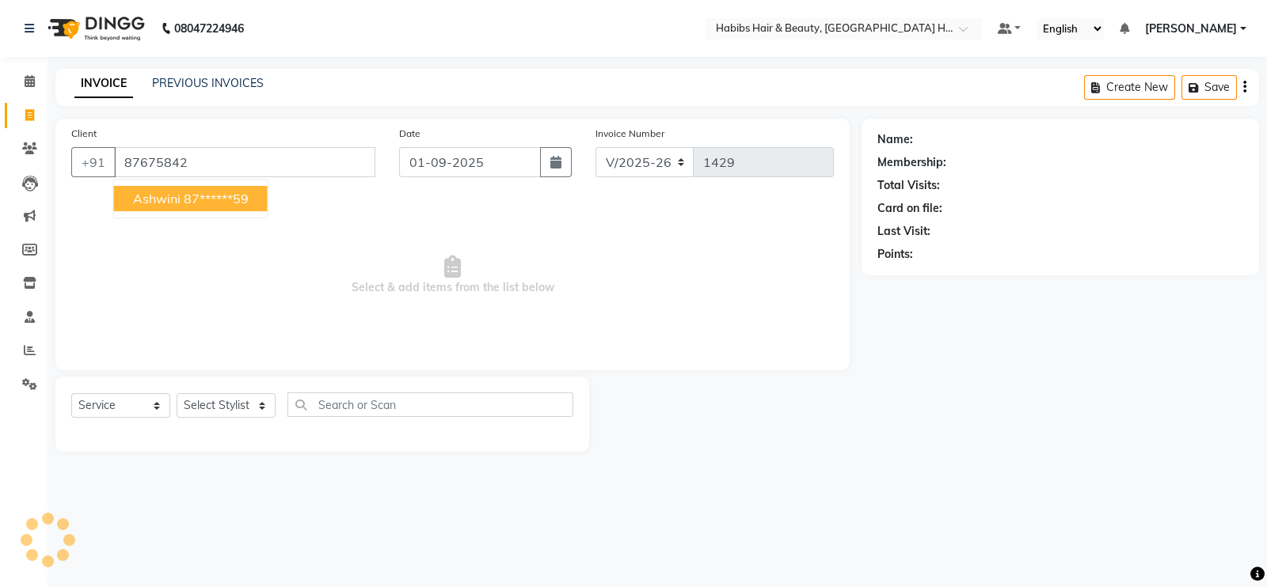
click at [210, 207] on button "Ashwini 87******59" at bounding box center [191, 198] width 154 height 25
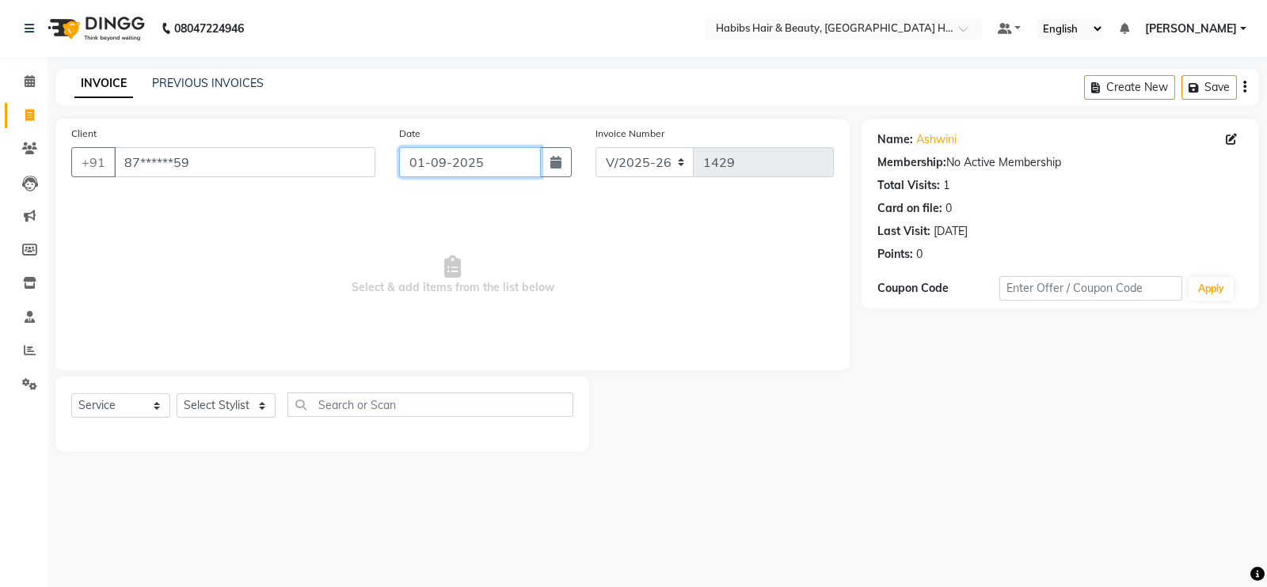
click at [430, 174] on input "01-09-2025" at bounding box center [470, 162] width 142 height 30
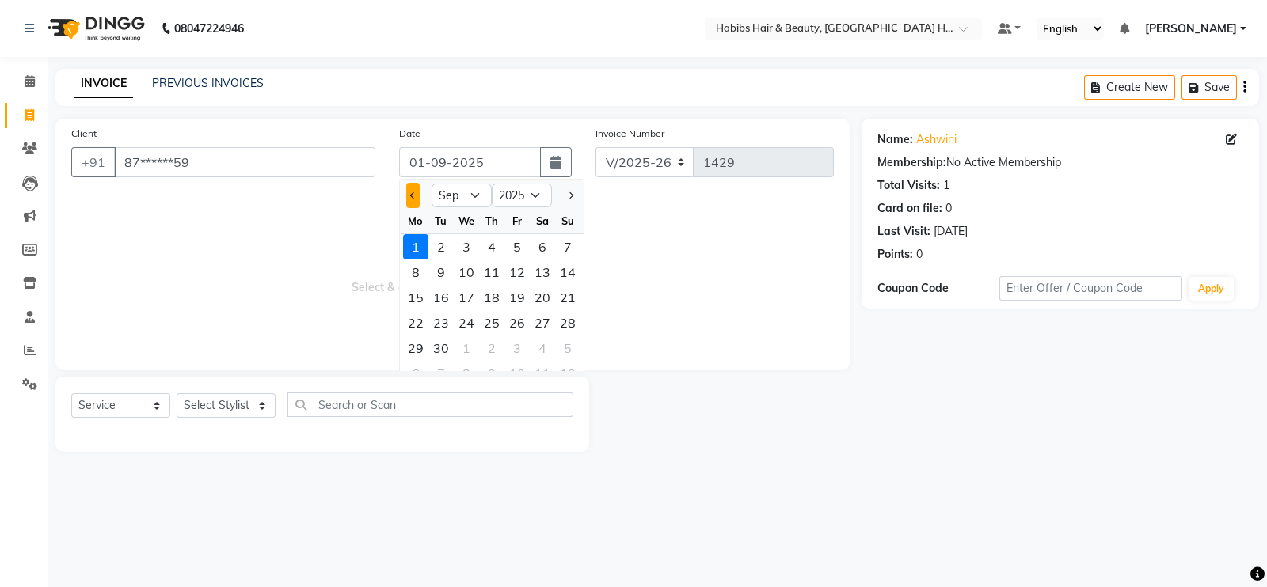
click at [416, 207] on button "Previous month" at bounding box center [412, 195] width 13 height 25
click at [570, 344] on div "31" at bounding box center [567, 348] width 25 height 25
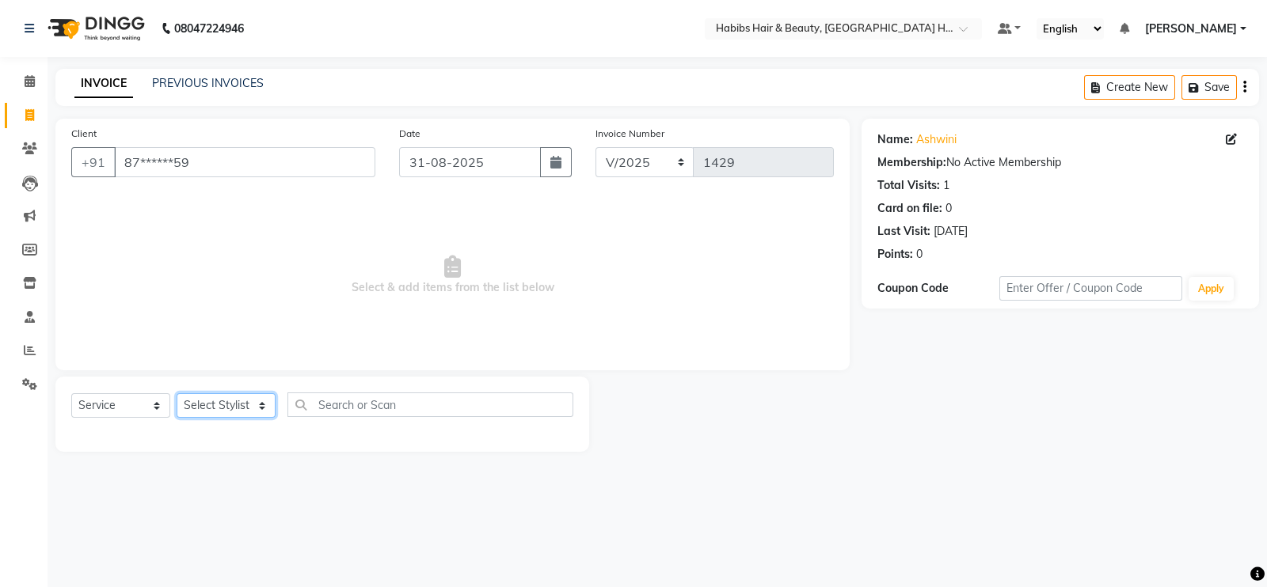
click at [238, 398] on select "Select Stylist Ajay Latika Omkar pratik RADHARAMAN Shilpa shreenath" at bounding box center [226, 405] width 99 height 25
click at [177, 394] on select "Select Stylist Ajay Latika Omkar pratik RADHARAMAN Shilpa shreenath" at bounding box center [226, 405] width 99 height 25
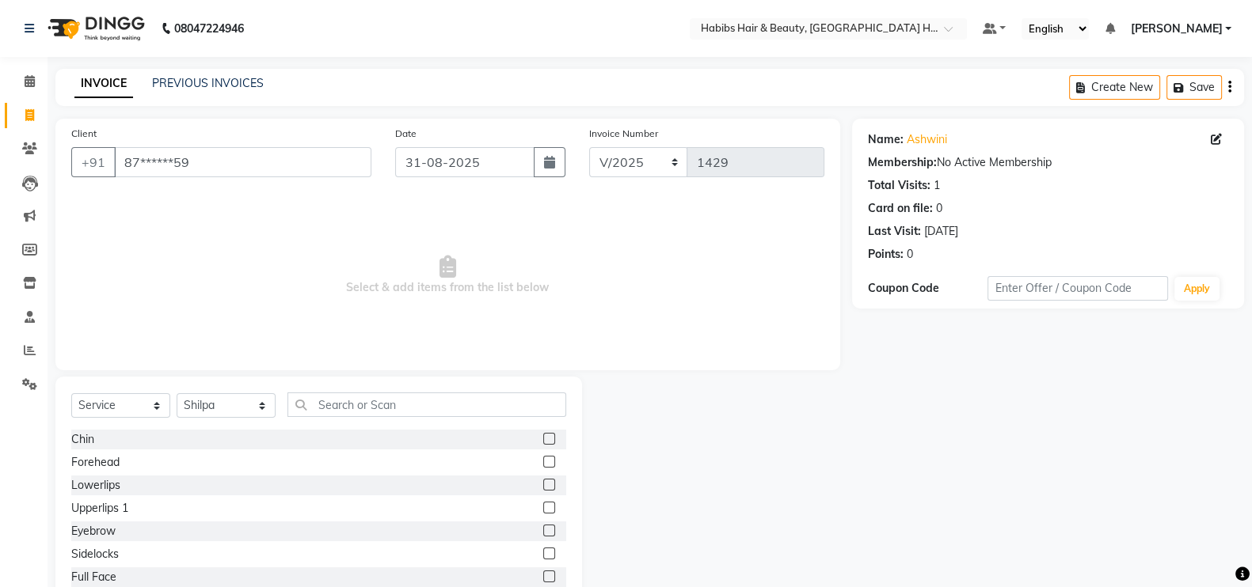
click at [543, 529] on label at bounding box center [549, 531] width 12 height 12
click at [543, 529] on input "checkbox" at bounding box center [548, 531] width 10 height 10
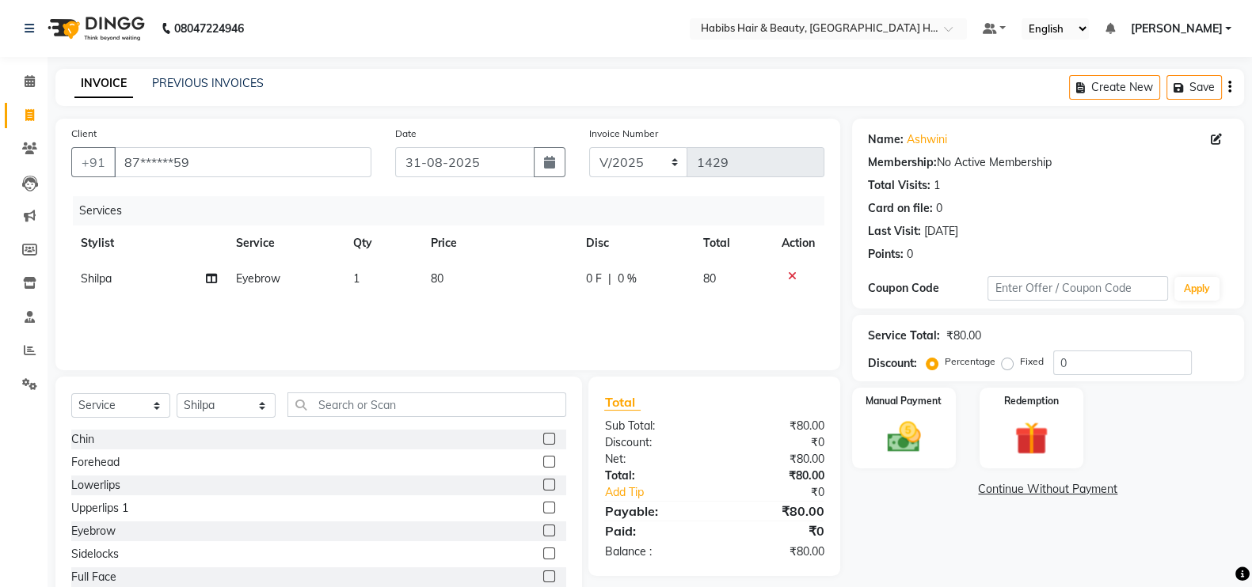
click at [543, 507] on label at bounding box center [549, 508] width 12 height 12
click at [543, 507] on input "checkbox" at bounding box center [548, 508] width 10 height 10
click at [471, 321] on td "60" at bounding box center [498, 315] width 155 height 36
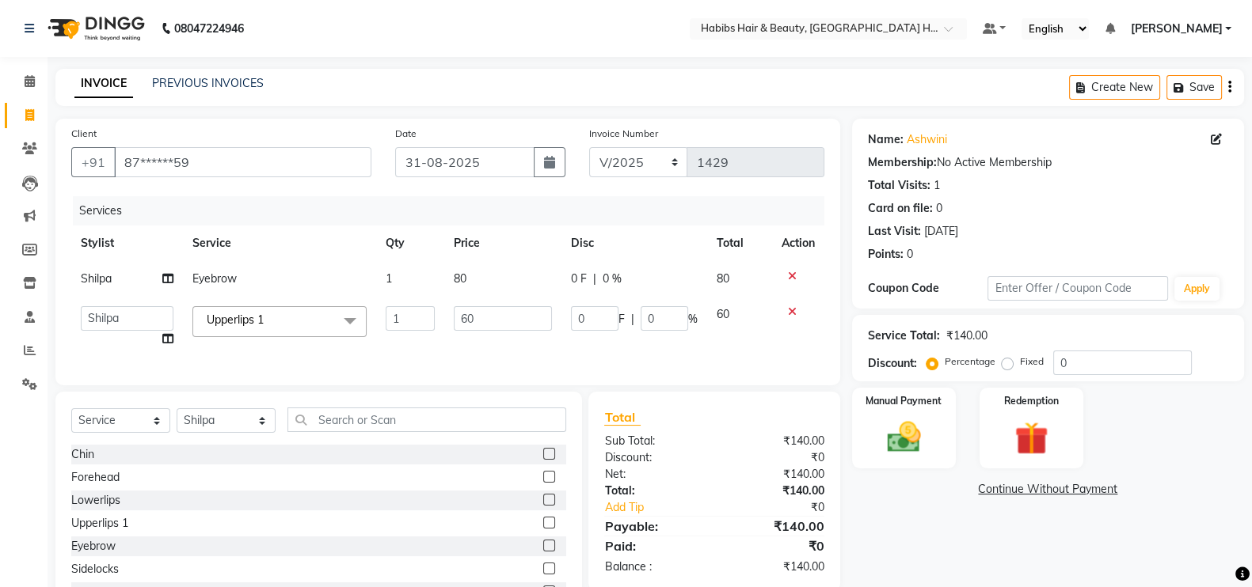
click at [488, 285] on td "80" at bounding box center [503, 279] width 118 height 36
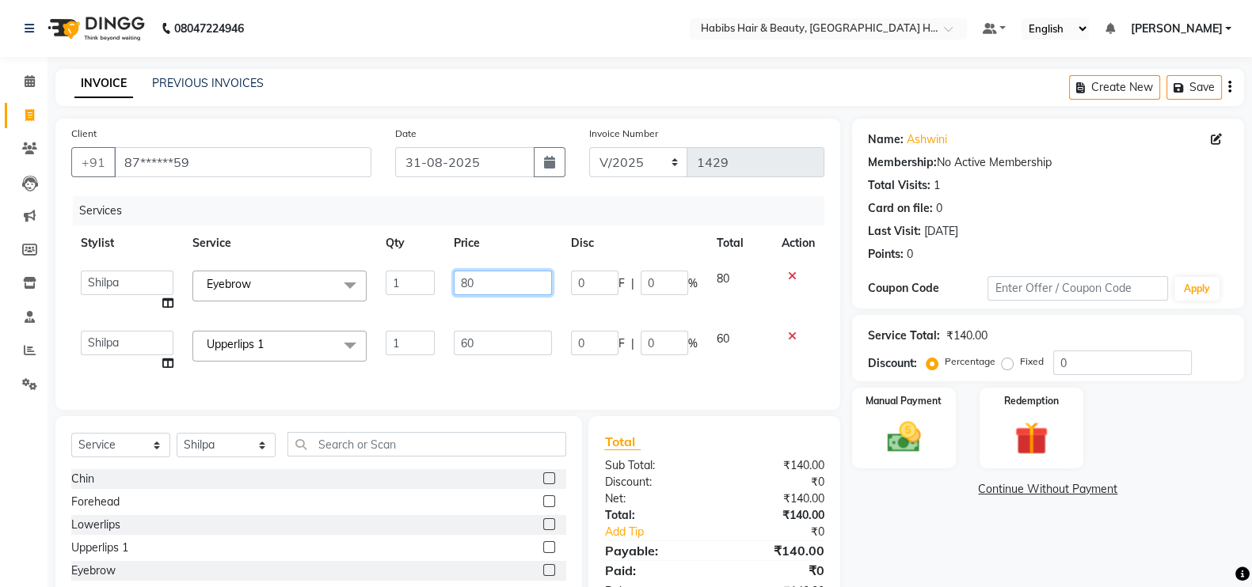
click at [467, 290] on input "80" at bounding box center [503, 283] width 99 height 25
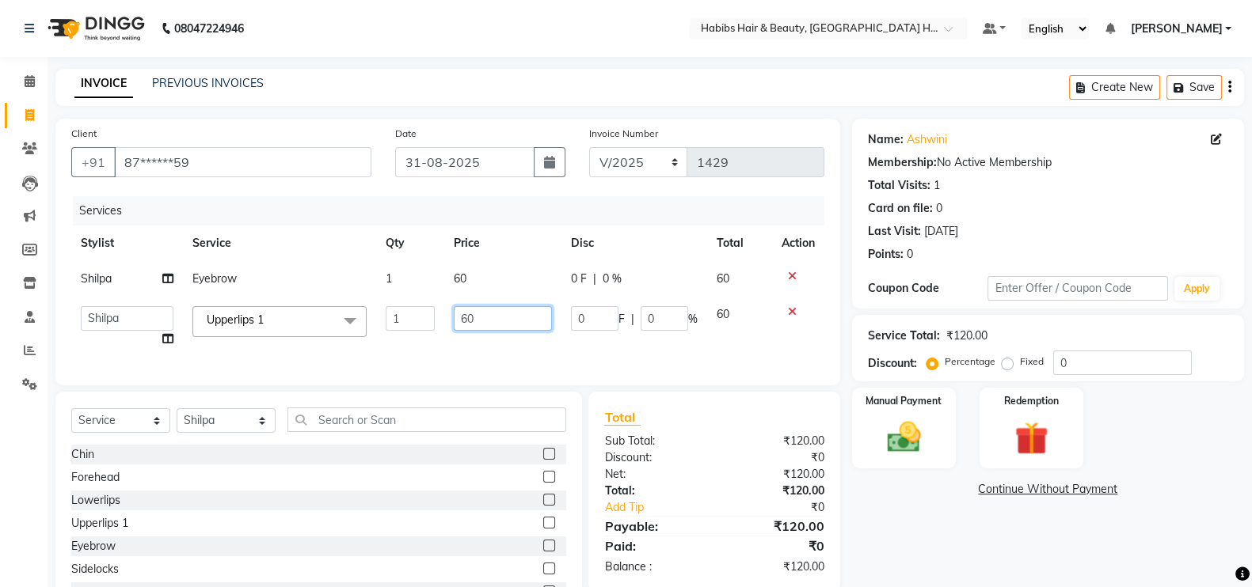
click at [491, 337] on td "60" at bounding box center [503, 327] width 118 height 60
click at [498, 355] on div "Services Stylist Service Qty Price Disc Total Action Shilpa Eyebrow 1 60 0 F | …" at bounding box center [447, 282] width 753 height 173
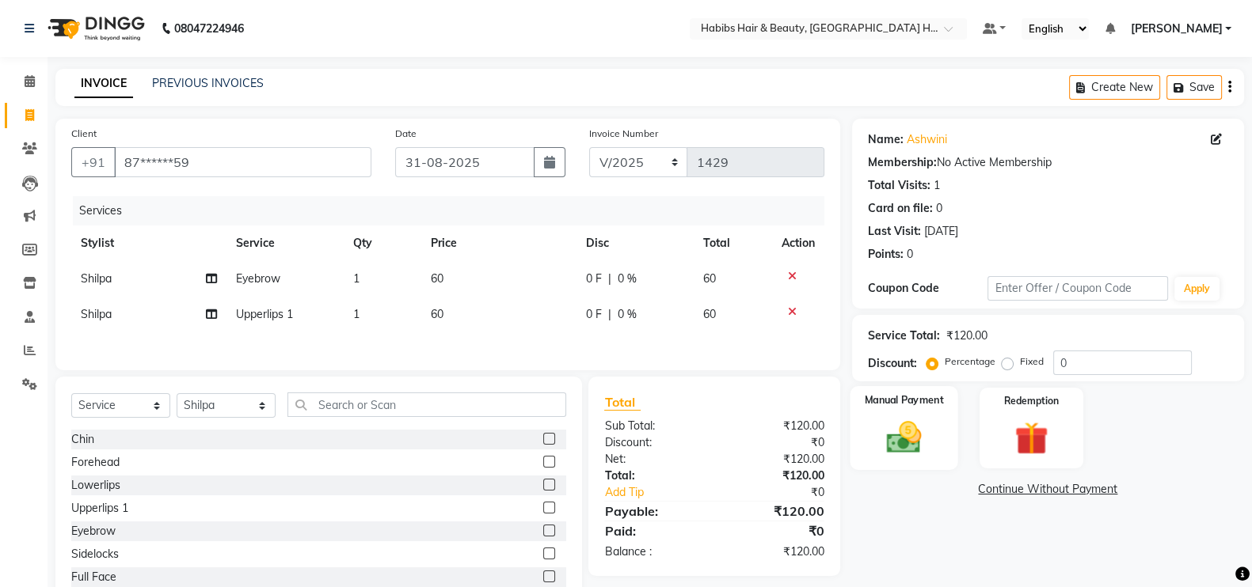
click at [907, 442] on img at bounding box center [904, 437] width 56 height 40
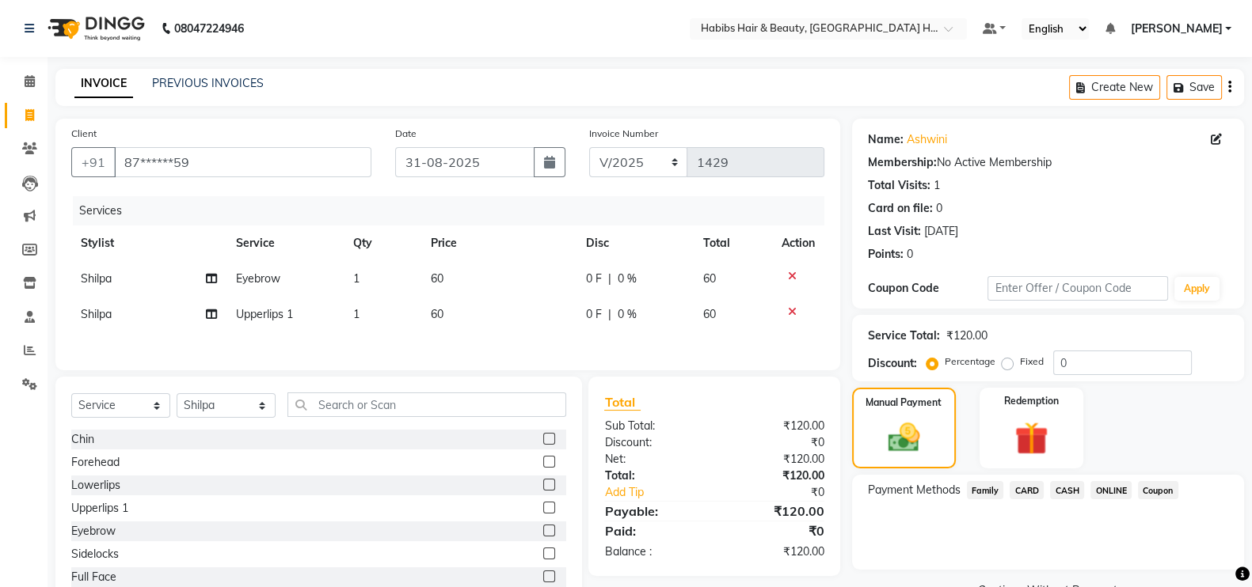
click at [1096, 490] on span "ONLINE" at bounding box center [1110, 490] width 41 height 18
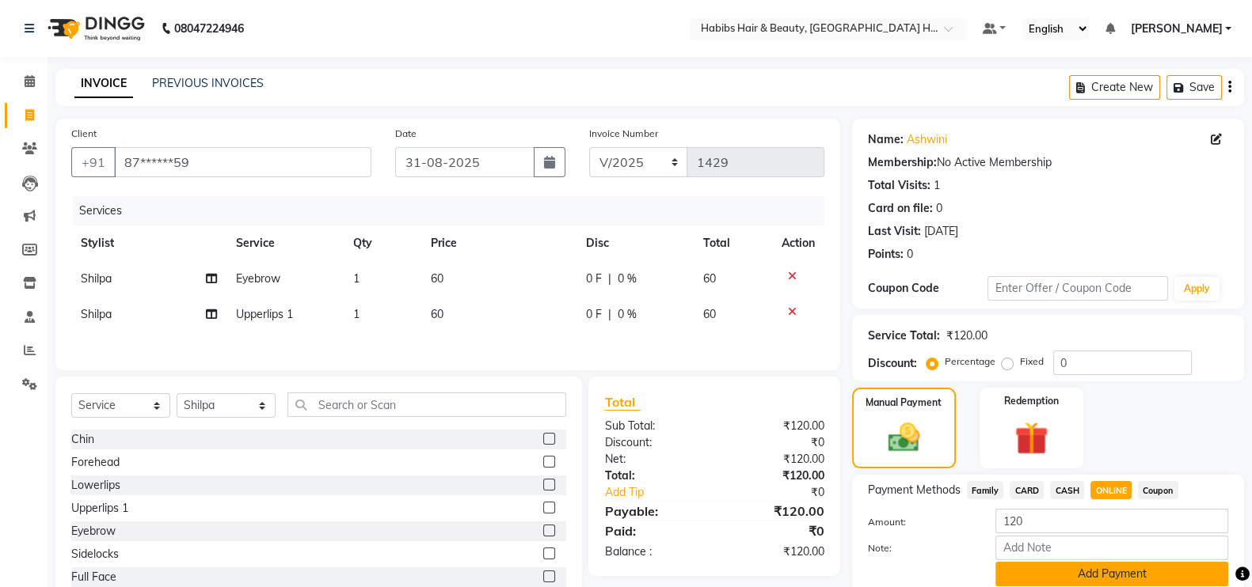
click at [1135, 578] on button "Add Payment" at bounding box center [1111, 574] width 233 height 25
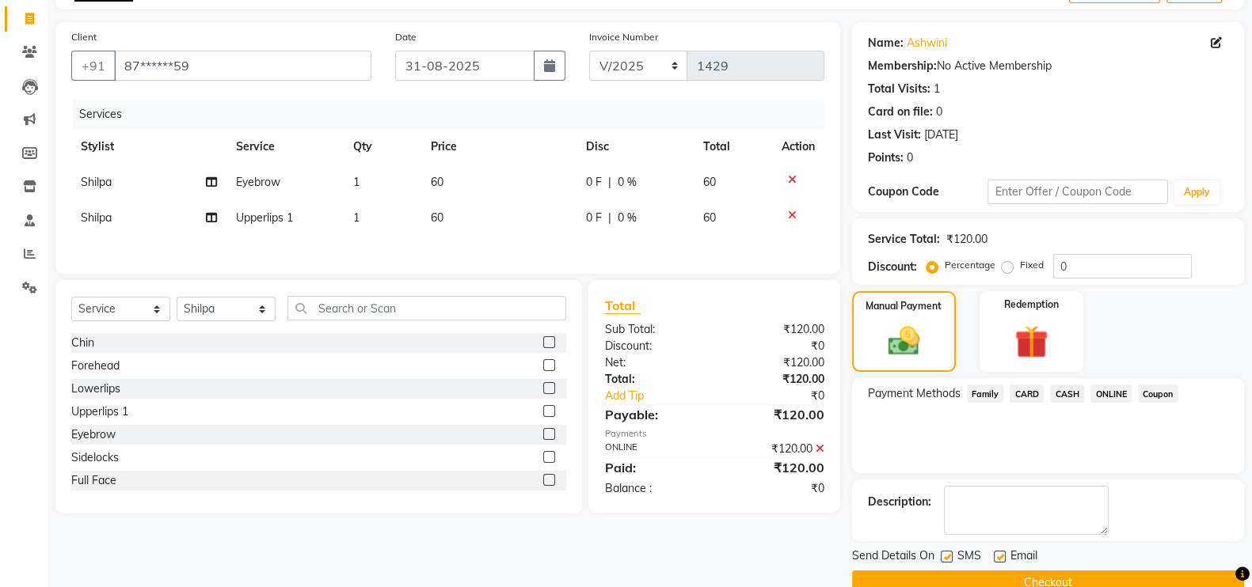
scroll to position [127, 0]
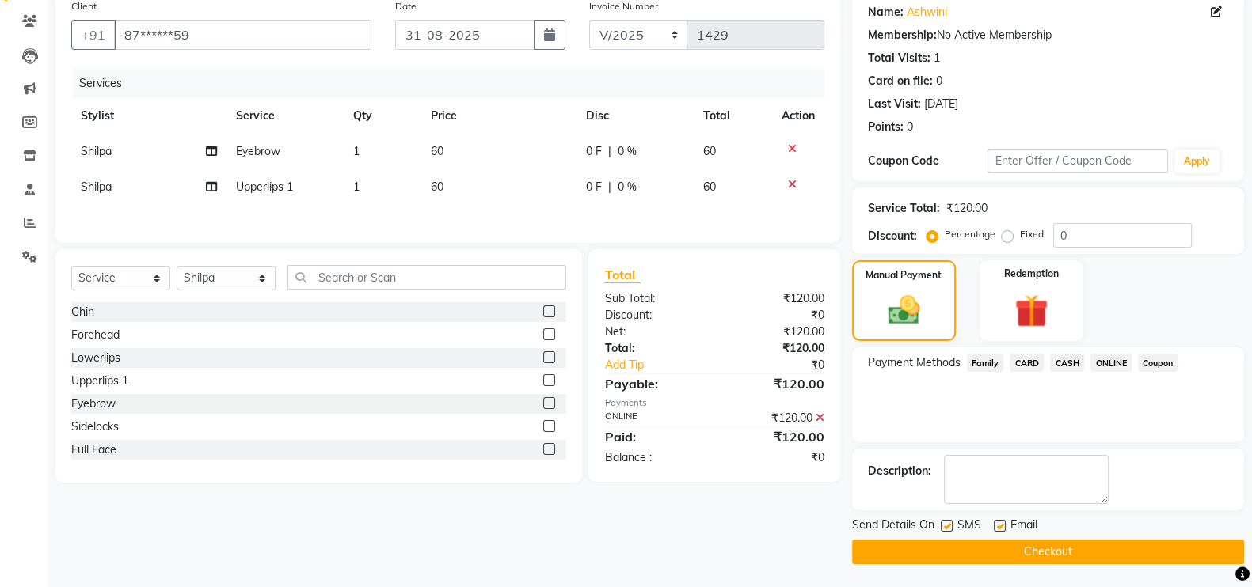
click at [1196, 550] on button "Checkout" at bounding box center [1048, 552] width 392 height 25
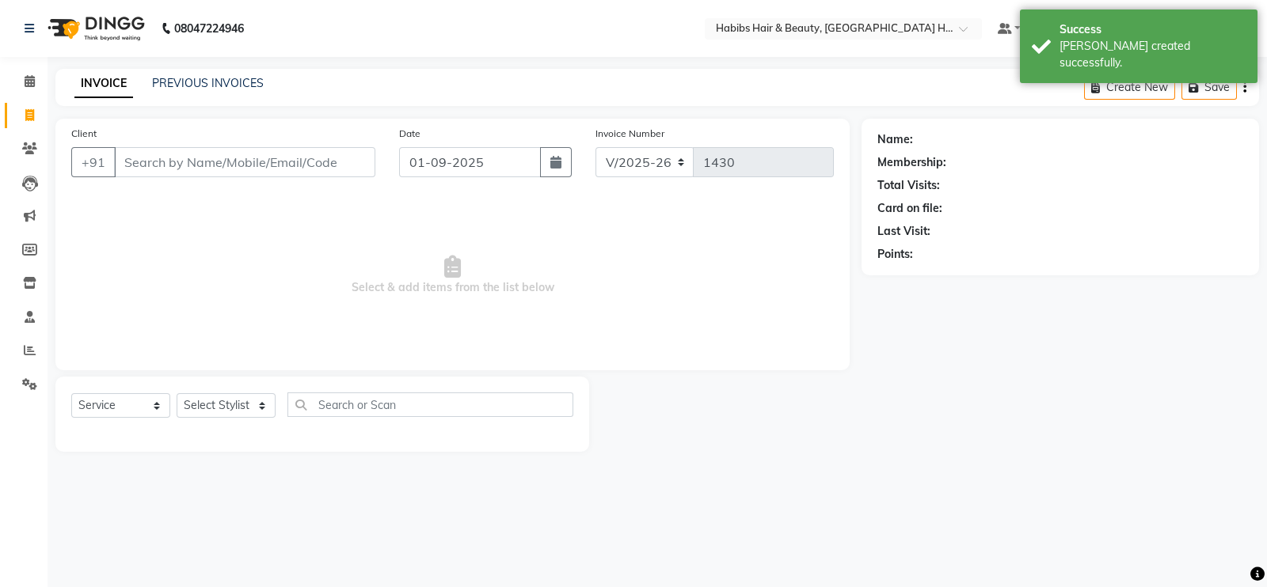
click at [199, 152] on input "Client" at bounding box center [244, 162] width 261 height 30
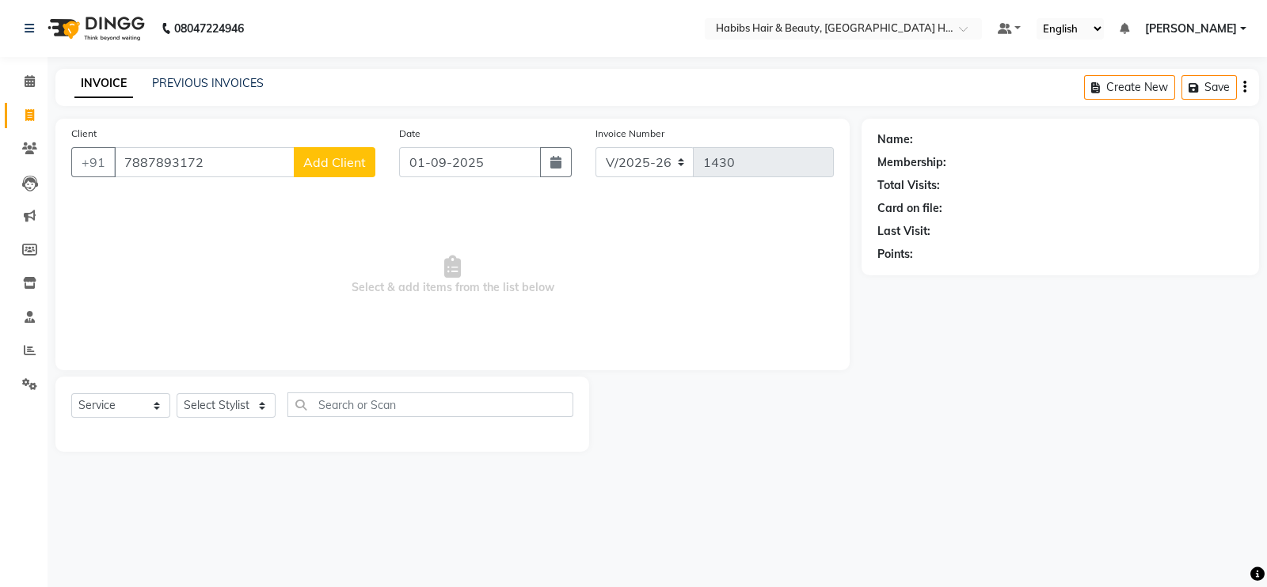
click at [305, 164] on span "Add Client" at bounding box center [334, 162] width 63 height 16
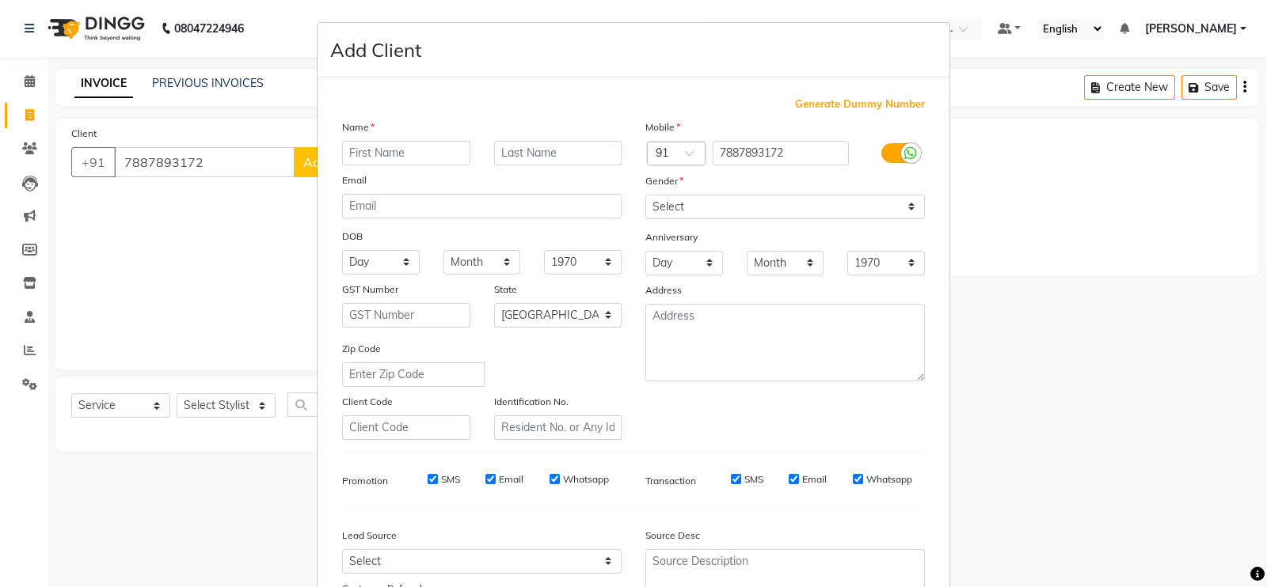
click at [389, 144] on input "text" at bounding box center [406, 153] width 128 height 25
click at [649, 201] on select "Select Male Female Other Prefer Not To Say" at bounding box center [784, 207] width 279 height 25
click at [645, 196] on select "Select Male Female Other Prefer Not To Say" at bounding box center [784, 207] width 279 height 25
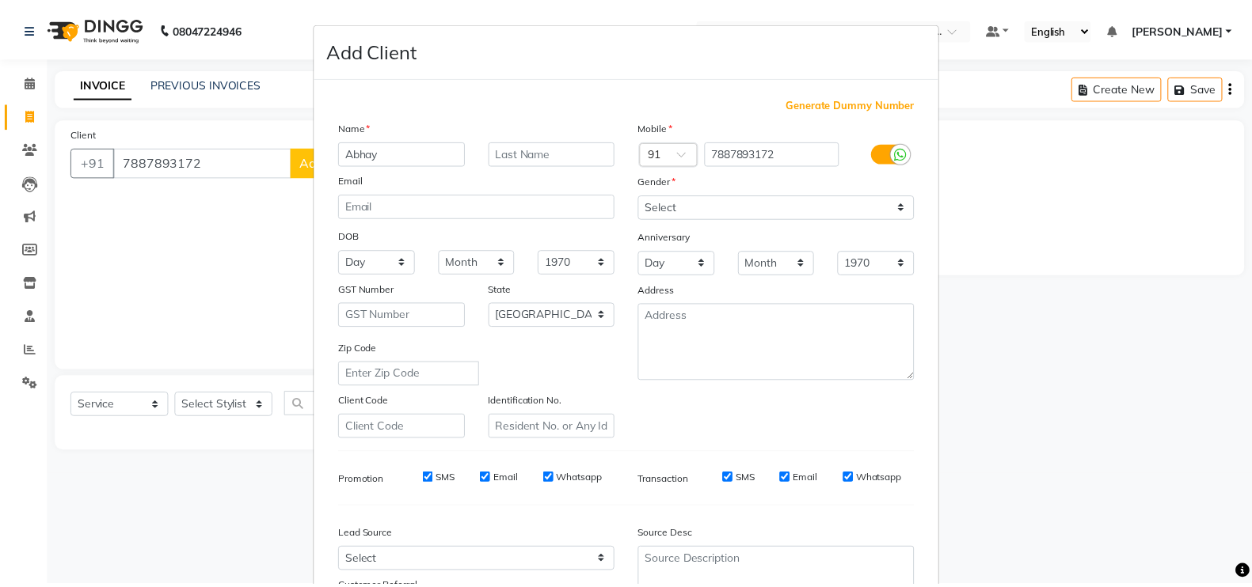
scroll to position [152, 0]
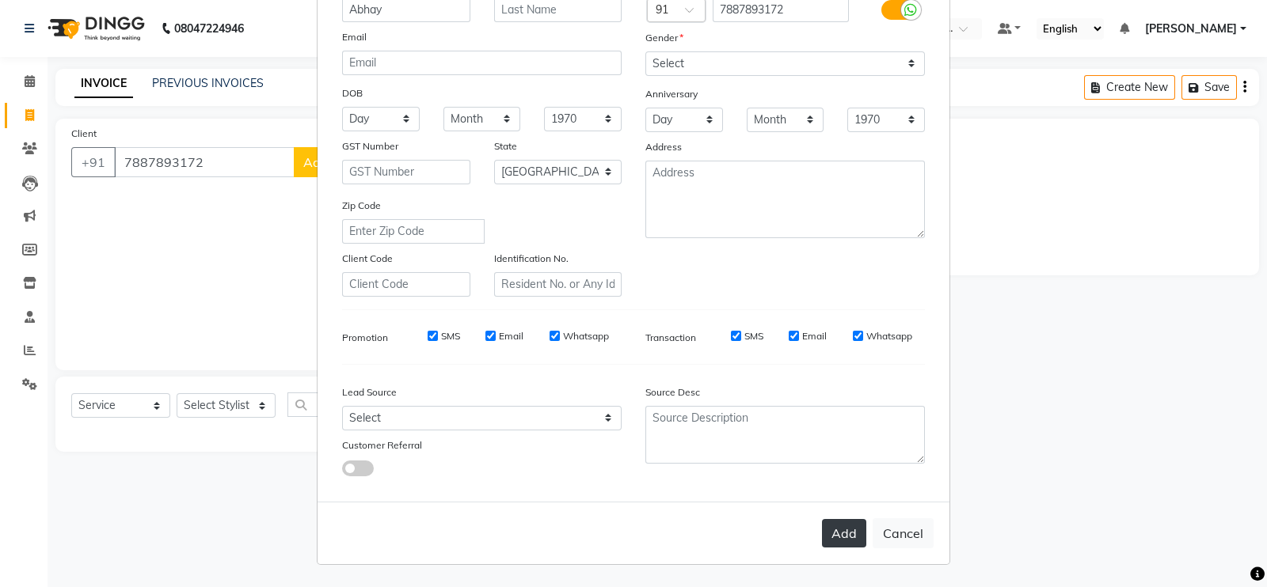
click at [839, 539] on button "Add" at bounding box center [844, 533] width 44 height 28
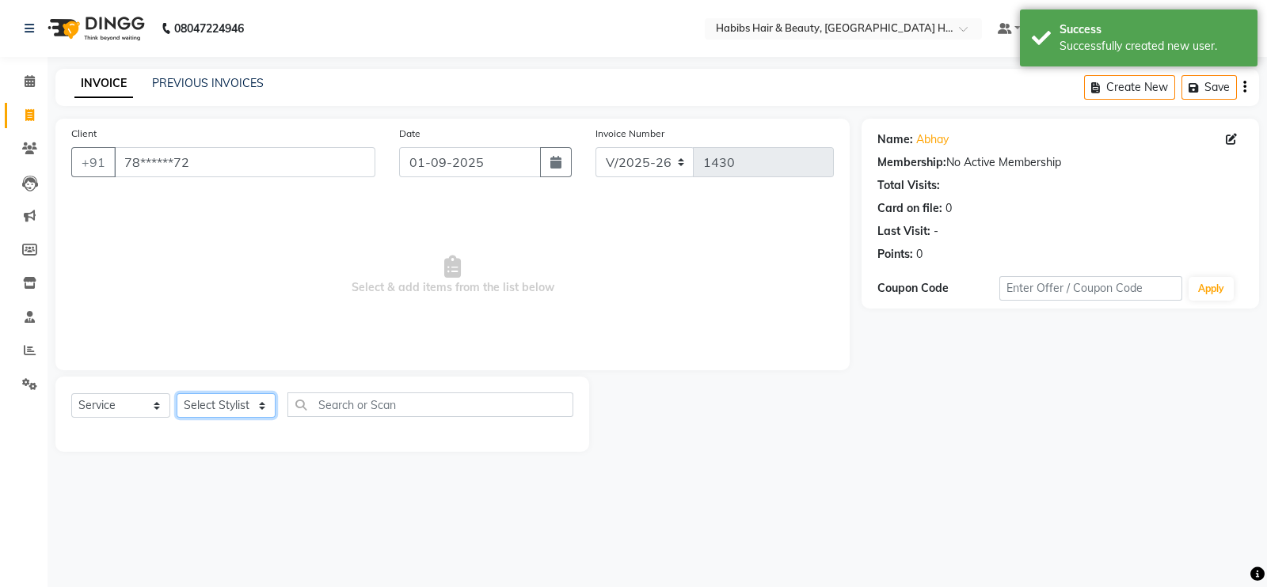
click at [265, 401] on select "Select Stylist Ajay Latika Omkar pratik RADHARAMAN Shilpa shreenath" at bounding box center [226, 405] width 99 height 25
click at [177, 394] on select "Select Stylist Ajay Latika Omkar pratik RADHARAMAN Shilpa shreenath" at bounding box center [226, 405] width 99 height 25
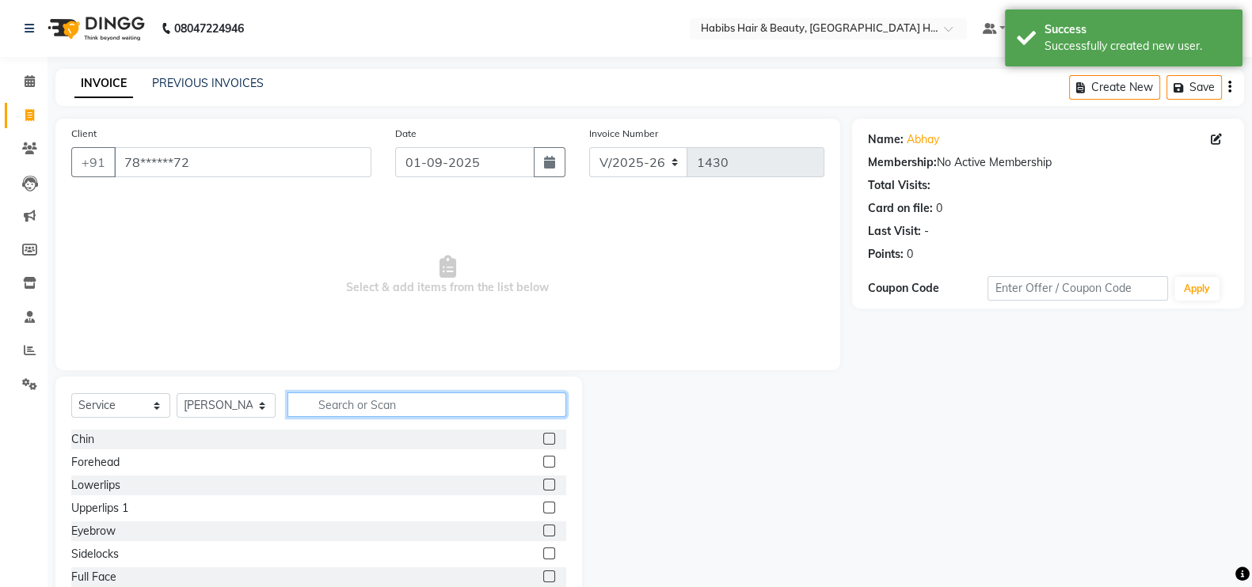
click at [332, 401] on input "text" at bounding box center [426, 405] width 279 height 25
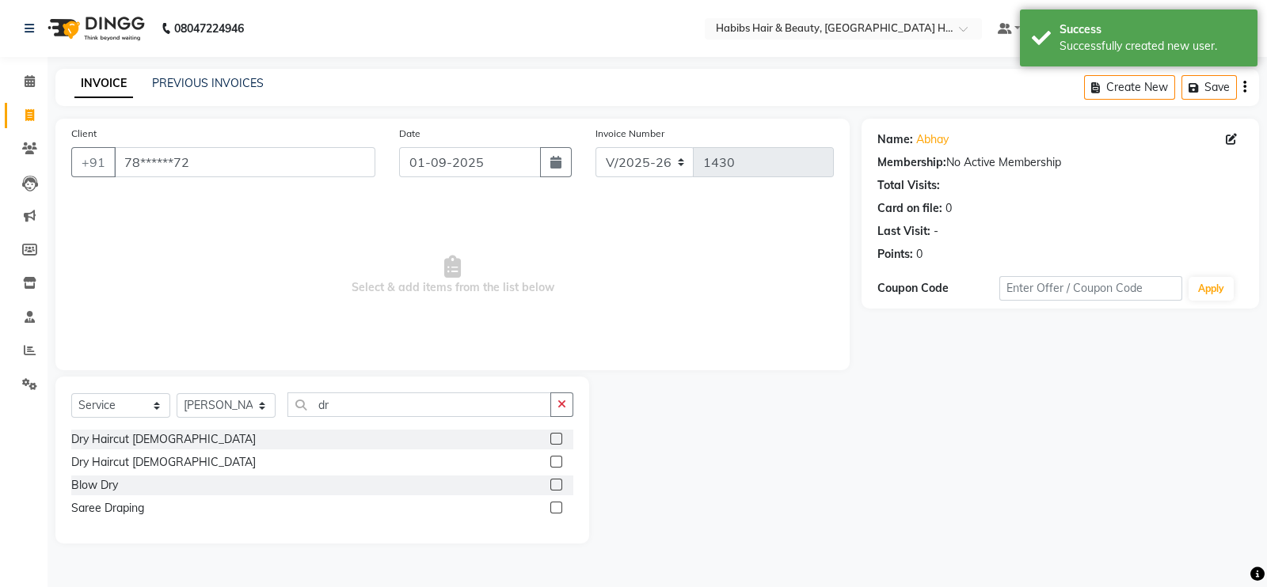
click at [558, 439] on label at bounding box center [556, 439] width 12 height 12
click at [558, 439] on input "checkbox" at bounding box center [555, 440] width 10 height 10
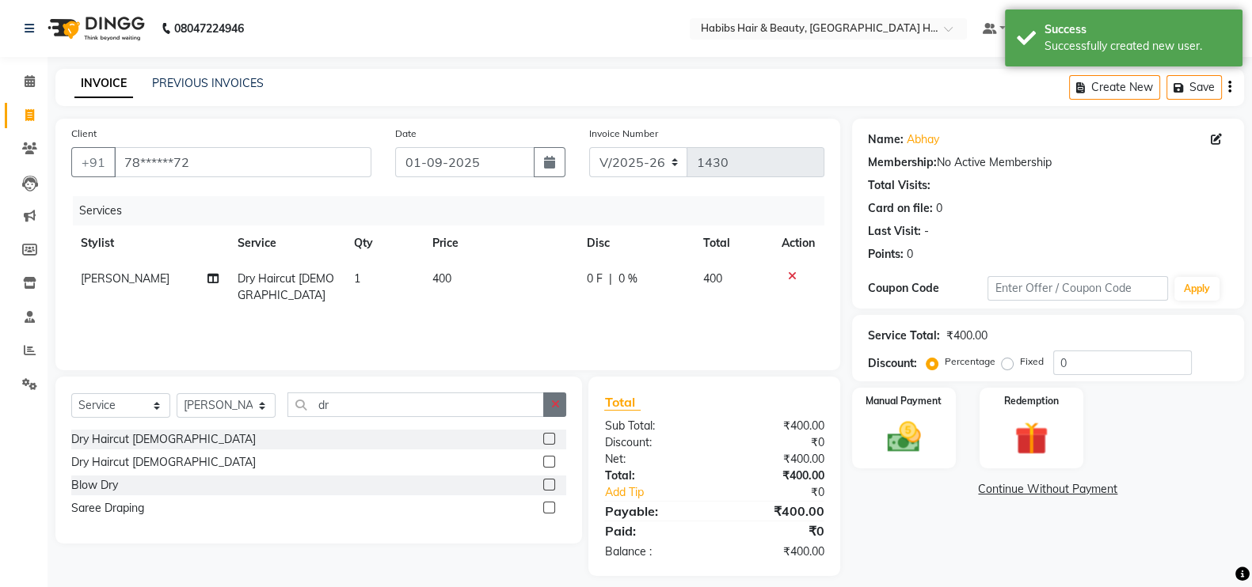
click at [558, 409] on icon "button" at bounding box center [554, 404] width 9 height 11
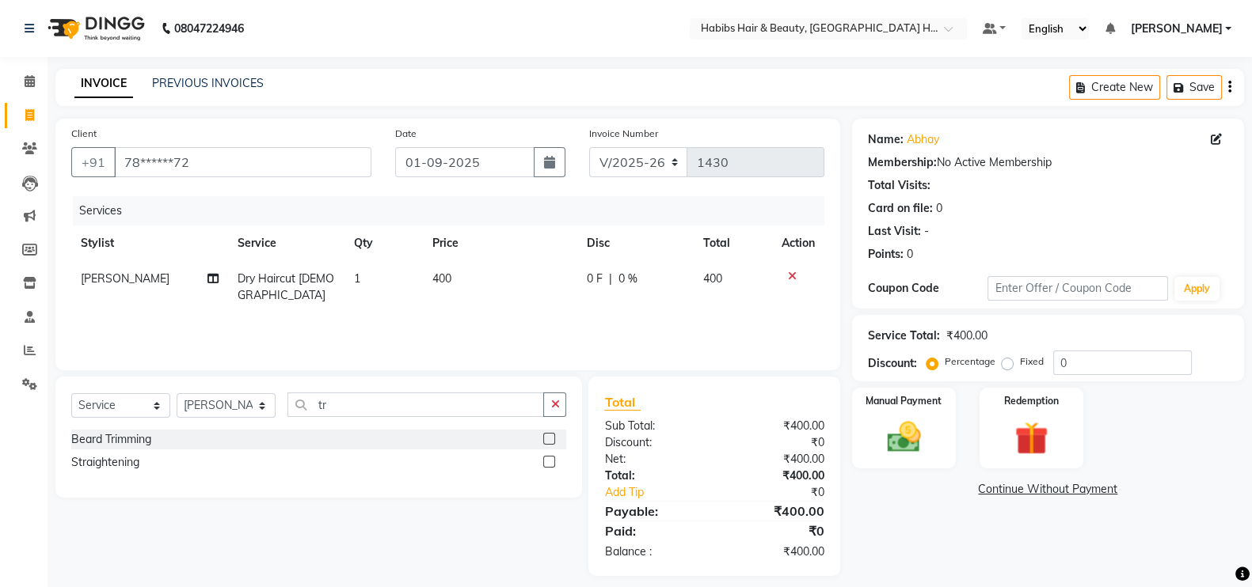
click at [545, 441] on label at bounding box center [549, 439] width 12 height 12
click at [545, 441] on input "checkbox" at bounding box center [548, 440] width 10 height 10
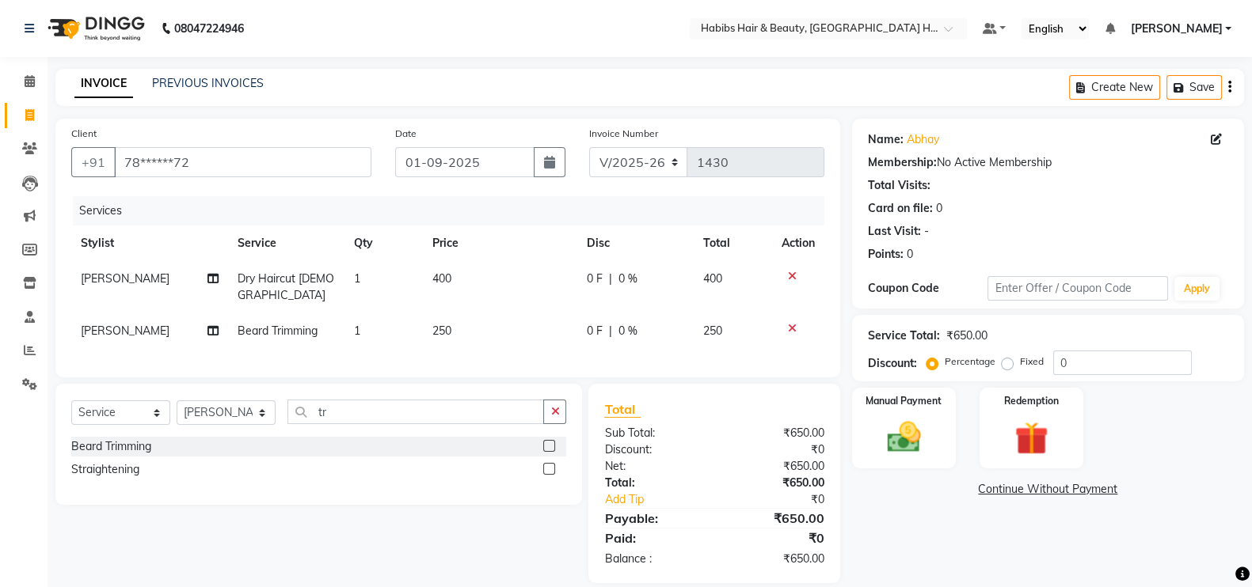
click at [477, 327] on td "250" at bounding box center [500, 331] width 154 height 36
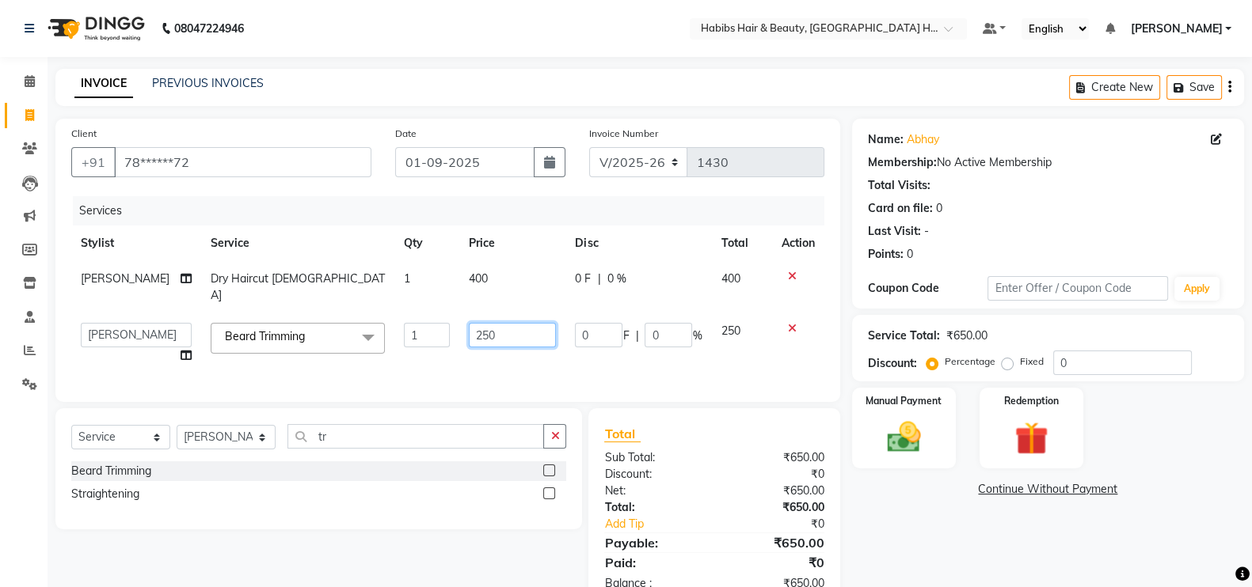
click at [471, 324] on input "250" at bounding box center [512, 335] width 87 height 25
click at [469, 287] on td "400" at bounding box center [512, 287] width 106 height 52
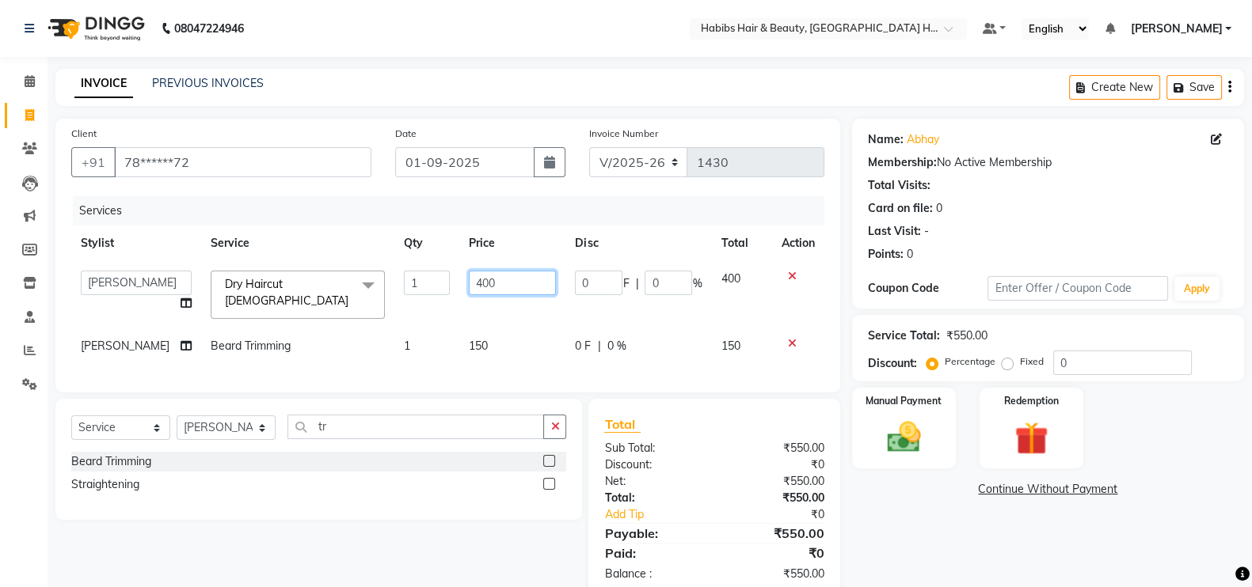
click at [469, 287] on input "400" at bounding box center [512, 283] width 87 height 25
click at [454, 152] on input "01-09-2025" at bounding box center [464, 162] width 139 height 30
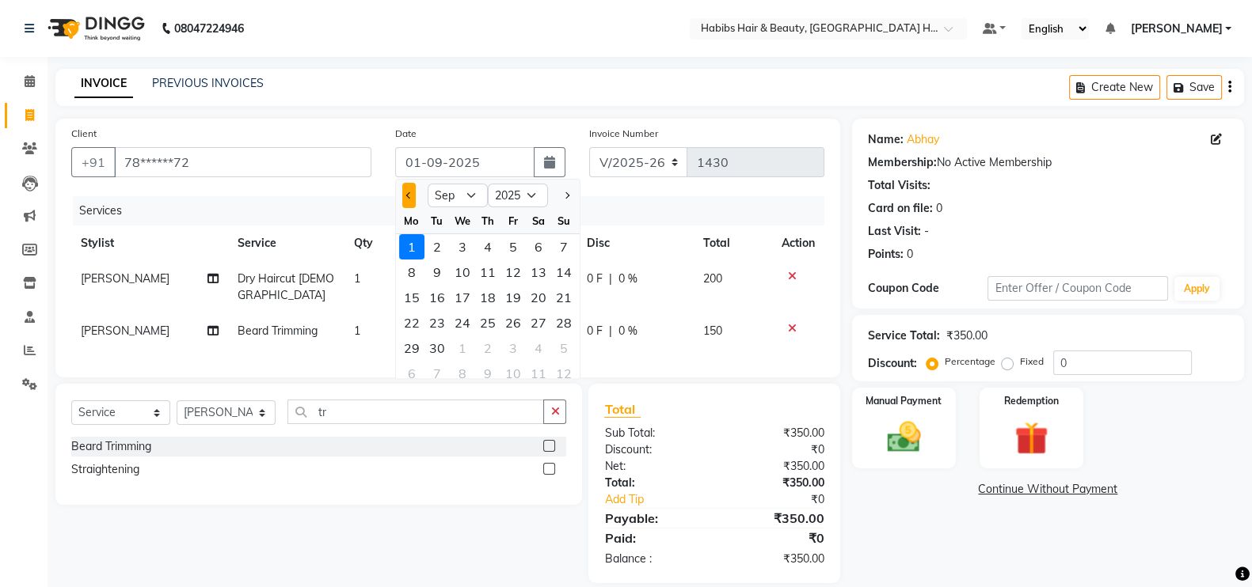
click at [410, 199] on button "Previous month" at bounding box center [408, 195] width 13 height 25
click at [569, 351] on div "31" at bounding box center [563, 348] width 25 height 25
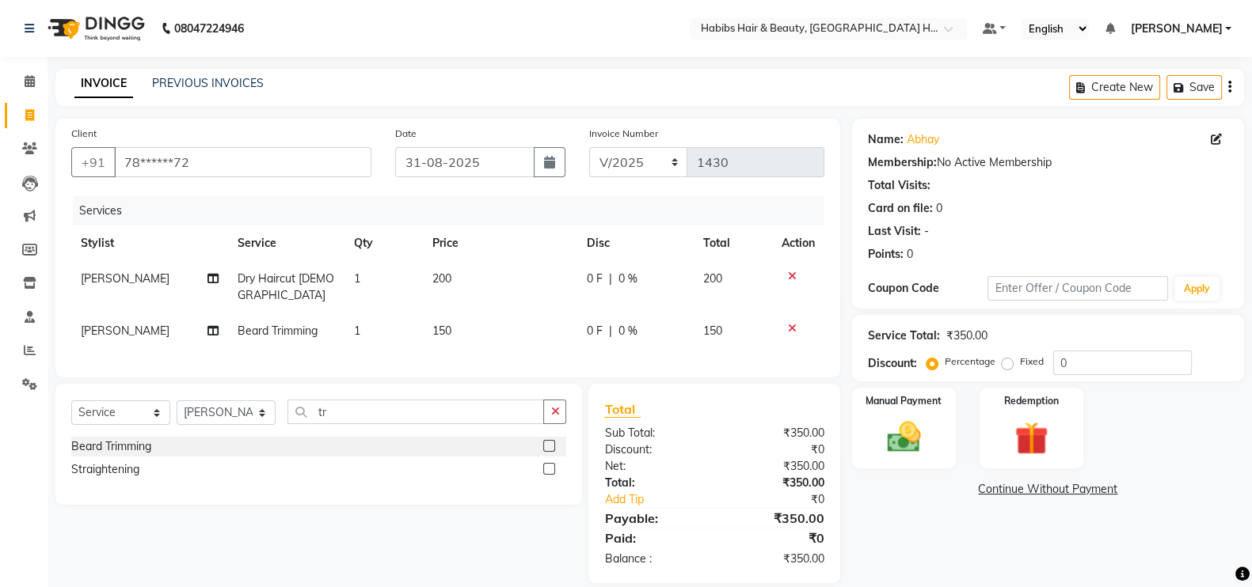
click at [549, 216] on div "Services" at bounding box center [454, 210] width 763 height 29
click at [906, 421] on img at bounding box center [904, 437] width 56 height 40
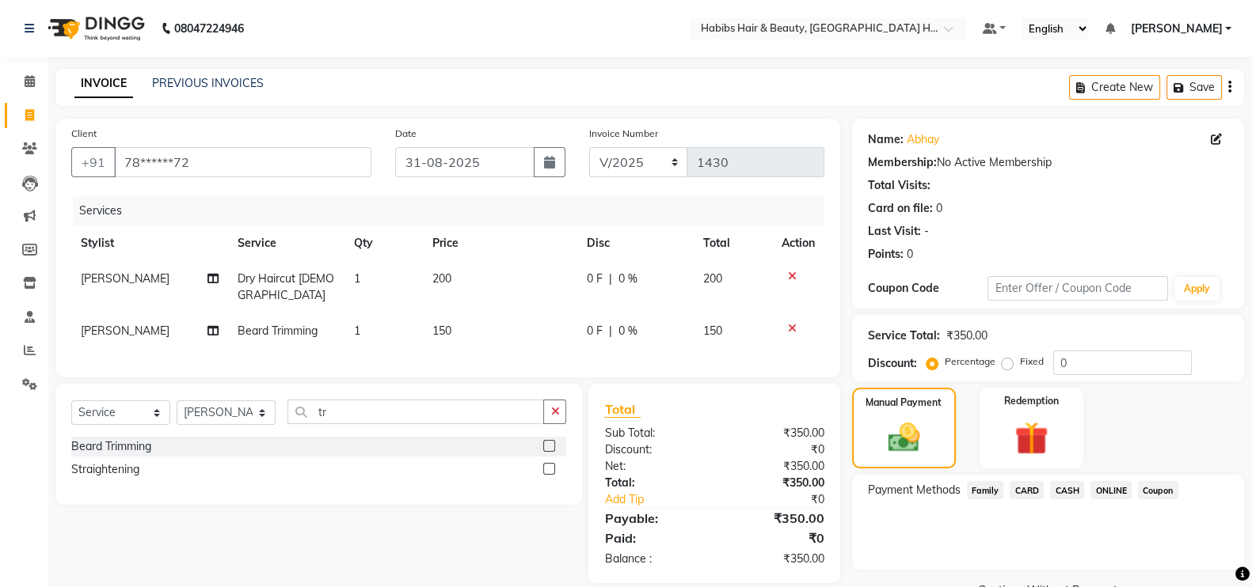
click at [1069, 488] on span "CASH" at bounding box center [1067, 490] width 34 height 18
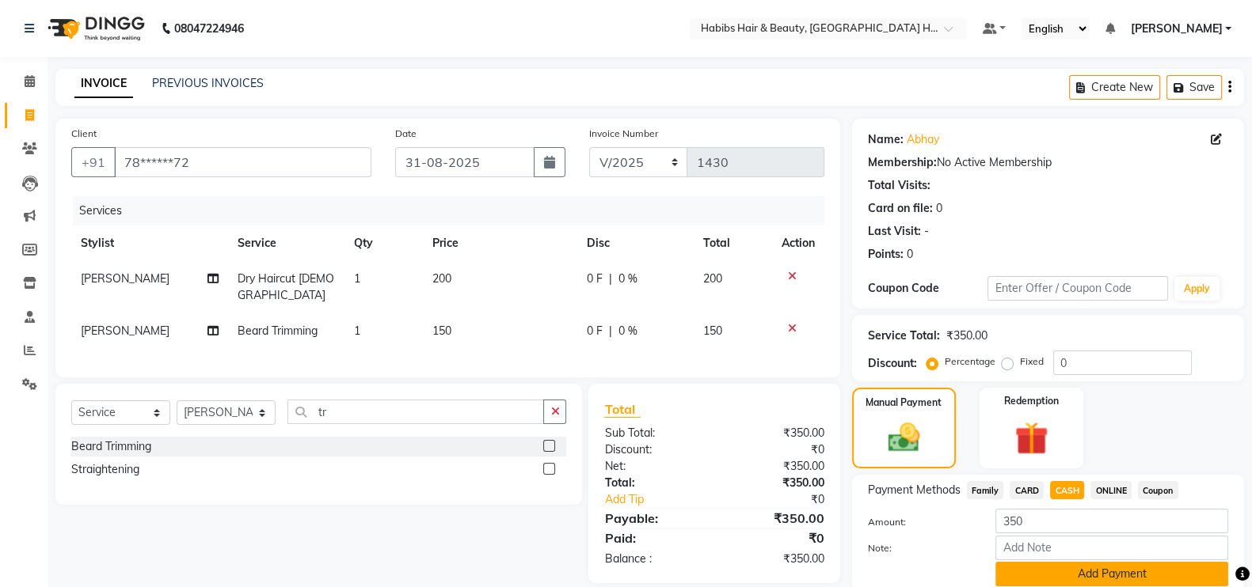
click at [1114, 563] on div "Note:" at bounding box center [1048, 549] width 384 height 27
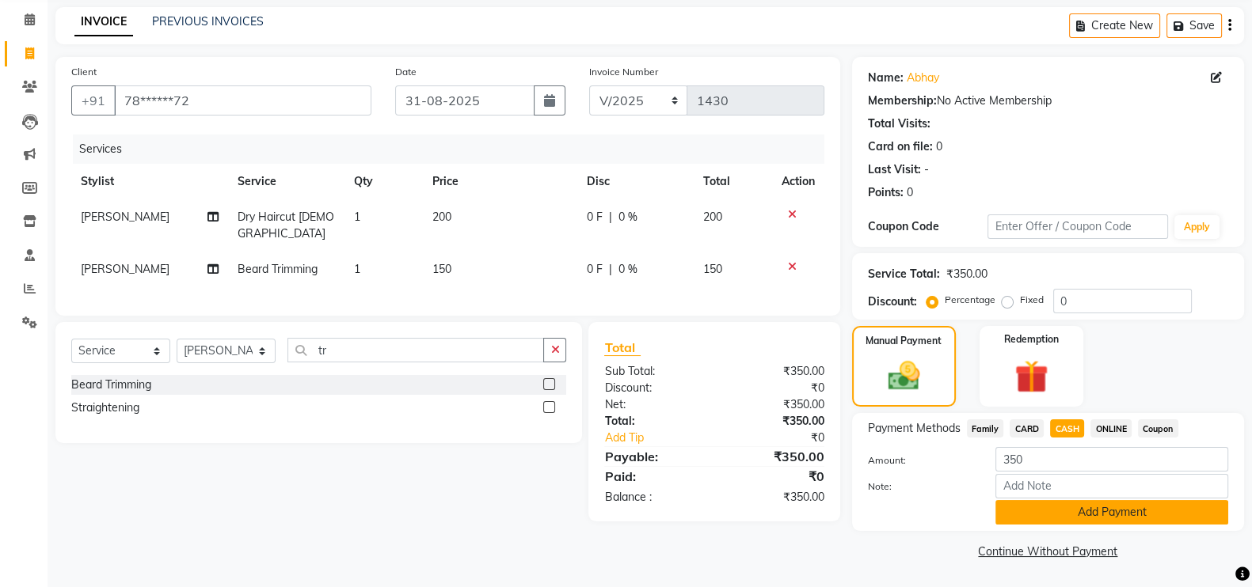
click at [1181, 504] on button "Add Payment" at bounding box center [1111, 512] width 233 height 25
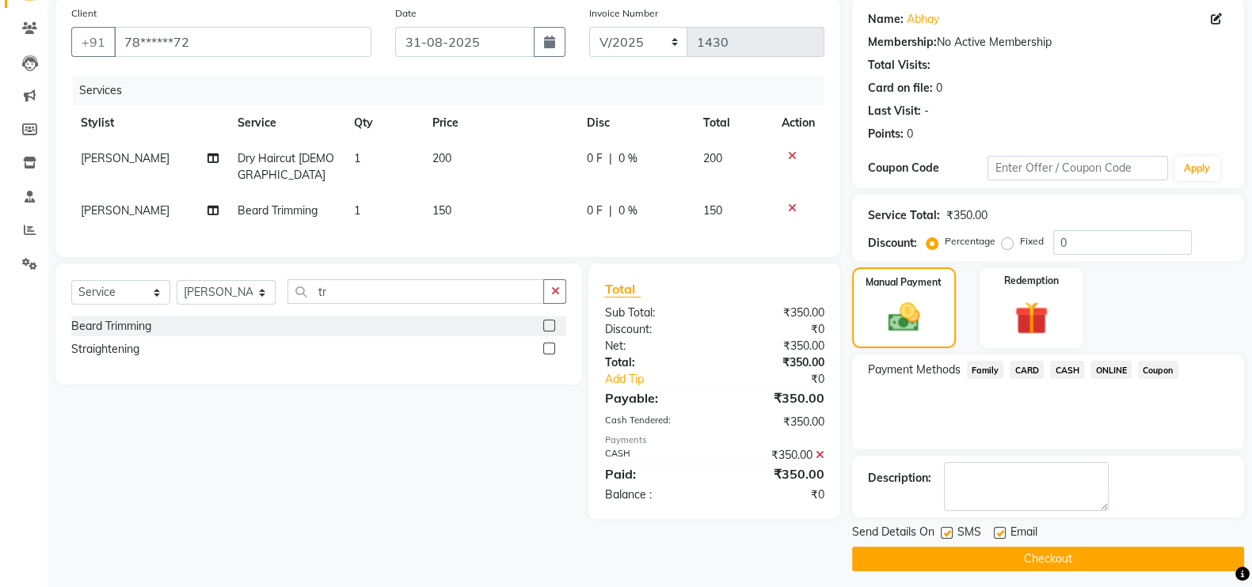
scroll to position [127, 0]
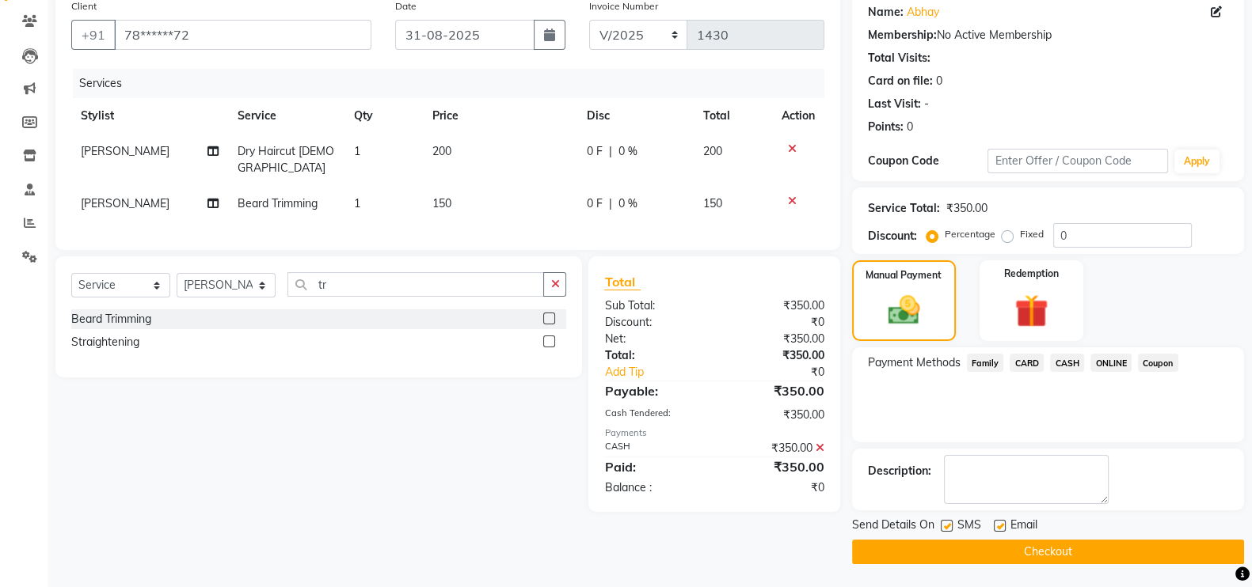
click at [1198, 560] on button "Checkout" at bounding box center [1048, 552] width 392 height 25
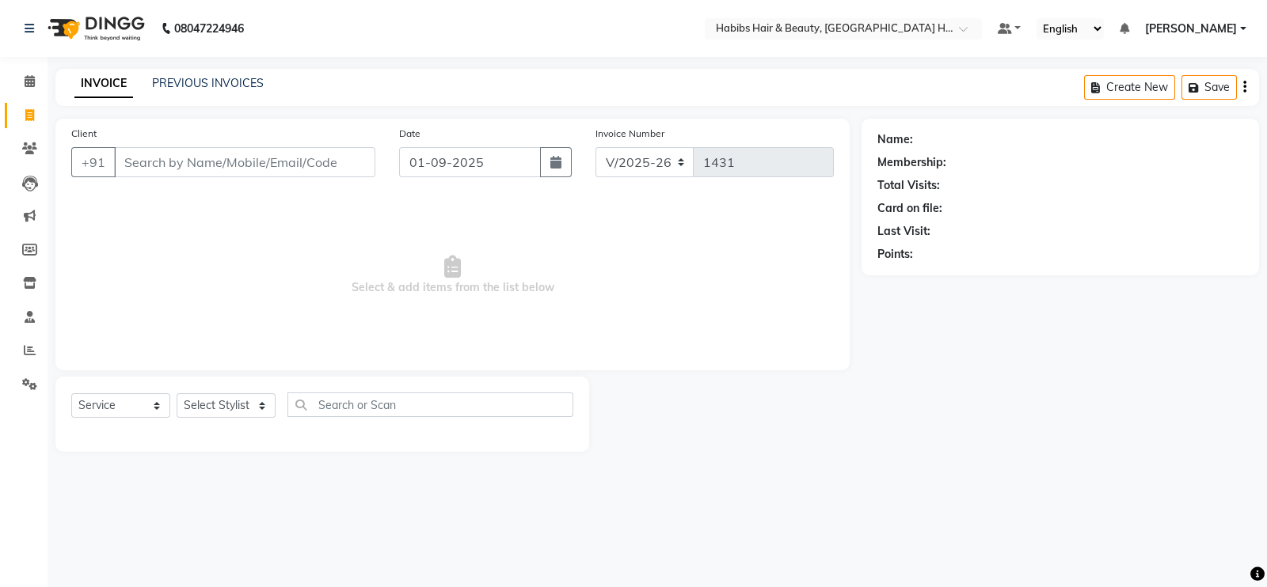
click at [241, 150] on input "Client" at bounding box center [244, 162] width 261 height 30
click at [359, 154] on button "Add Client" at bounding box center [335, 162] width 82 height 30
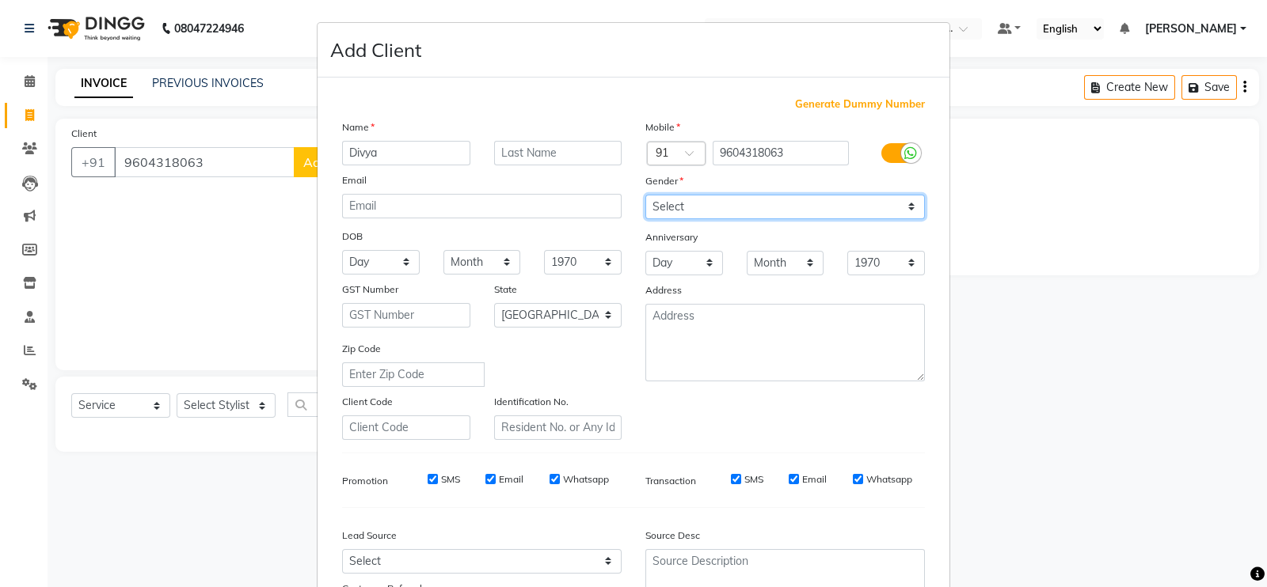
click at [748, 213] on select "Select Male Female Other Prefer Not To Say" at bounding box center [784, 207] width 279 height 25
click at [645, 196] on select "Select Male Female Other Prefer Not To Say" at bounding box center [784, 207] width 279 height 25
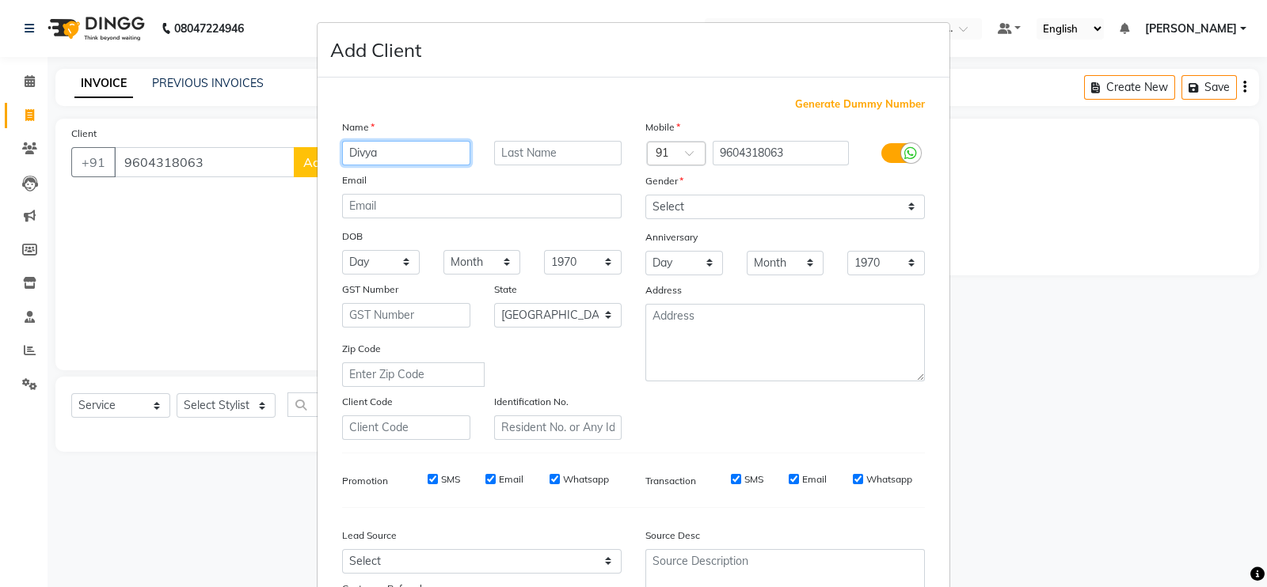
click at [443, 150] on input "Divya" at bounding box center [406, 153] width 128 height 25
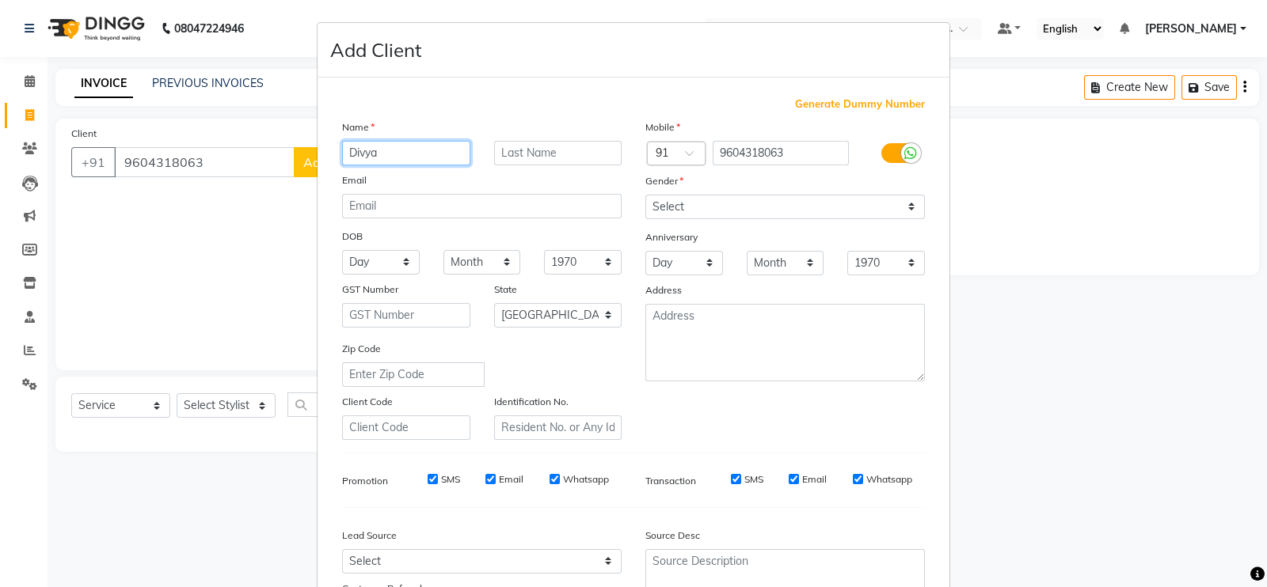
click at [443, 150] on input "Divya" at bounding box center [406, 153] width 128 height 25
click at [1249, 491] on ngb-modal-window "Add Client Generate Dummy Number Name Divya Patil Email DOB Day 01 02 03 04 05 …" at bounding box center [633, 293] width 1267 height 587
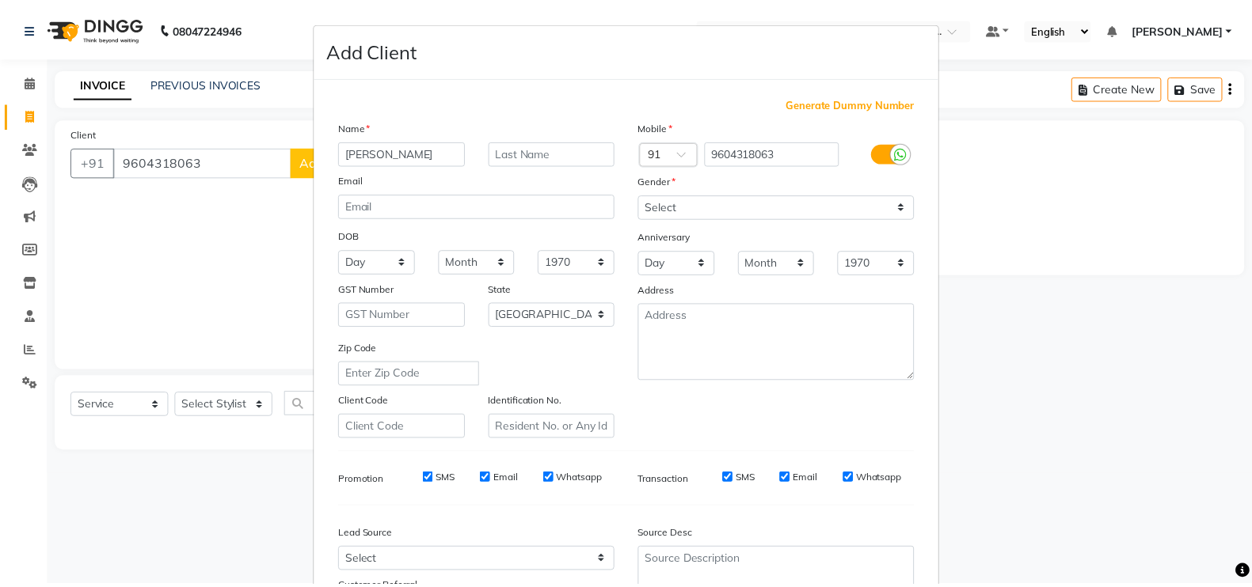
scroll to position [152, 0]
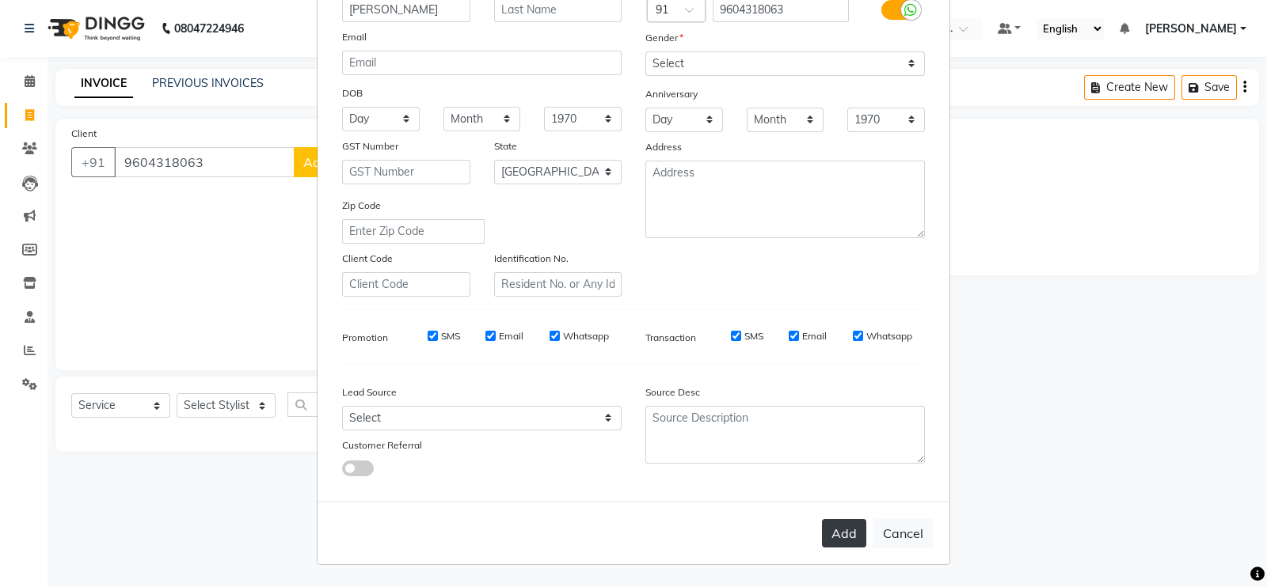
click at [840, 534] on button "Add" at bounding box center [844, 533] width 44 height 28
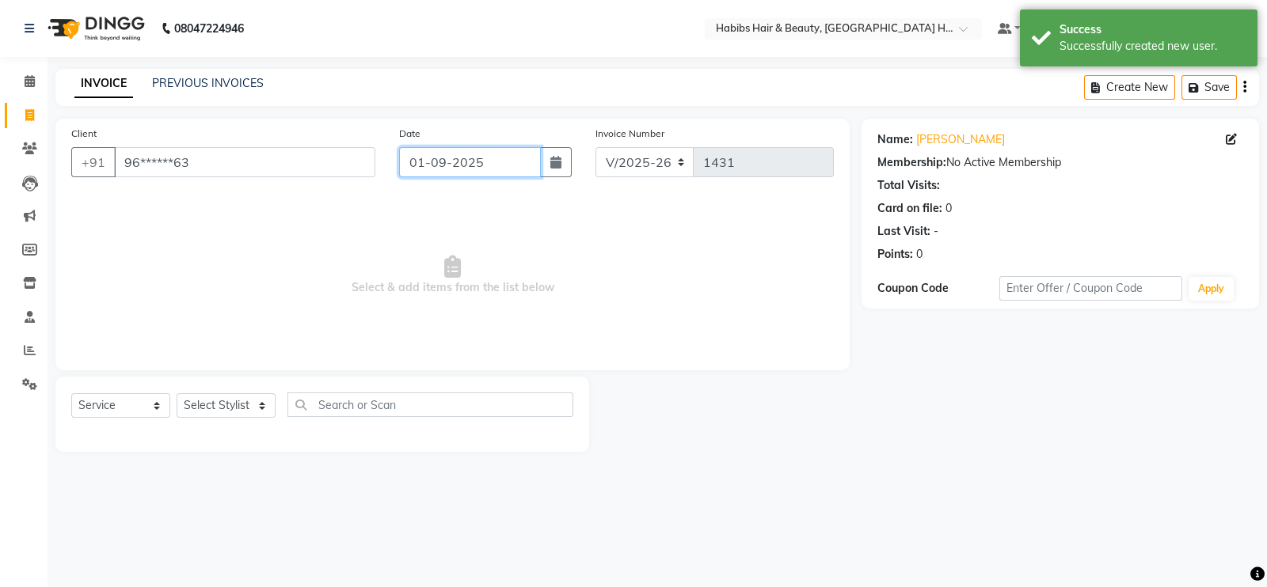
click at [424, 167] on input "01-09-2025" at bounding box center [470, 162] width 142 height 30
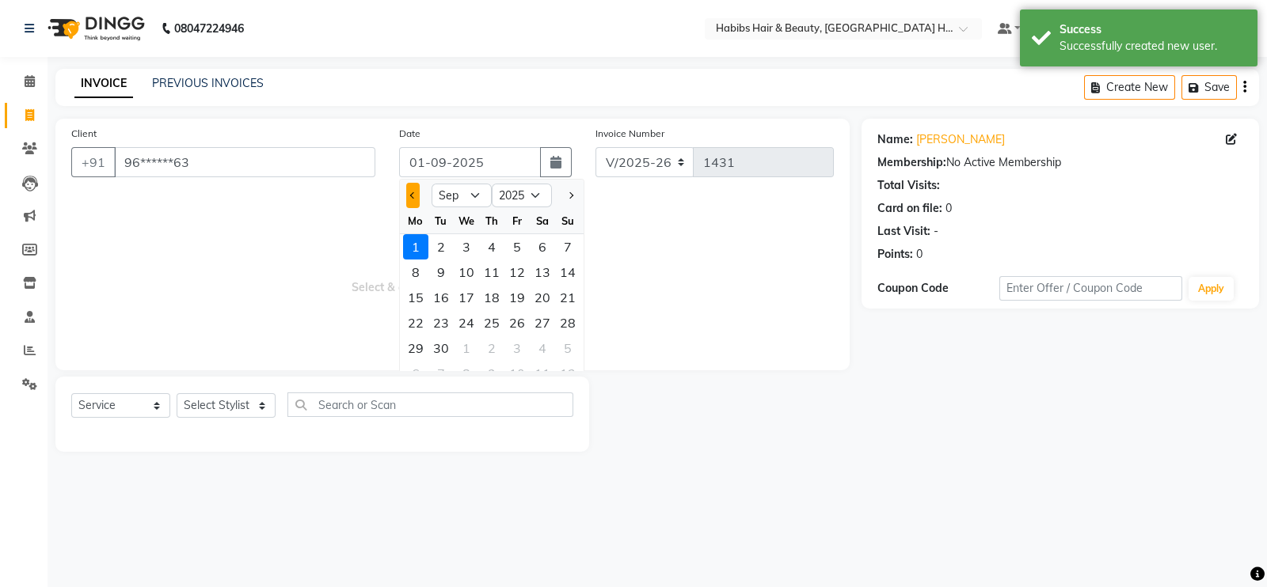
click at [415, 195] on span "Previous month" at bounding box center [413, 195] width 6 height 6
click at [566, 346] on div "31" at bounding box center [567, 348] width 25 height 25
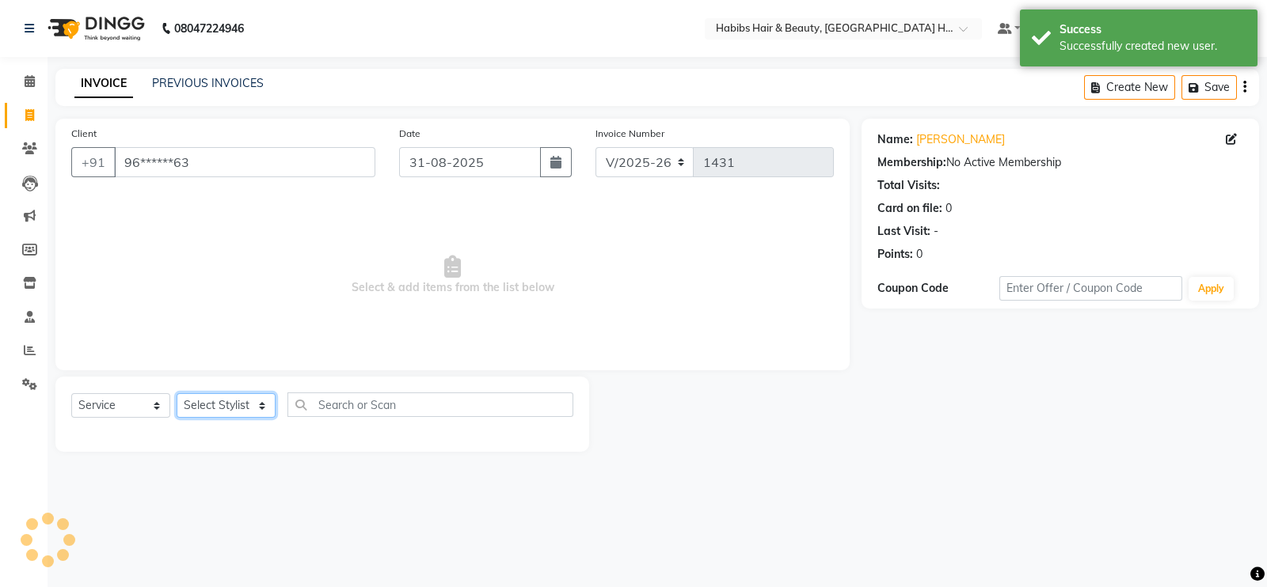
click at [222, 402] on select "Select Stylist Ajay Latika Omkar pratik RADHARAMAN Shilpa shreenath" at bounding box center [226, 405] width 99 height 25
click at [177, 394] on select "Select Stylist Ajay Latika Omkar pratik RADHARAMAN Shilpa shreenath" at bounding box center [226, 405] width 99 height 25
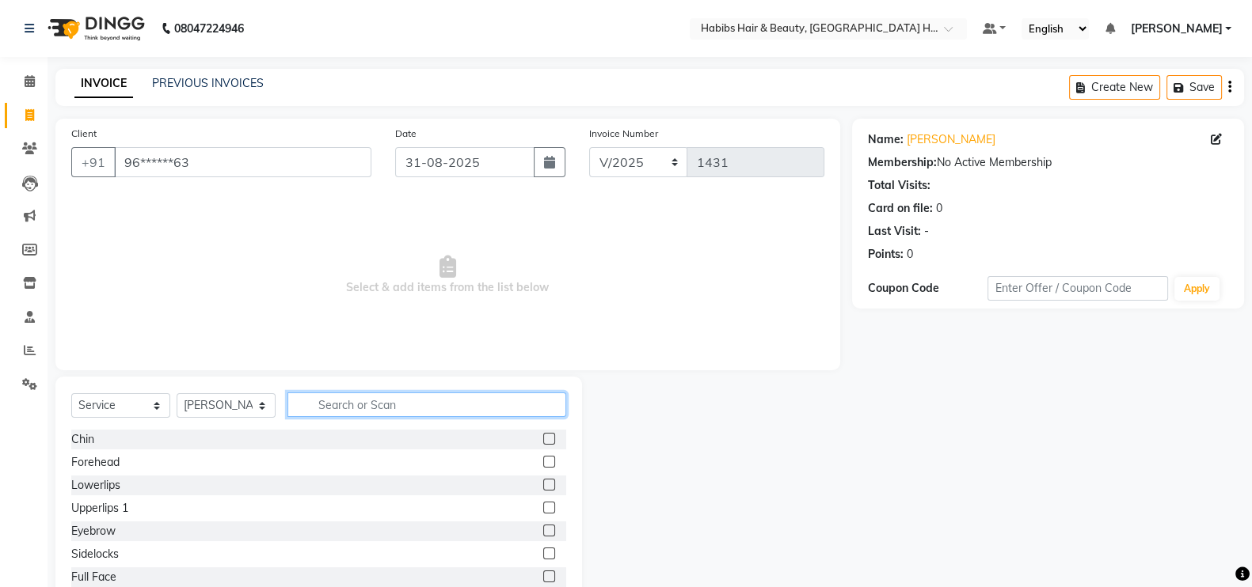
click at [340, 405] on input "text" at bounding box center [426, 405] width 279 height 25
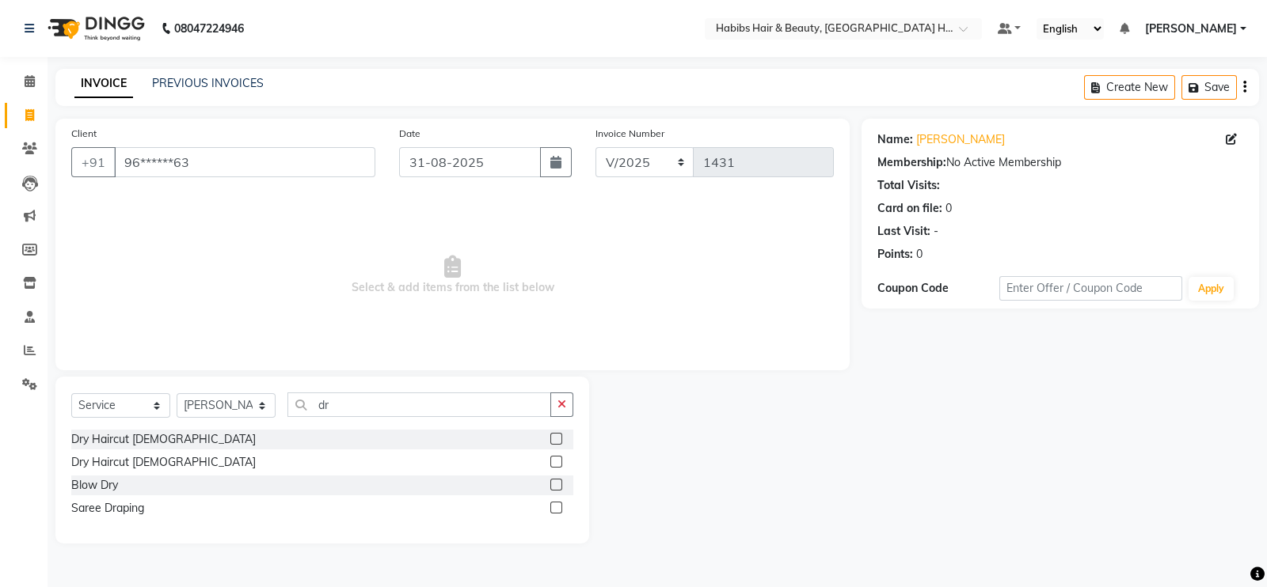
click at [557, 458] on label at bounding box center [556, 462] width 12 height 12
click at [557, 458] on input "checkbox" at bounding box center [555, 463] width 10 height 10
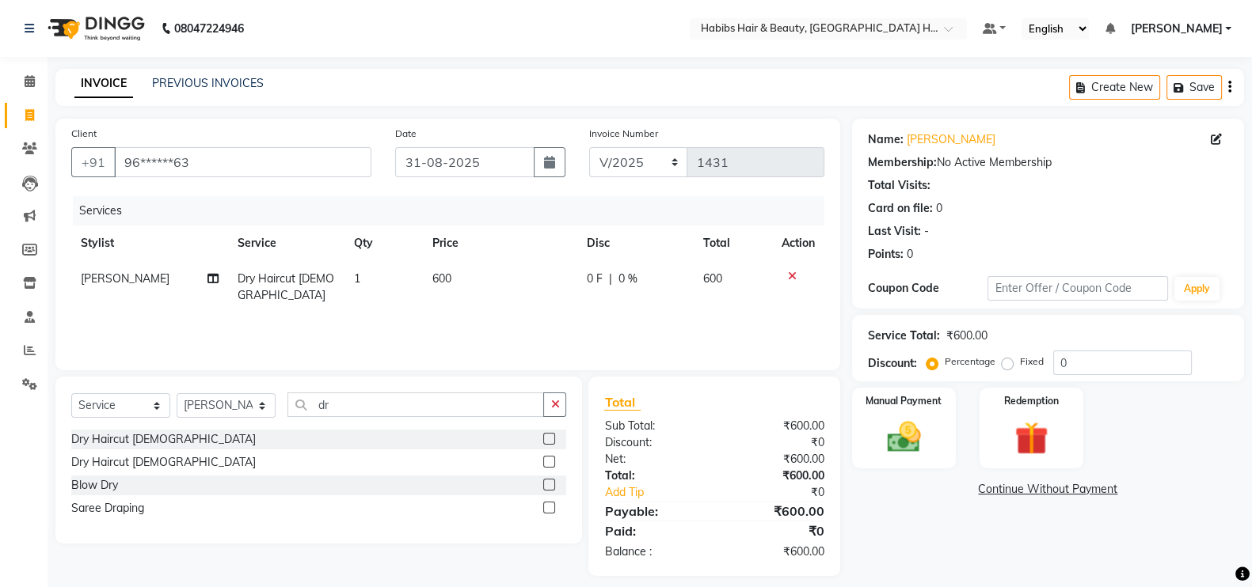
click at [551, 481] on label at bounding box center [549, 485] width 12 height 12
click at [551, 481] on input "checkbox" at bounding box center [548, 486] width 10 height 10
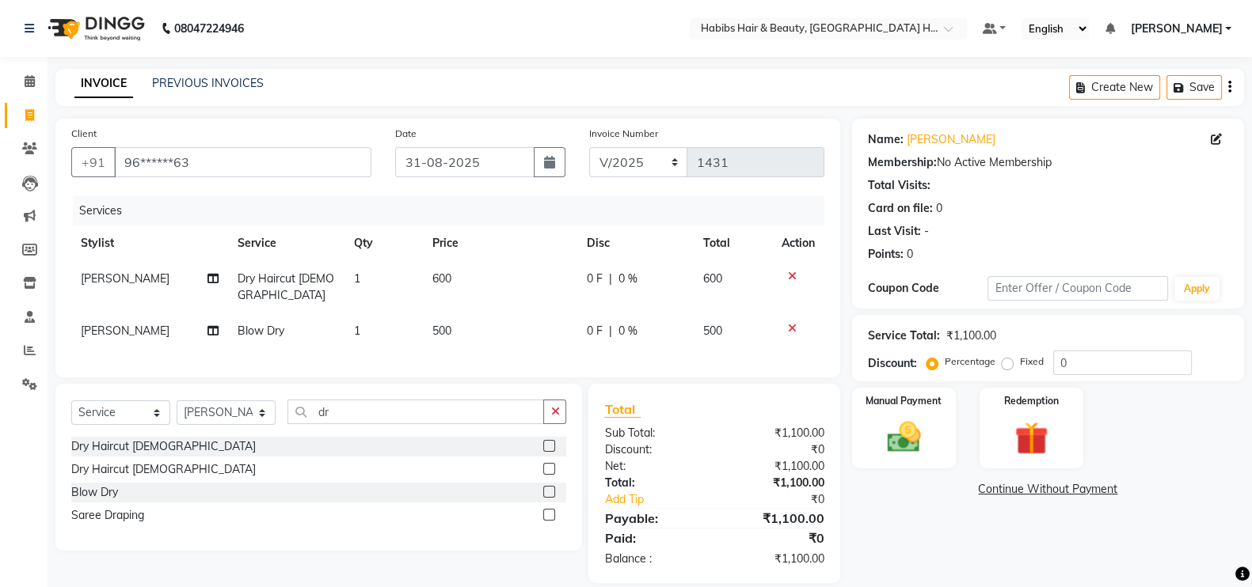
click at [515, 349] on td "500" at bounding box center [500, 331] width 154 height 36
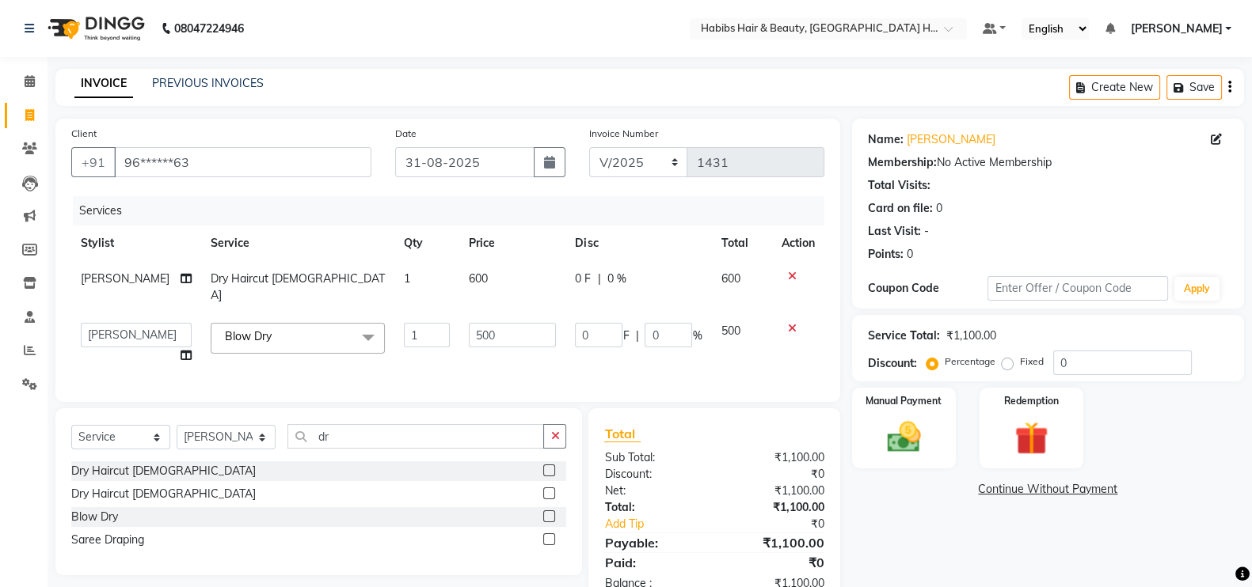
click at [504, 313] on td "500" at bounding box center [512, 343] width 106 height 60
click at [496, 283] on td "600" at bounding box center [512, 287] width 106 height 52
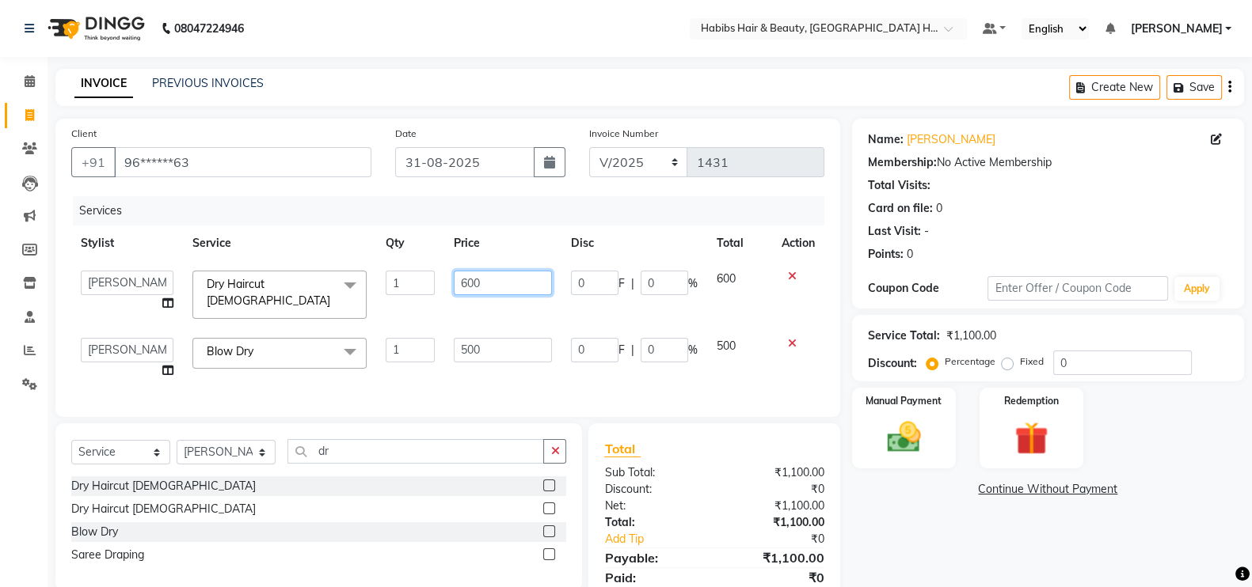
click at [469, 289] on input "600" at bounding box center [503, 283] width 99 height 25
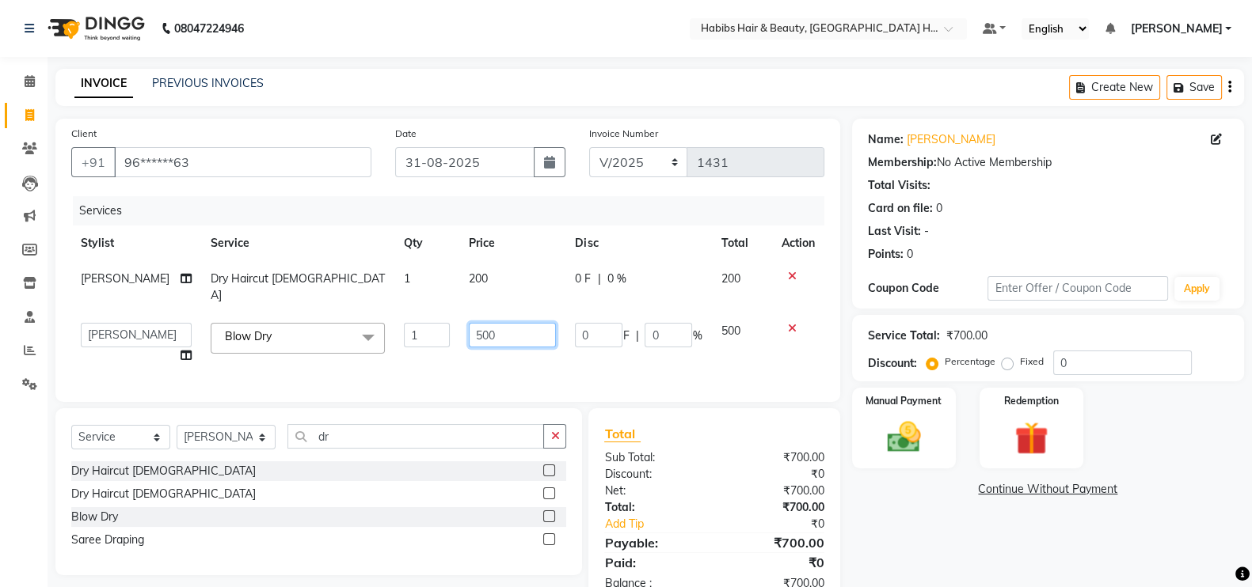
click at [466, 345] on td "500" at bounding box center [512, 343] width 106 height 60
click at [472, 356] on div "Services Stylist Service Qty Price Disc Total Action shreenath Dry Haircut Fema…" at bounding box center [447, 291] width 753 height 190
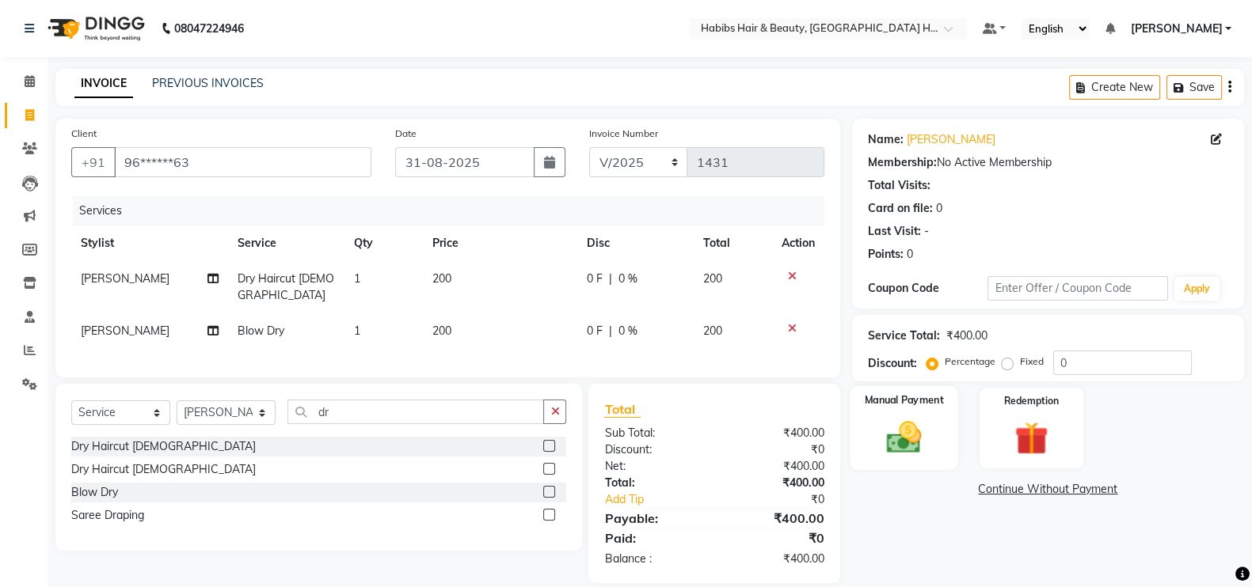
click at [926, 443] on img at bounding box center [904, 437] width 56 height 40
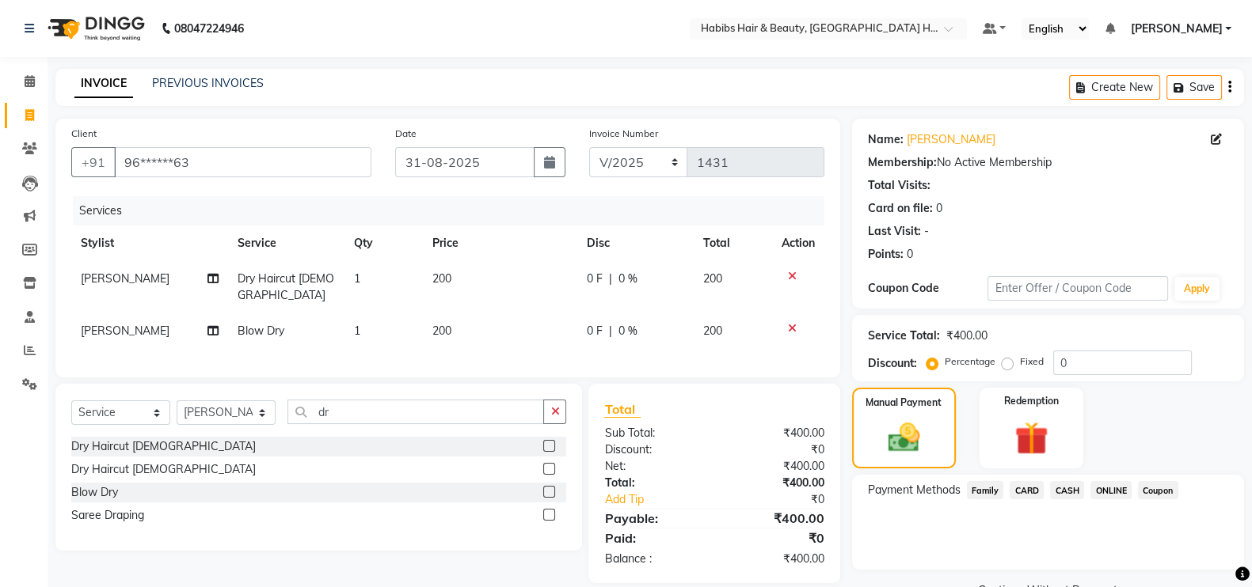
click at [1100, 485] on span "ONLINE" at bounding box center [1110, 490] width 41 height 18
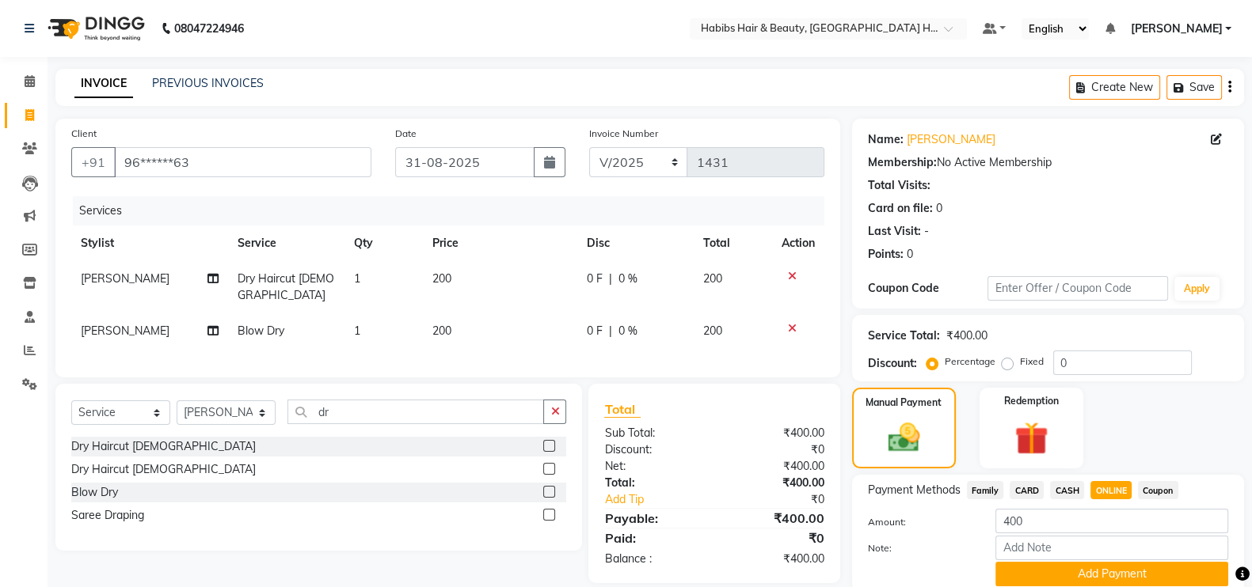
click at [1100, 485] on span "ONLINE" at bounding box center [1110, 490] width 41 height 18
click at [1122, 572] on button "Add Payment" at bounding box center [1111, 574] width 233 height 25
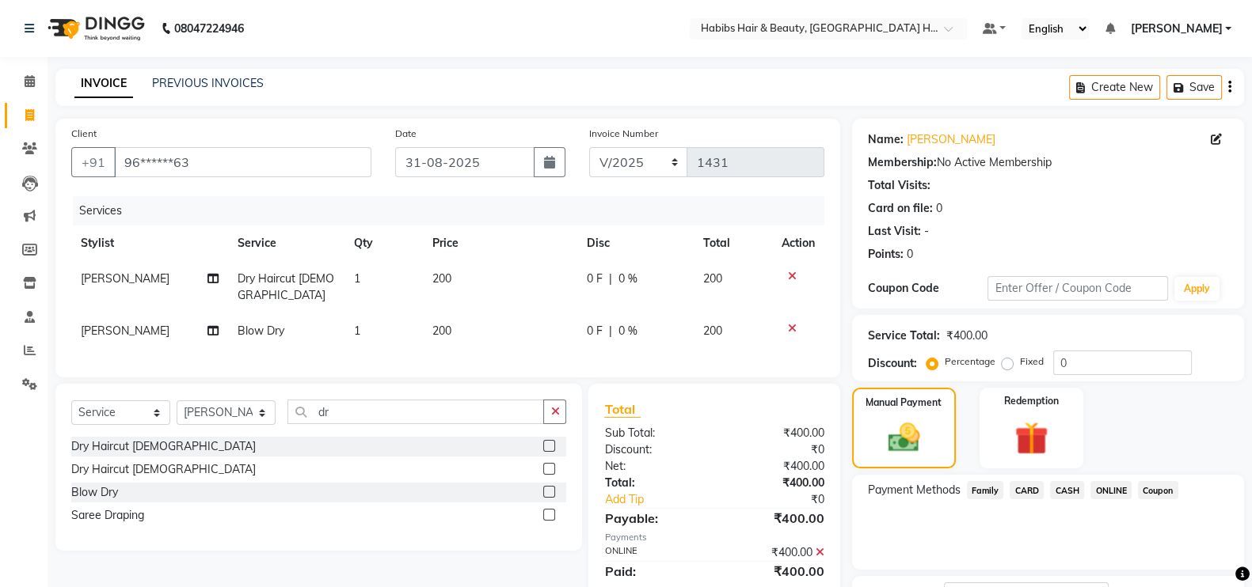
scroll to position [127, 0]
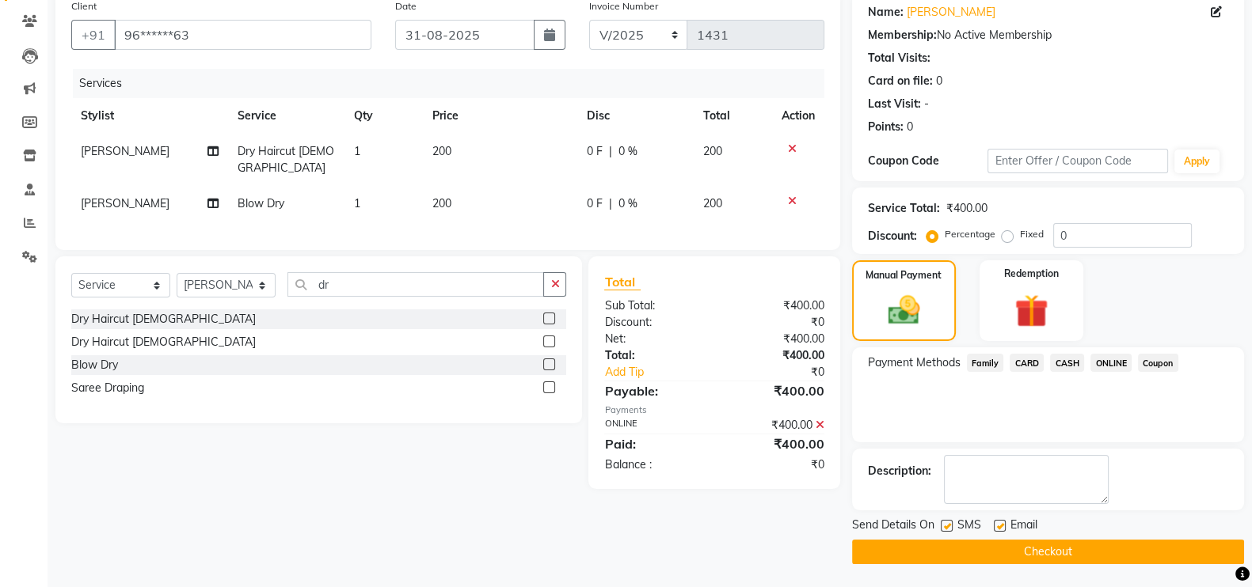
click at [1199, 551] on button "Checkout" at bounding box center [1048, 552] width 392 height 25
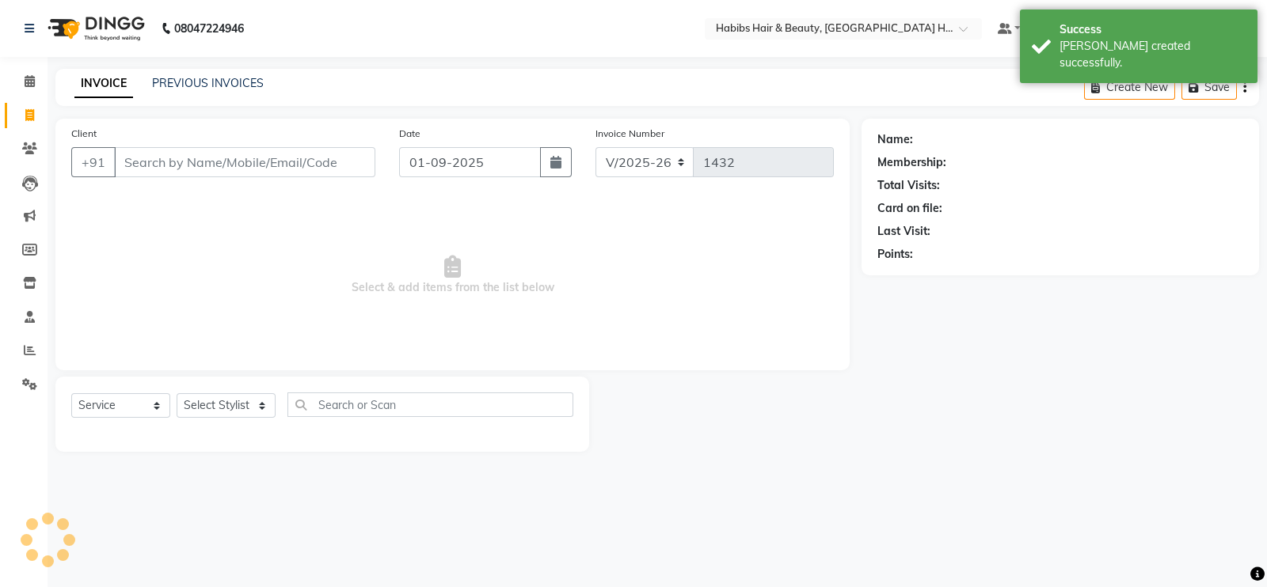
click at [253, 158] on input "Client" at bounding box center [244, 162] width 261 height 30
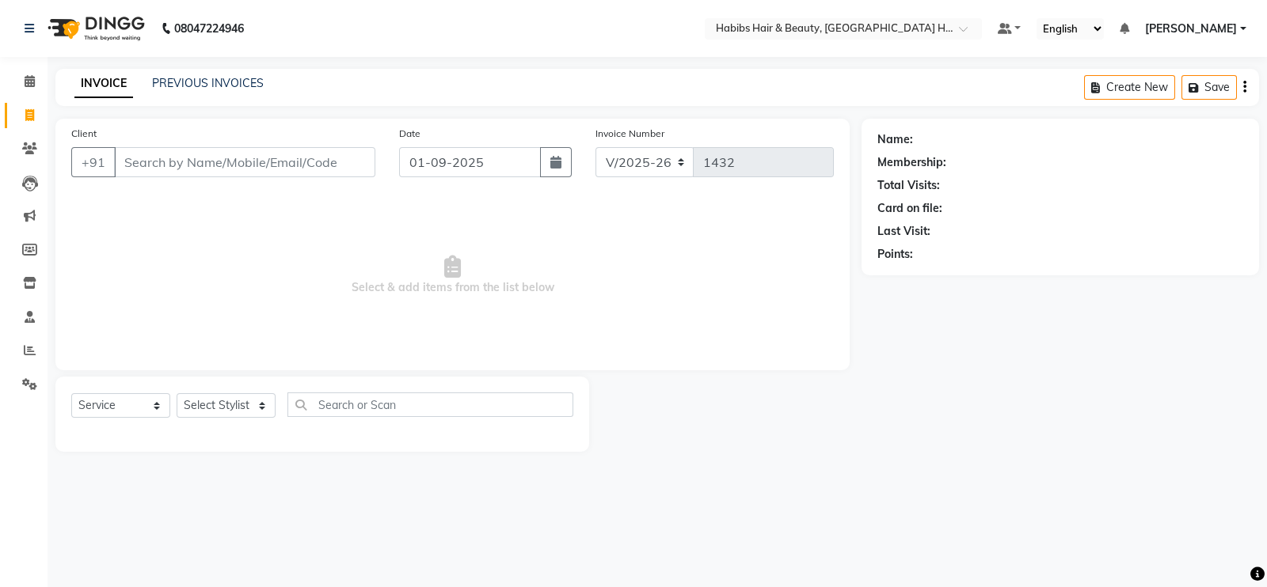
click at [277, 166] on input "Client" at bounding box center [244, 162] width 261 height 30
click at [354, 164] on span "Add Client" at bounding box center [334, 162] width 63 height 16
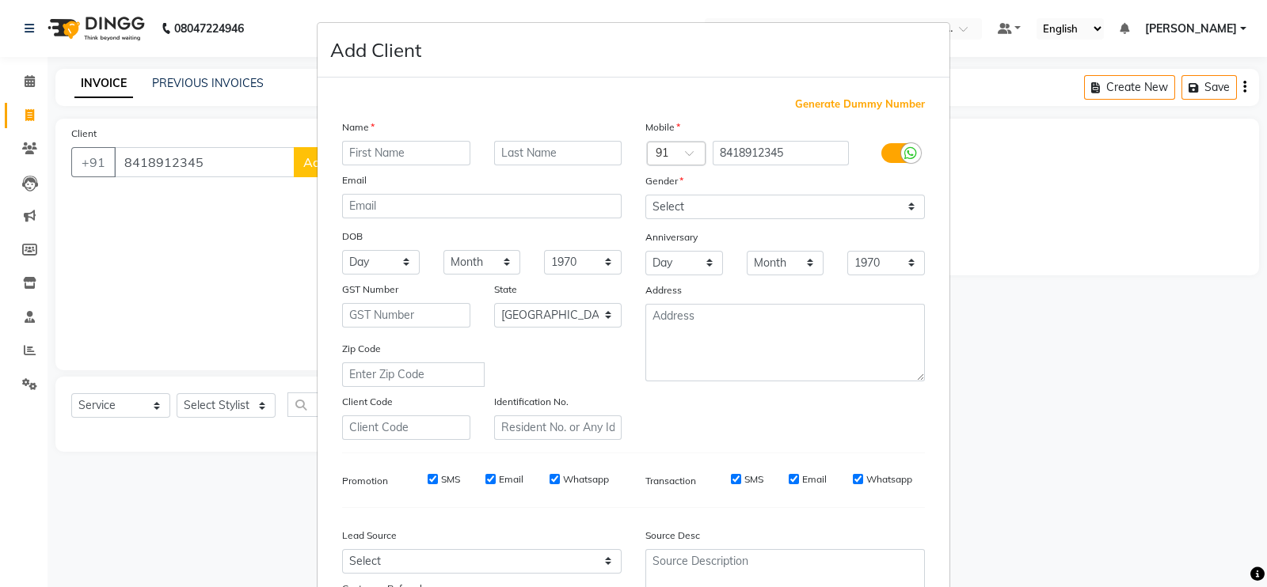
click at [408, 155] on input "text" at bounding box center [406, 153] width 128 height 25
click at [705, 210] on select "Select Male Female Other Prefer Not To Say" at bounding box center [784, 207] width 279 height 25
click at [645, 196] on select "Select Male Female Other Prefer Not To Say" at bounding box center [784, 207] width 279 height 25
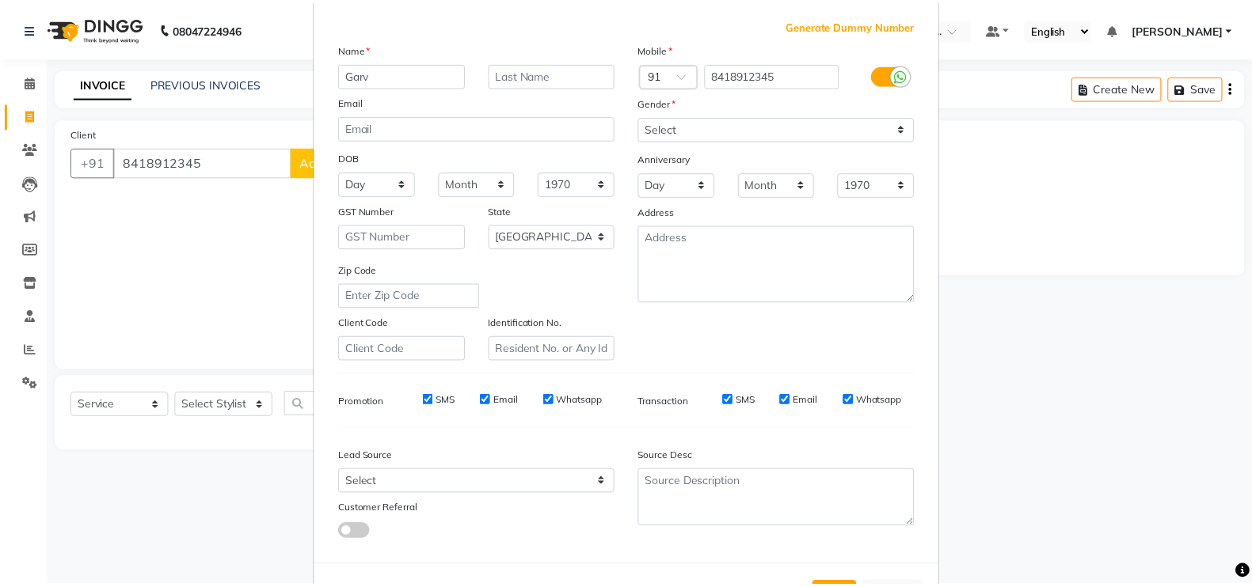
scroll to position [152, 0]
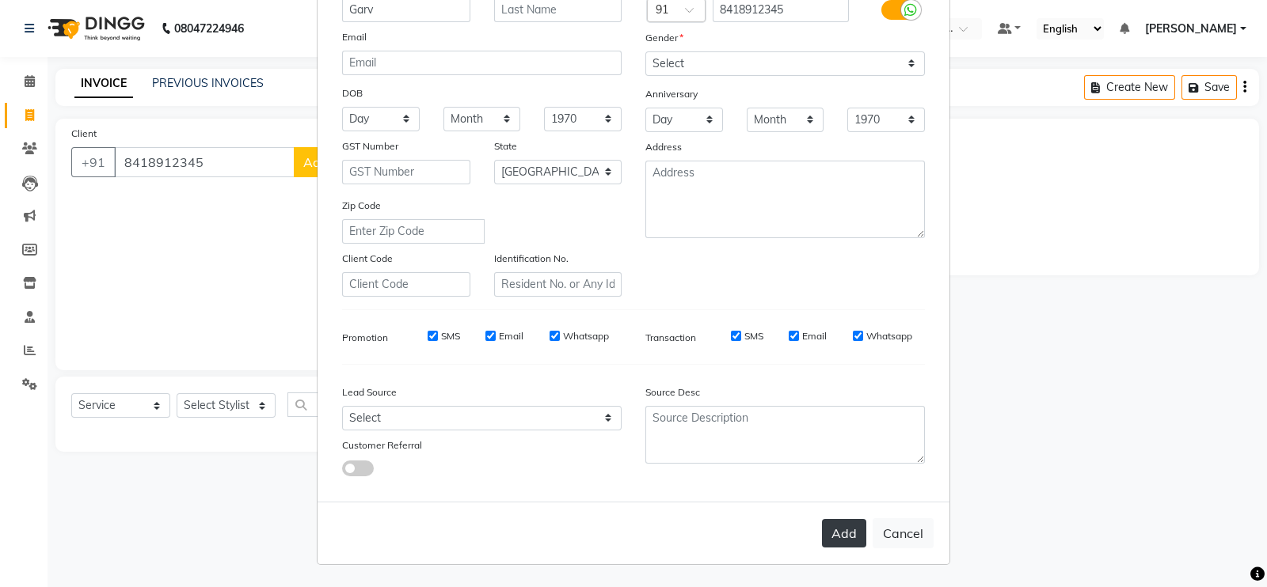
click at [835, 532] on button "Add" at bounding box center [844, 533] width 44 height 28
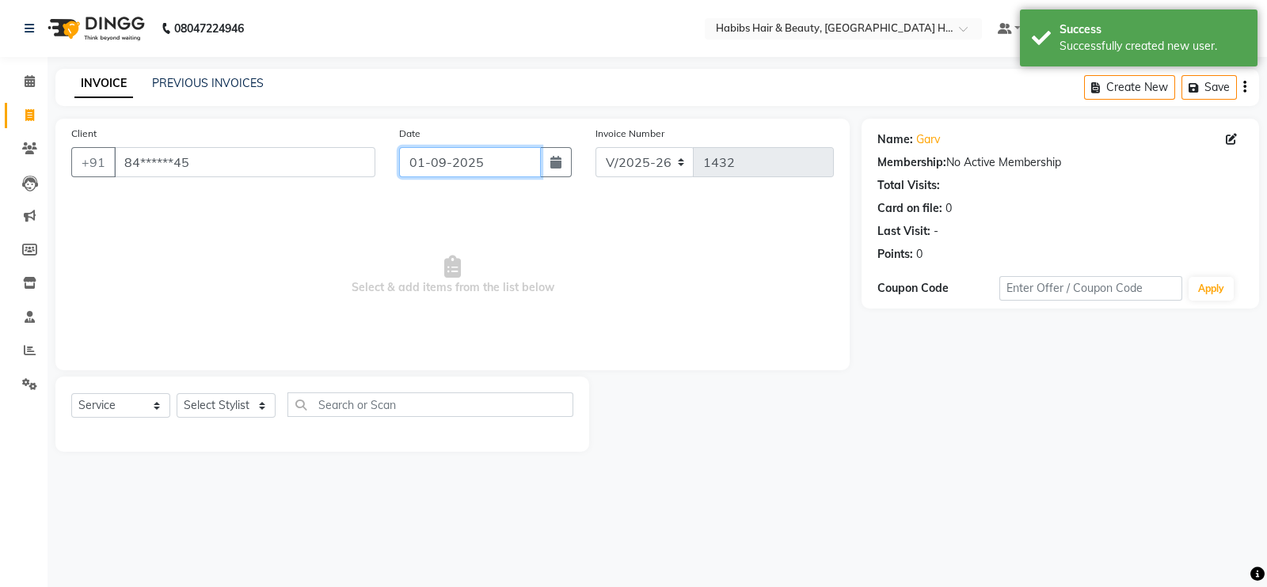
click at [480, 159] on input "01-09-2025" at bounding box center [470, 162] width 142 height 30
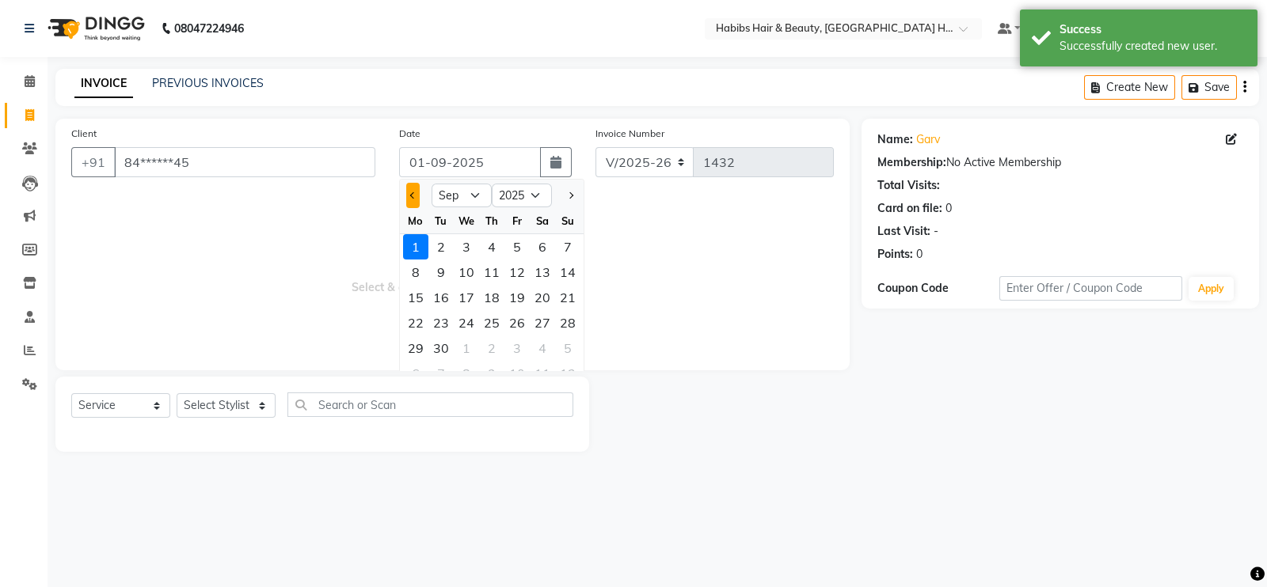
click at [418, 196] on button "Previous month" at bounding box center [412, 195] width 13 height 25
click at [568, 346] on div "31" at bounding box center [567, 348] width 25 height 25
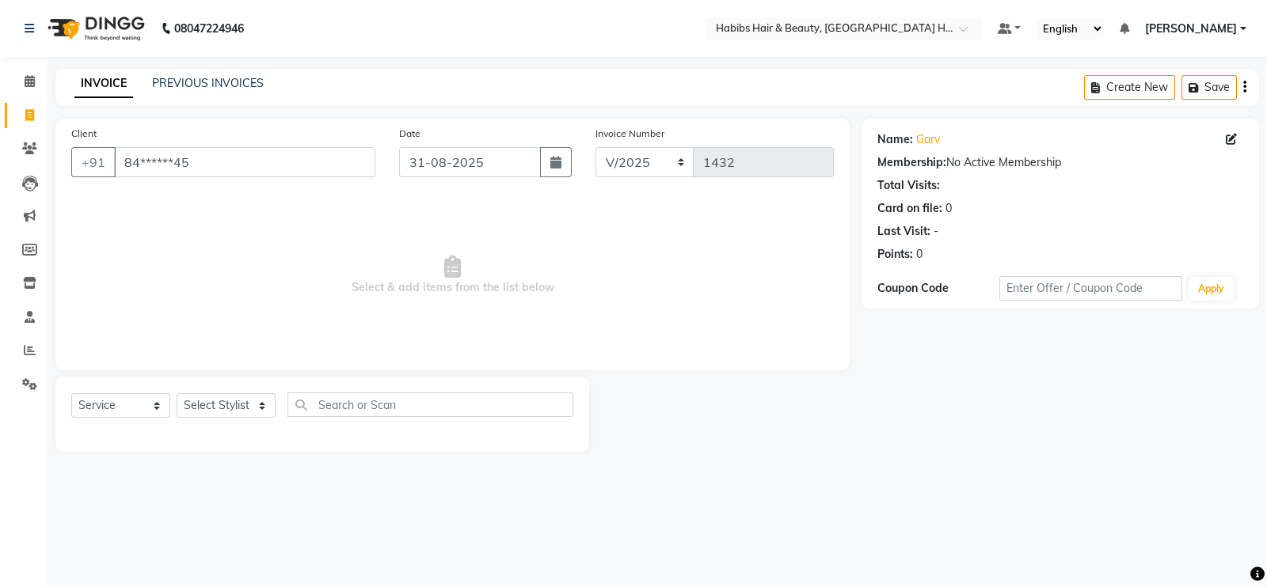
click at [568, 346] on span "Select & add items from the list below" at bounding box center [452, 275] width 762 height 158
click at [245, 393] on div "Select Service Product Membership Package Voucher Prepaid Gift Card Select Styl…" at bounding box center [322, 411] width 502 height 37
click at [253, 408] on select "Select Stylist Ajay Latika Omkar pratik RADHARAMAN Shilpa shreenath" at bounding box center [226, 405] width 99 height 25
click at [177, 394] on select "Select Stylist Ajay Latika Omkar pratik RADHARAMAN Shilpa shreenath" at bounding box center [226, 405] width 99 height 25
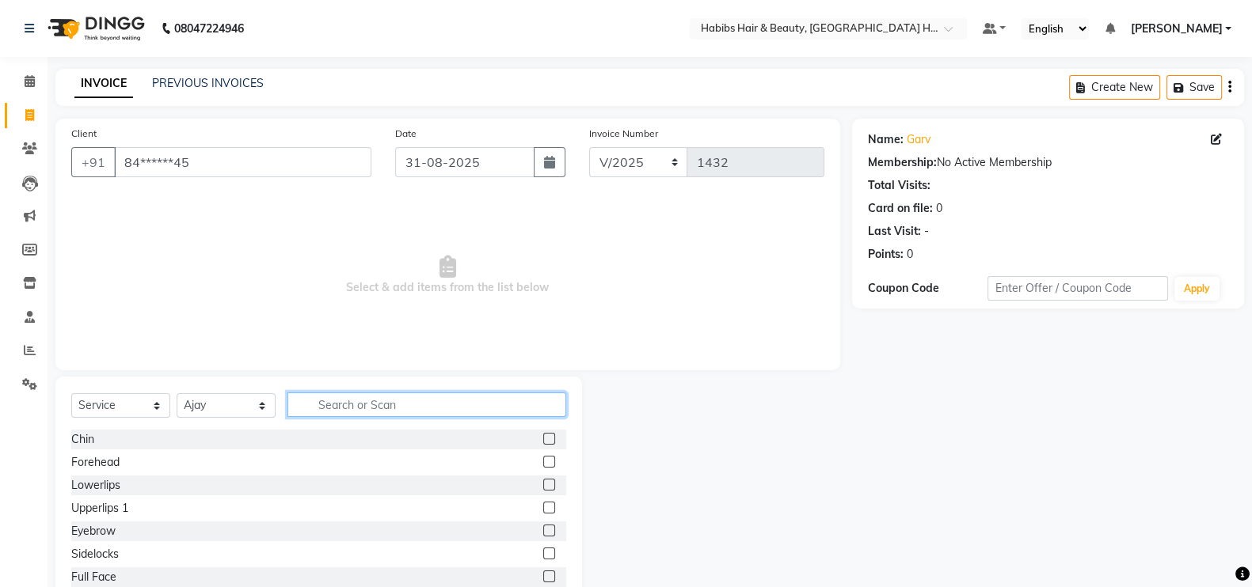
click at [371, 401] on input "text" at bounding box center [426, 405] width 279 height 25
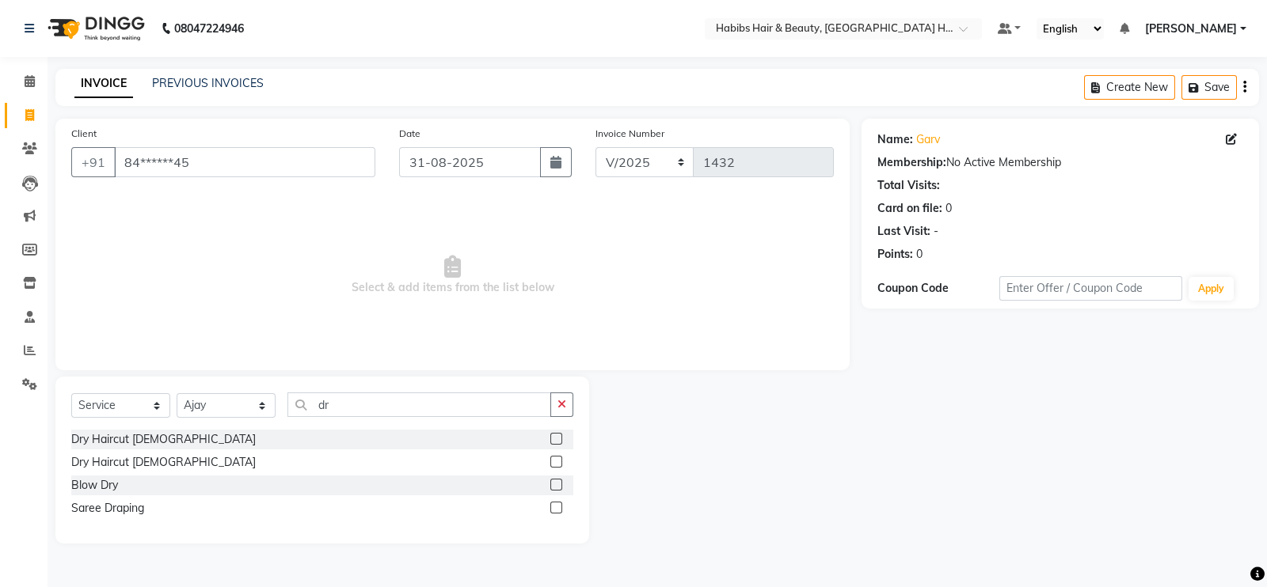
click at [554, 437] on label at bounding box center [556, 439] width 12 height 12
click at [554, 437] on input "checkbox" at bounding box center [555, 440] width 10 height 10
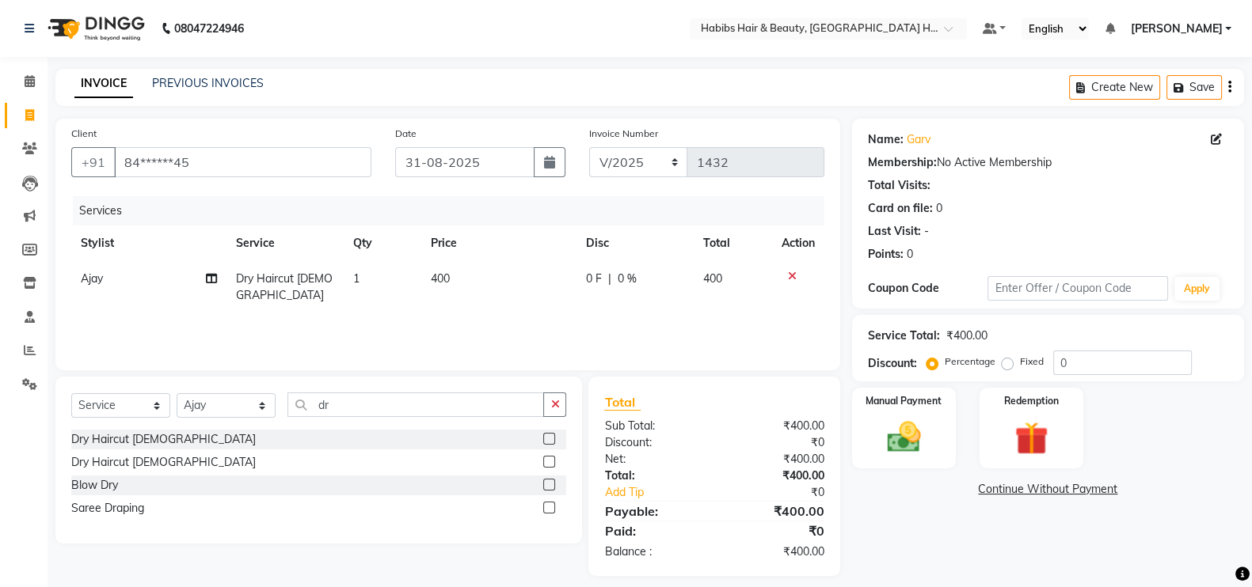
click at [480, 276] on td "400" at bounding box center [498, 287] width 155 height 52
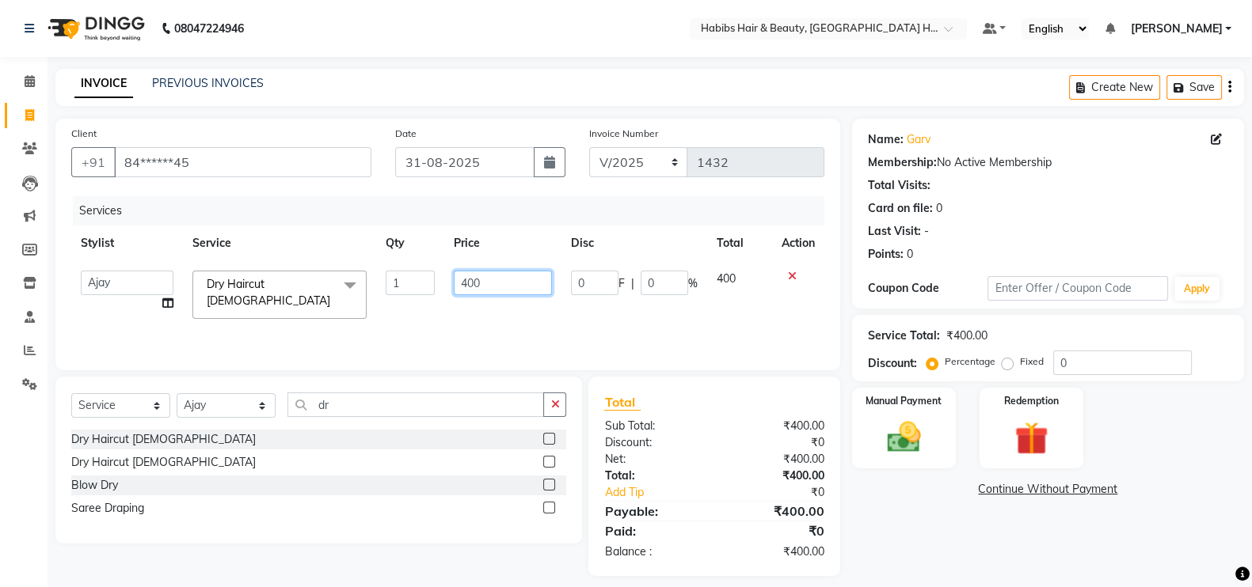
click at [469, 279] on input "400" at bounding box center [503, 283] width 99 height 25
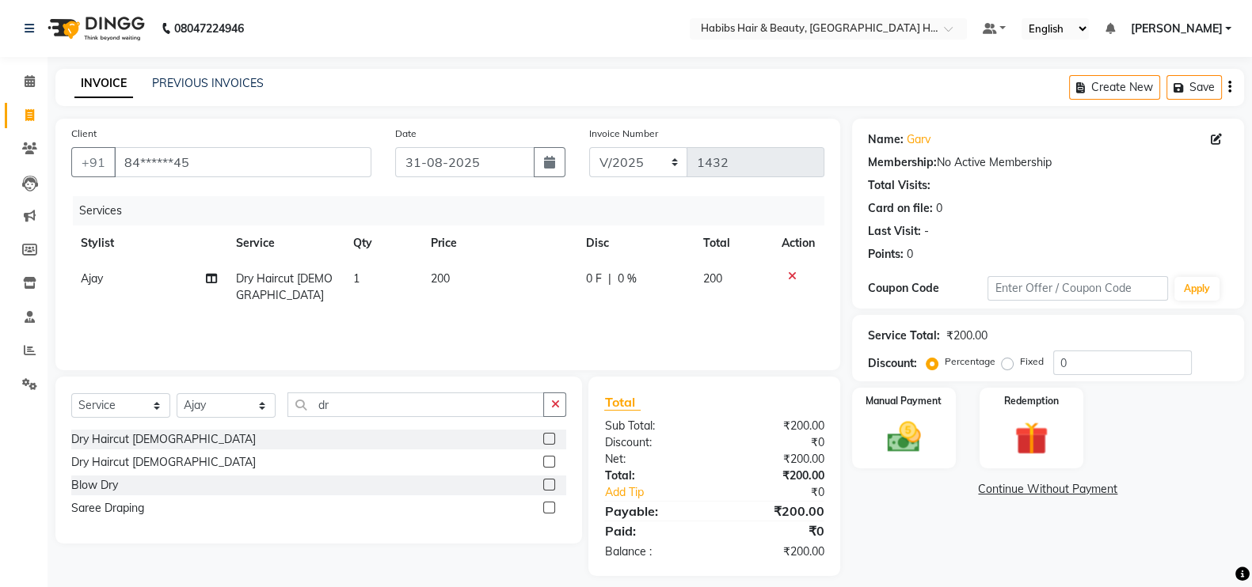
click at [475, 322] on div "Services Stylist Service Qty Price Disc Total Action Ajay Dry Haircut Male 1 20…" at bounding box center [447, 275] width 753 height 158
click at [916, 418] on img at bounding box center [904, 437] width 56 height 40
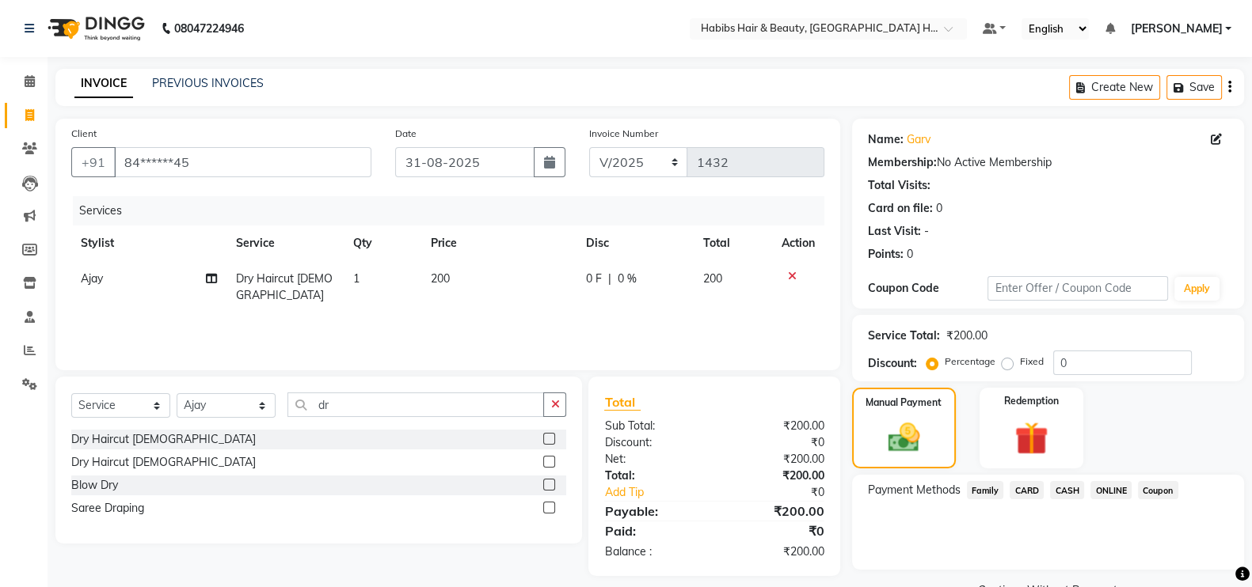
click at [1017, 488] on span "CARD" at bounding box center [1026, 490] width 34 height 18
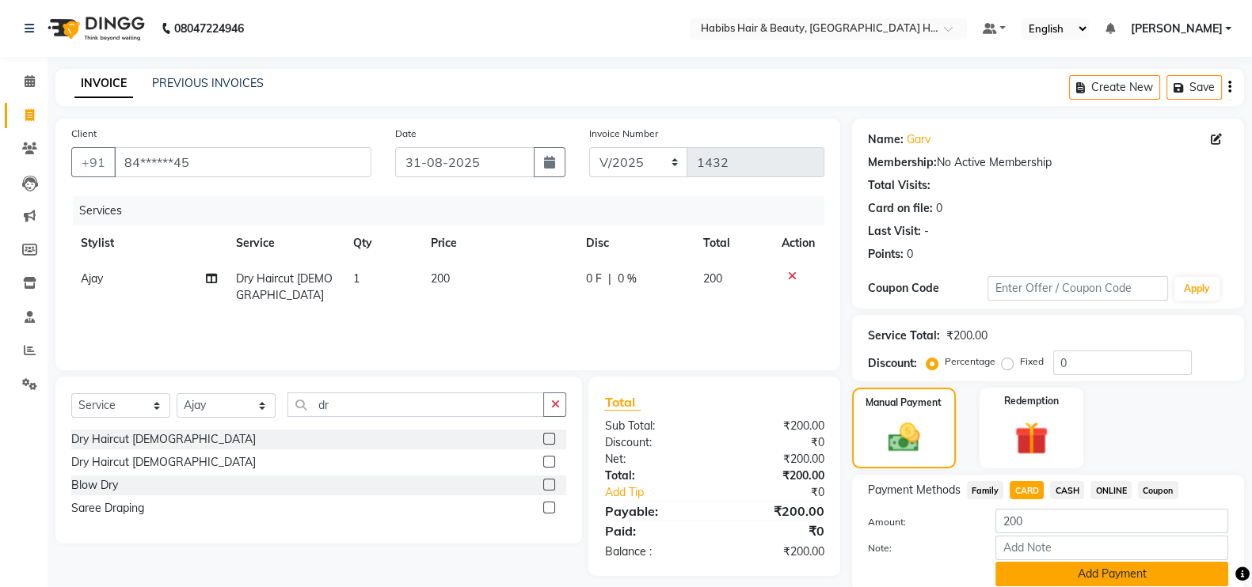
click at [1068, 576] on button "Add Payment" at bounding box center [1111, 574] width 233 height 25
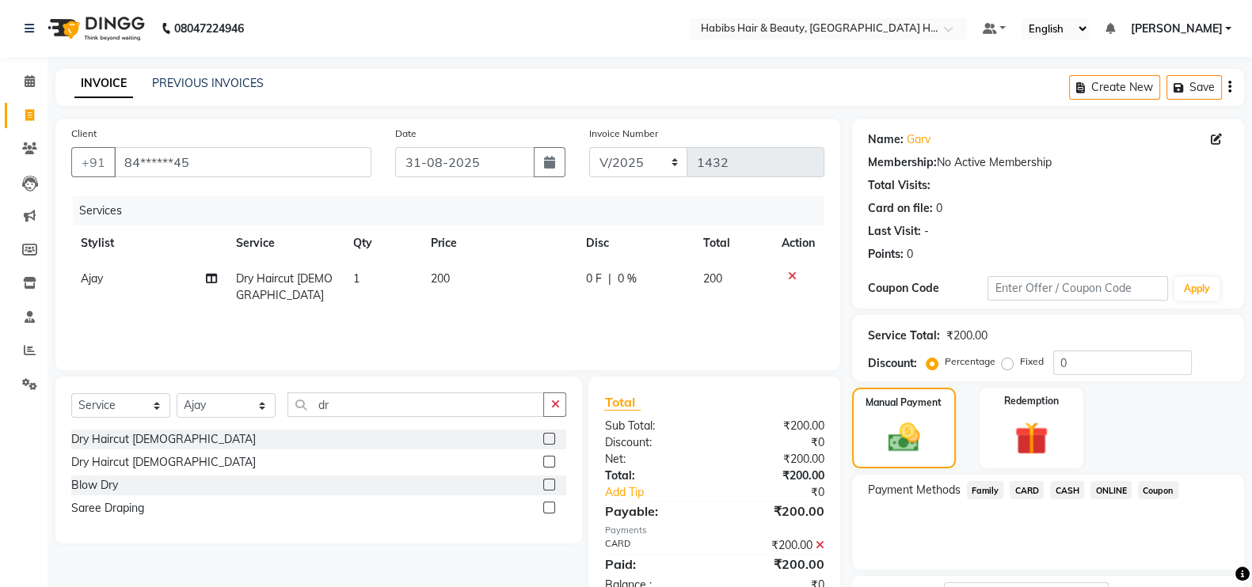
scroll to position [127, 0]
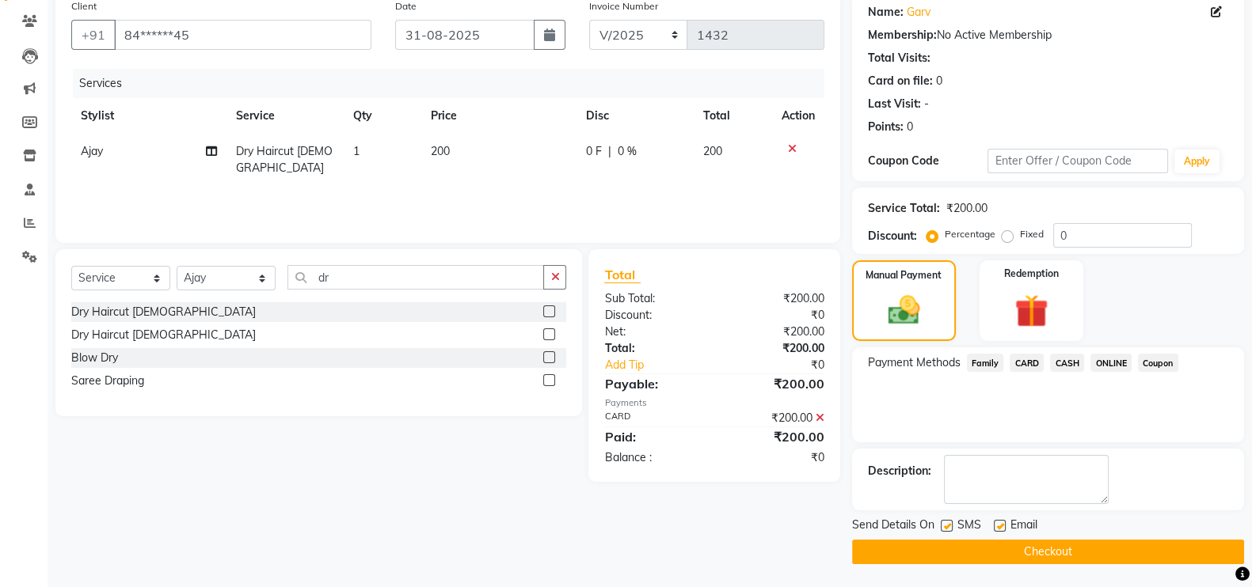
click at [1158, 554] on button "Checkout" at bounding box center [1048, 552] width 392 height 25
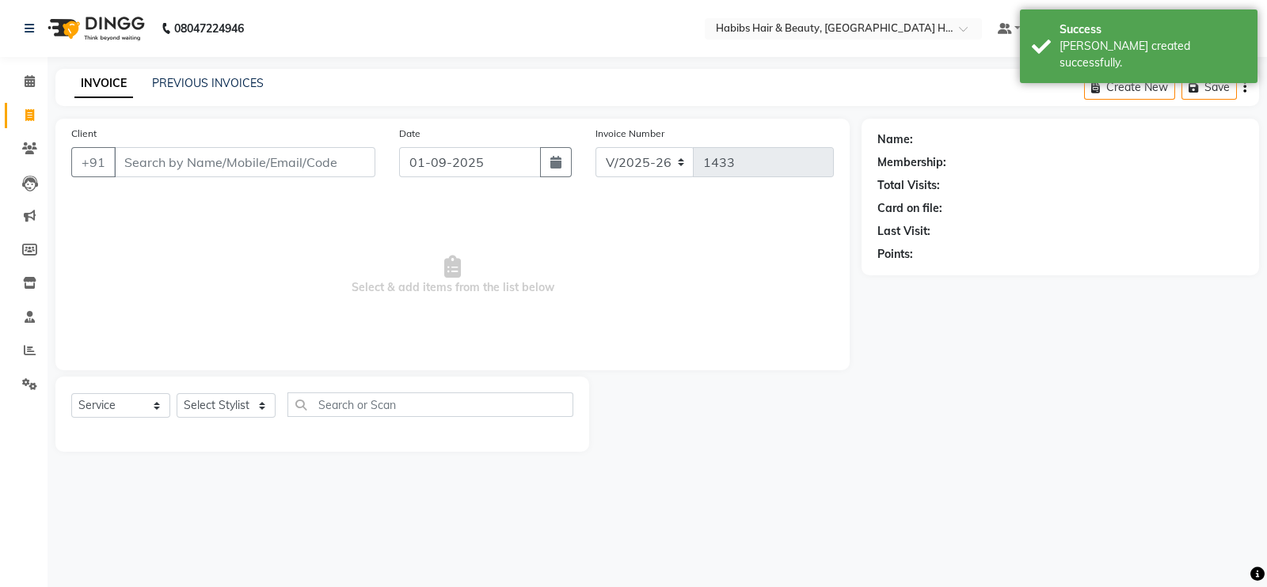
click at [235, 178] on div "Client +91" at bounding box center [223, 157] width 328 height 65
click at [234, 167] on input "Client" at bounding box center [244, 162] width 261 height 30
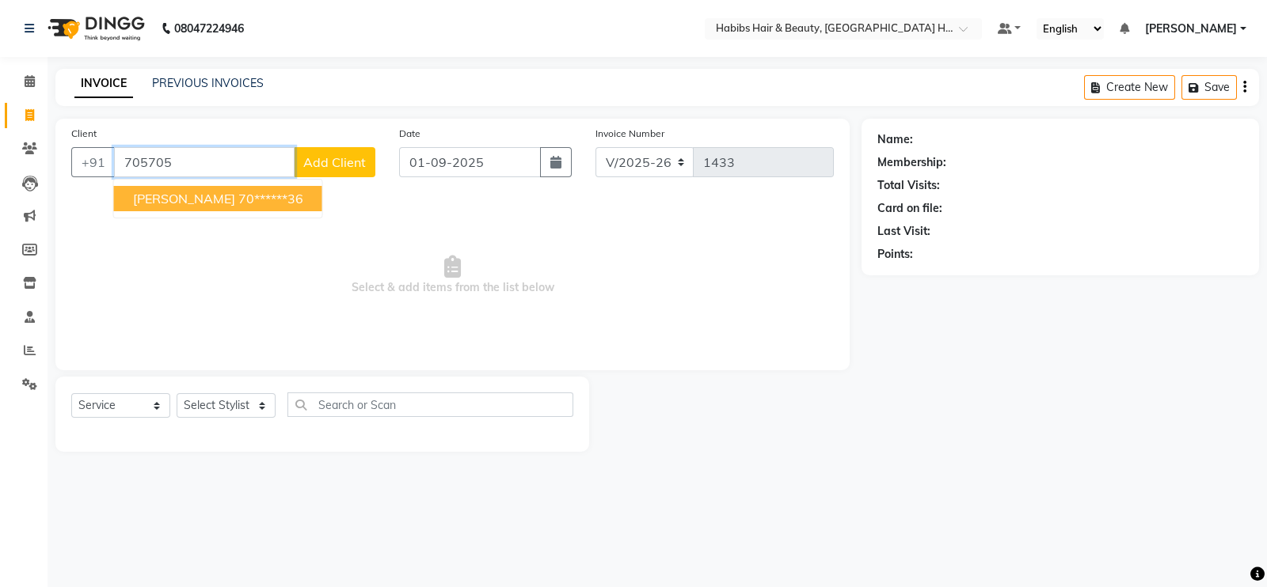
click at [219, 208] on button "Suraj Rajbhoj 70******36" at bounding box center [218, 198] width 208 height 25
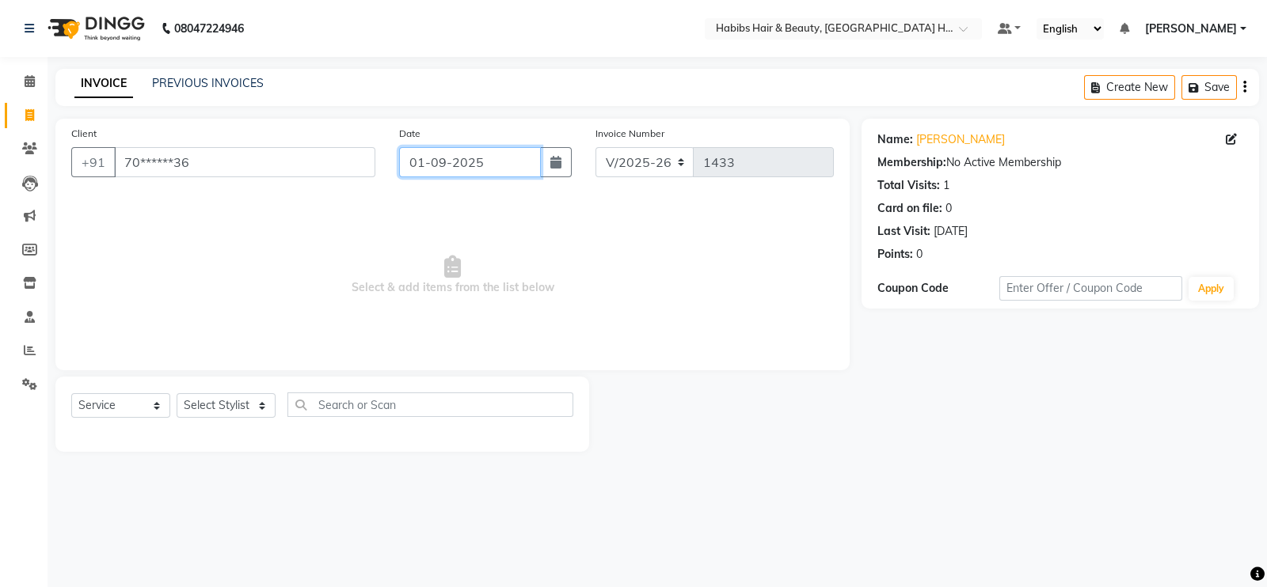
click at [439, 162] on input "01-09-2025" at bounding box center [470, 162] width 142 height 30
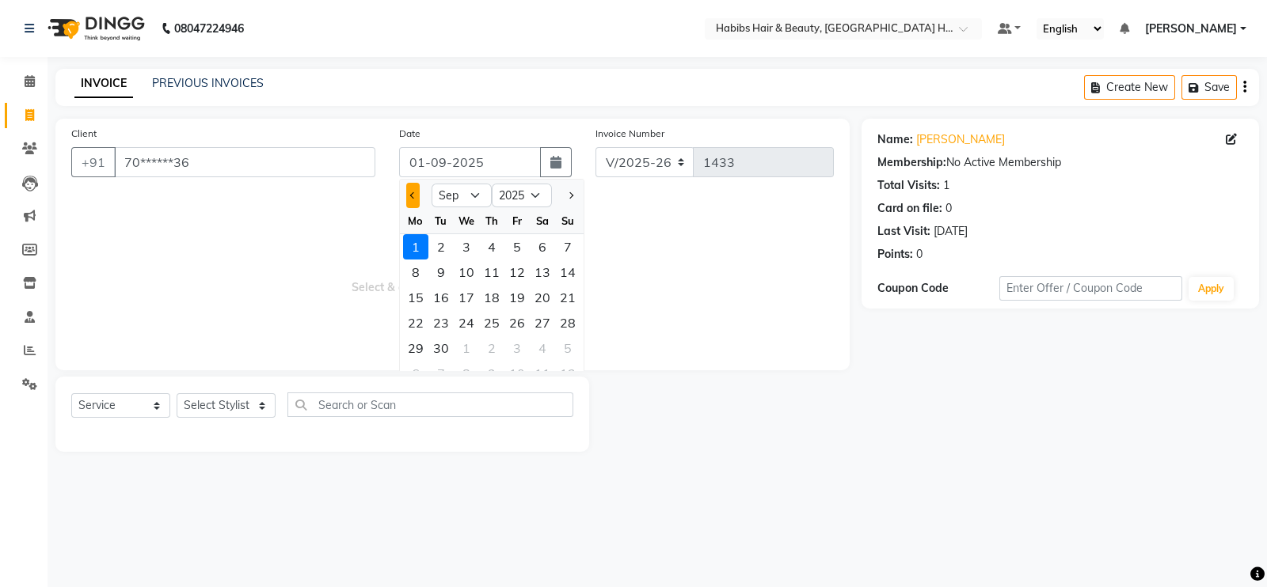
click at [416, 195] on button "Previous month" at bounding box center [412, 195] width 13 height 25
click at [573, 344] on div "31" at bounding box center [567, 348] width 25 height 25
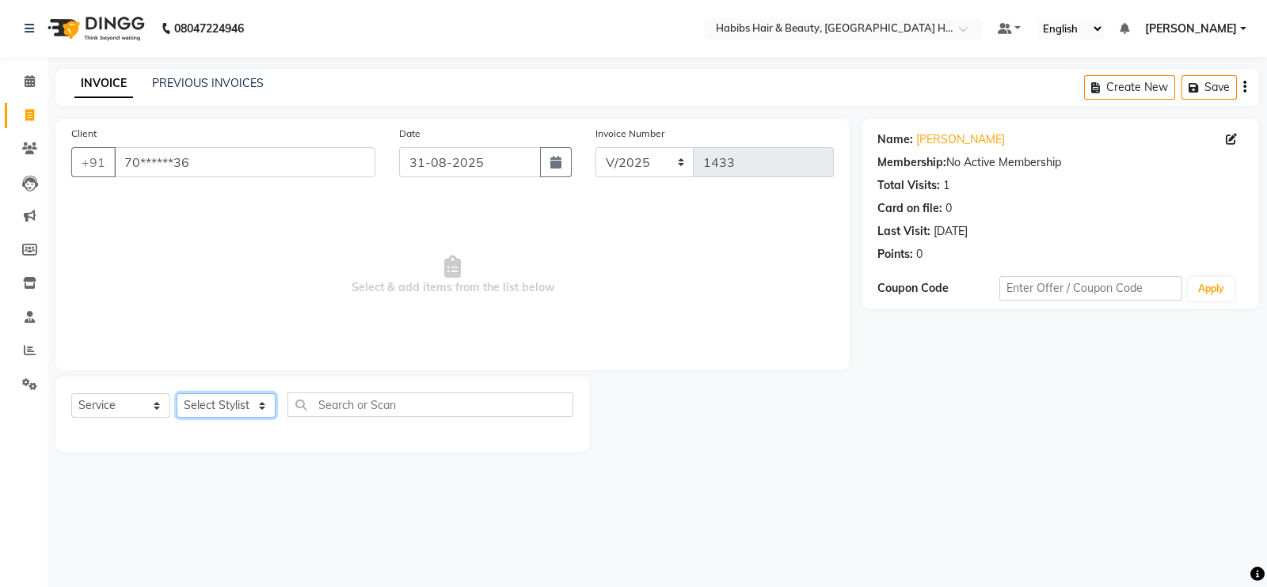
click at [248, 412] on select "Select Stylist Ajay Latika Omkar pratik RADHARAMAN Shilpa shreenath" at bounding box center [226, 405] width 99 height 25
click at [177, 394] on select "Select Stylist Ajay Latika Omkar pratik RADHARAMAN Shilpa shreenath" at bounding box center [226, 405] width 99 height 25
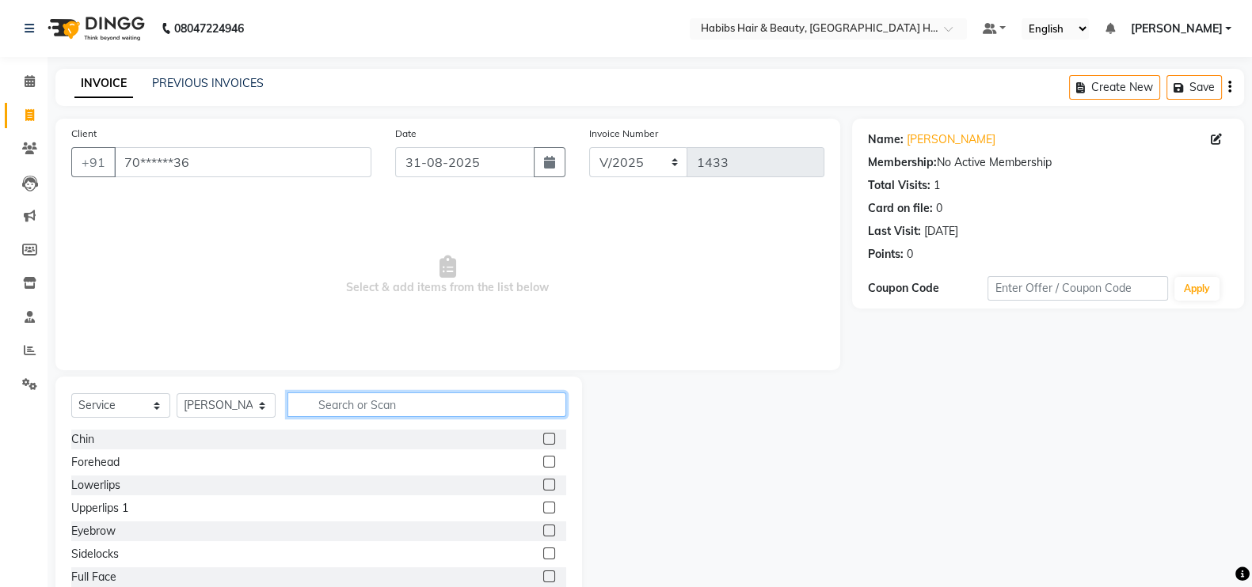
click at [367, 405] on input "text" at bounding box center [426, 405] width 279 height 25
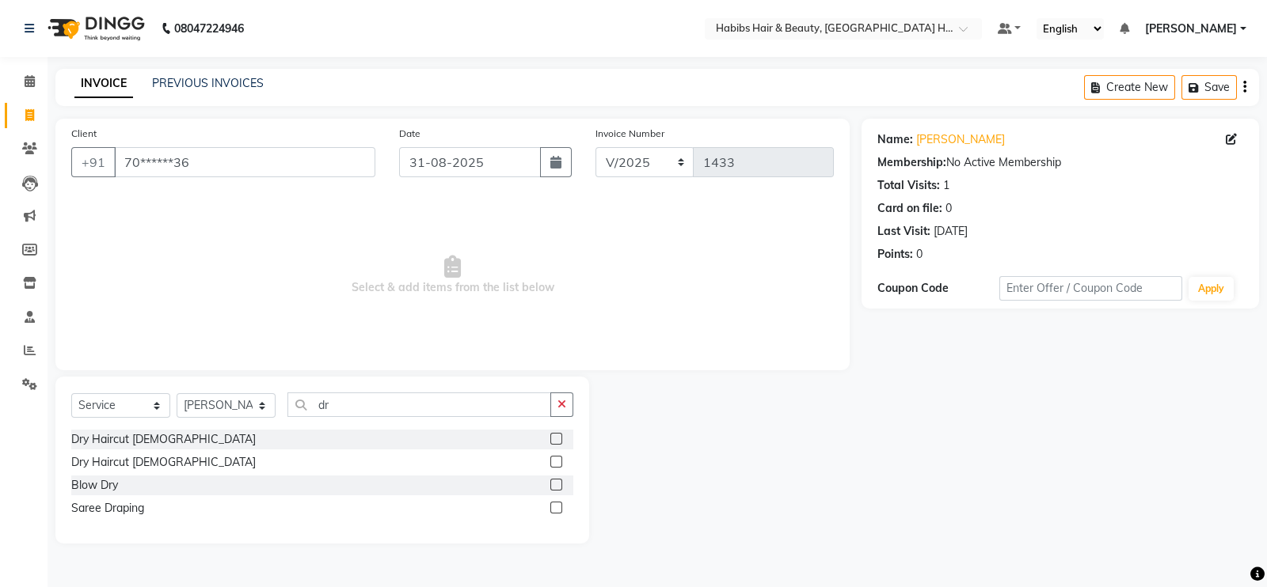
click at [558, 443] on label at bounding box center [556, 439] width 12 height 12
click at [558, 443] on input "checkbox" at bounding box center [555, 440] width 10 height 10
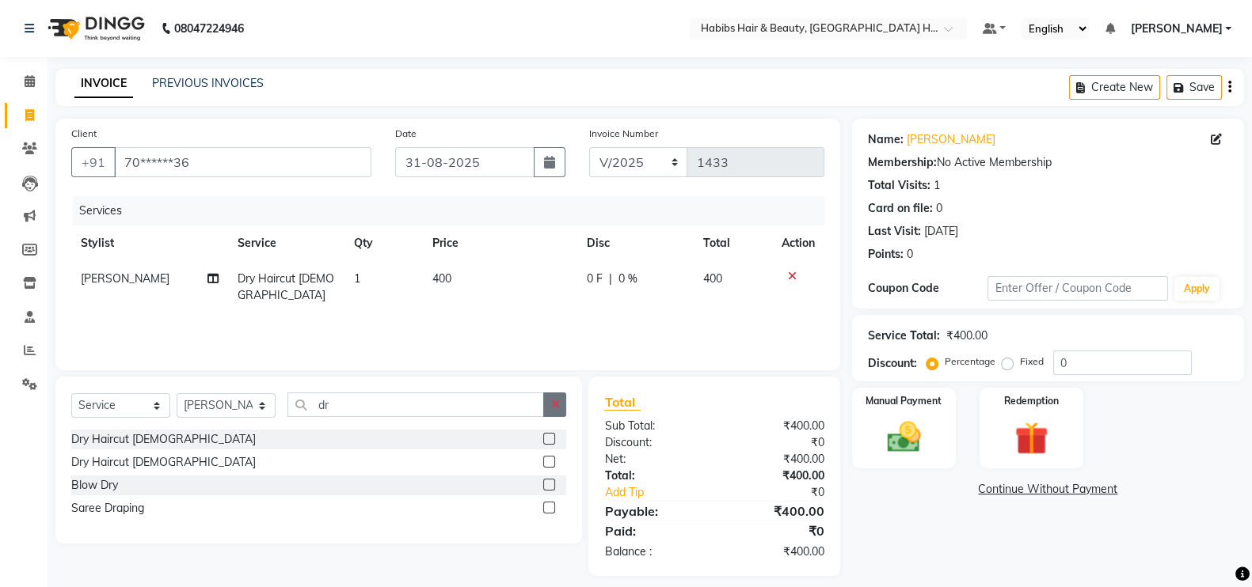
click at [556, 403] on icon "button" at bounding box center [554, 404] width 9 height 11
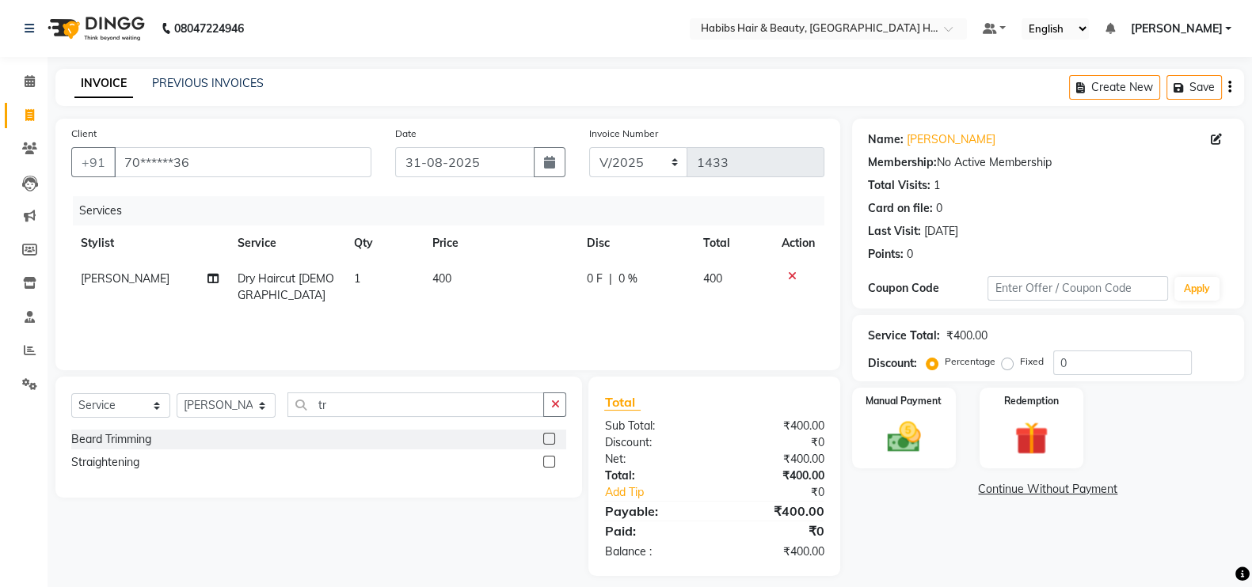
click at [550, 437] on label at bounding box center [549, 439] width 12 height 12
click at [550, 437] on input "checkbox" at bounding box center [548, 440] width 10 height 10
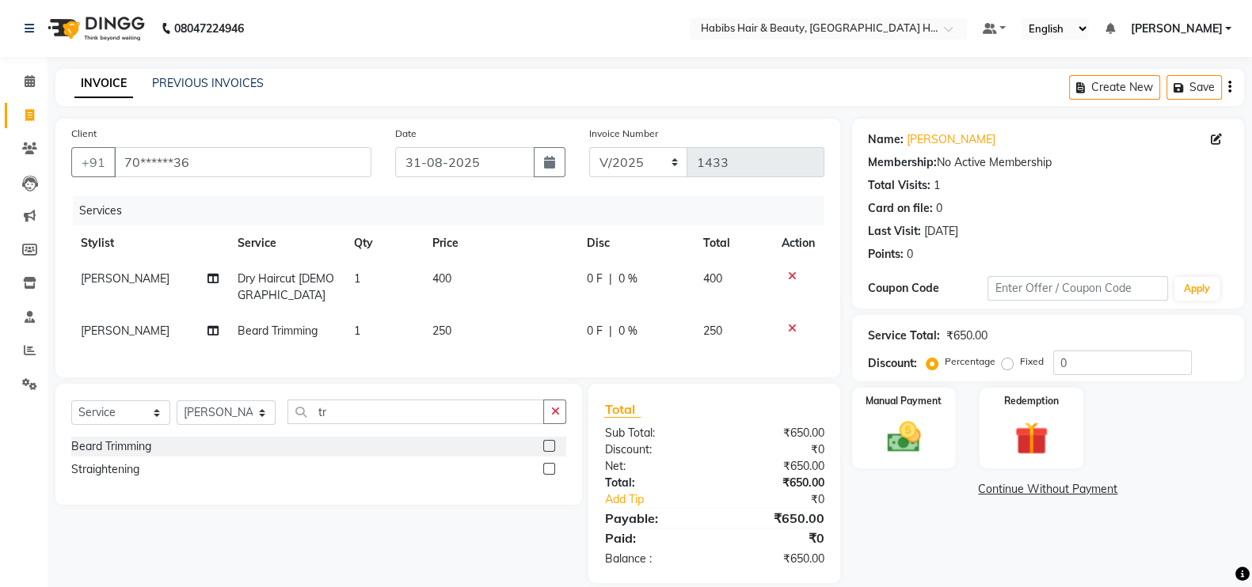
click at [480, 279] on td "400" at bounding box center [500, 287] width 154 height 52
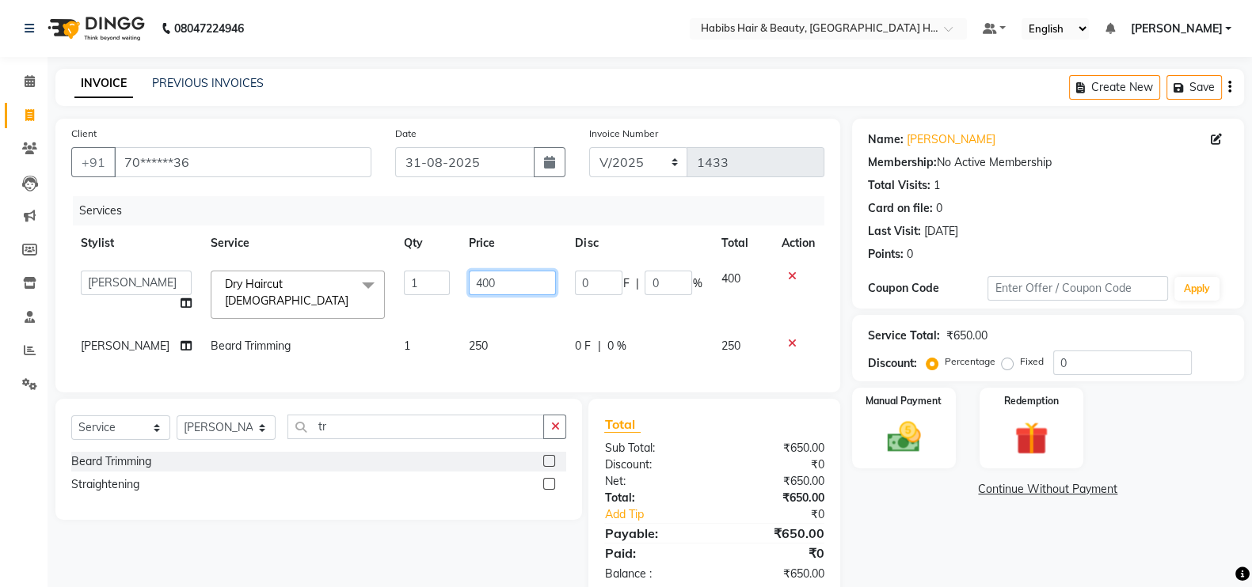
click at [469, 287] on input "400" at bounding box center [512, 283] width 87 height 25
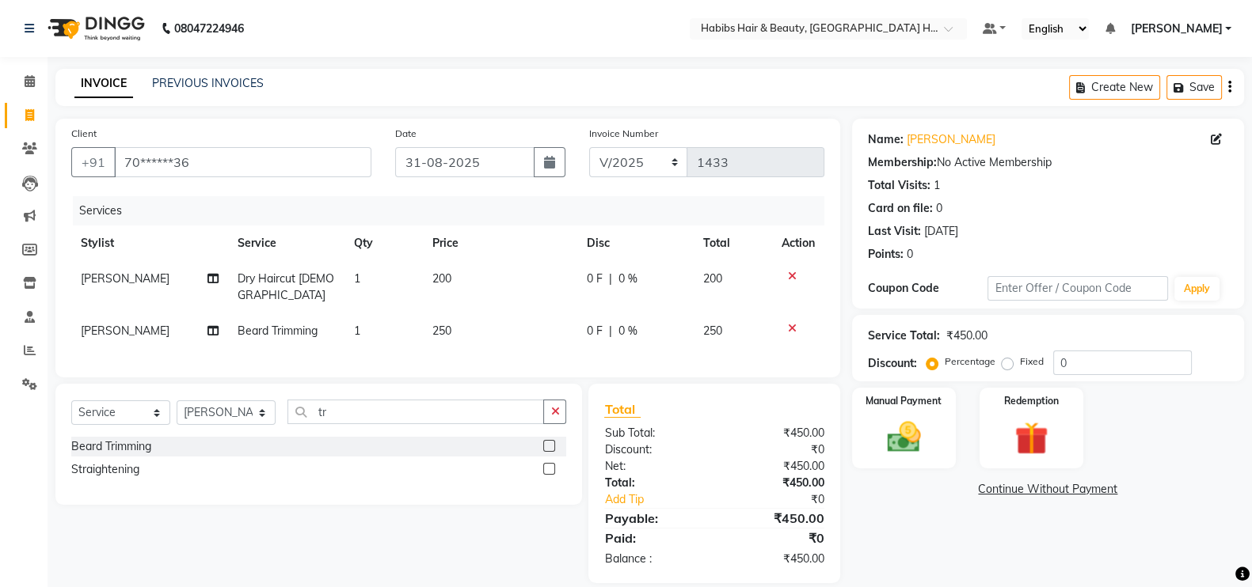
click at [488, 334] on div "Services Stylist Service Qty Price Disc Total Action Omkar Dry Haircut Male 1 2…" at bounding box center [447, 278] width 753 height 165
click at [451, 325] on td "250" at bounding box center [500, 331] width 154 height 36
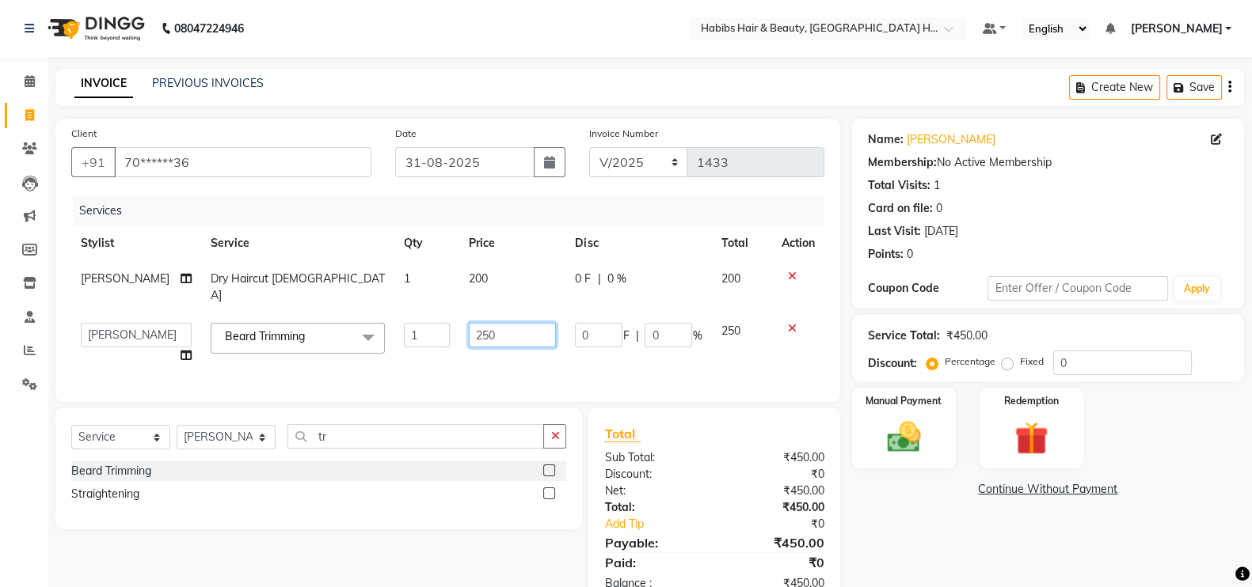
click at [471, 325] on input "250" at bounding box center [512, 335] width 87 height 25
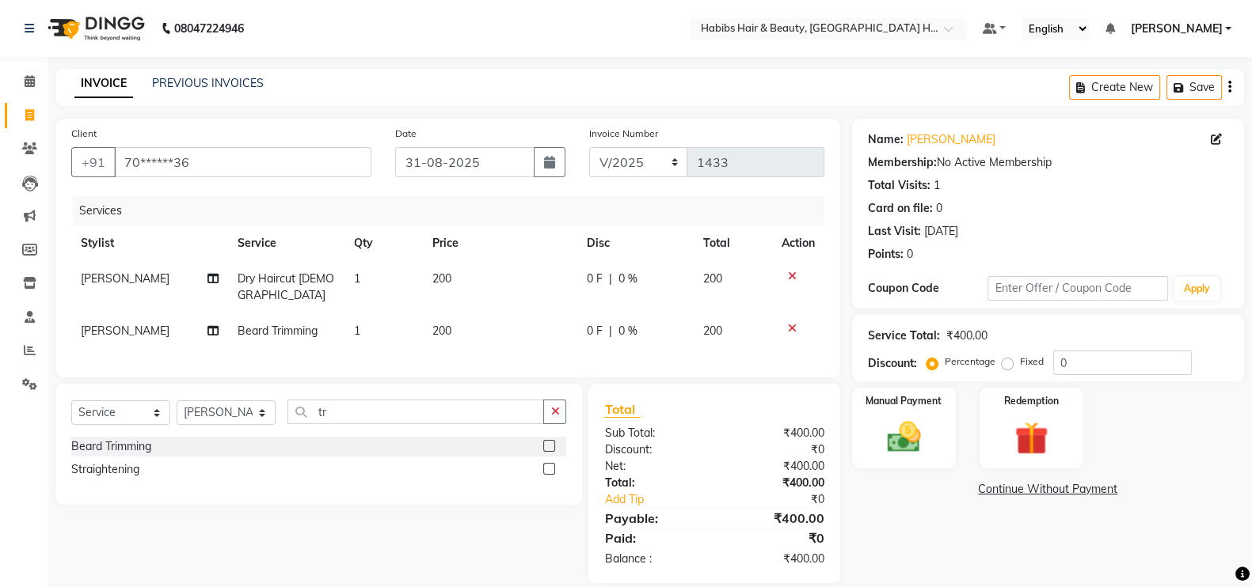
click at [477, 353] on div "Services Stylist Service Qty Price Disc Total Action Omkar Dry Haircut Male 1 2…" at bounding box center [447, 278] width 753 height 165
click at [905, 431] on img at bounding box center [904, 437] width 56 height 40
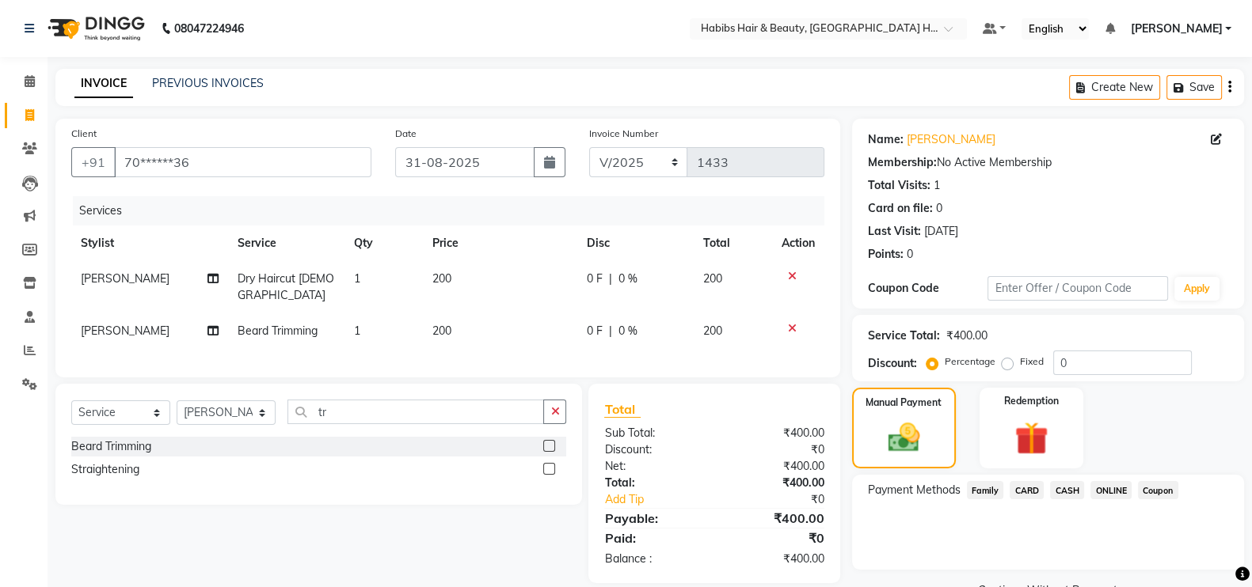
click at [1103, 492] on span "ONLINE" at bounding box center [1110, 490] width 41 height 18
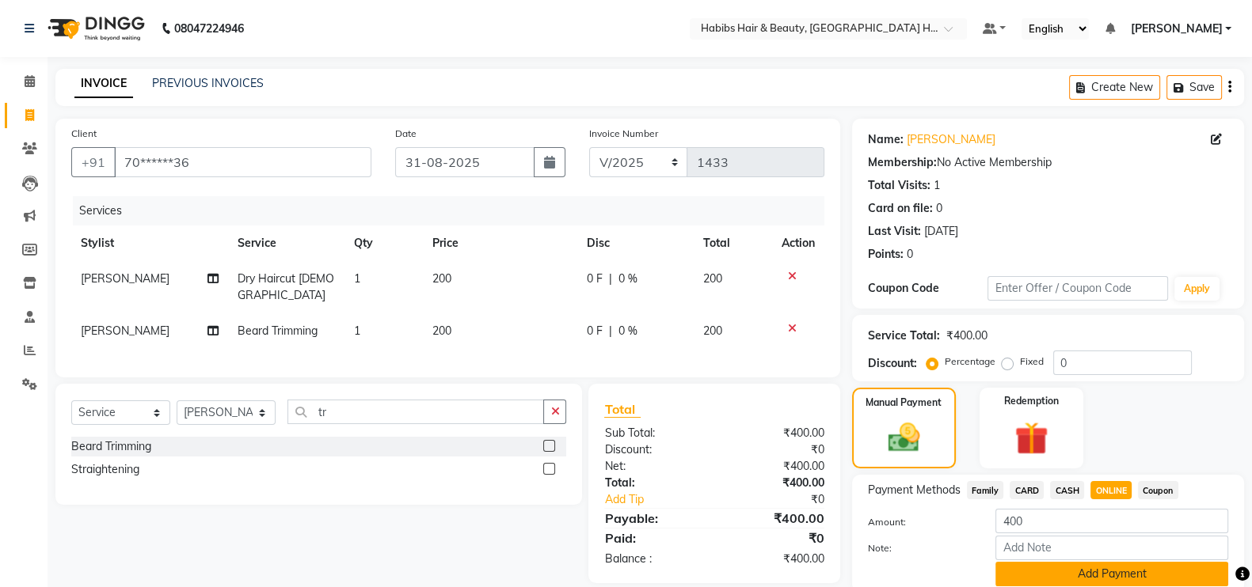
click at [1105, 572] on button "Add Payment" at bounding box center [1111, 574] width 233 height 25
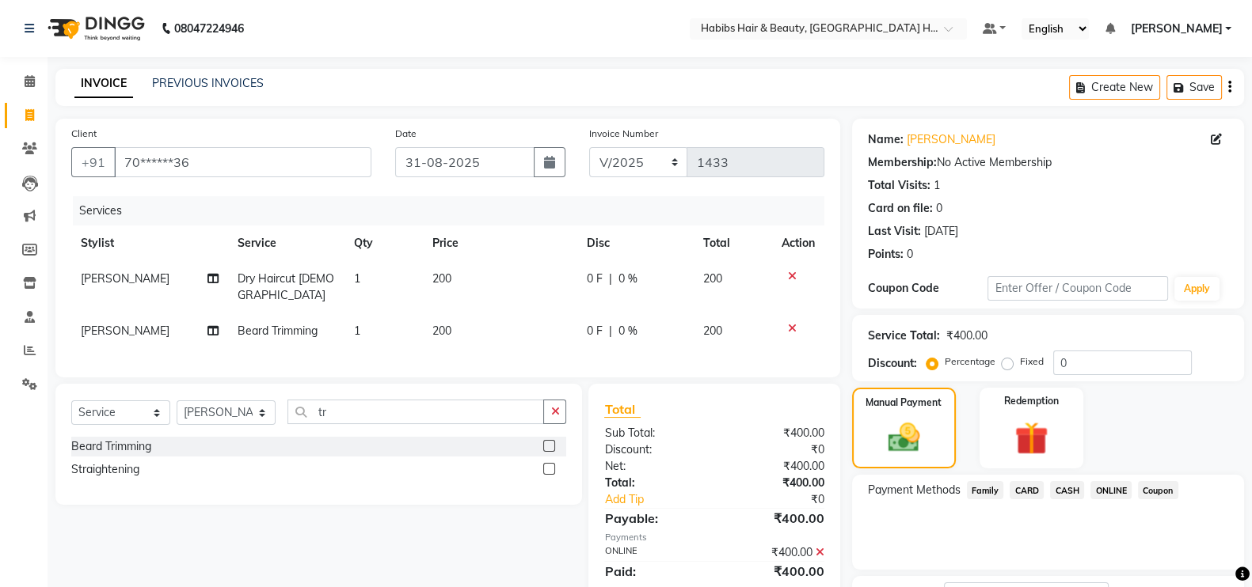
scroll to position [127, 0]
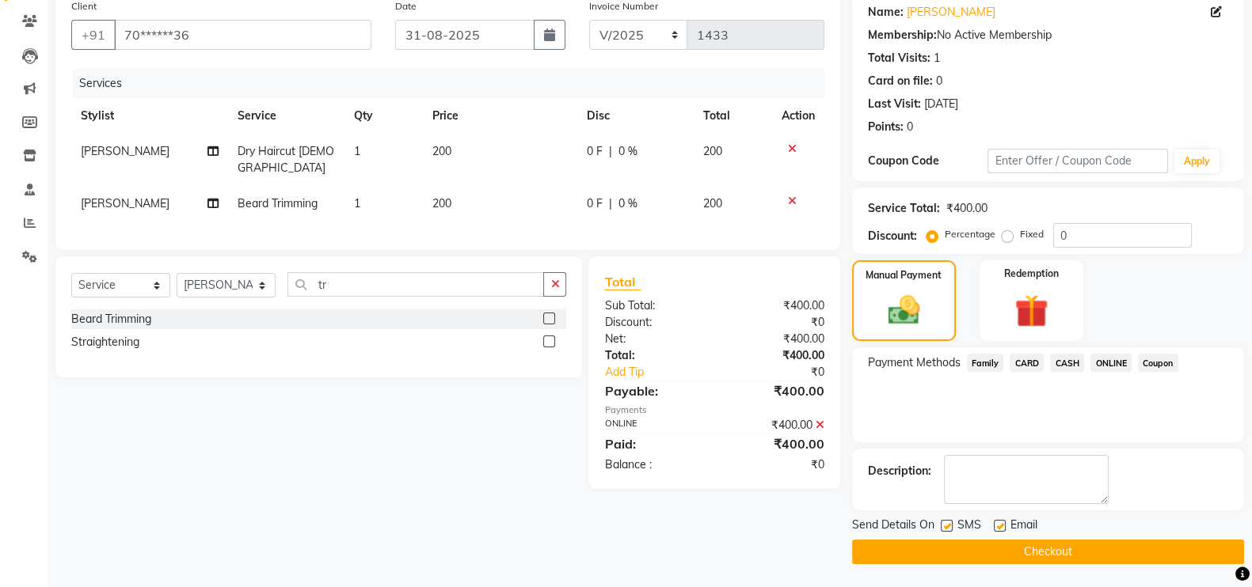
click at [1227, 566] on main "INVOICE PREVIOUS INVOICES Create New Save Client +91 70******36 Date 31-08-2025…" at bounding box center [649, 264] width 1204 height 647
click at [1218, 547] on button "Checkout" at bounding box center [1048, 552] width 392 height 25
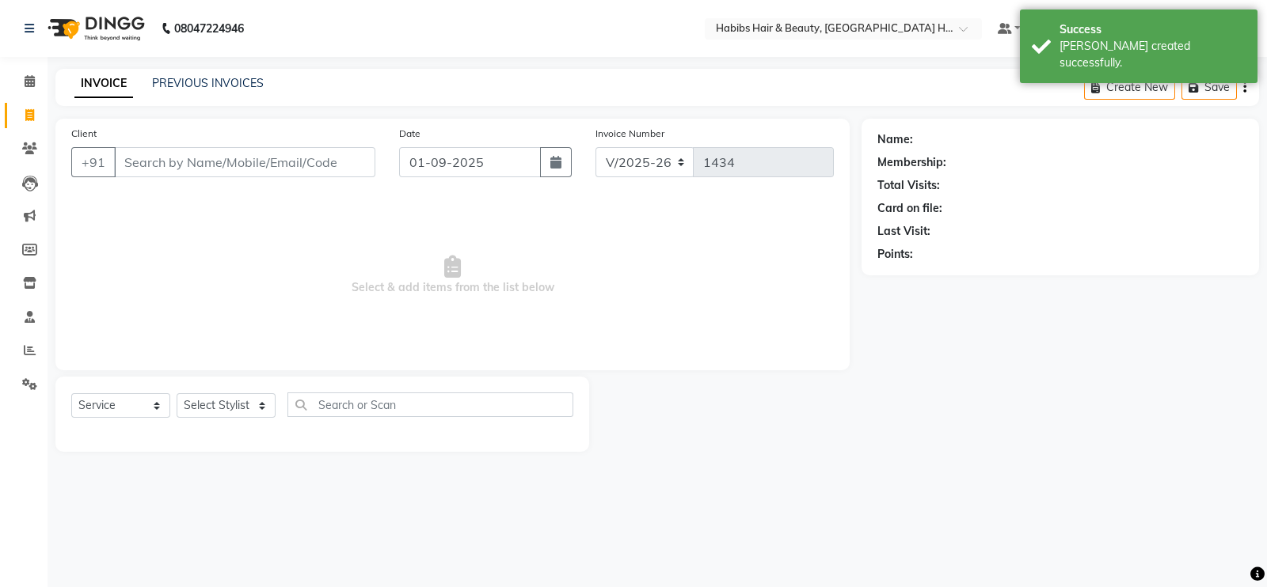
click at [220, 168] on input "Client" at bounding box center [244, 162] width 261 height 30
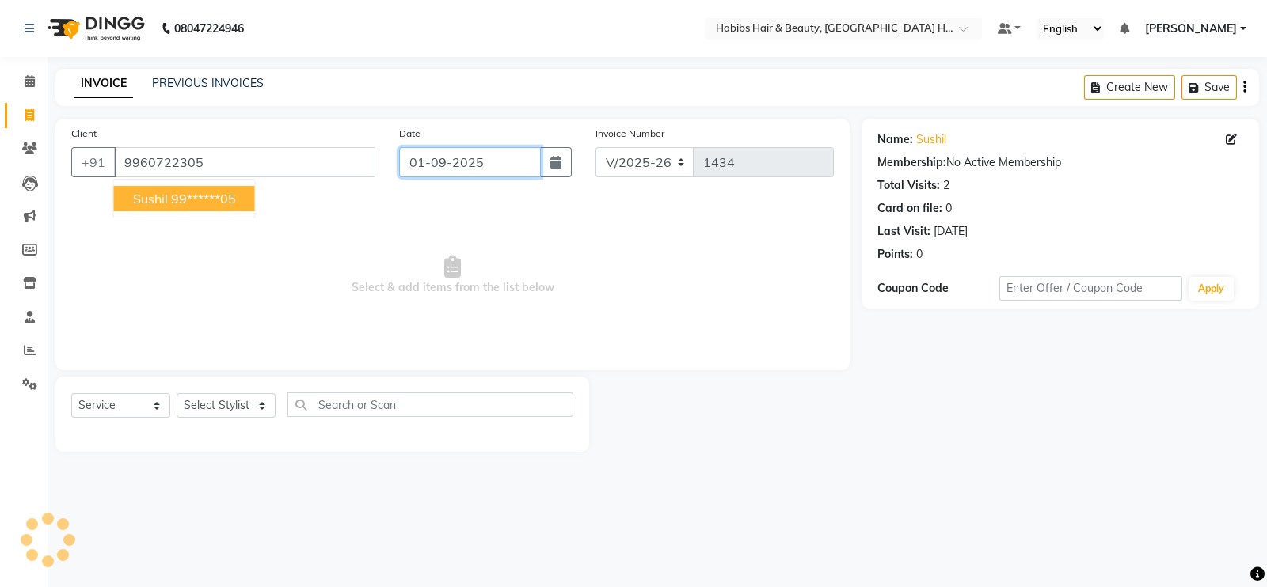
click at [448, 168] on input "01-09-2025" at bounding box center [470, 162] width 142 height 30
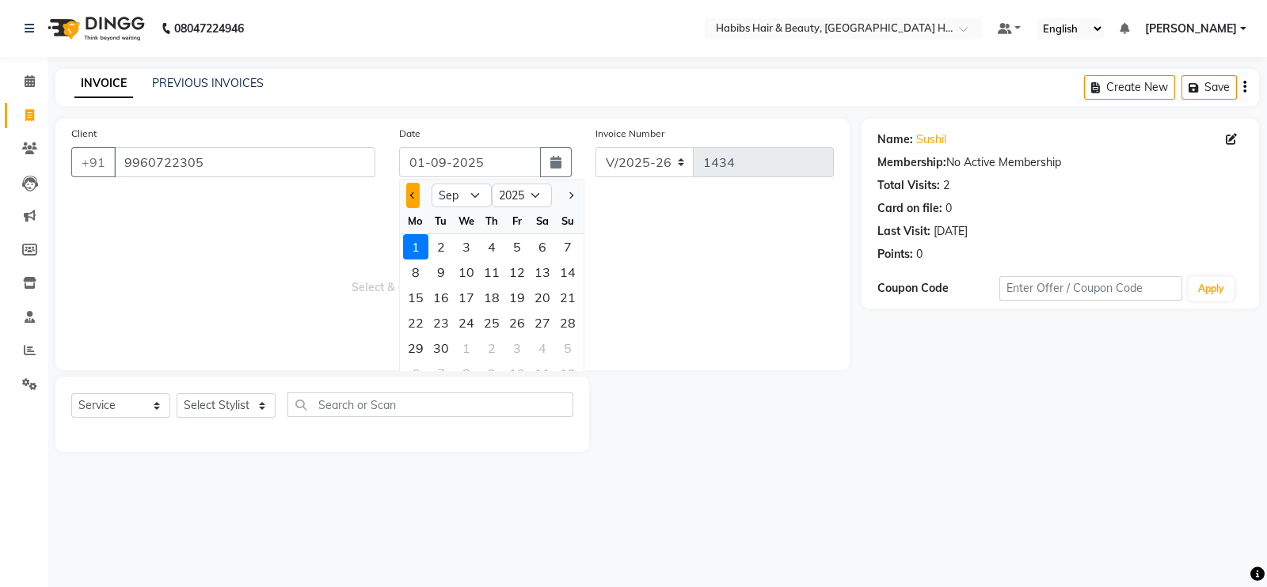
click at [414, 188] on button "Previous month" at bounding box center [412, 195] width 13 height 25
click at [562, 347] on div "31" at bounding box center [567, 348] width 25 height 25
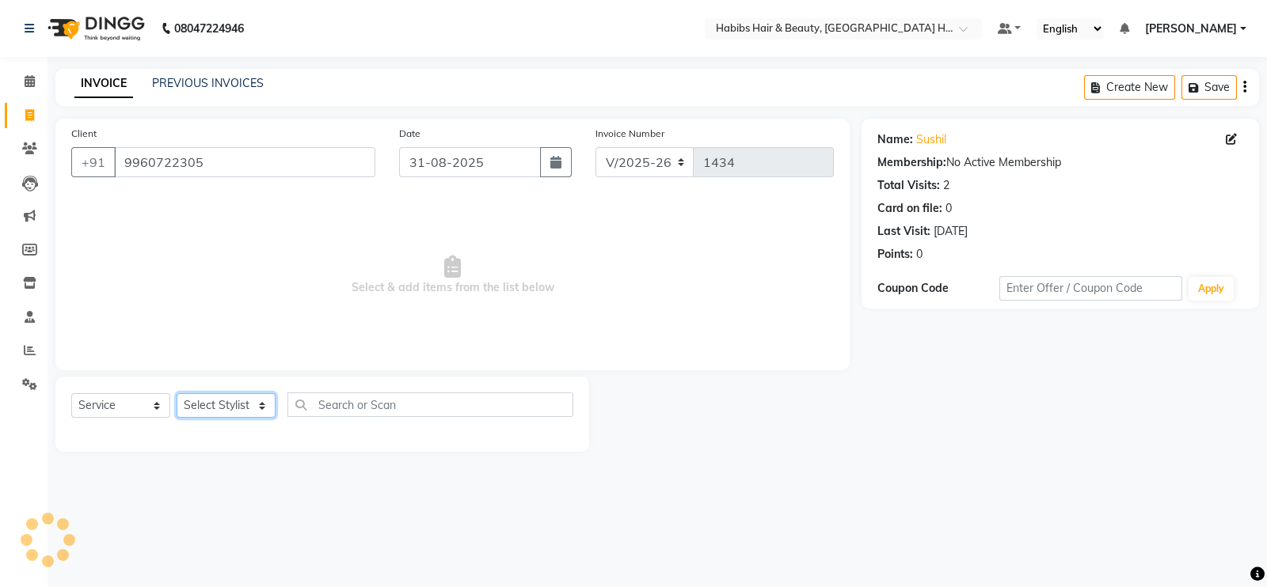
click at [202, 413] on select "Select Stylist Ajay Latika Omkar pratik RADHARAMAN Shilpa shreenath" at bounding box center [226, 405] width 99 height 25
click at [177, 394] on select "Select Stylist Ajay Latika Omkar pratik RADHARAMAN Shilpa shreenath" at bounding box center [226, 405] width 99 height 25
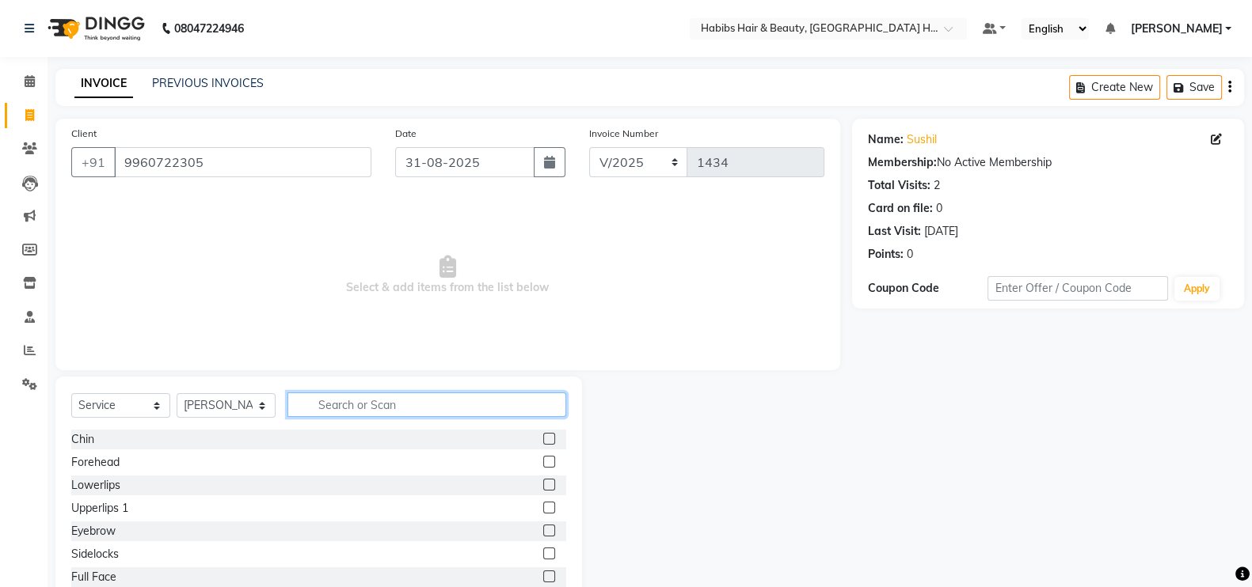
click at [382, 413] on input "text" at bounding box center [426, 405] width 279 height 25
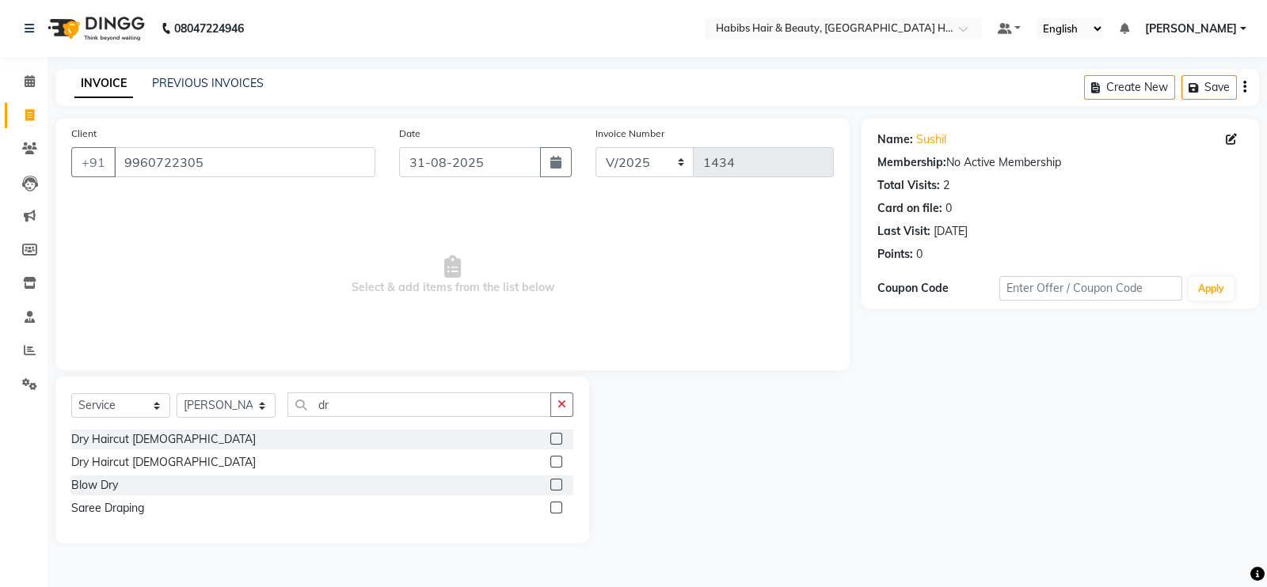
click at [559, 437] on div at bounding box center [561, 440] width 23 height 20
click at [559, 437] on label at bounding box center [556, 439] width 12 height 12
click at [559, 437] on input "checkbox" at bounding box center [555, 440] width 10 height 10
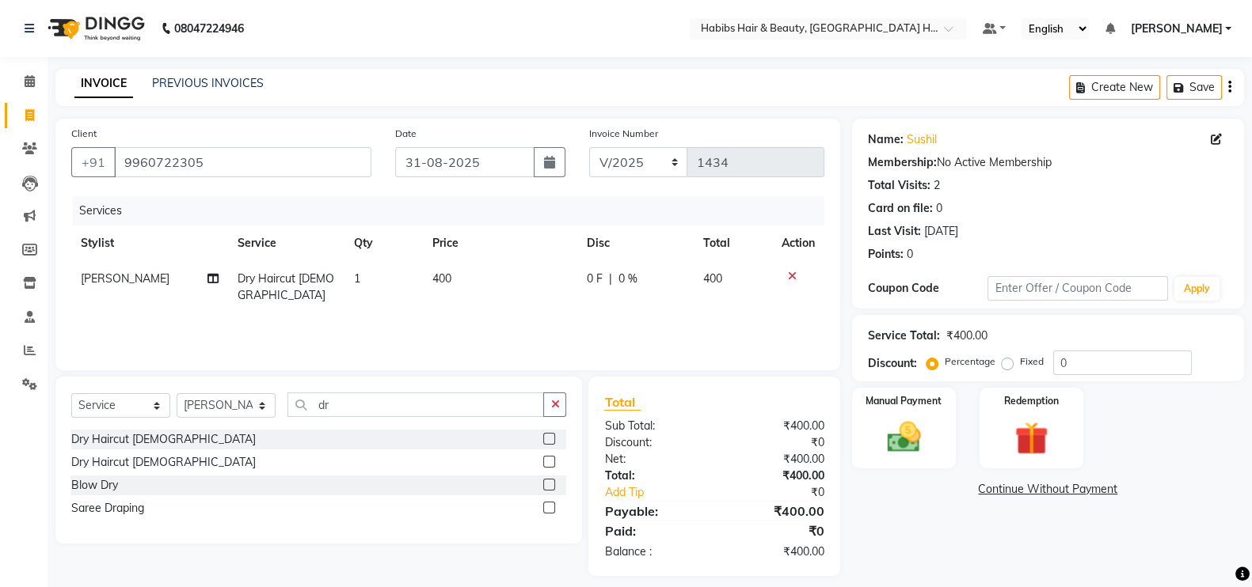
click at [508, 287] on td "400" at bounding box center [500, 287] width 154 height 52
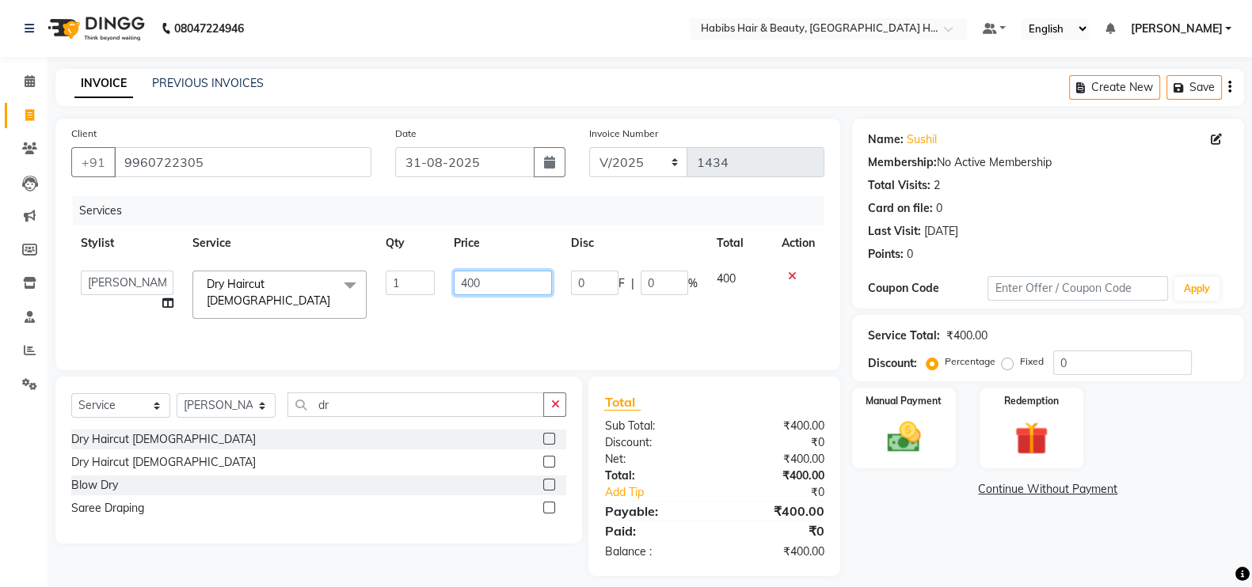
click at [465, 295] on input "400" at bounding box center [503, 283] width 99 height 25
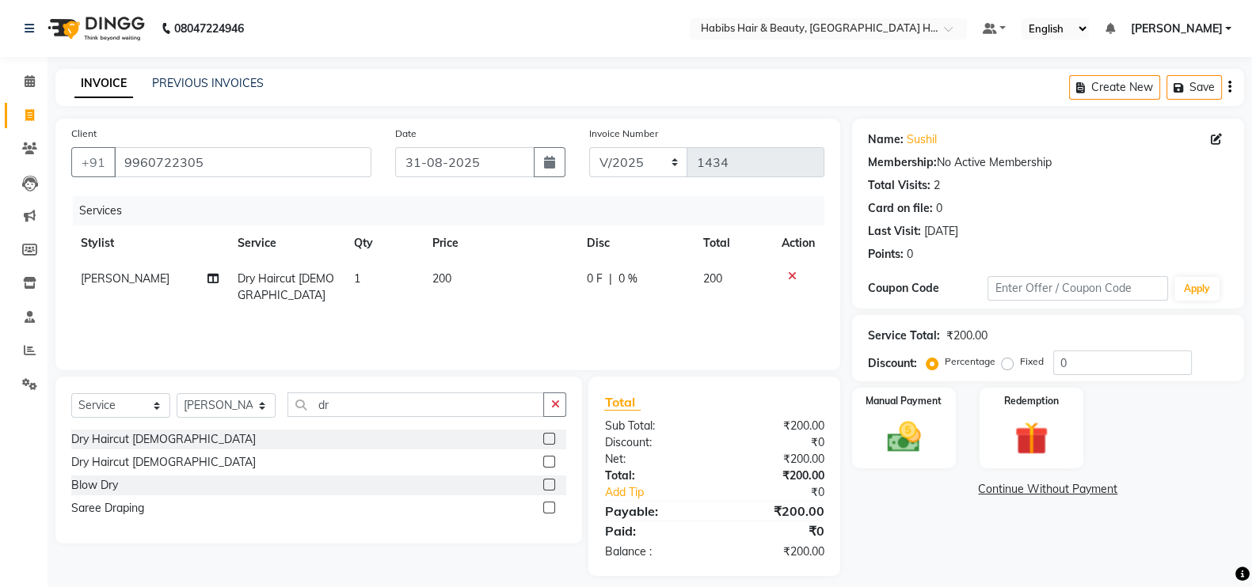
click at [475, 321] on div "Services Stylist Service Qty Price Disc Total Action Omkar Dry Haircut Male 1 2…" at bounding box center [447, 275] width 753 height 158
click at [929, 460] on div "Manual Payment" at bounding box center [903, 428] width 108 height 84
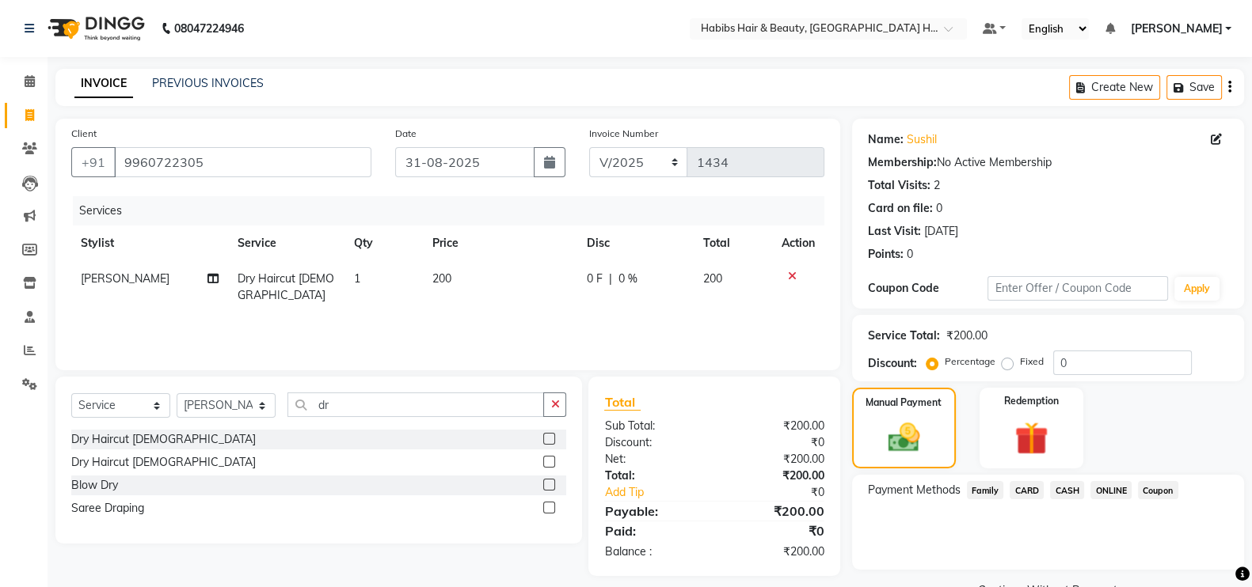
click at [1112, 494] on span "ONLINE" at bounding box center [1110, 490] width 41 height 18
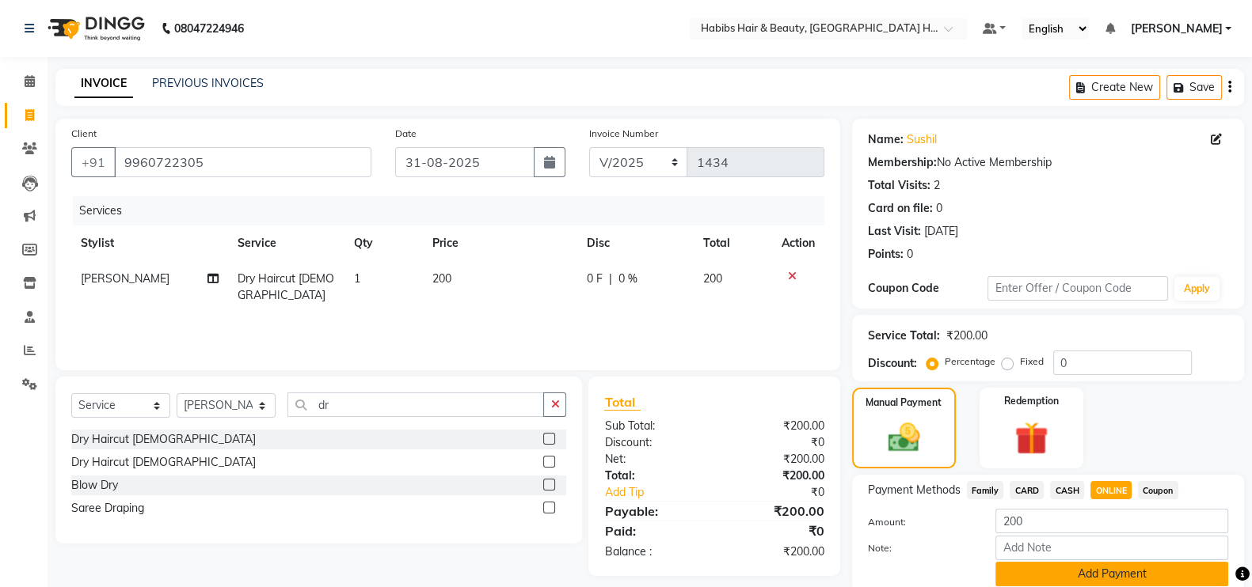
click at [1153, 568] on button "Add Payment" at bounding box center [1111, 574] width 233 height 25
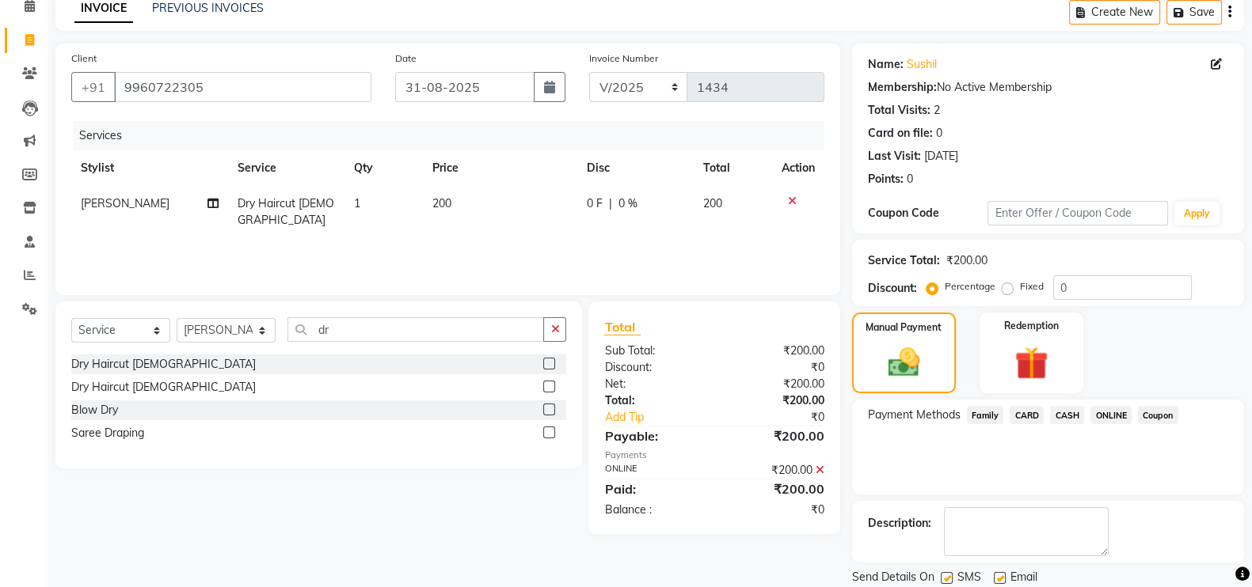
scroll to position [127, 0]
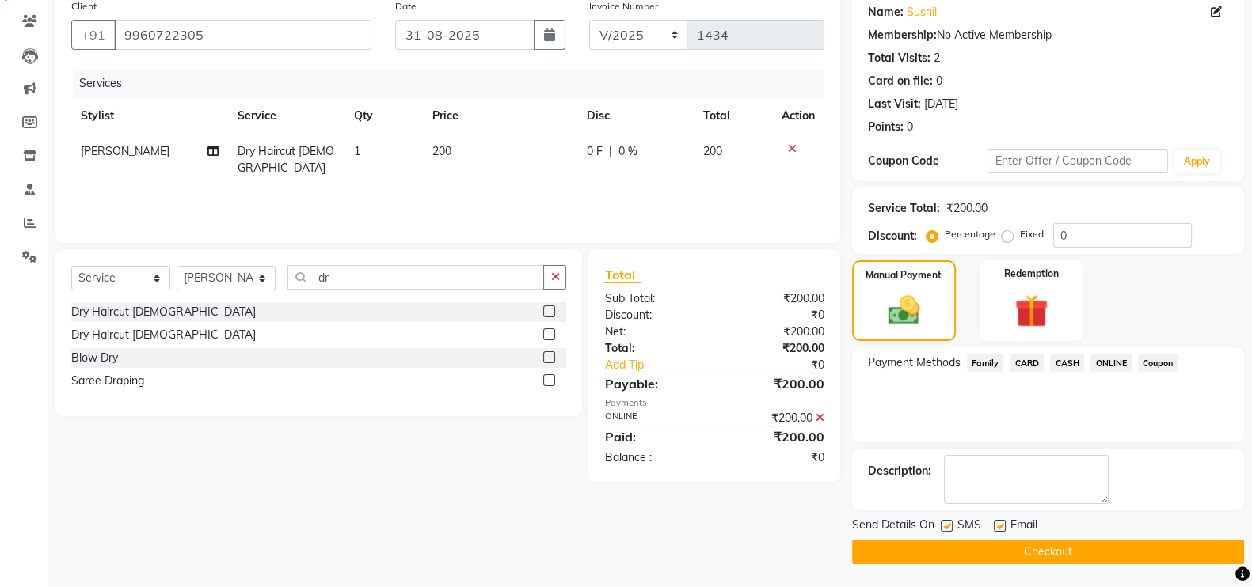
click at [1155, 551] on button "Checkout" at bounding box center [1048, 552] width 392 height 25
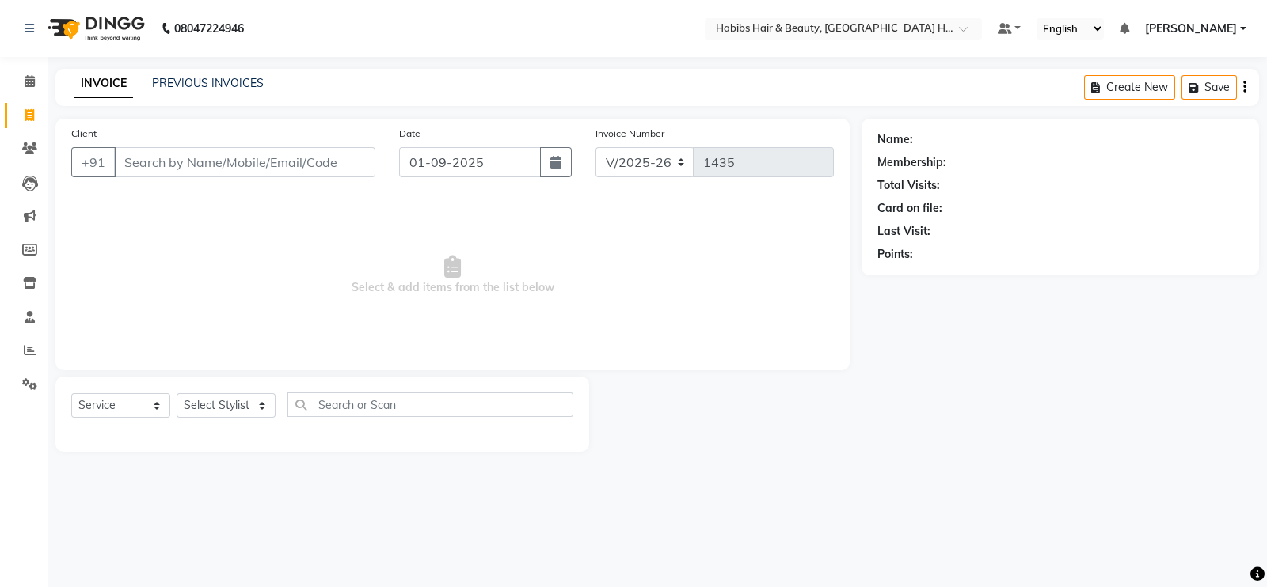
click at [210, 162] on input "Client" at bounding box center [244, 162] width 261 height 30
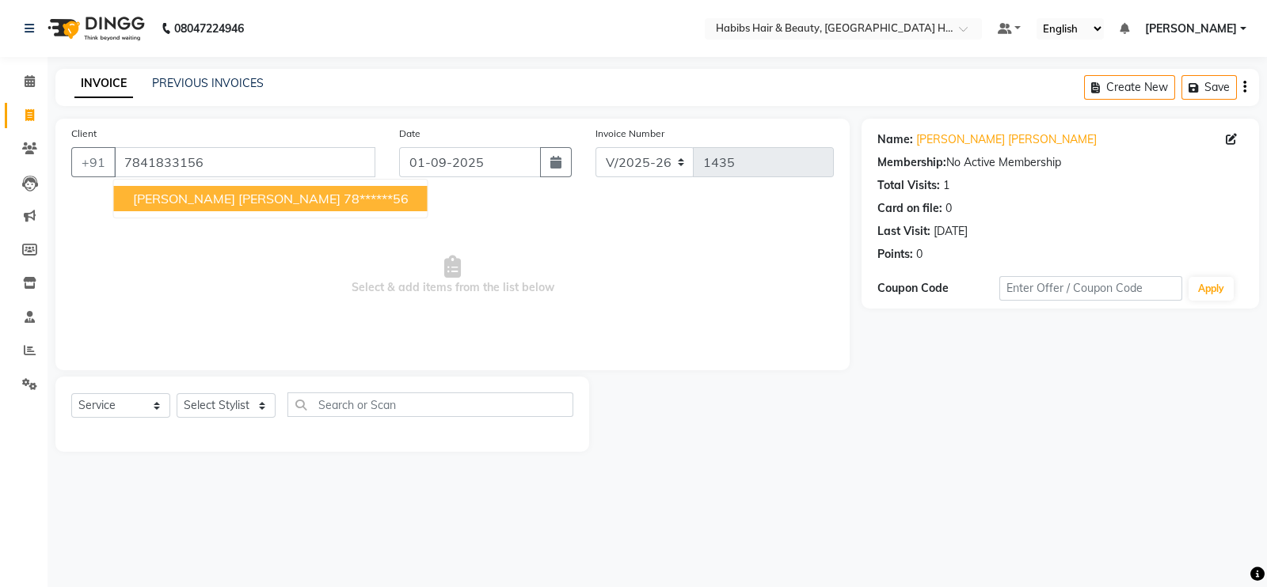
click at [344, 195] on ngb-highlight "78******56" at bounding box center [376, 199] width 65 height 16
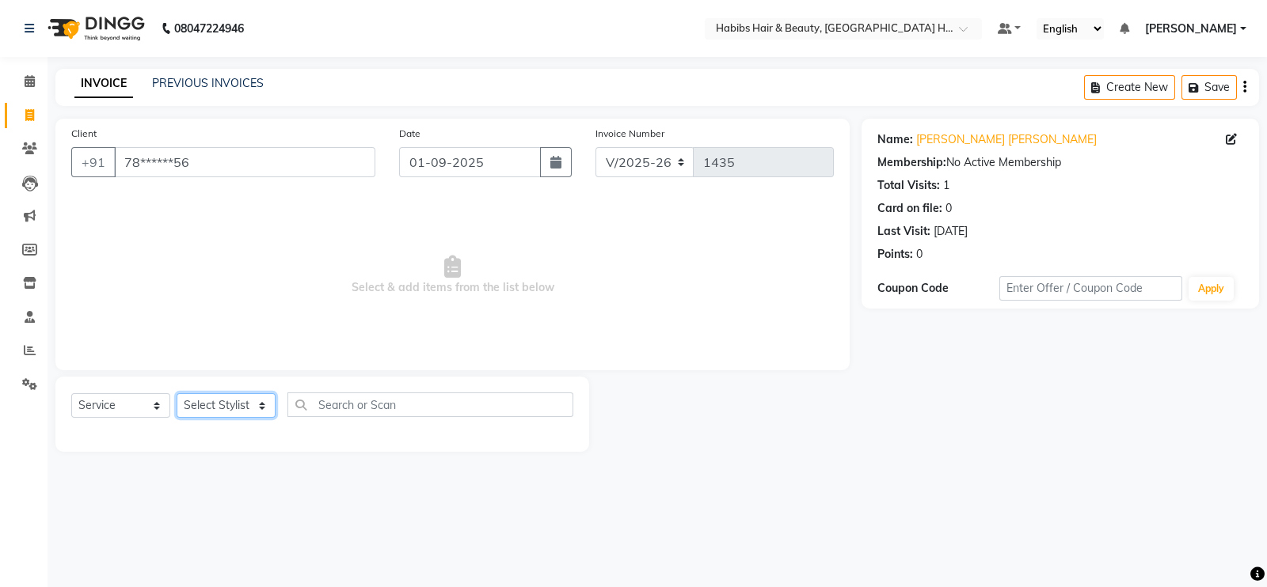
click at [244, 405] on select "Select Stylist Ajay Latika Omkar pratik RADHARAMAN Shilpa shreenath" at bounding box center [226, 405] width 99 height 25
click at [177, 394] on select "Select Stylist Ajay Latika Omkar pratik RADHARAMAN Shilpa shreenath" at bounding box center [226, 405] width 99 height 25
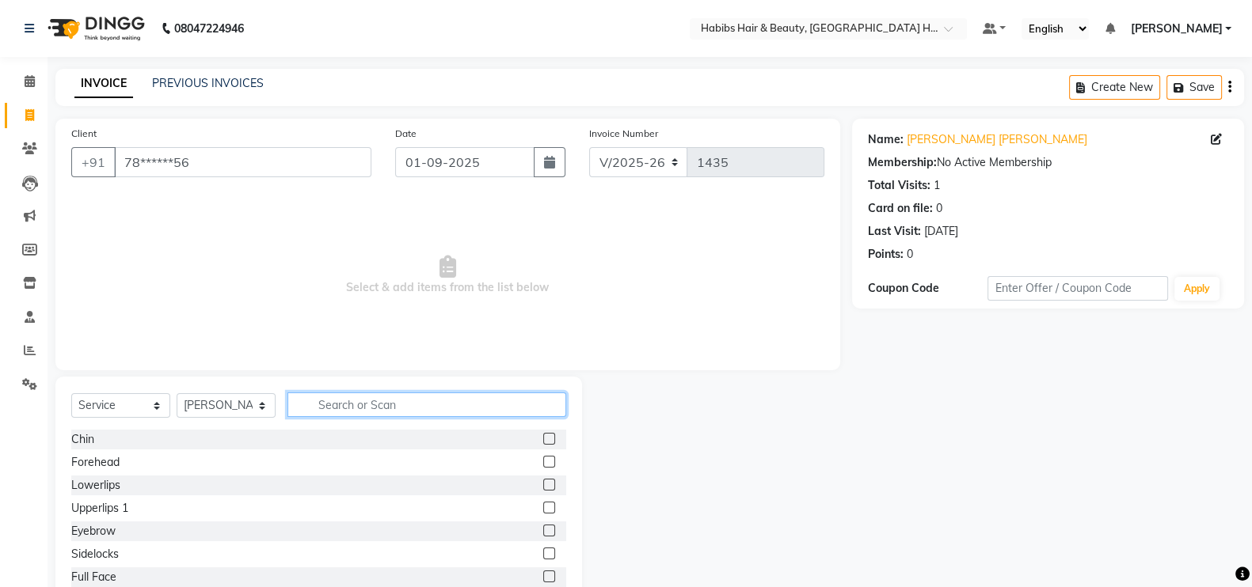
click at [342, 398] on input "text" at bounding box center [426, 405] width 279 height 25
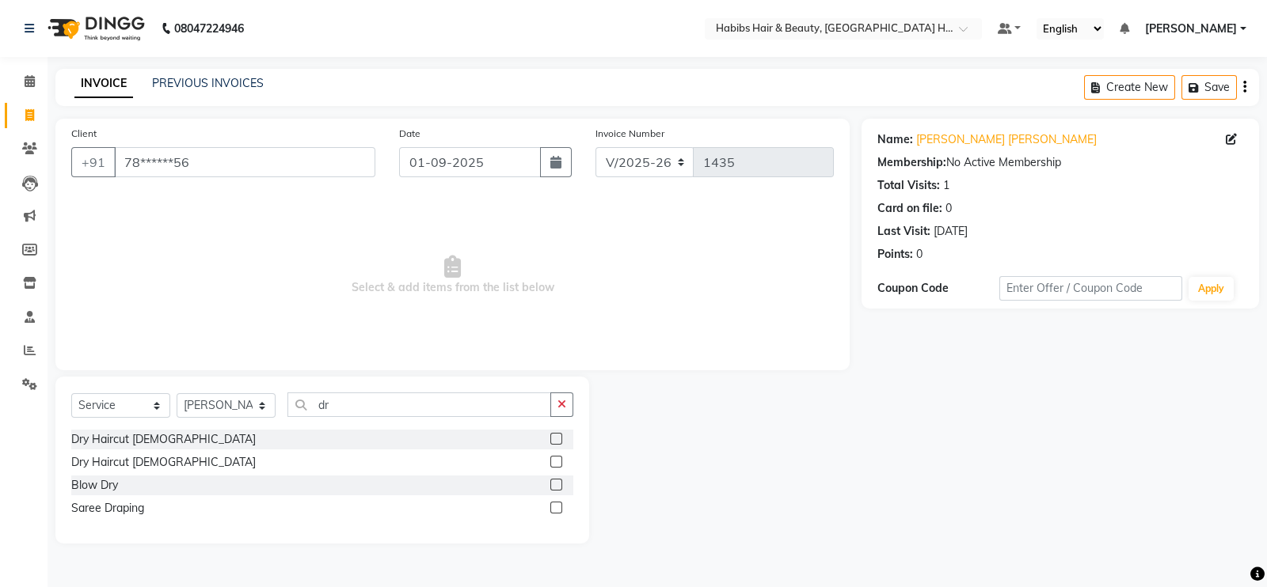
click at [557, 484] on label at bounding box center [556, 485] width 12 height 12
click at [557, 484] on input "checkbox" at bounding box center [555, 486] width 10 height 10
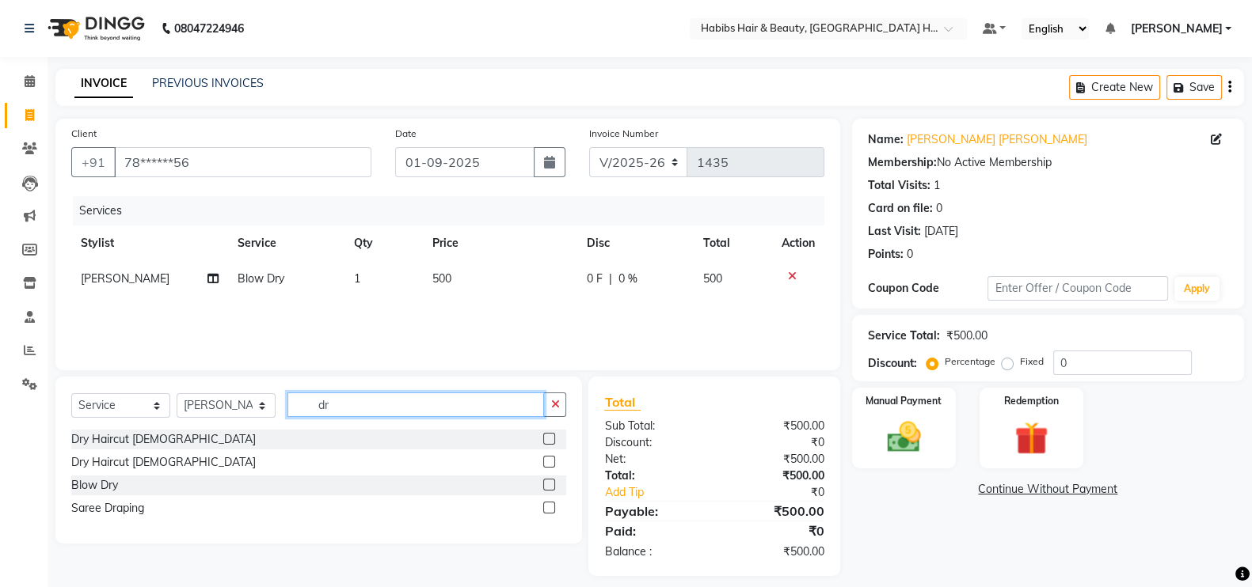
click at [541, 412] on input "dr" at bounding box center [415, 405] width 256 height 25
click at [562, 409] on button "button" at bounding box center [554, 405] width 23 height 25
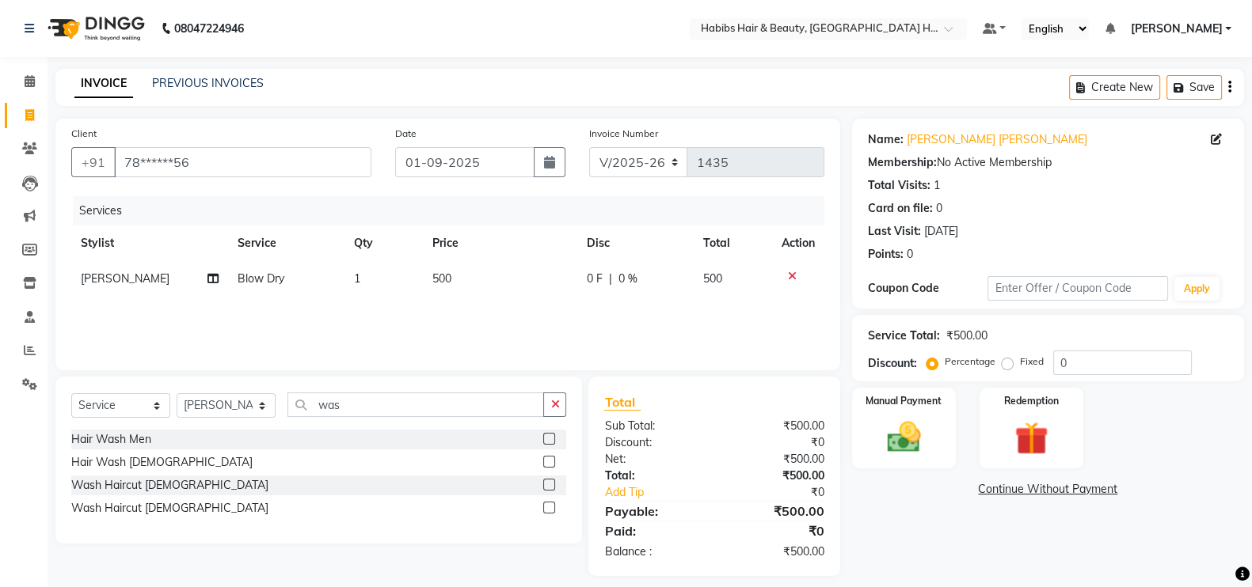
click at [548, 457] on label at bounding box center [549, 462] width 12 height 12
click at [548, 458] on input "checkbox" at bounding box center [548, 463] width 10 height 10
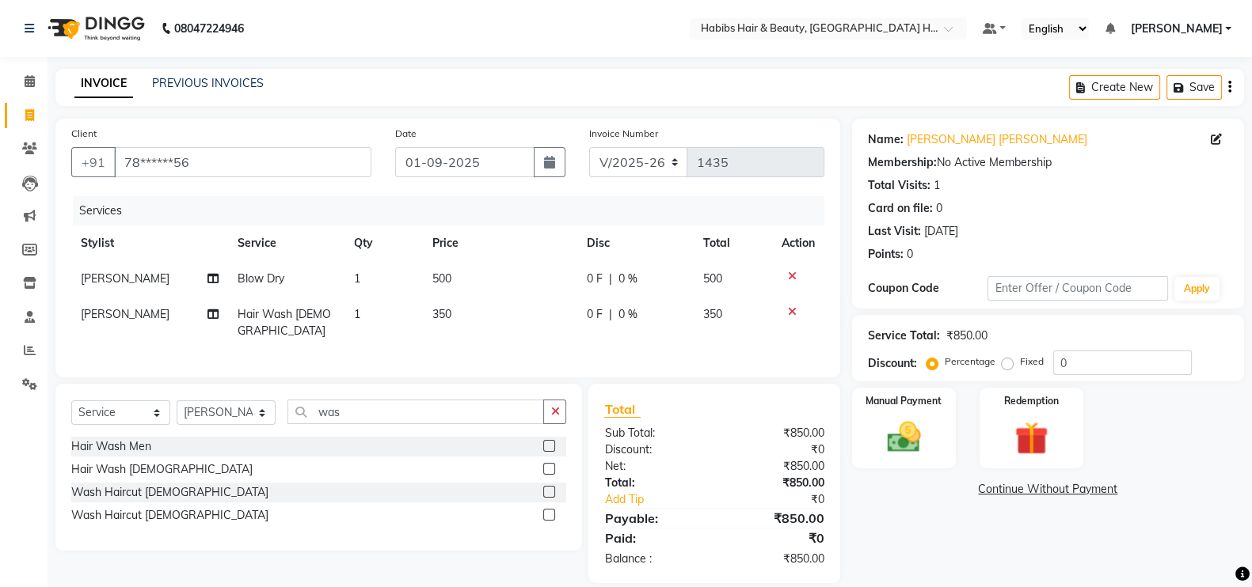
click at [505, 307] on td "350" at bounding box center [500, 323] width 154 height 52
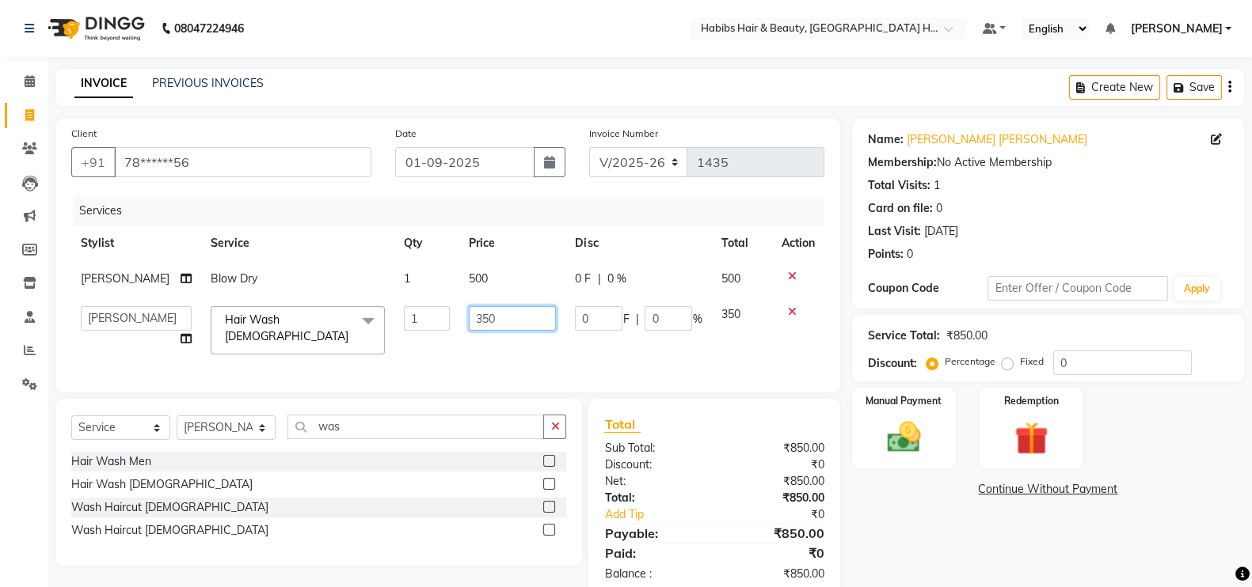
click at [511, 316] on input "350" at bounding box center [512, 318] width 87 height 25
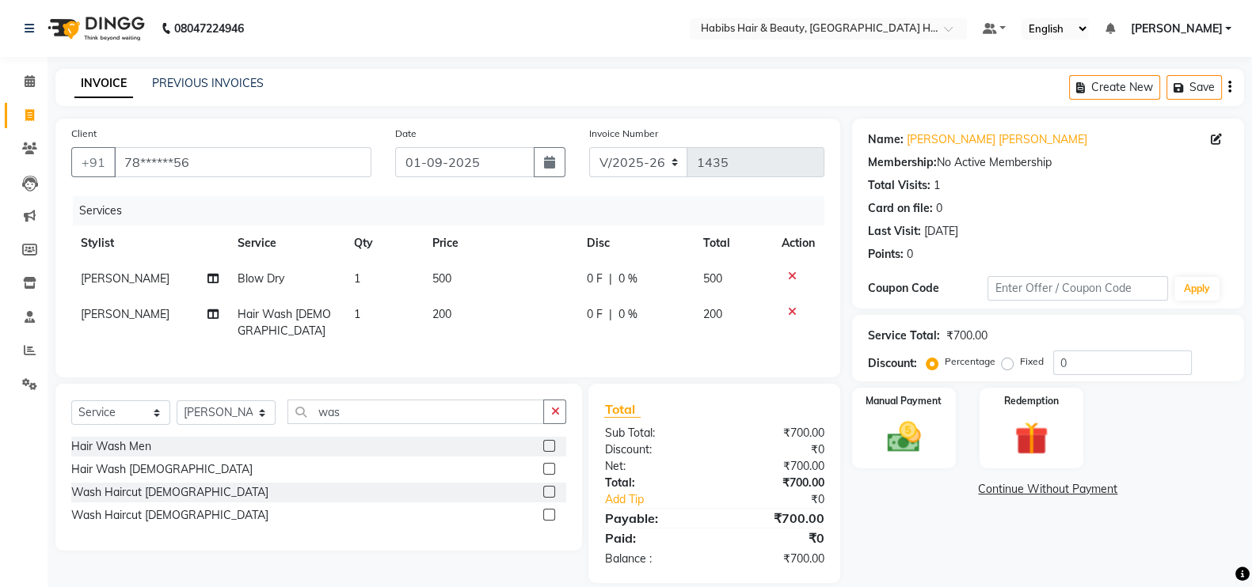
click at [502, 279] on td "500" at bounding box center [500, 279] width 154 height 36
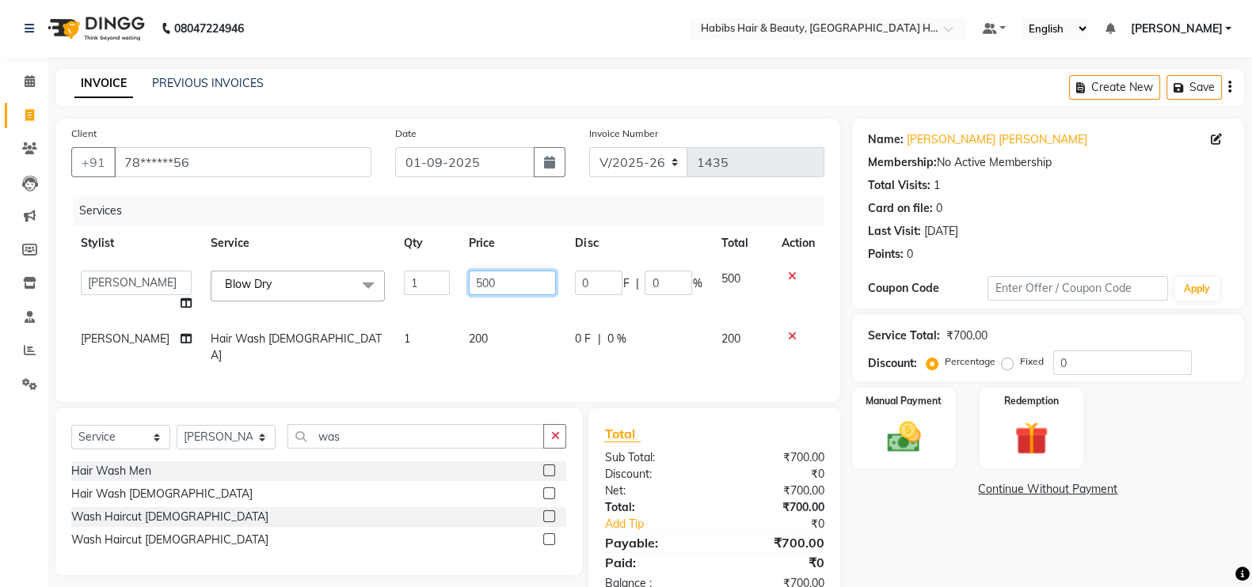
click at [469, 287] on input "500" at bounding box center [512, 283] width 87 height 25
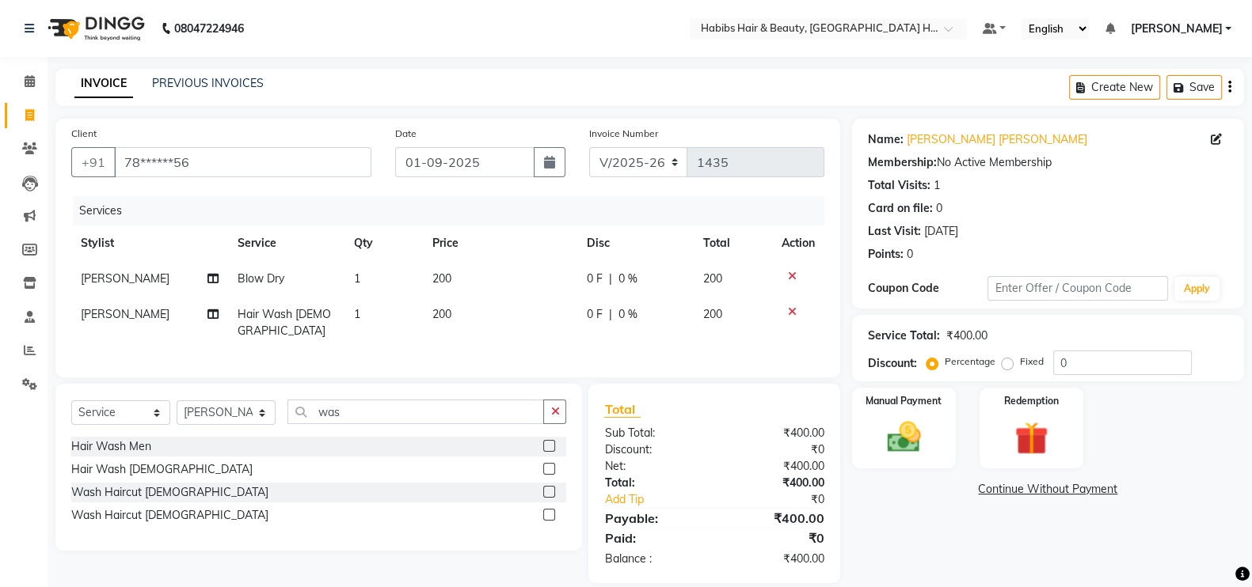
click at [511, 207] on div "Services" at bounding box center [454, 210] width 763 height 29
click at [897, 428] on img at bounding box center [904, 437] width 56 height 40
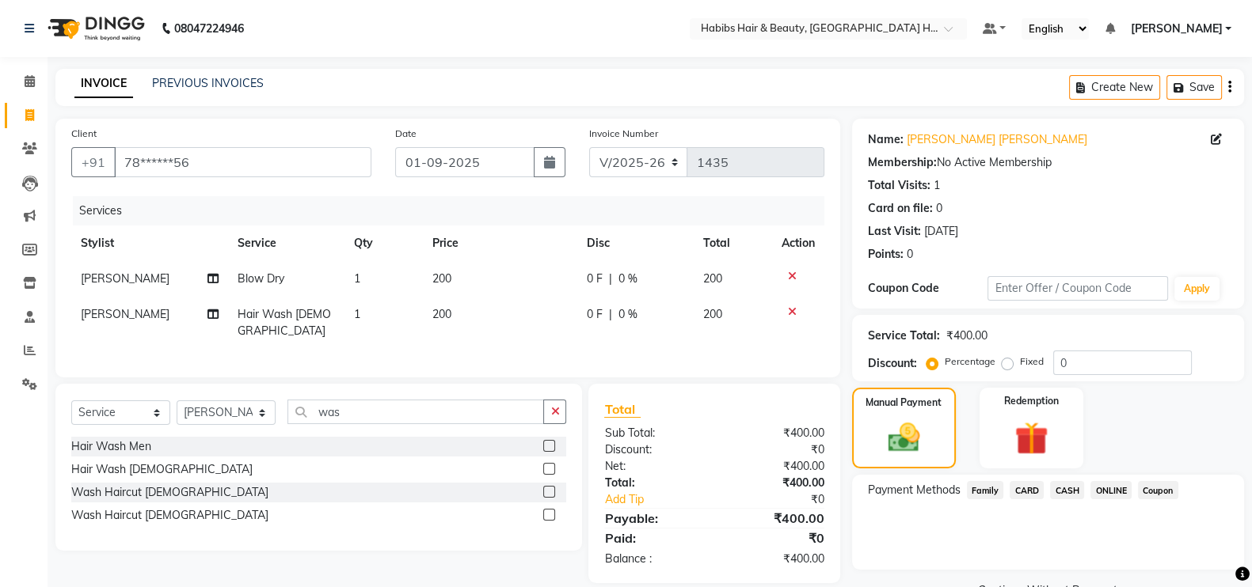
click at [1126, 489] on span "ONLINE" at bounding box center [1110, 490] width 41 height 18
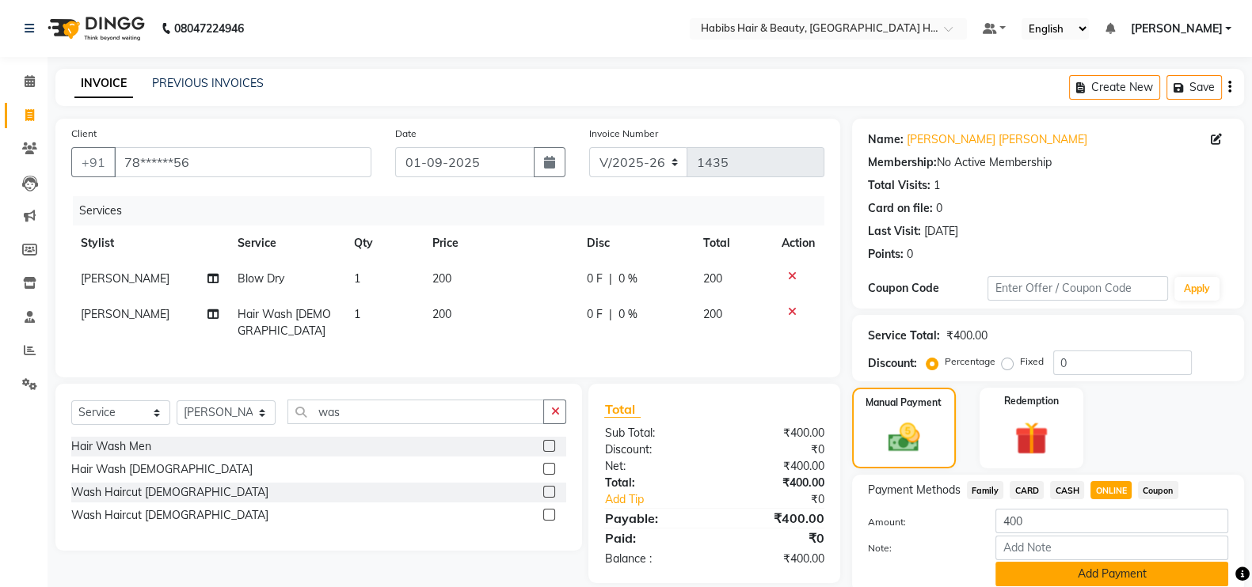
click at [1123, 581] on button "Add Payment" at bounding box center [1111, 574] width 233 height 25
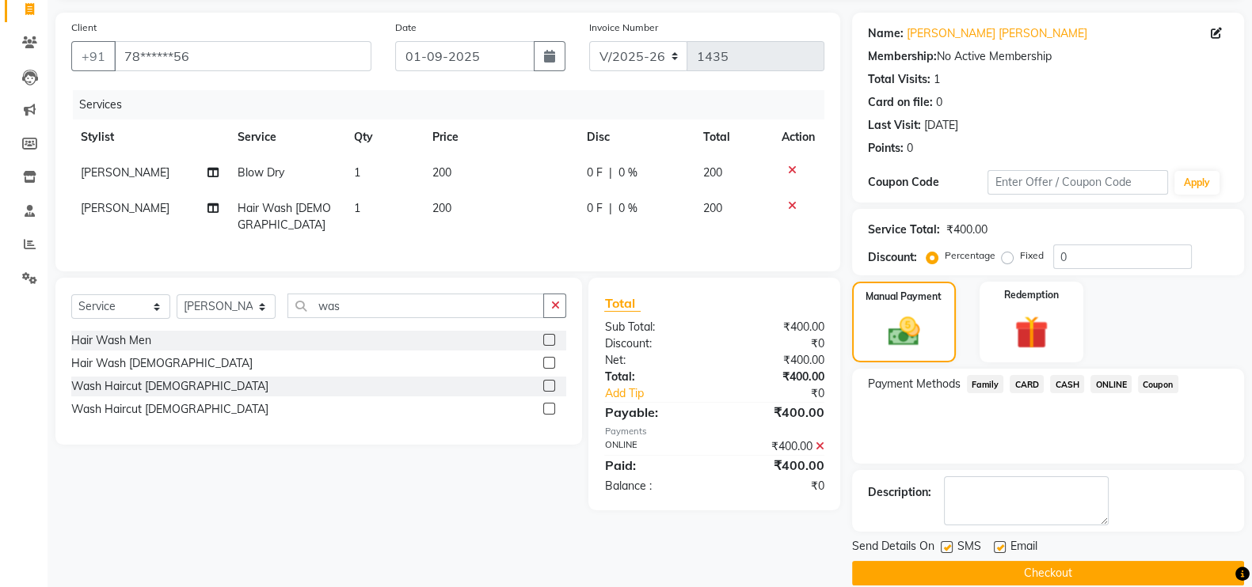
scroll to position [127, 0]
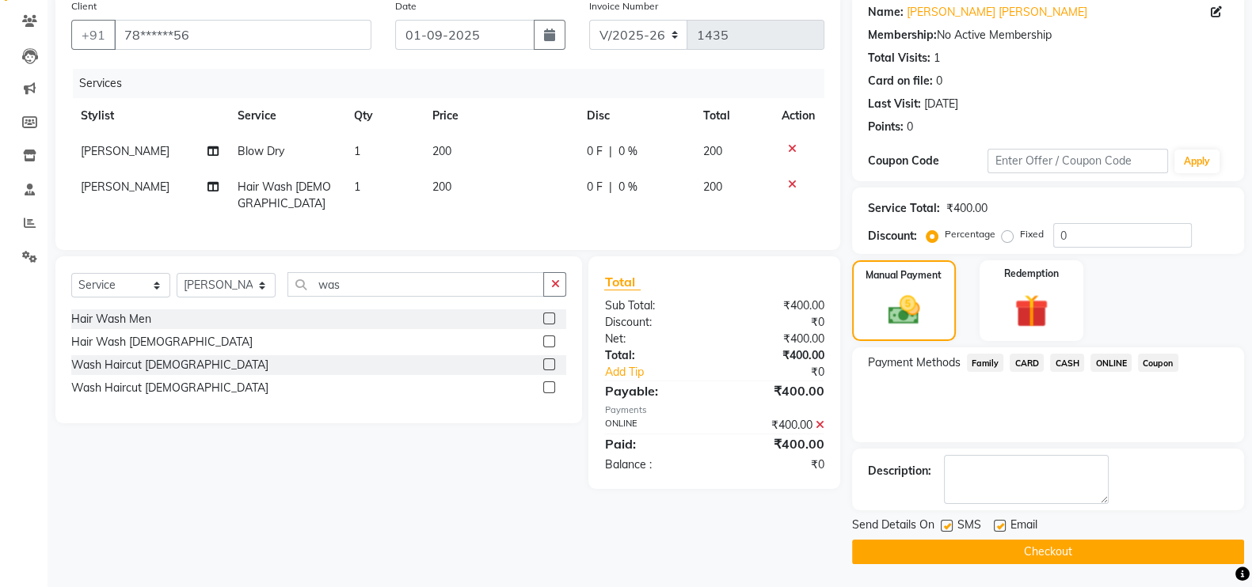
click at [1120, 559] on button "Checkout" at bounding box center [1048, 552] width 392 height 25
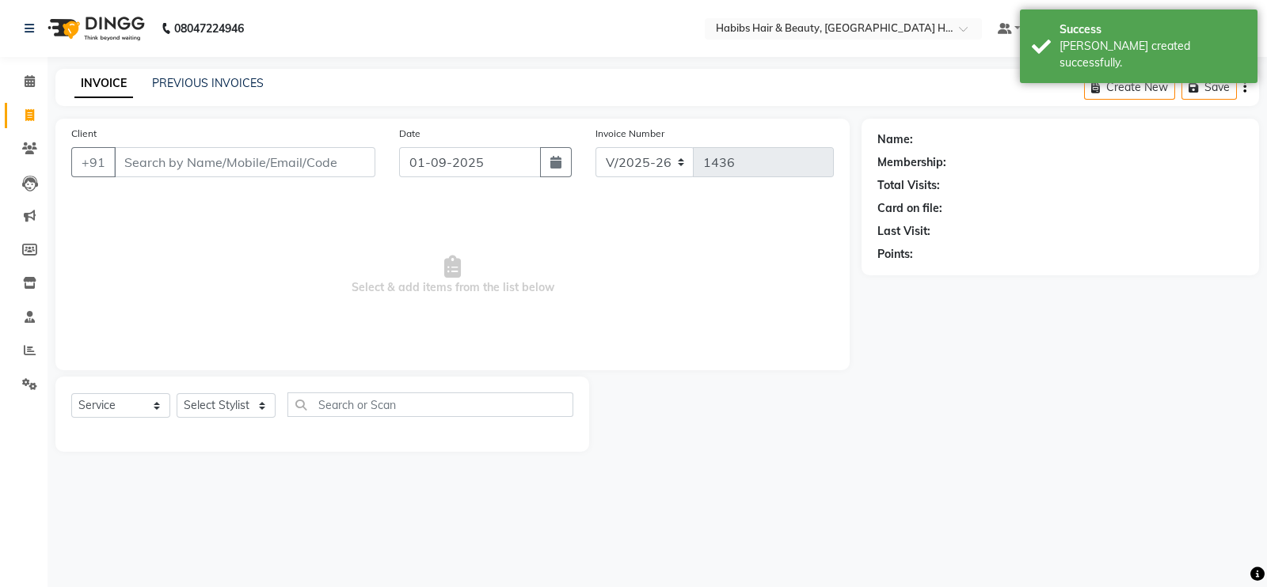
click at [196, 158] on input "Client" at bounding box center [244, 162] width 261 height 30
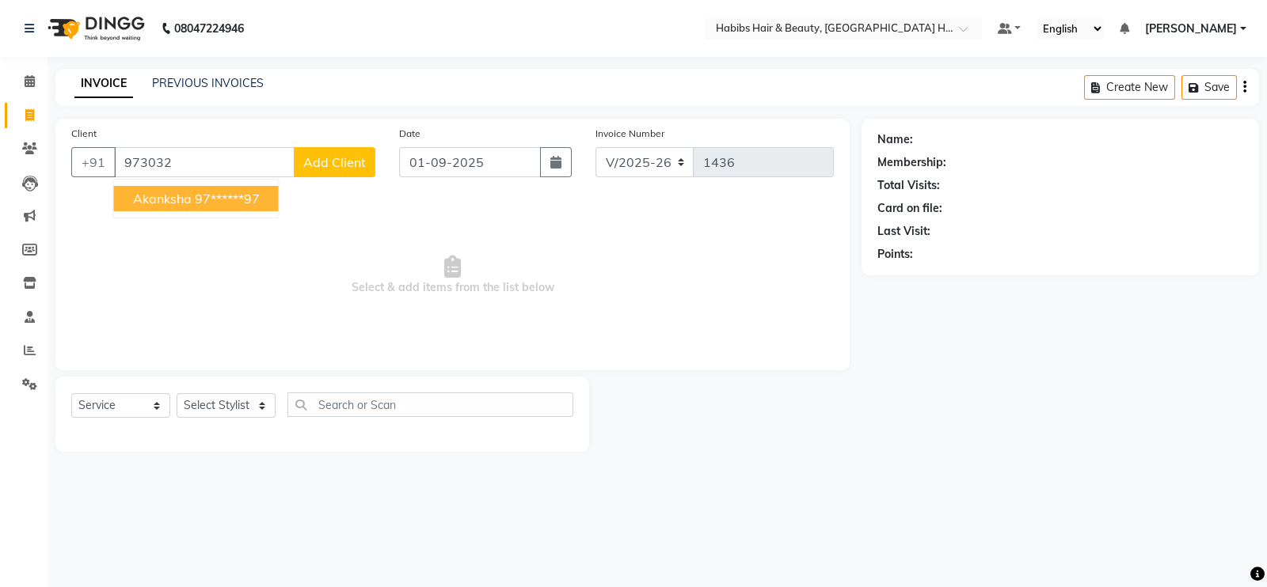
click at [221, 200] on ngb-highlight "97******97" at bounding box center [227, 199] width 65 height 16
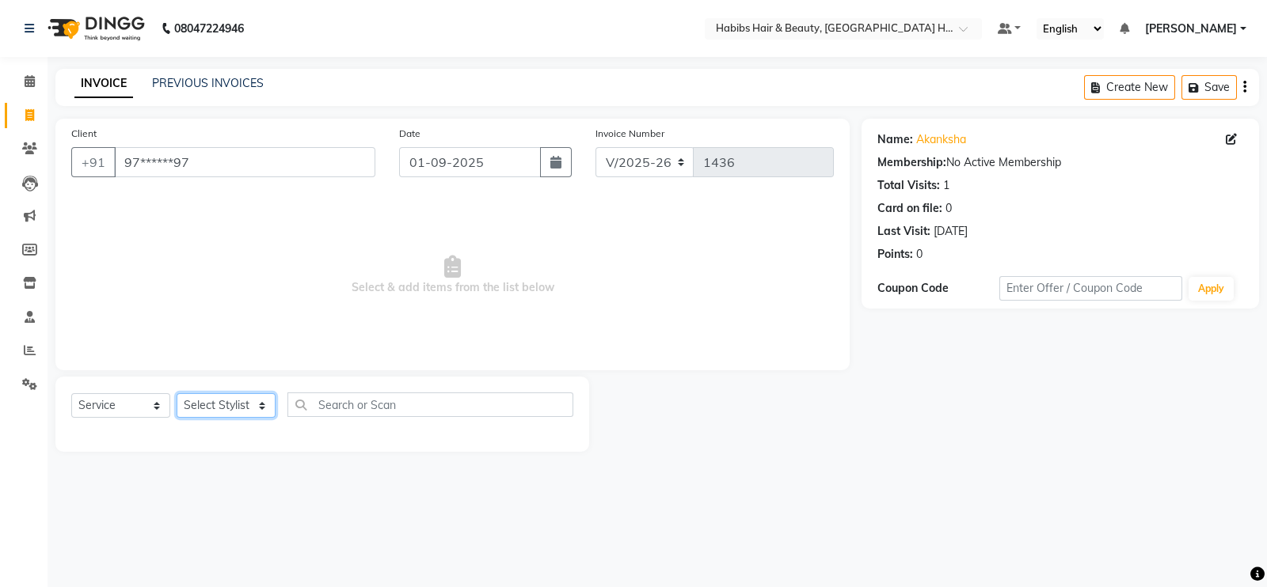
click at [237, 413] on select "Select Stylist Ajay Latika Omkar pratik RADHARAMAN Shilpa shreenath" at bounding box center [226, 405] width 99 height 25
click at [177, 394] on select "Select Stylist Ajay Latika Omkar pratik RADHARAMAN Shilpa shreenath" at bounding box center [226, 405] width 99 height 25
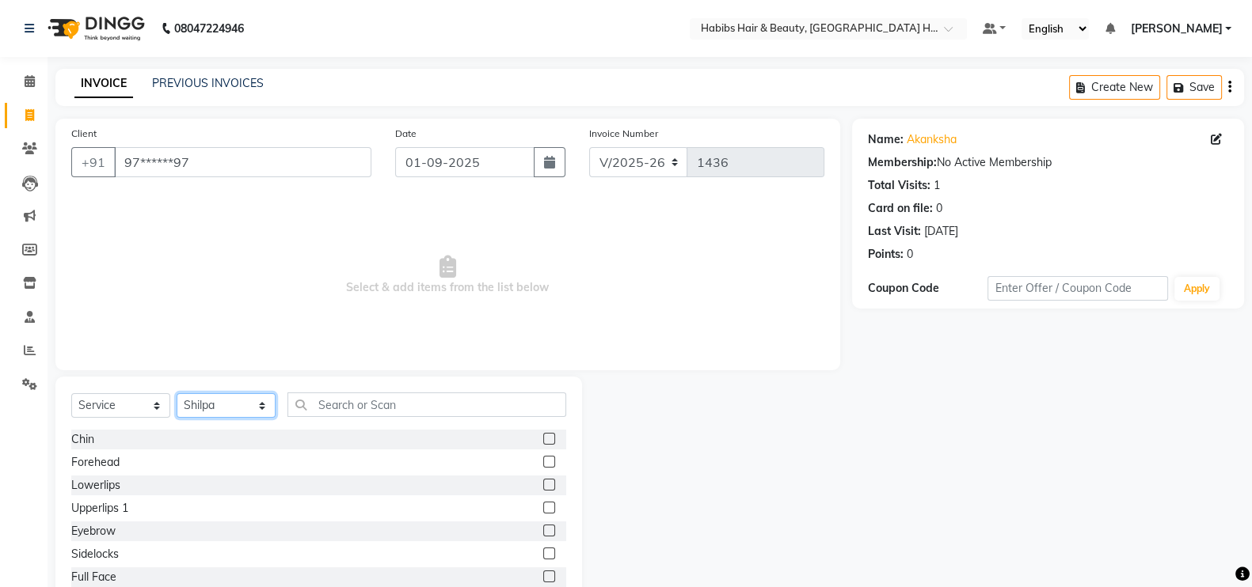
click at [230, 408] on select "Select Stylist Ajay Latika Omkar pratik RADHARAMAN Shilpa shreenath" at bounding box center [226, 405] width 99 height 25
click at [177, 394] on select "Select Stylist Ajay Latika Omkar pratik RADHARAMAN Shilpa shreenath" at bounding box center [226, 405] width 99 height 25
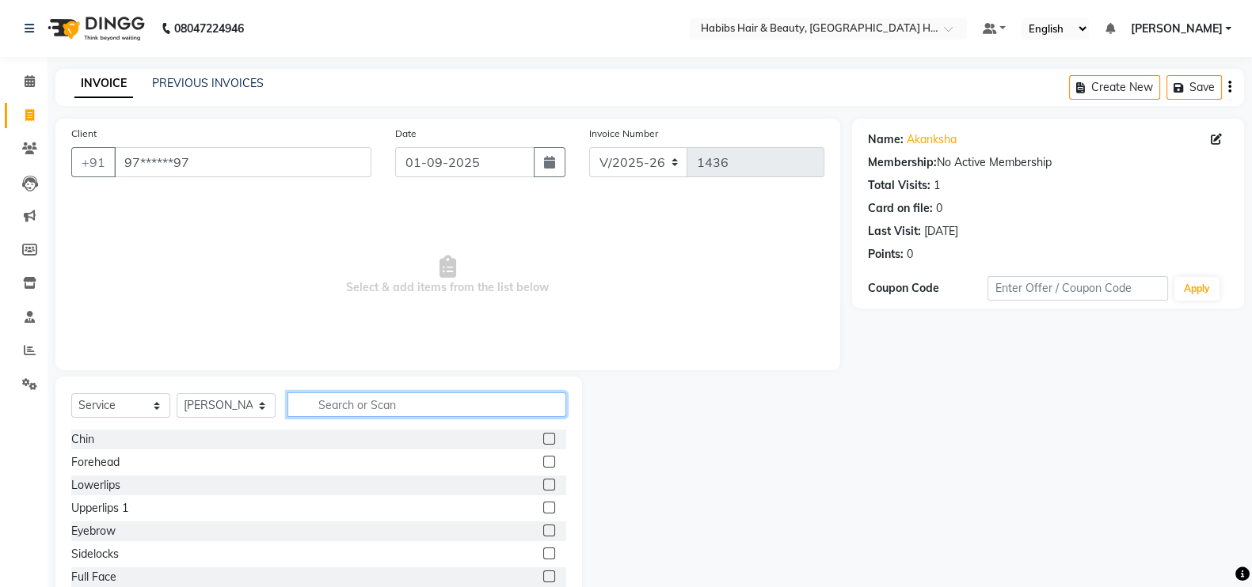
click at [330, 405] on input "text" at bounding box center [426, 405] width 279 height 25
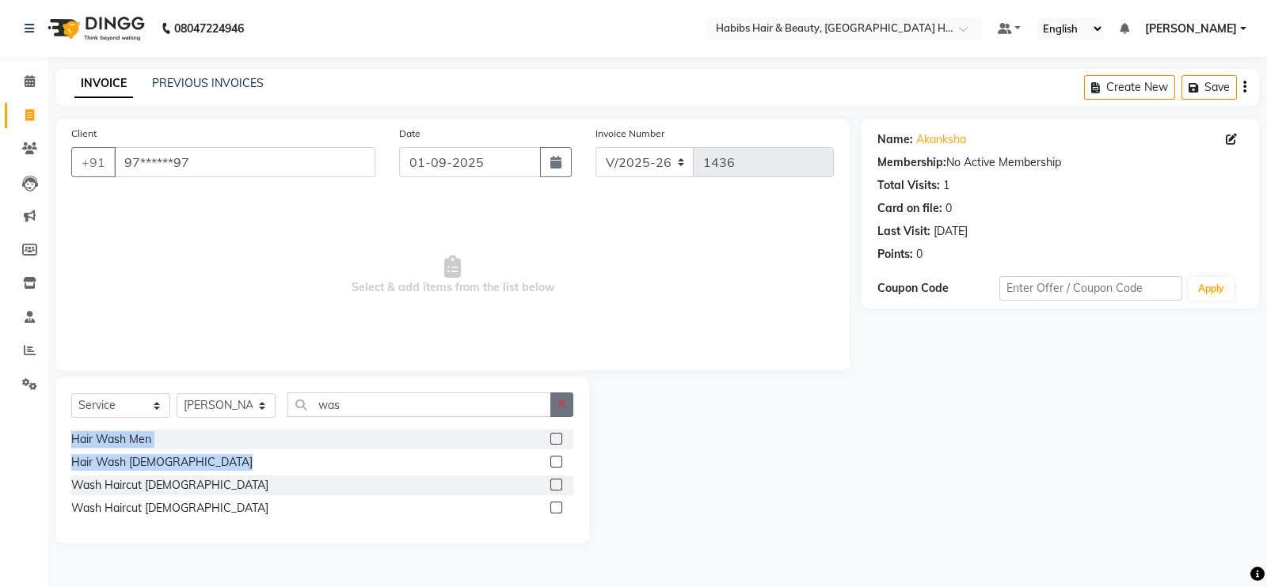
drag, startPoint x: 557, startPoint y: 462, endPoint x: 558, endPoint y: 412, distance: 50.7
click at [558, 412] on div "Select Service Product Membership Package Voucher Prepaid Gift Card Select Styl…" at bounding box center [322, 460] width 534 height 167
click at [557, 463] on label at bounding box center [556, 462] width 12 height 12
click at [557, 463] on input "checkbox" at bounding box center [555, 463] width 10 height 10
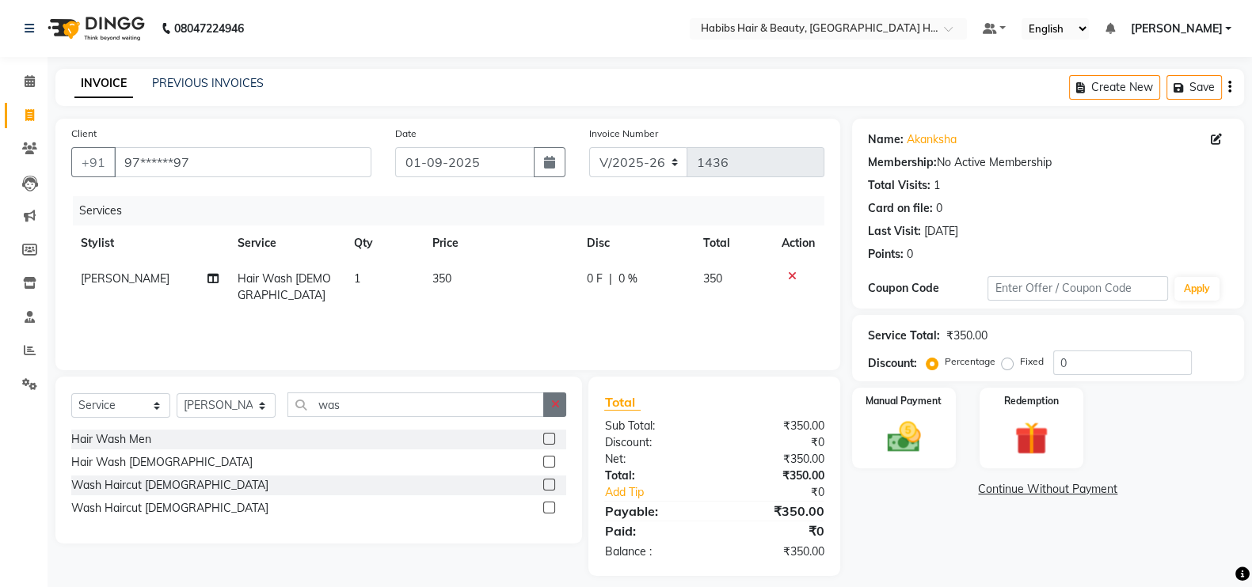
click at [554, 408] on icon "button" at bounding box center [554, 404] width 9 height 11
click at [557, 481] on div at bounding box center [554, 486] width 23 height 20
click at [549, 482] on label at bounding box center [549, 485] width 12 height 12
click at [549, 482] on input "checkbox" at bounding box center [548, 486] width 10 height 10
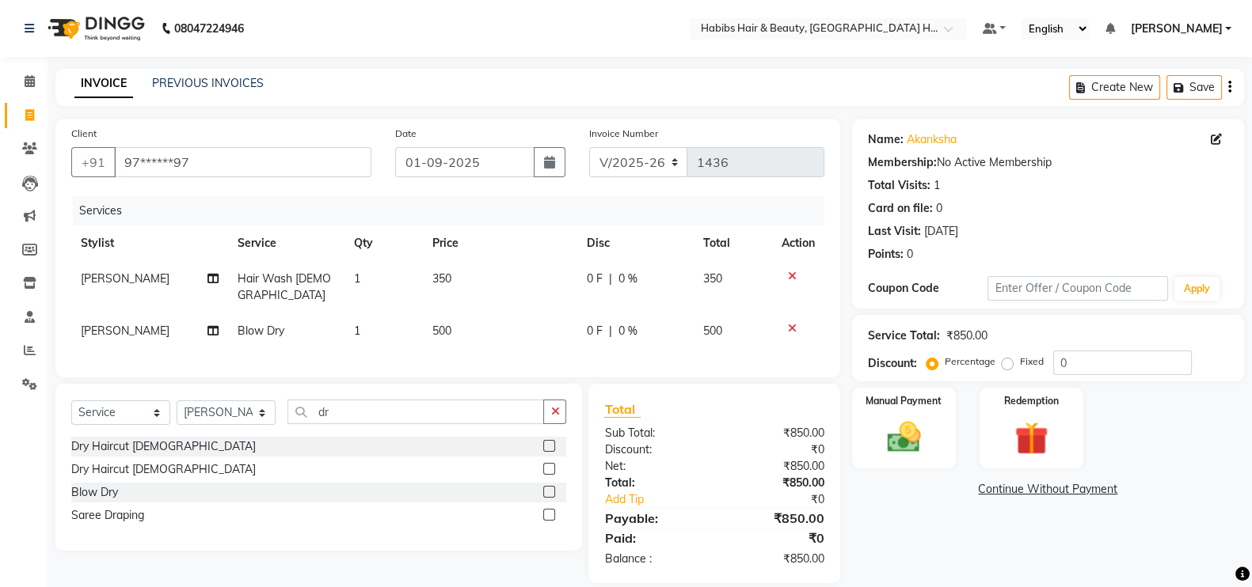
click at [477, 319] on td "500" at bounding box center [500, 331] width 154 height 36
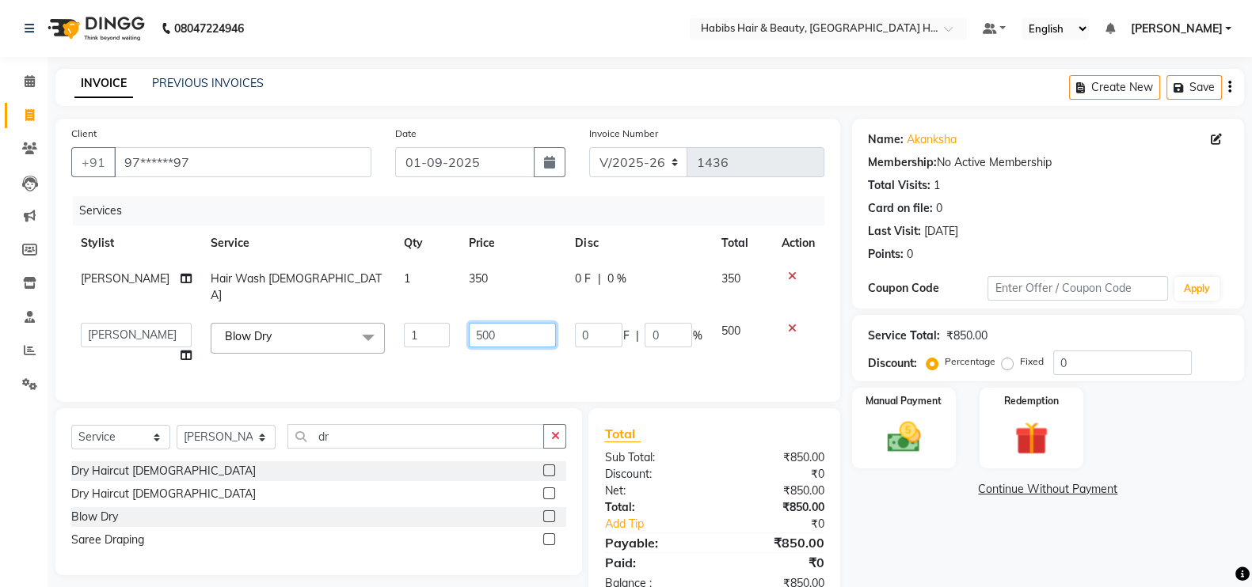
click at [471, 323] on input "500" at bounding box center [512, 335] width 87 height 25
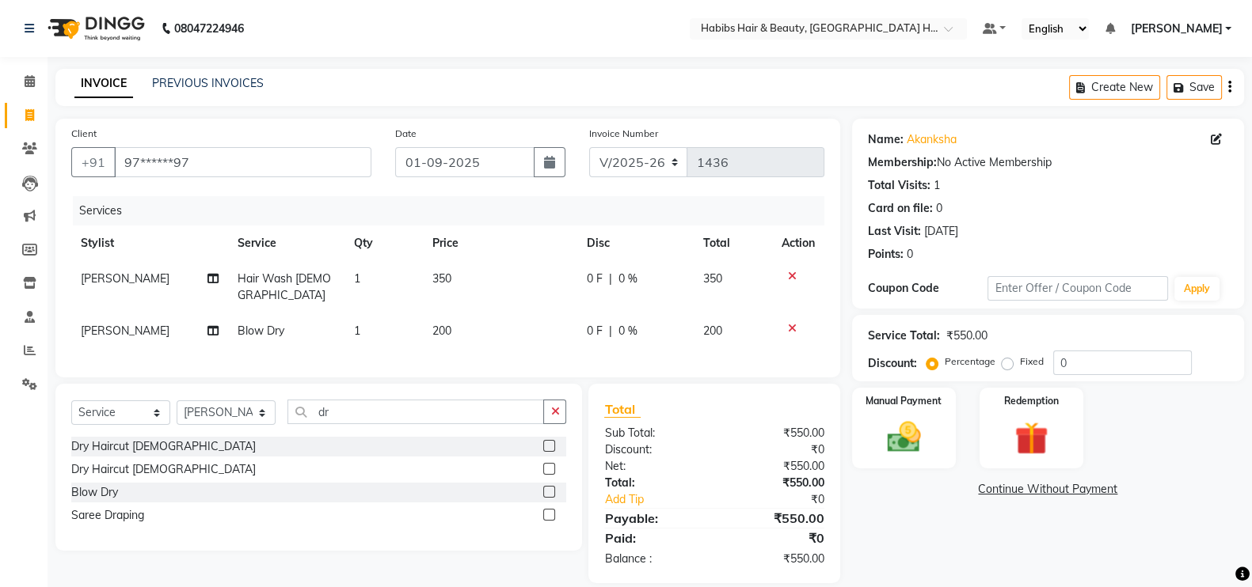
click at [479, 279] on td "350" at bounding box center [500, 287] width 154 height 52
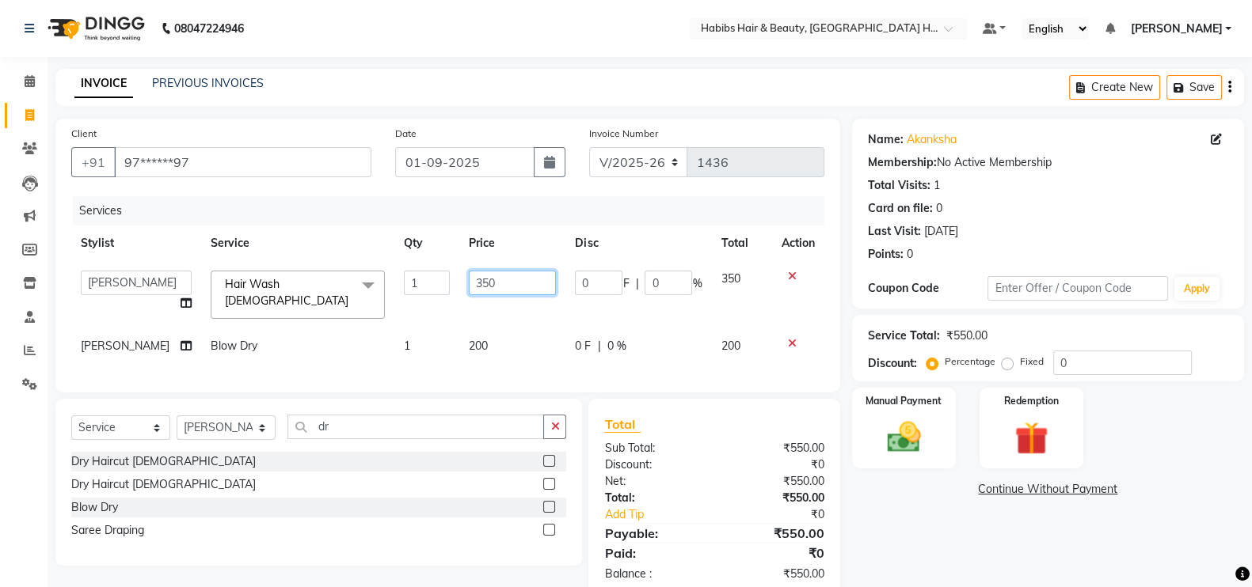
click at [479, 279] on input "350" at bounding box center [512, 283] width 87 height 25
click at [518, 211] on div "Services" at bounding box center [454, 210] width 763 height 29
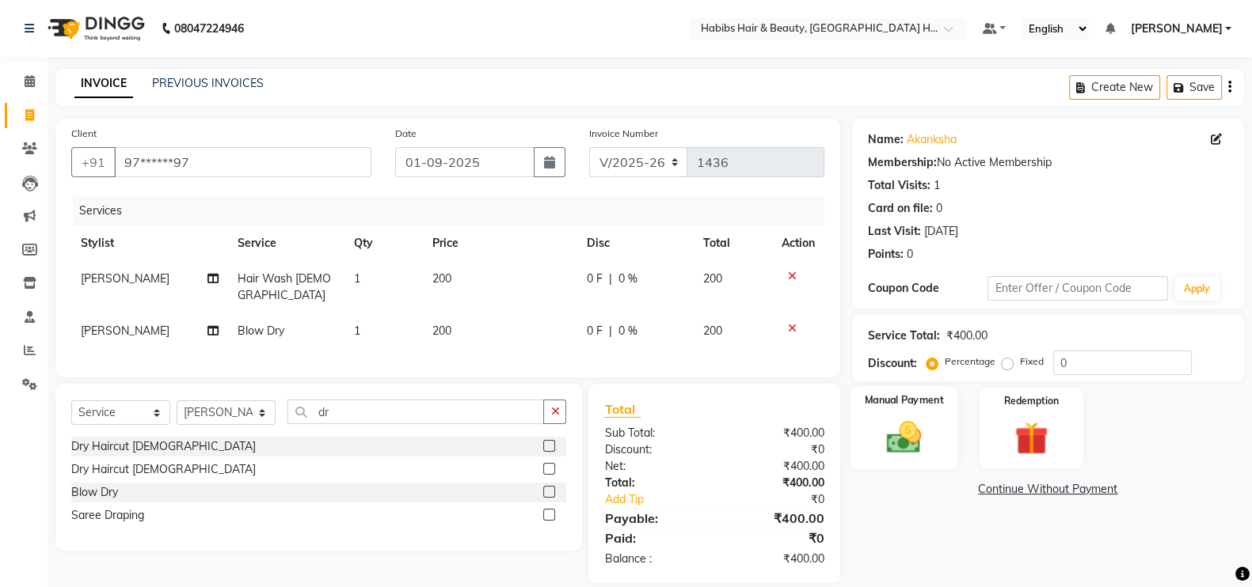
click at [928, 448] on img at bounding box center [904, 437] width 56 height 40
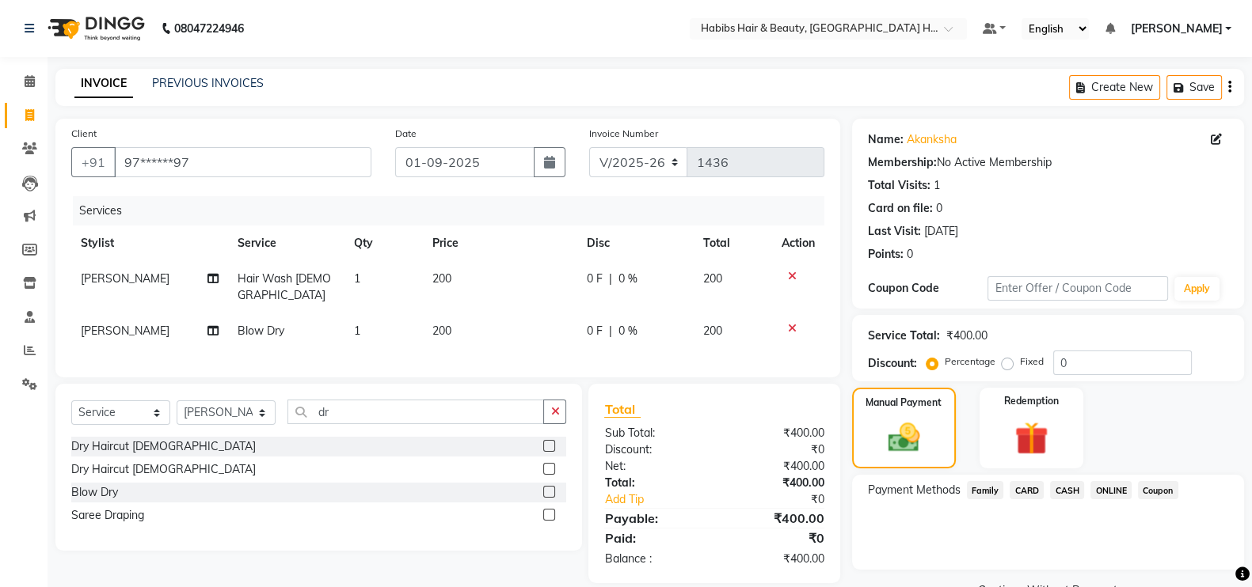
click at [1115, 489] on span "ONLINE" at bounding box center [1110, 490] width 41 height 18
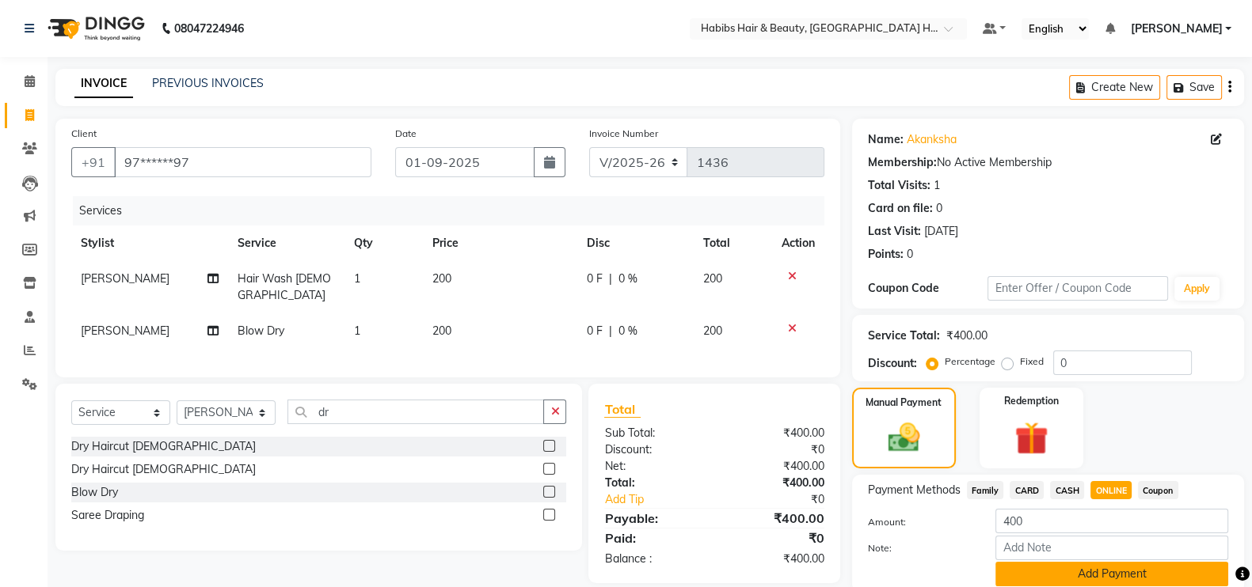
click at [1142, 576] on button "Add Payment" at bounding box center [1111, 574] width 233 height 25
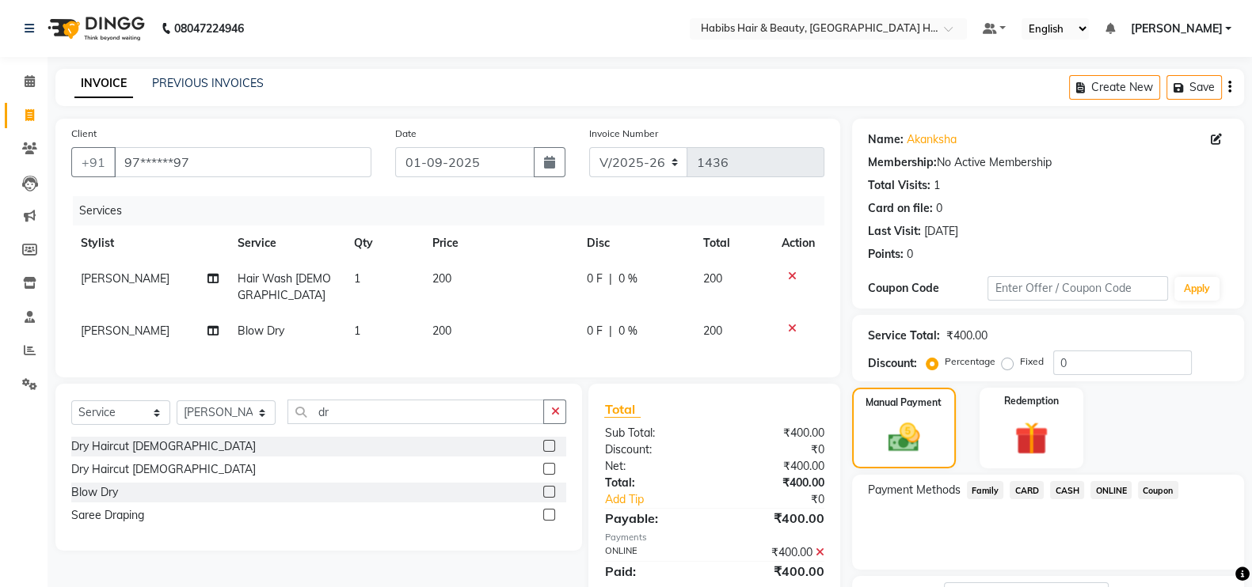
scroll to position [127, 0]
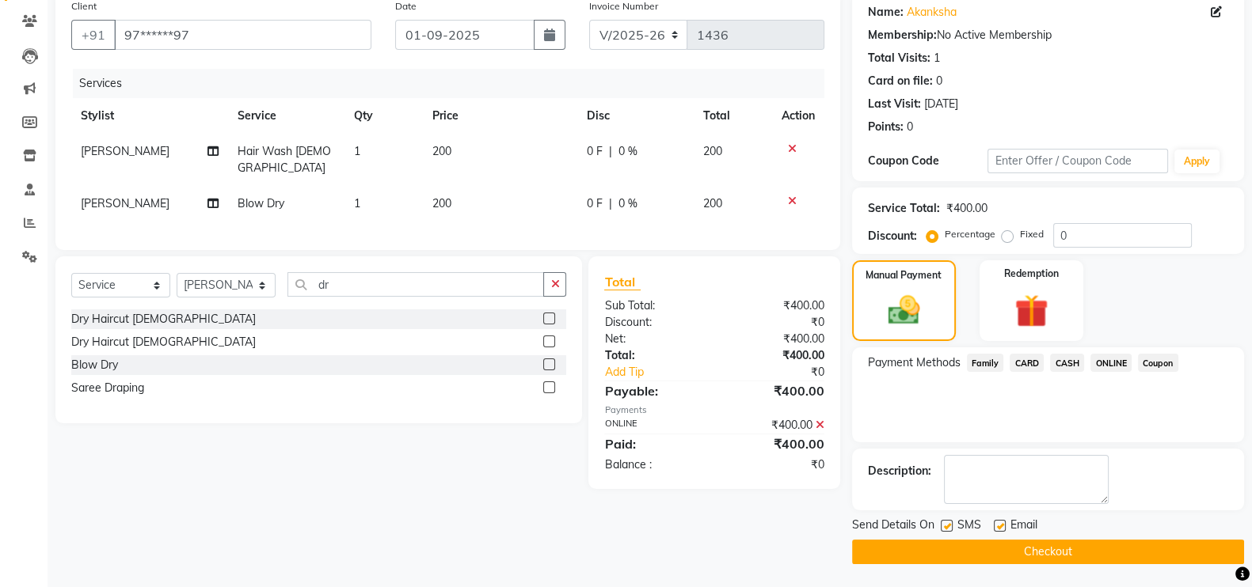
click at [1169, 553] on button "Checkout" at bounding box center [1048, 552] width 392 height 25
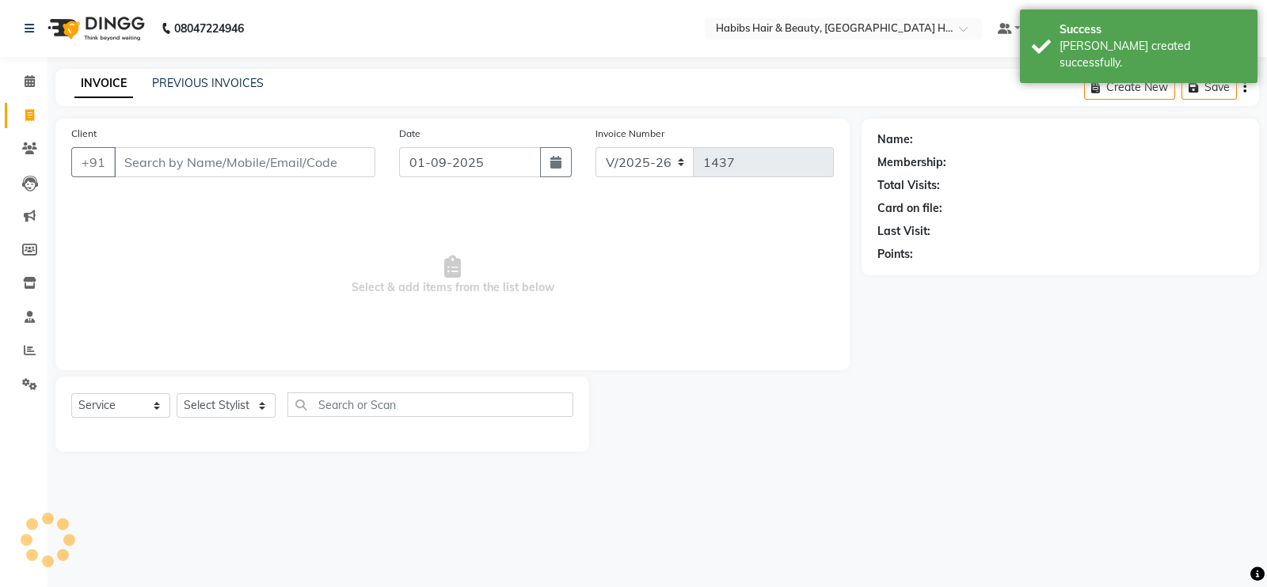
click at [220, 150] on input "Client" at bounding box center [244, 162] width 261 height 30
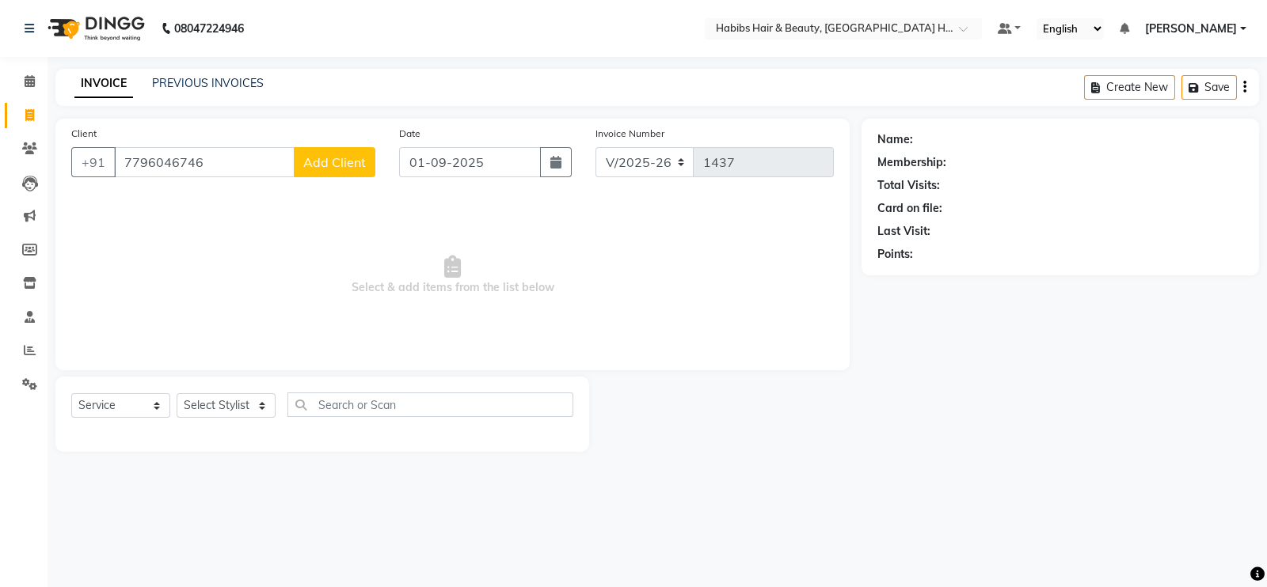
click at [341, 160] on span "Add Client" at bounding box center [334, 162] width 63 height 16
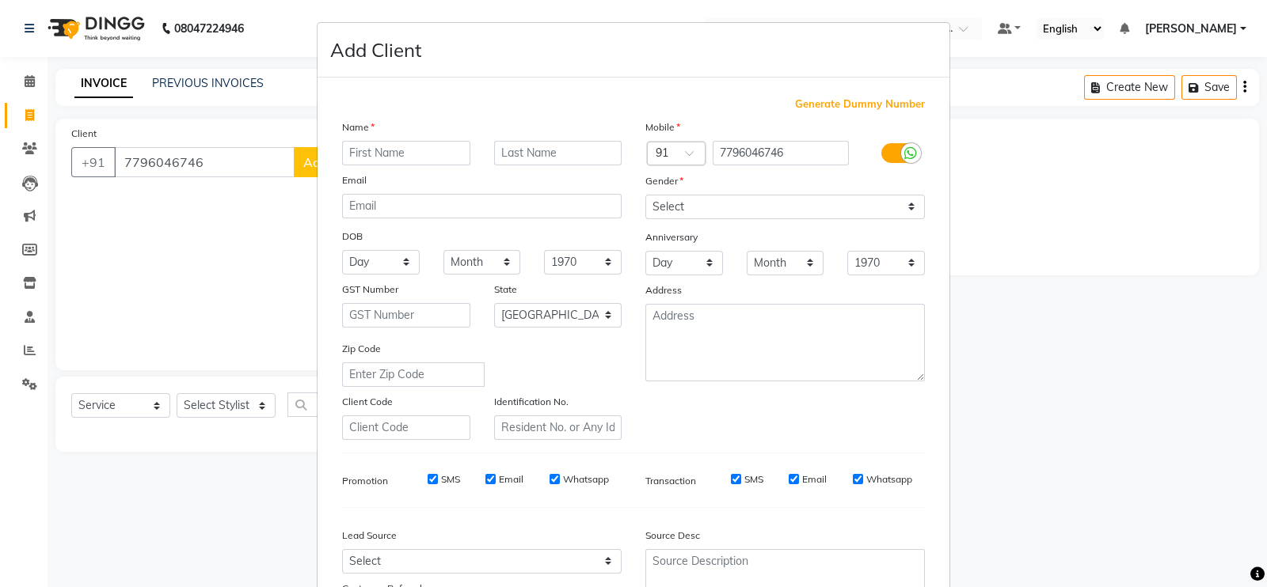
click at [413, 153] on input "text" at bounding box center [406, 153] width 128 height 25
click at [716, 207] on select "Select Male Female Other Prefer Not To Say" at bounding box center [784, 207] width 279 height 25
click at [645, 196] on select "Select Male Female Other Prefer Not To Say" at bounding box center [784, 207] width 279 height 25
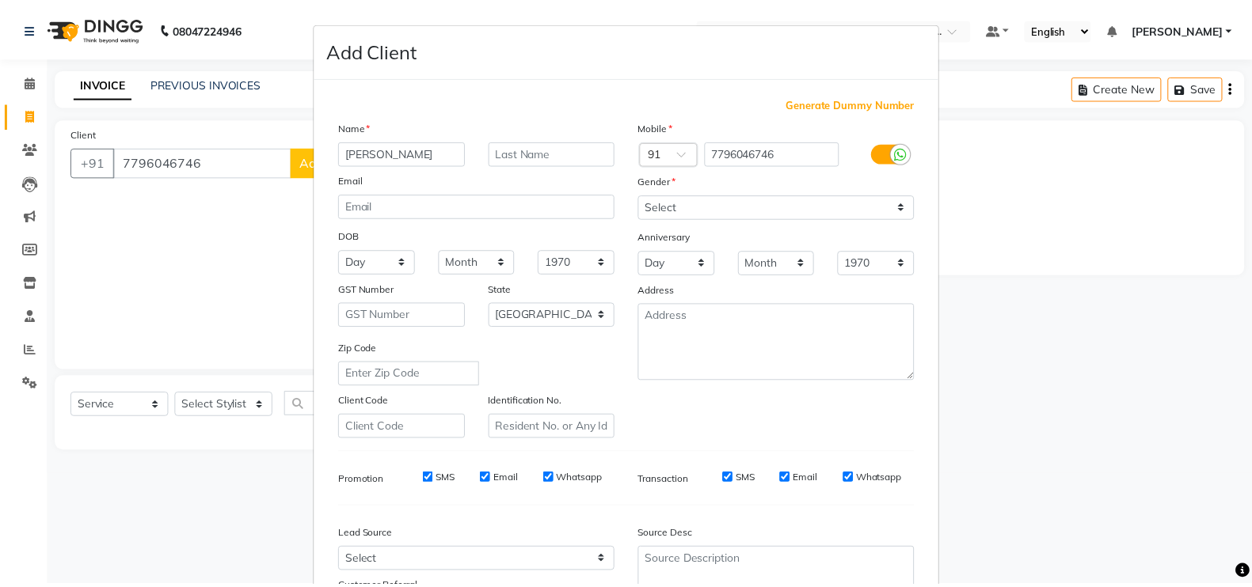
scroll to position [152, 0]
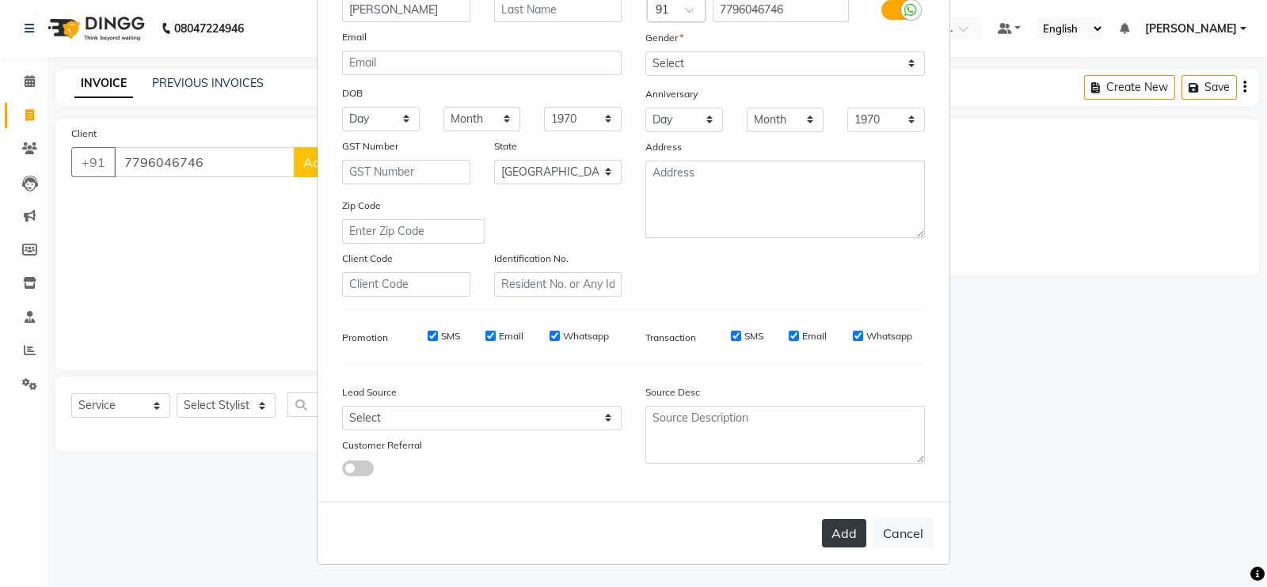
click at [844, 532] on button "Add" at bounding box center [844, 533] width 44 height 28
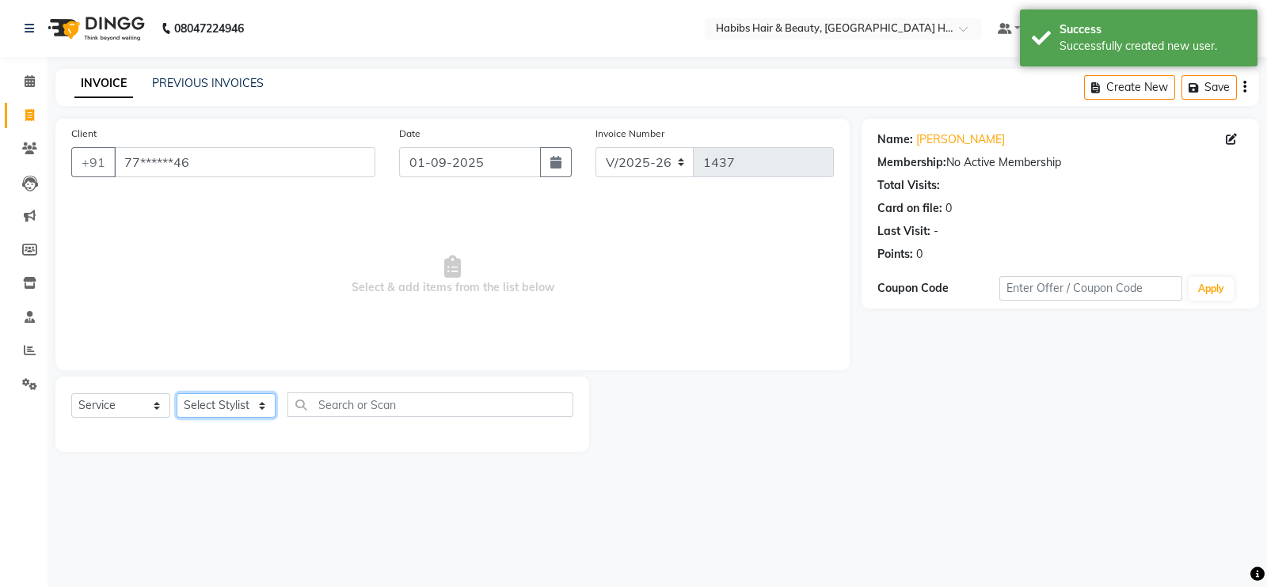
click at [224, 403] on select "Select Stylist Ajay Latika Omkar pratik RADHARAMAN Shilpa shreenath" at bounding box center [226, 405] width 99 height 25
click at [177, 394] on select "Select Stylist Ajay Latika Omkar pratik RADHARAMAN Shilpa shreenath" at bounding box center [226, 405] width 99 height 25
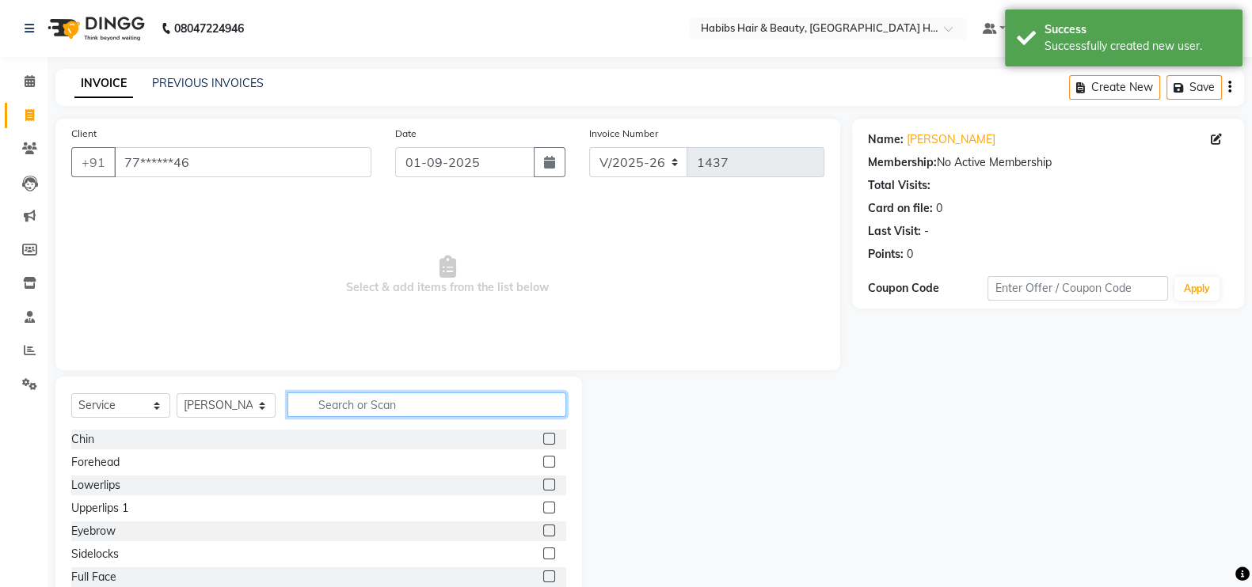
click at [349, 398] on input "text" at bounding box center [426, 405] width 279 height 25
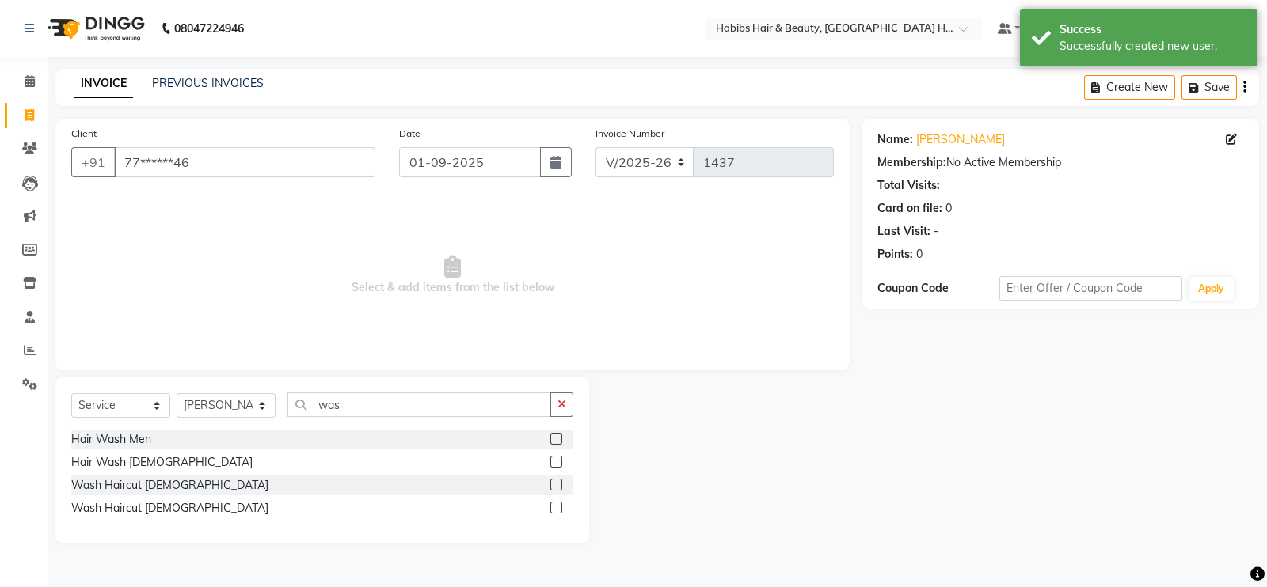
click at [561, 462] on label at bounding box center [556, 462] width 12 height 12
click at [560, 462] on input "checkbox" at bounding box center [555, 463] width 10 height 10
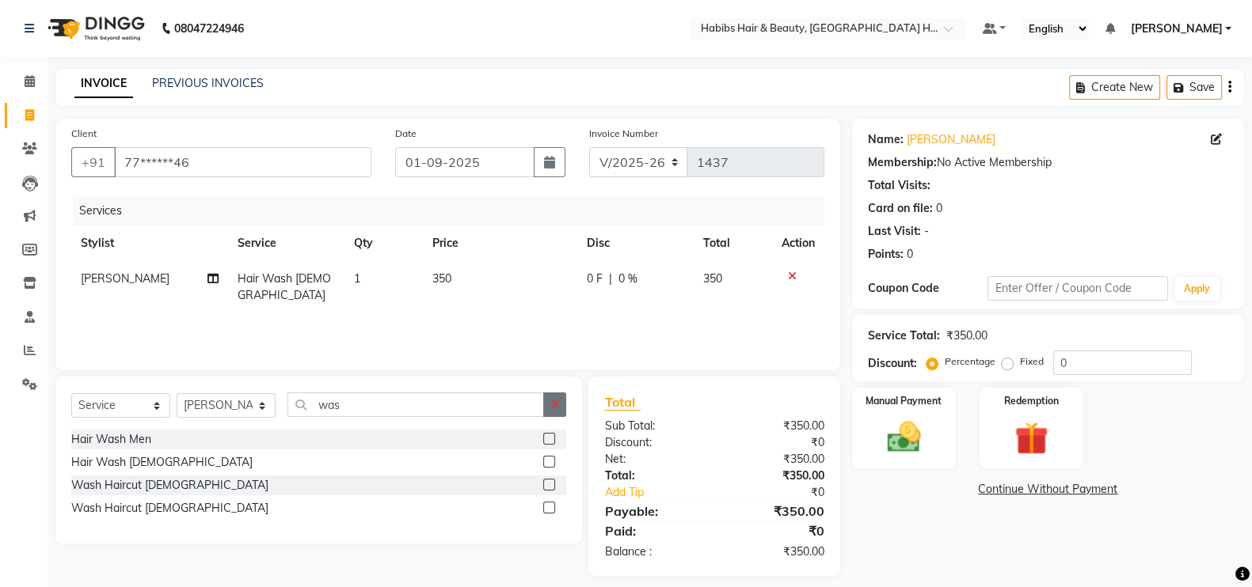
click at [560, 406] on button "button" at bounding box center [554, 405] width 23 height 25
click at [547, 481] on label at bounding box center [549, 485] width 12 height 12
click at [547, 481] on input "checkbox" at bounding box center [548, 486] width 10 height 10
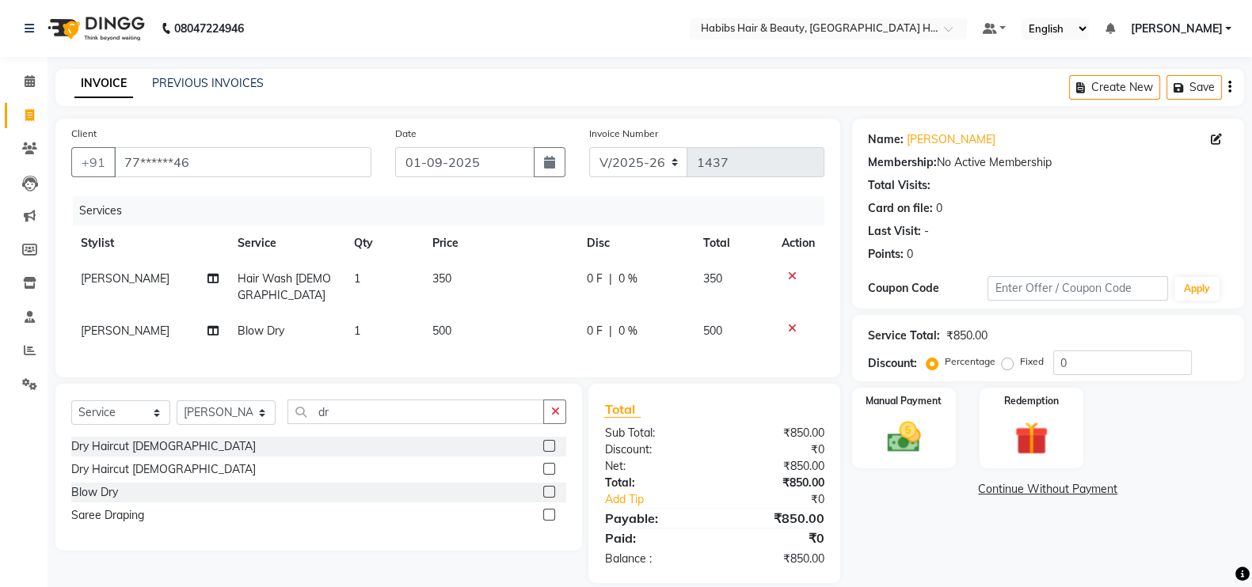
click at [500, 325] on td "500" at bounding box center [500, 331] width 154 height 36
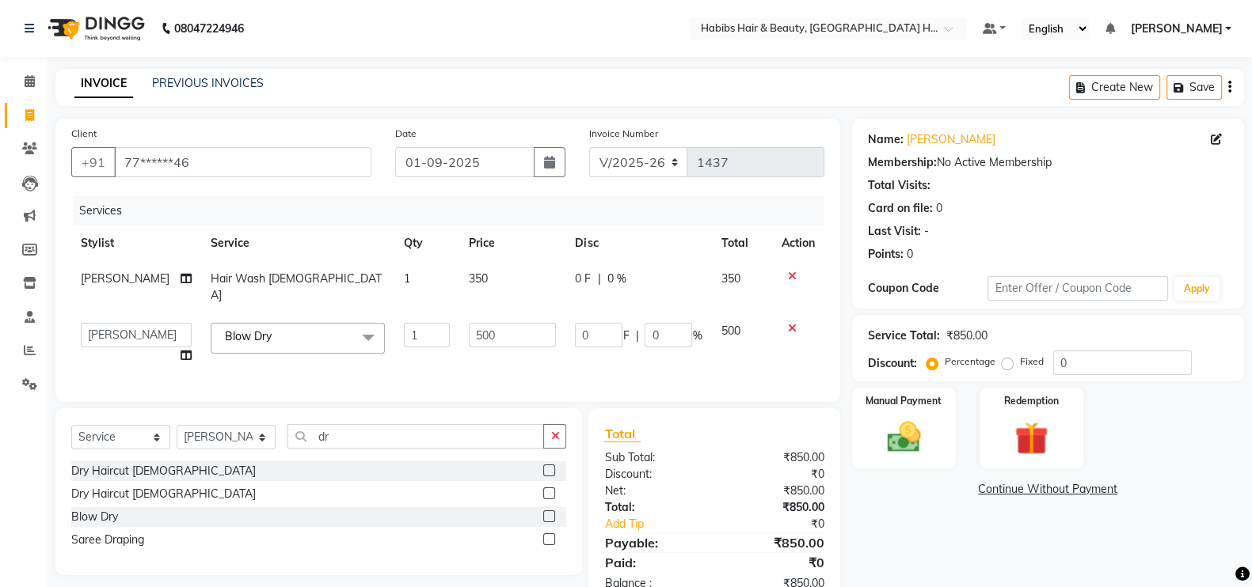
click at [491, 272] on td "350" at bounding box center [512, 287] width 106 height 52
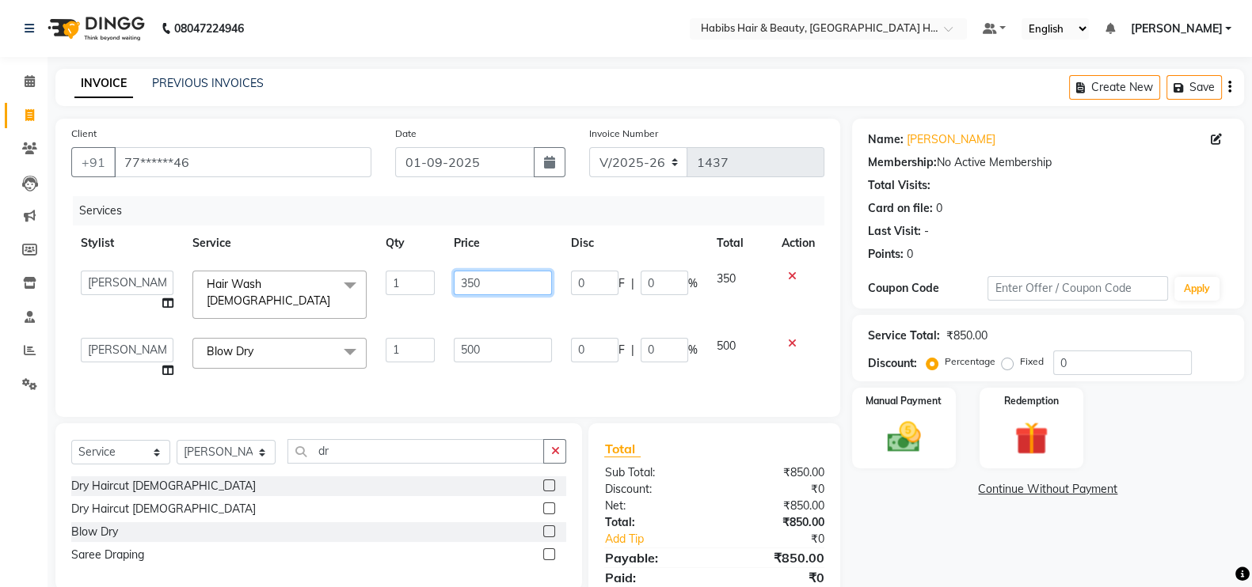
click at [475, 278] on input "350" at bounding box center [503, 283] width 99 height 25
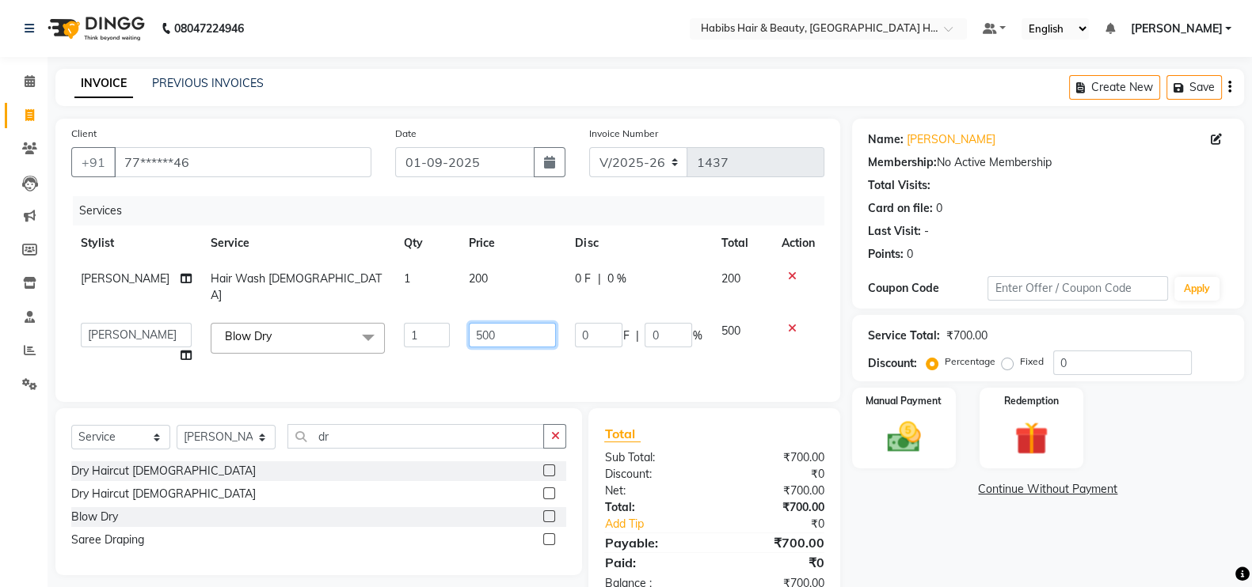
click at [467, 346] on td "500" at bounding box center [512, 343] width 106 height 60
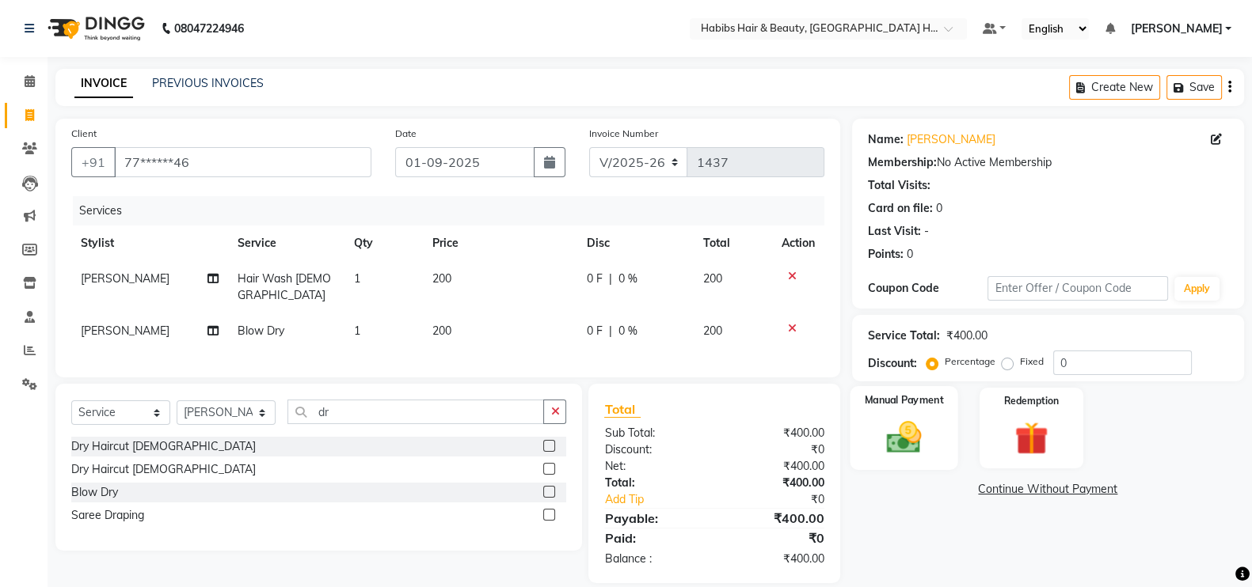
click at [925, 444] on img at bounding box center [904, 437] width 56 height 40
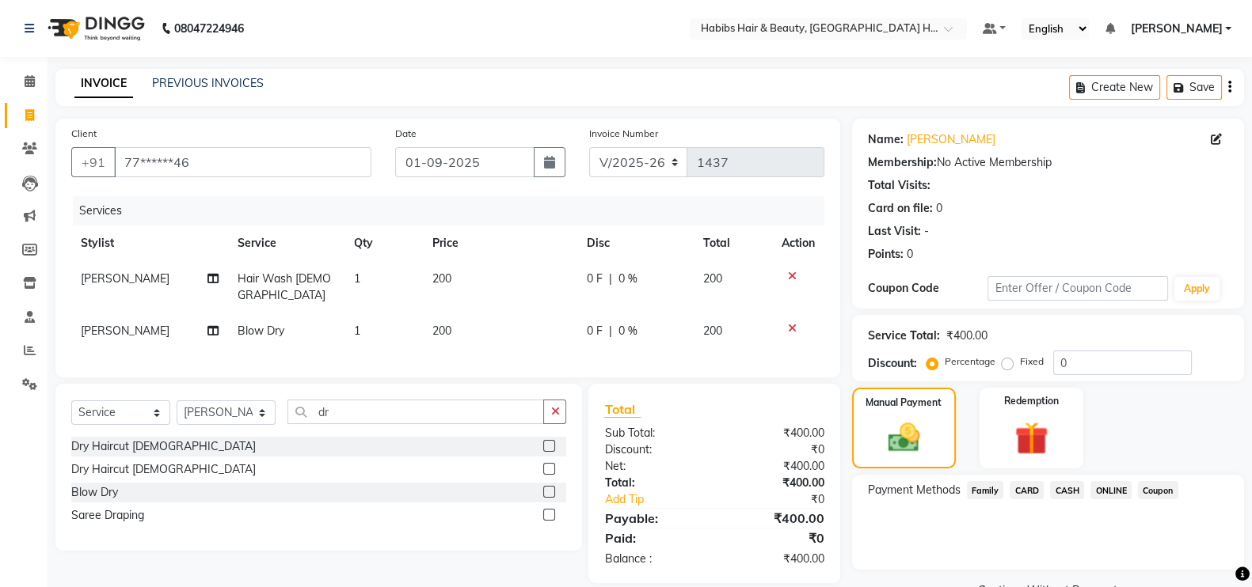
click at [1100, 496] on span "ONLINE" at bounding box center [1110, 490] width 41 height 18
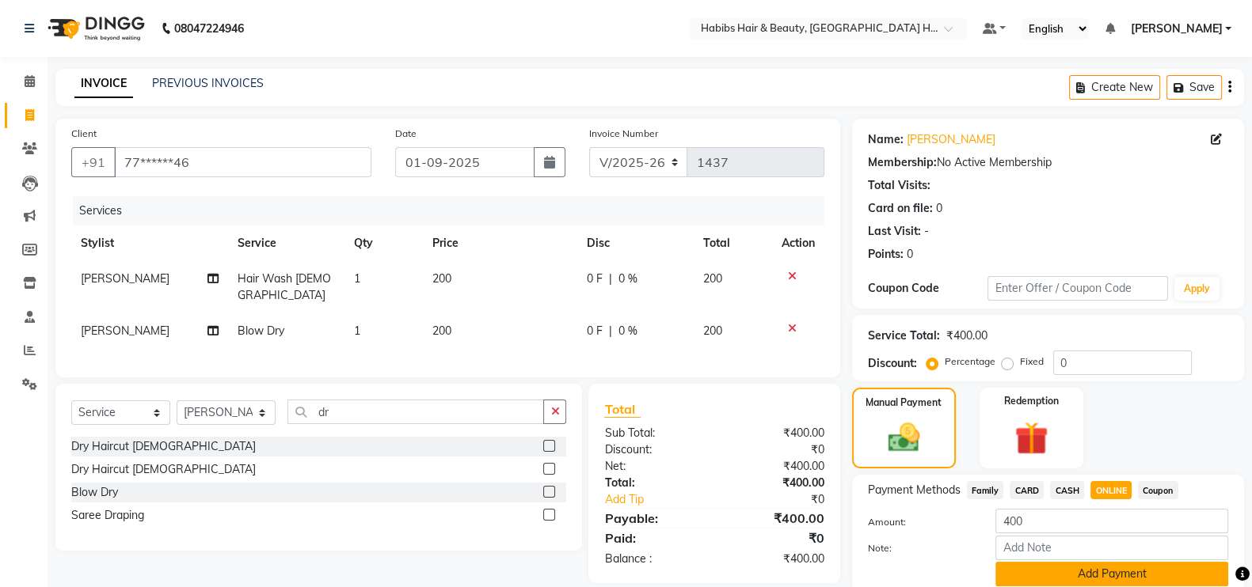
click at [1139, 585] on button "Add Payment" at bounding box center [1111, 574] width 233 height 25
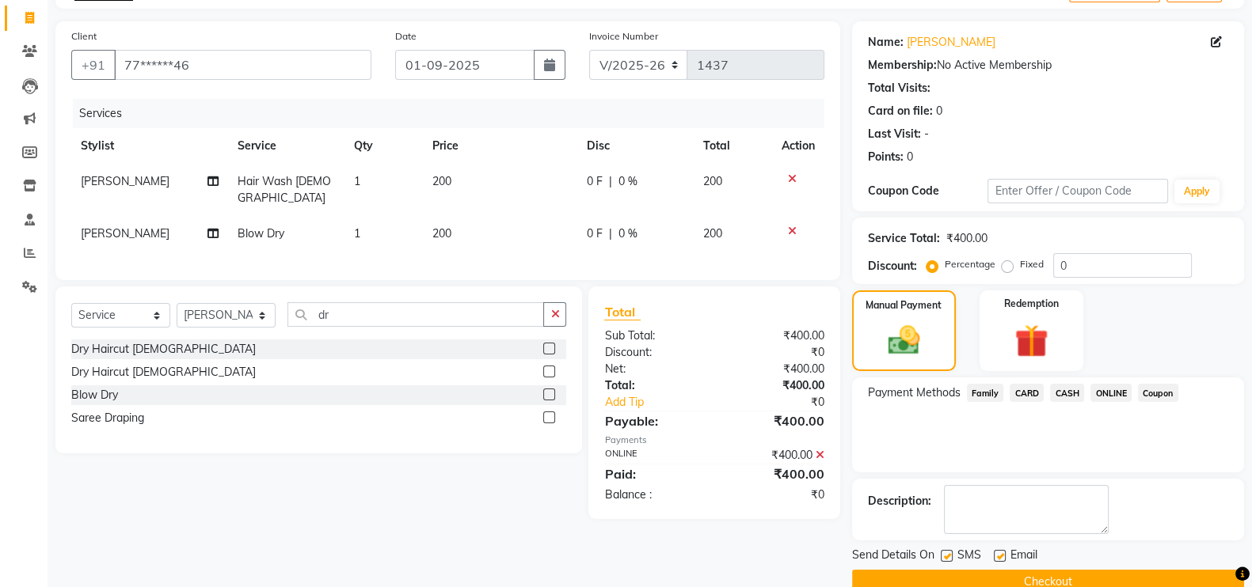
scroll to position [127, 0]
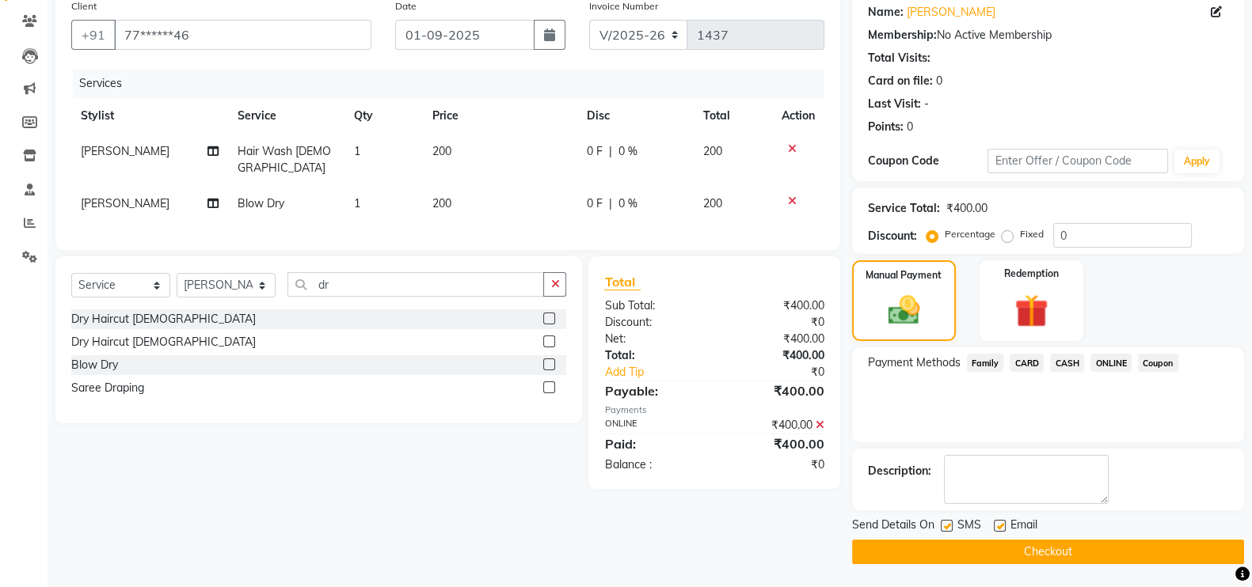
click at [1180, 549] on button "Checkout" at bounding box center [1048, 552] width 392 height 25
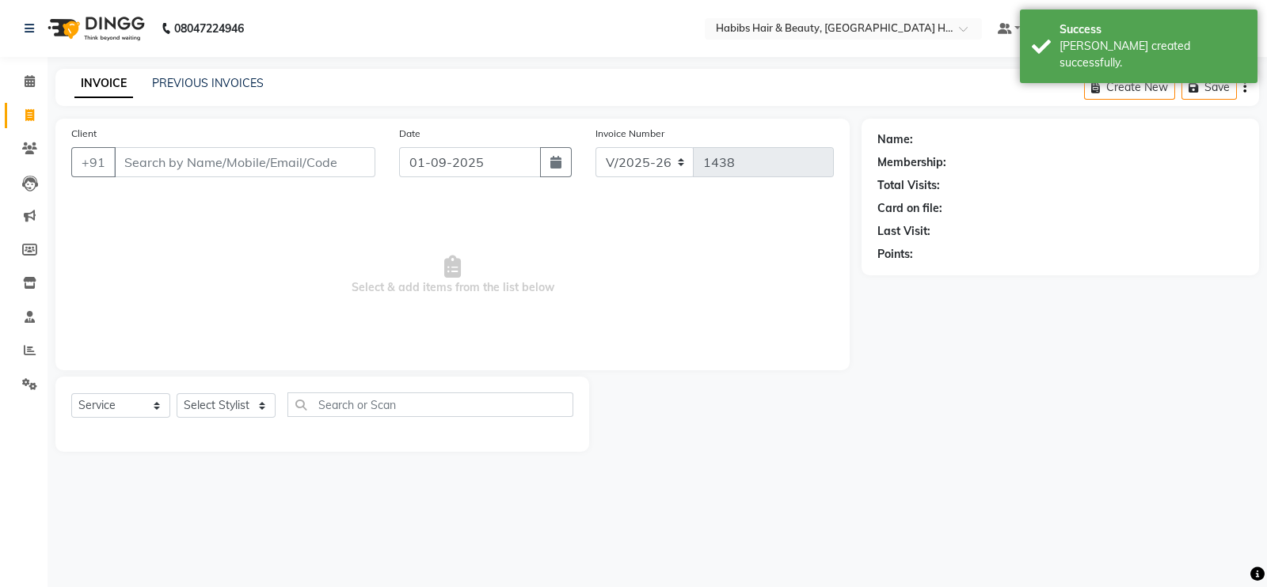
click at [207, 150] on input "Client" at bounding box center [244, 162] width 261 height 30
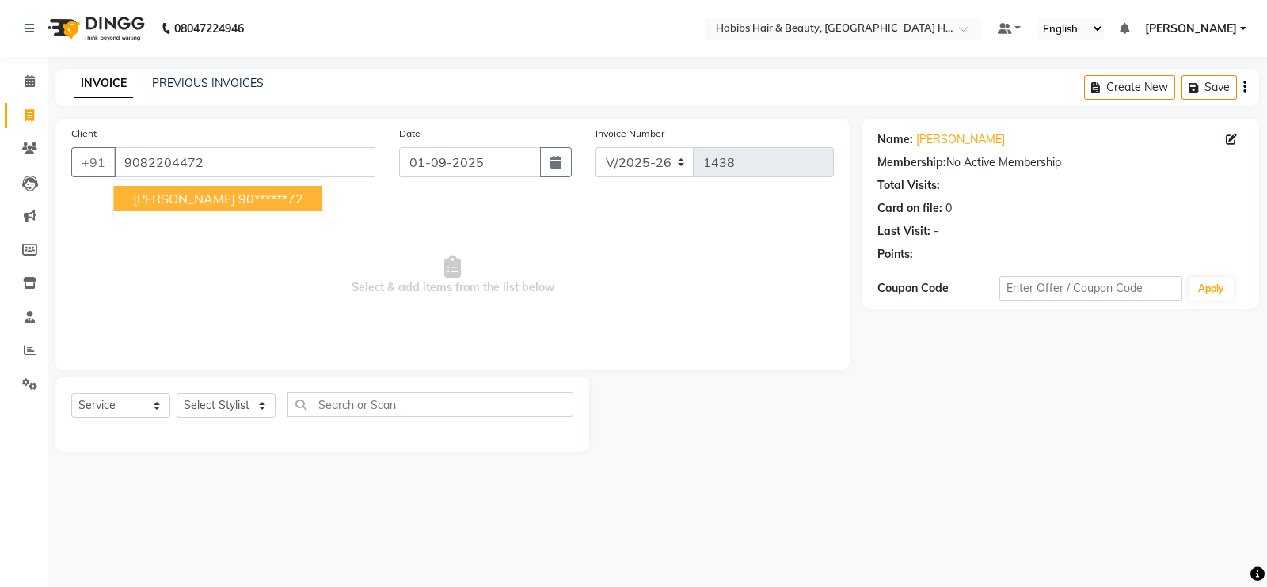
click at [217, 192] on span "Sarika Kuchekar" at bounding box center [184, 199] width 102 height 16
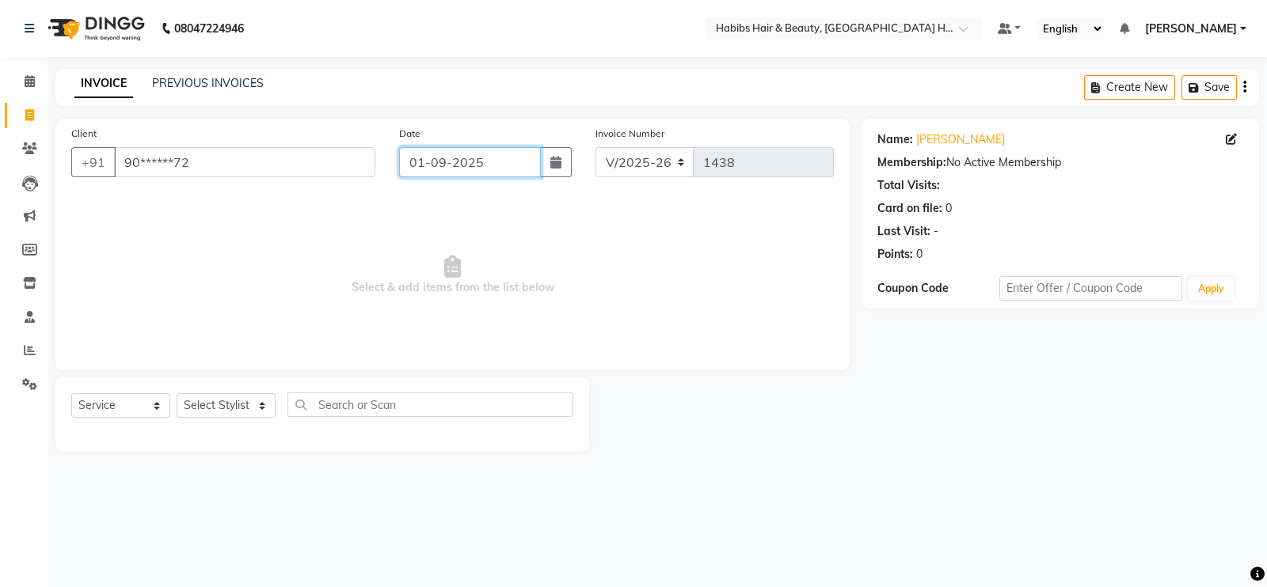
click at [515, 169] on input "01-09-2025" at bounding box center [470, 162] width 142 height 30
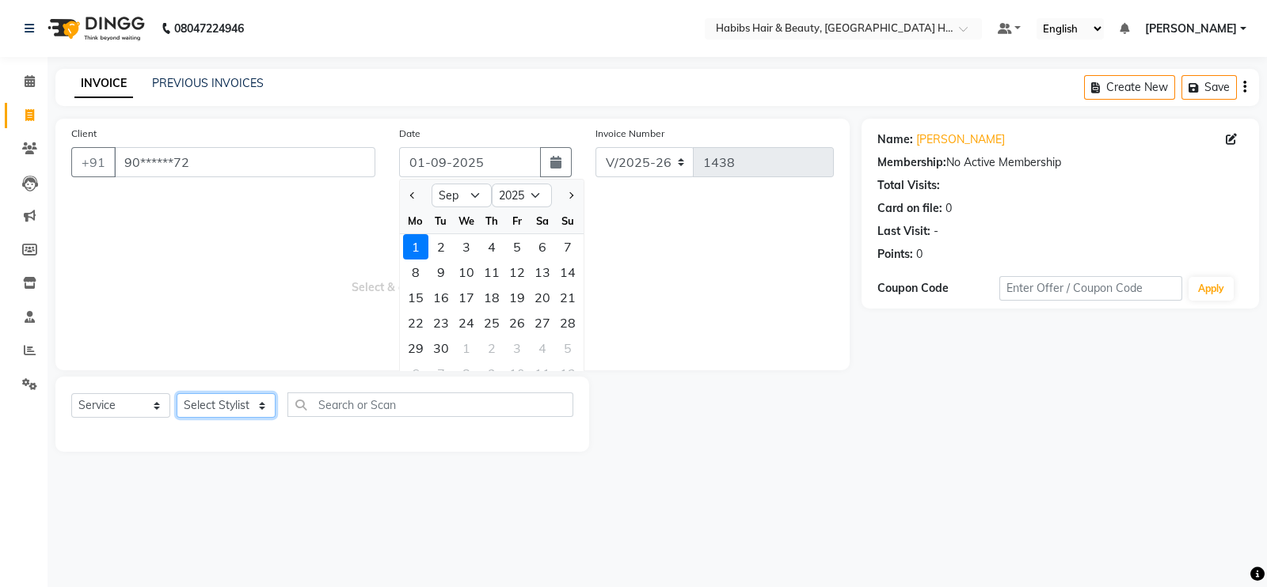
click at [257, 415] on select "Select Stylist Ajay Latika Omkar pratik RADHARAMAN Shilpa shreenath" at bounding box center [226, 405] width 99 height 25
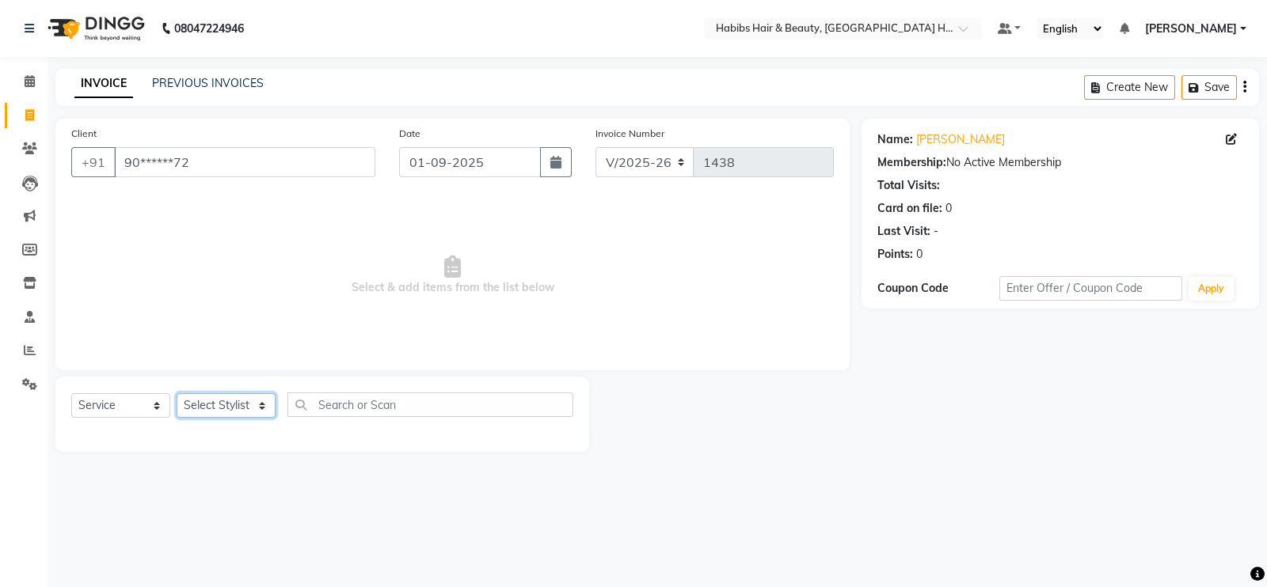
click at [245, 400] on select "Select Stylist Ajay Latika Omkar pratik RADHARAMAN Shilpa shreenath" at bounding box center [226, 405] width 99 height 25
click at [177, 394] on select "Select Stylist Ajay Latika Omkar pratik RADHARAMAN Shilpa shreenath" at bounding box center [226, 405] width 99 height 25
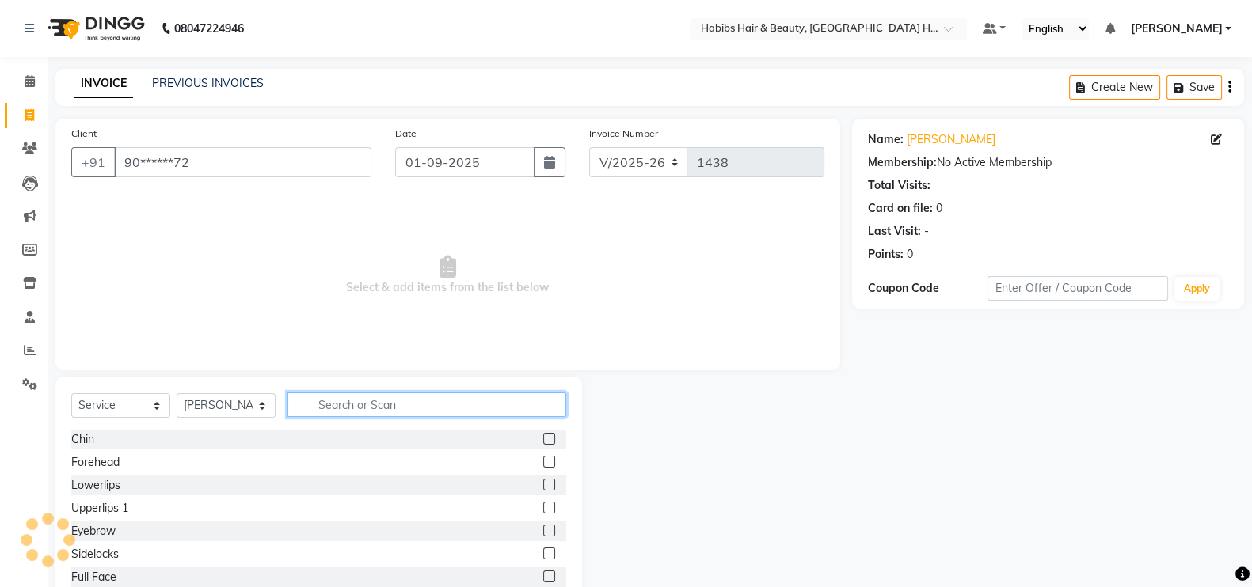
click at [354, 402] on input "text" at bounding box center [426, 405] width 279 height 25
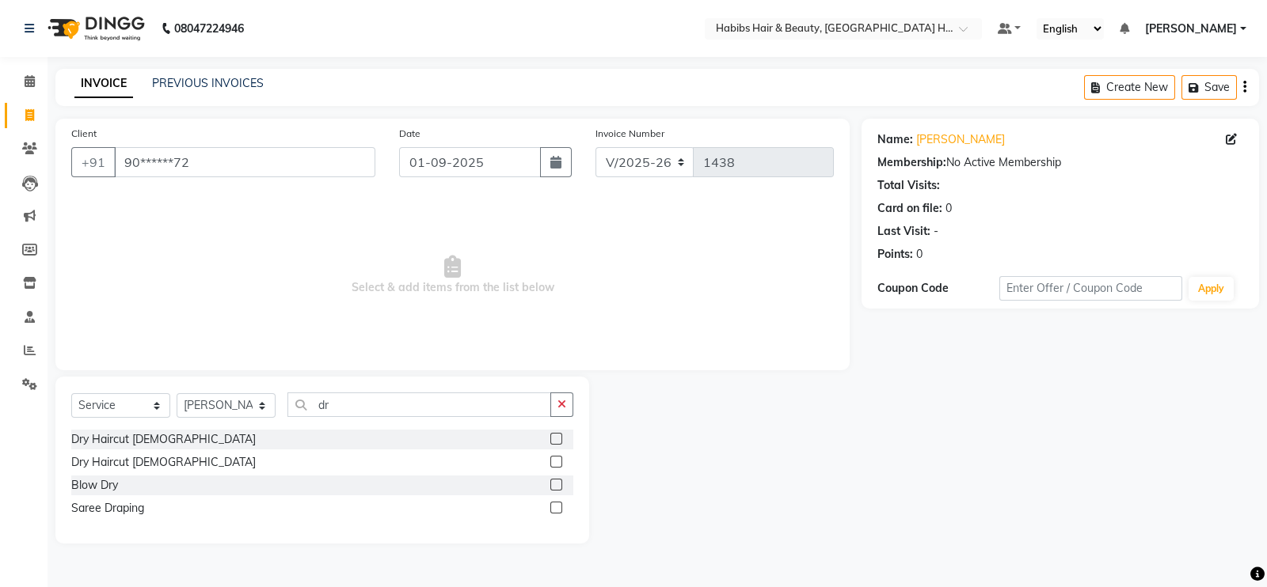
click at [553, 441] on label at bounding box center [556, 439] width 12 height 12
click at [553, 441] on input "checkbox" at bounding box center [555, 440] width 10 height 10
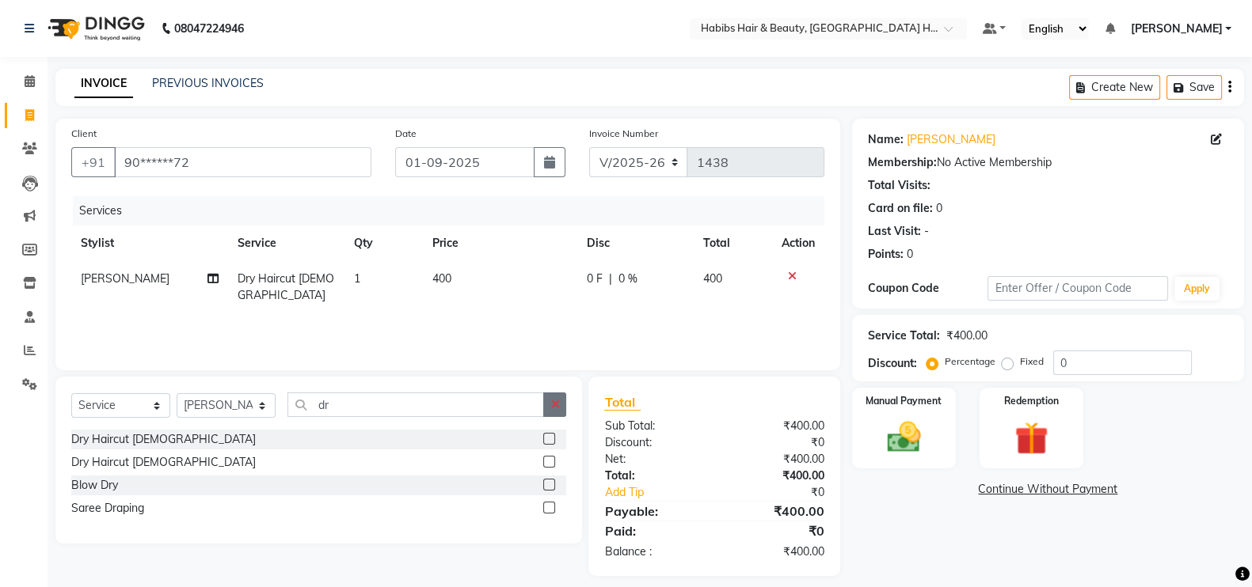
click at [562, 405] on button "button" at bounding box center [554, 405] width 23 height 25
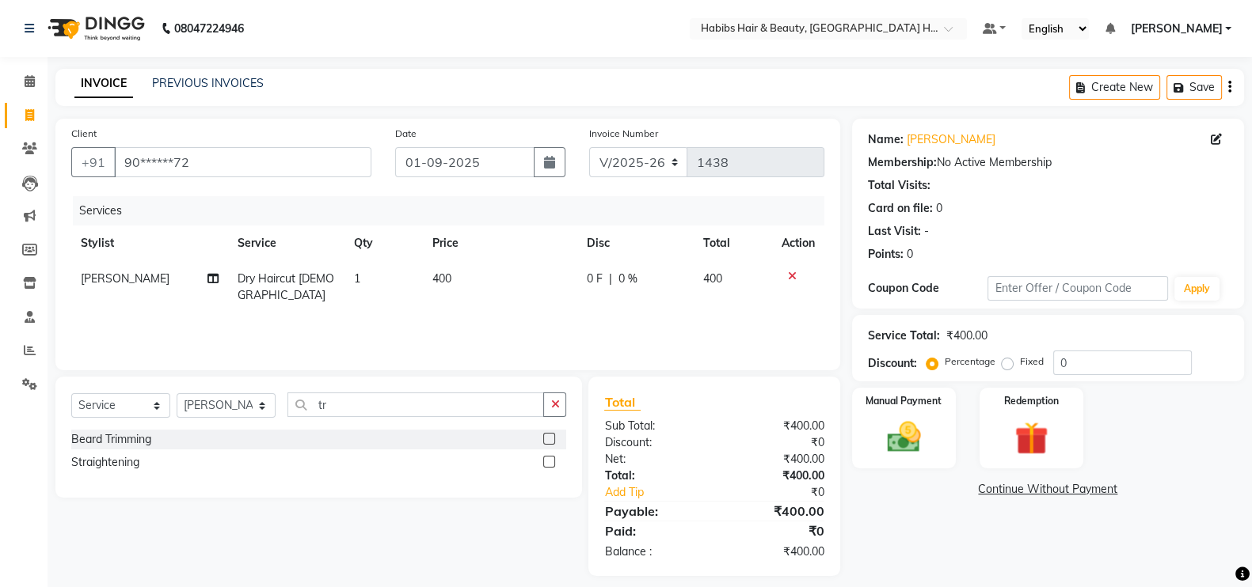
click at [548, 437] on label at bounding box center [549, 439] width 12 height 12
click at [548, 437] on input "checkbox" at bounding box center [548, 440] width 10 height 10
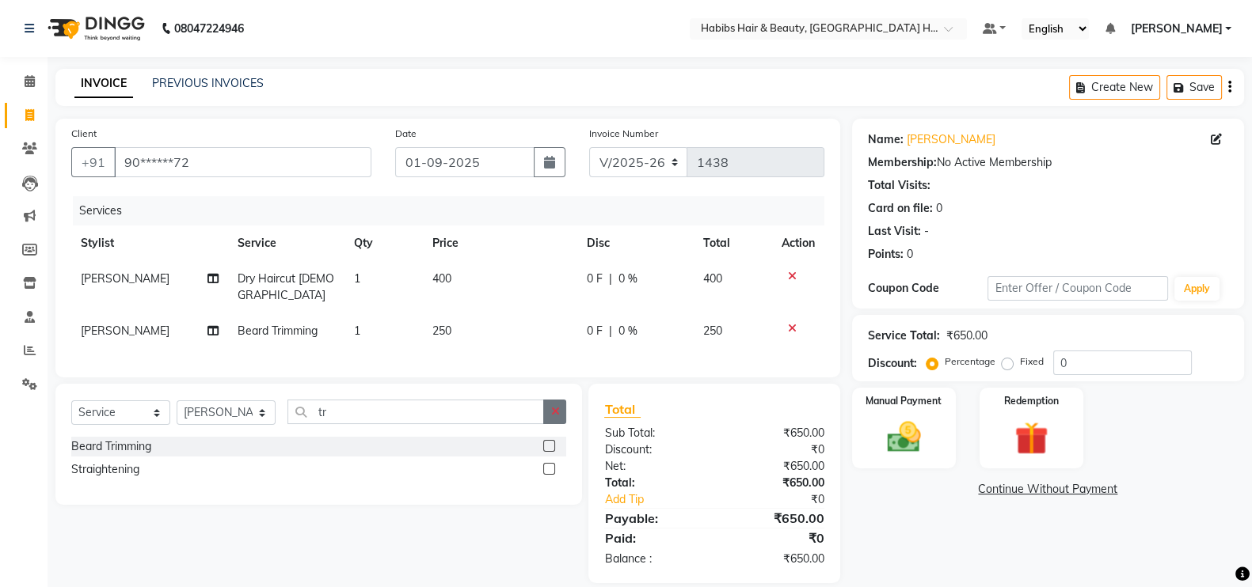
click at [553, 414] on icon "button" at bounding box center [554, 411] width 9 height 11
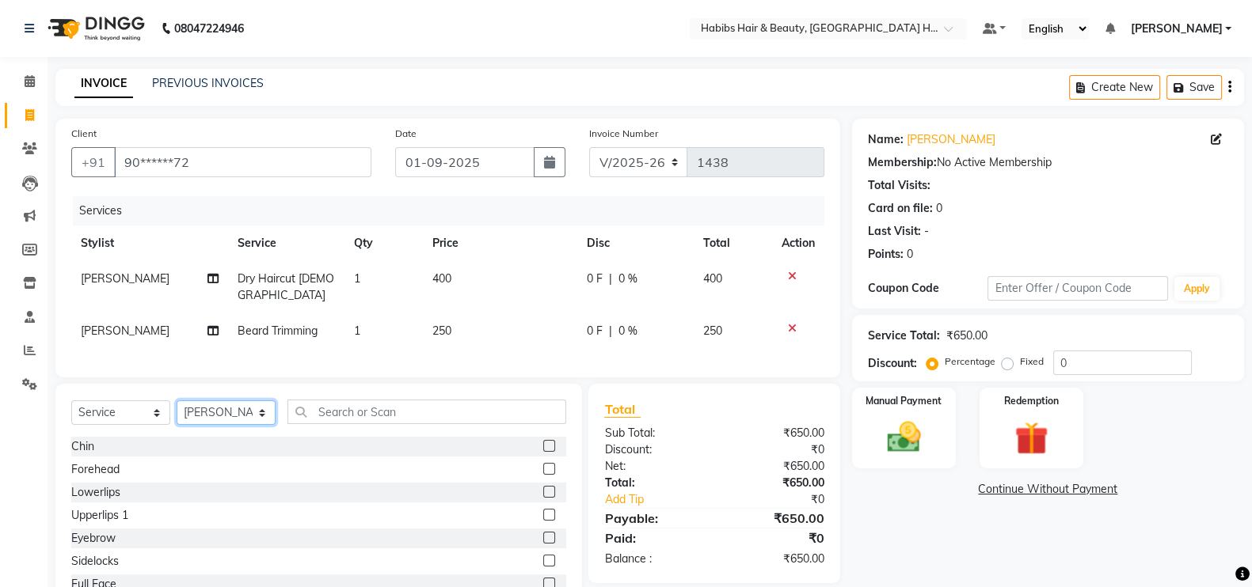
click at [226, 412] on select "Select Stylist Ajay Latika Omkar pratik RADHARAMAN Shilpa shreenath" at bounding box center [226, 413] width 99 height 25
click at [177, 401] on select "Select Stylist Ajay Latika Omkar pratik RADHARAMAN Shilpa shreenath" at bounding box center [226, 413] width 99 height 25
click at [543, 534] on label at bounding box center [549, 538] width 12 height 12
click at [543, 534] on input "checkbox" at bounding box center [548, 539] width 10 height 10
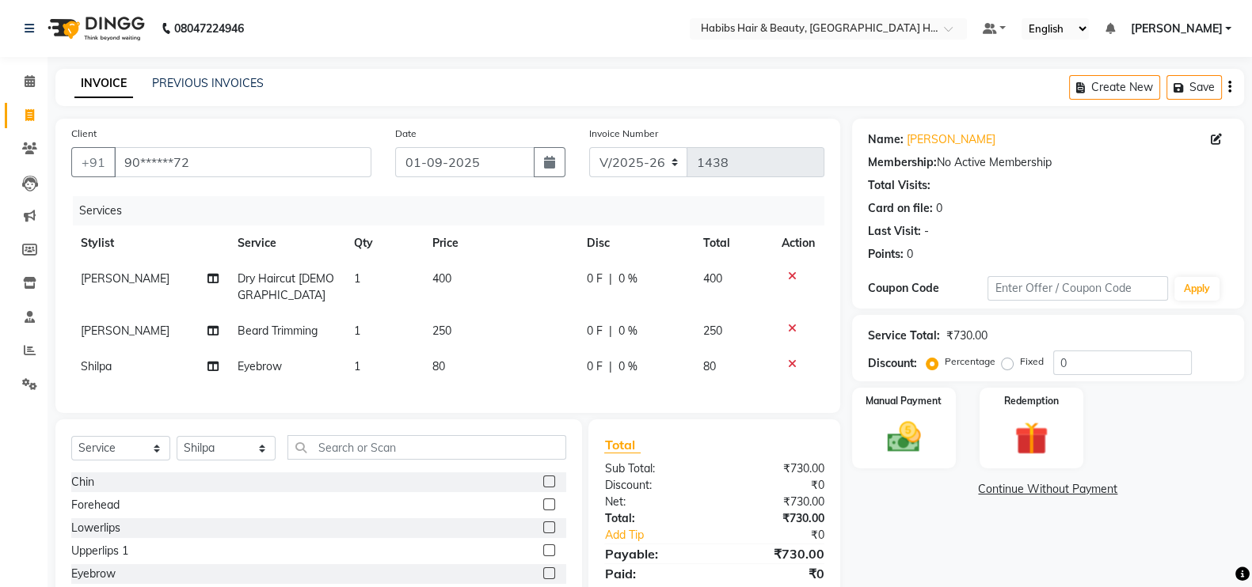
click at [543, 500] on label at bounding box center [549, 505] width 12 height 12
click at [543, 500] on input "checkbox" at bounding box center [548, 505] width 10 height 10
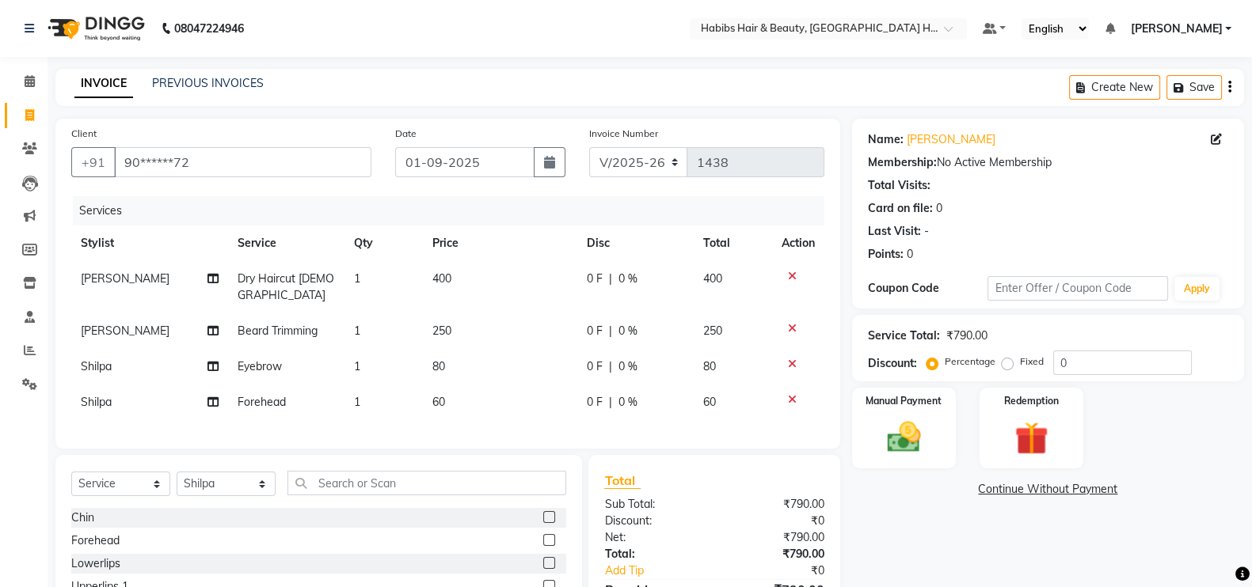
click at [471, 350] on td "80" at bounding box center [500, 367] width 154 height 36
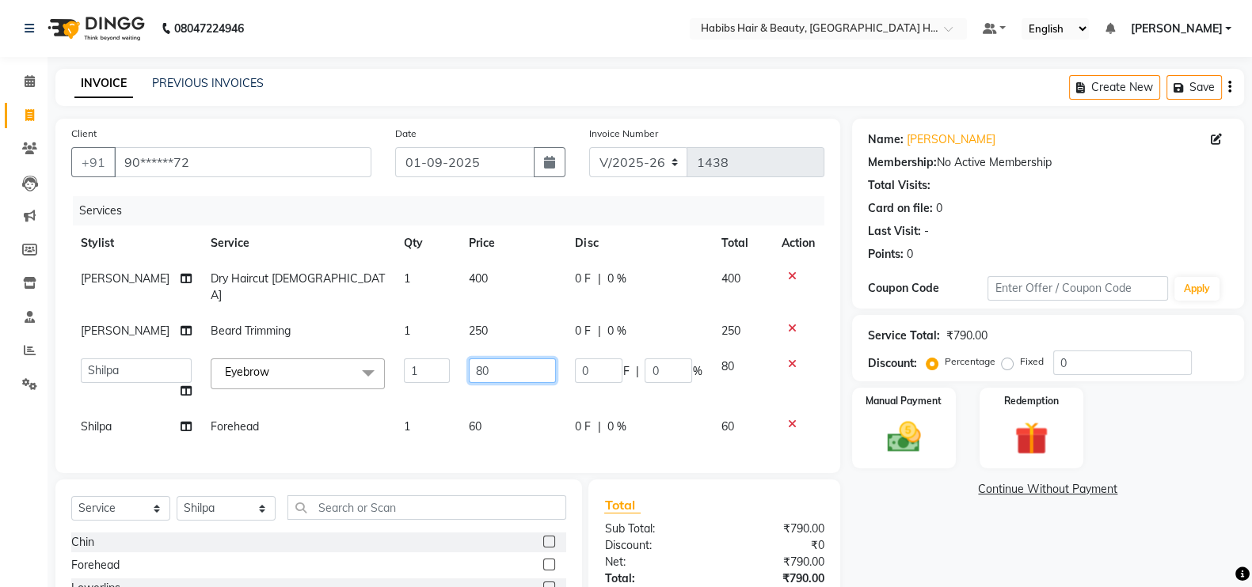
click at [470, 359] on input "80" at bounding box center [512, 371] width 87 height 25
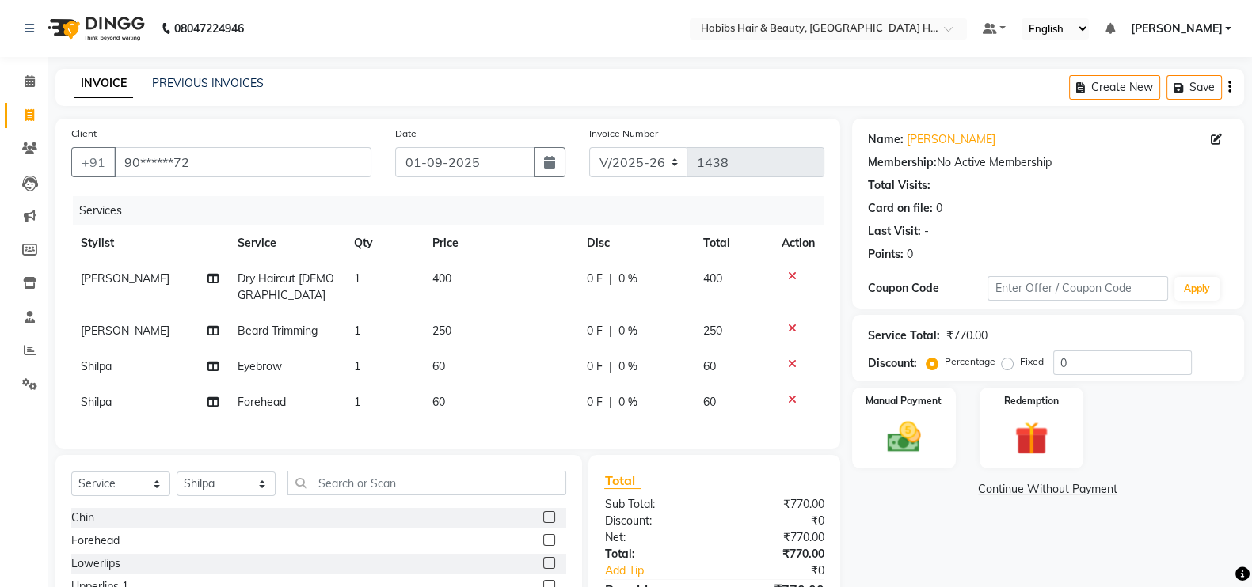
click at [465, 313] on td "250" at bounding box center [500, 331] width 154 height 36
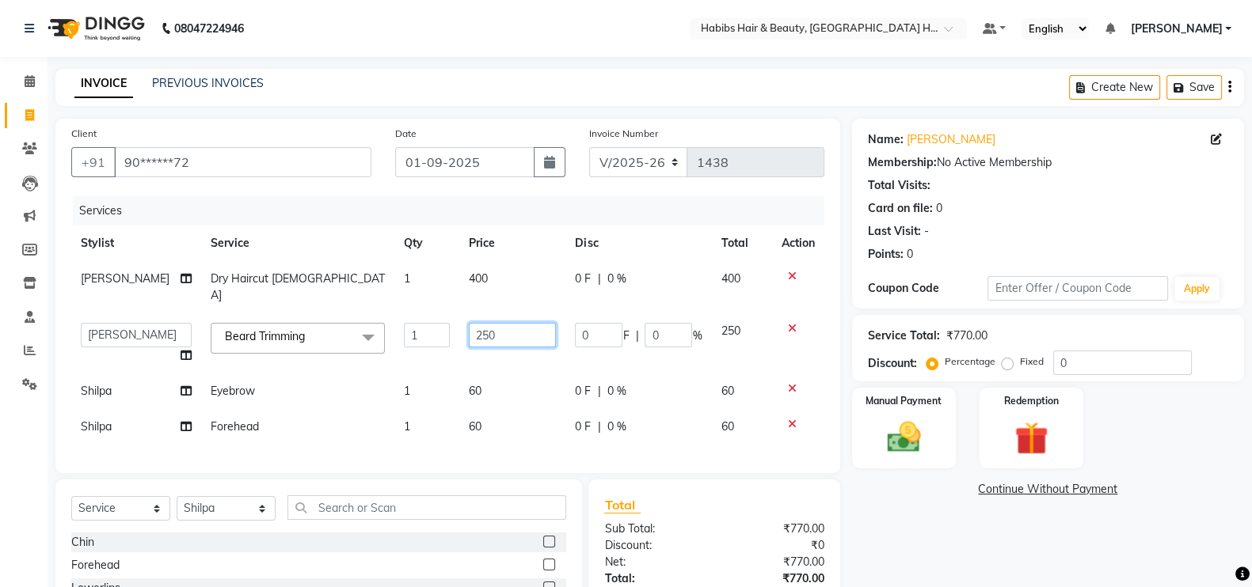
click at [470, 323] on input "250" at bounding box center [512, 335] width 87 height 25
click at [473, 323] on input "250" at bounding box center [512, 335] width 87 height 25
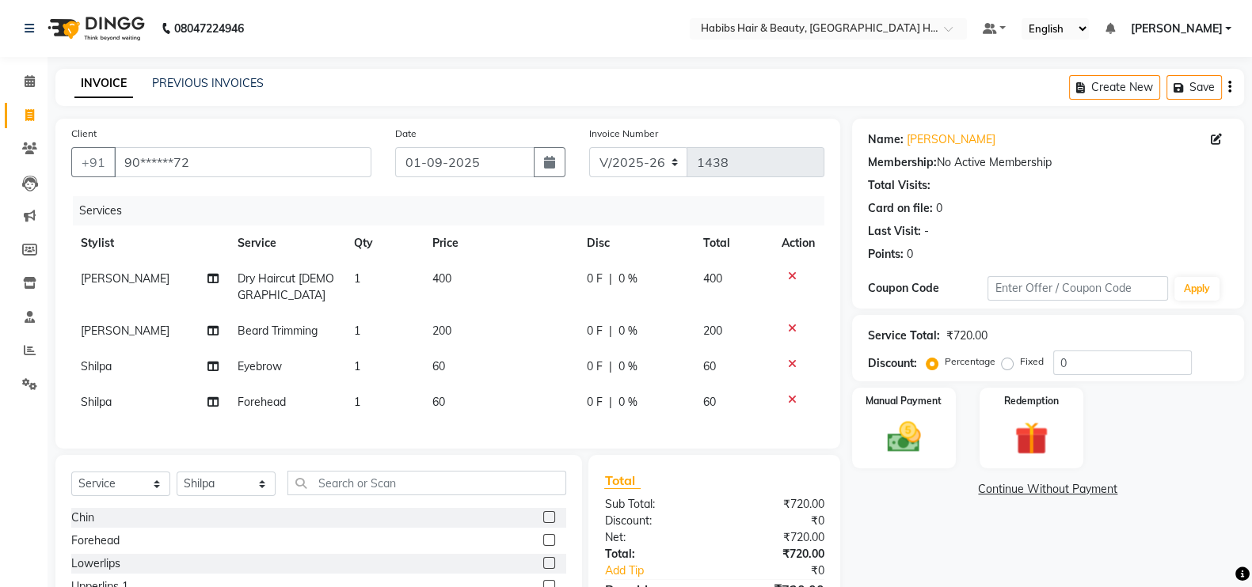
click at [462, 279] on td "400" at bounding box center [500, 287] width 154 height 52
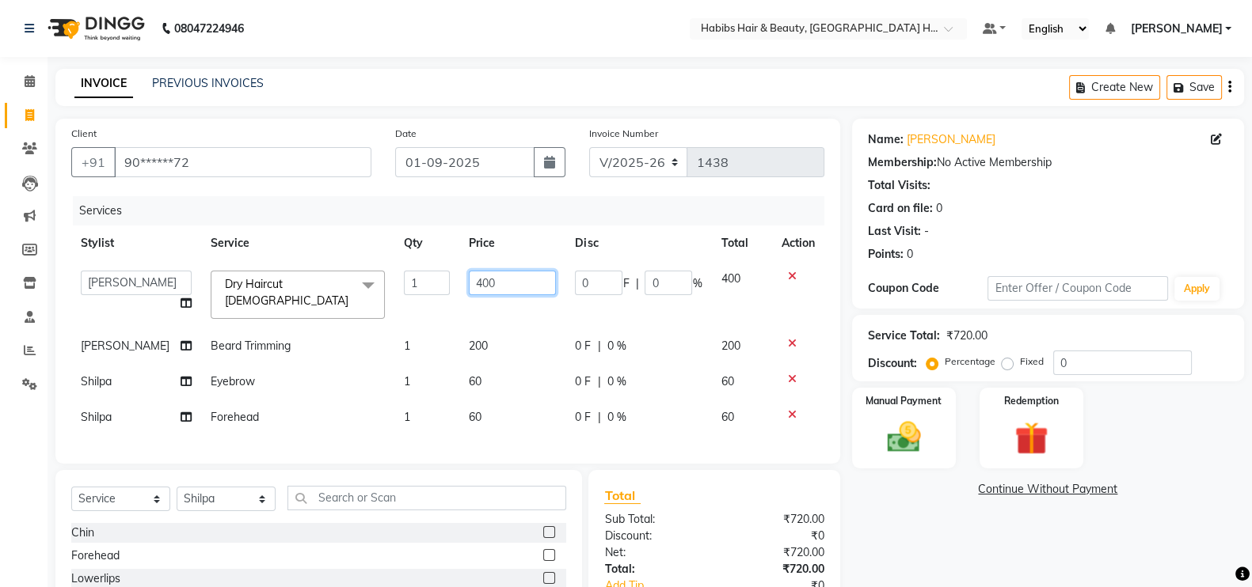
click at [469, 281] on input "400" at bounding box center [512, 283] width 87 height 25
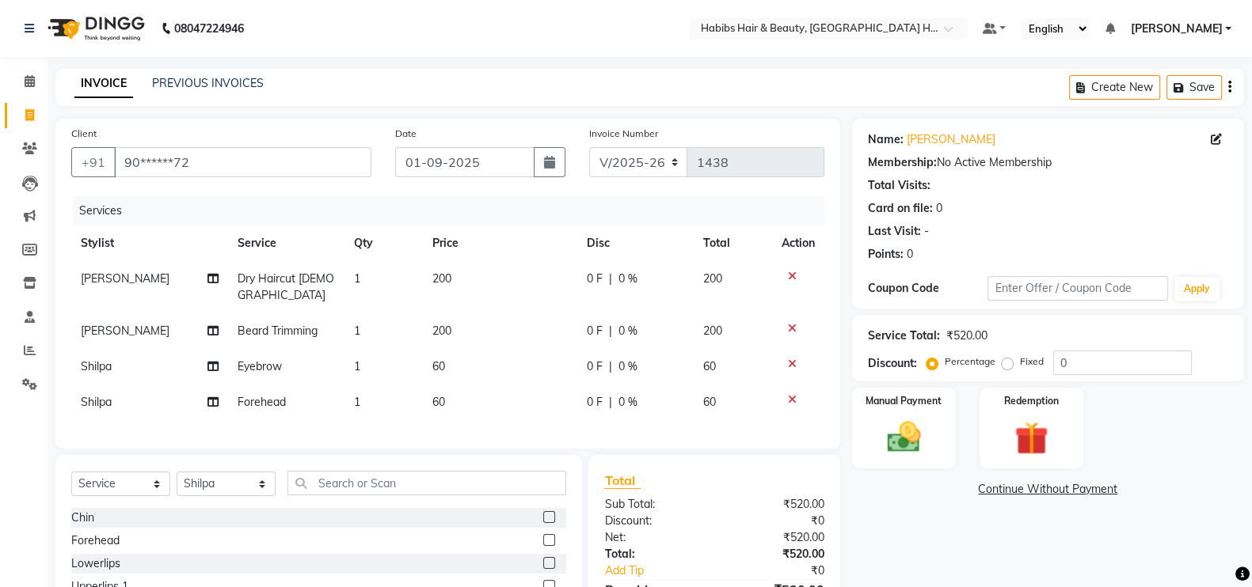
click at [523, 231] on th "Price" at bounding box center [500, 244] width 154 height 36
click at [884, 405] on label "Manual Payment" at bounding box center [903, 400] width 79 height 15
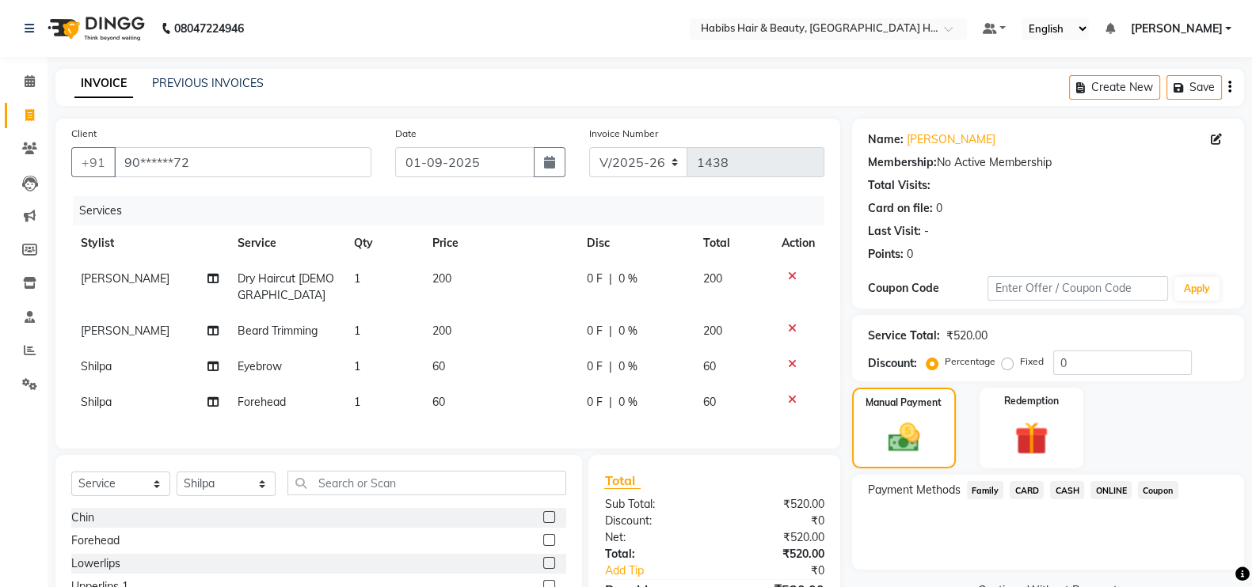
click at [1128, 492] on span "ONLINE" at bounding box center [1110, 490] width 41 height 18
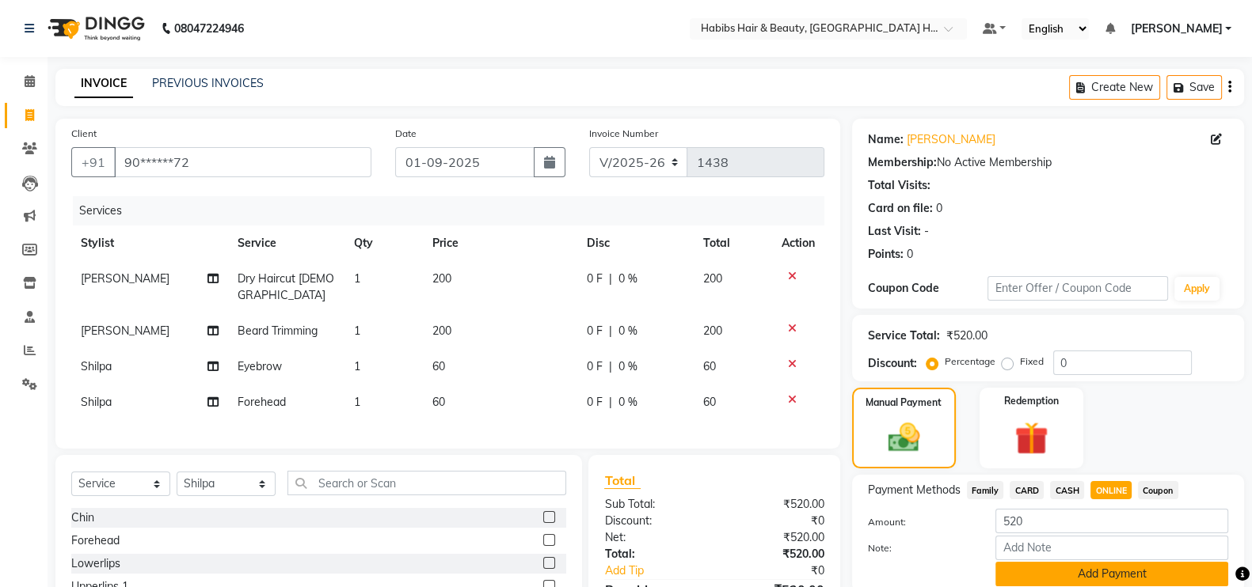
click at [1145, 576] on button "Add Payment" at bounding box center [1111, 574] width 233 height 25
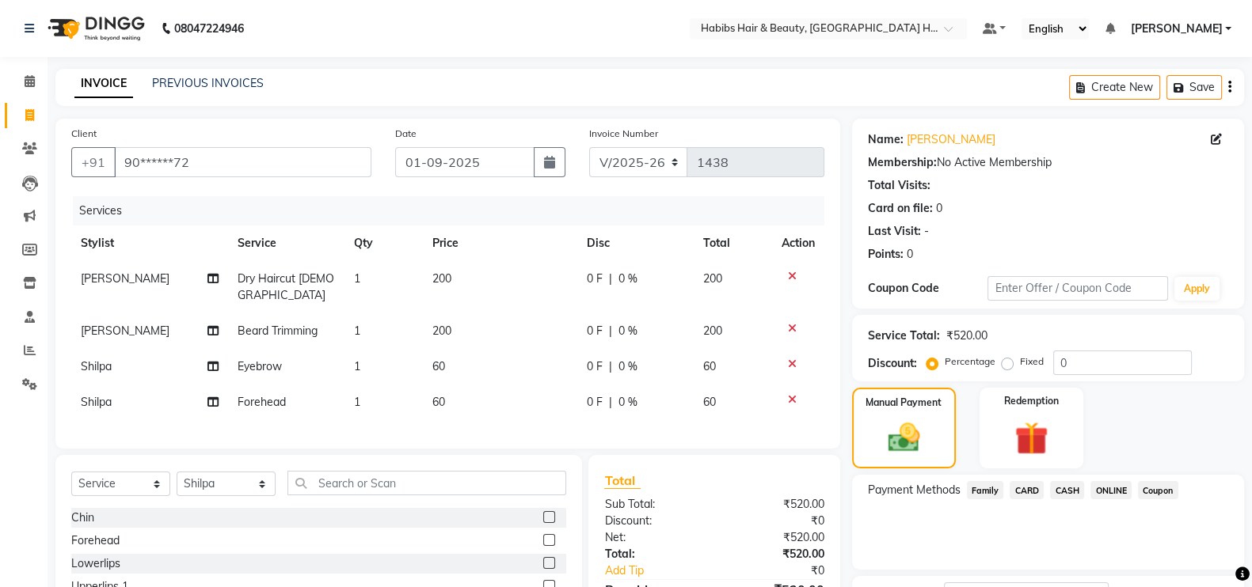
scroll to position [127, 0]
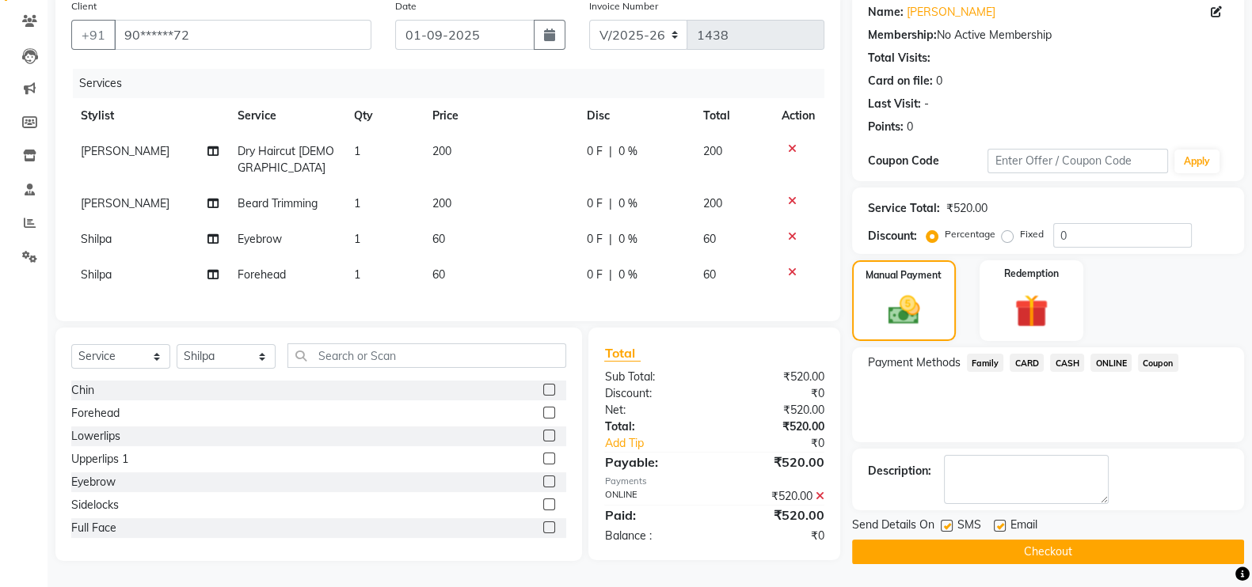
click at [1203, 547] on button "Checkout" at bounding box center [1048, 552] width 392 height 25
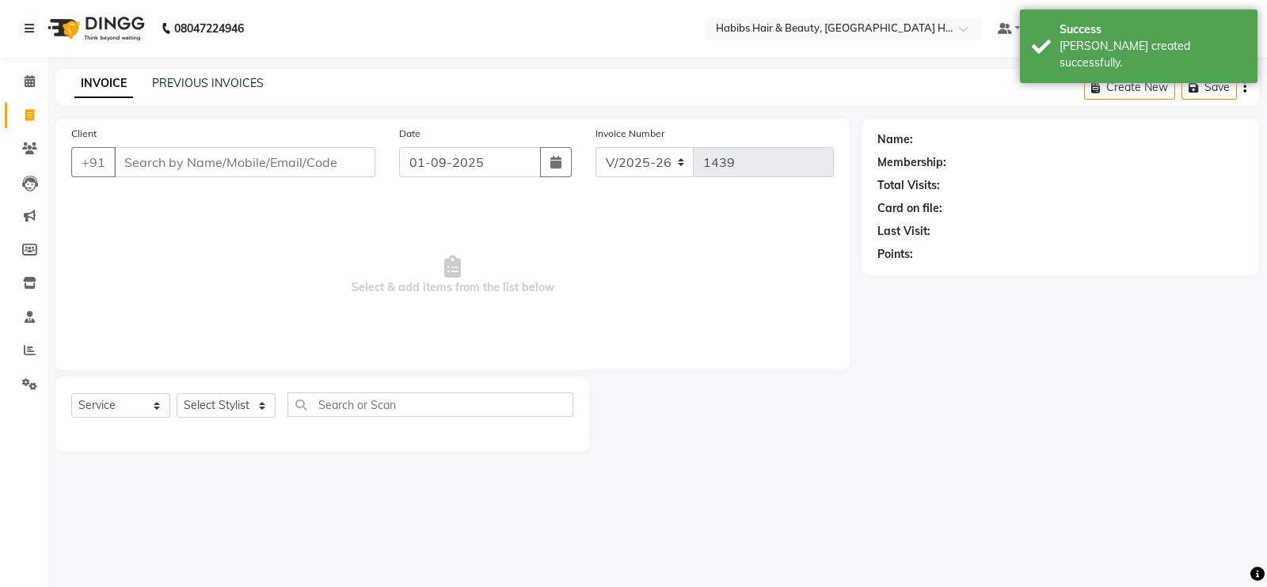
click at [233, 162] on input "Client" at bounding box center [244, 162] width 261 height 30
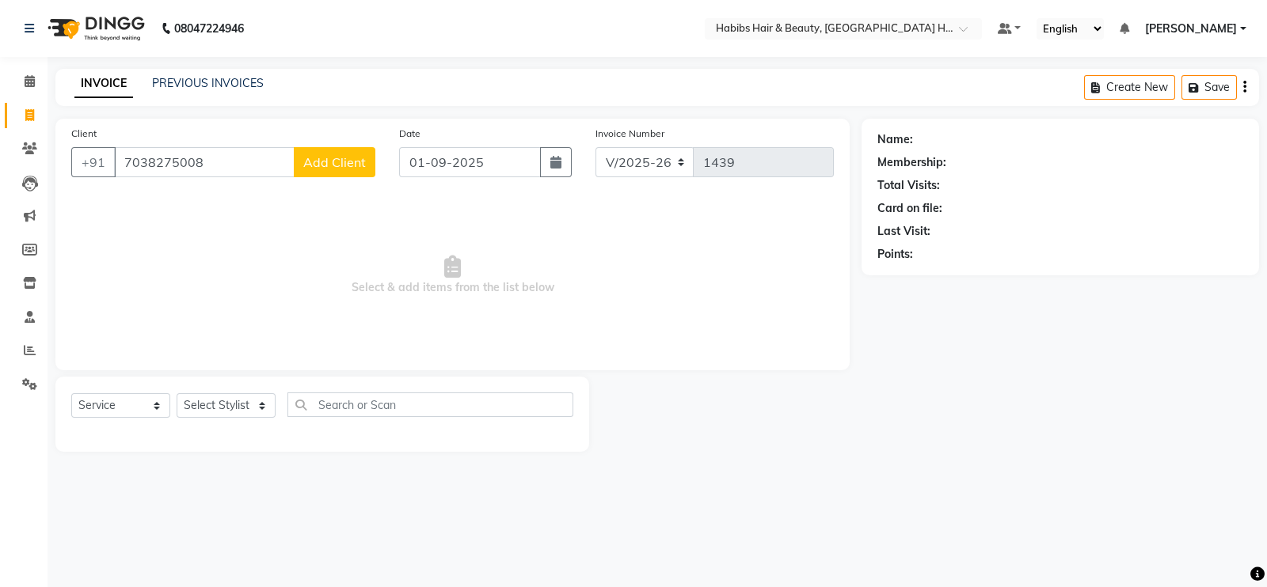
click at [344, 170] on span "Add Client" at bounding box center [334, 162] width 63 height 16
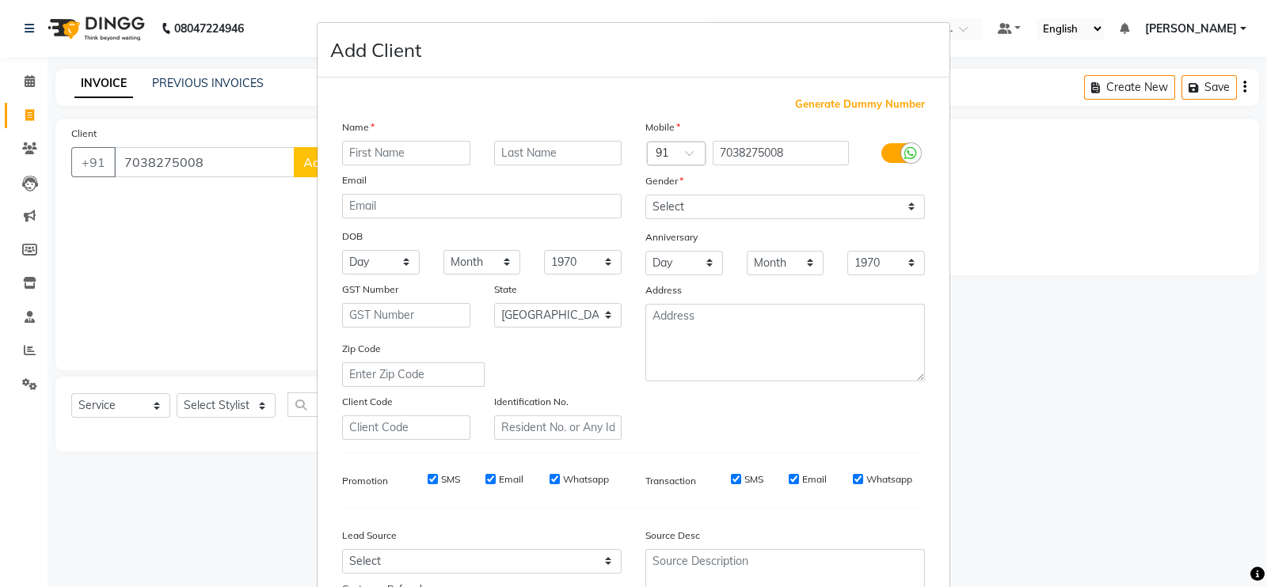
click at [410, 156] on input "text" at bounding box center [406, 153] width 128 height 25
click at [672, 213] on select "Select Male Female Other Prefer Not To Say" at bounding box center [784, 207] width 279 height 25
click at [645, 196] on select "Select Male Female Other Prefer Not To Say" at bounding box center [784, 207] width 279 height 25
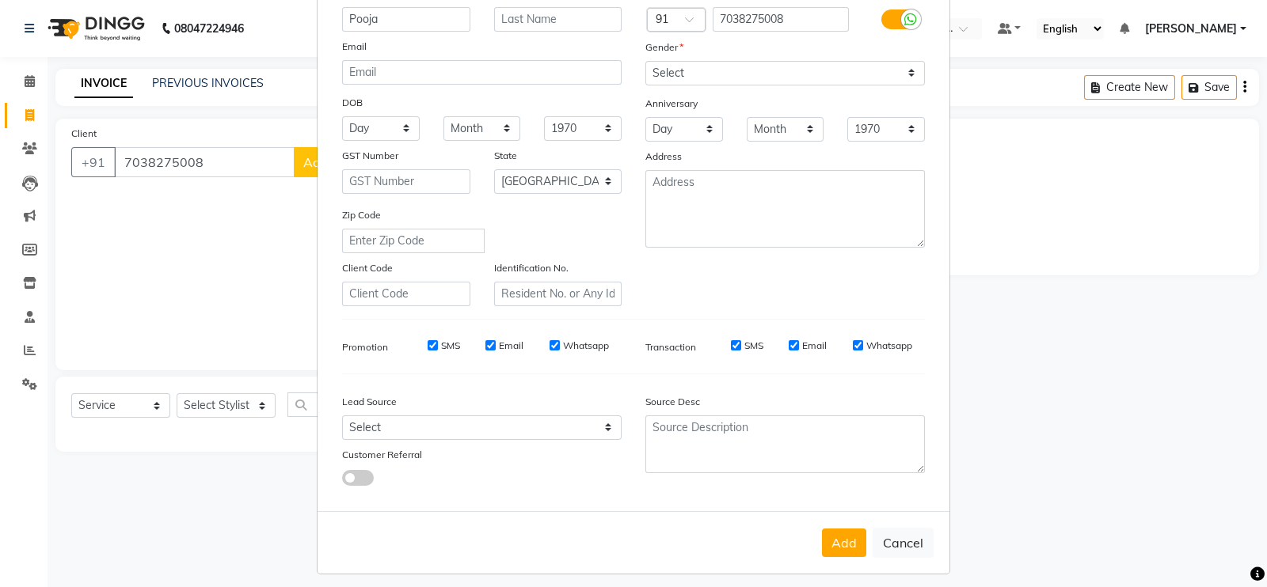
scroll to position [152, 0]
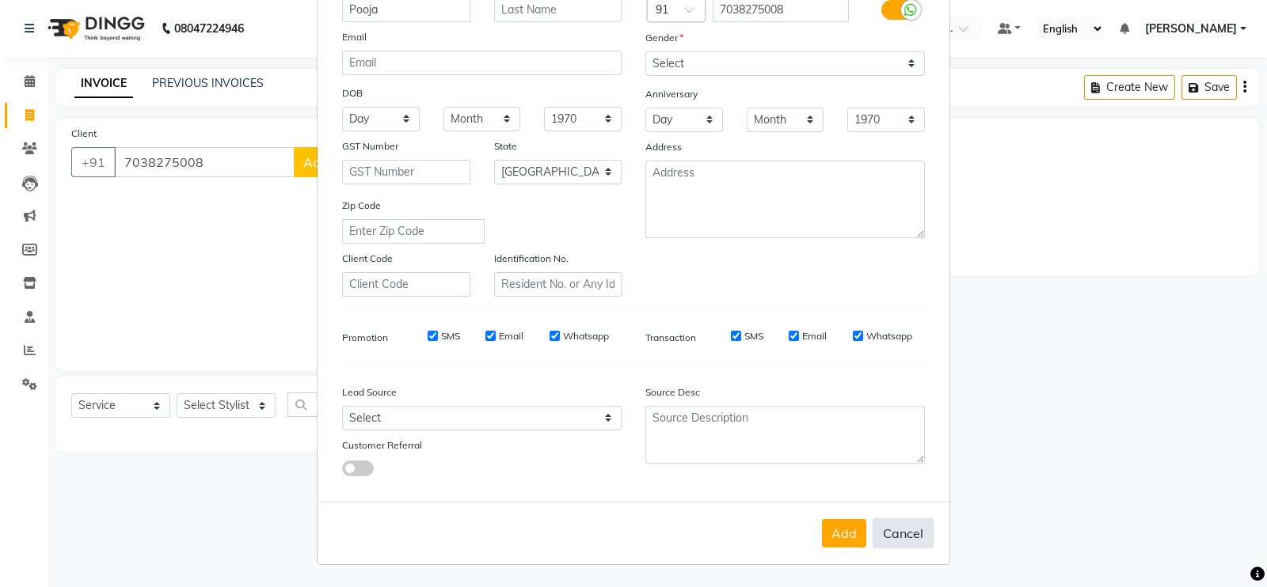
click at [872, 536] on button "Cancel" at bounding box center [902, 534] width 61 height 30
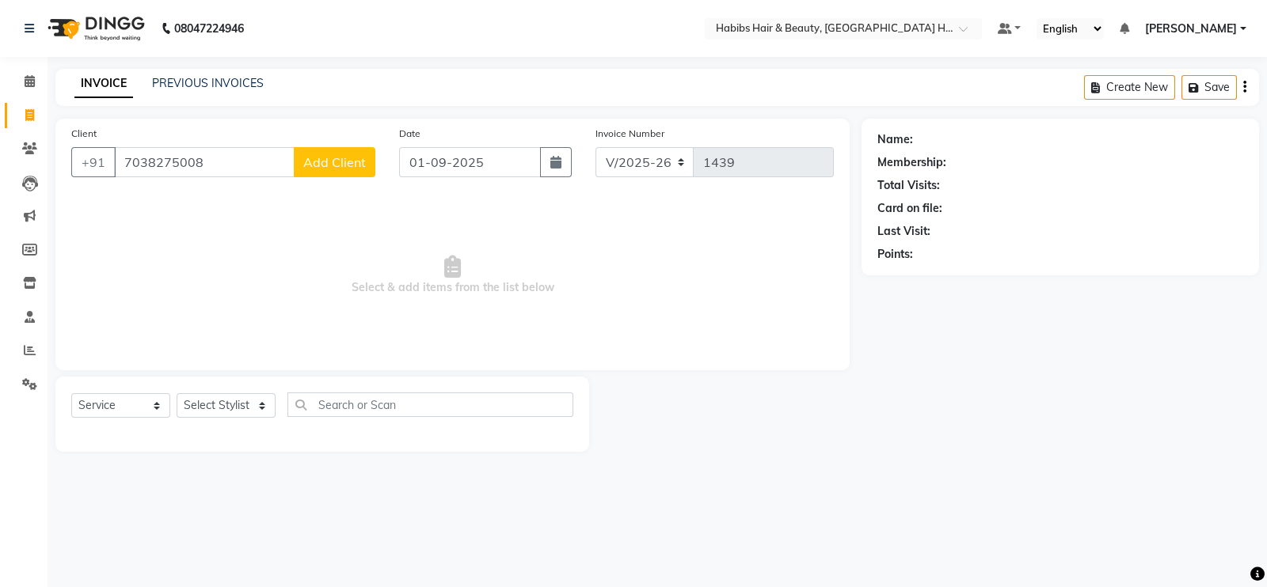
click at [350, 148] on button "Add Client" at bounding box center [335, 162] width 82 height 30
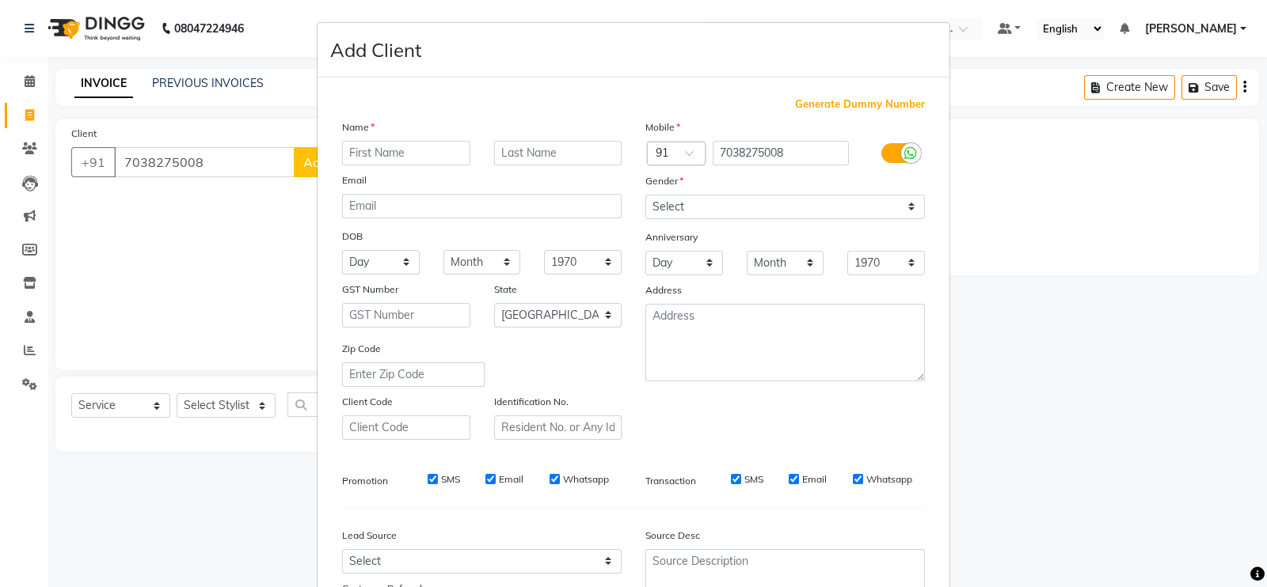
click at [392, 149] on input "text" at bounding box center [406, 153] width 128 height 25
click at [803, 208] on select "Select Male Female Other Prefer Not To Say" at bounding box center [784, 207] width 279 height 25
click at [645, 196] on select "Select Male Female Other Prefer Not To Say" at bounding box center [784, 207] width 279 height 25
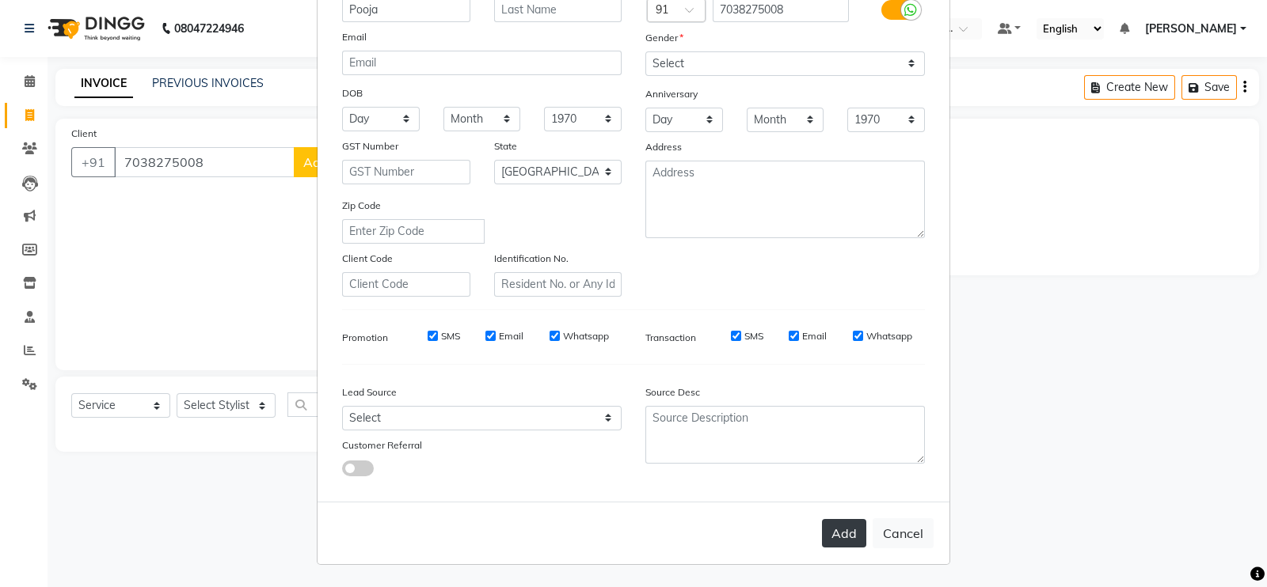
click at [834, 537] on button "Add" at bounding box center [844, 533] width 44 height 28
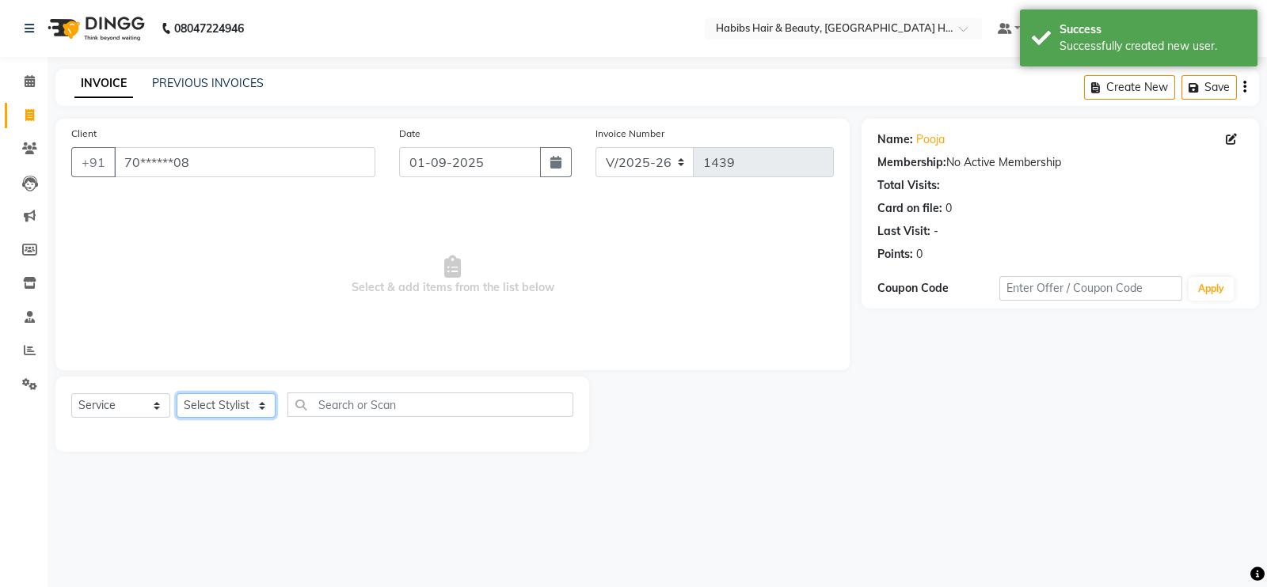
click at [218, 405] on select "Select Stylist Ajay Latika Omkar pratik RADHARAMAN Shilpa shreenath" at bounding box center [226, 405] width 99 height 25
click at [177, 394] on select "Select Stylist Ajay Latika Omkar pratik RADHARAMAN Shilpa shreenath" at bounding box center [226, 405] width 99 height 25
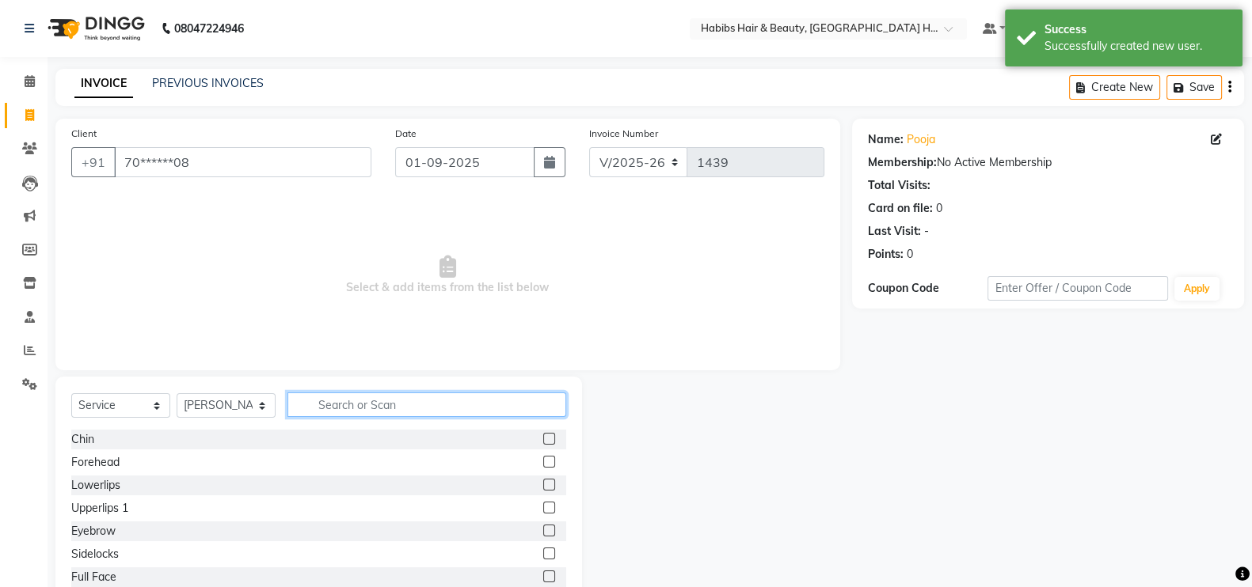
click at [410, 400] on input "text" at bounding box center [426, 405] width 279 height 25
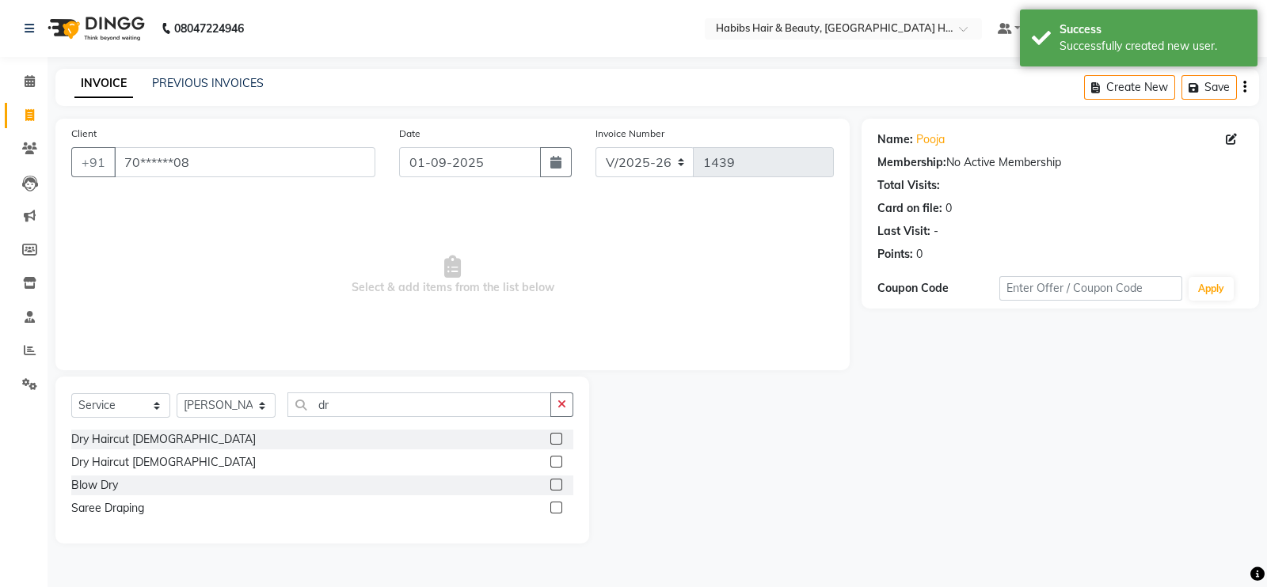
click at [557, 484] on label at bounding box center [556, 485] width 12 height 12
click at [557, 484] on input "checkbox" at bounding box center [555, 486] width 10 height 10
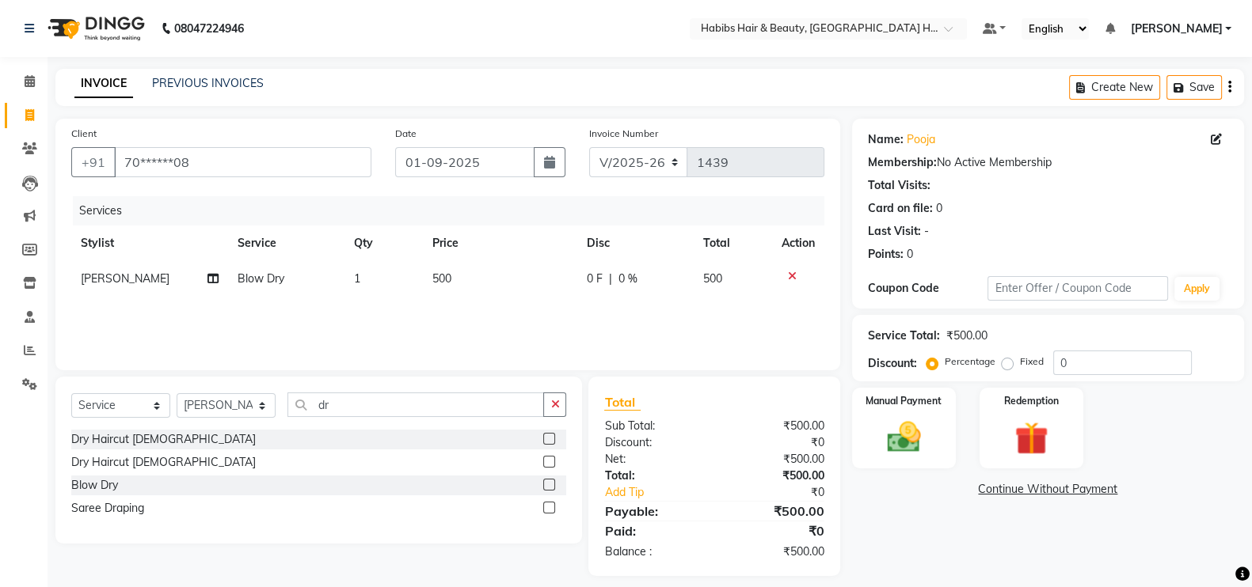
click at [465, 282] on td "500" at bounding box center [500, 279] width 154 height 36
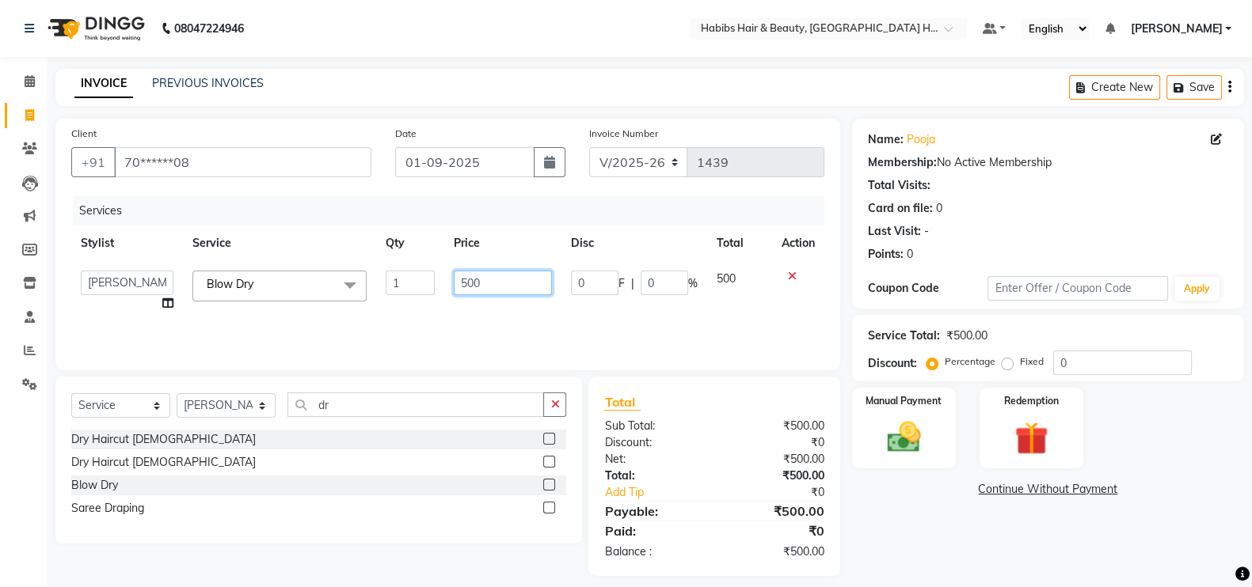
click at [463, 290] on input "500" at bounding box center [503, 283] width 99 height 25
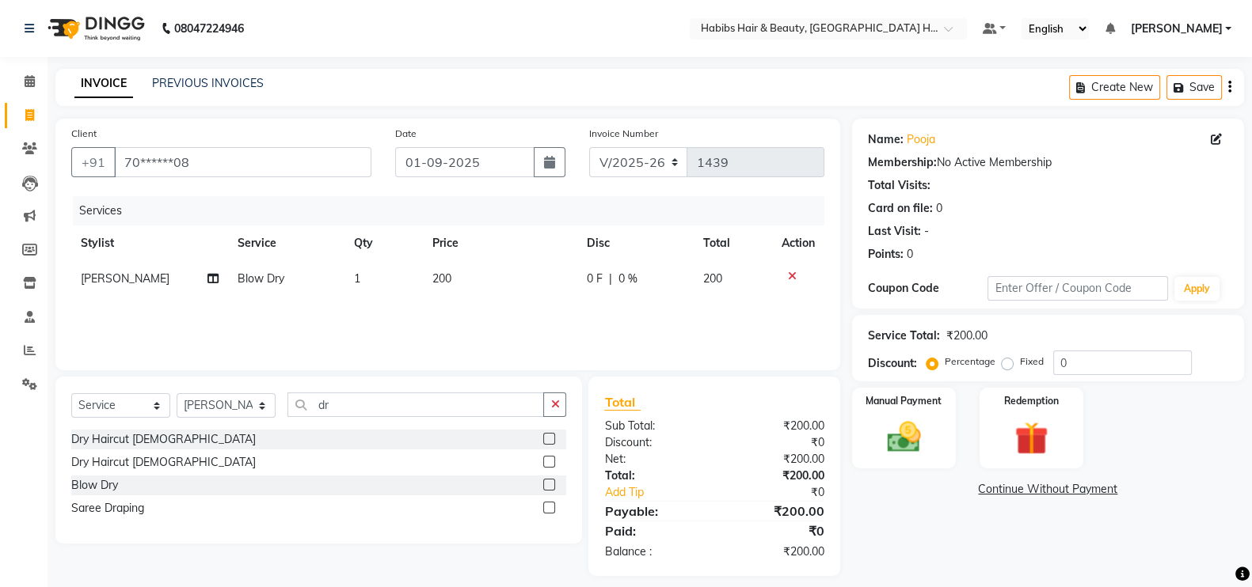
click at [483, 316] on div "Services Stylist Service Qty Price Disc Total Action Omkar Blow Dry 1 200 0 F |…" at bounding box center [447, 275] width 753 height 158
click at [928, 437] on img at bounding box center [904, 437] width 56 height 40
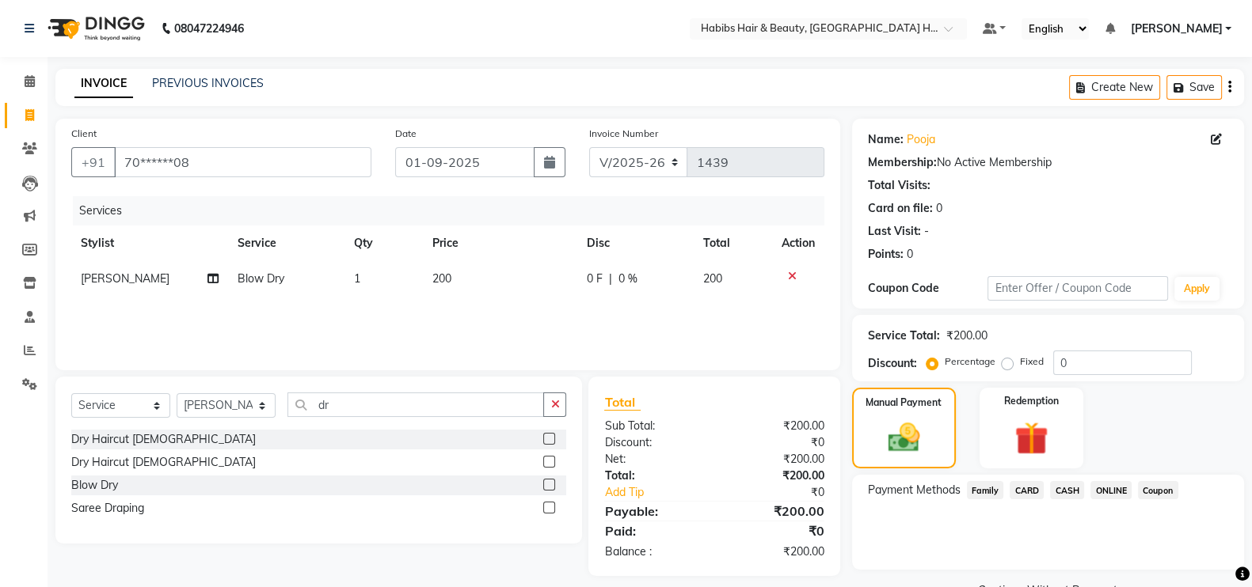
click at [1105, 488] on span "ONLINE" at bounding box center [1110, 490] width 41 height 18
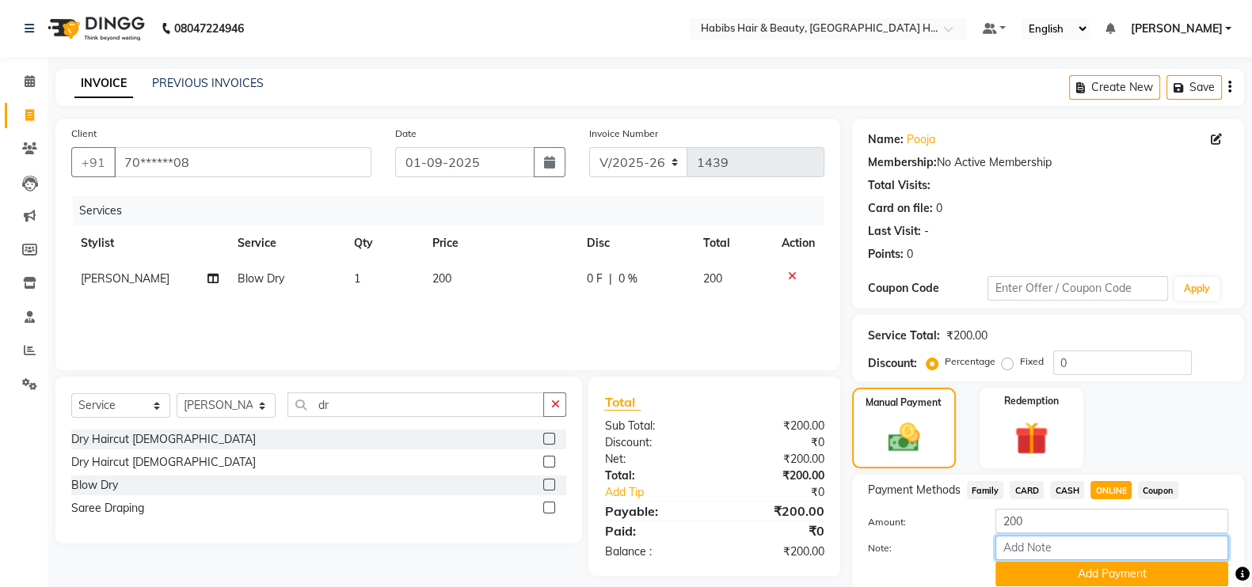
click at [1112, 560] on input "Note:" at bounding box center [1111, 548] width 233 height 25
click at [1117, 583] on button "Add Payment" at bounding box center [1111, 574] width 233 height 25
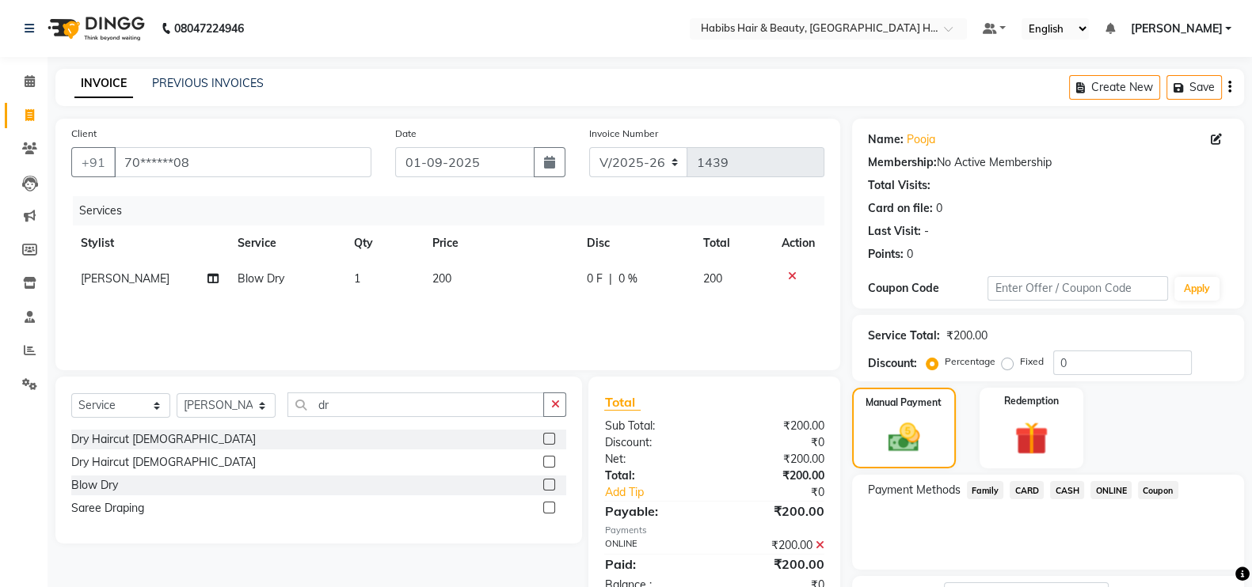
scroll to position [127, 0]
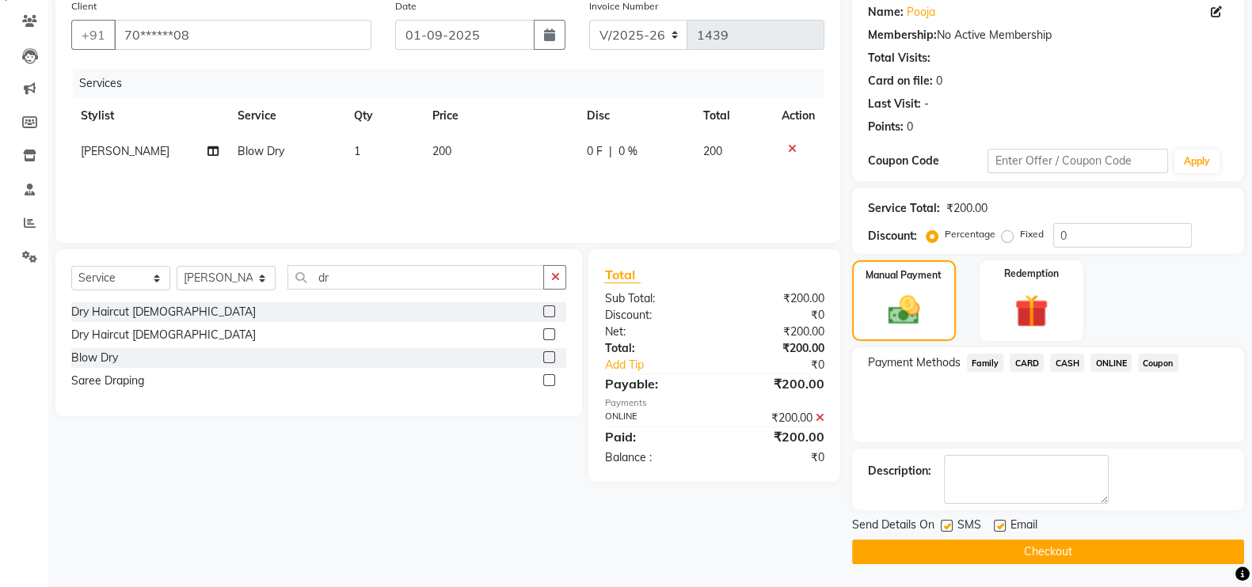
click at [1122, 550] on button "Checkout" at bounding box center [1048, 552] width 392 height 25
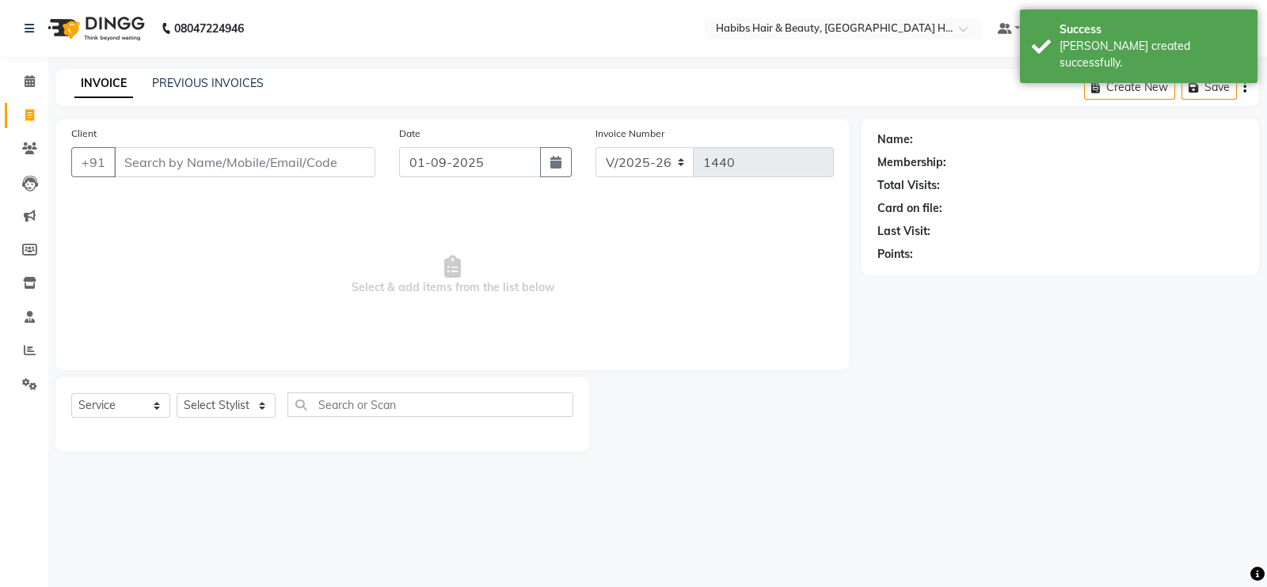
click at [323, 157] on input "Client" at bounding box center [244, 162] width 261 height 30
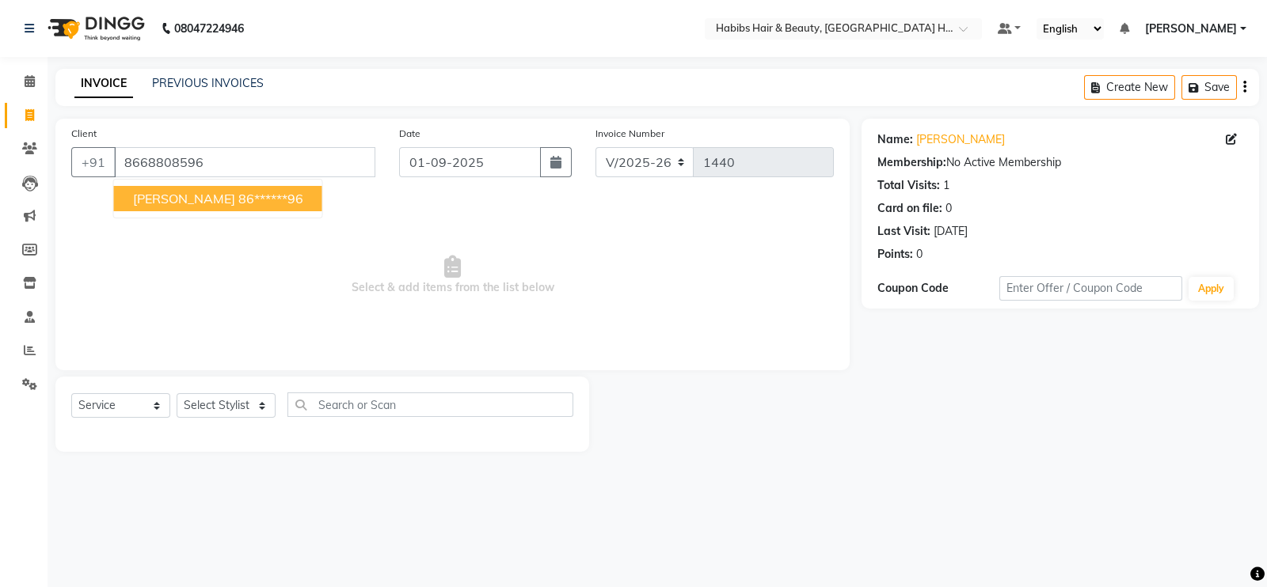
click at [245, 195] on button "Parth 86******96" at bounding box center [218, 198] width 208 height 25
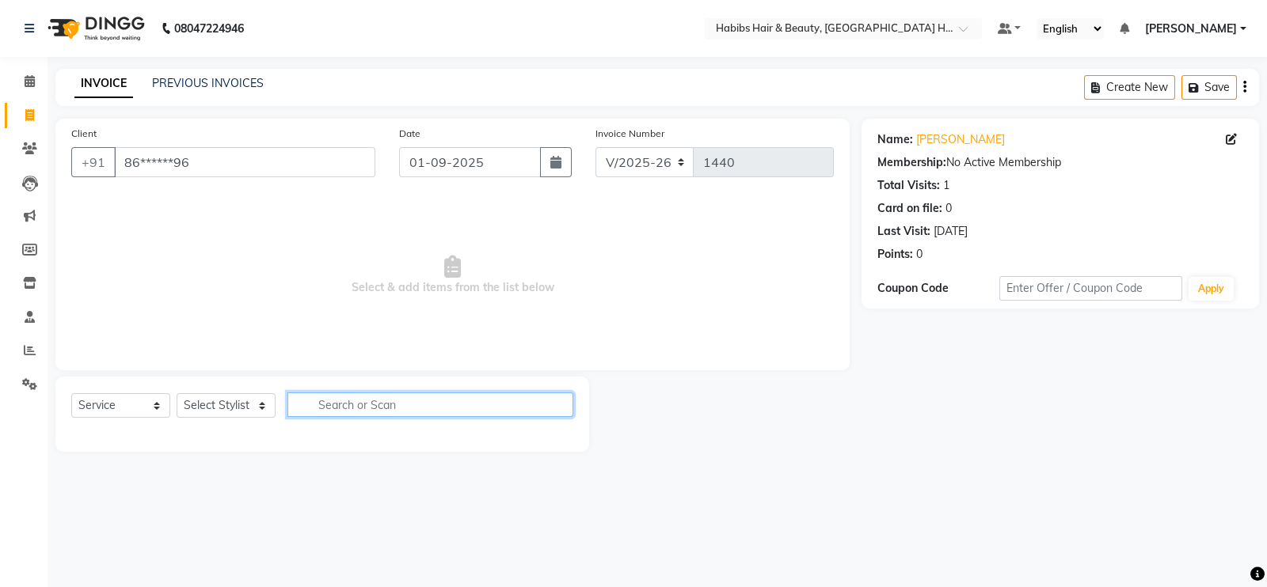
click at [344, 396] on input "text" at bounding box center [430, 405] width 286 height 25
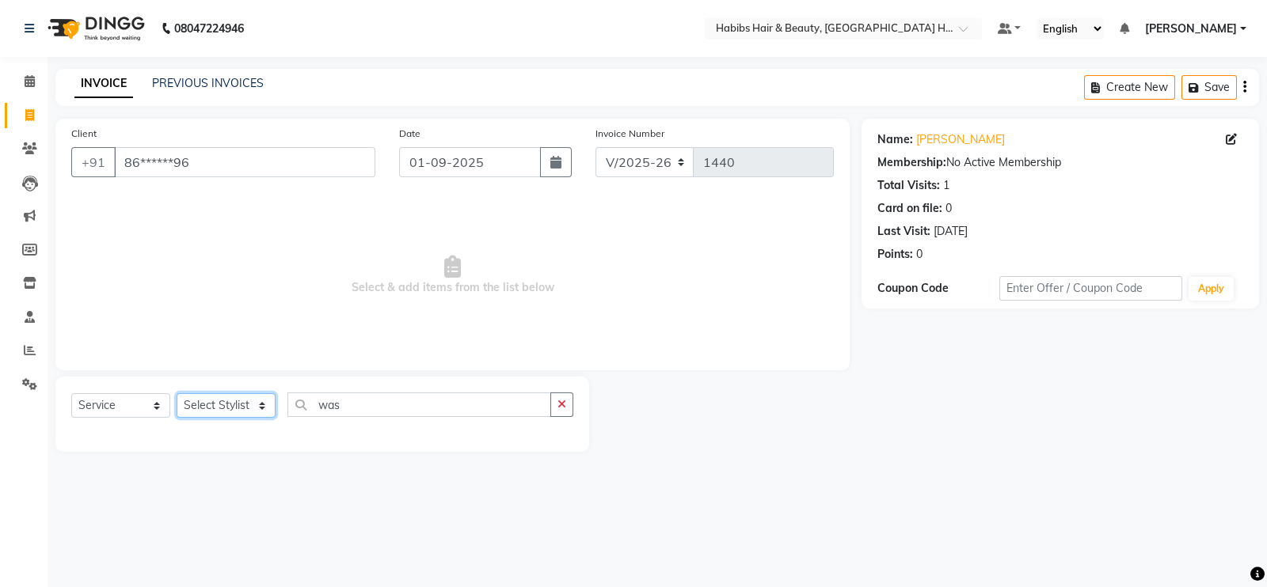
click at [260, 396] on select "Select Stylist Ajay Latika Omkar pratik RADHARAMAN Shilpa shreenath" at bounding box center [226, 405] width 99 height 25
click at [177, 394] on select "Select Stylist Ajay Latika Omkar pratik RADHARAMAN Shilpa shreenath" at bounding box center [226, 405] width 99 height 25
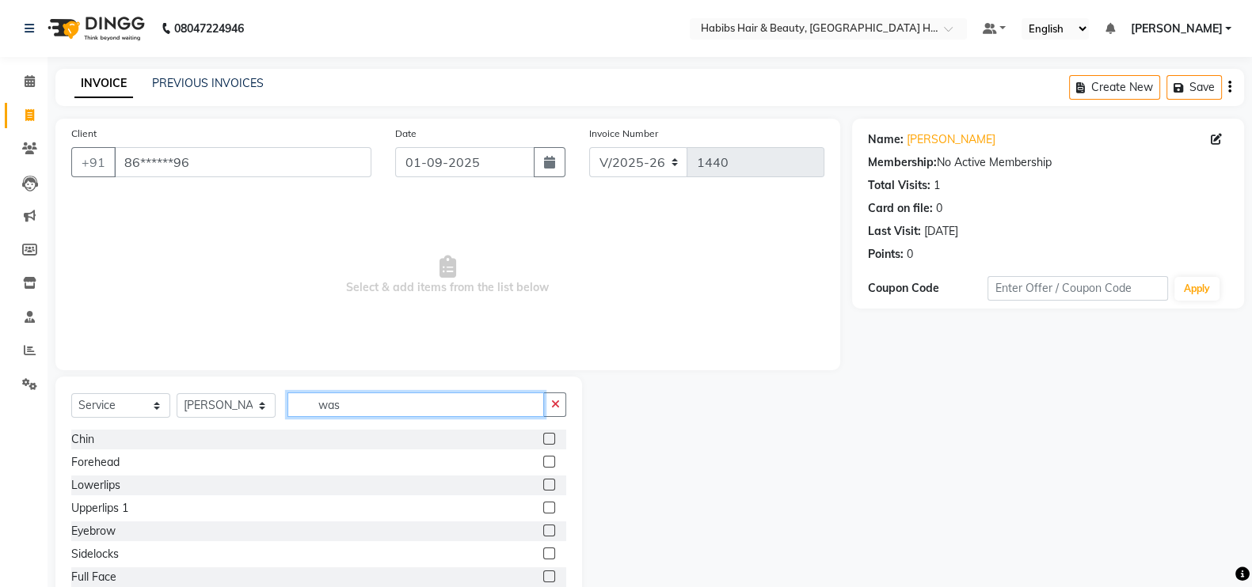
click at [372, 409] on input "was" at bounding box center [415, 405] width 256 height 25
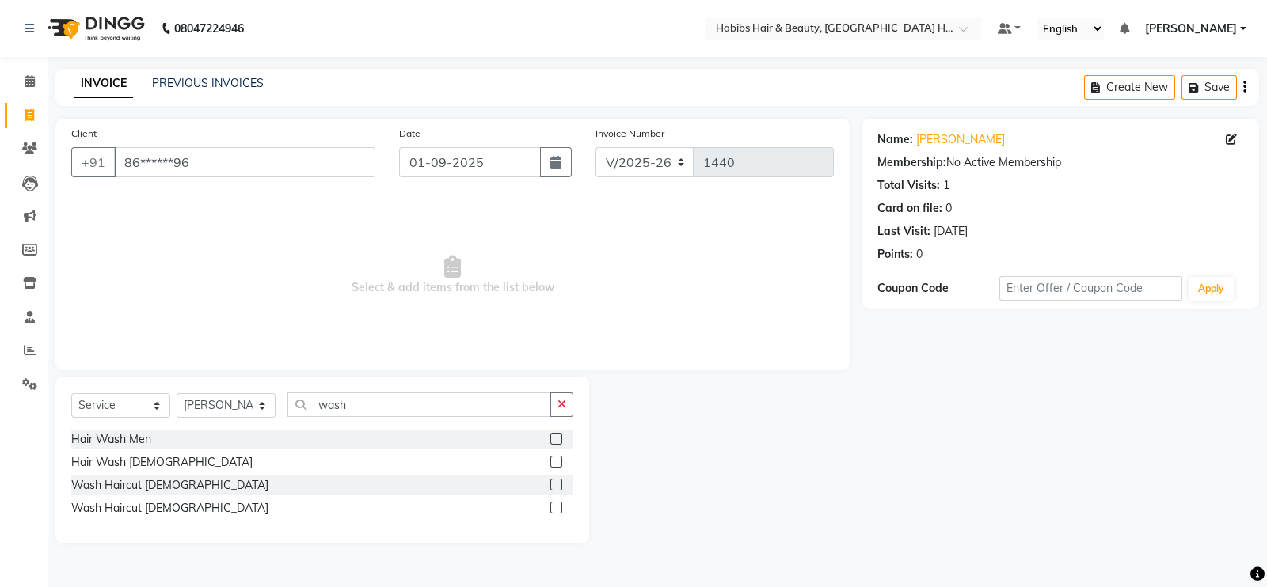
click at [557, 486] on label at bounding box center [556, 485] width 12 height 12
click at [557, 486] on input "checkbox" at bounding box center [555, 486] width 10 height 10
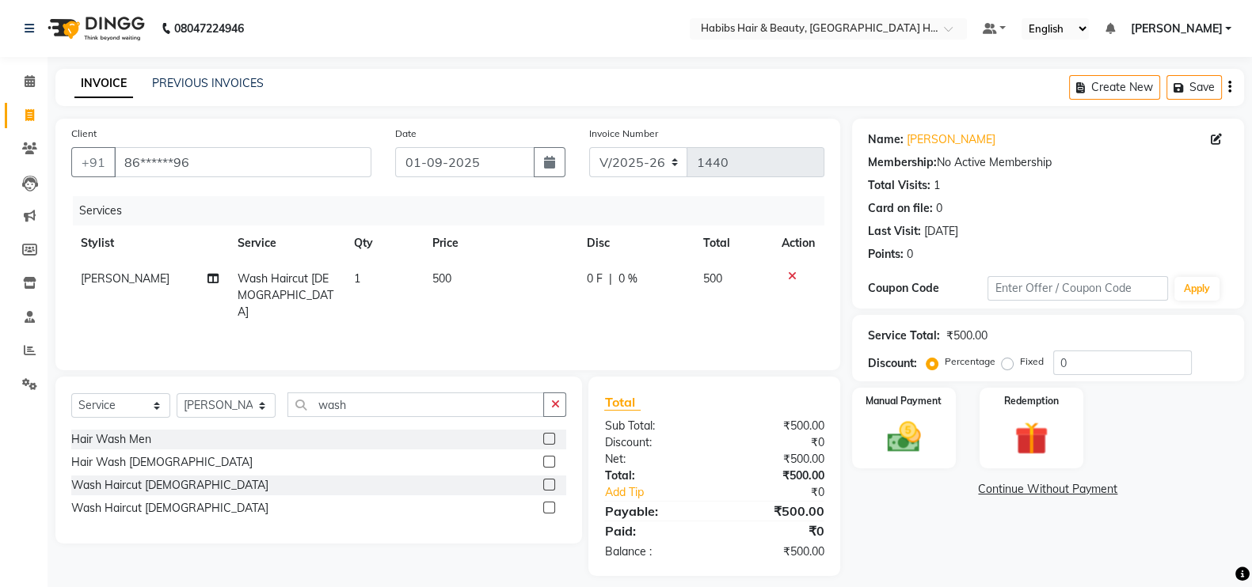
click at [500, 290] on td "500" at bounding box center [500, 295] width 154 height 69
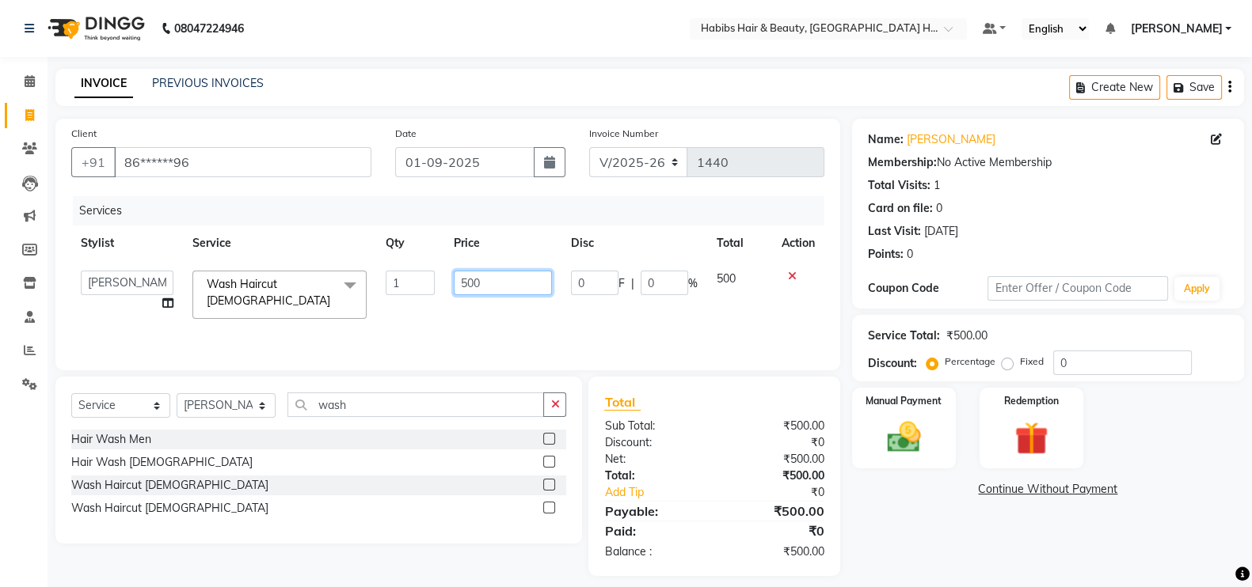
click at [469, 290] on input "500" at bounding box center [503, 283] width 99 height 25
click at [918, 499] on div "Name: Parth Membership: No Active Membership Total Visits: 1 Card on file: 0 La…" at bounding box center [1054, 348] width 404 height 458
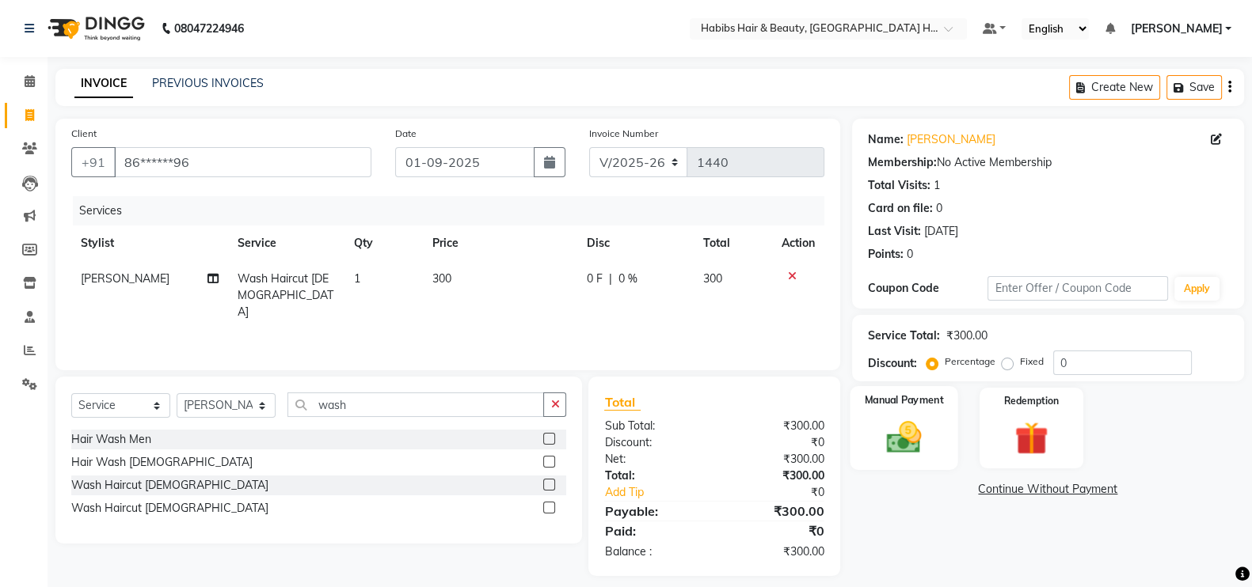
click at [918, 458] on div "Manual Payment" at bounding box center [903, 428] width 108 height 84
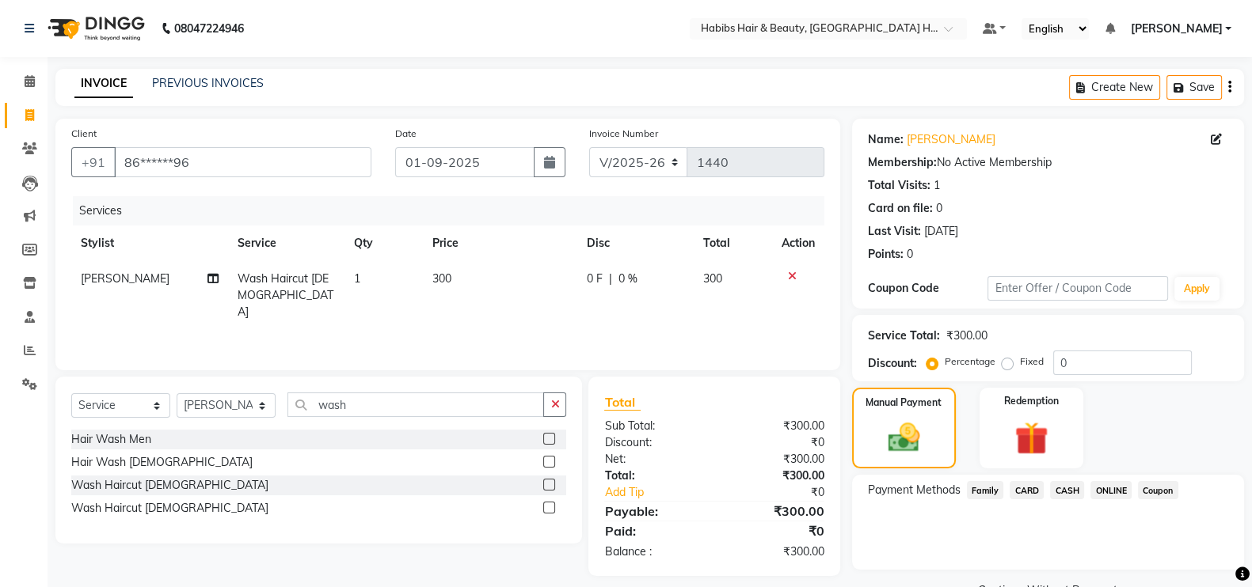
click at [1062, 484] on span "CASH" at bounding box center [1067, 490] width 34 height 18
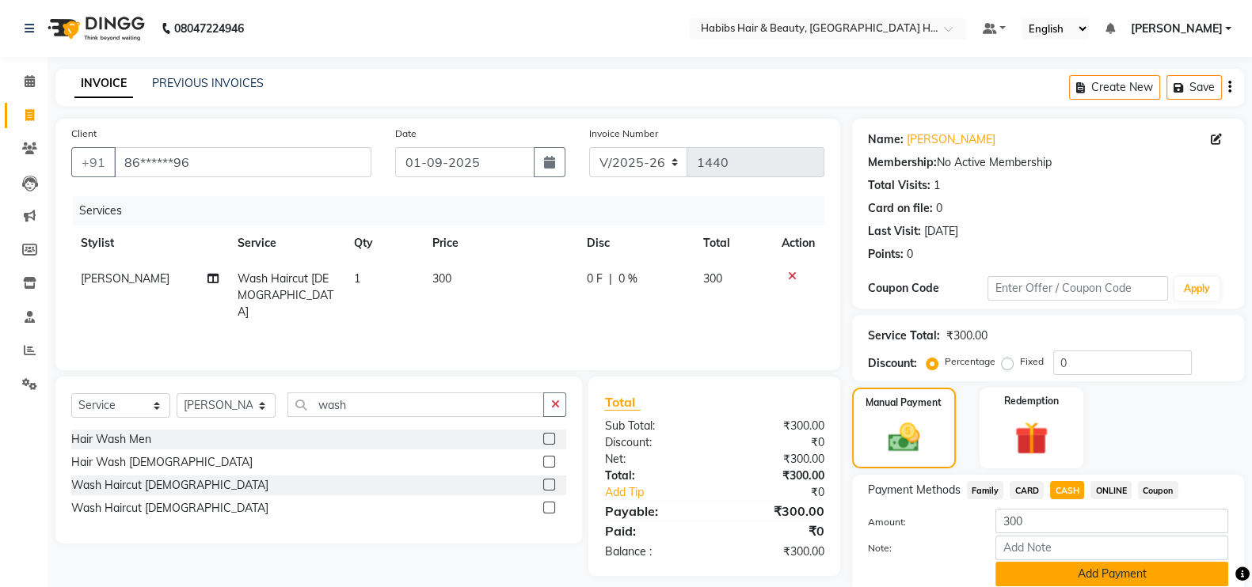
click at [1085, 576] on button "Add Payment" at bounding box center [1111, 574] width 233 height 25
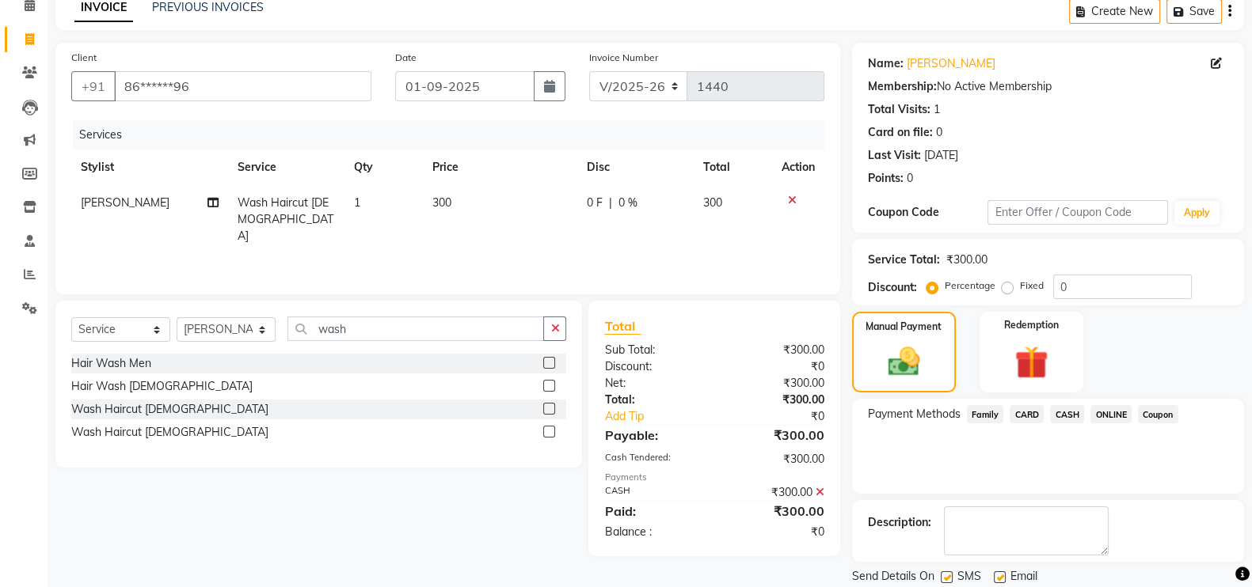
scroll to position [127, 0]
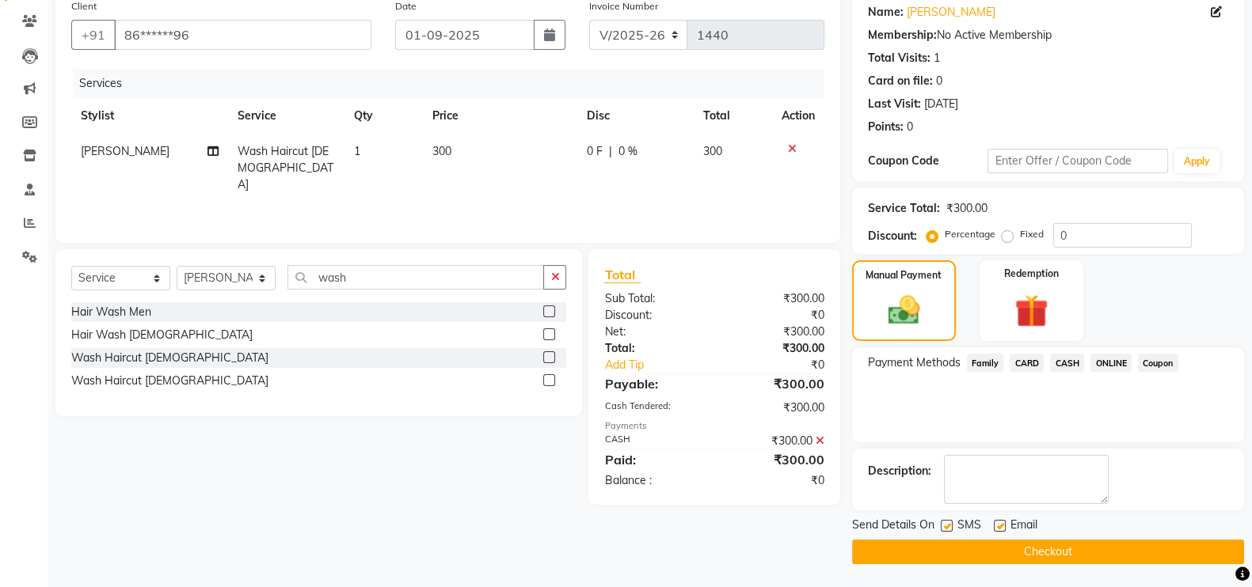
click at [1196, 556] on button "Checkout" at bounding box center [1048, 552] width 392 height 25
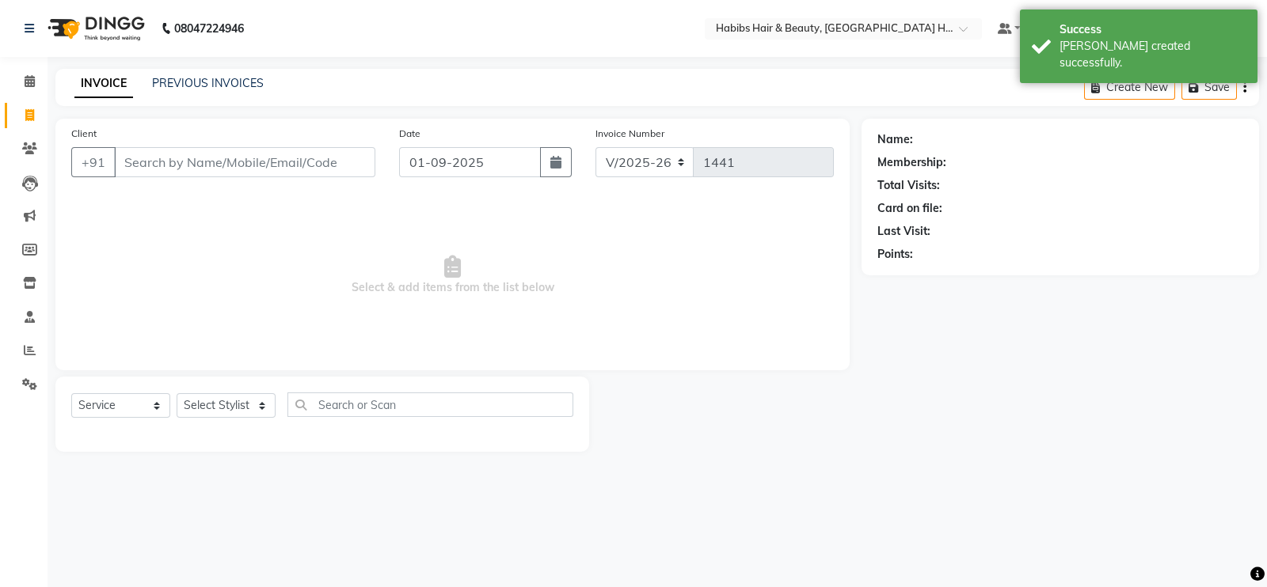
click at [207, 165] on input "Client" at bounding box center [244, 162] width 261 height 30
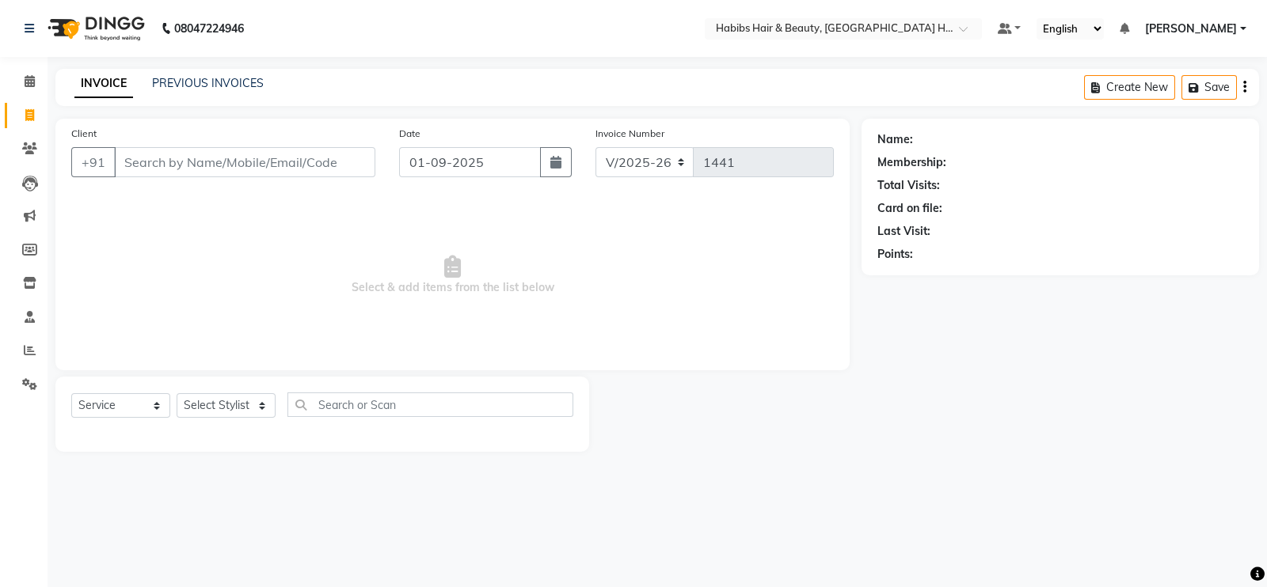
click at [221, 166] on input "Client" at bounding box center [244, 162] width 261 height 30
click at [227, 163] on input "Client" at bounding box center [244, 162] width 261 height 30
click at [312, 161] on span "Add Client" at bounding box center [334, 162] width 63 height 16
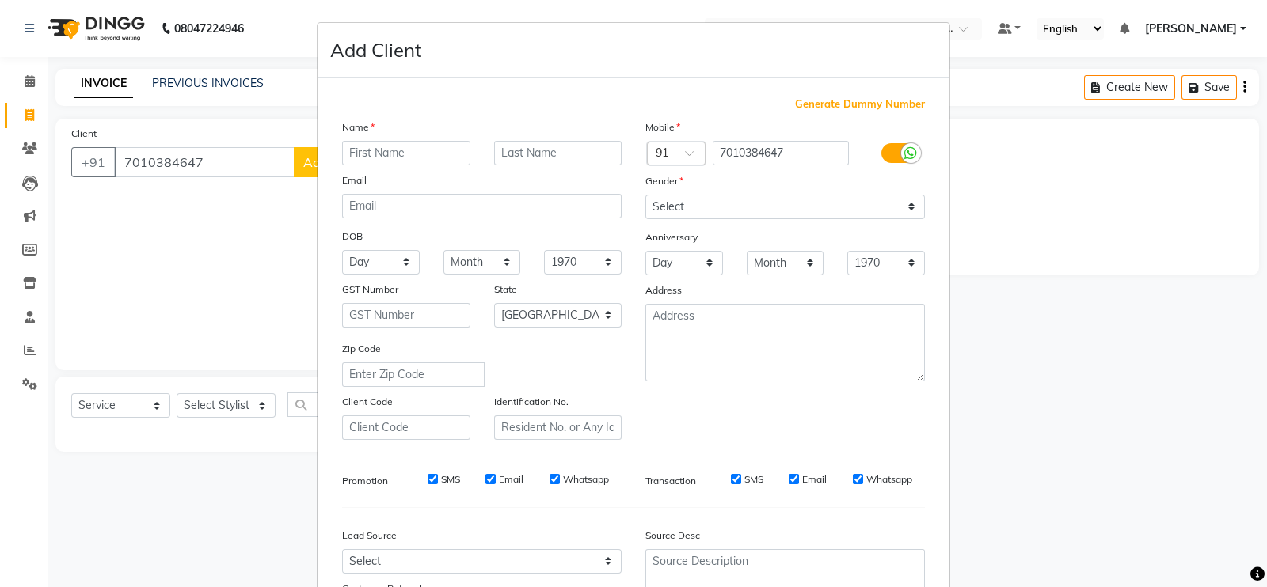
click at [398, 148] on input "text" at bounding box center [406, 153] width 128 height 25
click at [710, 203] on select "Select Male Female Other Prefer Not To Say" at bounding box center [784, 207] width 279 height 25
click at [645, 196] on select "Select Male Female Other Prefer Not To Say" at bounding box center [784, 207] width 279 height 25
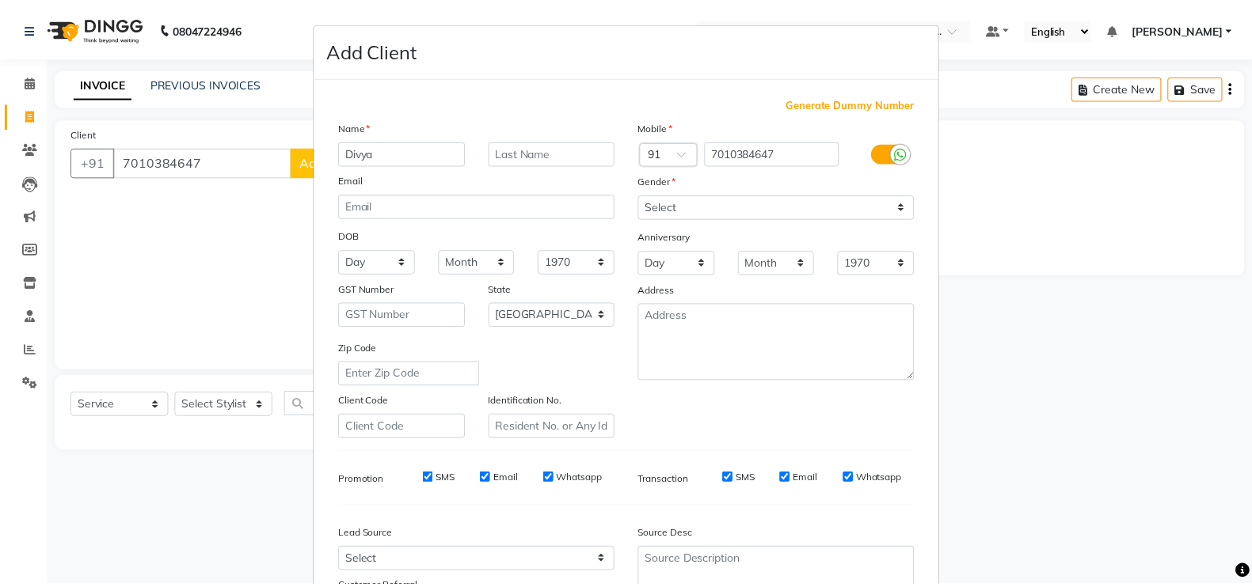
scroll to position [152, 0]
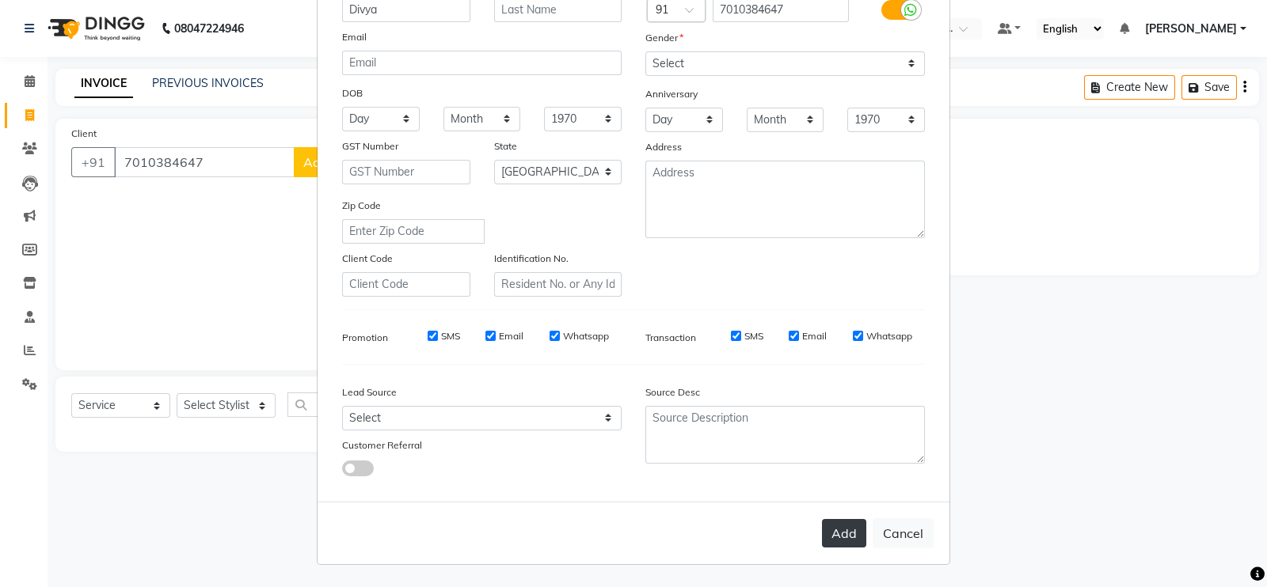
click at [838, 545] on button "Add" at bounding box center [844, 533] width 44 height 28
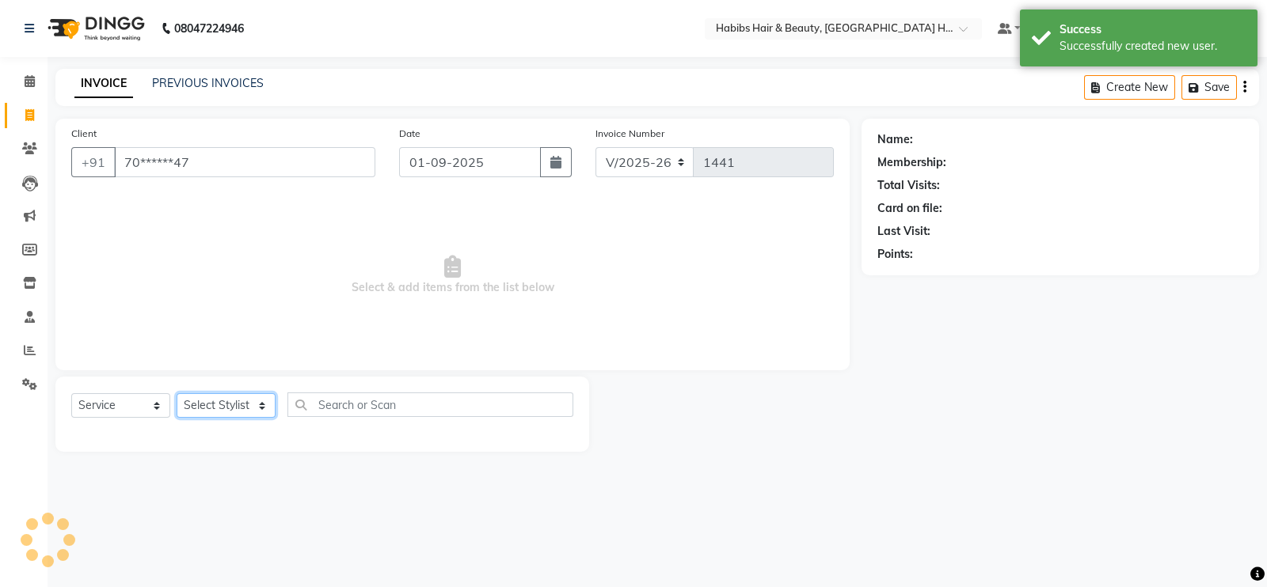
click at [225, 403] on select "Select Stylist Ajay Latika Omkar pratik RADHARAMAN Shilpa shreenath" at bounding box center [226, 405] width 99 height 25
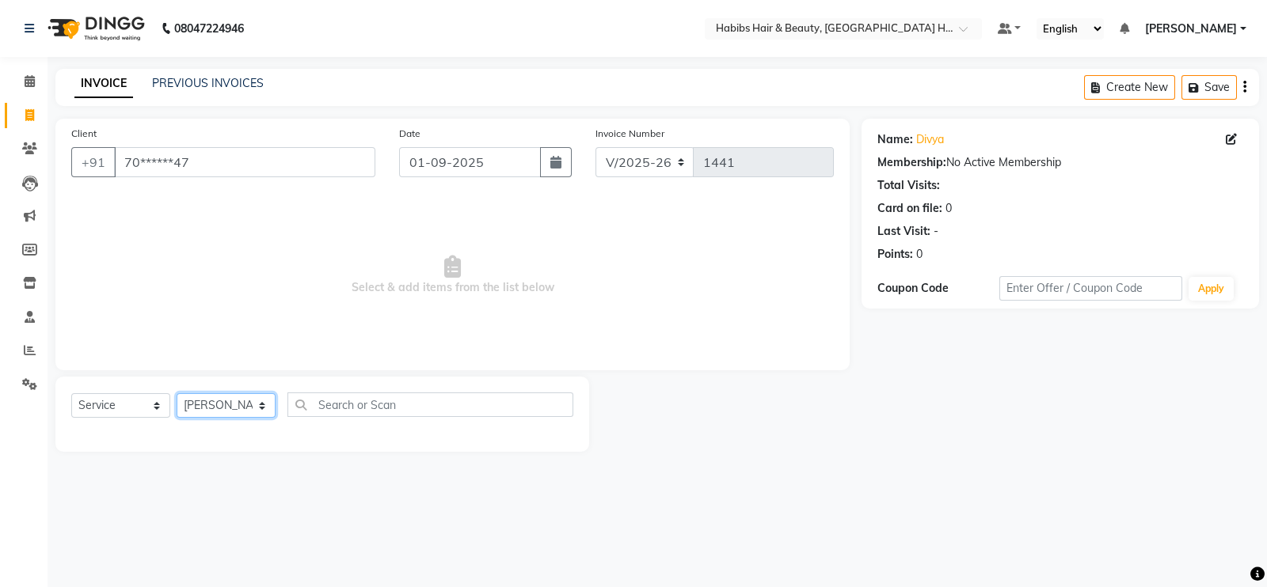
click at [177, 394] on select "Select Stylist Ajay Latika Omkar pratik RADHARAMAN Shilpa shreenath" at bounding box center [226, 405] width 99 height 25
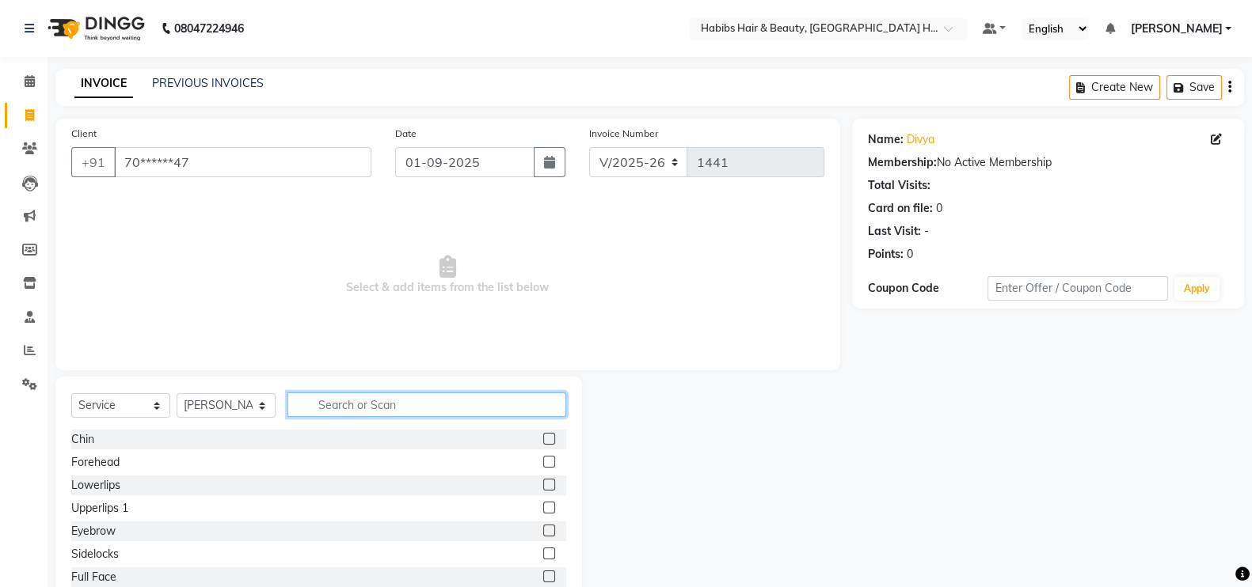
click at [381, 401] on input "text" at bounding box center [426, 405] width 279 height 25
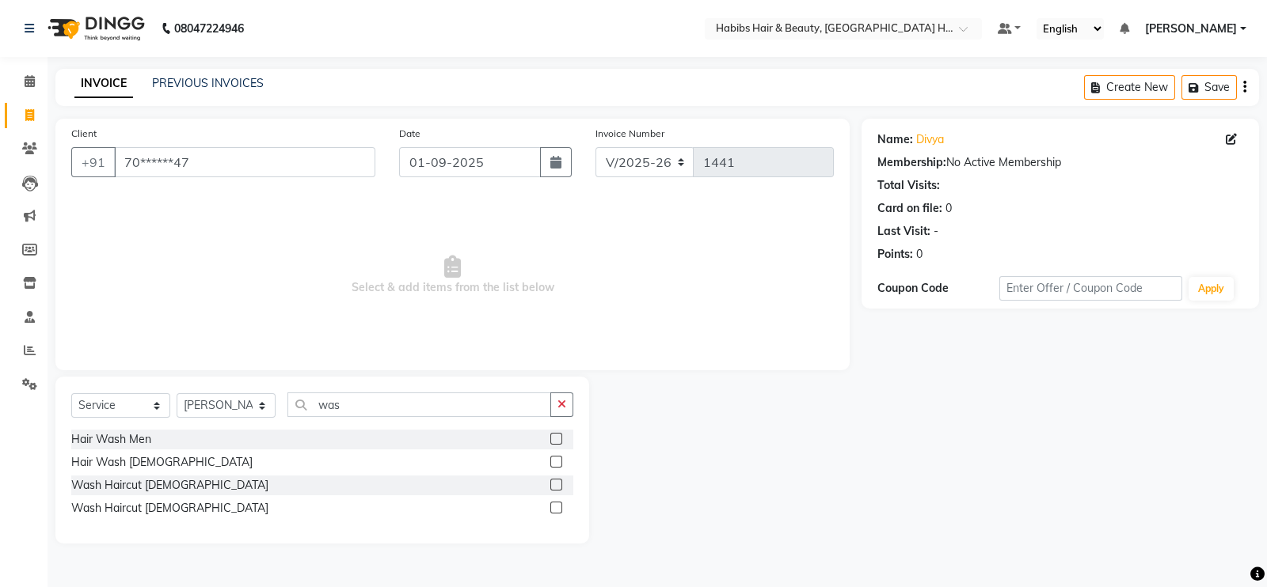
click at [555, 511] on label at bounding box center [556, 508] width 12 height 12
click at [555, 511] on input "checkbox" at bounding box center [555, 508] width 10 height 10
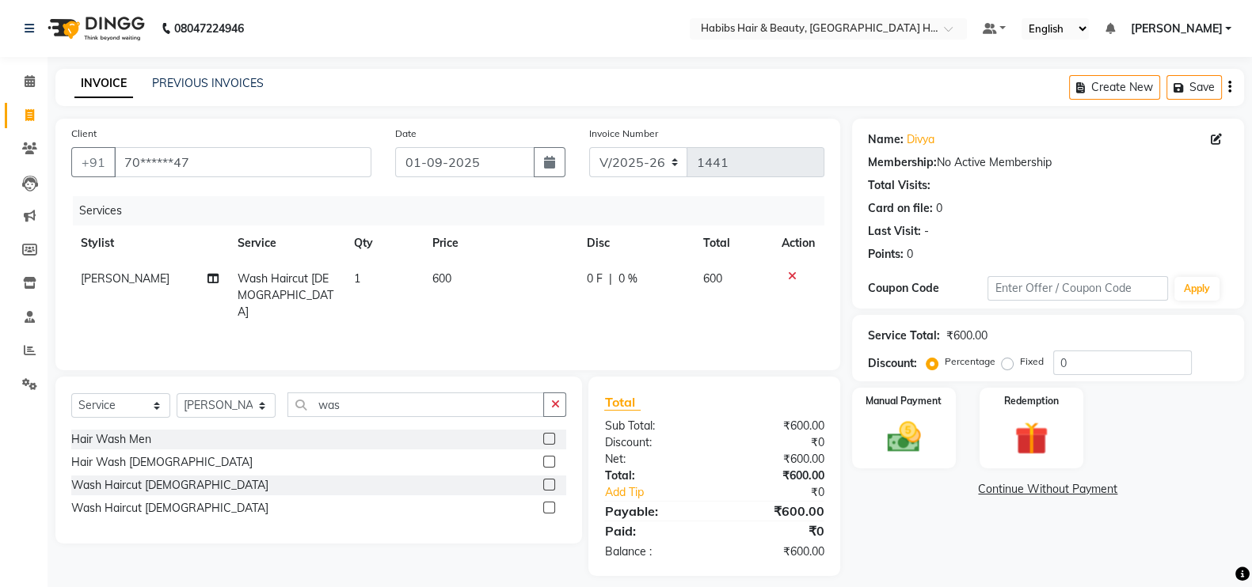
click at [495, 291] on td "600" at bounding box center [500, 295] width 154 height 69
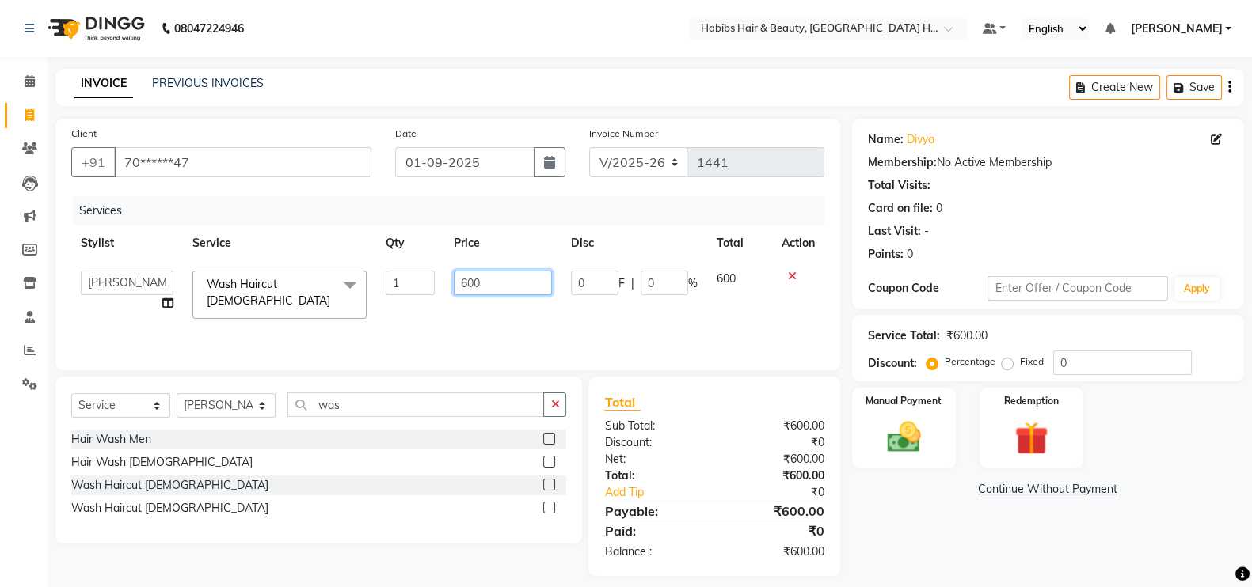
click at [465, 294] on input "600" at bounding box center [503, 283] width 99 height 25
click at [479, 328] on div "Services Stylist Service Qty Price Disc Total Action Ajay Latika Omkar pratik R…" at bounding box center [447, 275] width 753 height 158
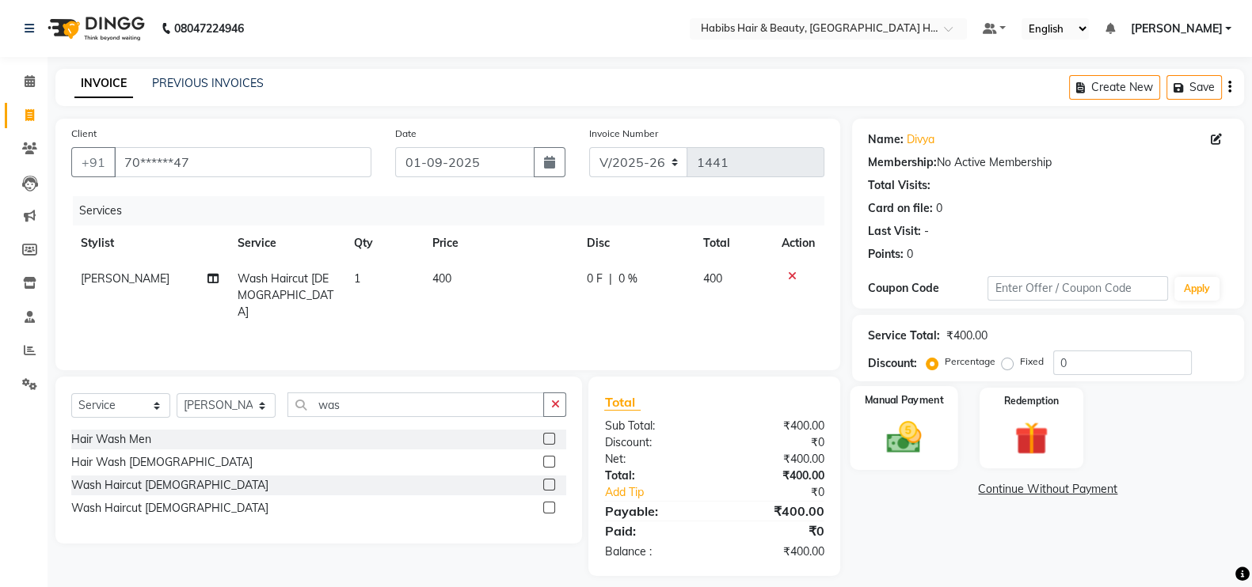
click at [928, 449] on img at bounding box center [904, 437] width 56 height 40
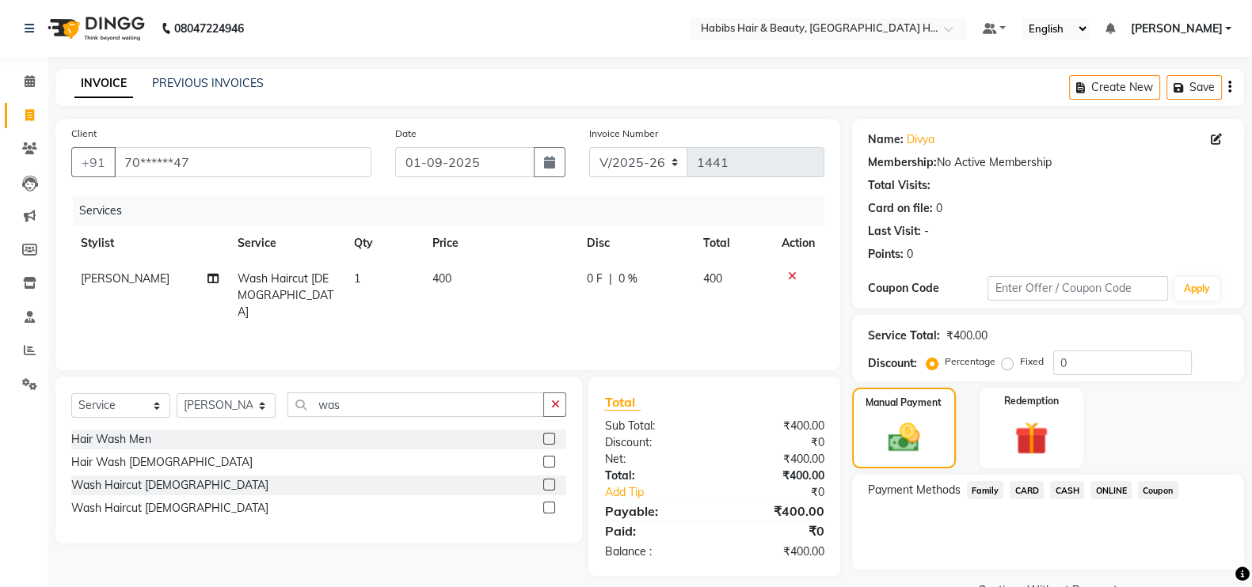
click at [1101, 492] on span "ONLINE" at bounding box center [1110, 490] width 41 height 18
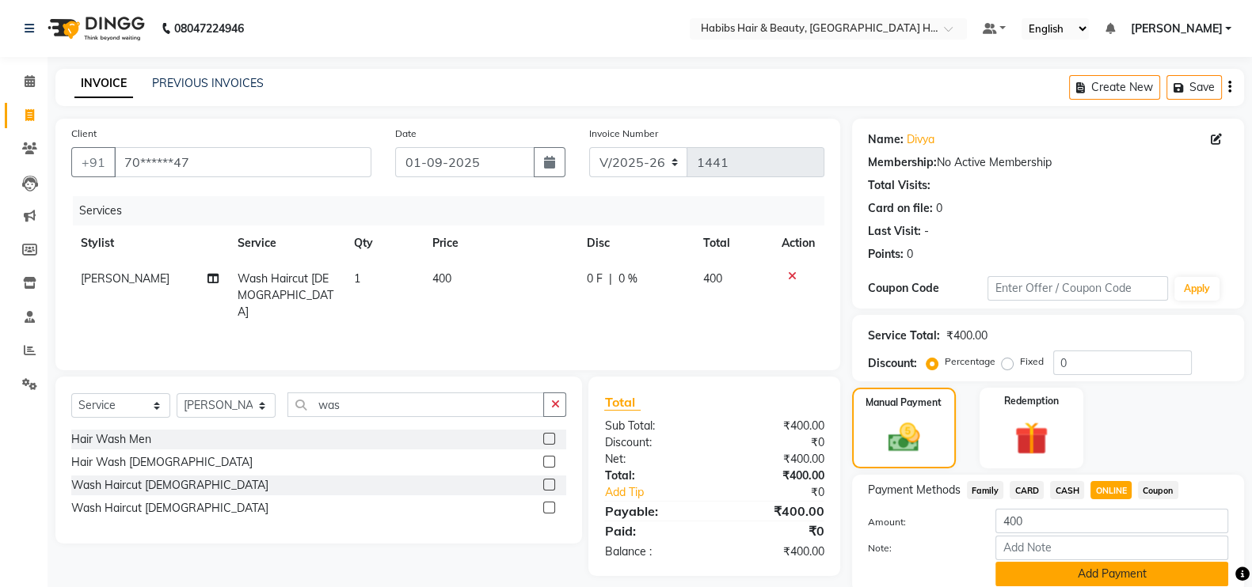
click at [1123, 578] on button "Add Payment" at bounding box center [1111, 574] width 233 height 25
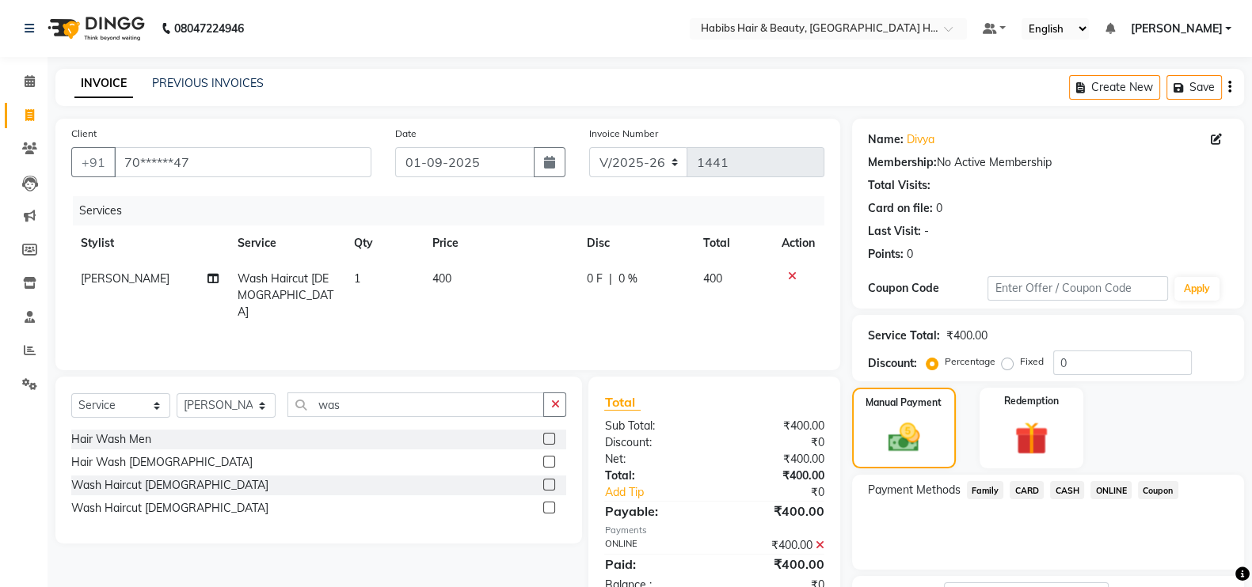
scroll to position [127, 0]
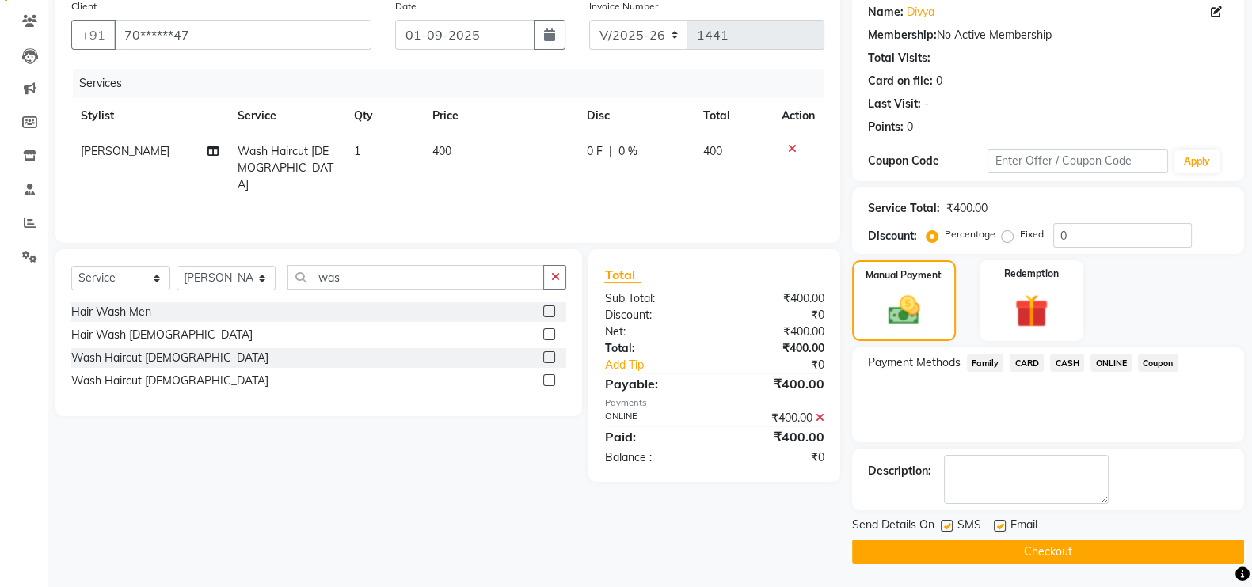
click at [1162, 541] on button "Checkout" at bounding box center [1048, 552] width 392 height 25
click at [1162, 541] on div "Checkout" at bounding box center [1048, 552] width 392 height 25
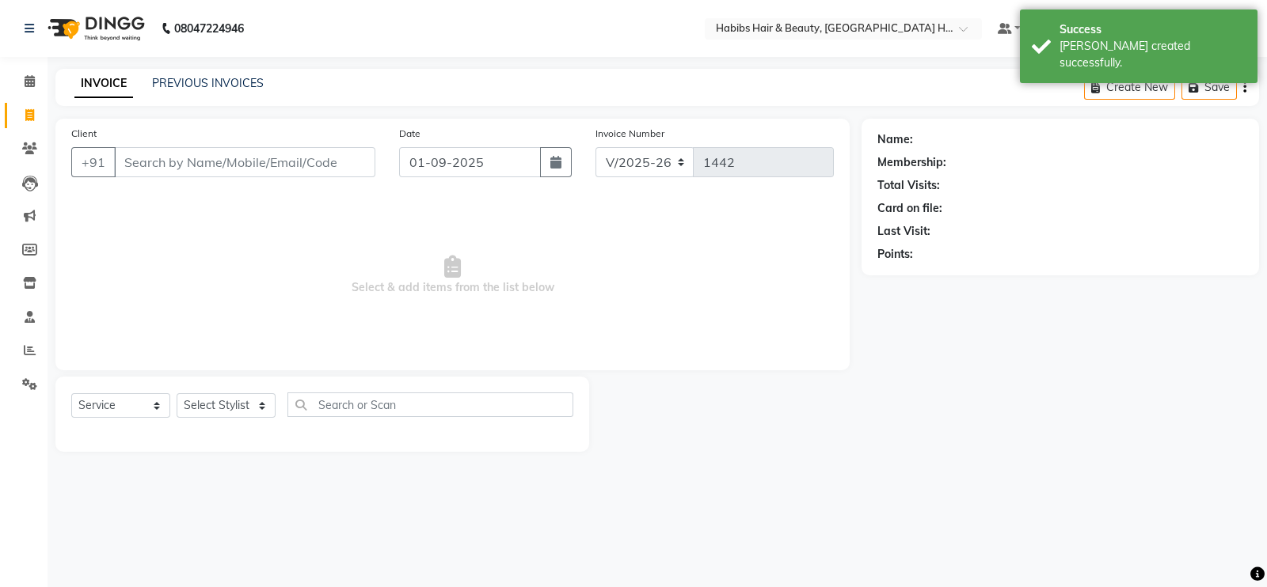
click at [300, 161] on input "Client" at bounding box center [244, 162] width 261 height 30
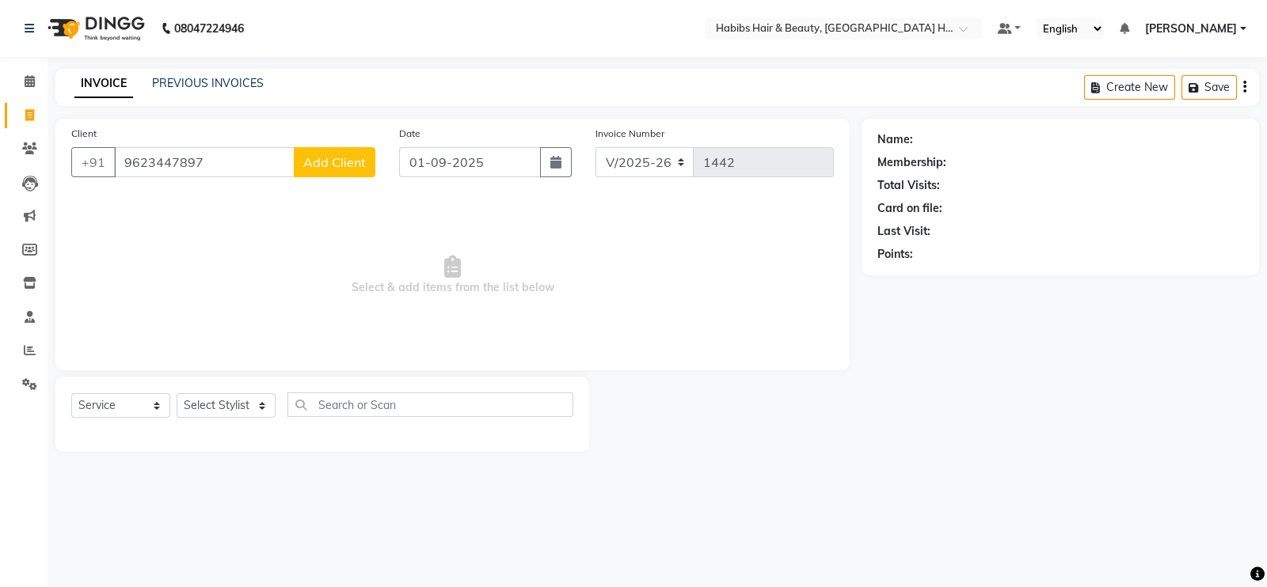
click at [330, 158] on span "Add Client" at bounding box center [334, 162] width 63 height 16
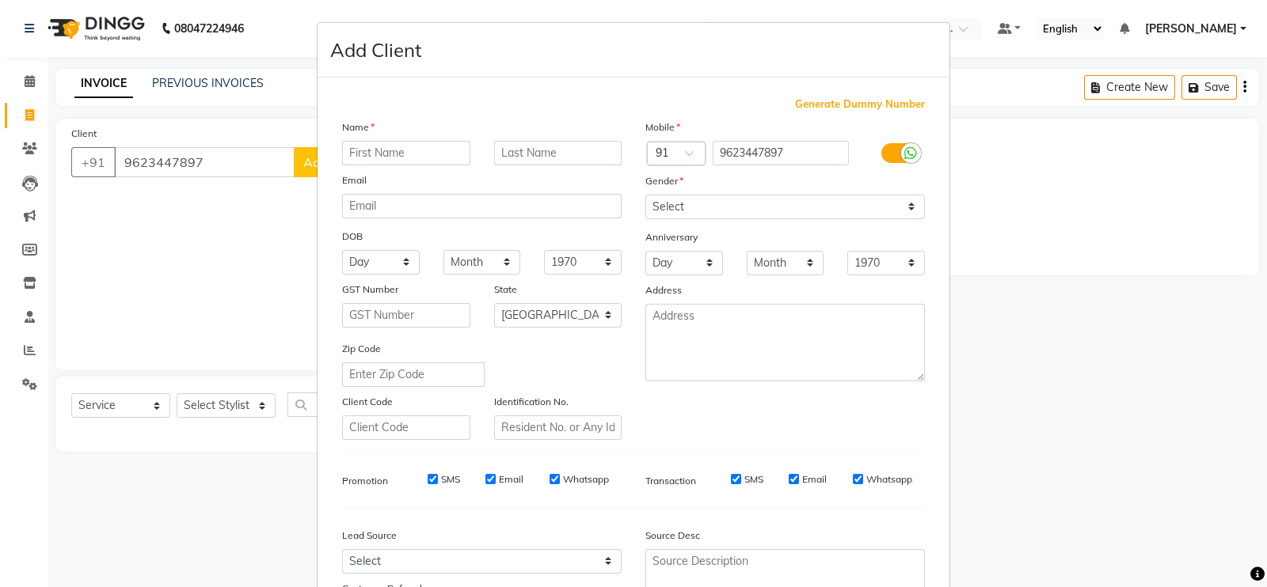
click at [365, 150] on input "text" at bounding box center [406, 153] width 128 height 25
click at [721, 195] on div "Gender" at bounding box center [784, 184] width 303 height 22
click at [721, 214] on select "Select Male Female Other Prefer Not To Say" at bounding box center [784, 207] width 279 height 25
click at [645, 196] on select "Select Male Female Other Prefer Not To Say" at bounding box center [784, 207] width 279 height 25
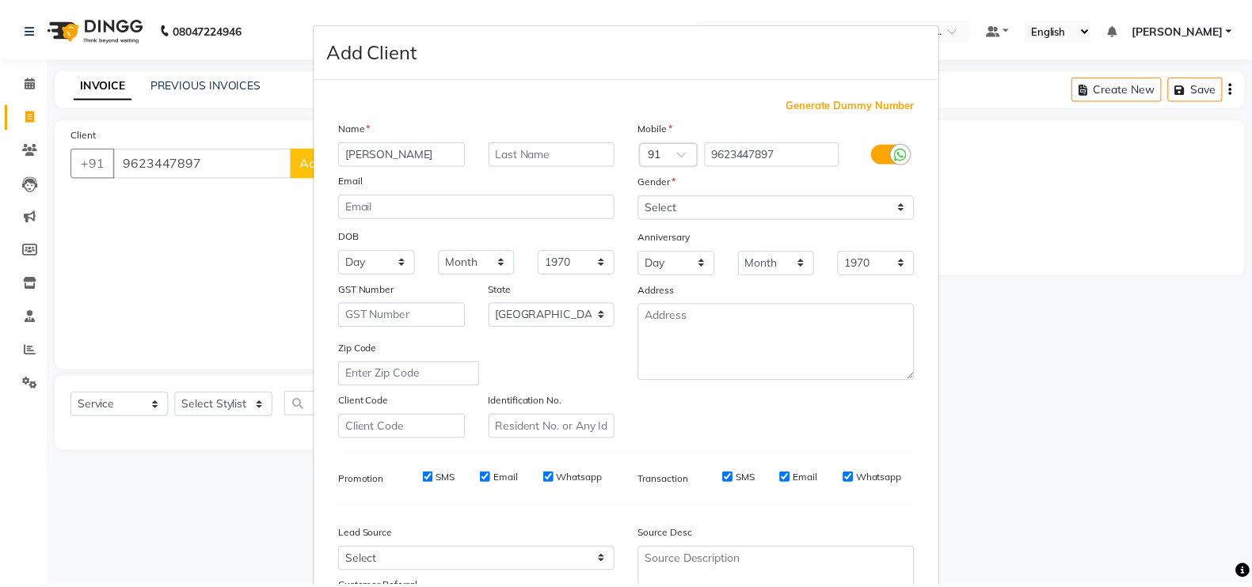
scroll to position [152, 0]
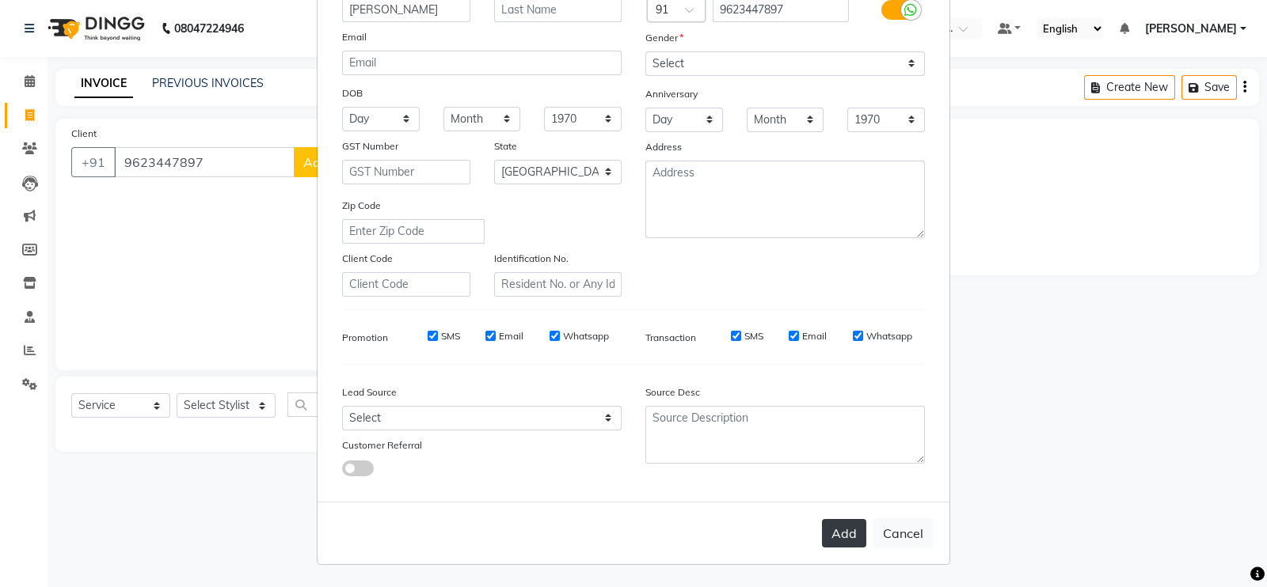
click at [843, 533] on button "Add" at bounding box center [844, 533] width 44 height 28
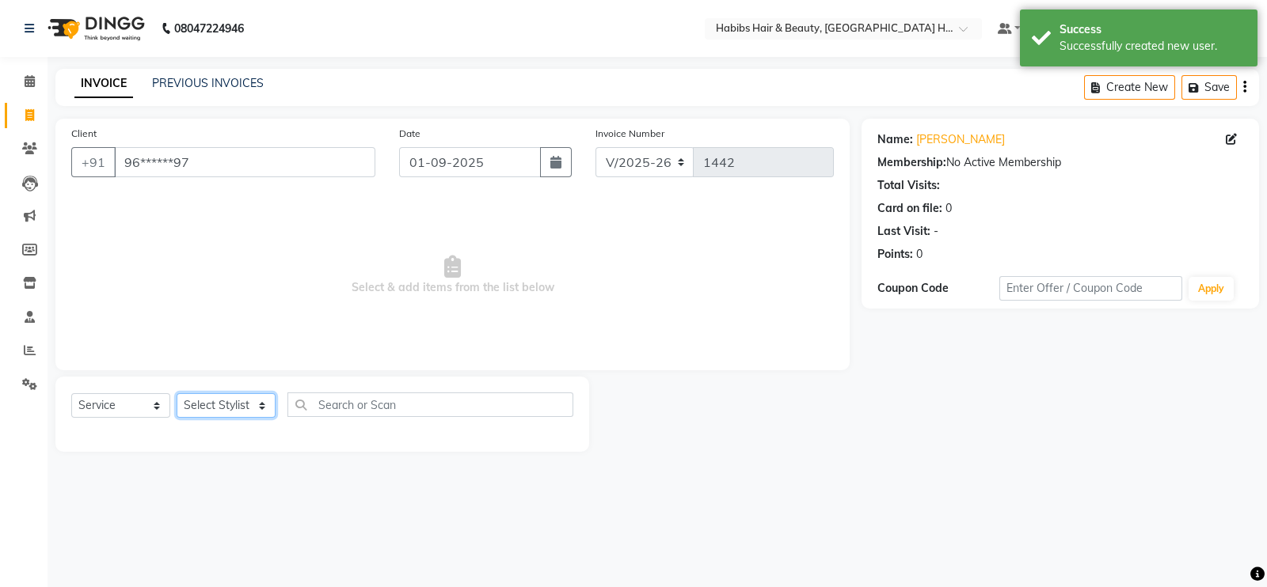
click at [241, 412] on select "Select Stylist Ajay Latika Omkar pratik RADHARAMAN Shilpa shreenath" at bounding box center [226, 405] width 99 height 25
click at [177, 394] on select "Select Stylist Ajay Latika Omkar pratik RADHARAMAN Shilpa shreenath" at bounding box center [226, 405] width 99 height 25
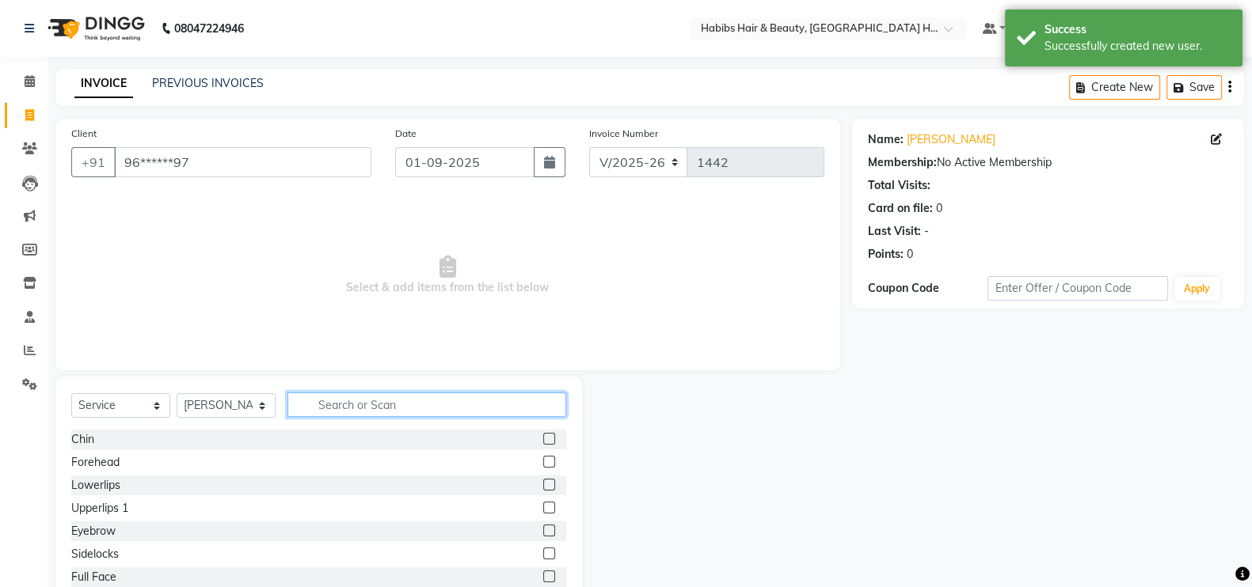
click at [402, 408] on input "text" at bounding box center [426, 405] width 279 height 25
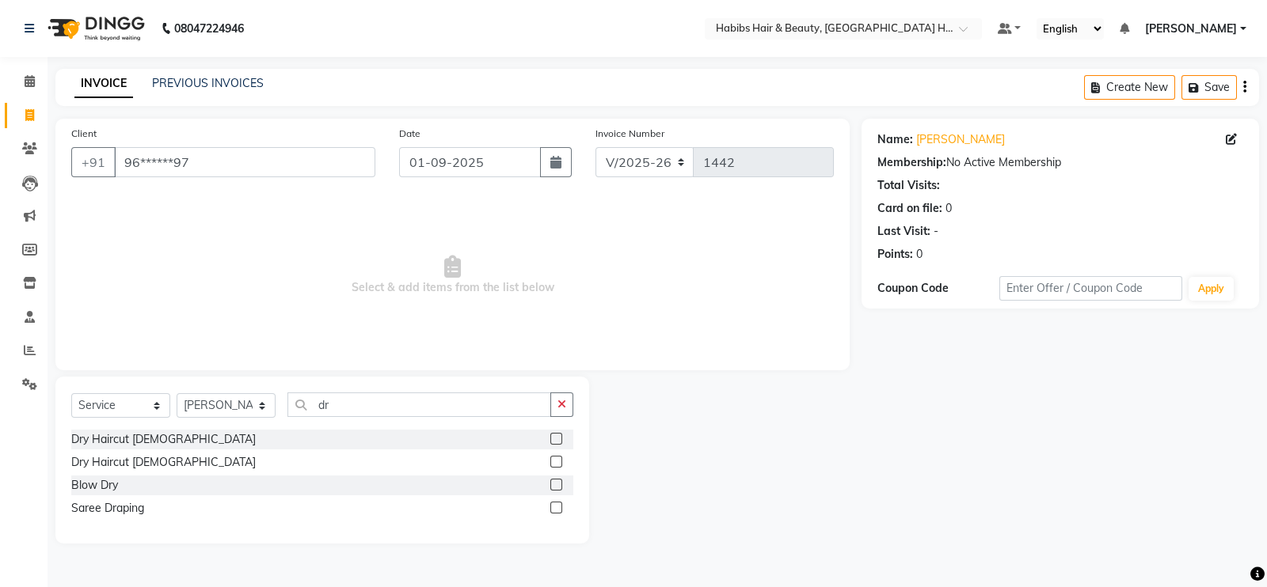
click at [556, 461] on label at bounding box center [556, 462] width 12 height 12
click at [556, 461] on input "checkbox" at bounding box center [555, 463] width 10 height 10
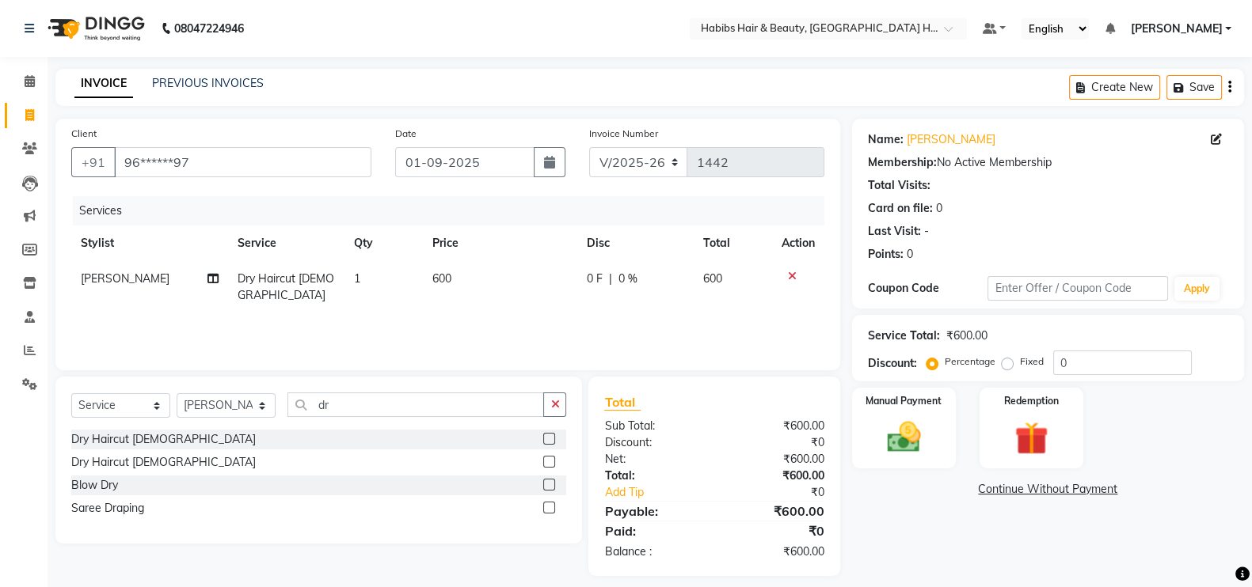
click at [495, 293] on td "600" at bounding box center [500, 287] width 154 height 52
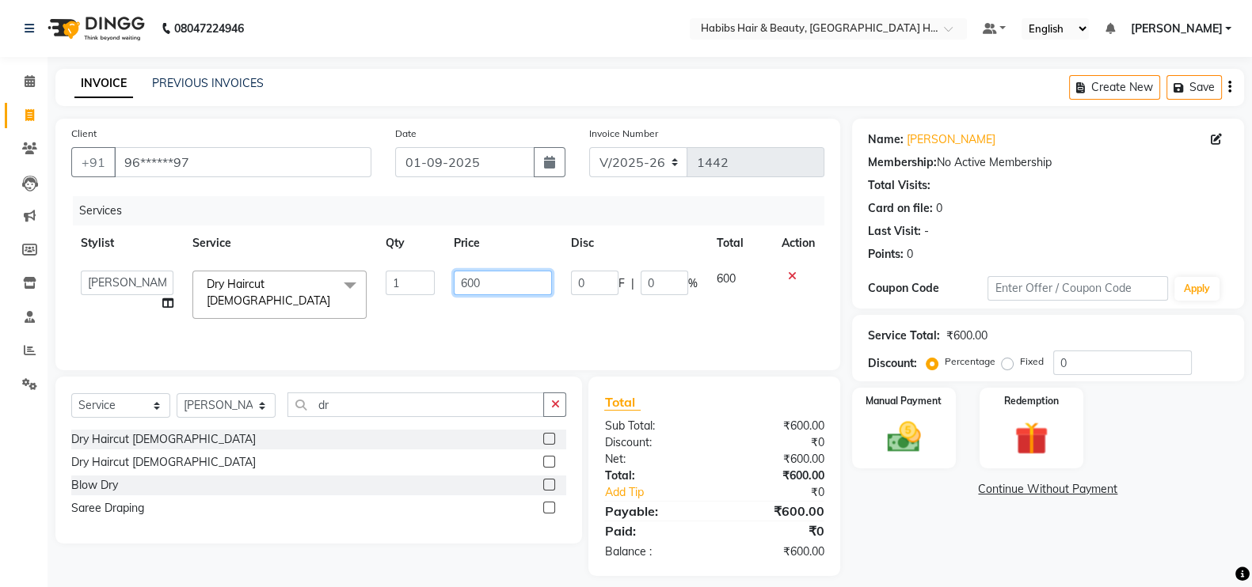
click at [469, 294] on input "600" at bounding box center [503, 283] width 99 height 25
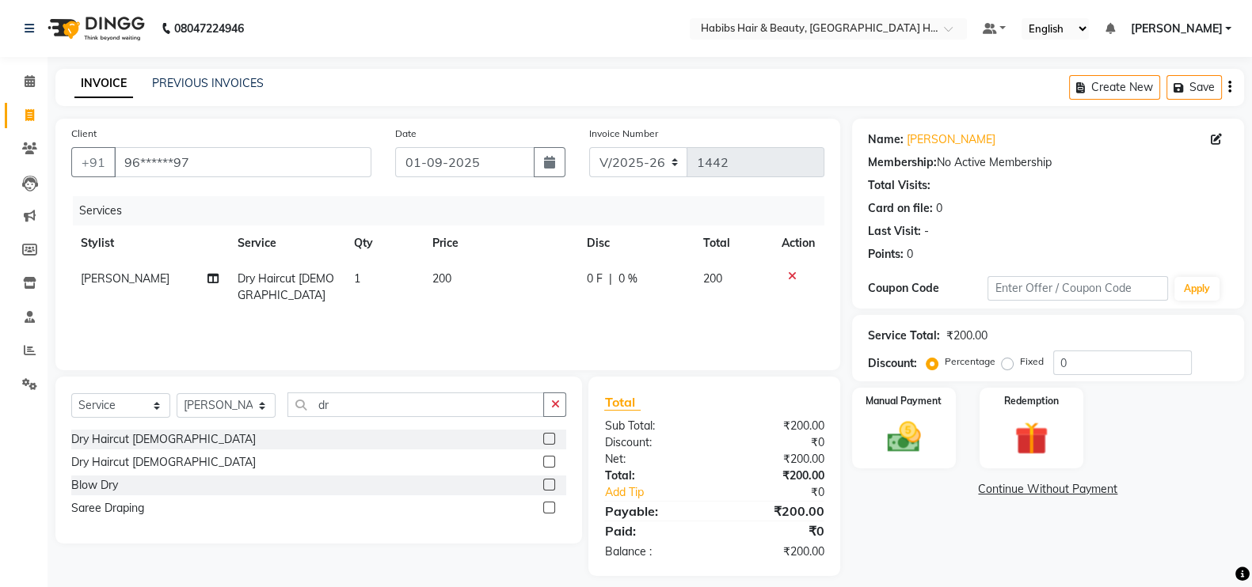
click at [405, 287] on td "1" at bounding box center [383, 287] width 78 height 52
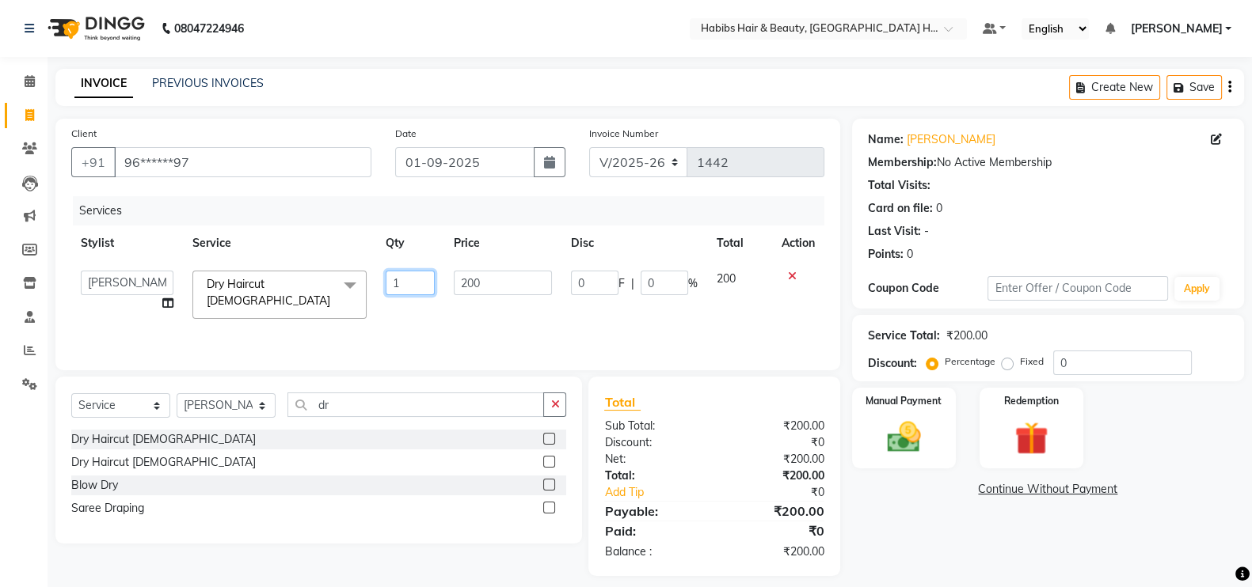
click at [405, 287] on input "1" at bounding box center [410, 283] width 49 height 25
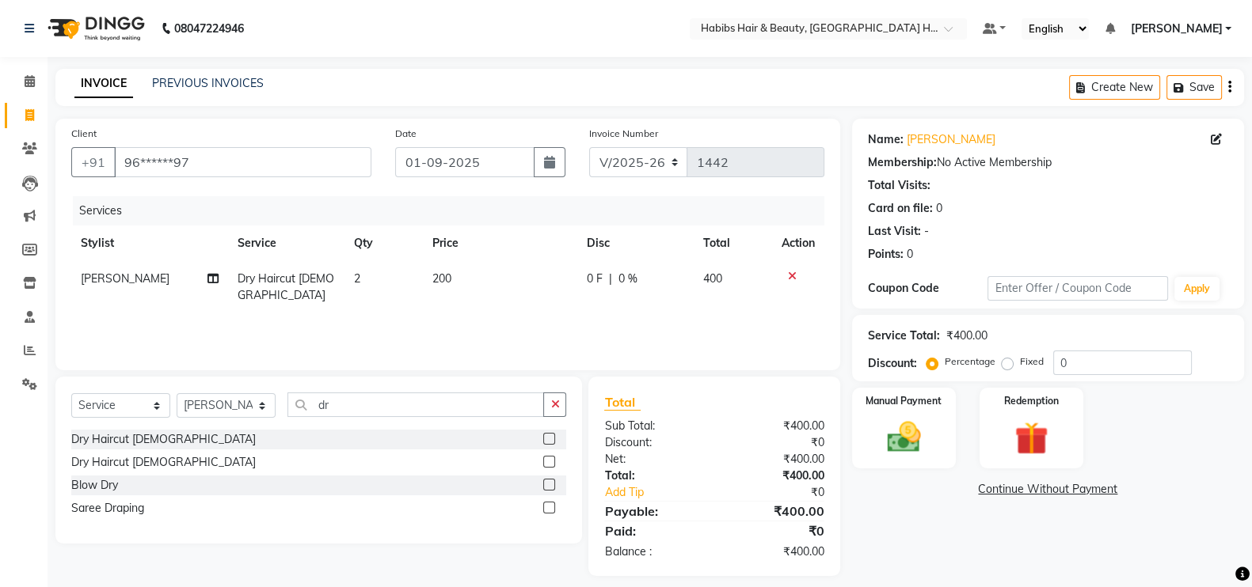
click at [420, 325] on div "Services Stylist Service Qty Price Disc Total Action shreenath Dry Haircut Fema…" at bounding box center [447, 275] width 753 height 158
click at [911, 448] on img at bounding box center [904, 437] width 56 height 40
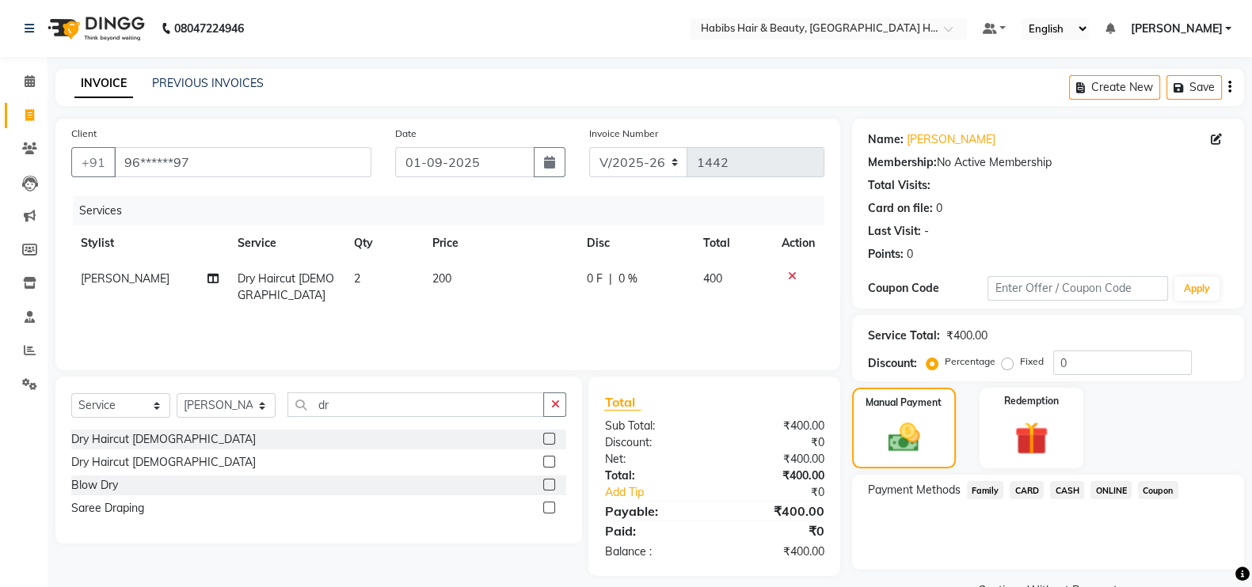
click at [1095, 485] on span "ONLINE" at bounding box center [1110, 490] width 41 height 18
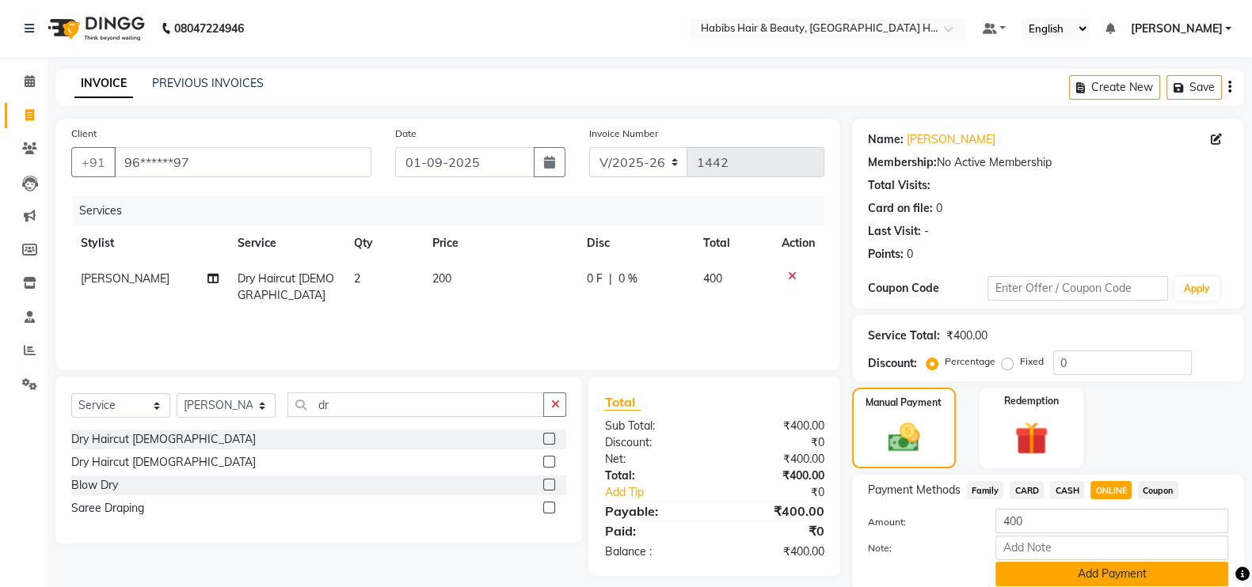
click at [1115, 571] on button "Add Payment" at bounding box center [1111, 574] width 233 height 25
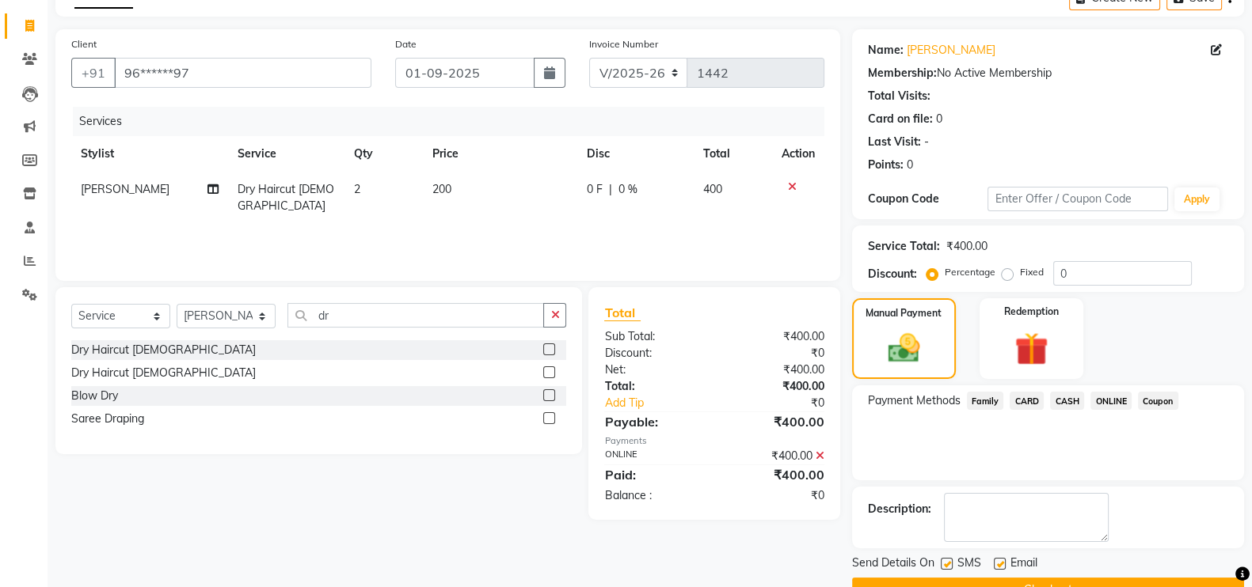
scroll to position [127, 0]
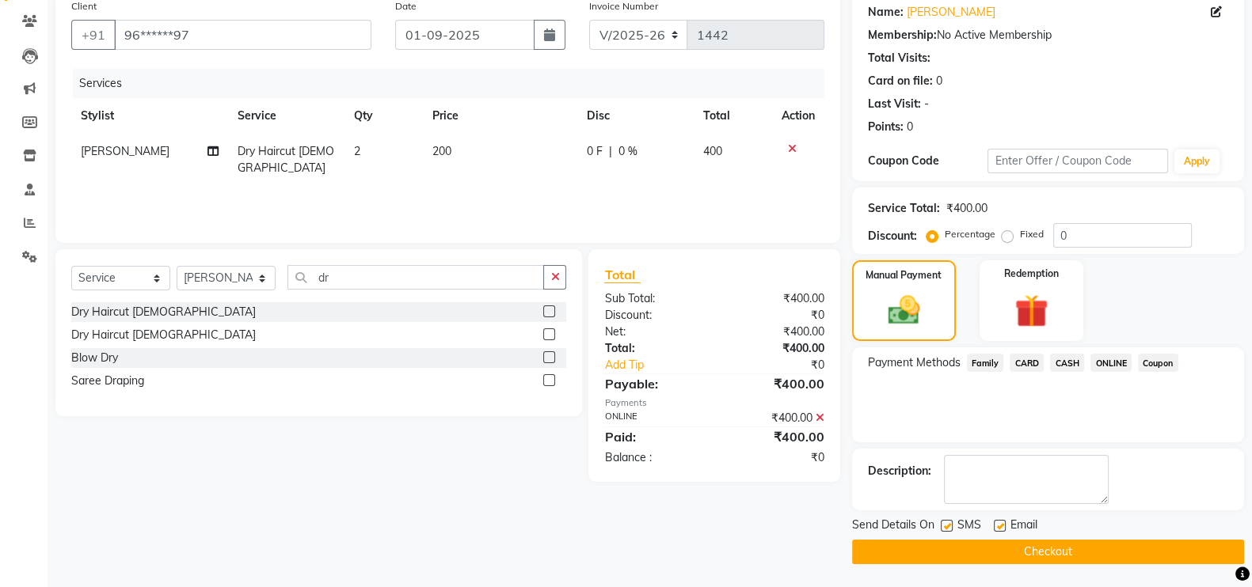
click at [1159, 564] on main "INVOICE PREVIOUS INVOICES Create New Save Client +91 96******97 Date 01-09-2025…" at bounding box center [649, 264] width 1204 height 647
click at [1154, 545] on button "Checkout" at bounding box center [1048, 552] width 392 height 25
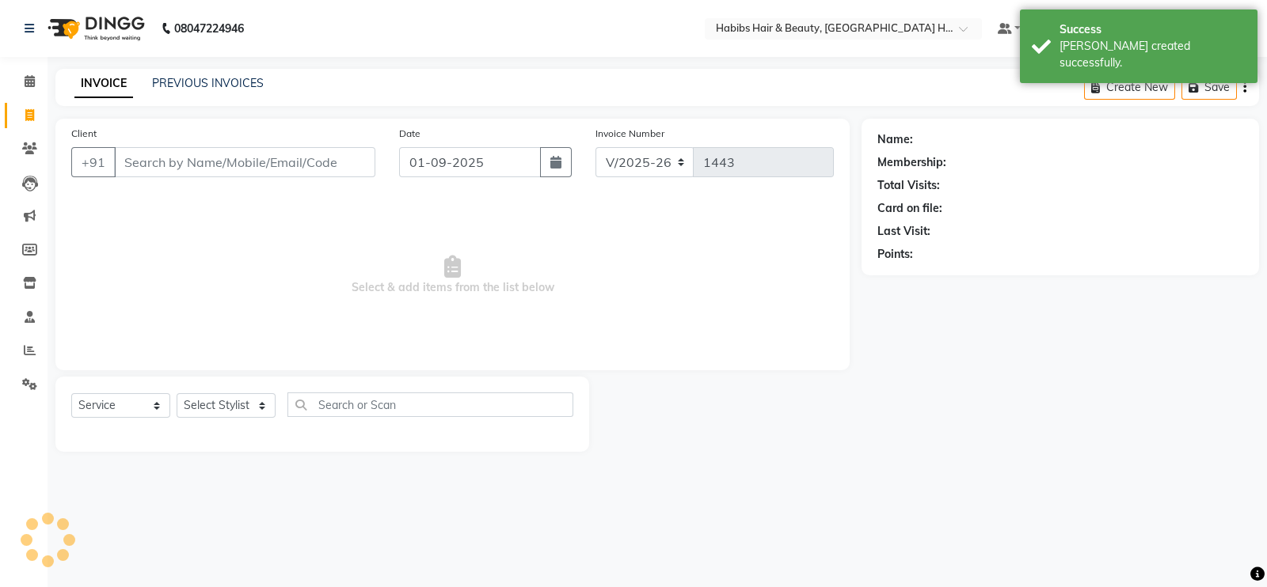
click at [310, 168] on input "Client" at bounding box center [244, 162] width 261 height 30
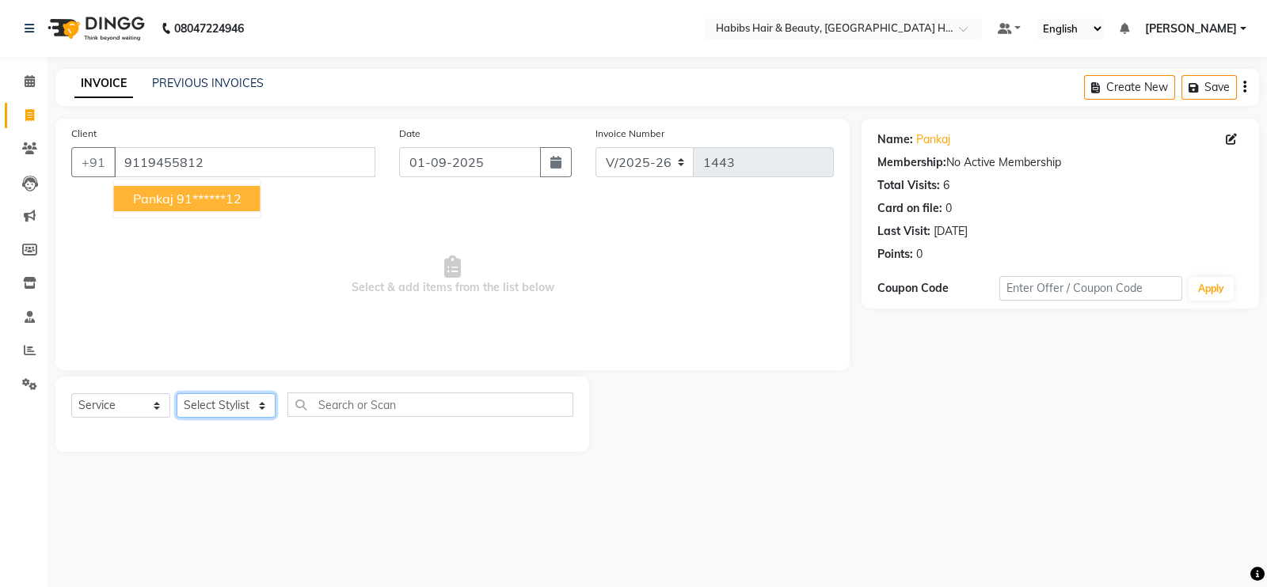
click at [230, 401] on select "Select Stylist Ajay Latika Omkar pratik RADHARAMAN Shilpa shreenath" at bounding box center [226, 405] width 99 height 25
click at [177, 394] on select "Select Stylist Ajay Latika Omkar pratik RADHARAMAN Shilpa shreenath" at bounding box center [226, 405] width 99 height 25
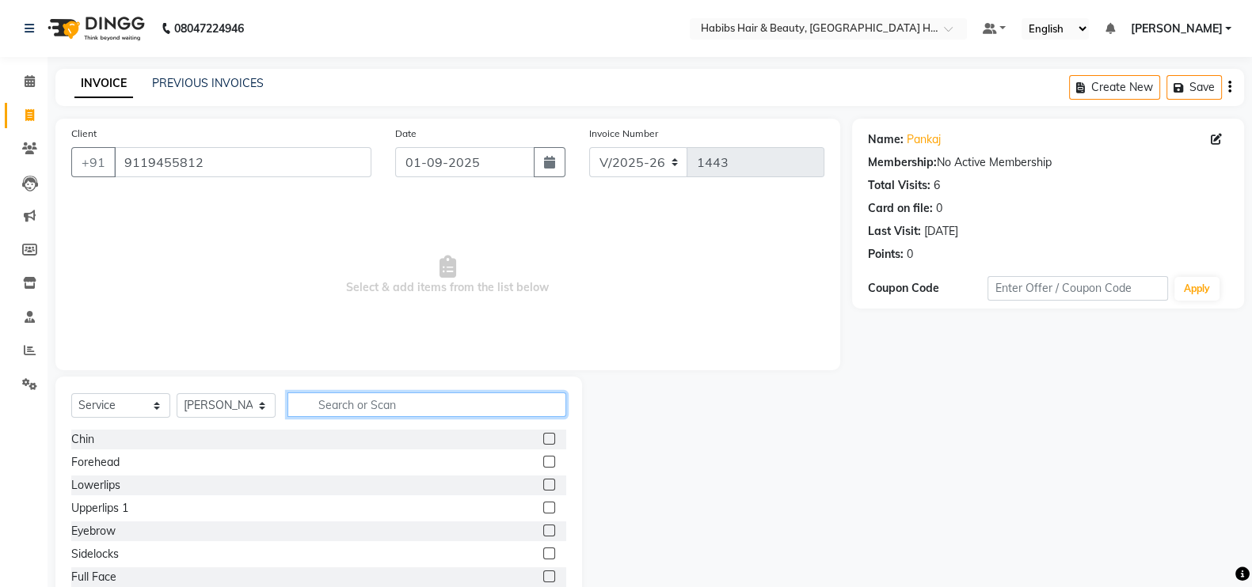
click at [382, 396] on input "text" at bounding box center [426, 405] width 279 height 25
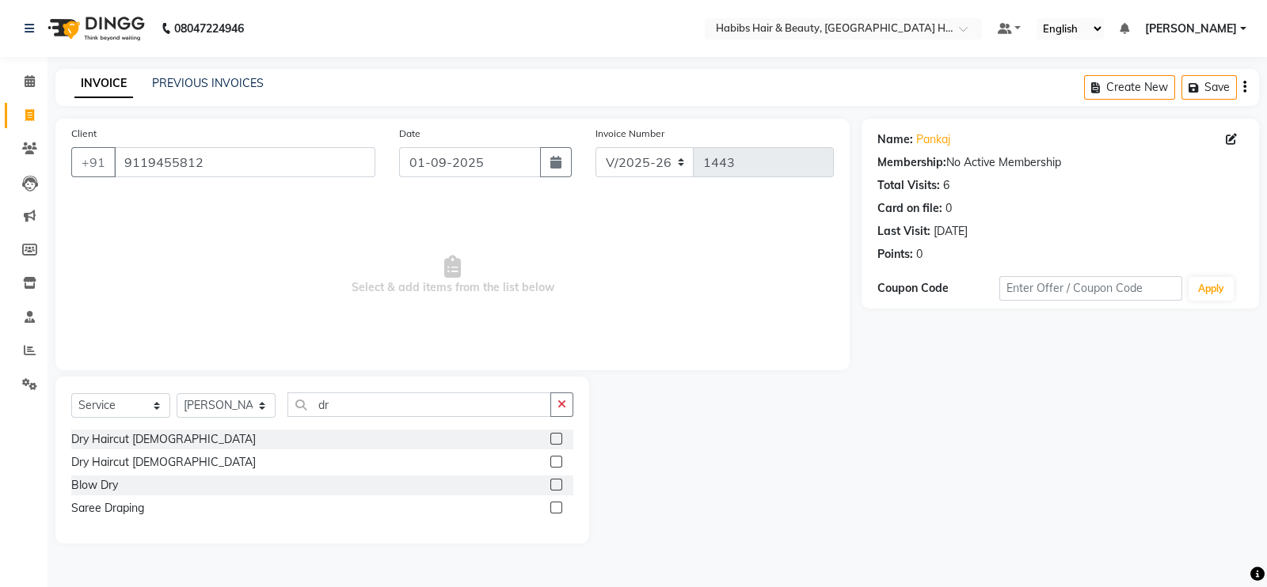
click at [558, 436] on label at bounding box center [556, 439] width 12 height 12
click at [558, 436] on input "checkbox" at bounding box center [555, 440] width 10 height 10
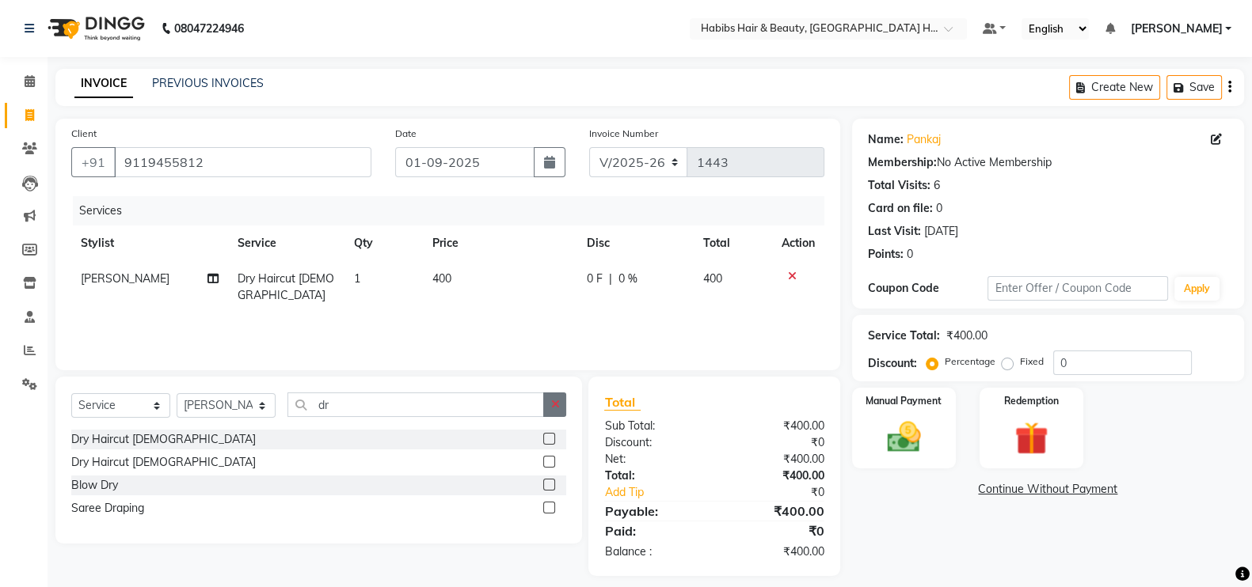
click at [558, 396] on button "button" at bounding box center [554, 405] width 23 height 25
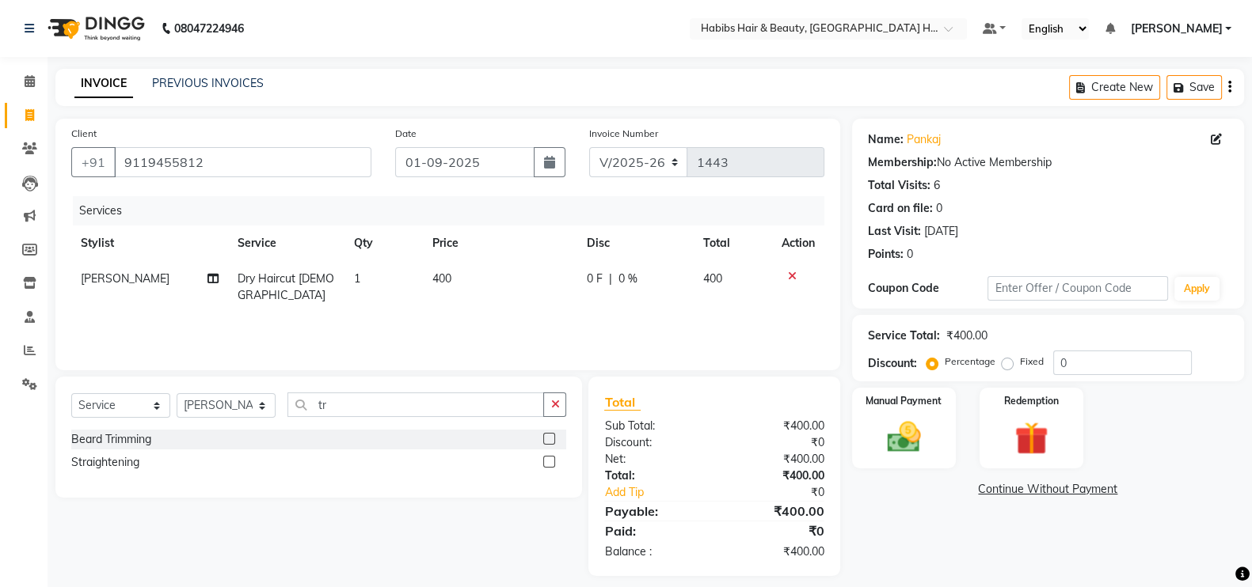
click at [545, 437] on label at bounding box center [549, 439] width 12 height 12
click at [545, 437] on input "checkbox" at bounding box center [548, 440] width 10 height 10
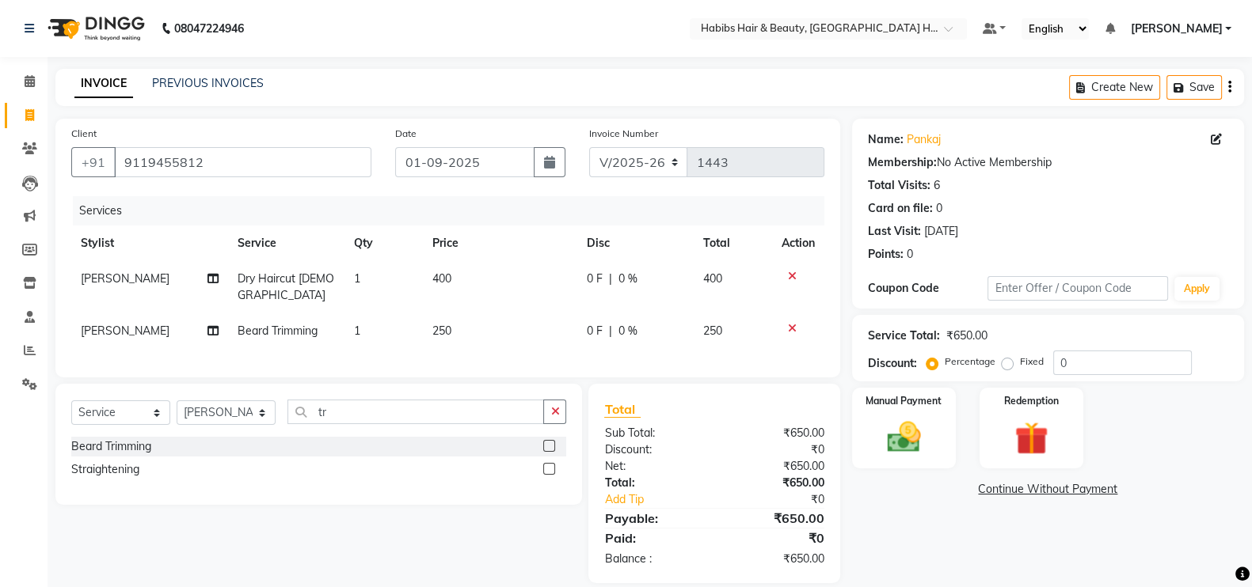
click at [496, 329] on td "250" at bounding box center [500, 331] width 154 height 36
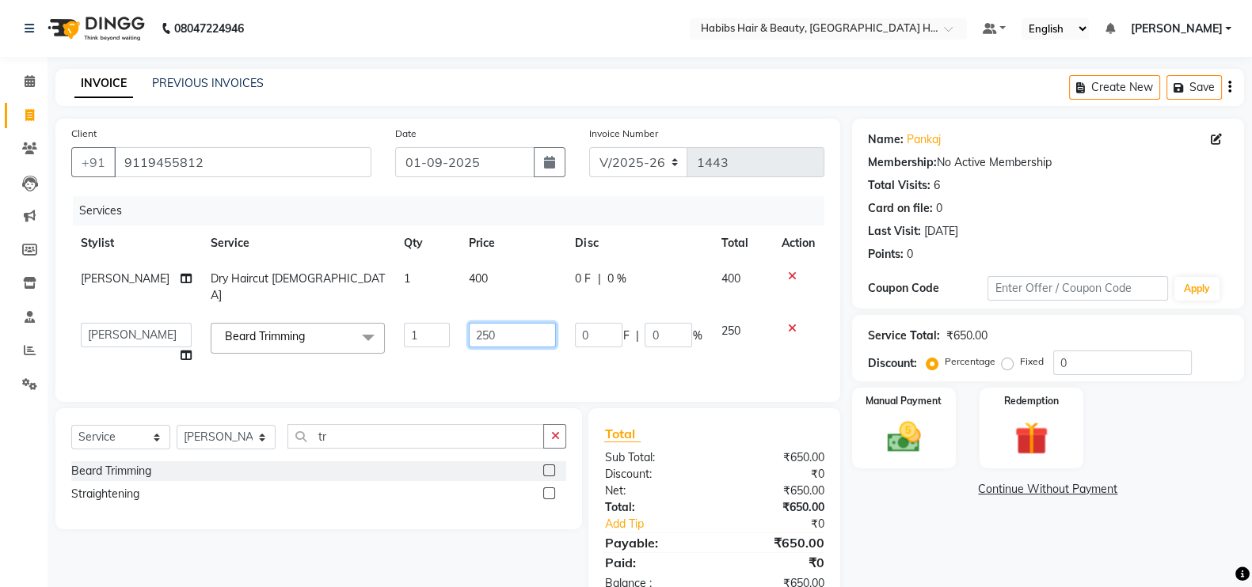
click at [491, 323] on input "250" at bounding box center [512, 335] width 87 height 25
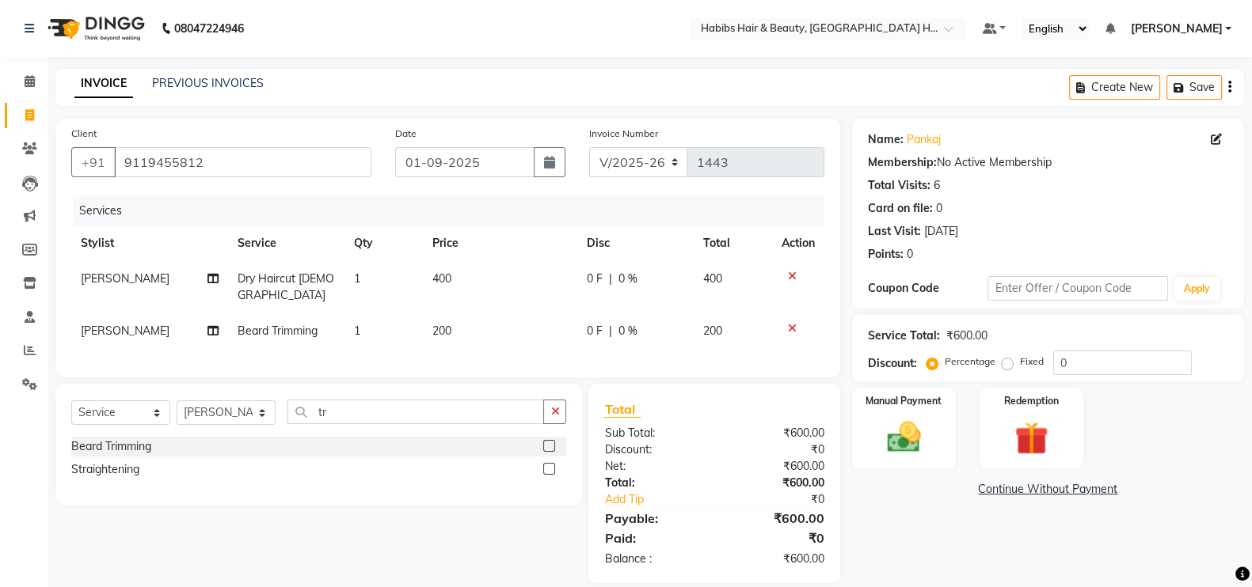
click at [493, 265] on td "400" at bounding box center [500, 287] width 154 height 52
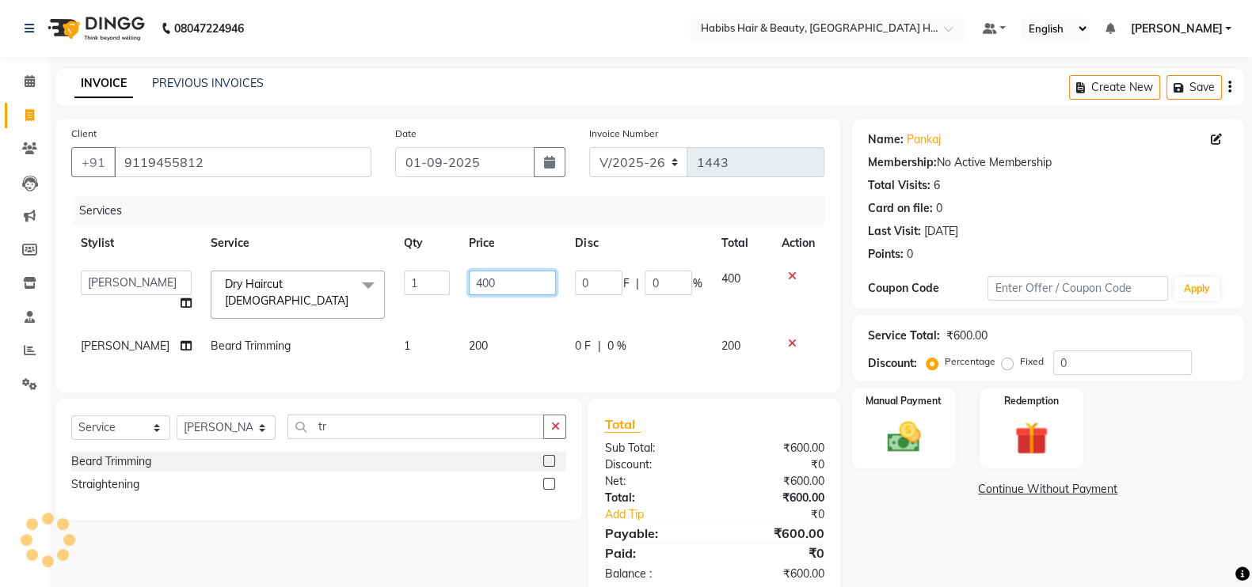
click at [469, 291] on input "400" at bounding box center [512, 283] width 87 height 25
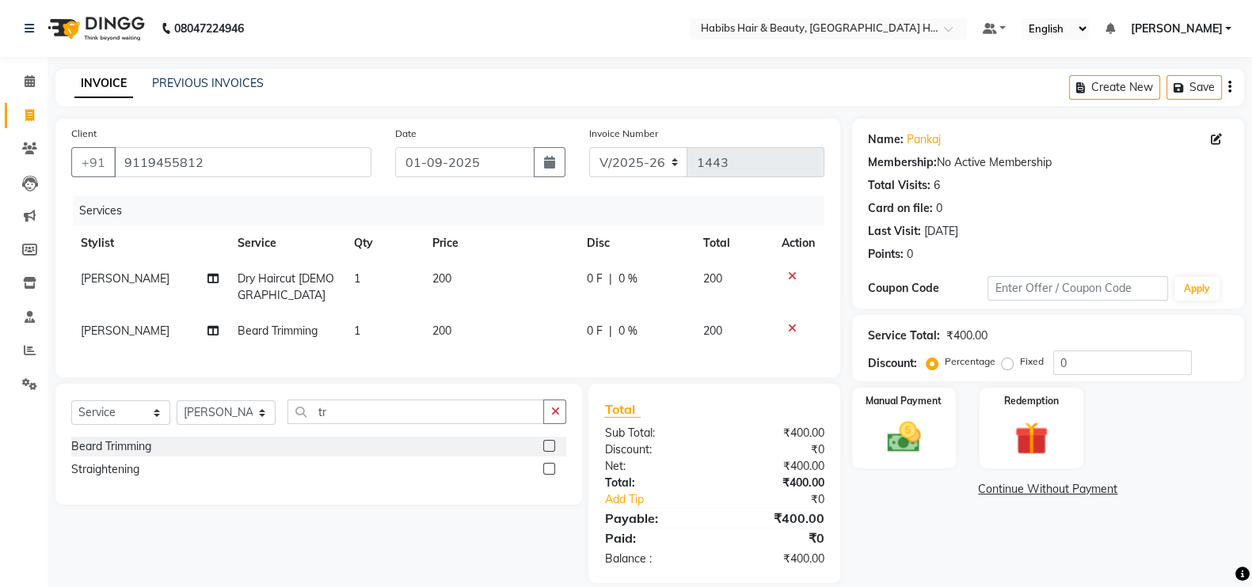
click at [528, 223] on div "Services" at bounding box center [454, 210] width 763 height 29
click at [921, 439] on img at bounding box center [904, 437] width 56 height 40
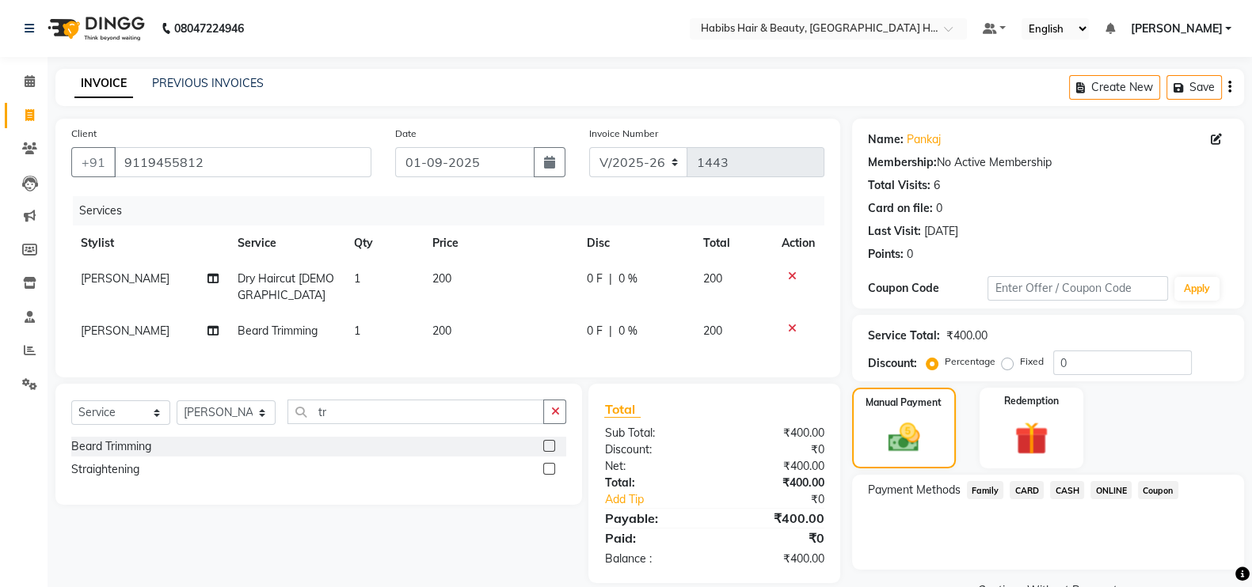
click at [1098, 485] on span "ONLINE" at bounding box center [1110, 490] width 41 height 18
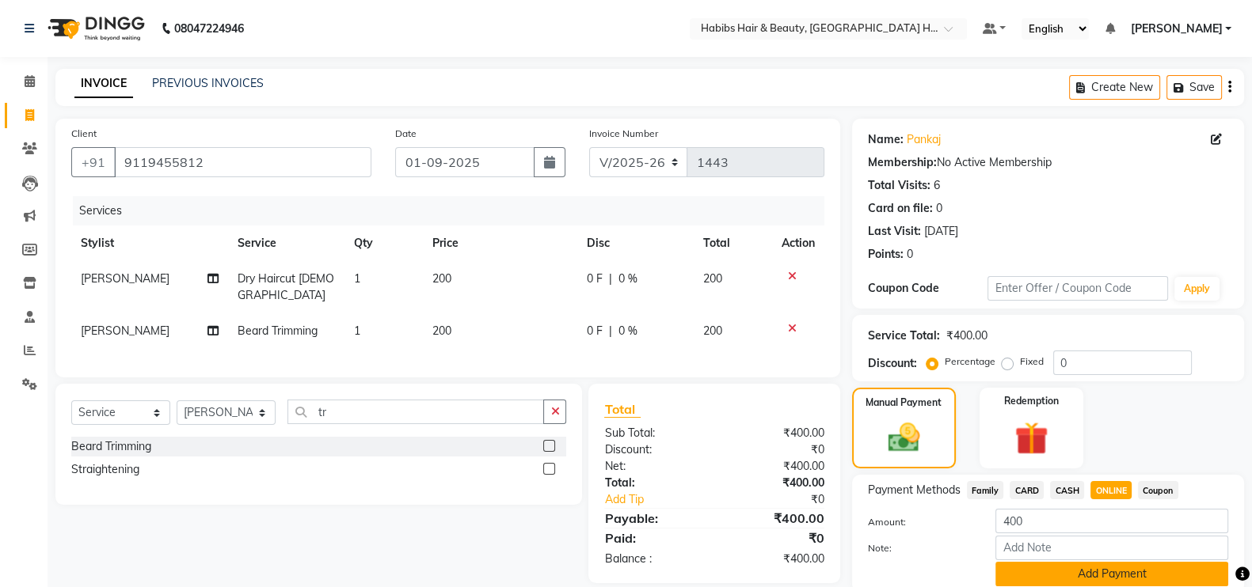
click at [1130, 582] on button "Add Payment" at bounding box center [1111, 574] width 233 height 25
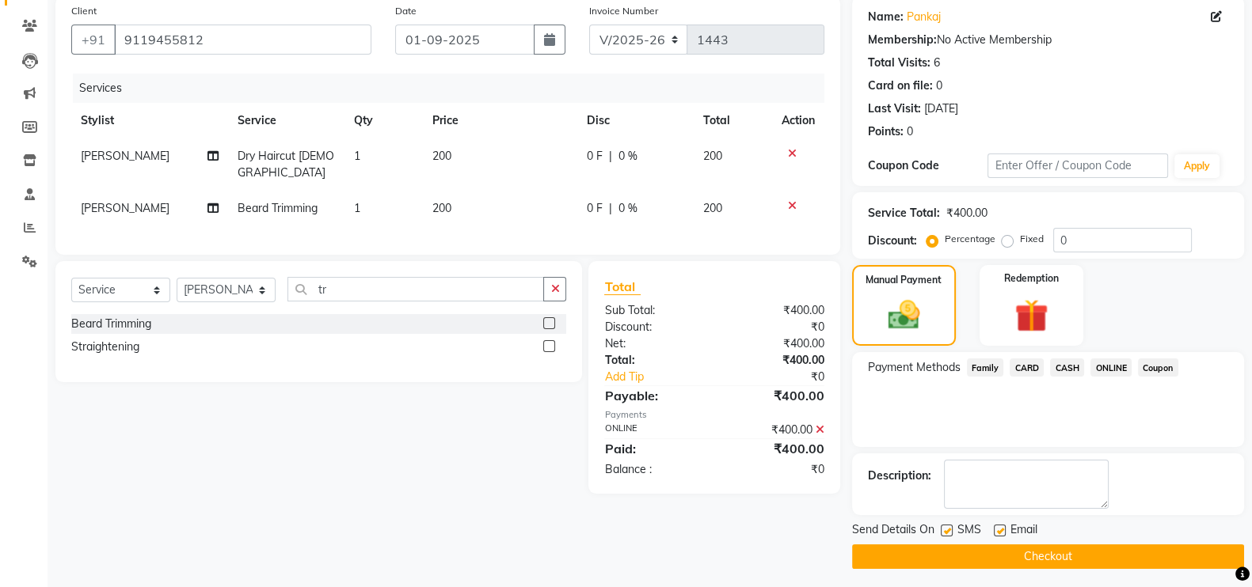
scroll to position [127, 0]
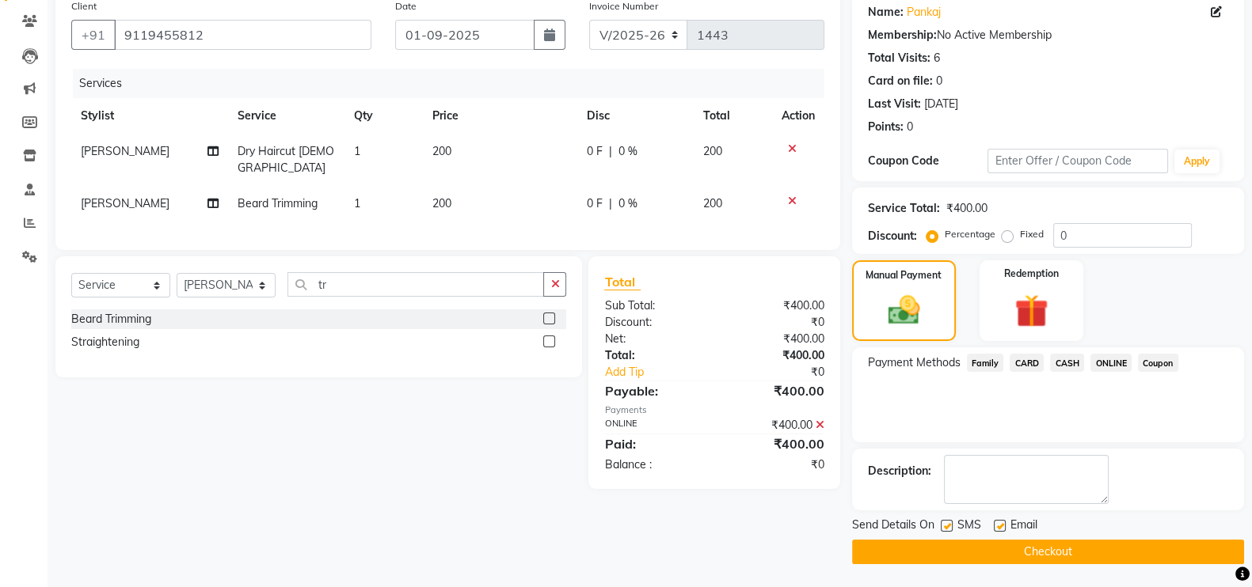
click at [1173, 552] on button "Checkout" at bounding box center [1048, 552] width 392 height 25
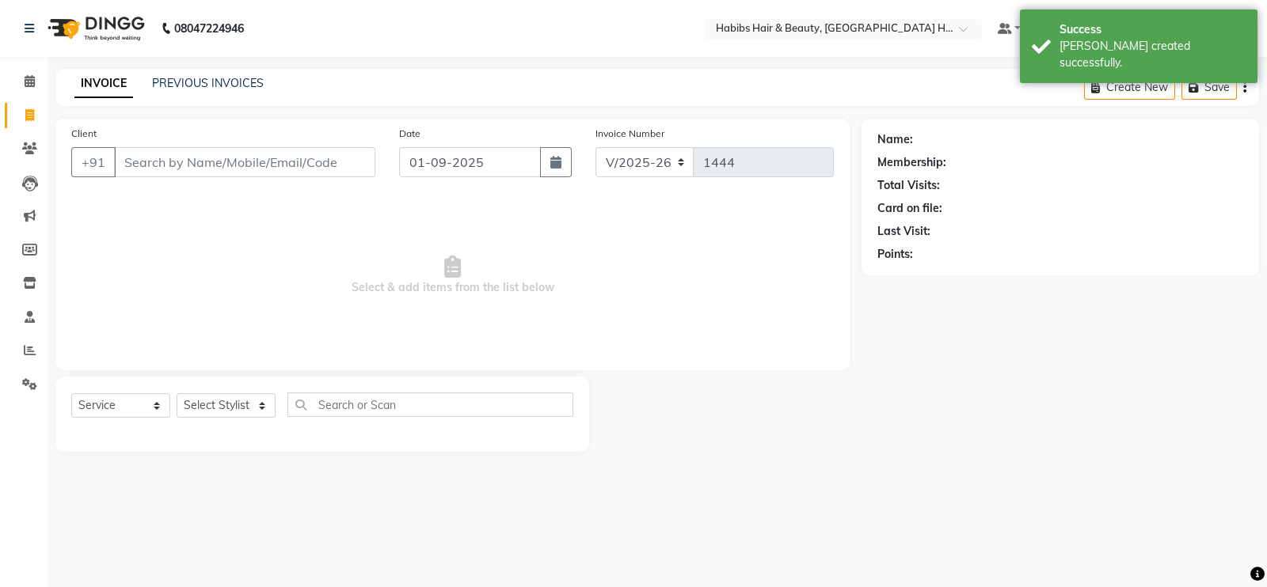
click at [203, 170] on input "Client" at bounding box center [244, 162] width 261 height 30
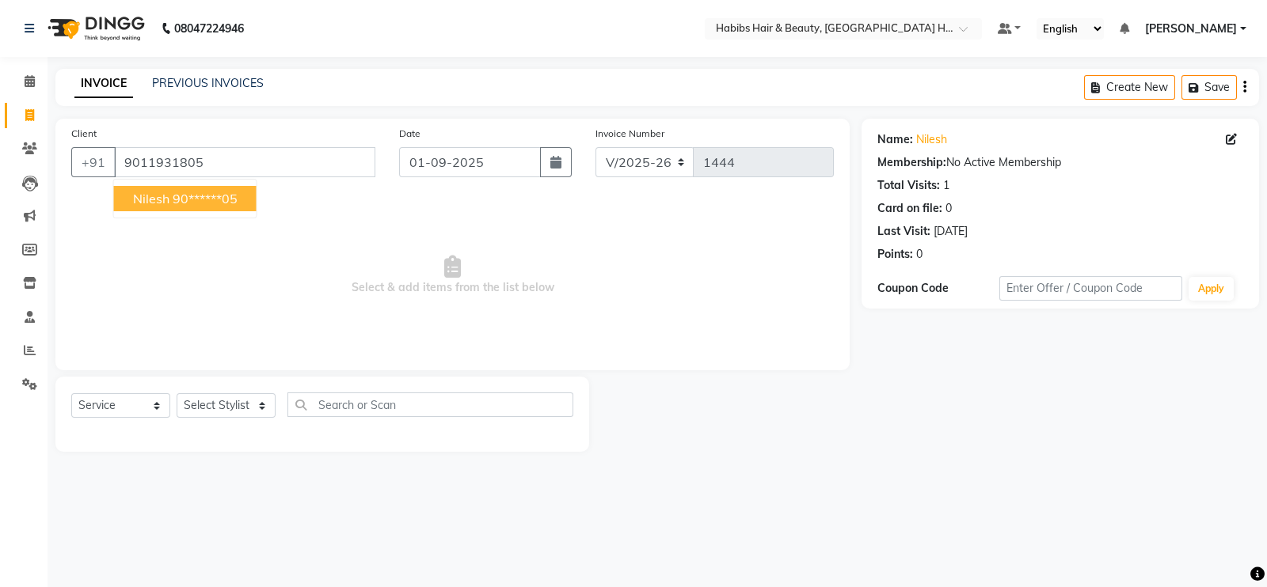
click at [191, 201] on ngb-highlight "90******05" at bounding box center [205, 199] width 65 height 16
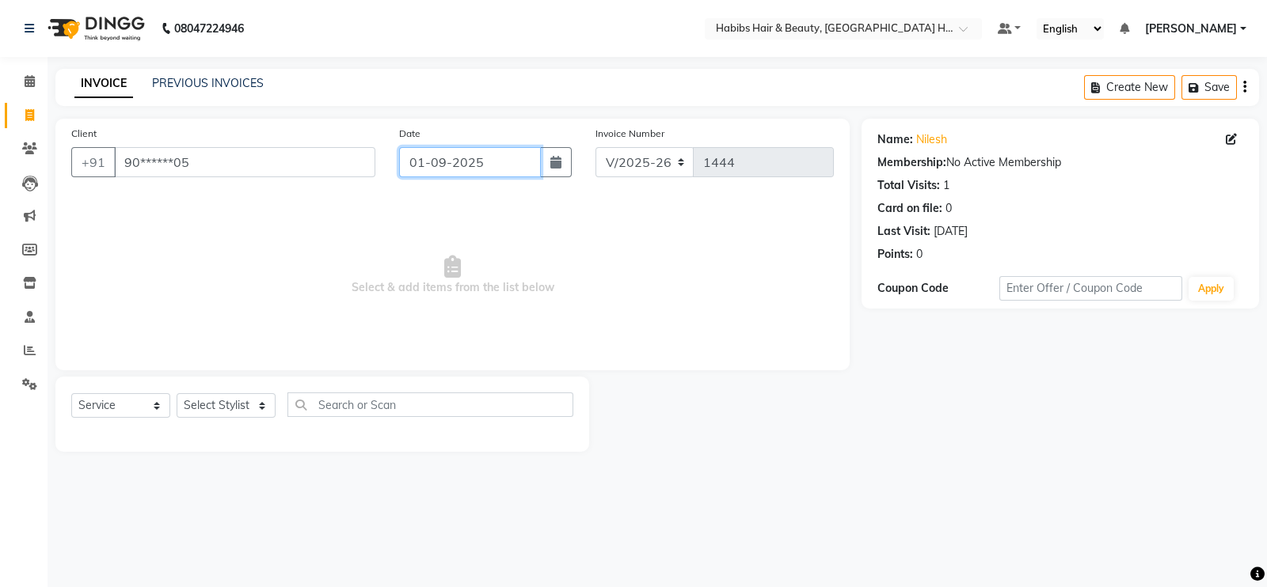
click at [458, 156] on input "01-09-2025" at bounding box center [470, 162] width 142 height 30
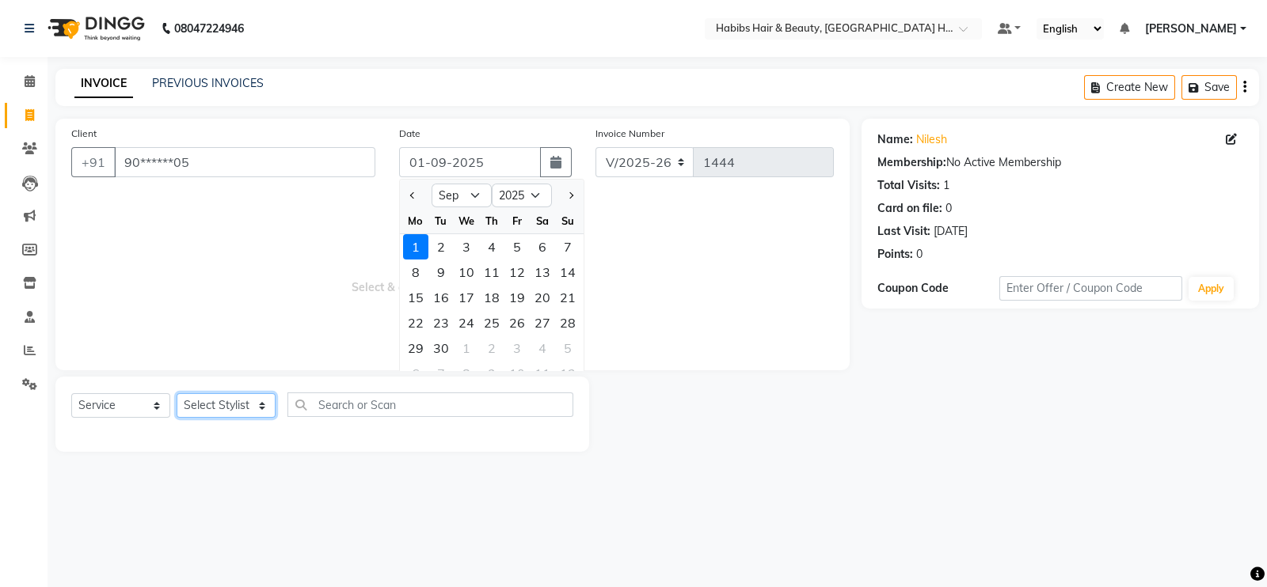
click at [247, 415] on select "Select Stylist Ajay Latika Omkar pratik RADHARAMAN Shilpa shreenath" at bounding box center [226, 405] width 99 height 25
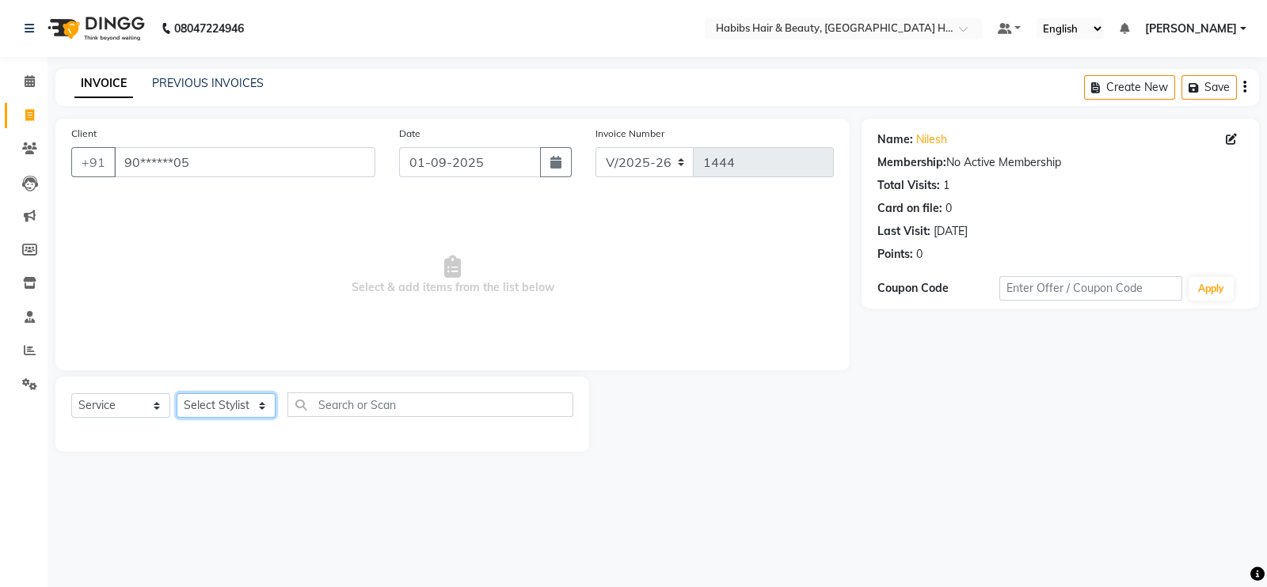
click at [243, 412] on select "Select Stylist Ajay Latika Omkar pratik RADHARAMAN Shilpa shreenath" at bounding box center [226, 405] width 99 height 25
click at [177, 394] on select "Select Stylist Ajay Latika Omkar pratik RADHARAMAN Shilpa shreenath" at bounding box center [226, 405] width 99 height 25
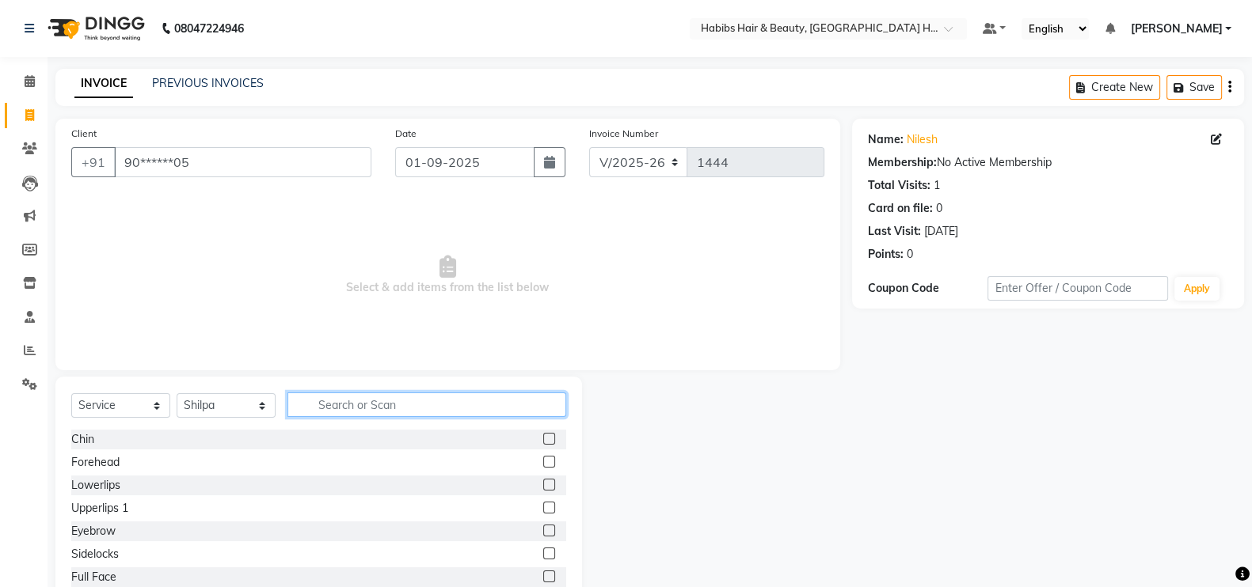
click at [384, 403] on input "text" at bounding box center [426, 405] width 279 height 25
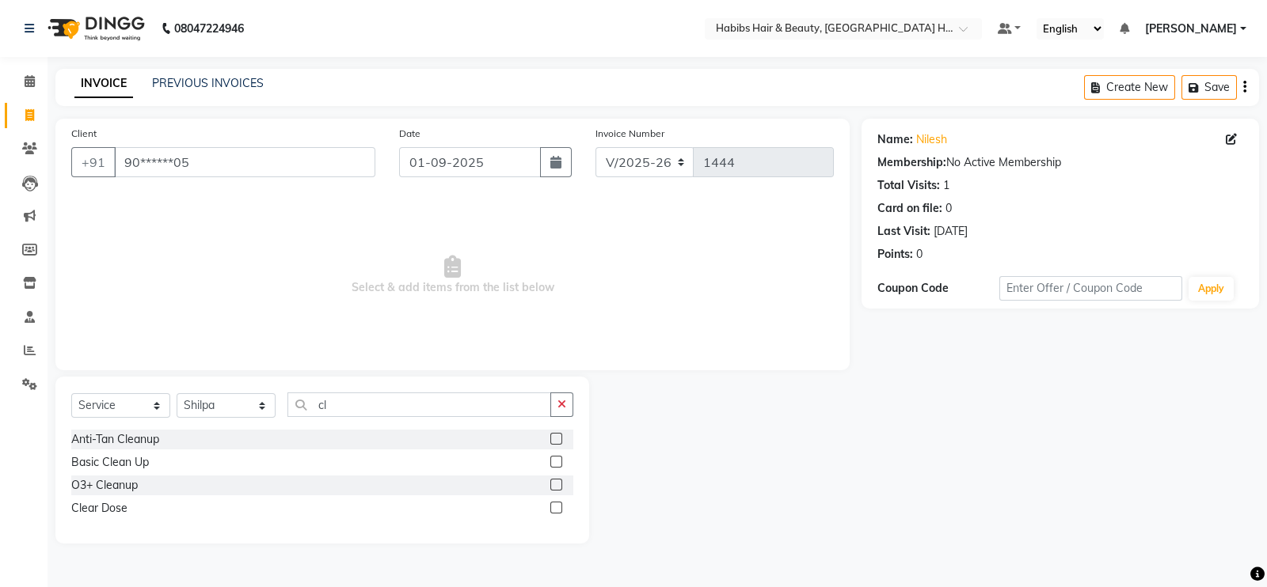
click at [560, 486] on label at bounding box center [556, 485] width 12 height 12
click at [560, 486] on input "checkbox" at bounding box center [555, 486] width 10 height 10
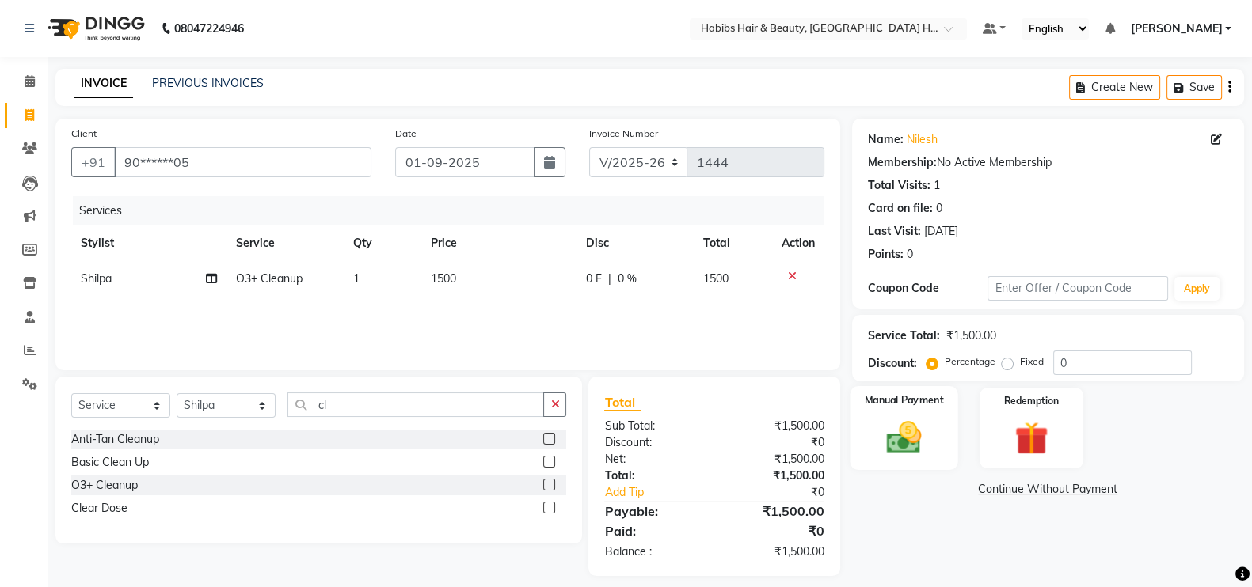
click at [890, 433] on img at bounding box center [904, 437] width 56 height 40
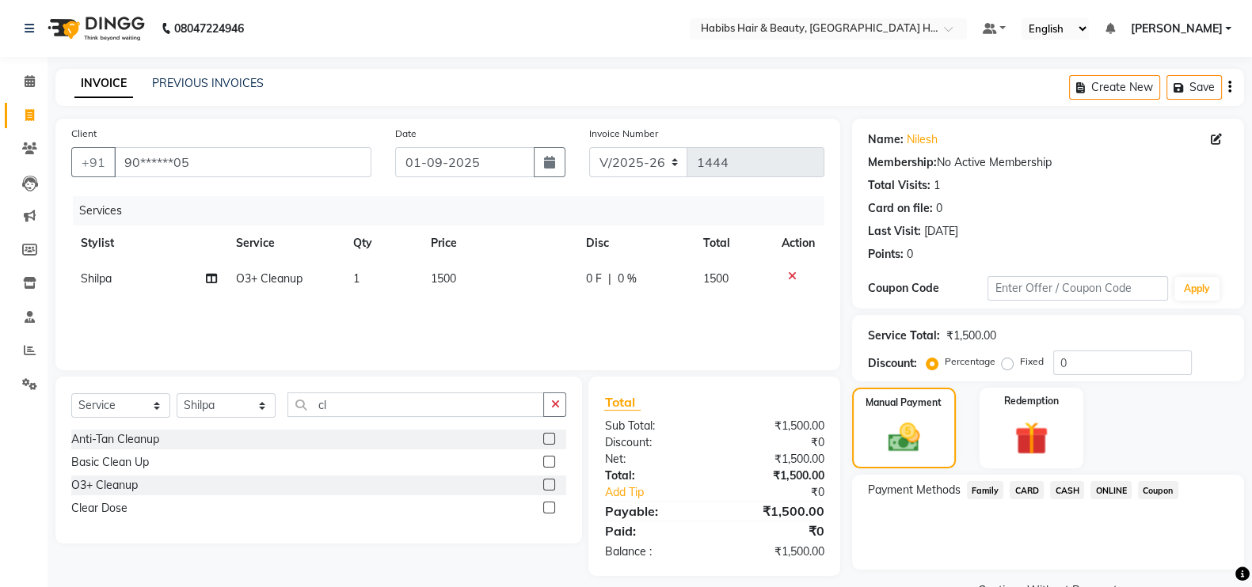
click at [1104, 489] on span "ONLINE" at bounding box center [1110, 490] width 41 height 18
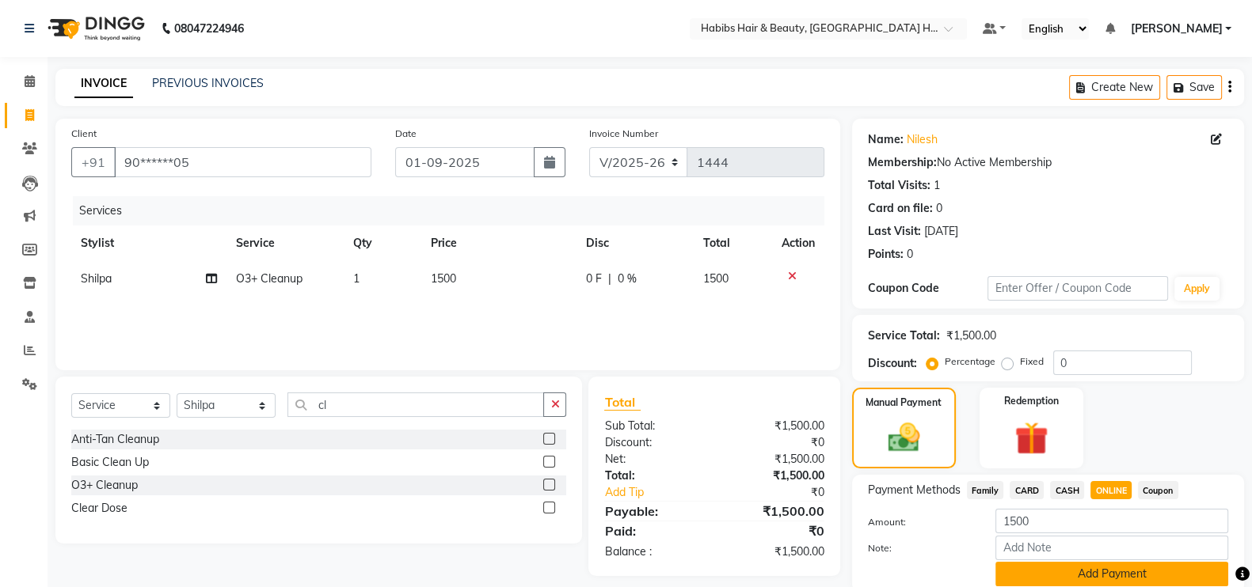
click at [1142, 574] on button "Add Payment" at bounding box center [1111, 574] width 233 height 25
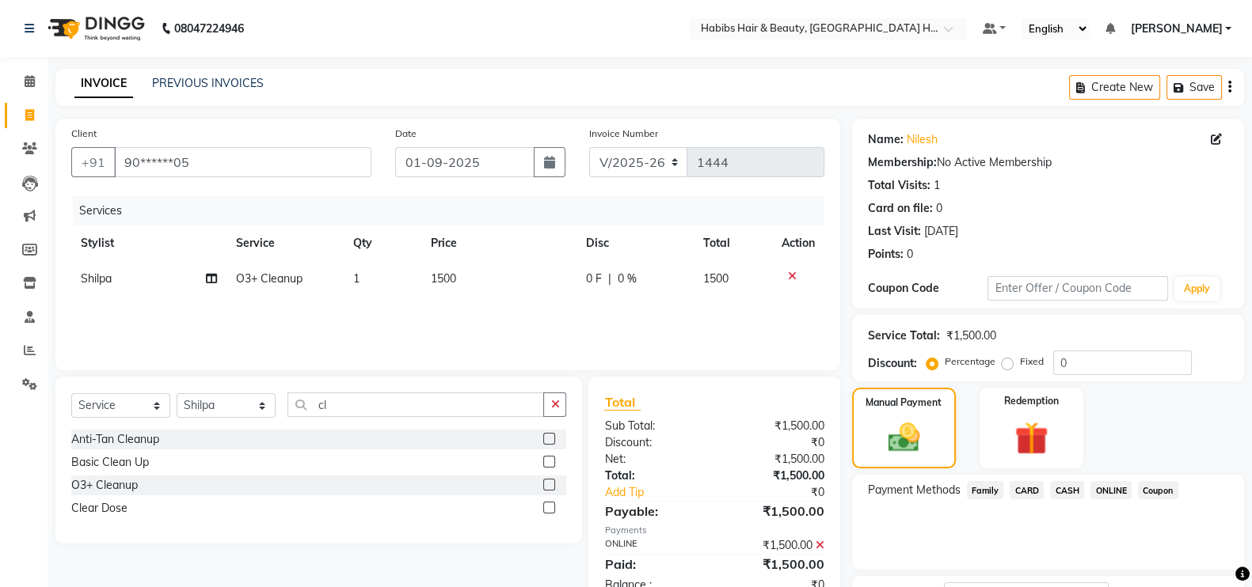
scroll to position [127, 0]
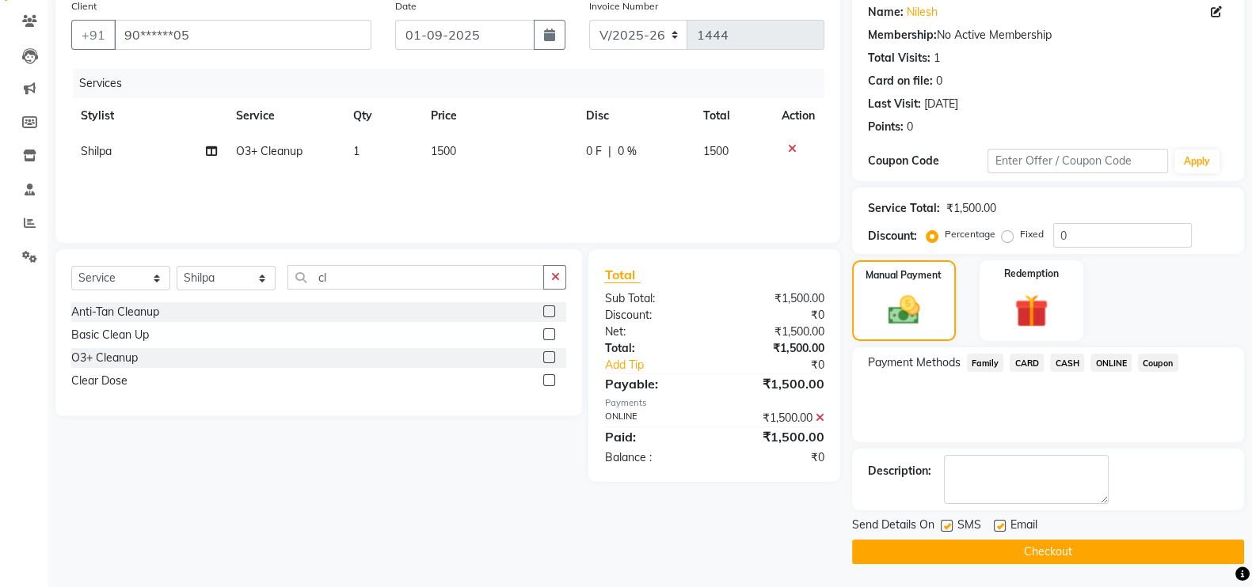
click at [1185, 557] on button "Checkout" at bounding box center [1048, 552] width 392 height 25
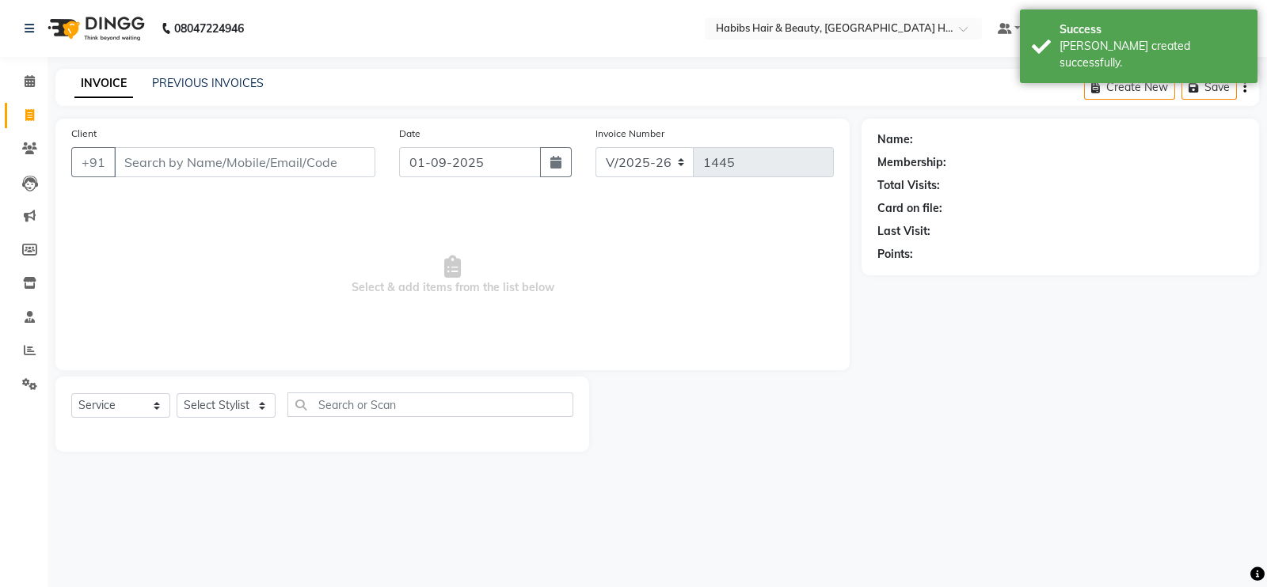
click at [201, 155] on input "Client" at bounding box center [244, 162] width 261 height 30
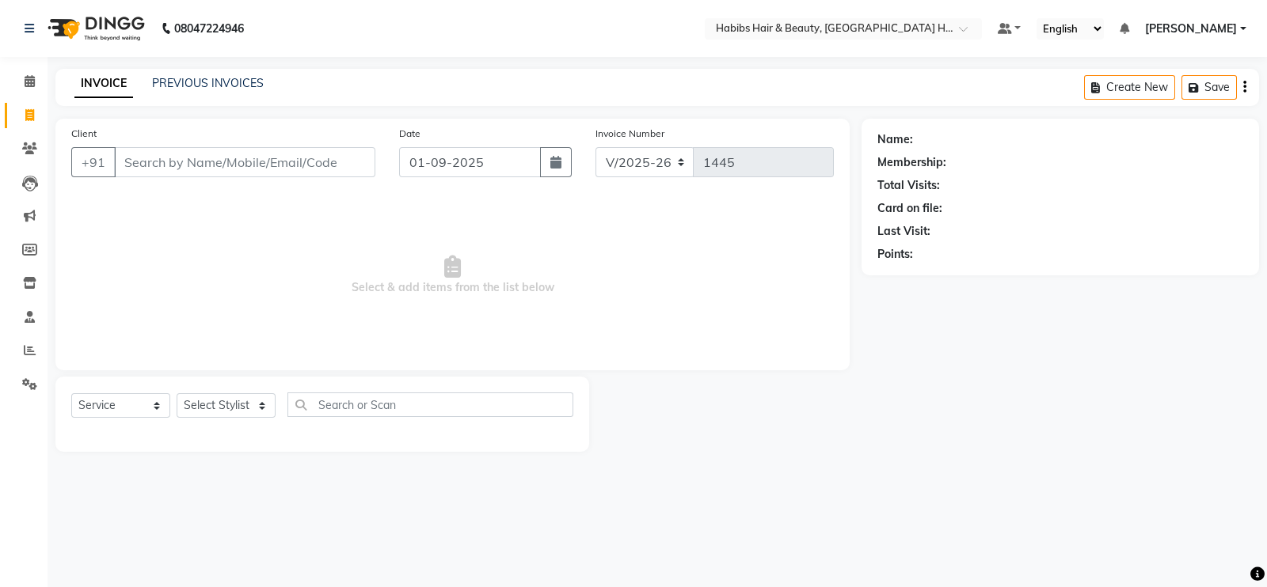
click at [201, 155] on input "Client" at bounding box center [244, 162] width 261 height 30
click at [344, 161] on span "Add Client" at bounding box center [334, 162] width 63 height 16
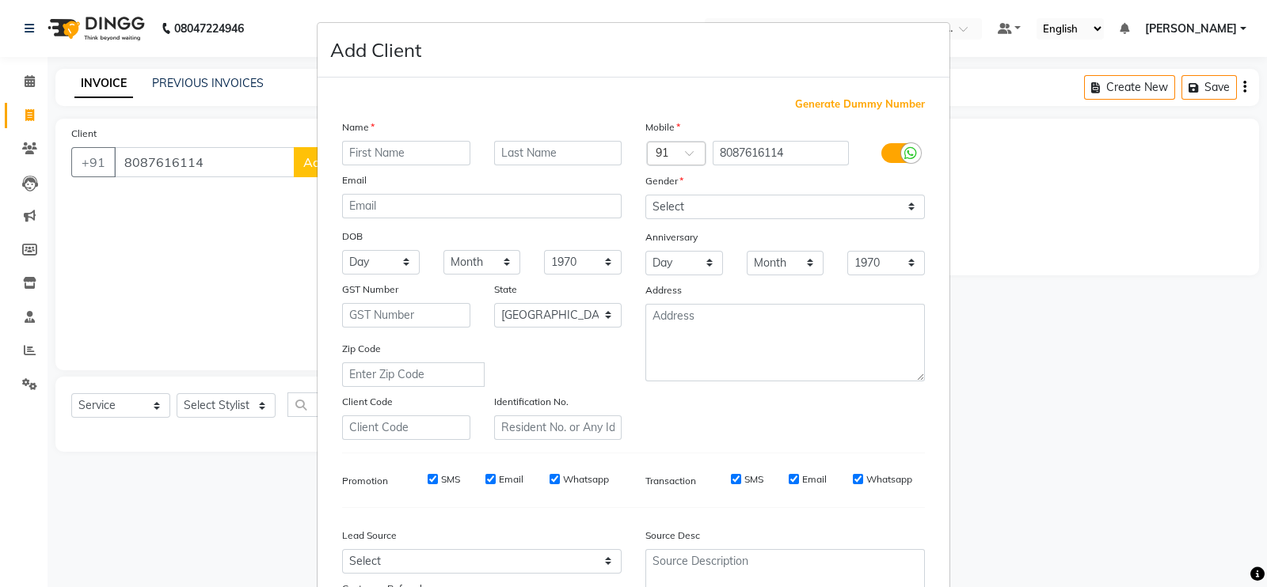
click at [416, 149] on input "text" at bounding box center [406, 153] width 128 height 25
click at [654, 204] on select "Select Male Female Other Prefer Not To Say" at bounding box center [784, 207] width 279 height 25
click at [645, 196] on select "Select Male Female Other Prefer Not To Say" at bounding box center [784, 207] width 279 height 25
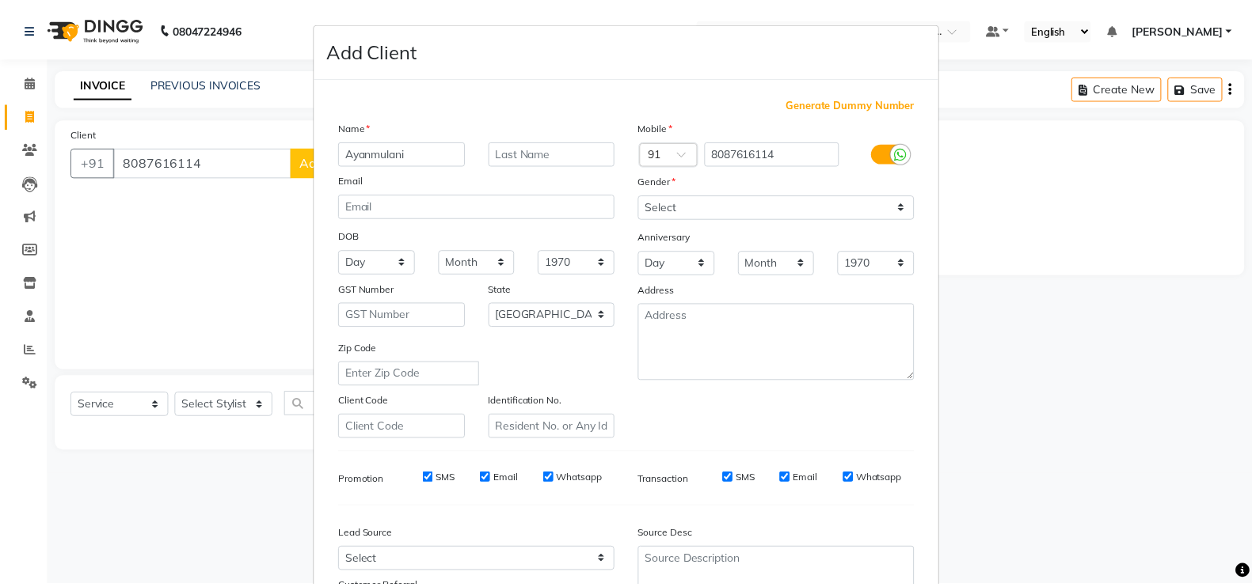
scroll to position [152, 0]
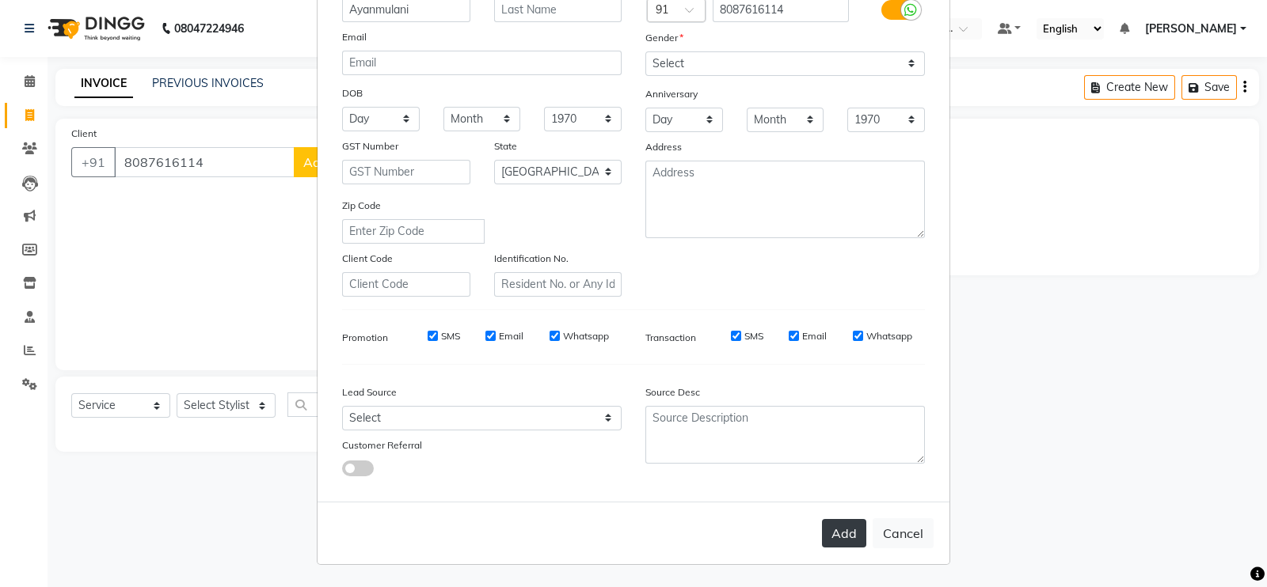
click at [822, 532] on button "Add" at bounding box center [844, 533] width 44 height 28
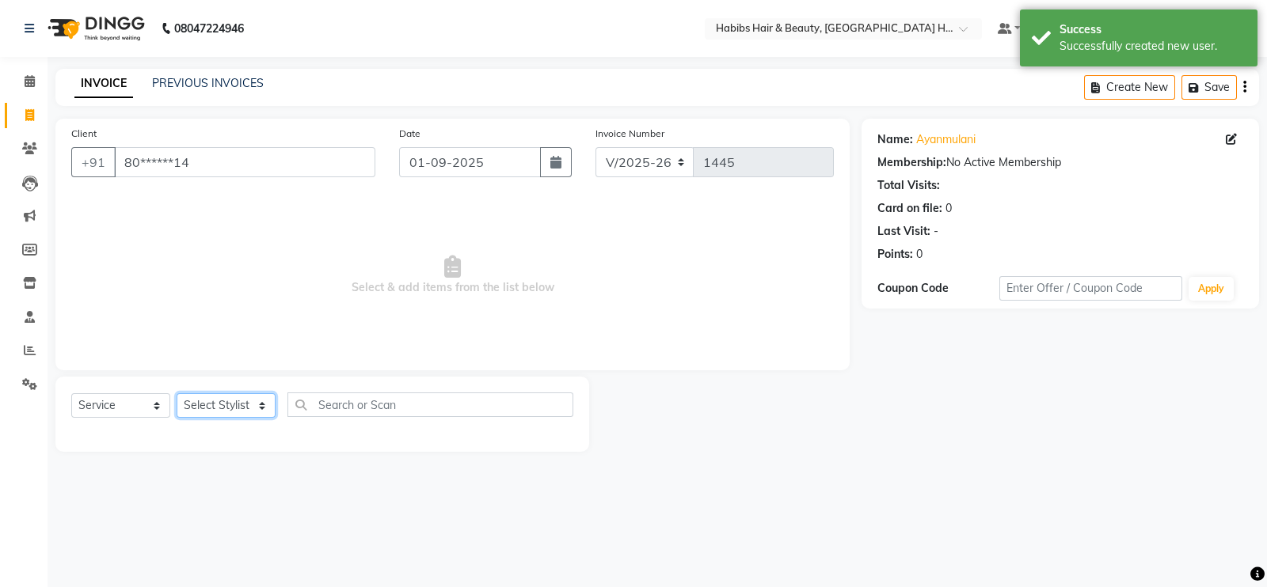
click at [214, 411] on select "Select Stylist Ajay Latika Omkar pratik RADHARAMAN Shilpa shreenath" at bounding box center [226, 405] width 99 height 25
click at [177, 394] on select "Select Stylist Ajay Latika Omkar pratik RADHARAMAN Shilpa shreenath" at bounding box center [226, 405] width 99 height 25
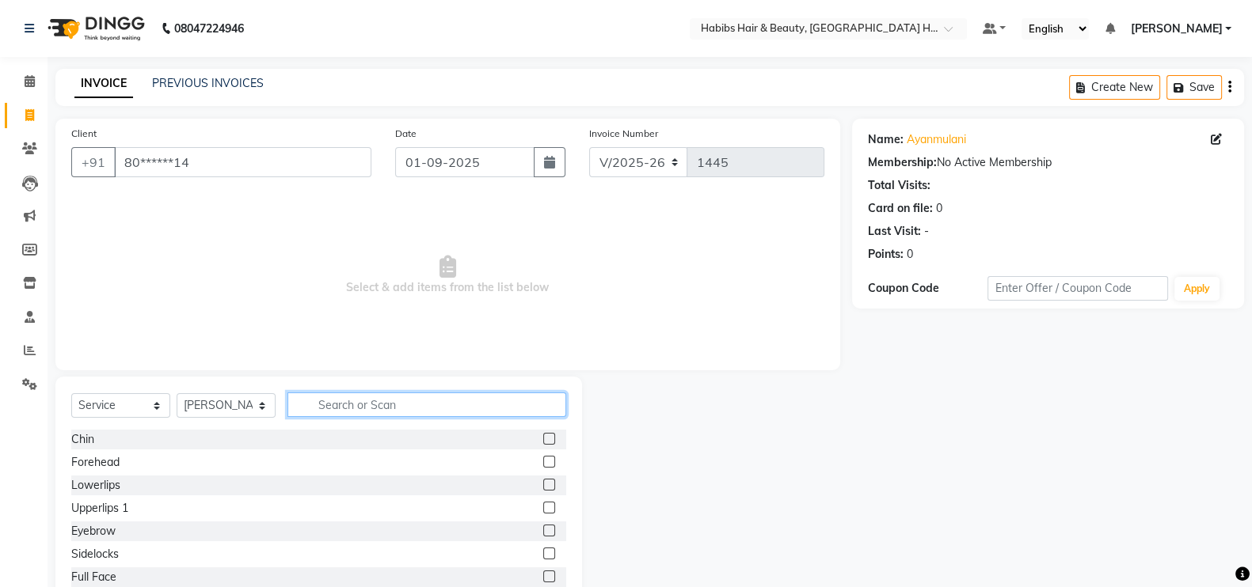
click at [384, 411] on input "text" at bounding box center [426, 405] width 279 height 25
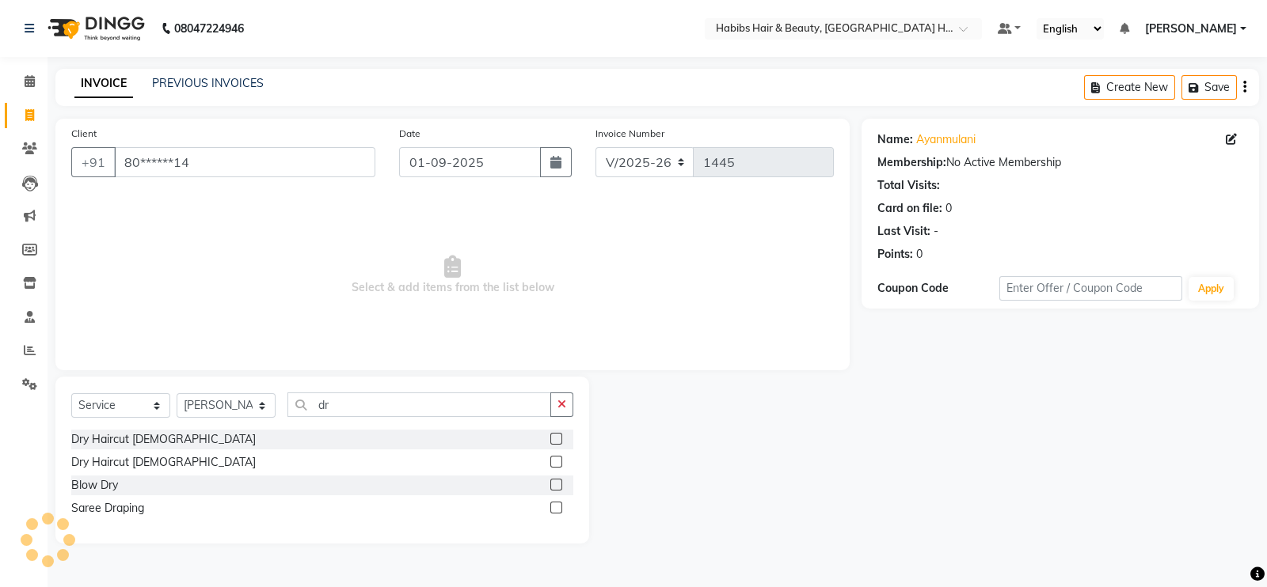
click at [557, 442] on label at bounding box center [556, 439] width 12 height 12
click at [557, 442] on input "checkbox" at bounding box center [555, 440] width 10 height 10
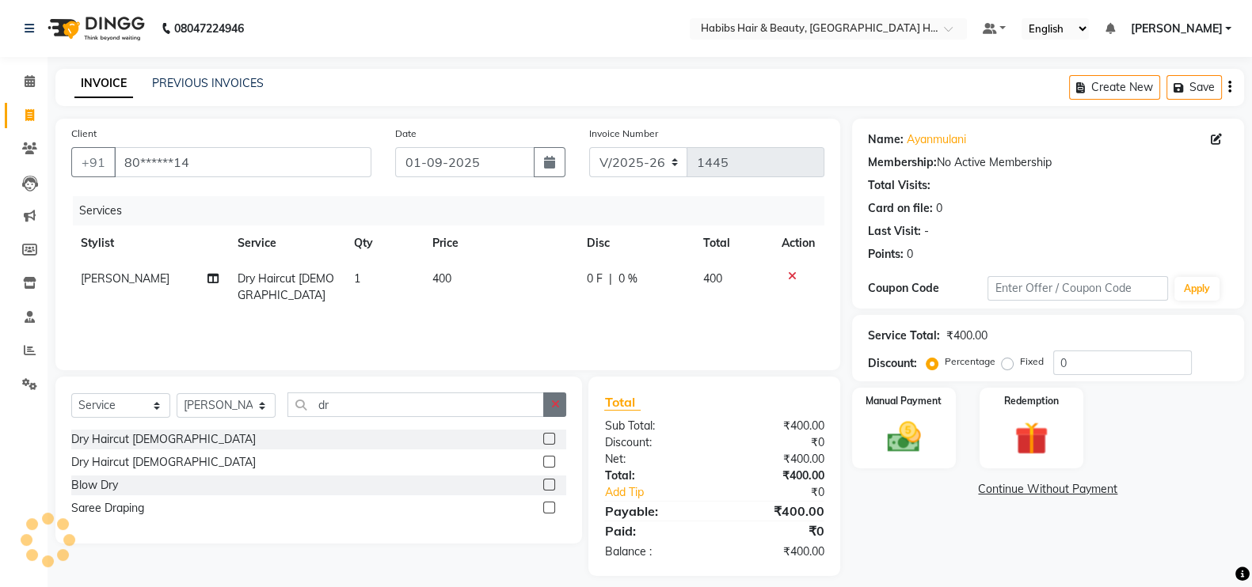
click at [555, 409] on icon "button" at bounding box center [554, 404] width 9 height 11
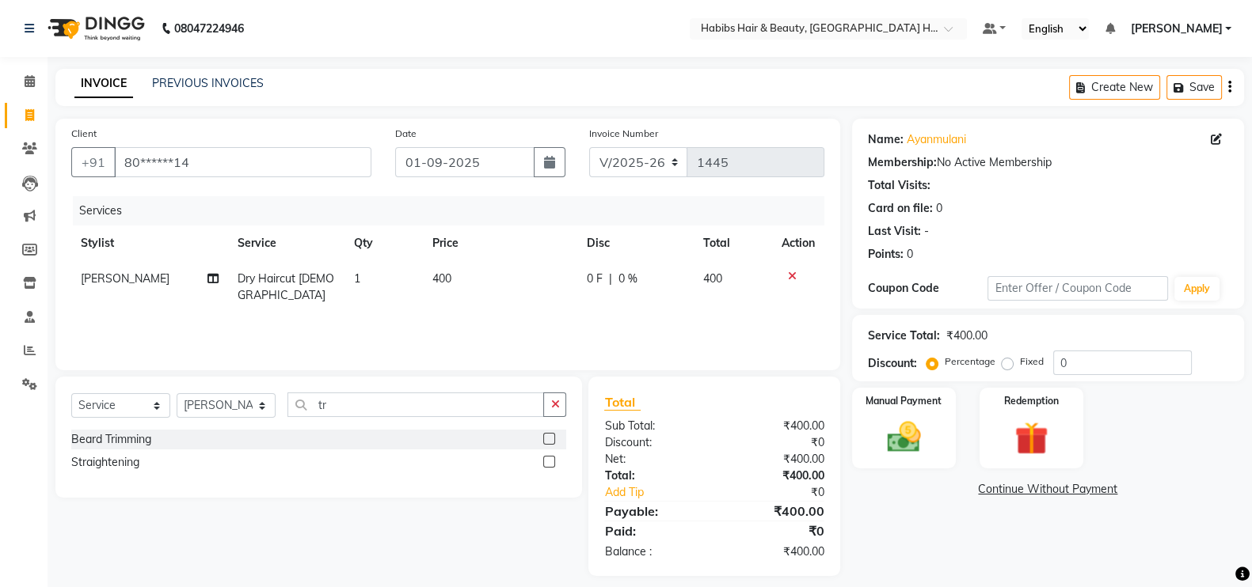
click at [547, 437] on label at bounding box center [549, 439] width 12 height 12
click at [547, 437] on input "checkbox" at bounding box center [548, 440] width 10 height 10
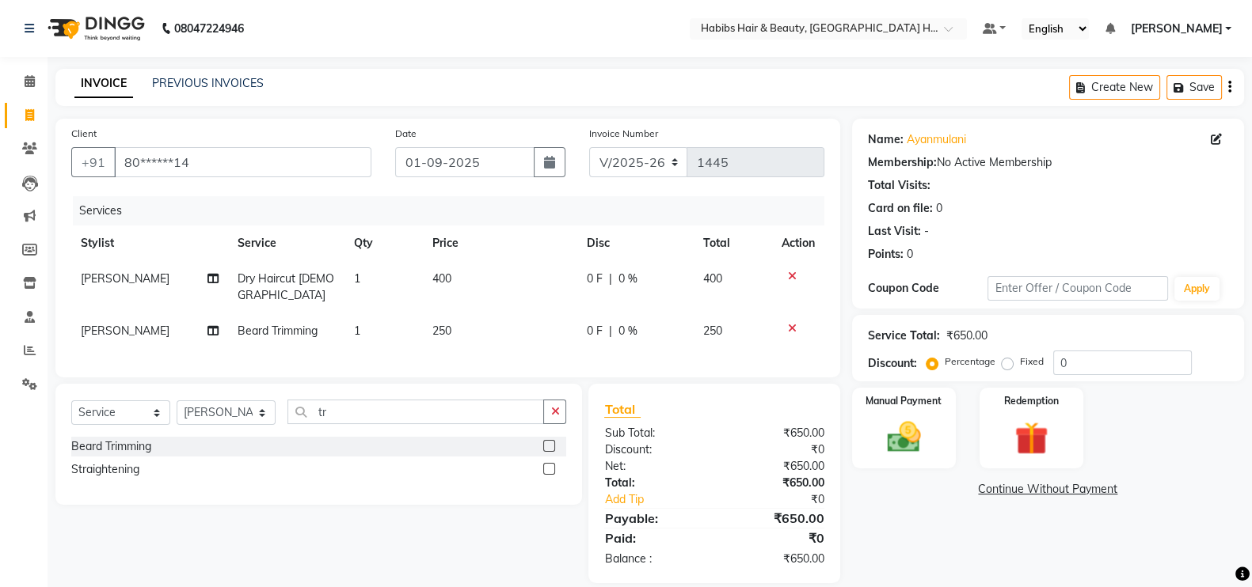
click at [503, 313] on td "250" at bounding box center [500, 331] width 154 height 36
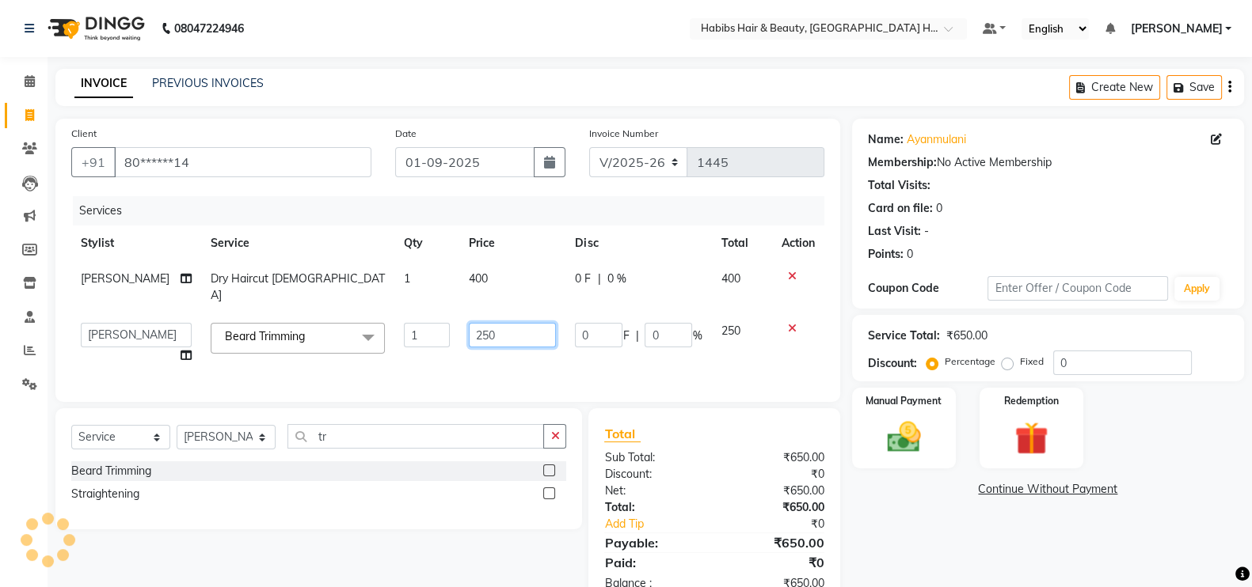
click at [503, 323] on input "250" at bounding box center [512, 335] width 87 height 25
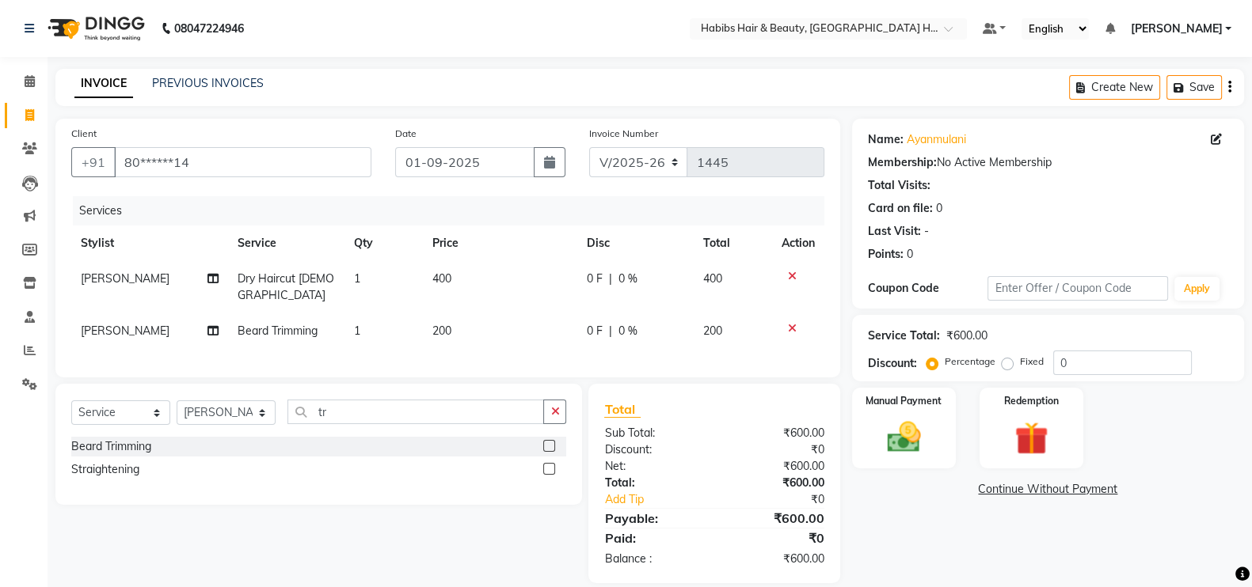
click at [481, 265] on td "400" at bounding box center [500, 287] width 154 height 52
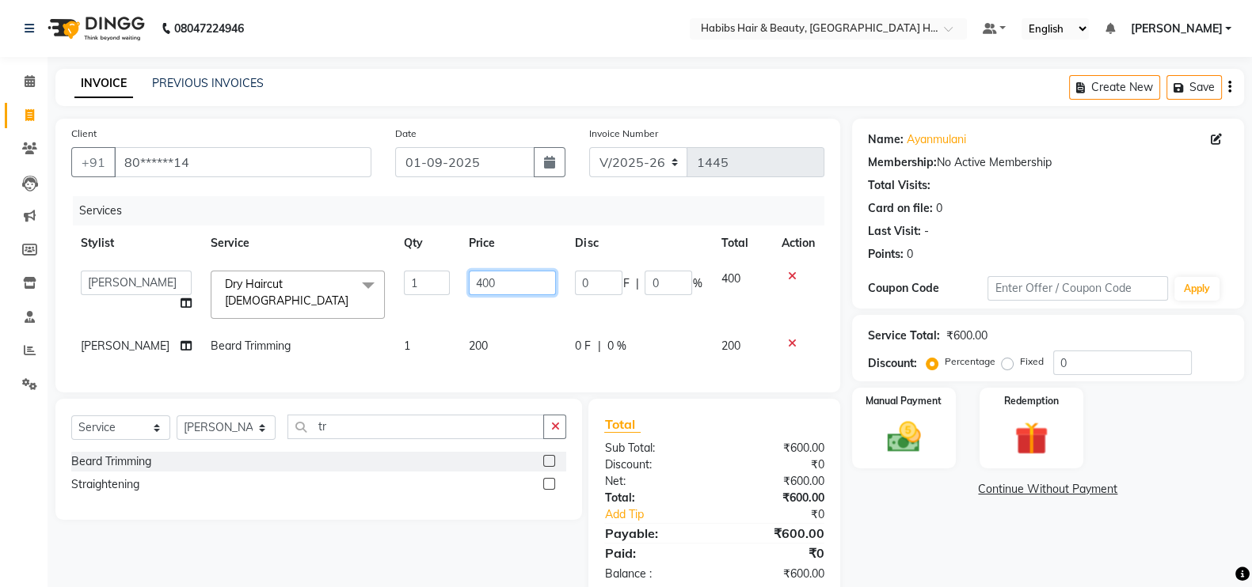
click at [469, 283] on input "400" at bounding box center [512, 283] width 87 height 25
click at [459, 279] on td "200" at bounding box center [512, 294] width 106 height 67
click at [424, 279] on input "1" at bounding box center [427, 283] width 46 height 25
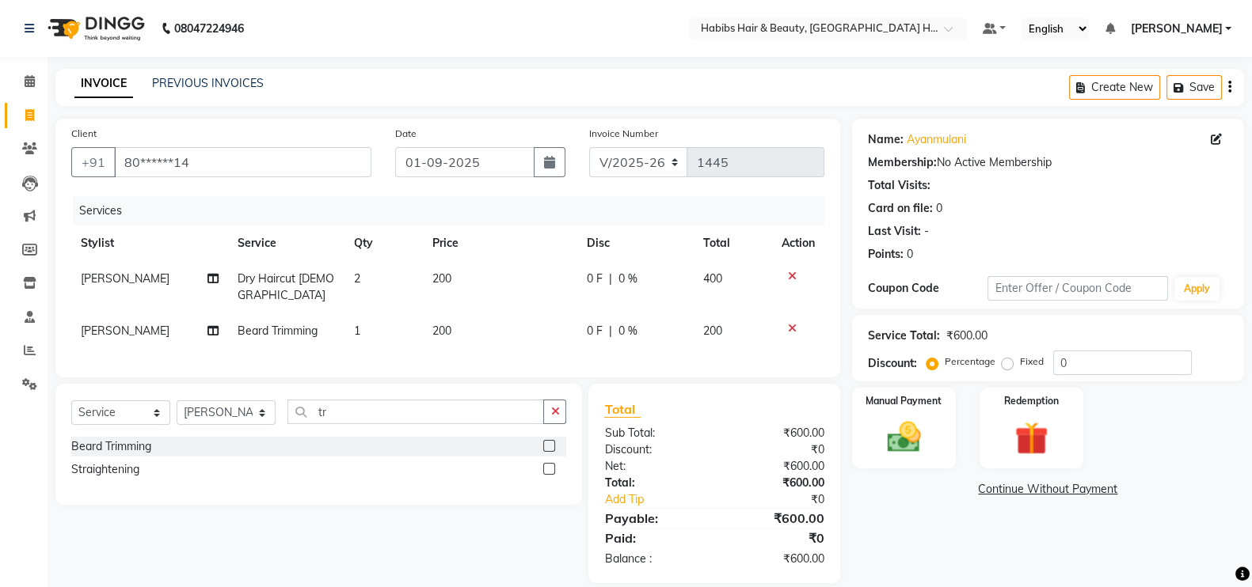
click at [549, 205] on div "Services" at bounding box center [454, 210] width 763 height 29
click at [913, 438] on img at bounding box center [904, 437] width 56 height 40
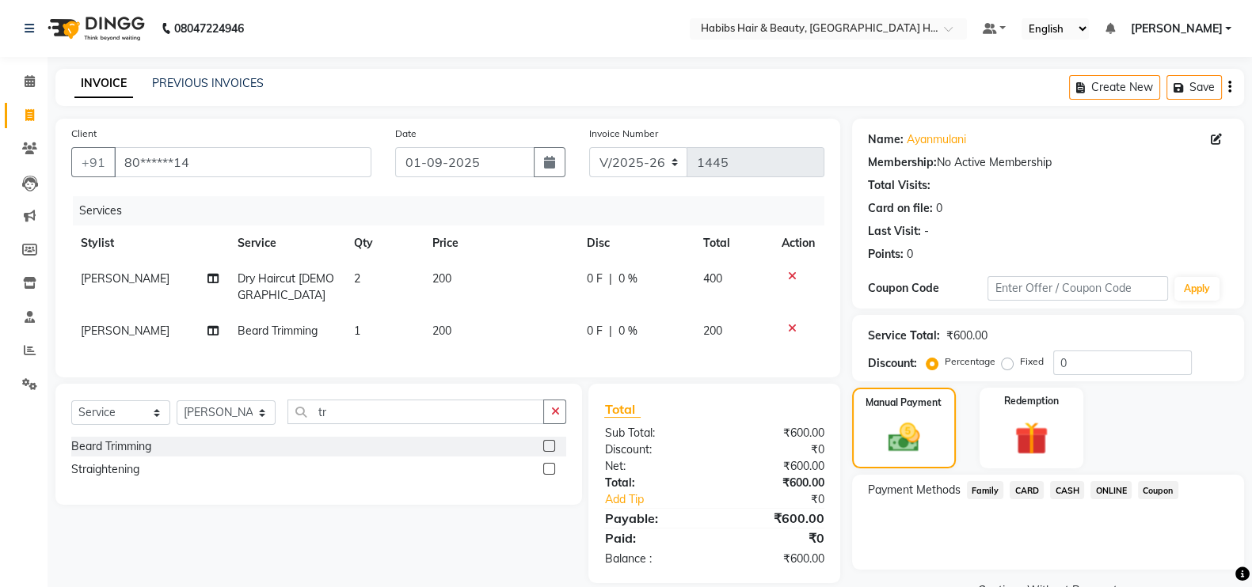
click at [1110, 489] on span "ONLINE" at bounding box center [1110, 490] width 41 height 18
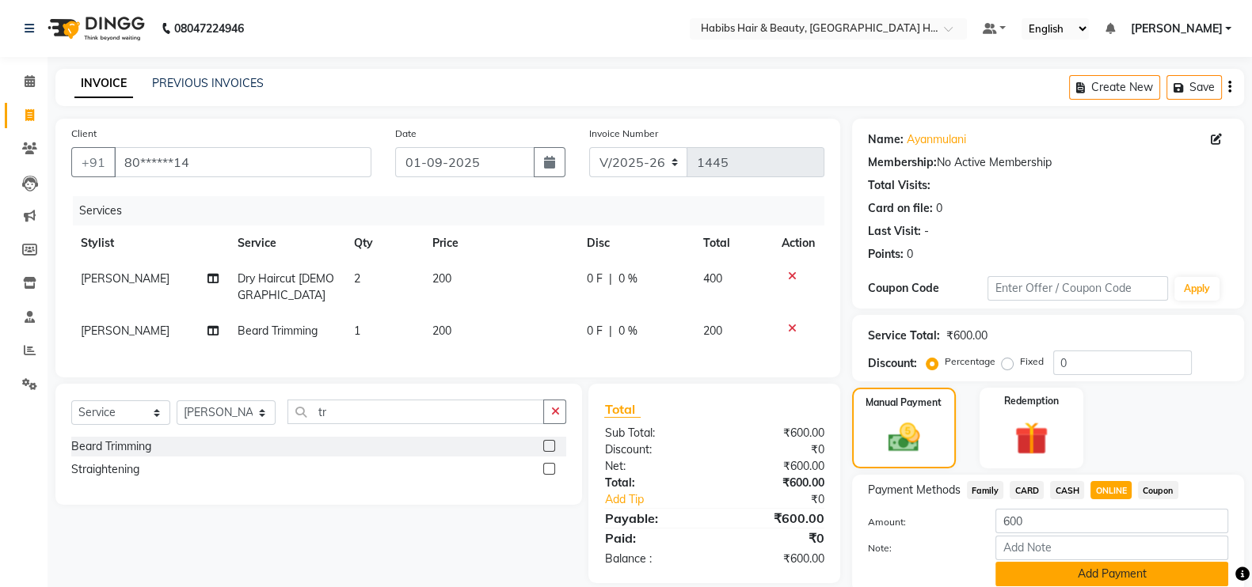
click at [1131, 567] on button "Add Payment" at bounding box center [1111, 574] width 233 height 25
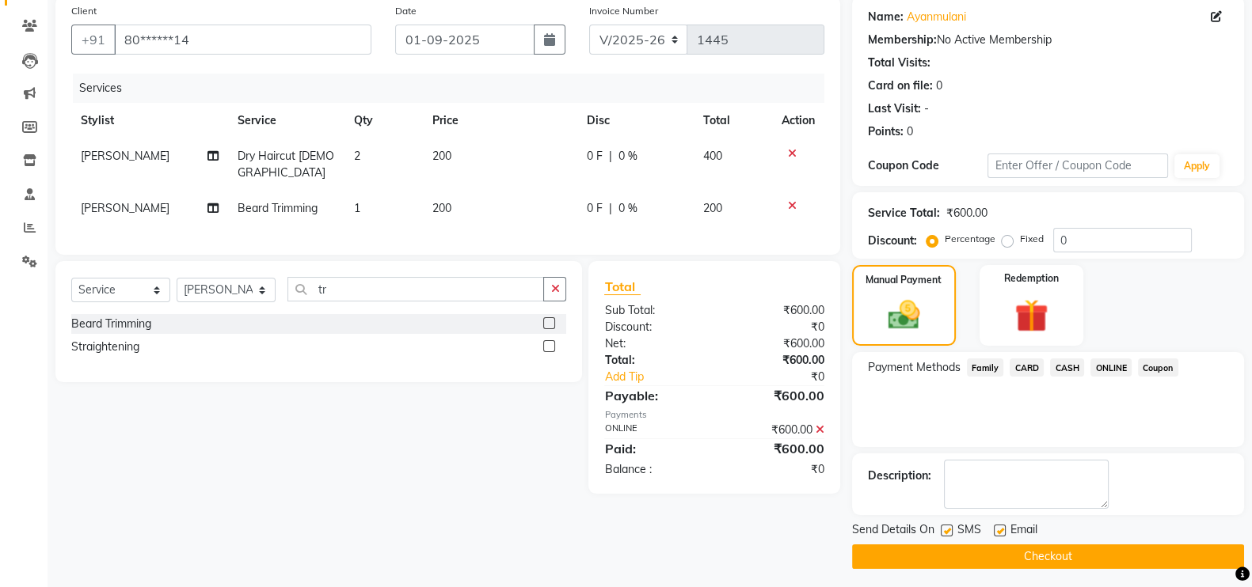
scroll to position [127, 0]
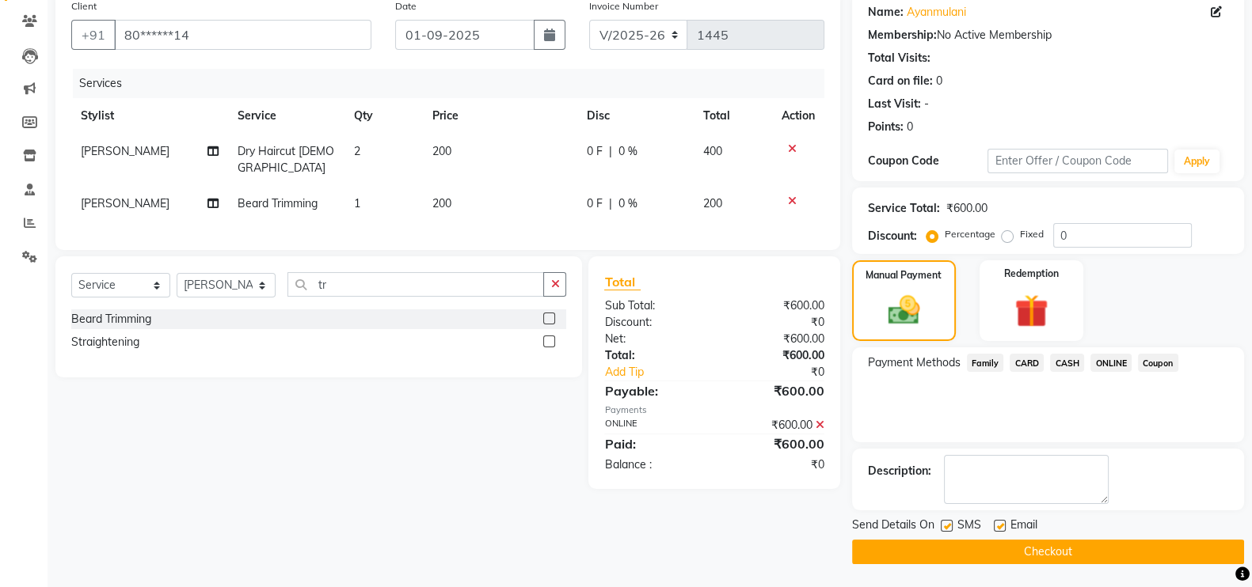
click at [1134, 548] on button "Checkout" at bounding box center [1048, 552] width 392 height 25
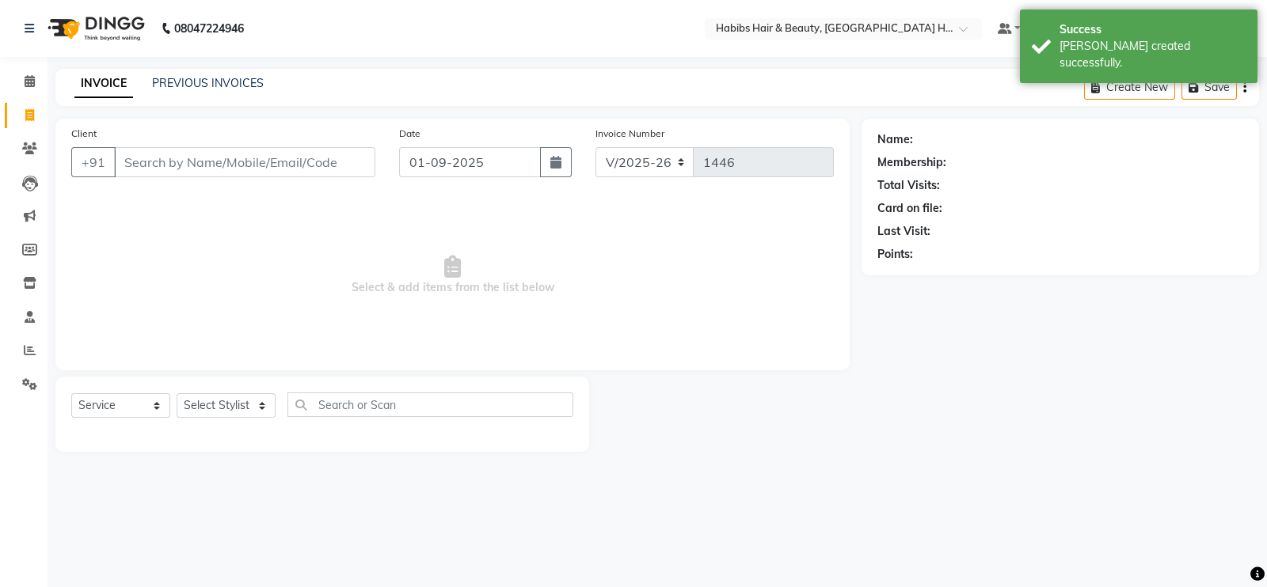
click at [237, 154] on input "Client" at bounding box center [244, 162] width 261 height 30
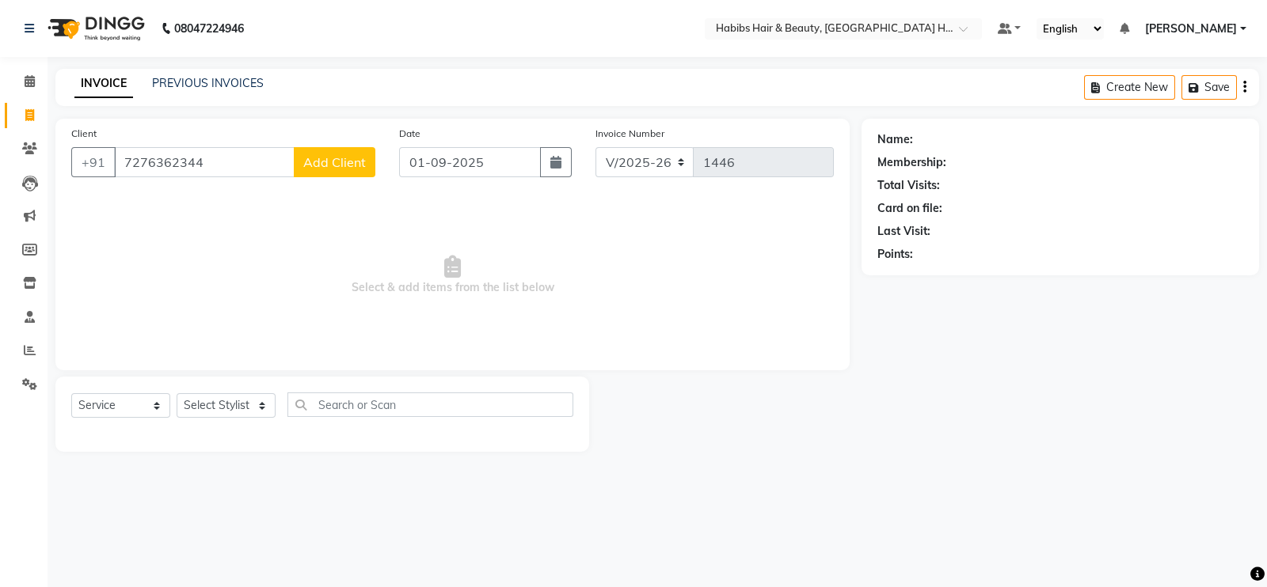
click at [321, 158] on span "Add Client" at bounding box center [334, 162] width 63 height 16
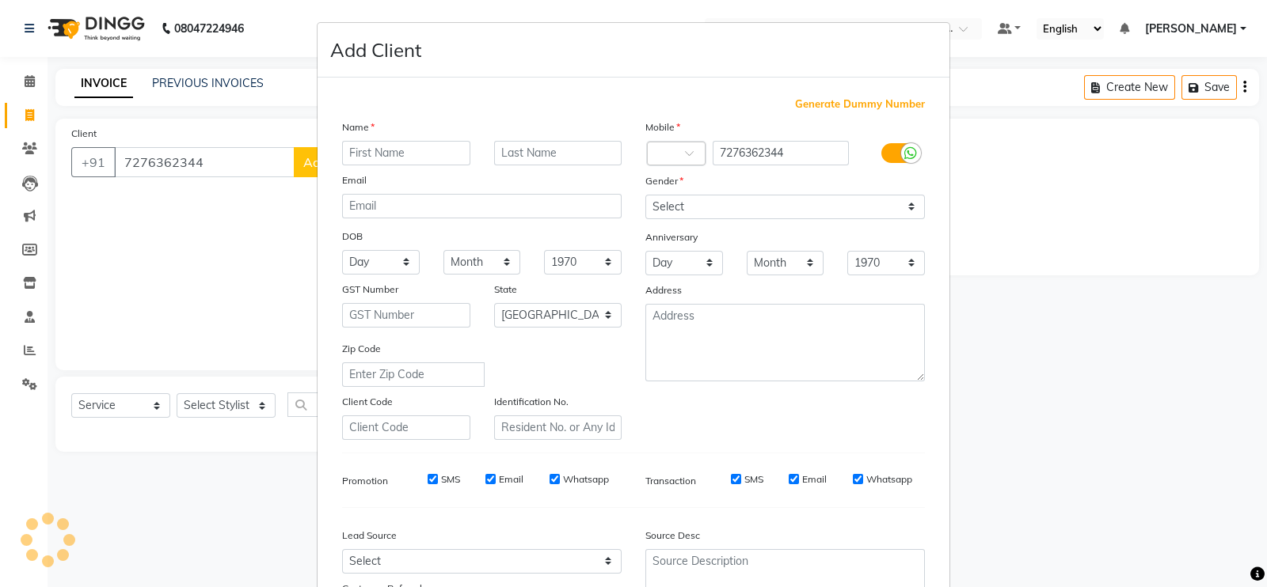
click at [389, 155] on input "text" at bounding box center [406, 153] width 128 height 25
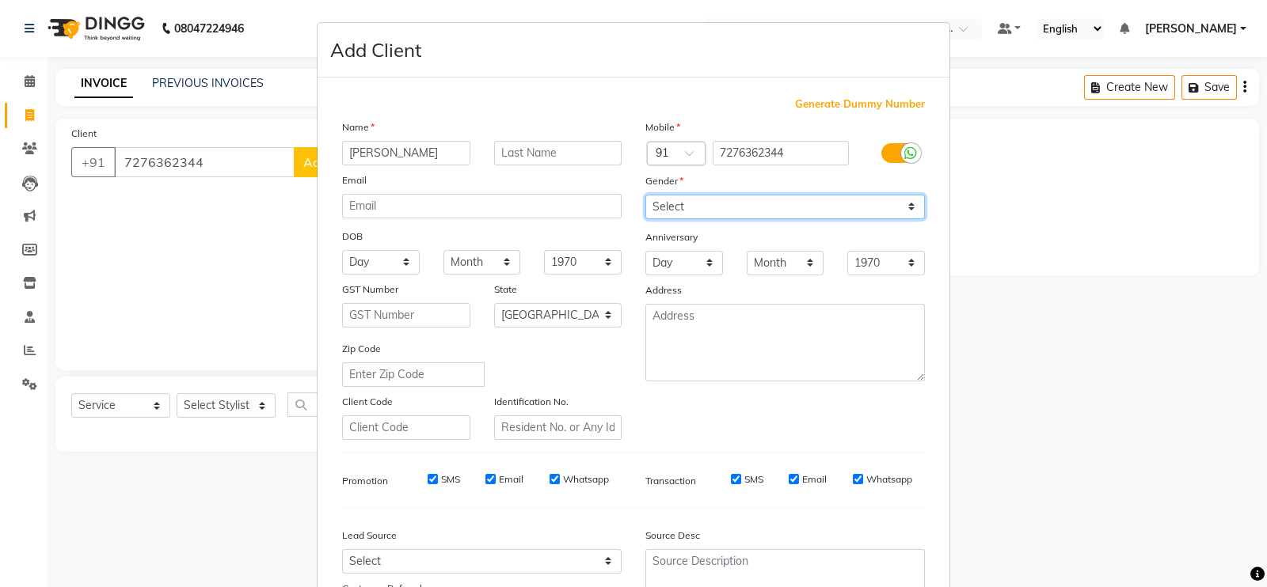
click at [692, 217] on select "Select Male Female Other Prefer Not To Say" at bounding box center [784, 207] width 279 height 25
click at [645, 196] on select "Select Male Female Other Prefer Not To Say" at bounding box center [784, 207] width 279 height 25
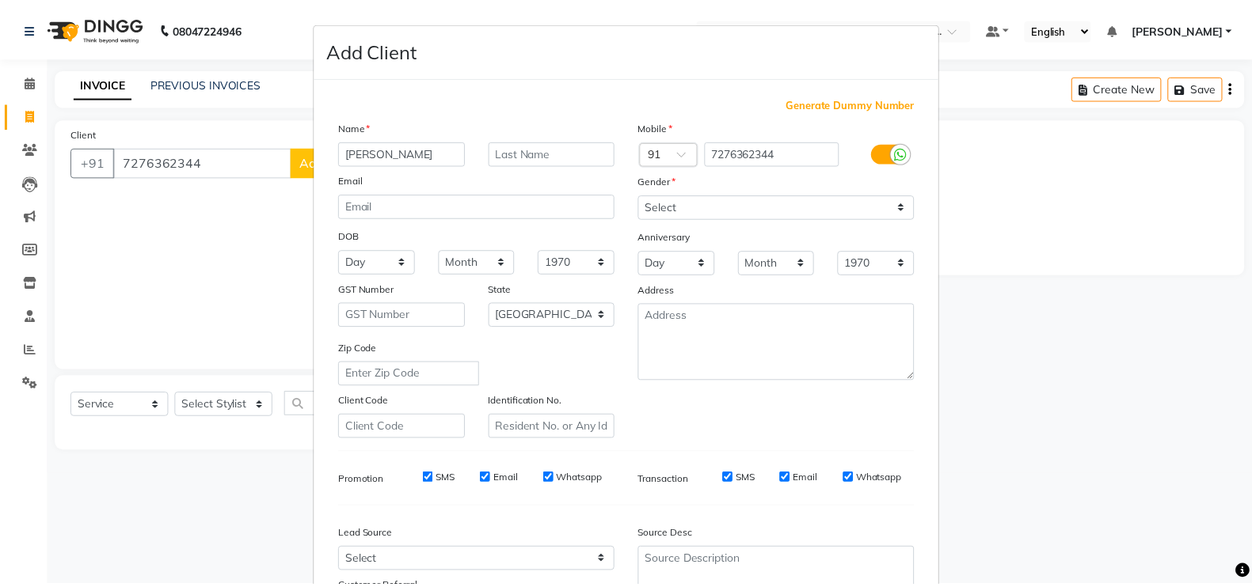
scroll to position [152, 0]
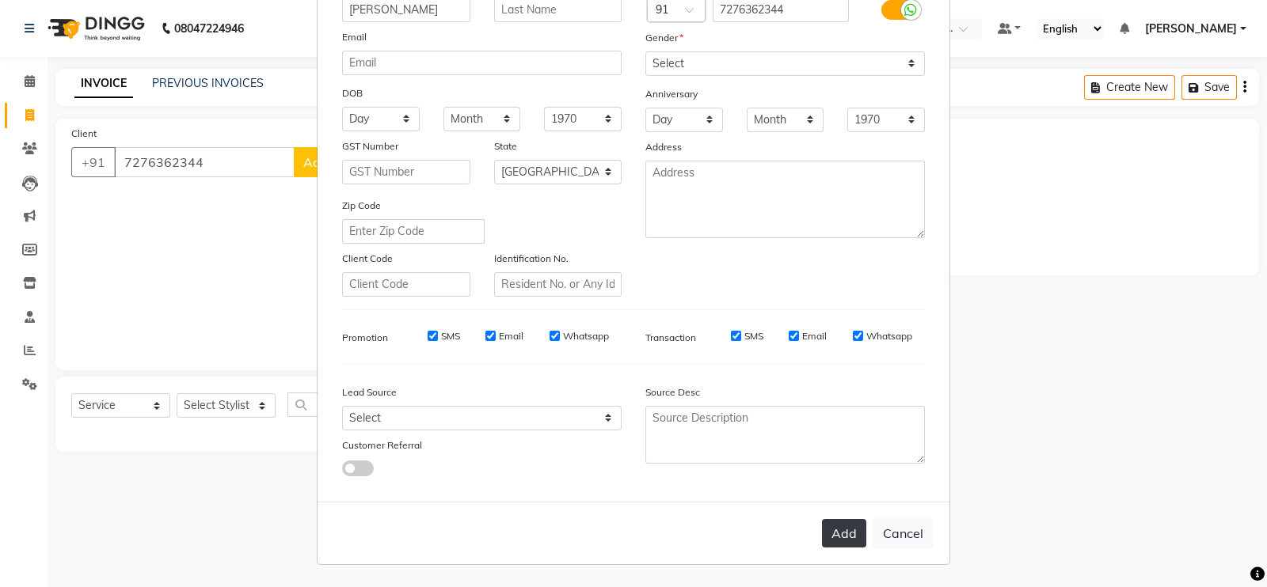
click at [826, 541] on button "Add" at bounding box center [844, 533] width 44 height 28
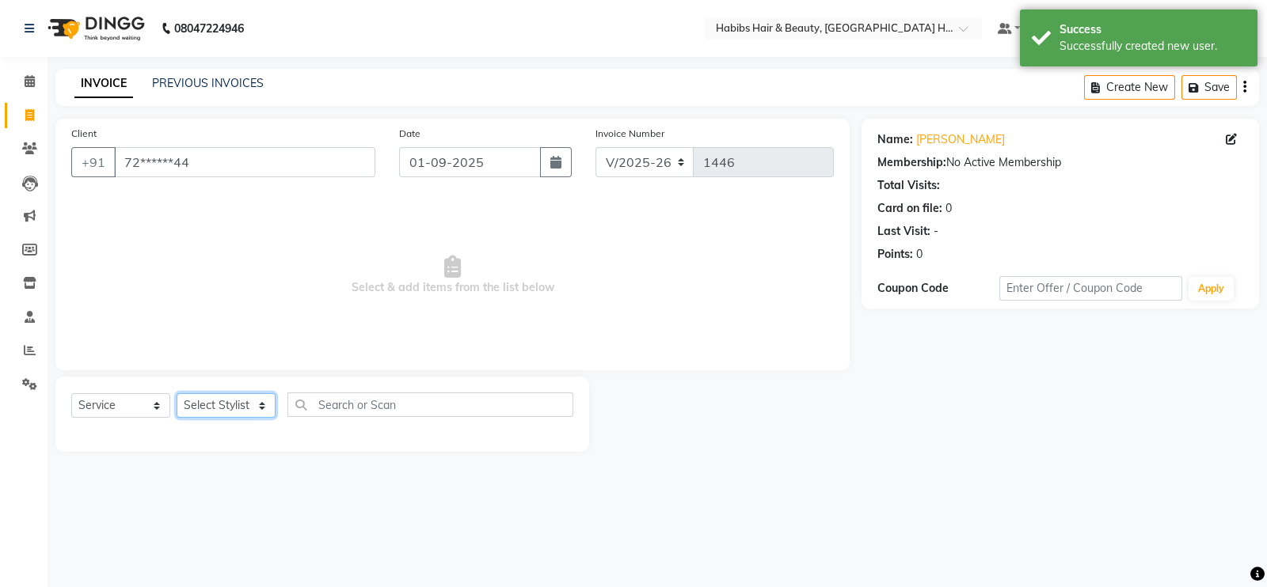
click at [238, 401] on select "Select Stylist Ajay Latika Omkar pratik RADHARAMAN Shilpa shreenath" at bounding box center [226, 405] width 99 height 25
click at [177, 394] on select "Select Stylist Ajay Latika Omkar pratik RADHARAMAN Shilpa shreenath" at bounding box center [226, 405] width 99 height 25
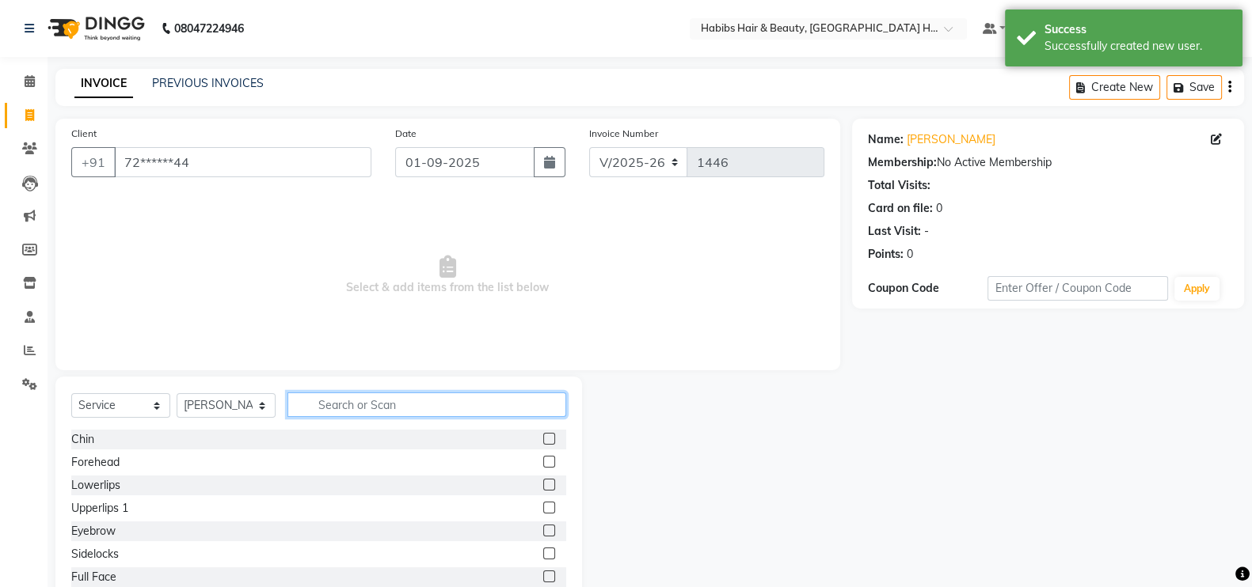
click at [367, 398] on input "text" at bounding box center [426, 405] width 279 height 25
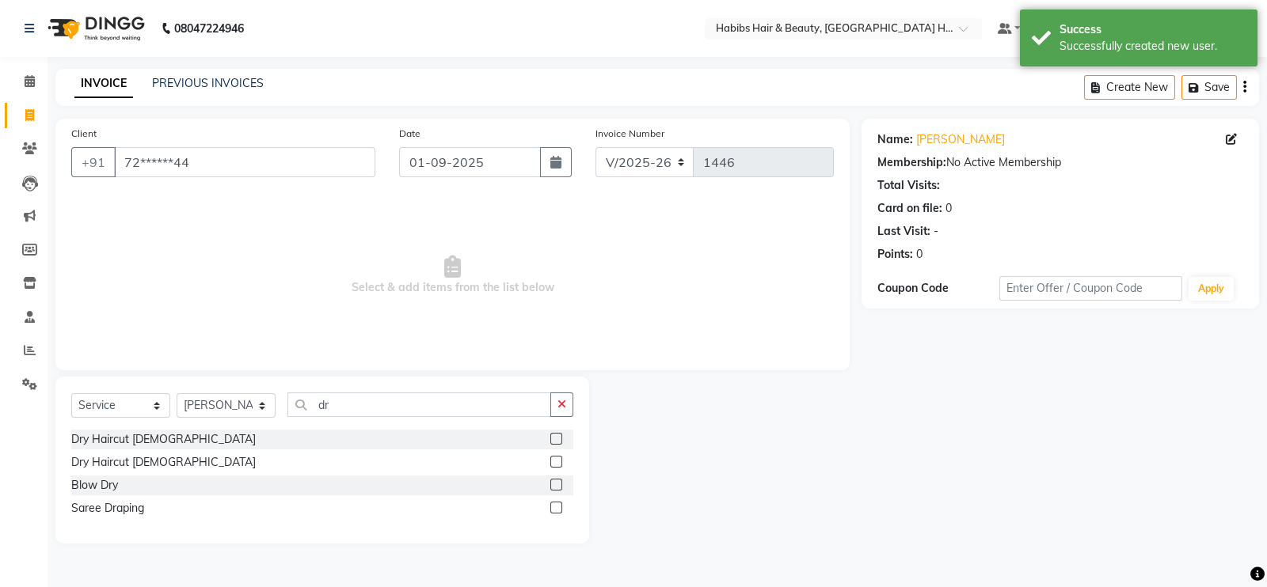
click at [555, 441] on label at bounding box center [556, 439] width 12 height 12
click at [555, 441] on input "checkbox" at bounding box center [555, 440] width 10 height 10
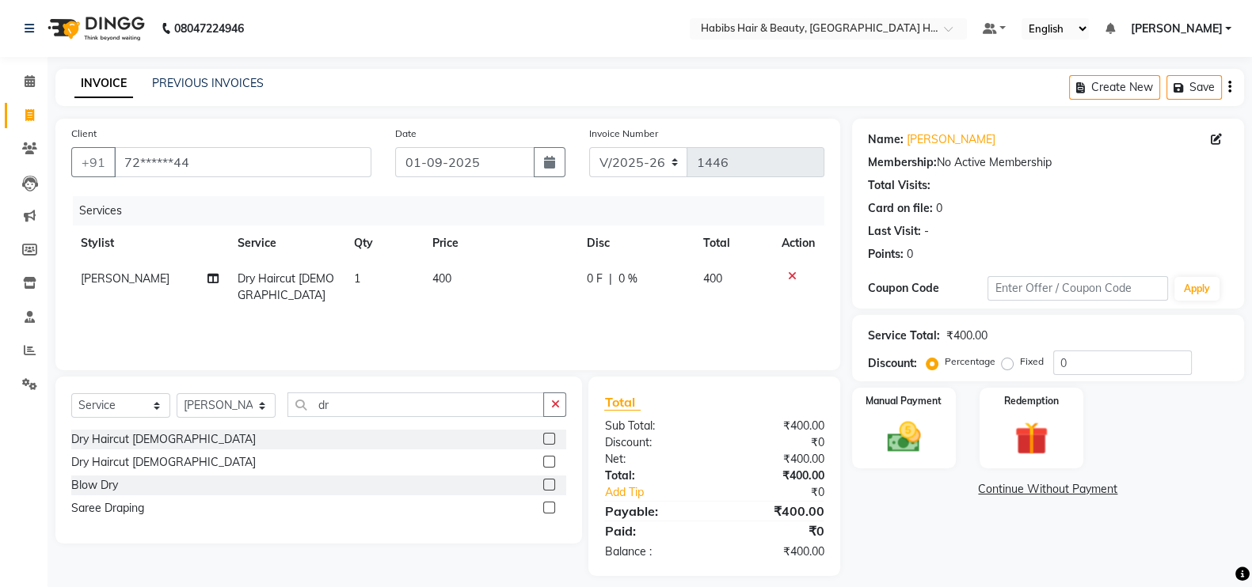
click at [511, 289] on td "400" at bounding box center [500, 287] width 154 height 52
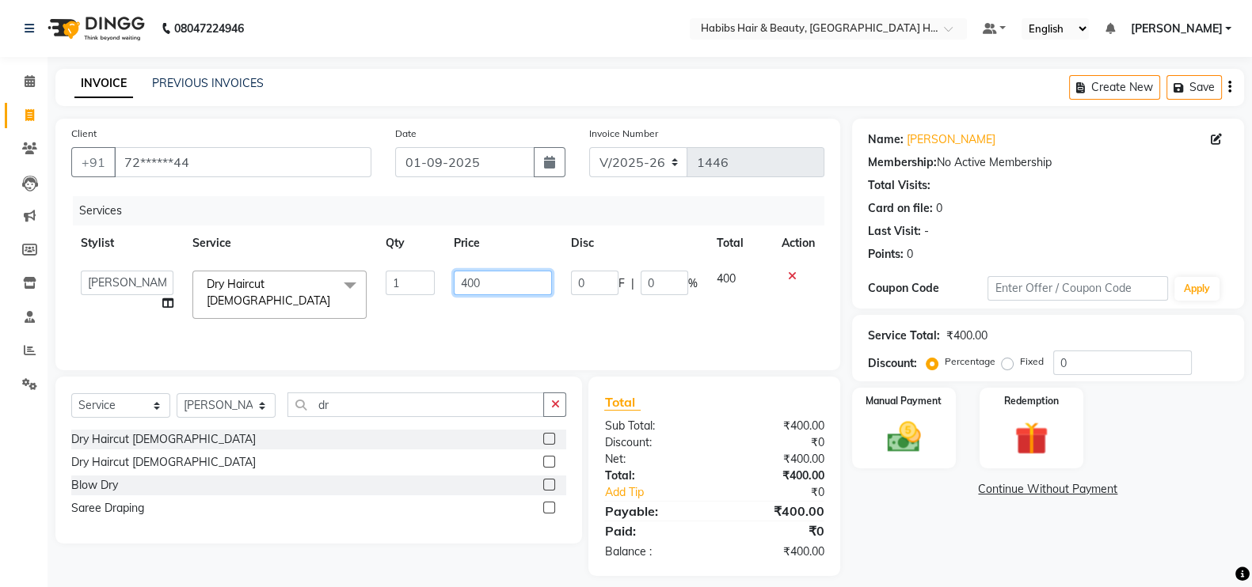
click at [465, 292] on input "400" at bounding box center [503, 283] width 99 height 25
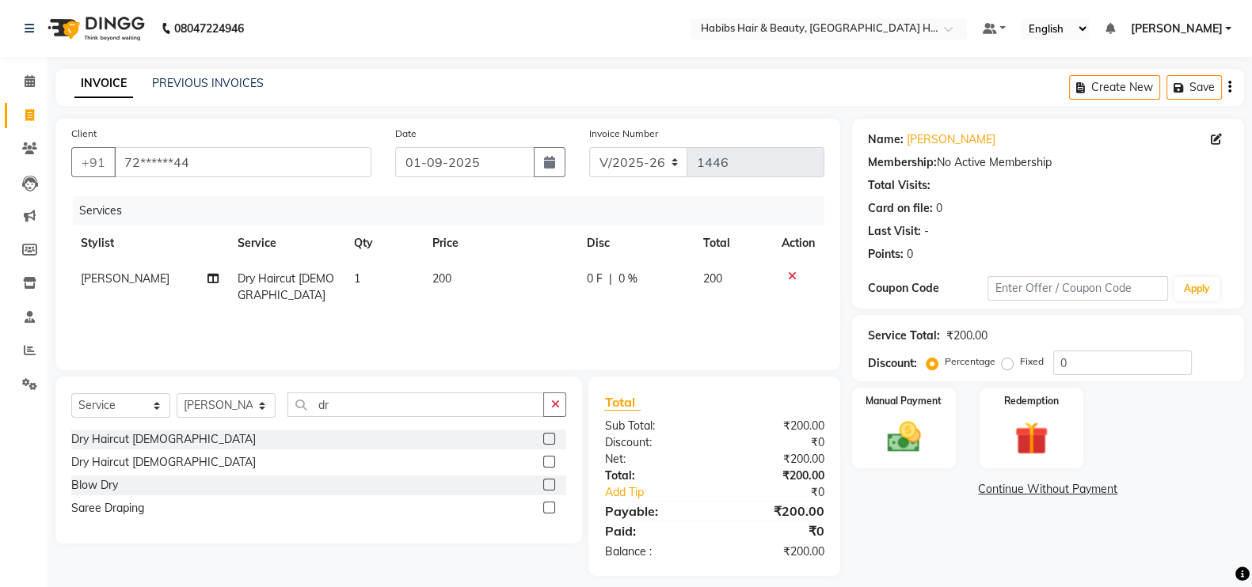
click at [494, 322] on div "Services Stylist Service Qty Price Disc Total Action pratik Dry Haircut Male 1 …" at bounding box center [447, 275] width 753 height 158
click at [932, 436] on div "Manual Payment" at bounding box center [903, 428] width 108 height 84
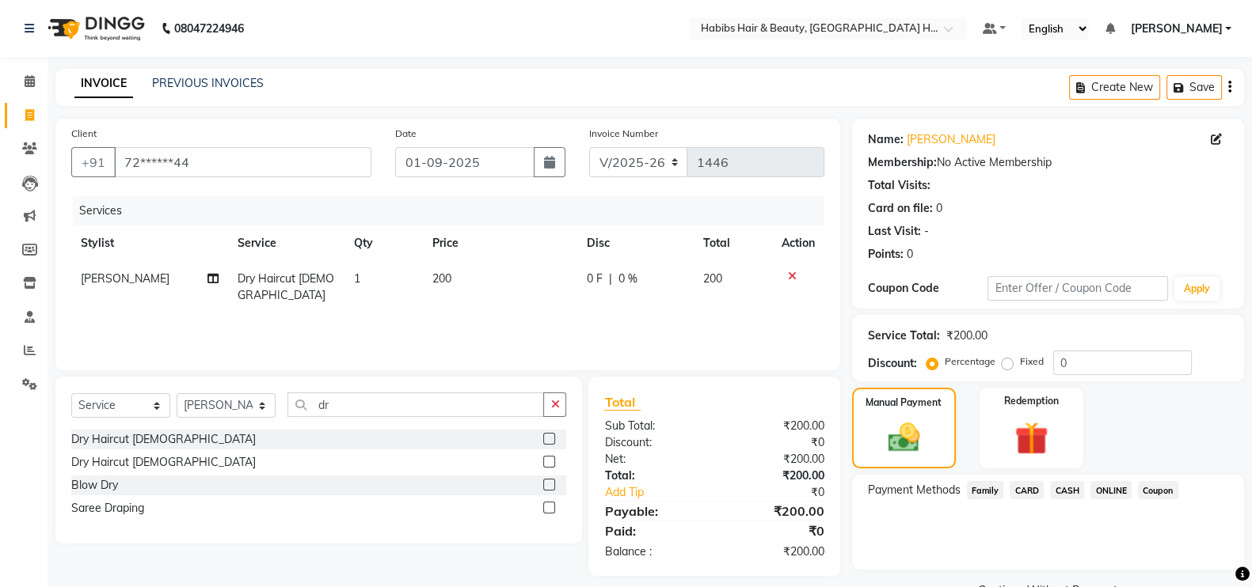
click at [1104, 498] on span "ONLINE" at bounding box center [1110, 490] width 41 height 18
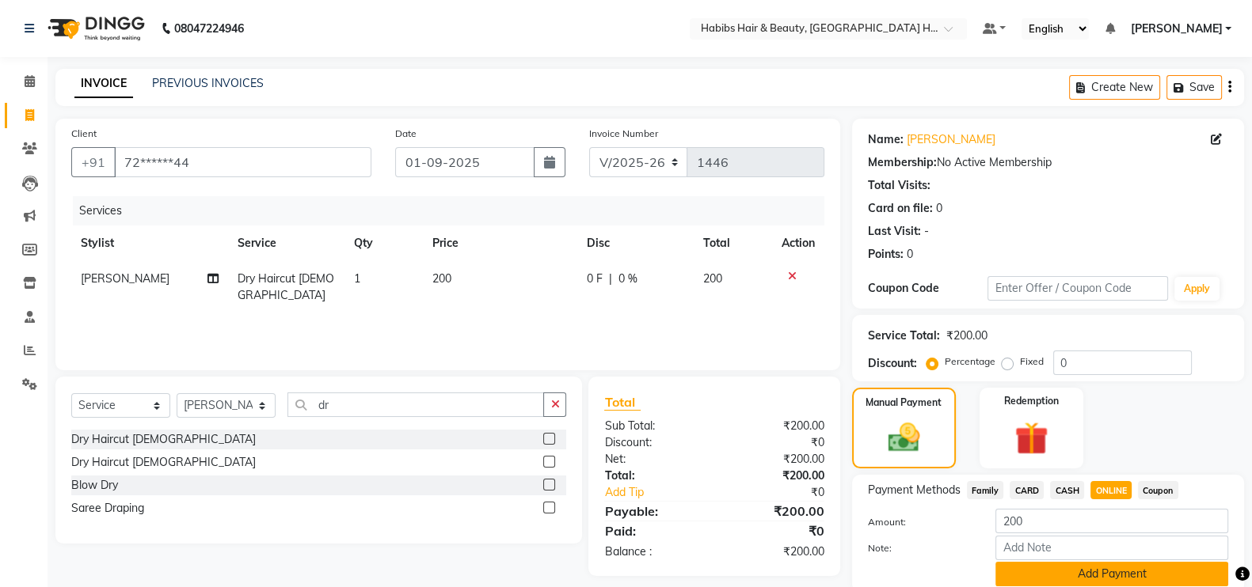
click at [1160, 579] on button "Add Payment" at bounding box center [1111, 574] width 233 height 25
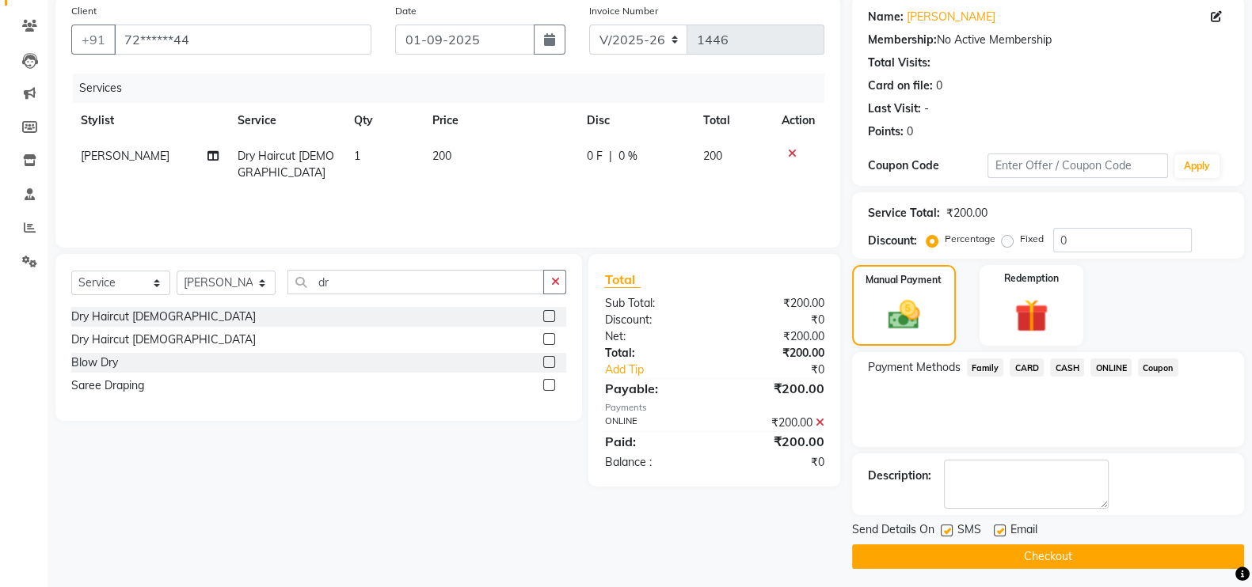
scroll to position [127, 0]
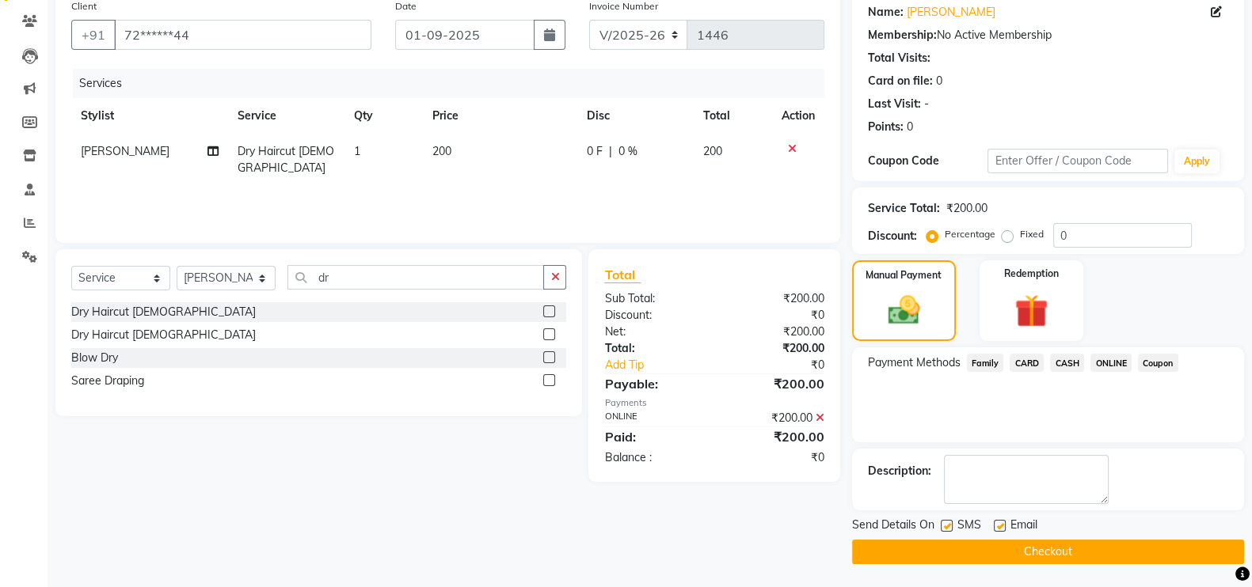
click at [1210, 553] on button "Checkout" at bounding box center [1048, 552] width 392 height 25
